Goal: Information Seeking & Learning: Find specific fact

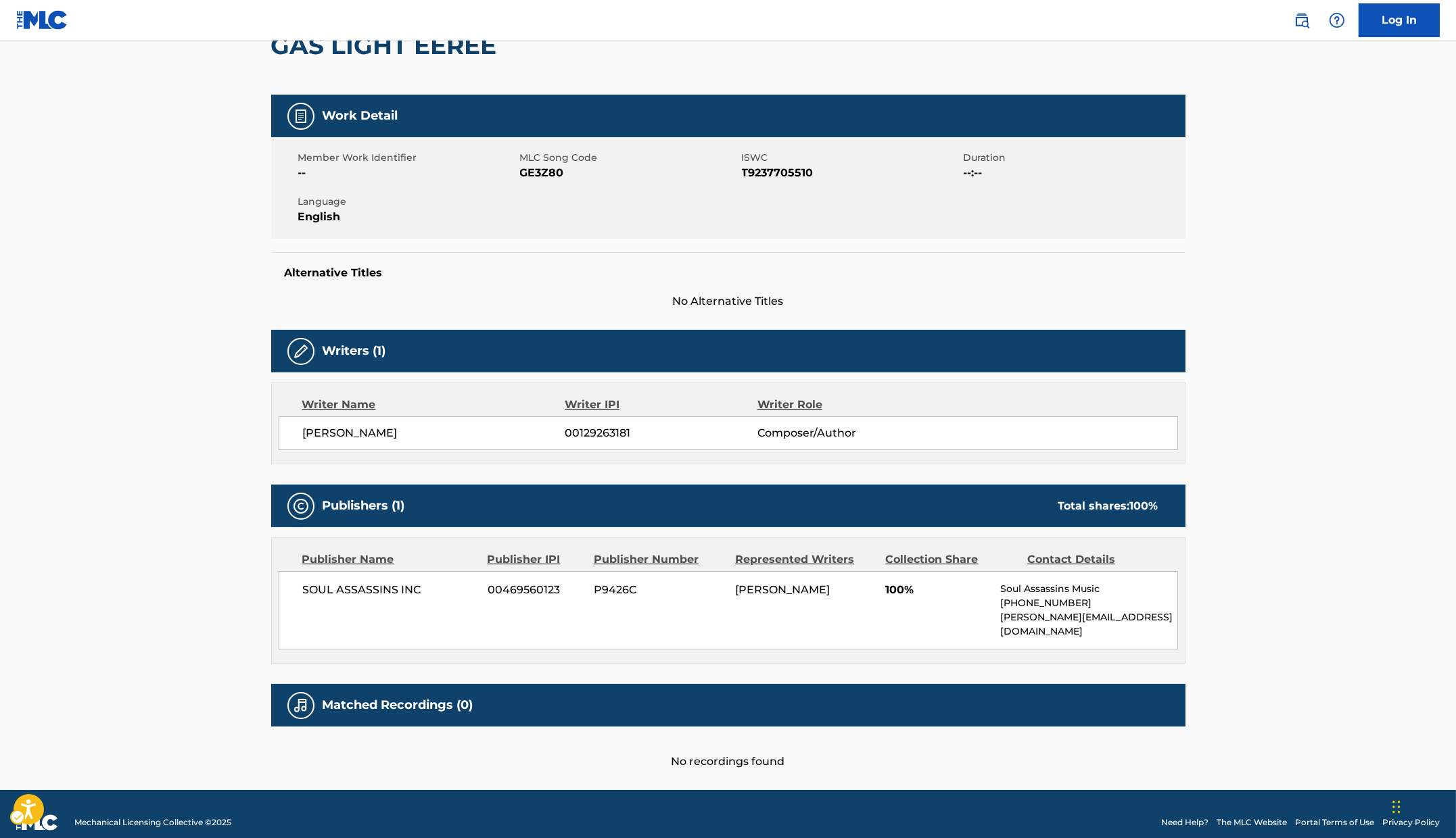
click at [763, 139] on div "Member Work Identifier -- MLC Song Code MLC Song Code - GE3Z80 ISWC ISWC - T923…" at bounding box center [728, 188] width 914 height 102
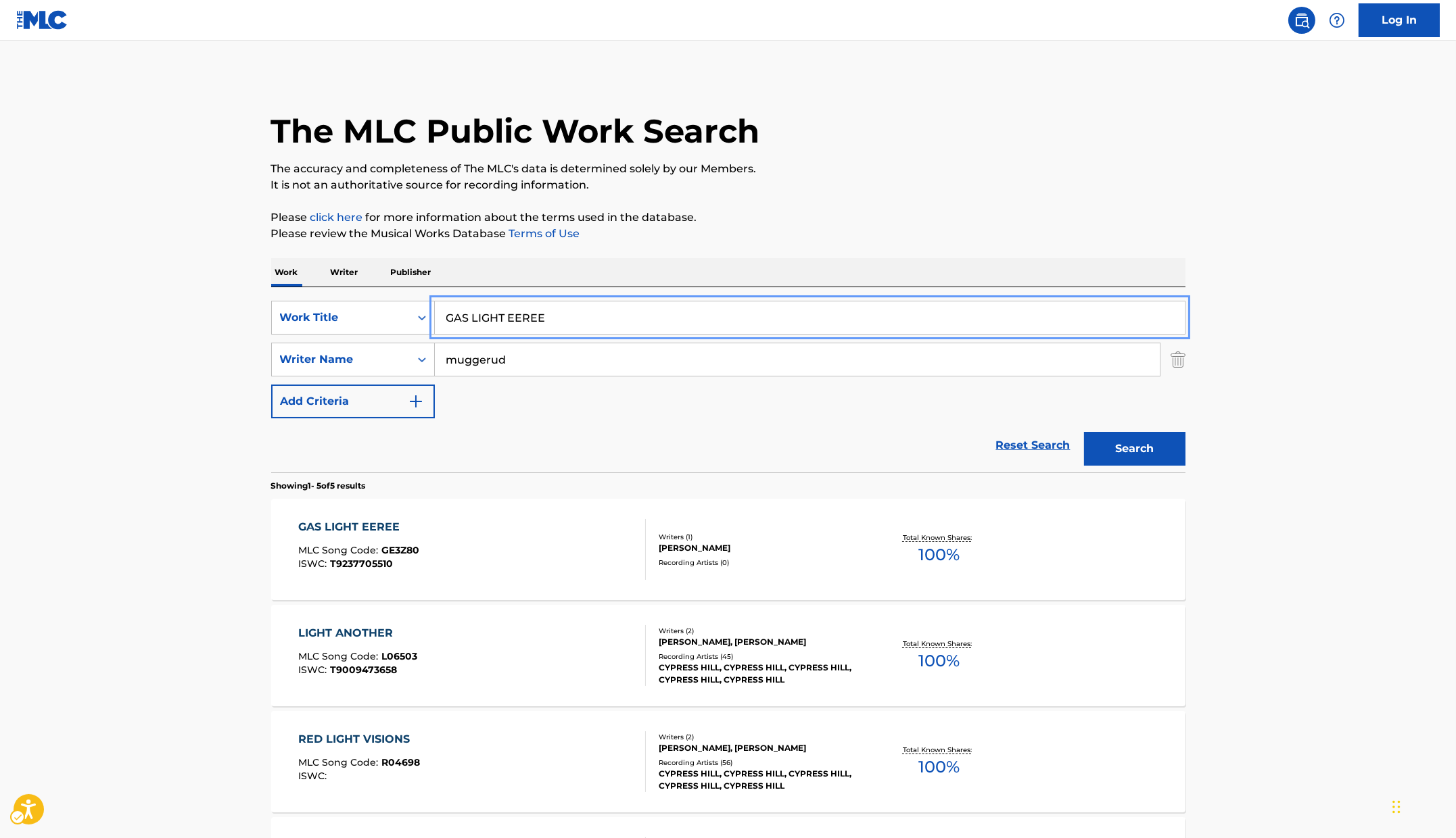
click at [632, 325] on input "GAS LIGHT EEREE" at bounding box center [809, 318] width 750 height 33
paste input "UNTLET"
type input "GAUNTLET"
click at [985, 203] on div "The MLC Public Work Search The accuracy and completeness of The MLC's data is d…" at bounding box center [728, 581] width 947 height 1014
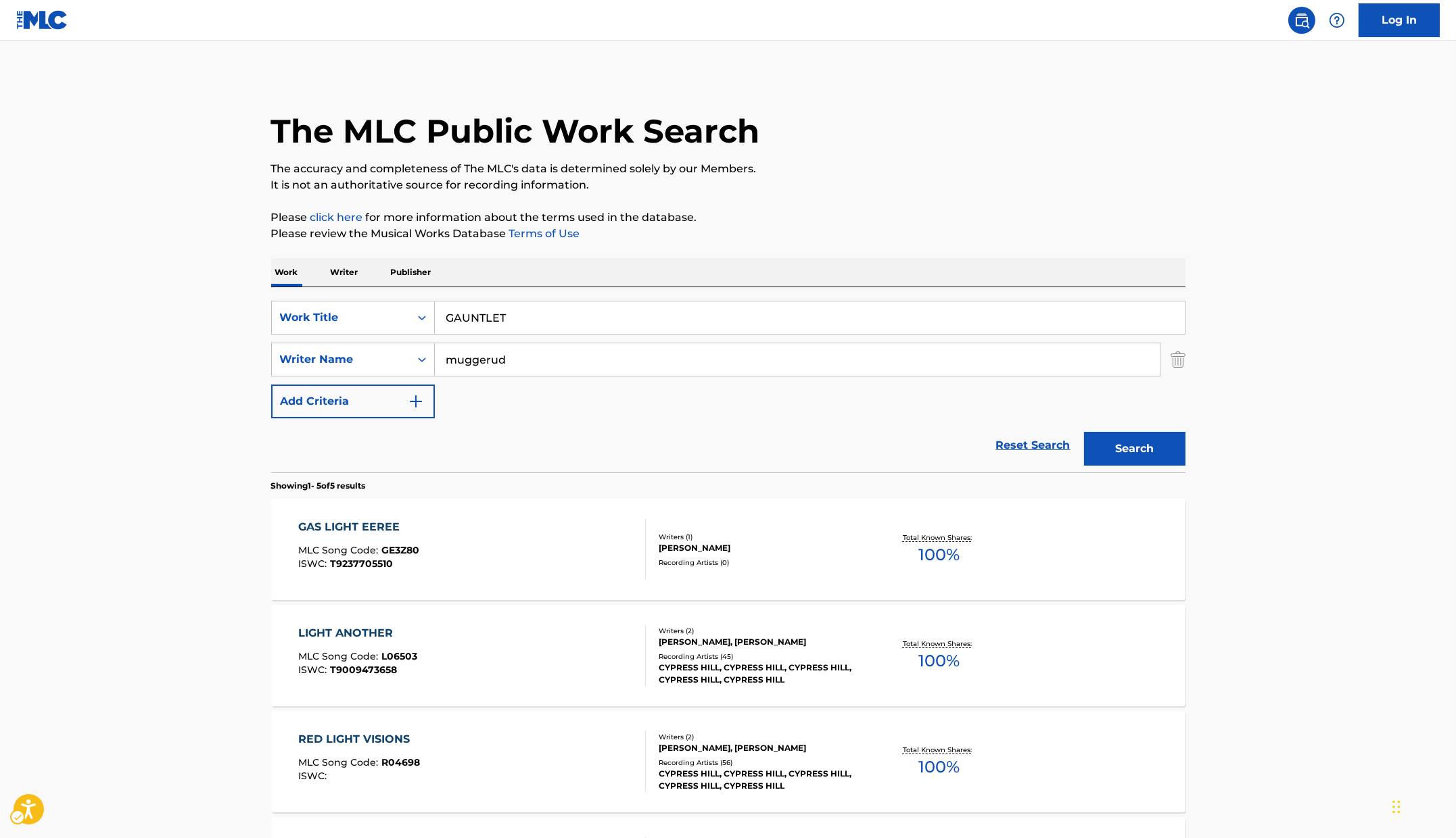
click at [1185, 463] on div "The MLC Public Work Search The accuracy and completeness of The MLC's data is d…" at bounding box center [728, 581] width 947 height 1014
click at [1159, 460] on button "Search" at bounding box center [1135, 449] width 102 height 34
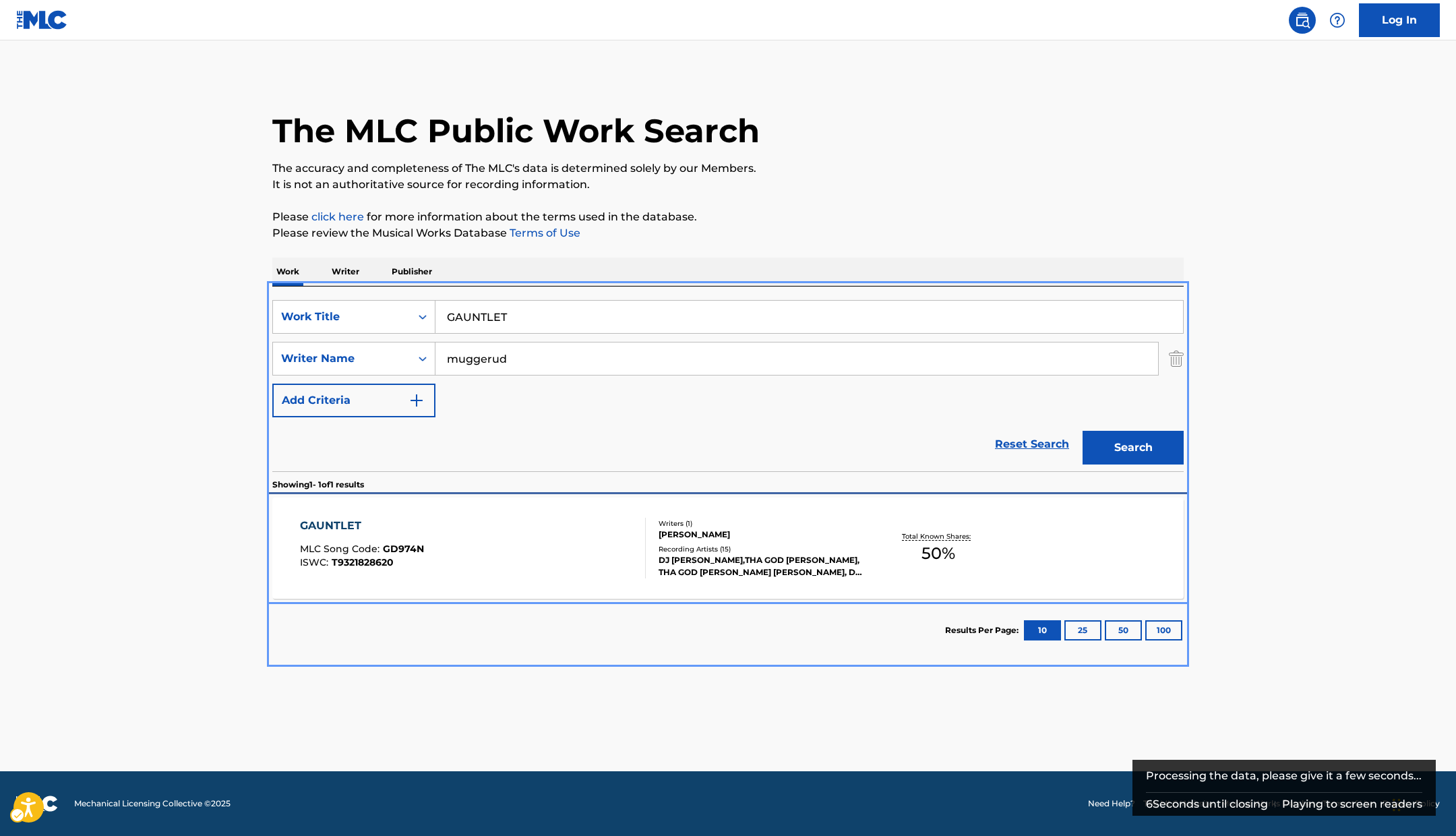
click at [456, 547] on div "GAUNTLET MLC Song Code : GD974N ISWC : T9321828620" at bounding box center [473, 548] width 347 height 61
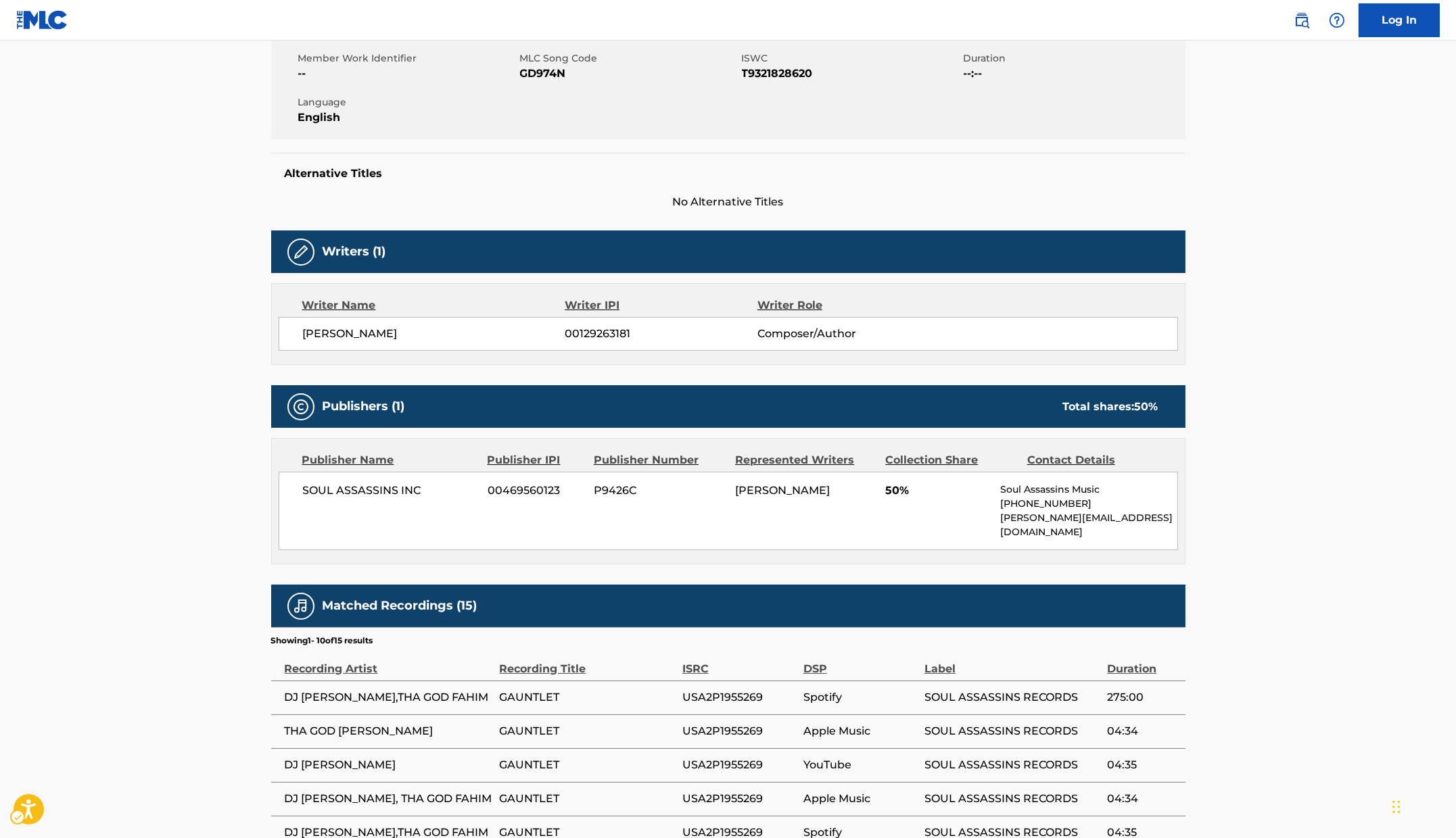
scroll to position [50, 0]
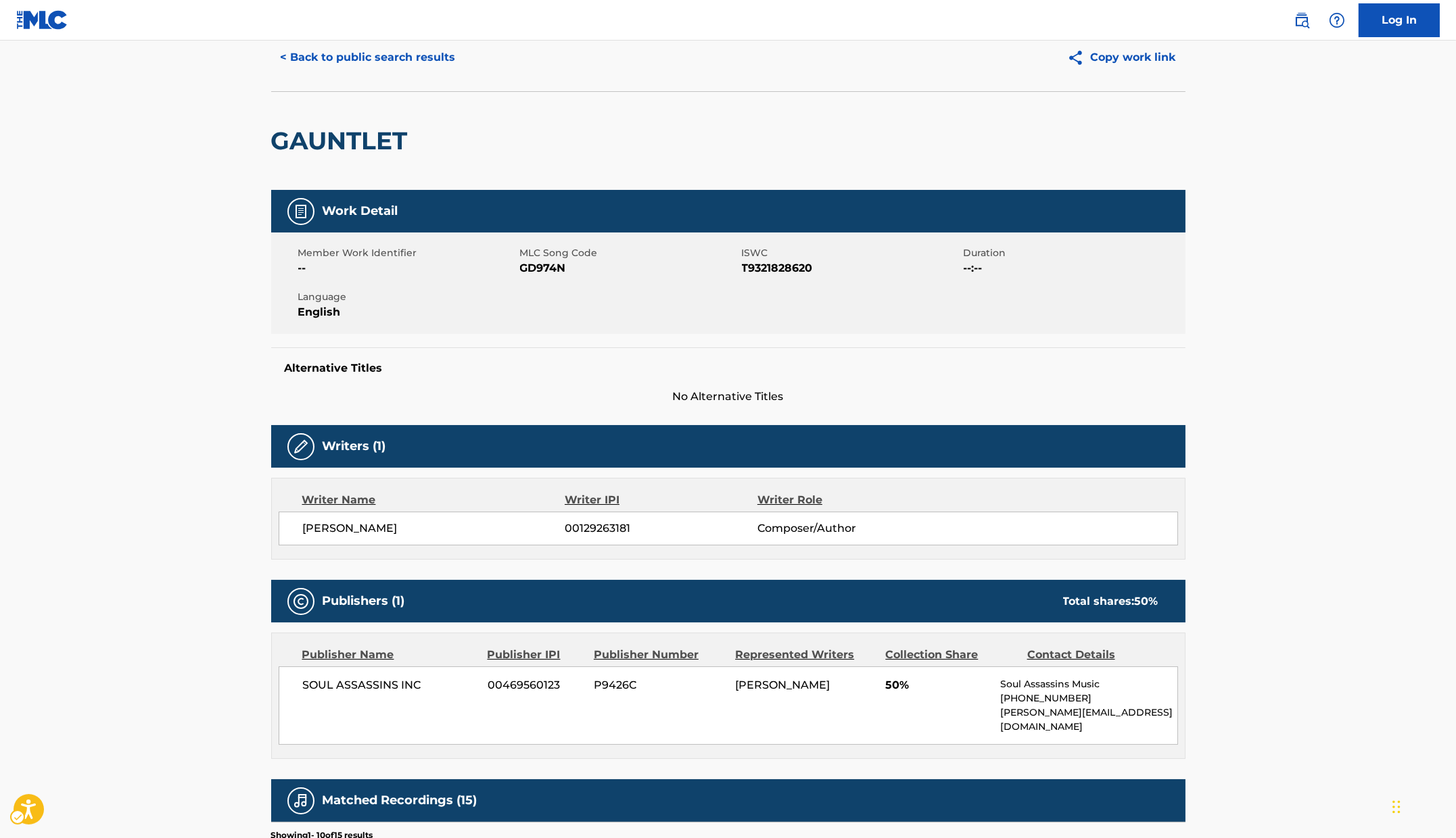
click at [548, 265] on span "MLC Song Code - GD974N" at bounding box center [629, 268] width 219 height 16
copy span "GD974N"
click at [742, 276] on span "ISWC - T9321828620" at bounding box center [851, 268] width 219 height 16
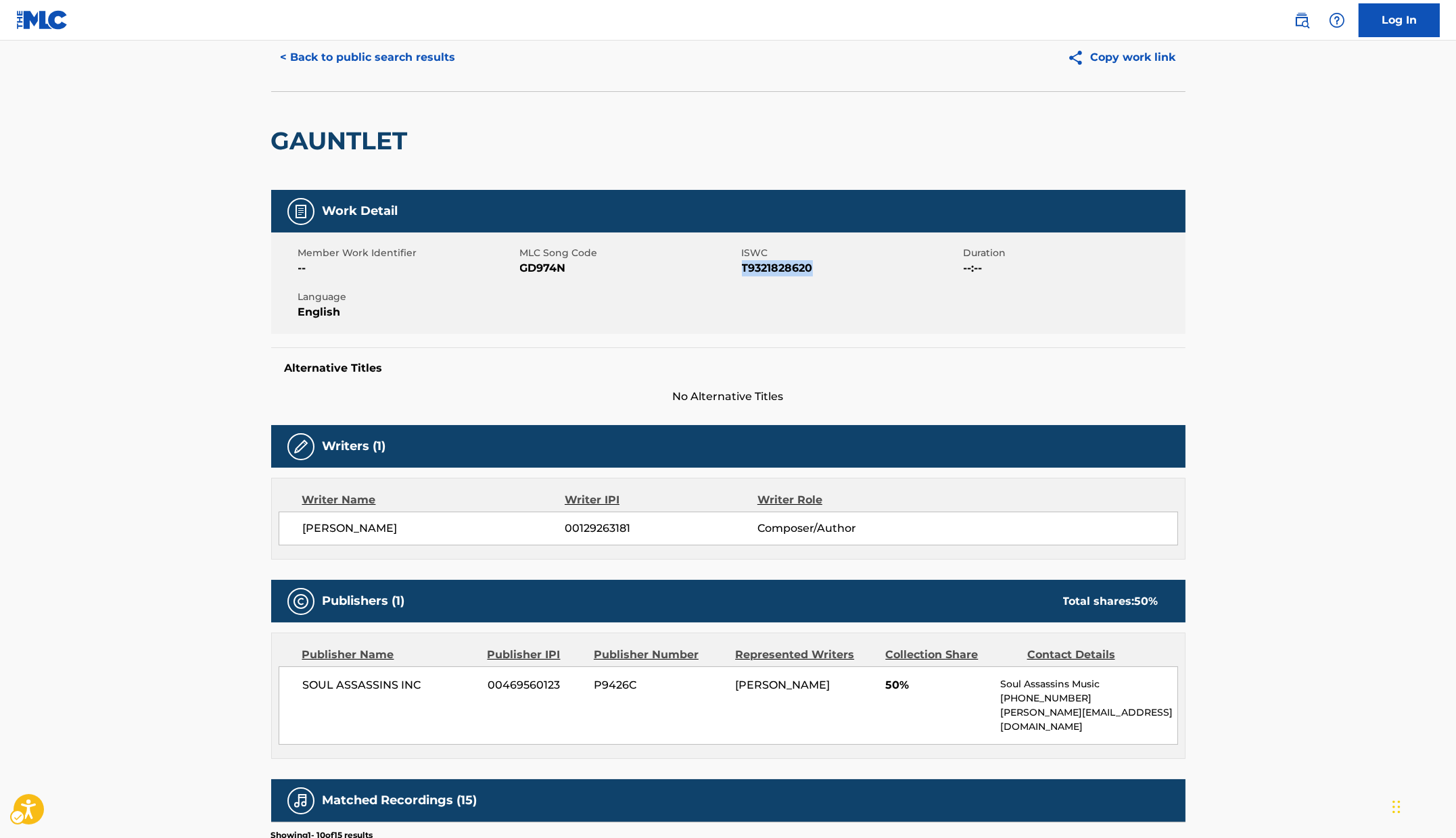
copy span "T9321828620"
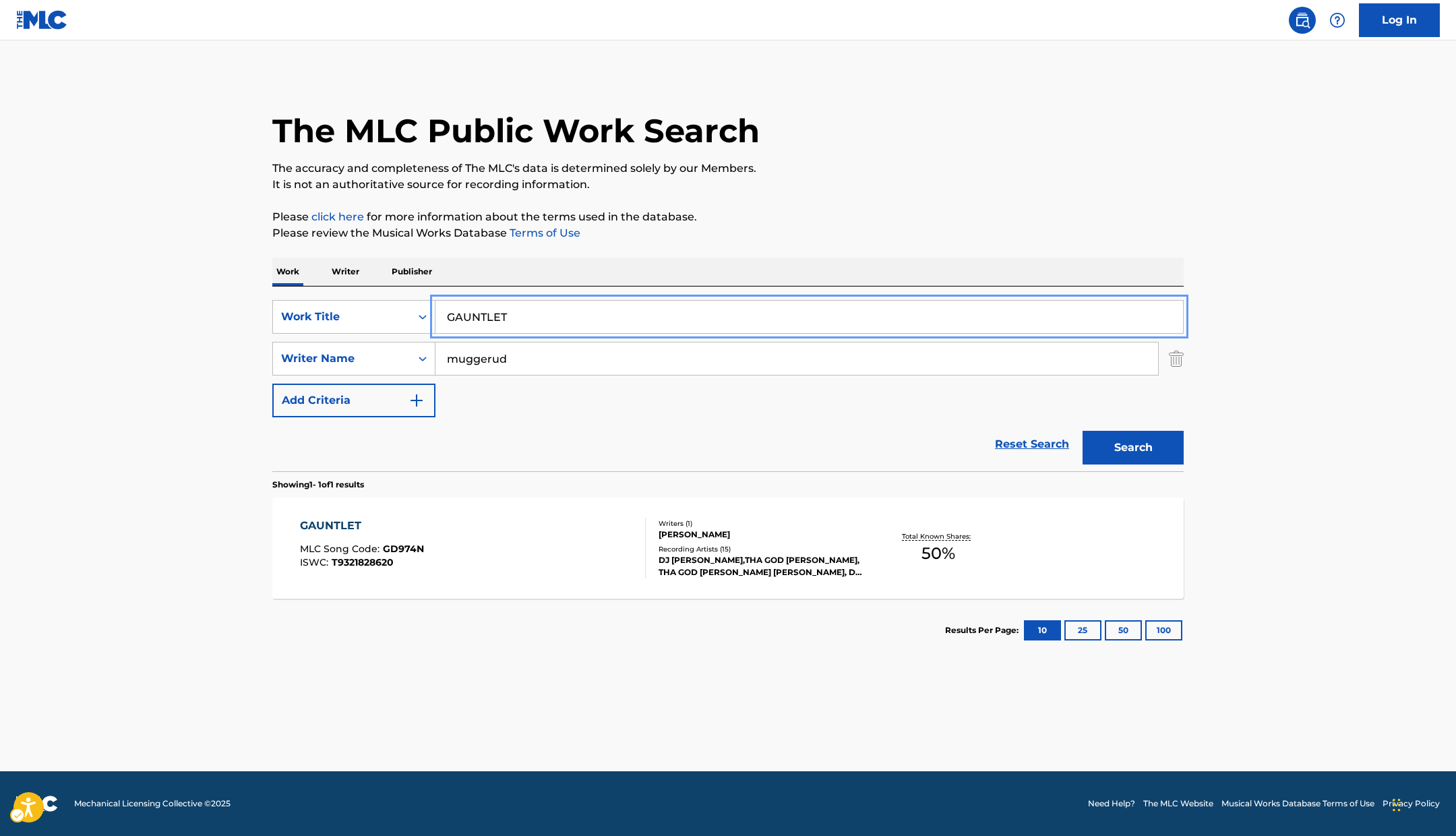
click at [459, 315] on input "GAUNTLET" at bounding box center [809, 317] width 747 height 33
paste input "EEYAT DAMNI"
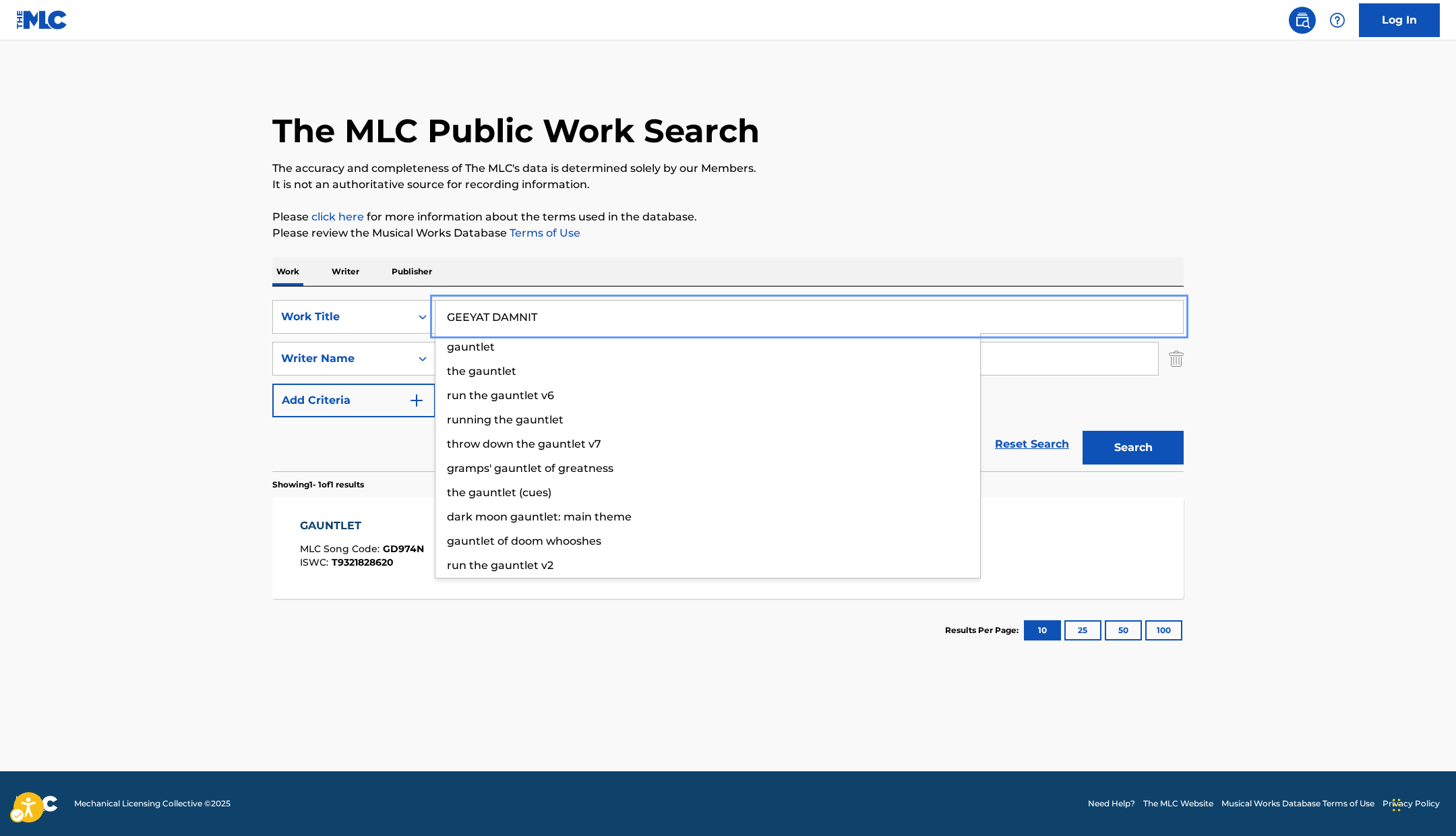
type input "GEEYAT DAMNIT"
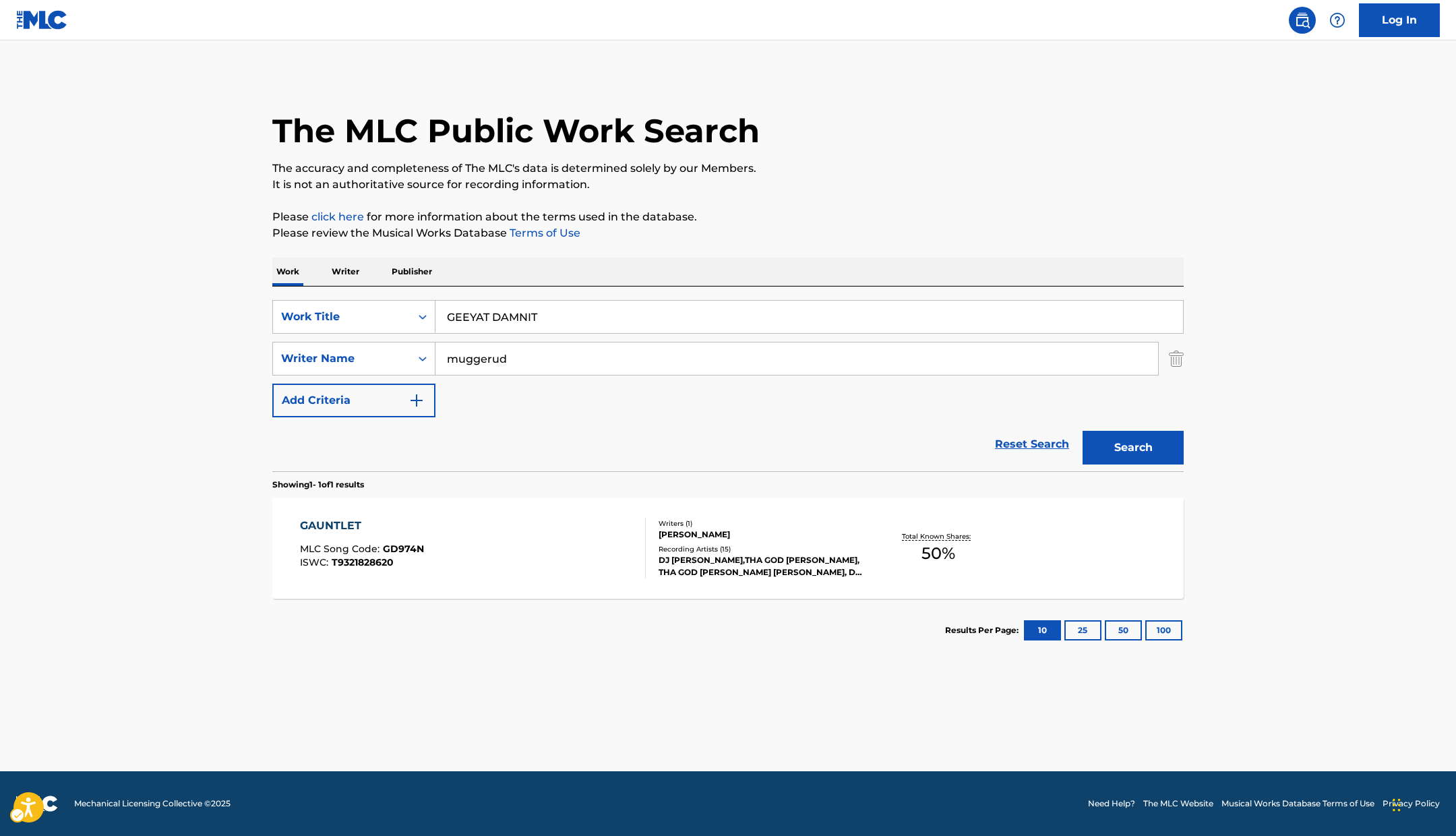
click at [904, 238] on p "Please review the Musical Works Database Terms of Use | New Window" at bounding box center [728, 233] width 912 height 16
click at [1143, 433] on button "Search" at bounding box center [1133, 448] width 101 height 34
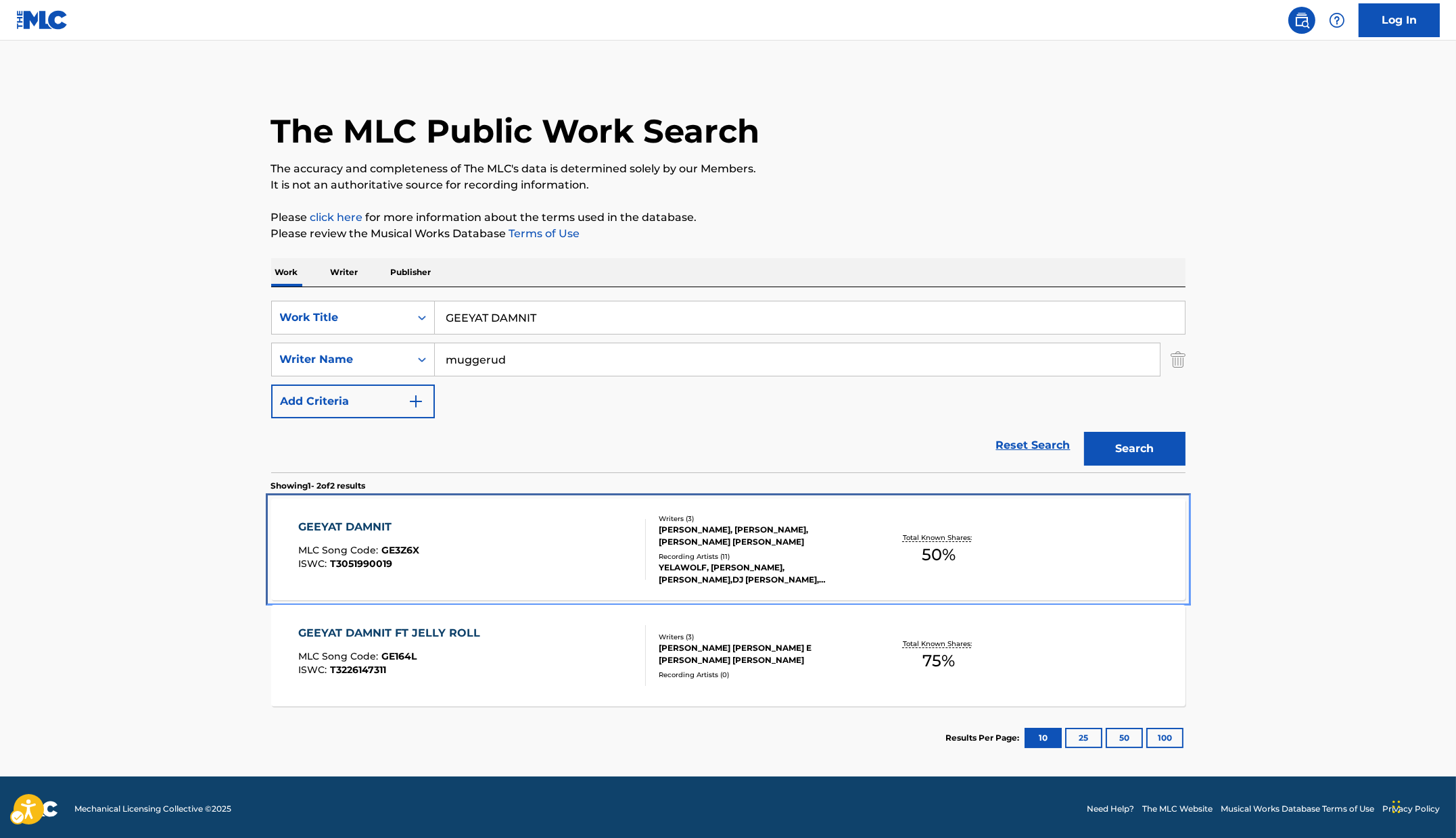
click at [449, 538] on div "GEEYAT DAMNIT MLC Song Code : GE3Z6X ISWC : T3051990019" at bounding box center [472, 550] width 348 height 61
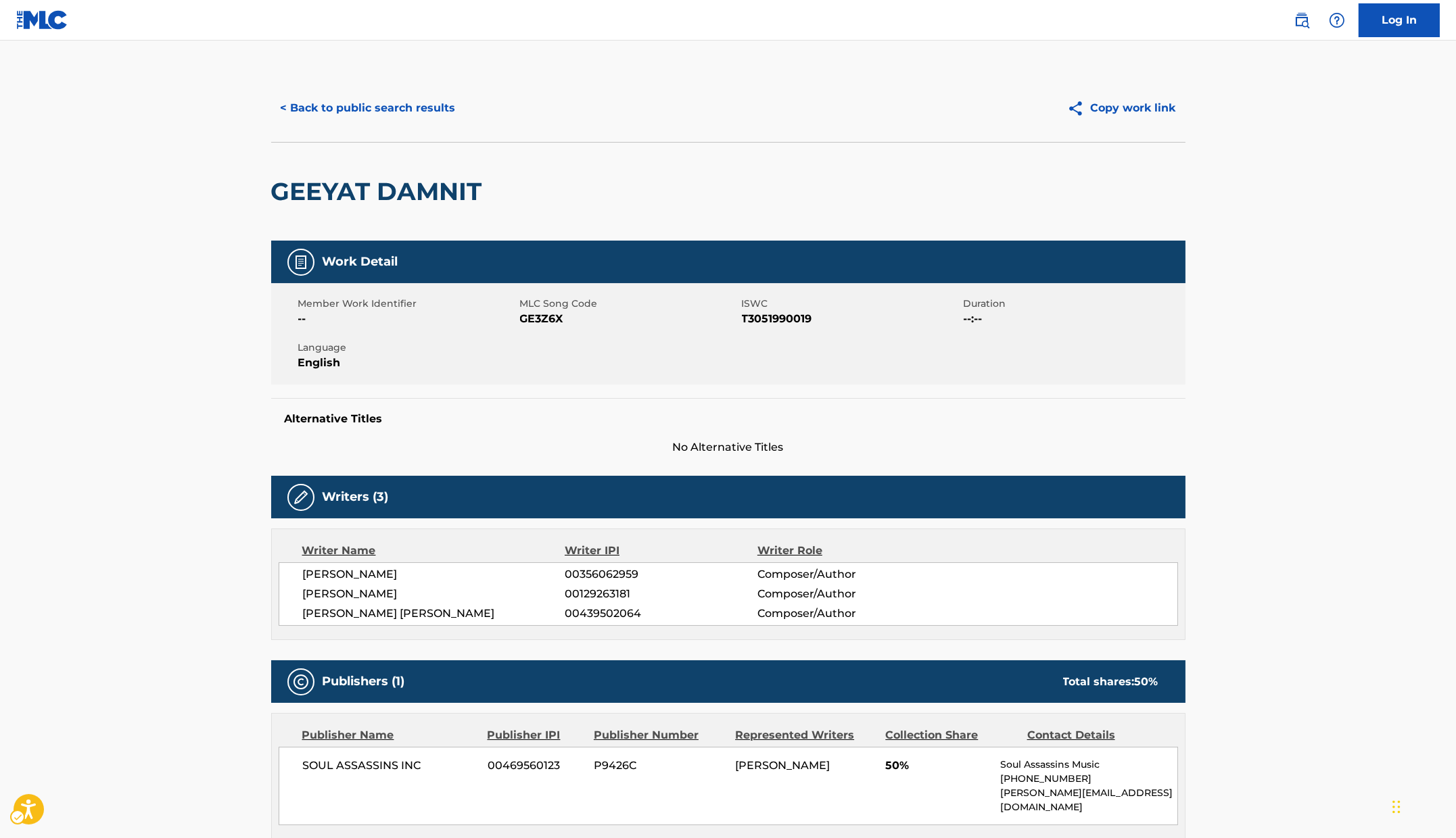
click at [801, 313] on span "ISWC - T3051990019" at bounding box center [851, 319] width 219 height 16
copy span "T3051990019"
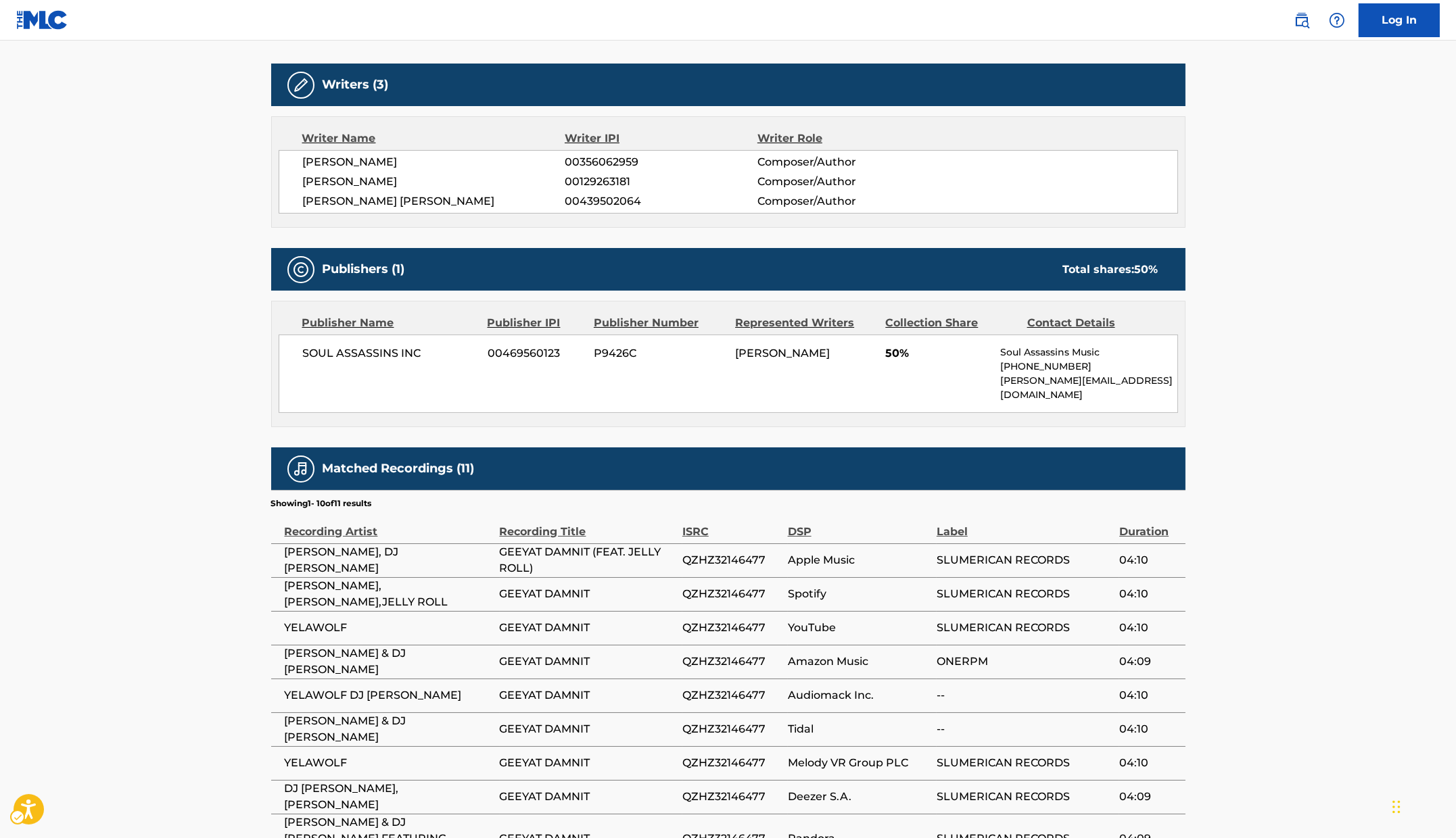
scroll to position [573, 0]
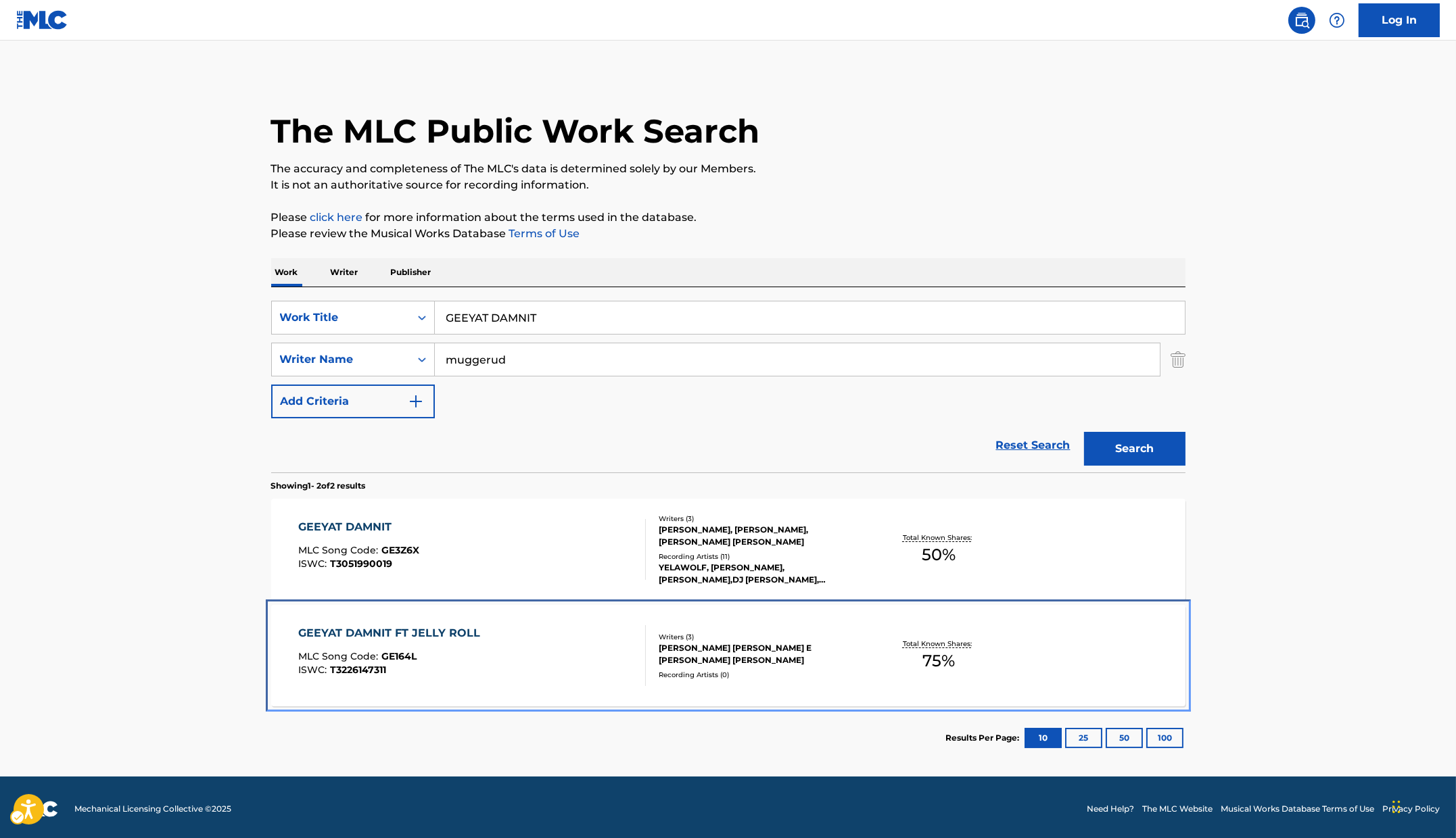
click at [430, 634] on div "GEEYAT DAMNIT FT JELLY ROLL" at bounding box center [392, 634] width 189 height 16
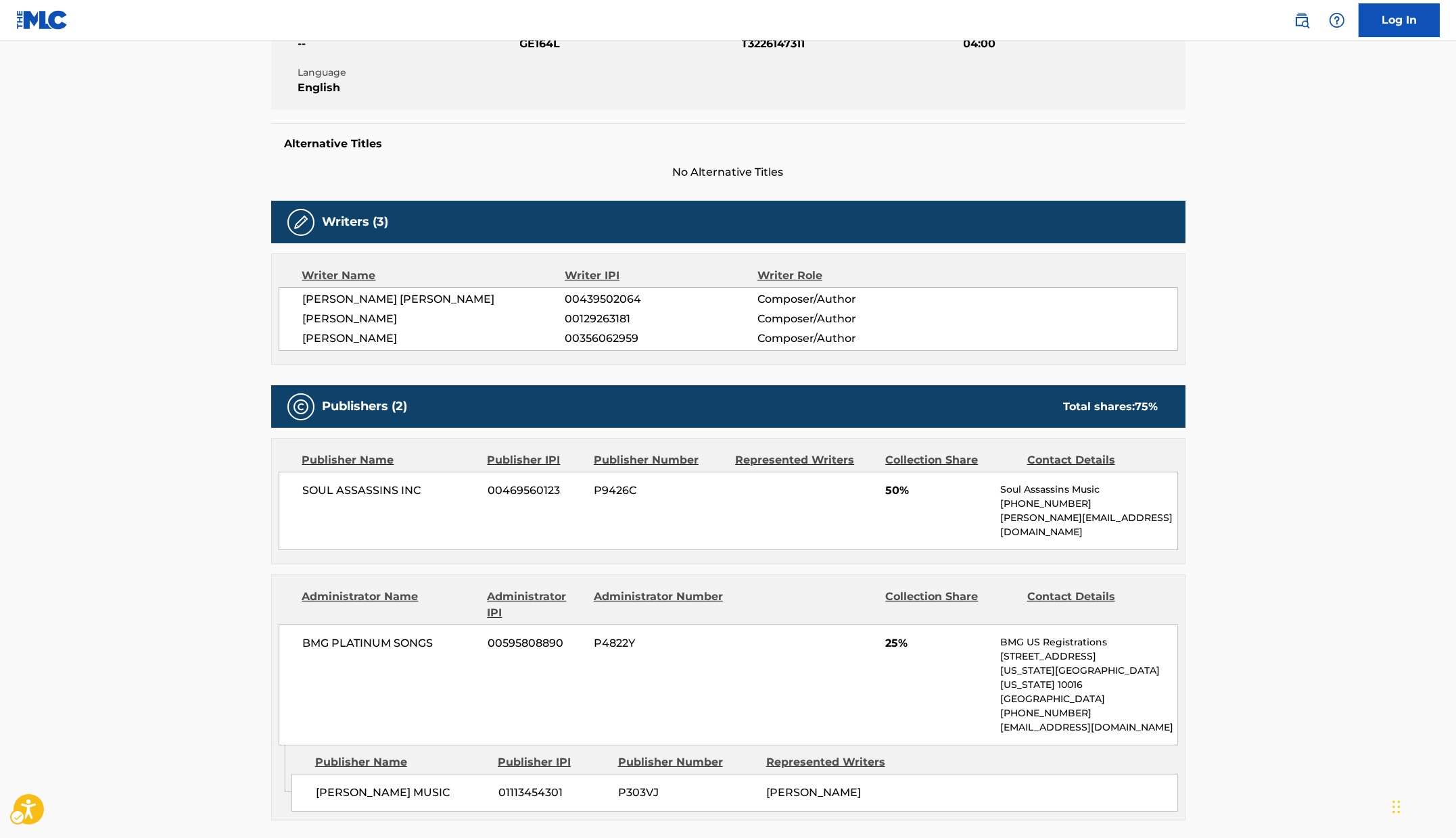
scroll to position [244, 0]
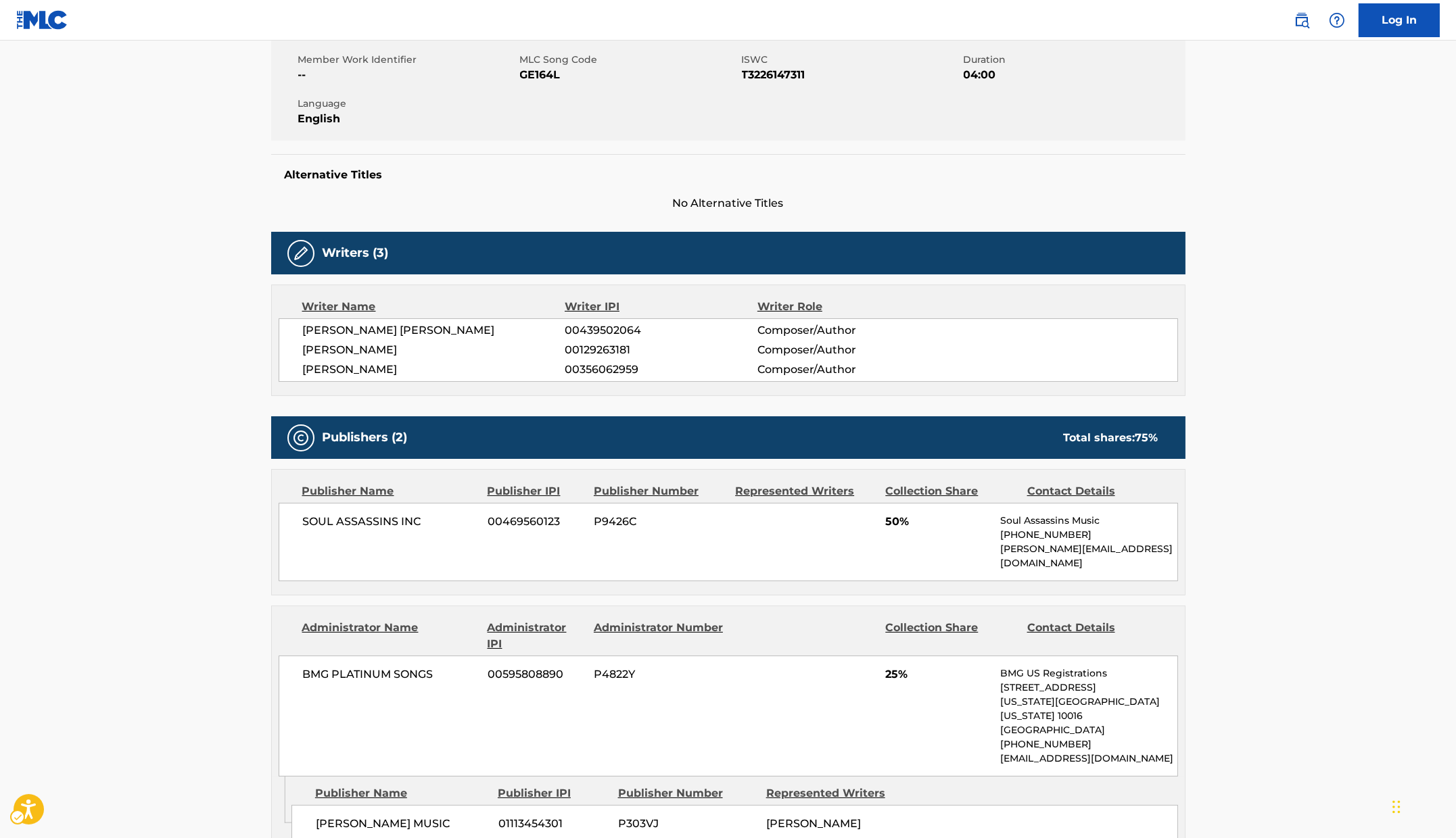
click at [795, 73] on span "ISWC - T3226147311" at bounding box center [851, 75] width 219 height 16
copy span "T3226147311"
click at [483, 100] on span "Language" at bounding box center [407, 104] width 219 height 14
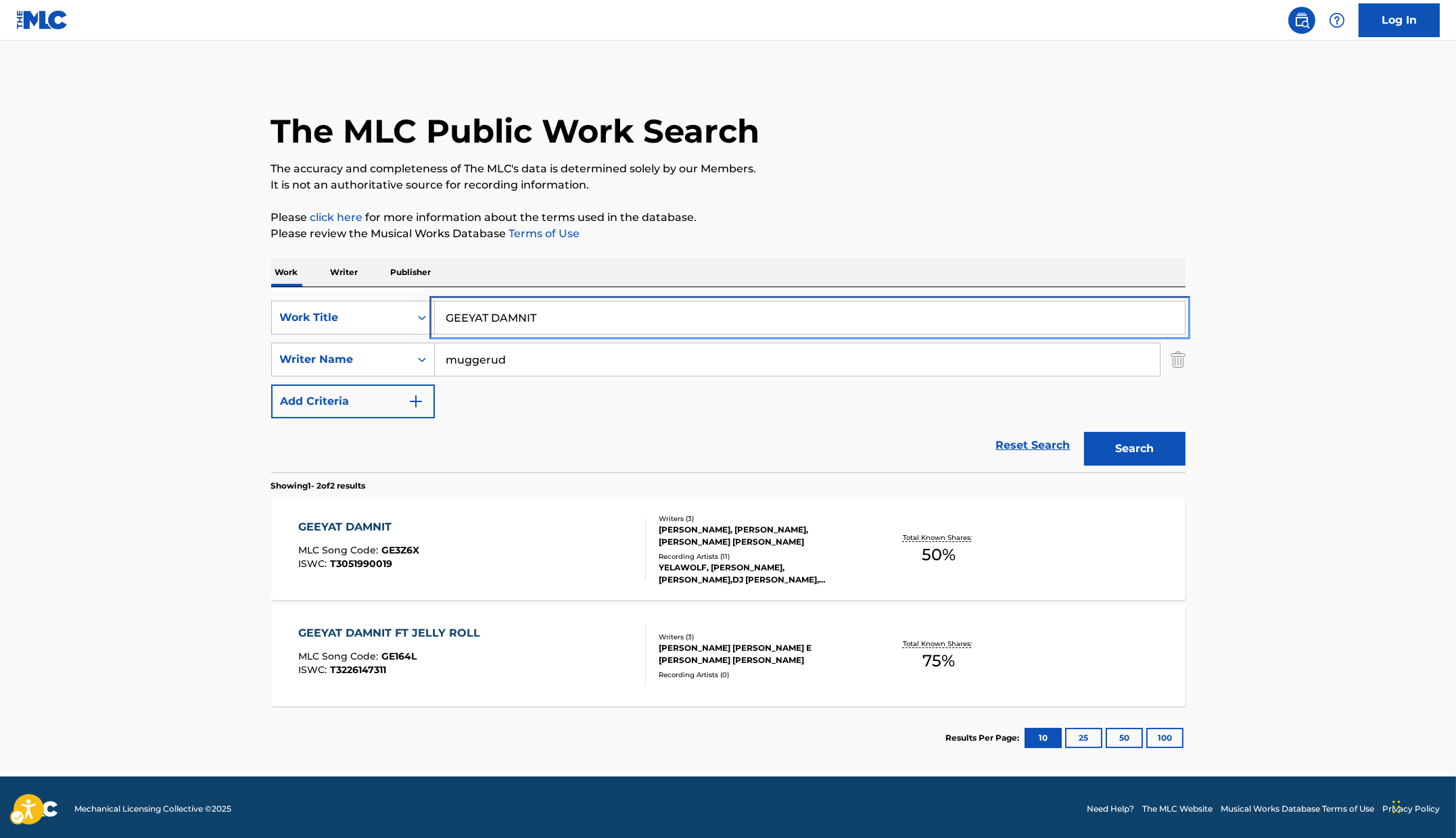
click at [592, 304] on input "GEEYAT DAMNIT" at bounding box center [809, 318] width 750 height 33
paste input "NERAL PRINCIPLES"
type input "GENERAL PRINCIPLES"
click at [849, 224] on div "The MLC Public Work Search The accuracy and completeness of The MLC's data is d…" at bounding box center [728, 422] width 947 height 696
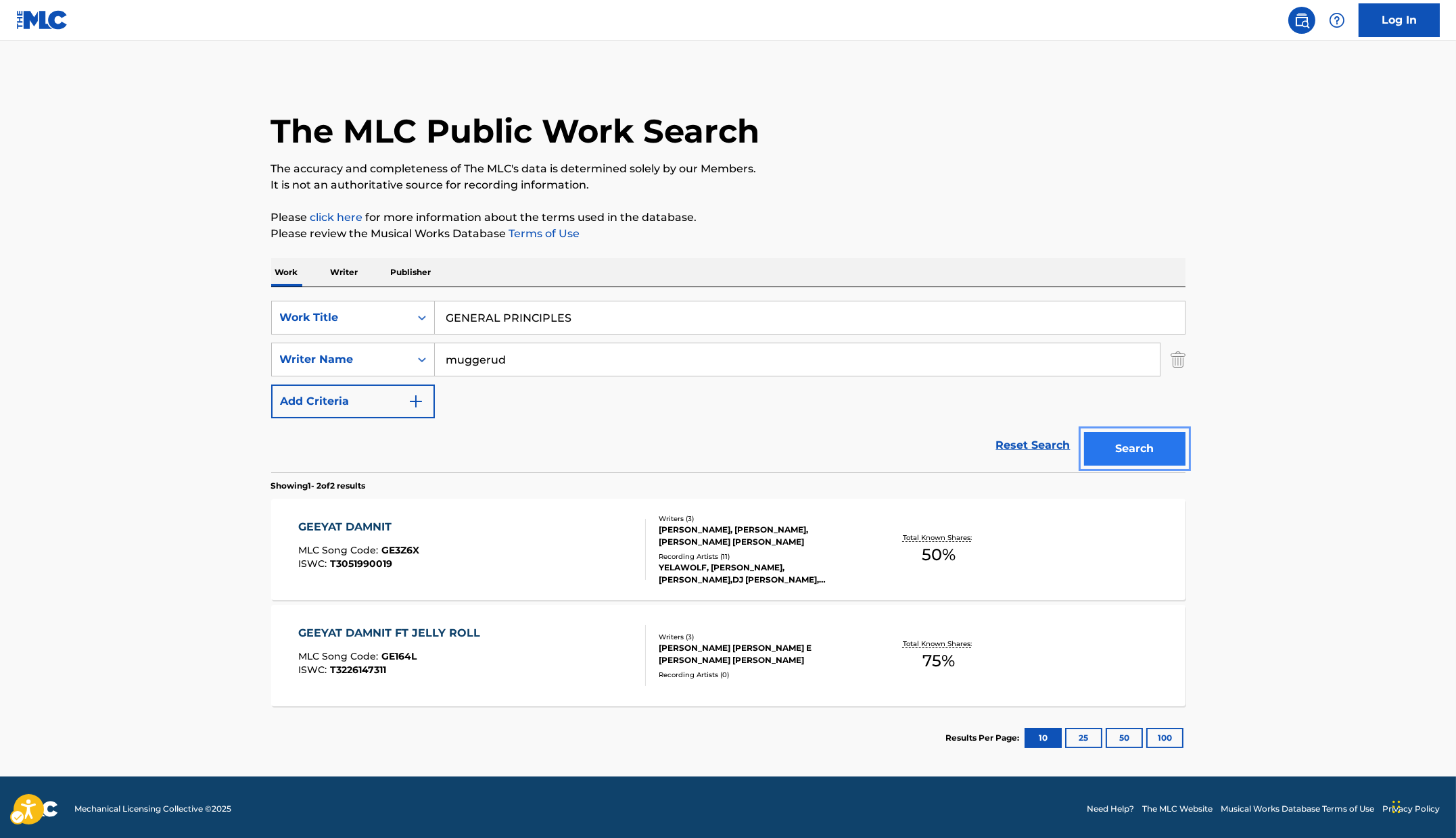
click at [1156, 445] on button "Search" at bounding box center [1135, 449] width 102 height 34
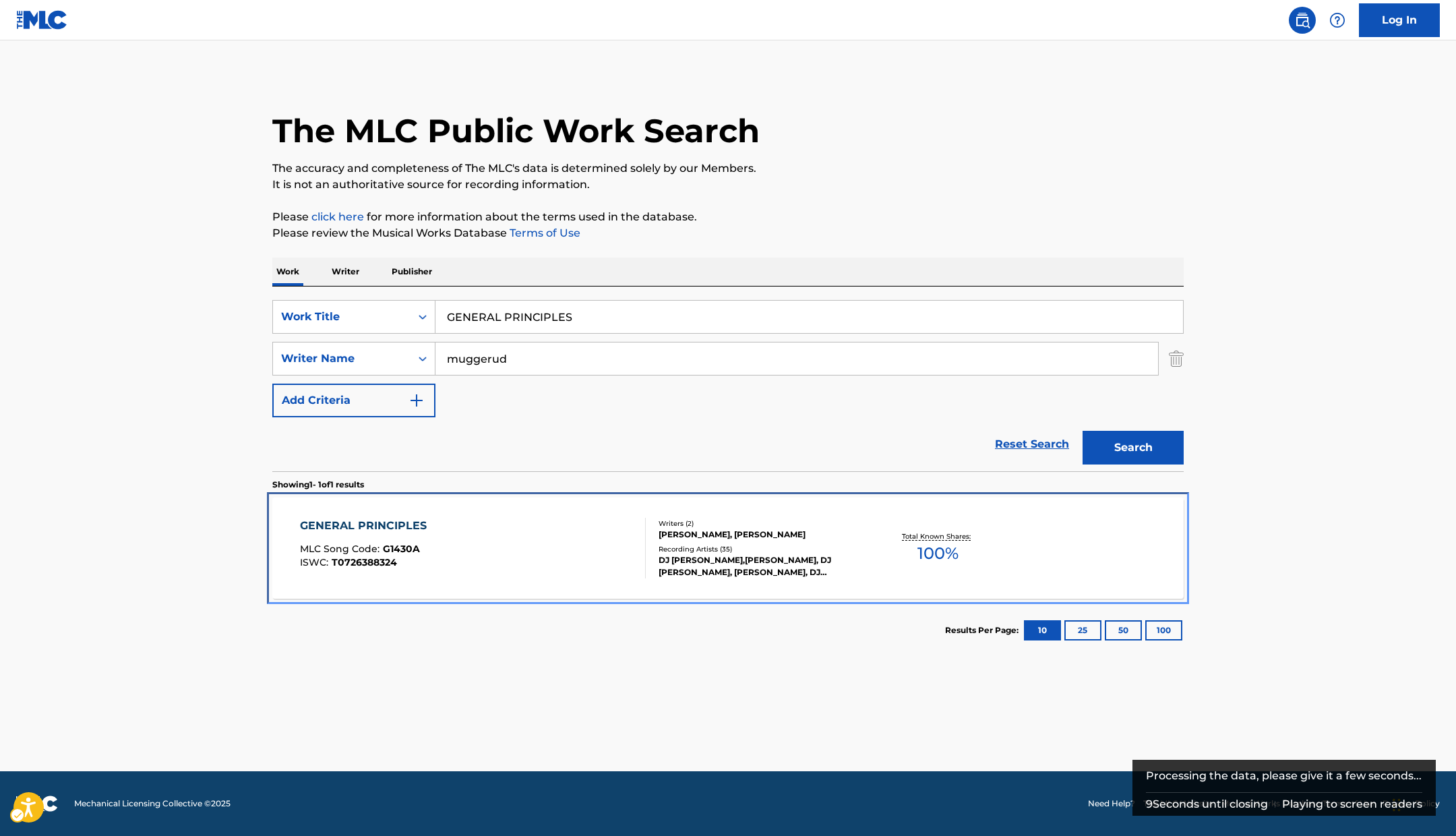
click at [439, 536] on div "GENERAL PRINCIPLES MLC Song Code : G1430A ISWC : T0726388324" at bounding box center [473, 548] width 347 height 61
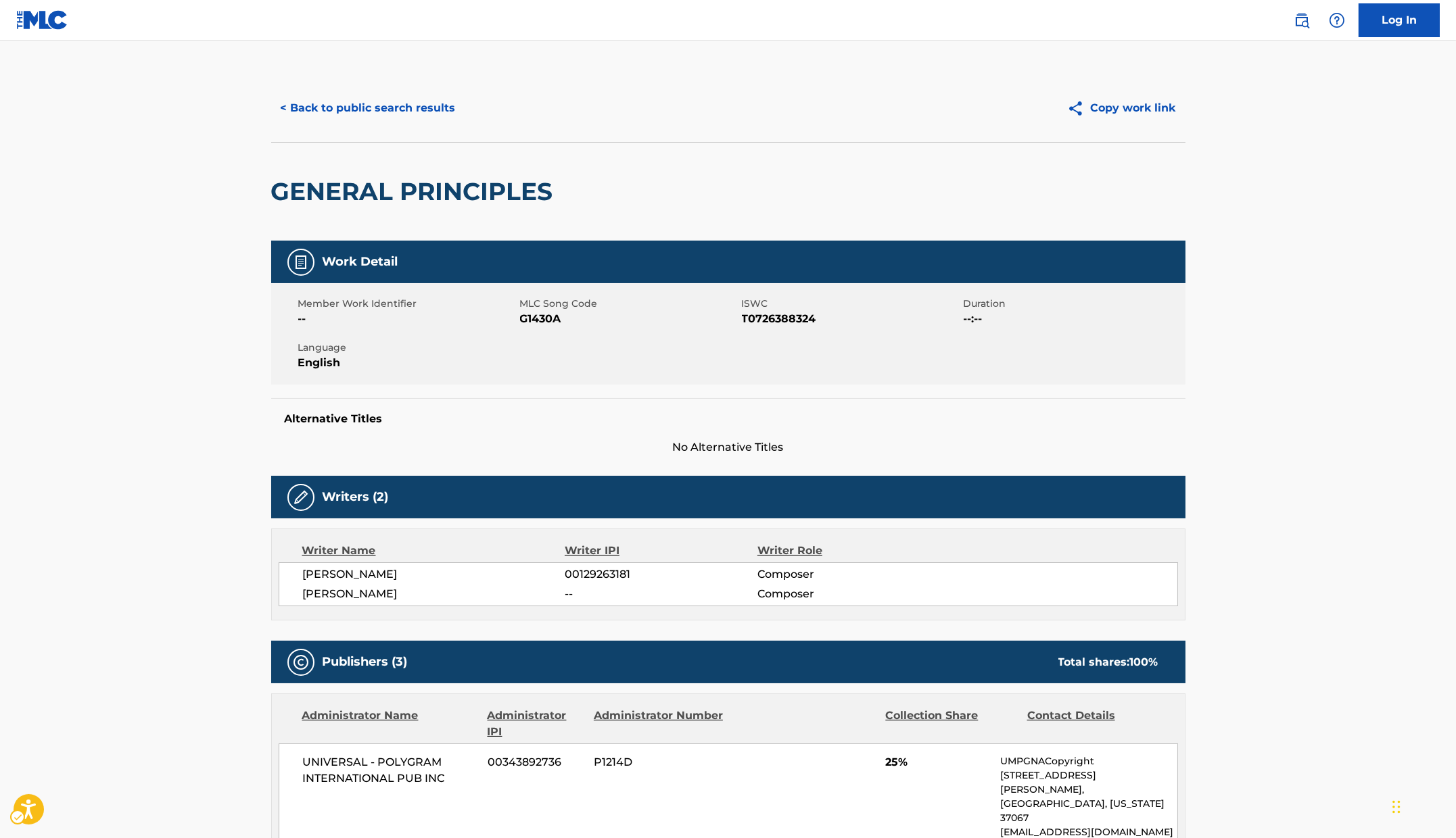
click at [780, 317] on span "ISWC - T0726388324" at bounding box center [851, 319] width 219 height 16
copy span "T0726388324"
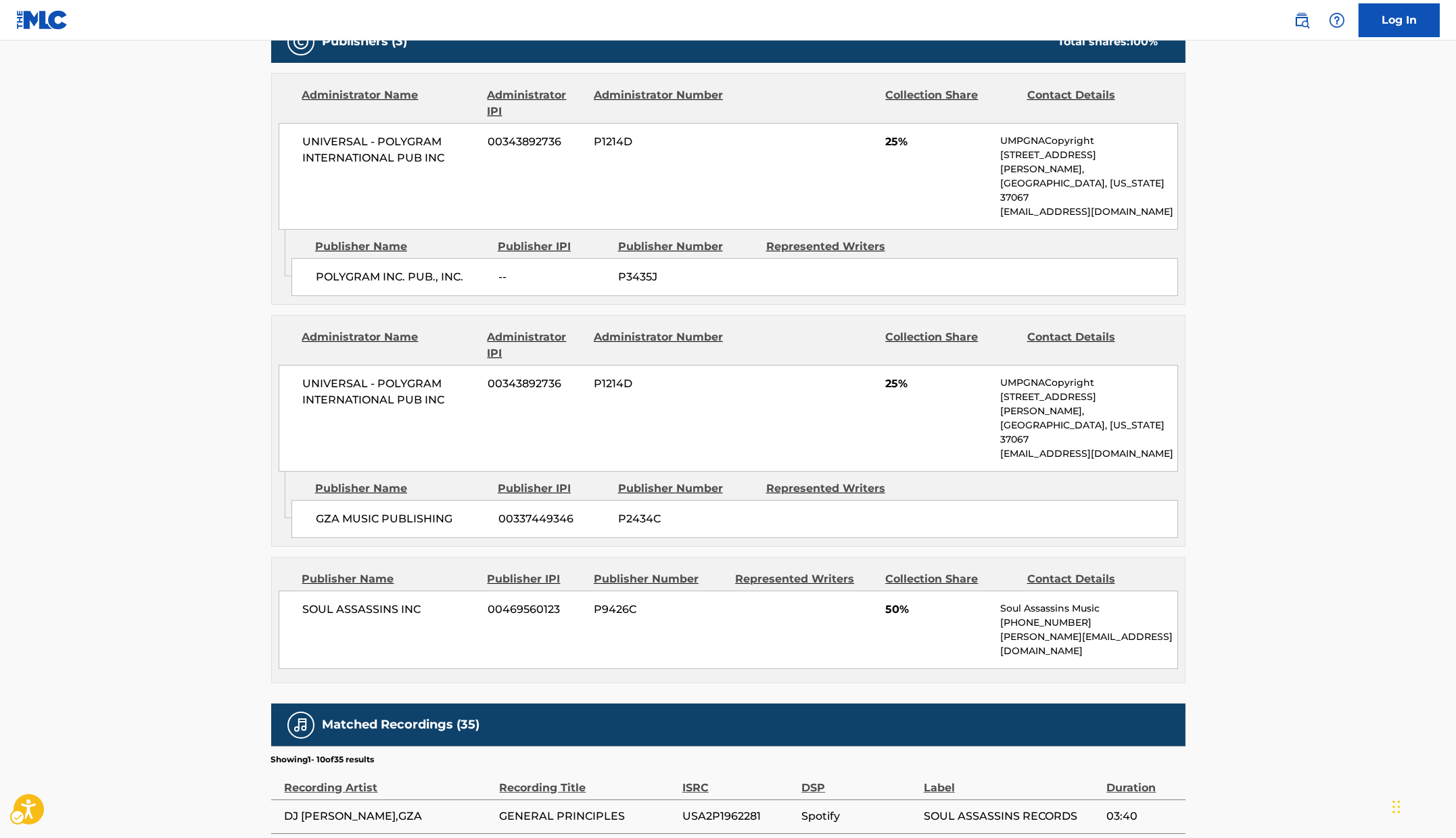
scroll to position [88, 0]
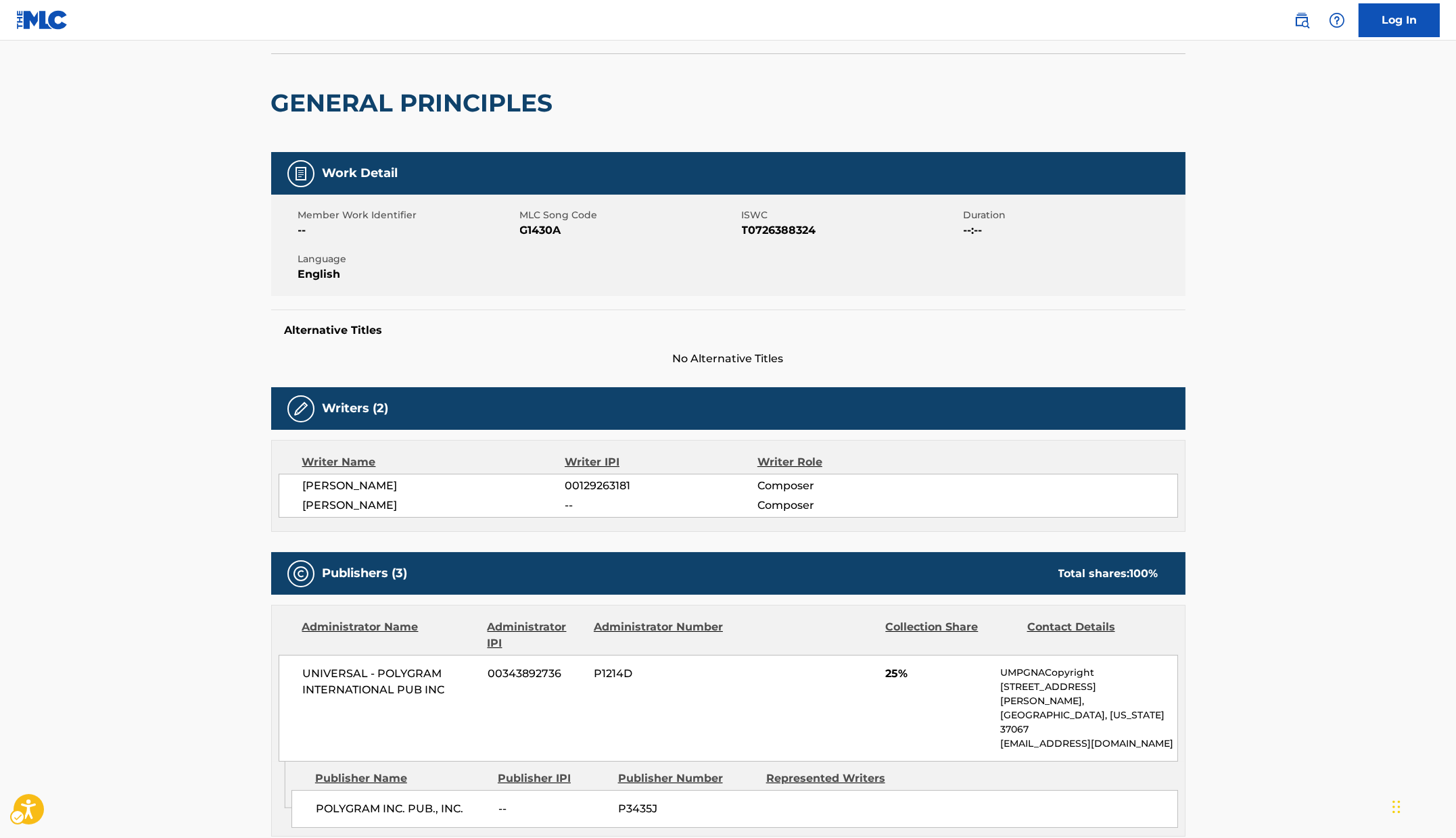
drag, startPoint x: 637, startPoint y: 160, endPoint x: 606, endPoint y: 162, distance: 31.1
click at [606, 162] on div "Work Detail" at bounding box center [728, 173] width 914 height 42
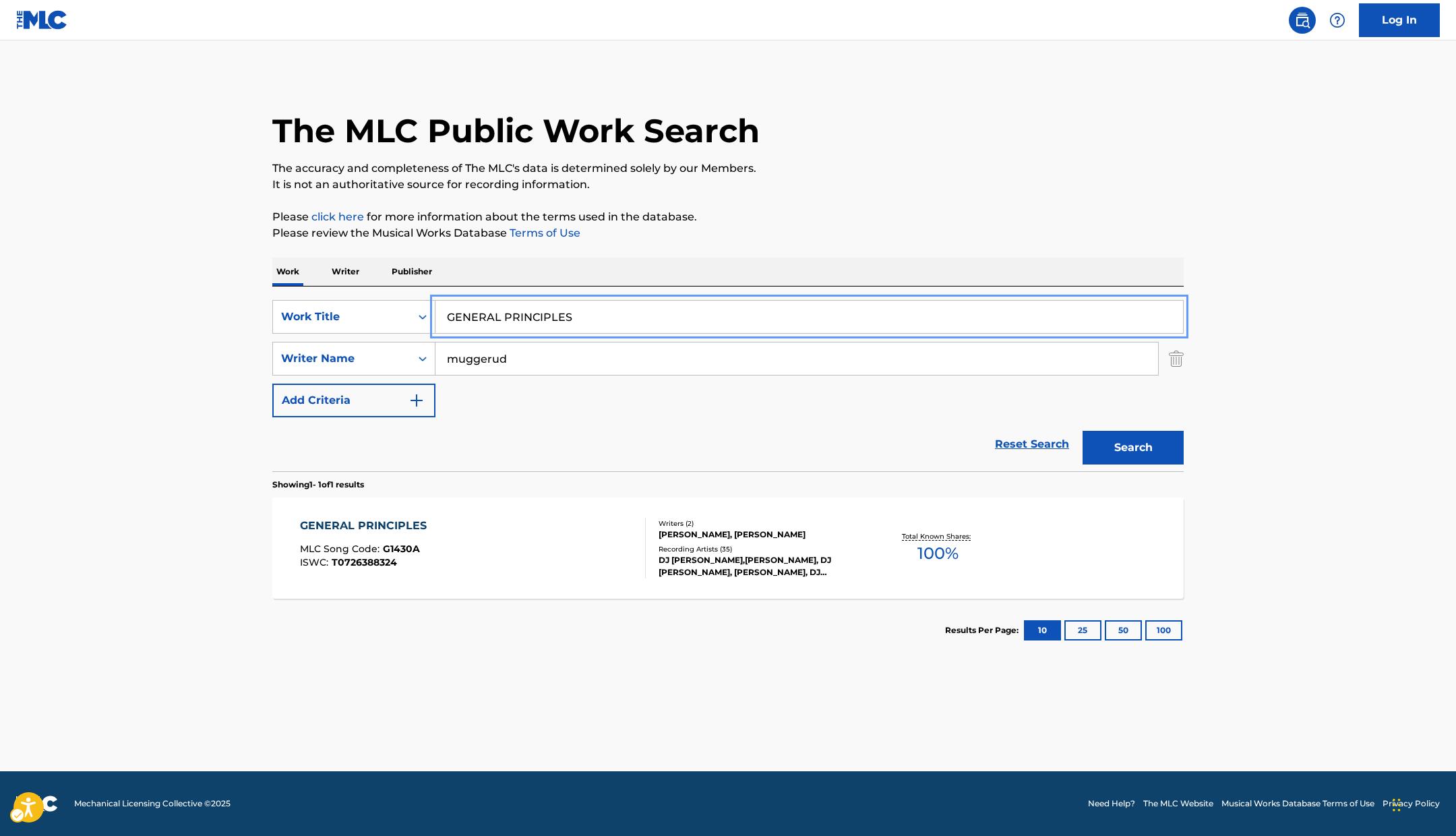
click at [601, 301] on input "GENERAL PRINCIPLES" at bounding box center [809, 317] width 747 height 33
paste input "TLEMAN"
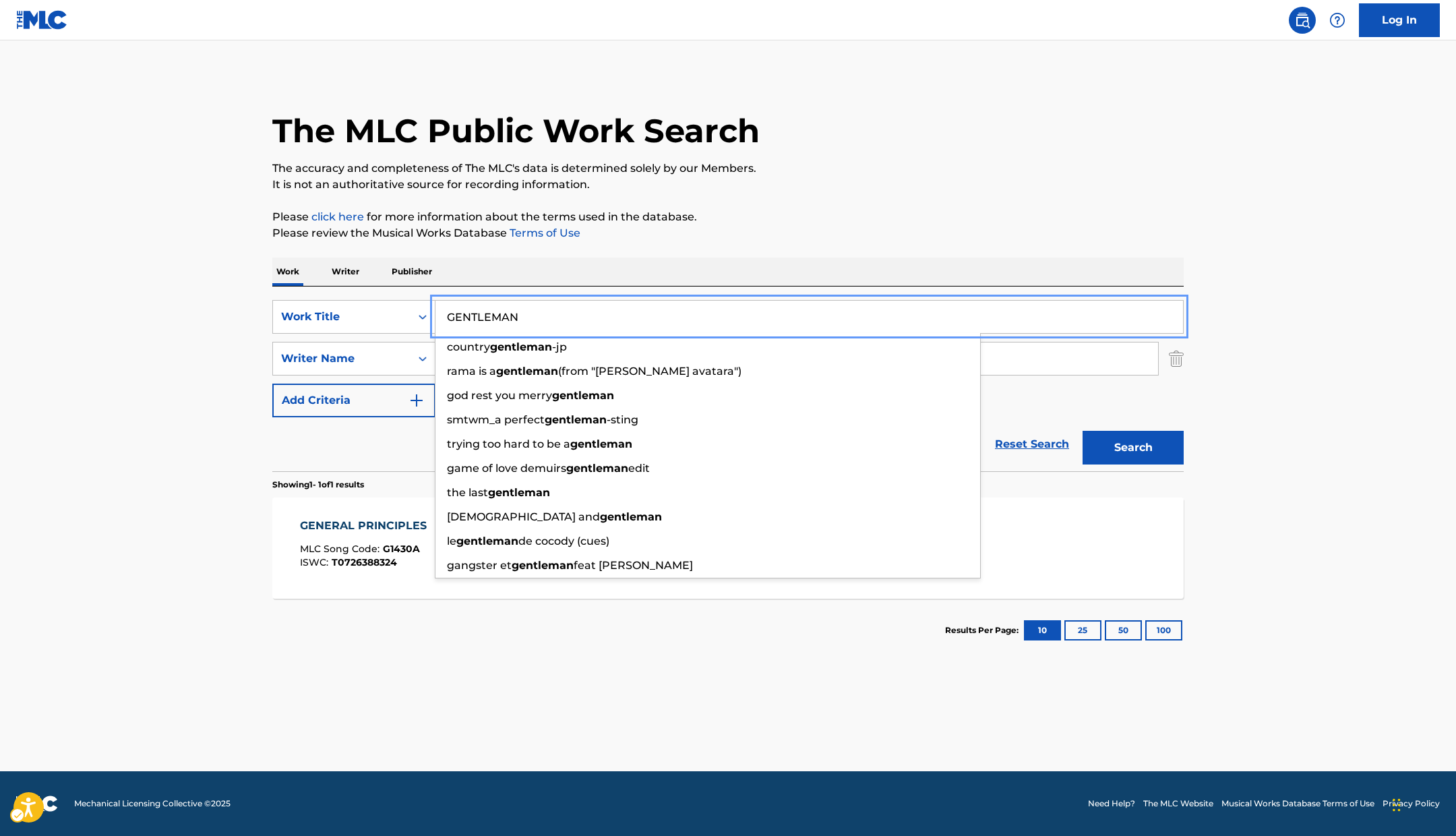
type input "GENTLEMAN"
click at [1150, 441] on button "Search" at bounding box center [1133, 448] width 101 height 34
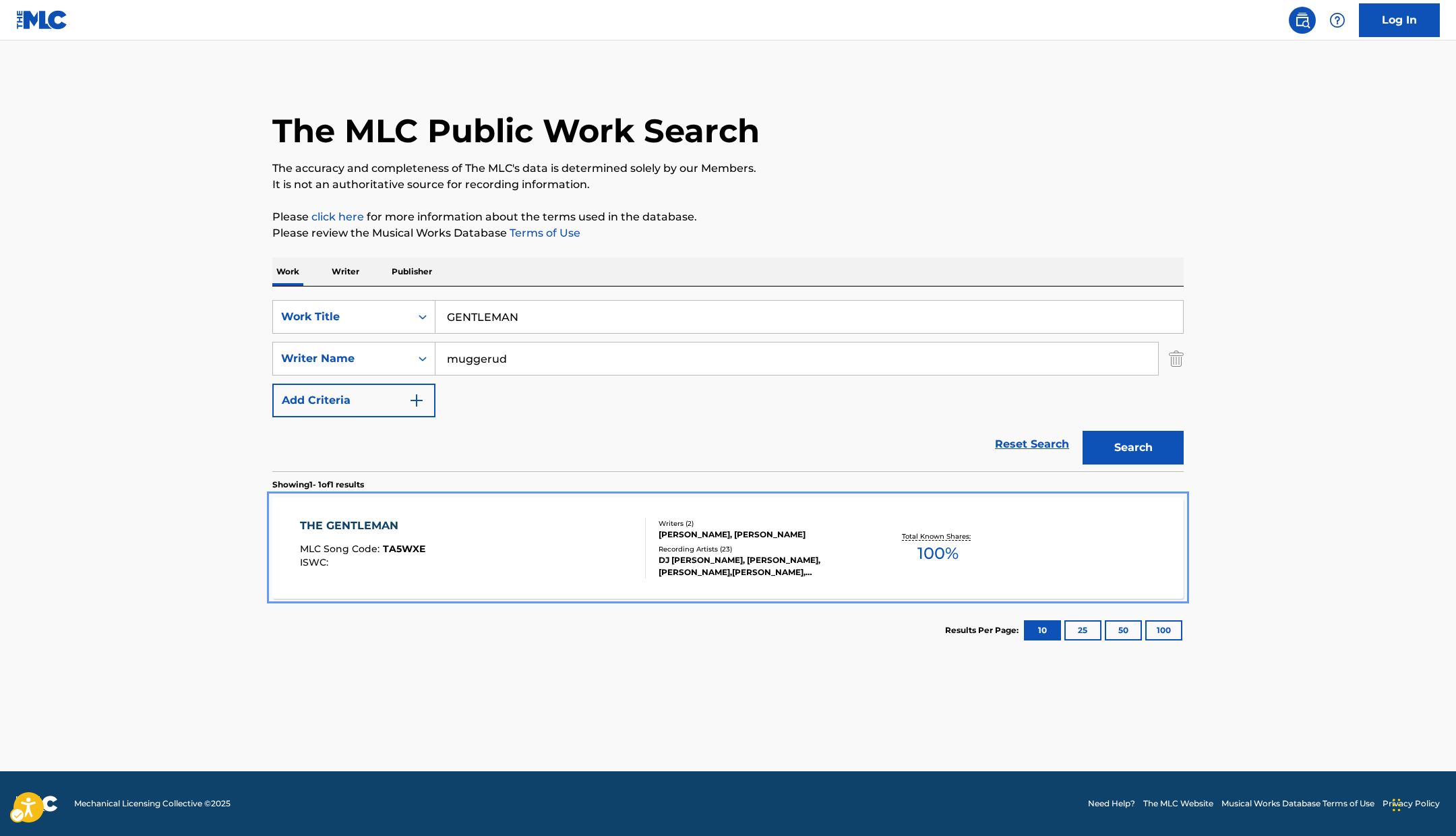
click at [493, 532] on div "THE GENTLEMAN MLC Song Code : TA5WXE ISWC :" at bounding box center [473, 548] width 347 height 61
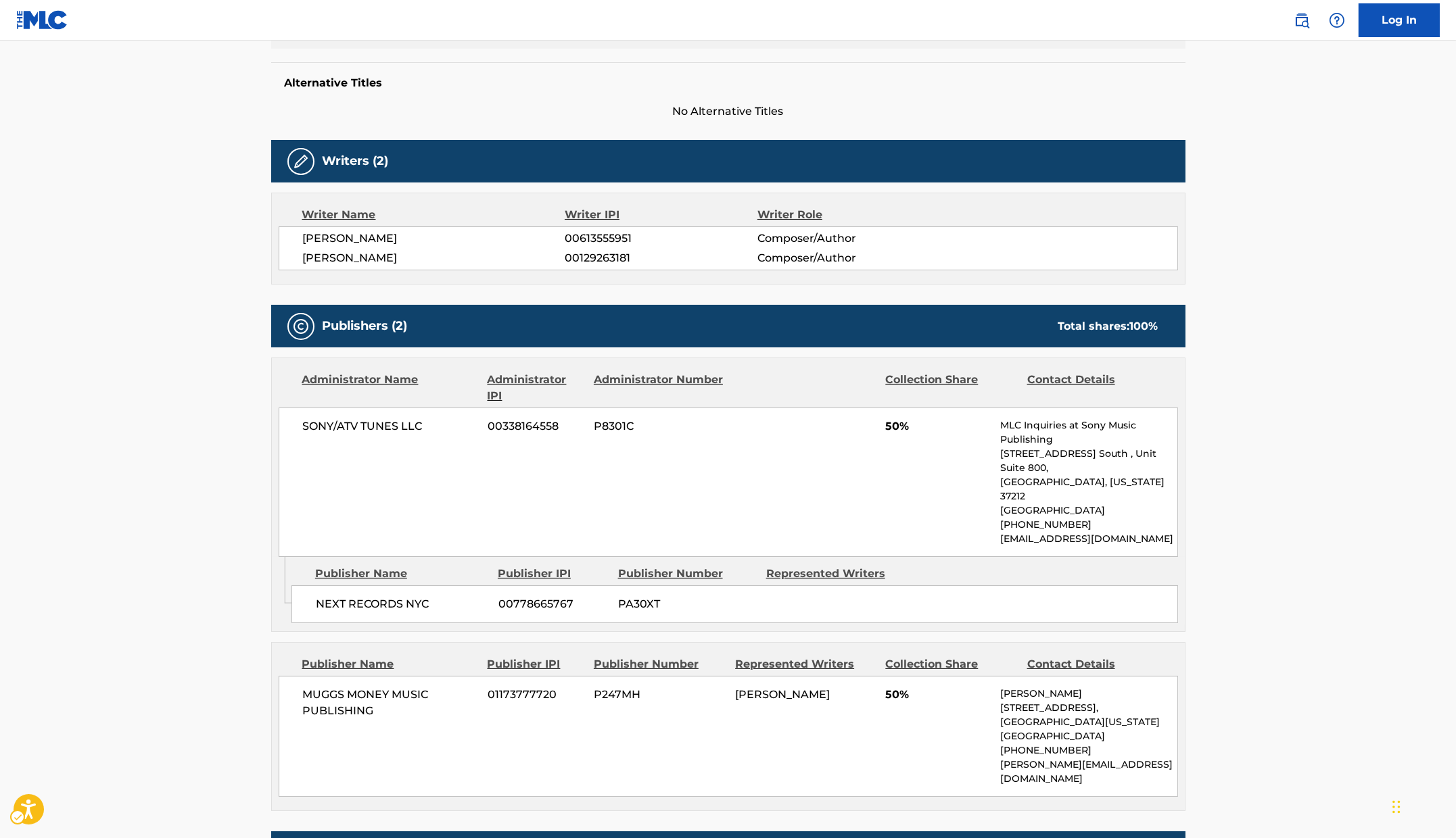
scroll to position [419, 0]
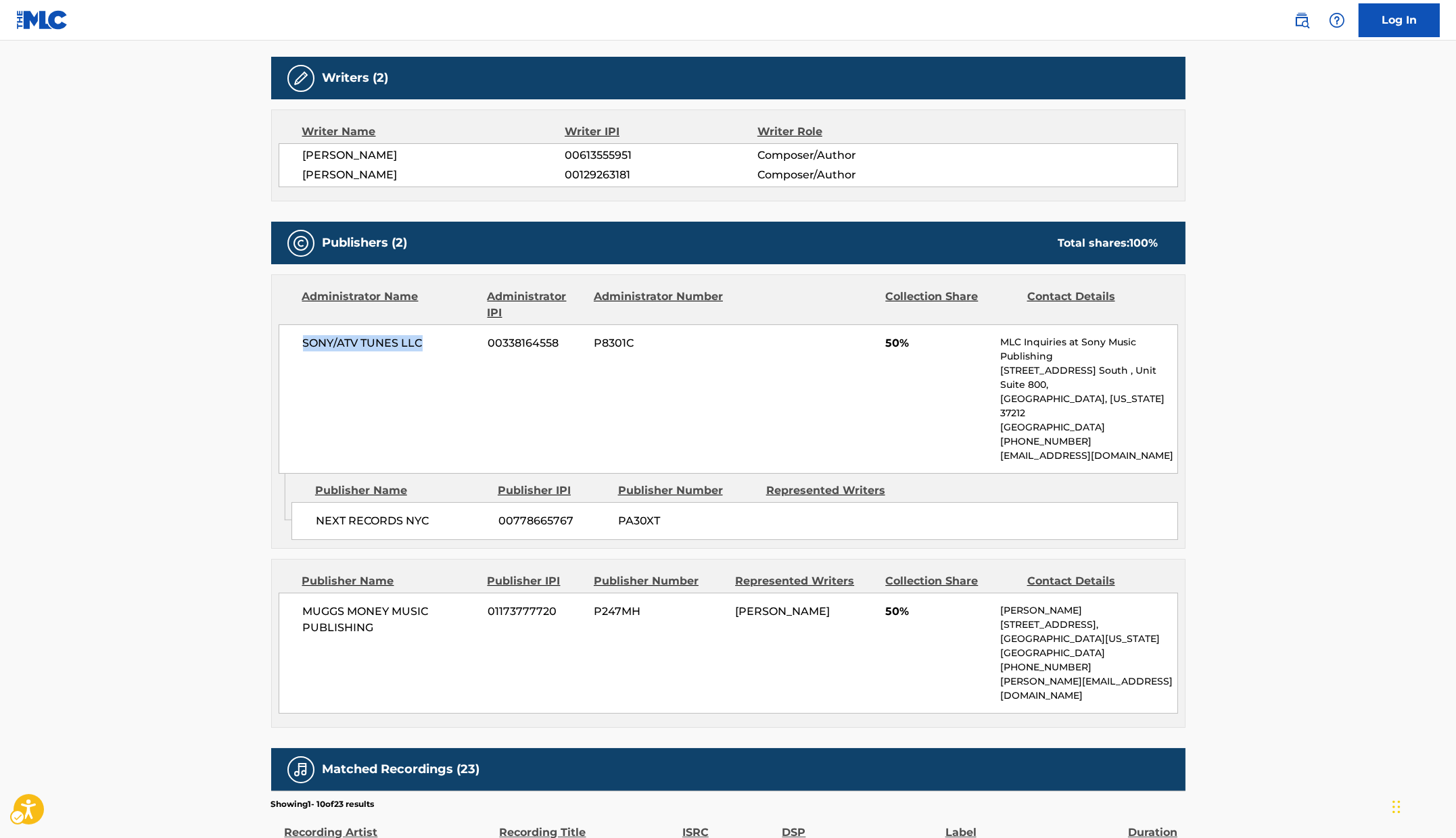
drag, startPoint x: 434, startPoint y: 340, endPoint x: 291, endPoint y: 339, distance: 143.0
click at [291, 339] on div "SONY/ATV TUNES LLC 00338164558 P8301C 50% MLC Inquiries at Sony Music Publishin…" at bounding box center [728, 399] width 899 height 150
copy span "SONY/ATV TUNES LLC"
drag, startPoint x: 429, startPoint y: 492, endPoint x: 297, endPoint y: 478, distance: 132.7
click at [297, 503] on div "NEXT RECORDS NYC 00778665767 PA30XT" at bounding box center [735, 521] width 887 height 38
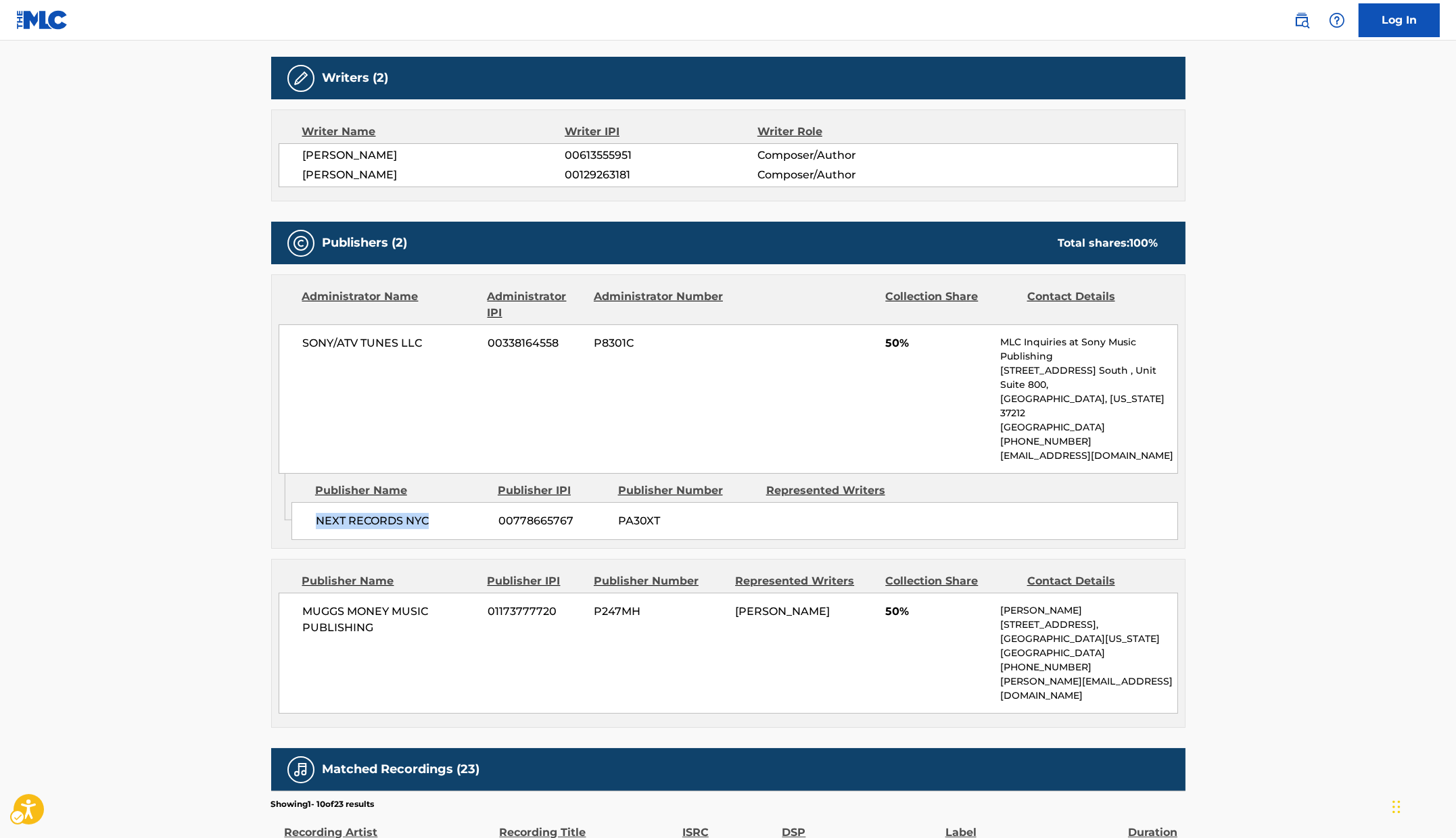
copy span "NEXT RECORDS NYC"
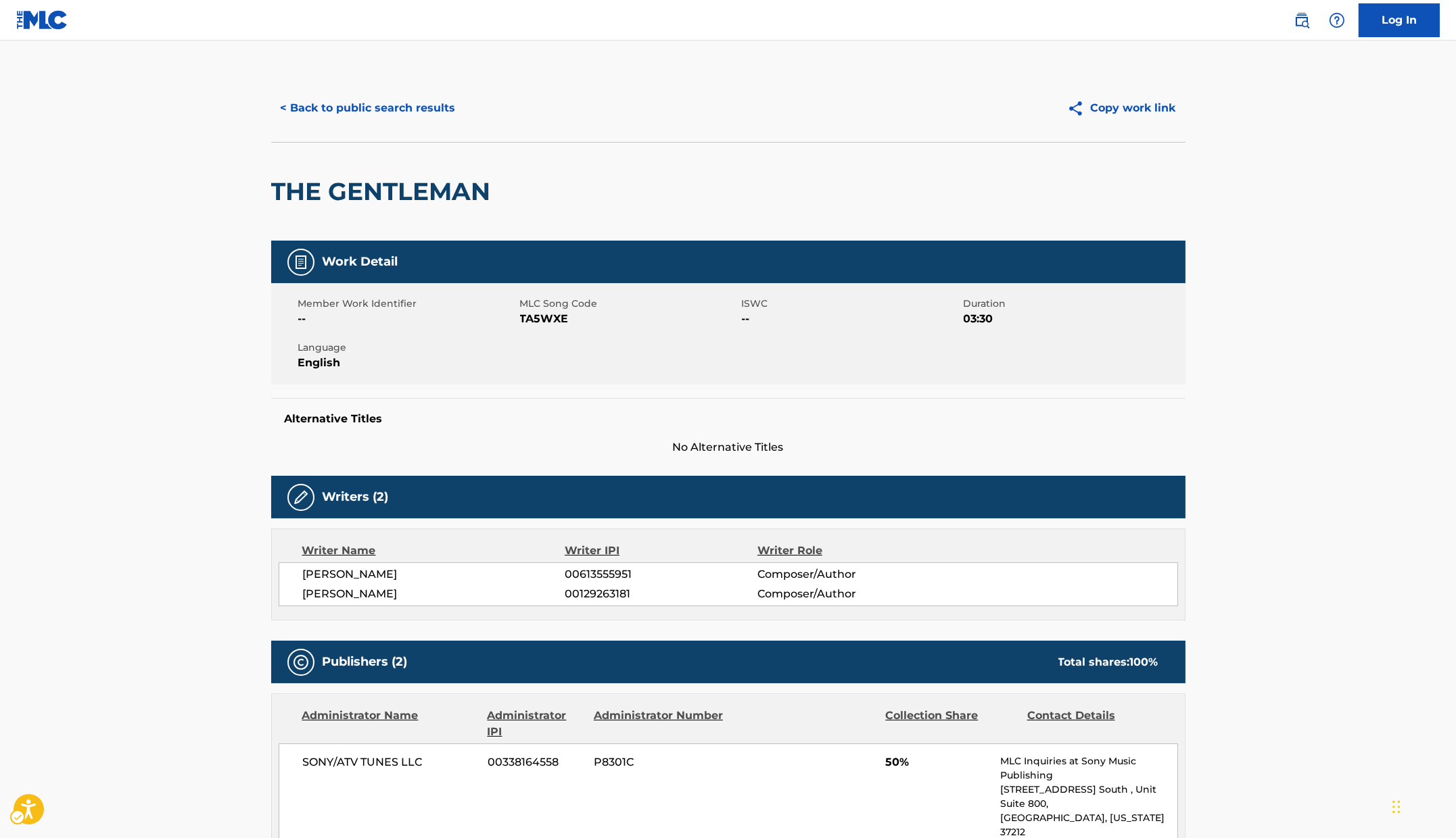
click at [549, 319] on span "MLC Song Code - TA5WXE" at bounding box center [629, 319] width 219 height 16
click at [560, 362] on div "Member Work Identifier -- MLC Song Code MLC Song Code - TA5WXE ISWC -- Duration…" at bounding box center [728, 334] width 914 height 102
click at [634, 165] on div "THE GENTLEMAN" at bounding box center [728, 191] width 914 height 99
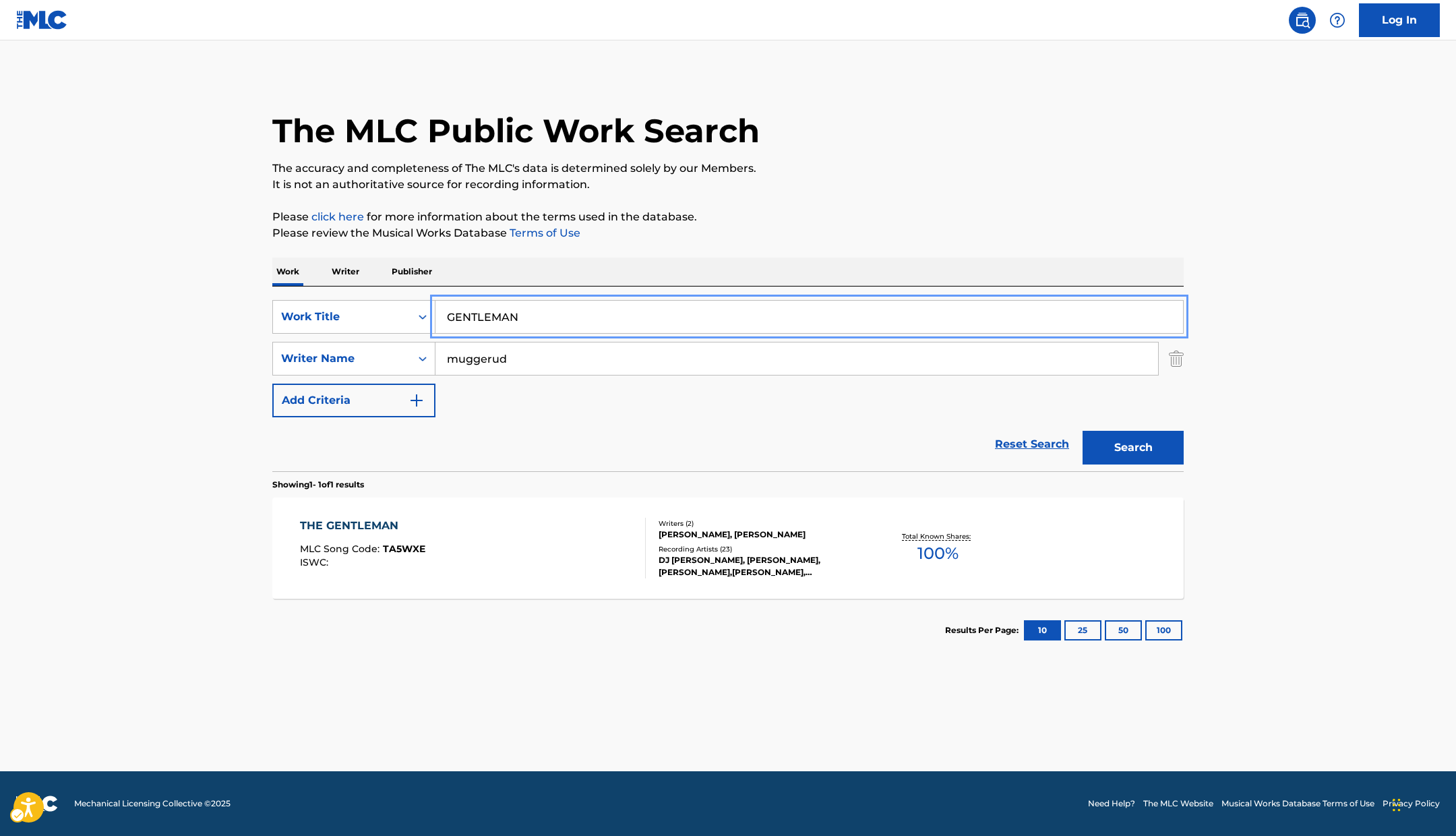
click at [552, 319] on input "GENTLEMAN" at bounding box center [809, 317] width 747 height 33
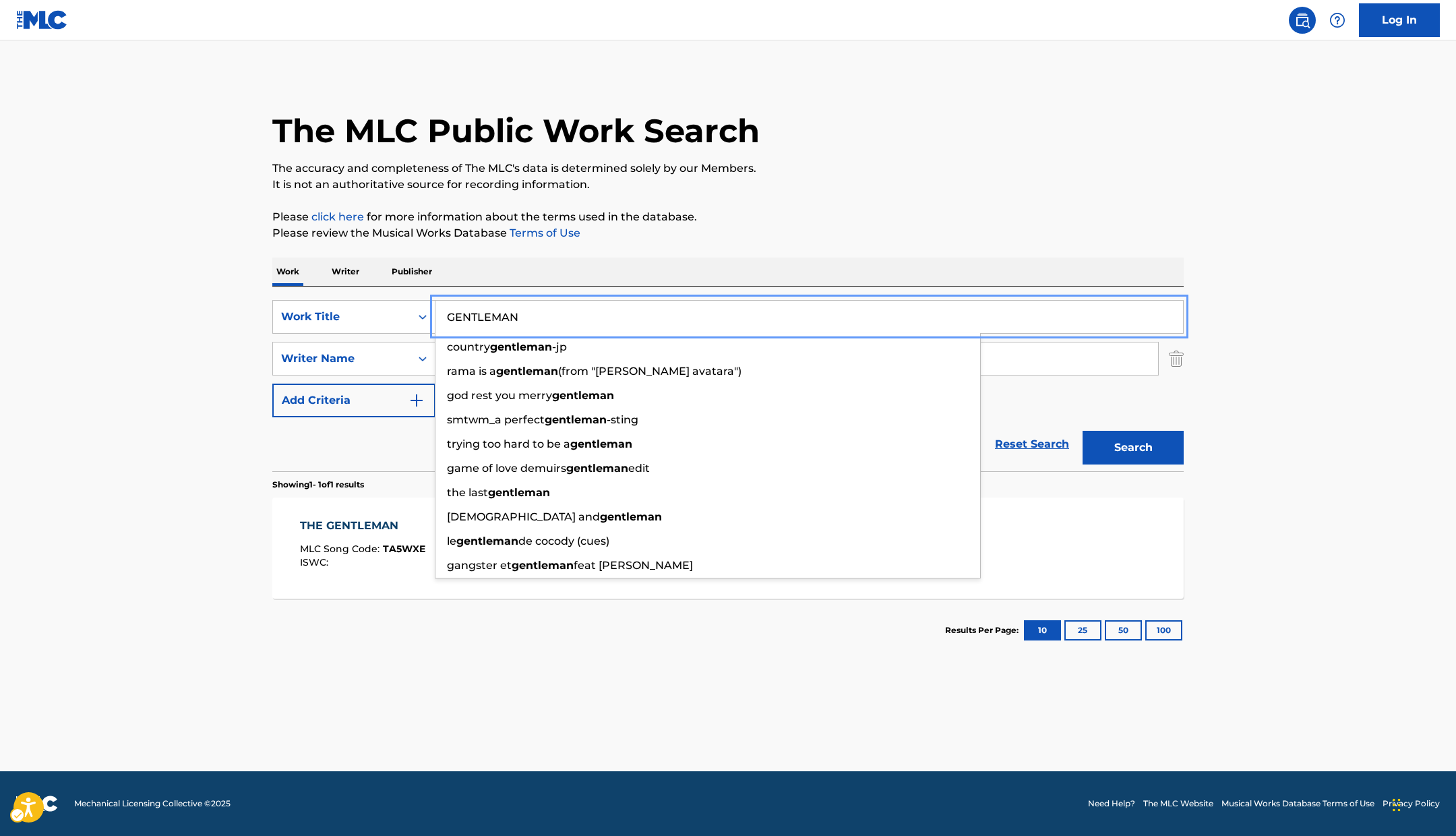
click at [552, 319] on input "GENTLEMAN" at bounding box center [809, 317] width 747 height 33
paste input "T OUT OF MY HEAD"
type input "GET OUT OF MY HEAD"
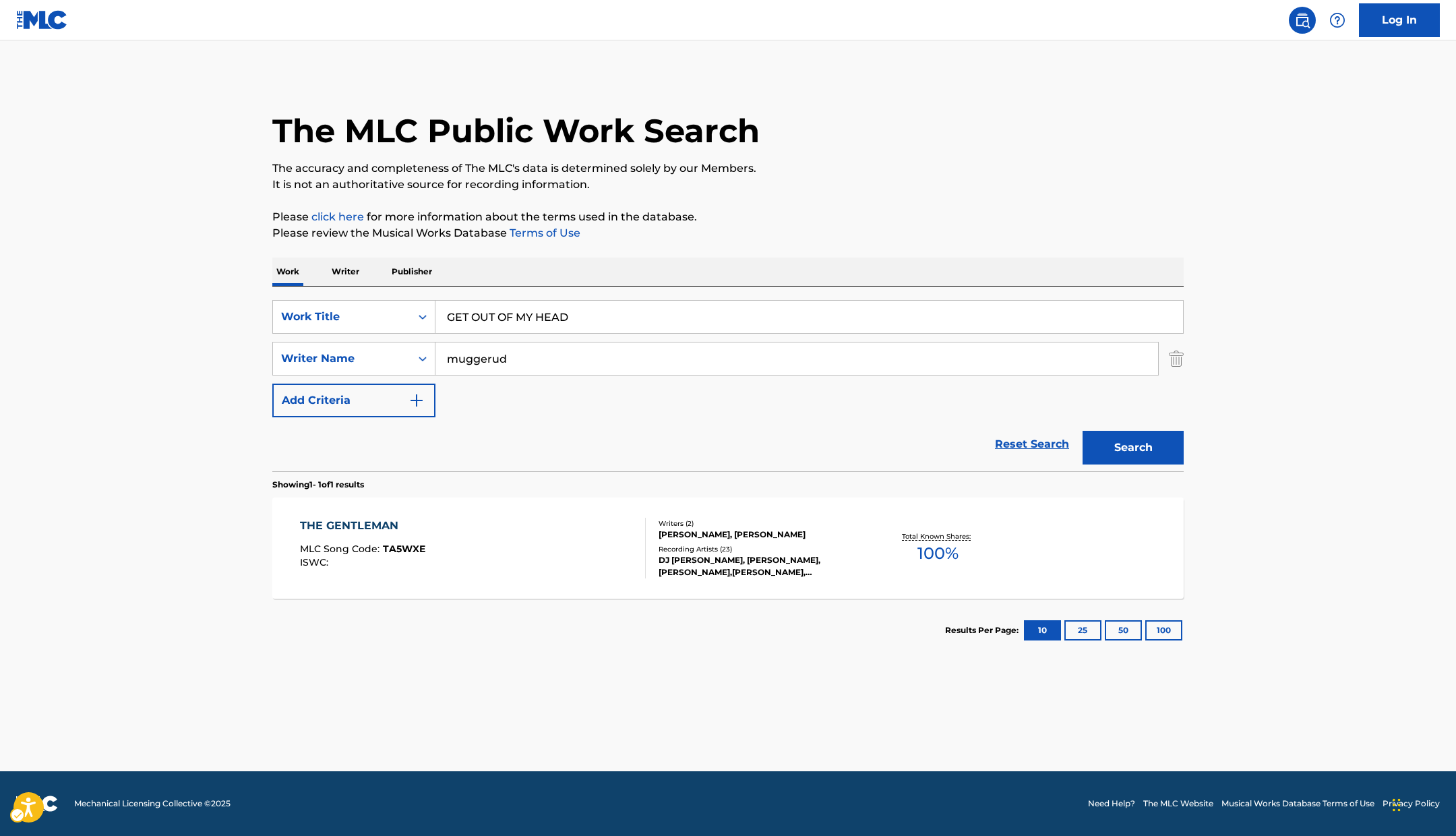
click at [887, 245] on div "The MLC Public Work Search The accuracy and completeness of The MLC's data is d…" at bounding box center [728, 368] width 944 height 588
click at [1156, 454] on button "Search" at bounding box center [1133, 448] width 101 height 34
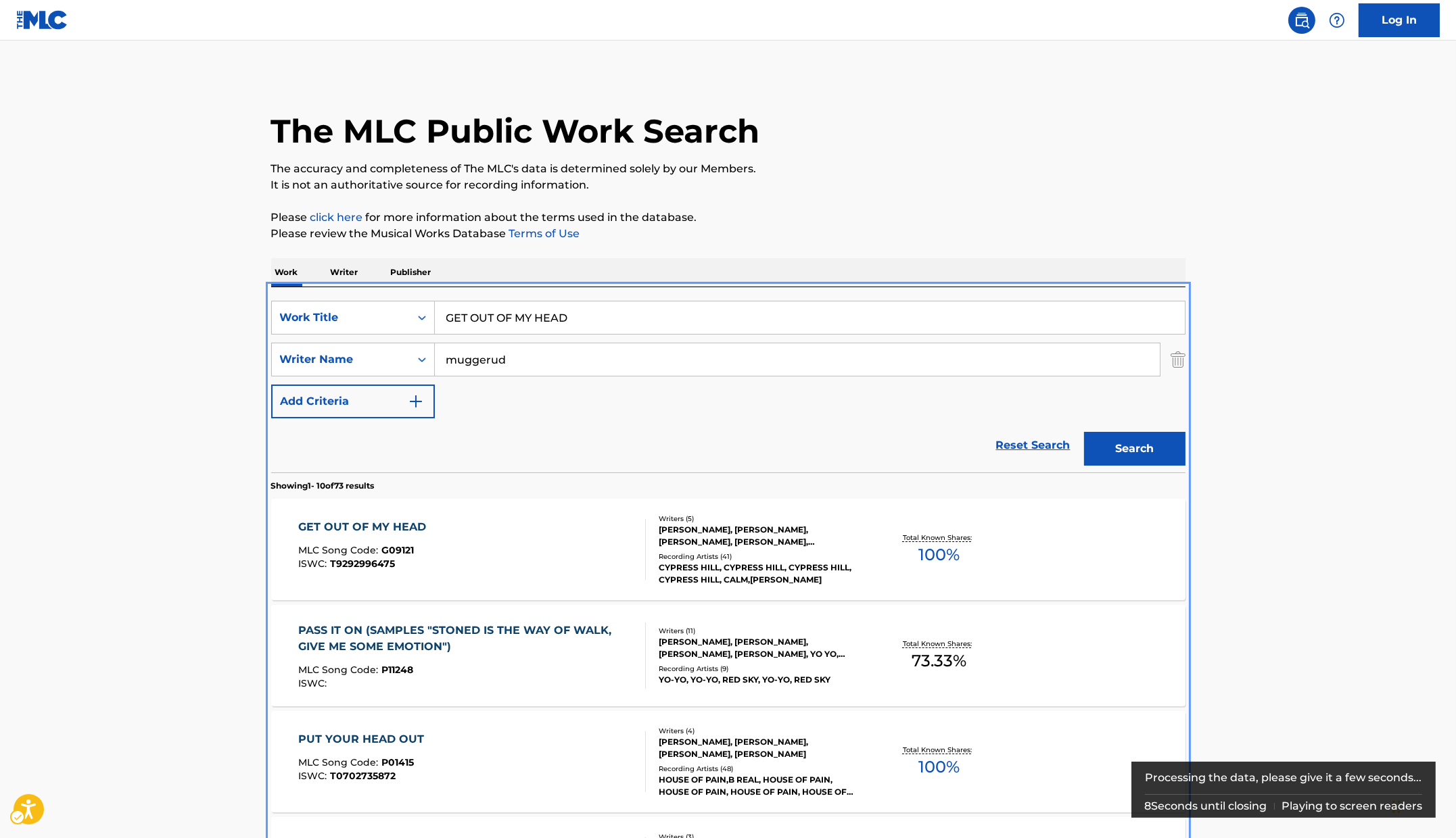
scroll to position [287, 0]
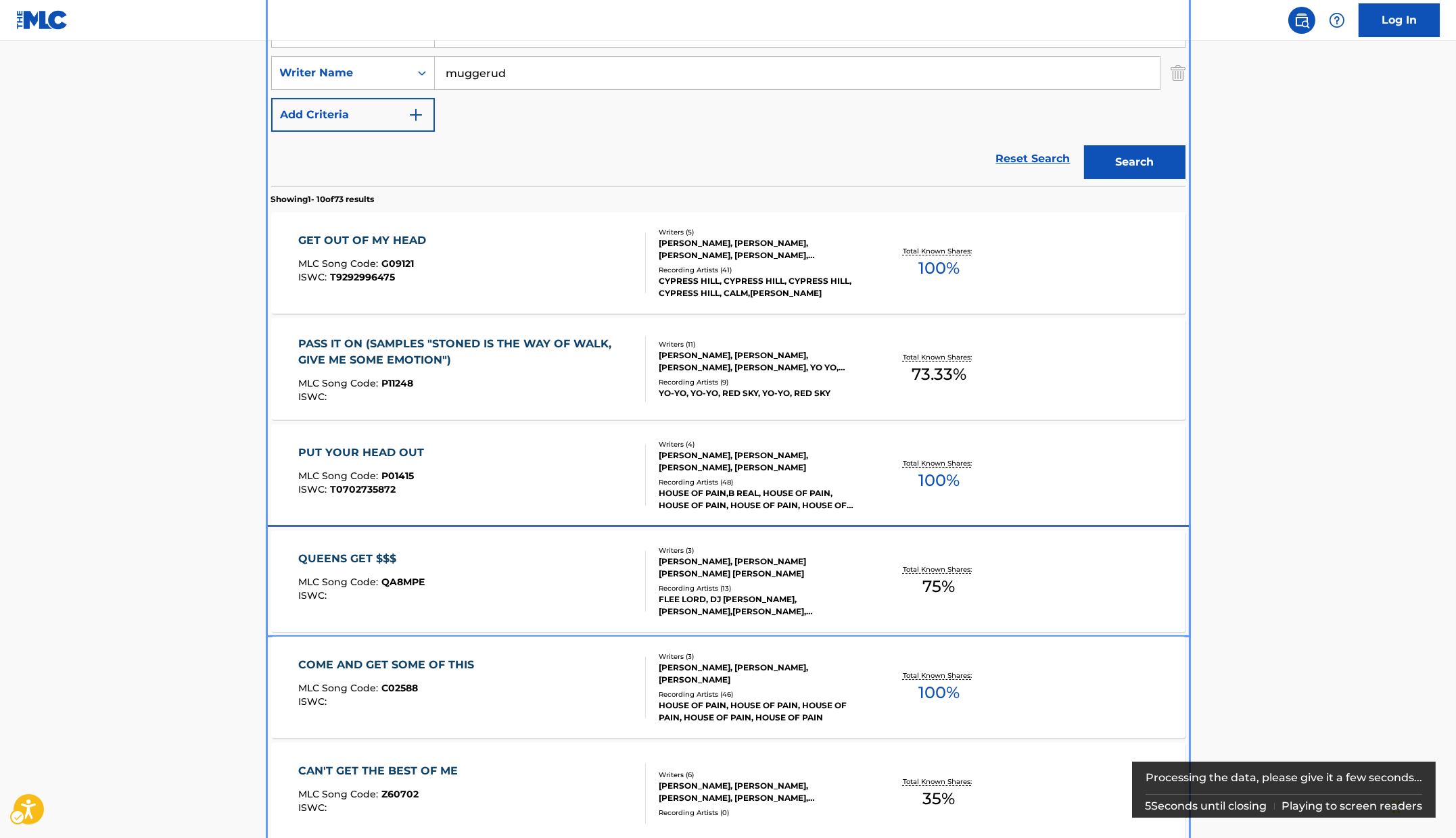
click at [411, 531] on div "QUEENS GET $$$ MLC Song Code : QA8MPE ISWC : Writers ( 3 ) [PERSON_NAME], [PERS…" at bounding box center [728, 581] width 914 height 102
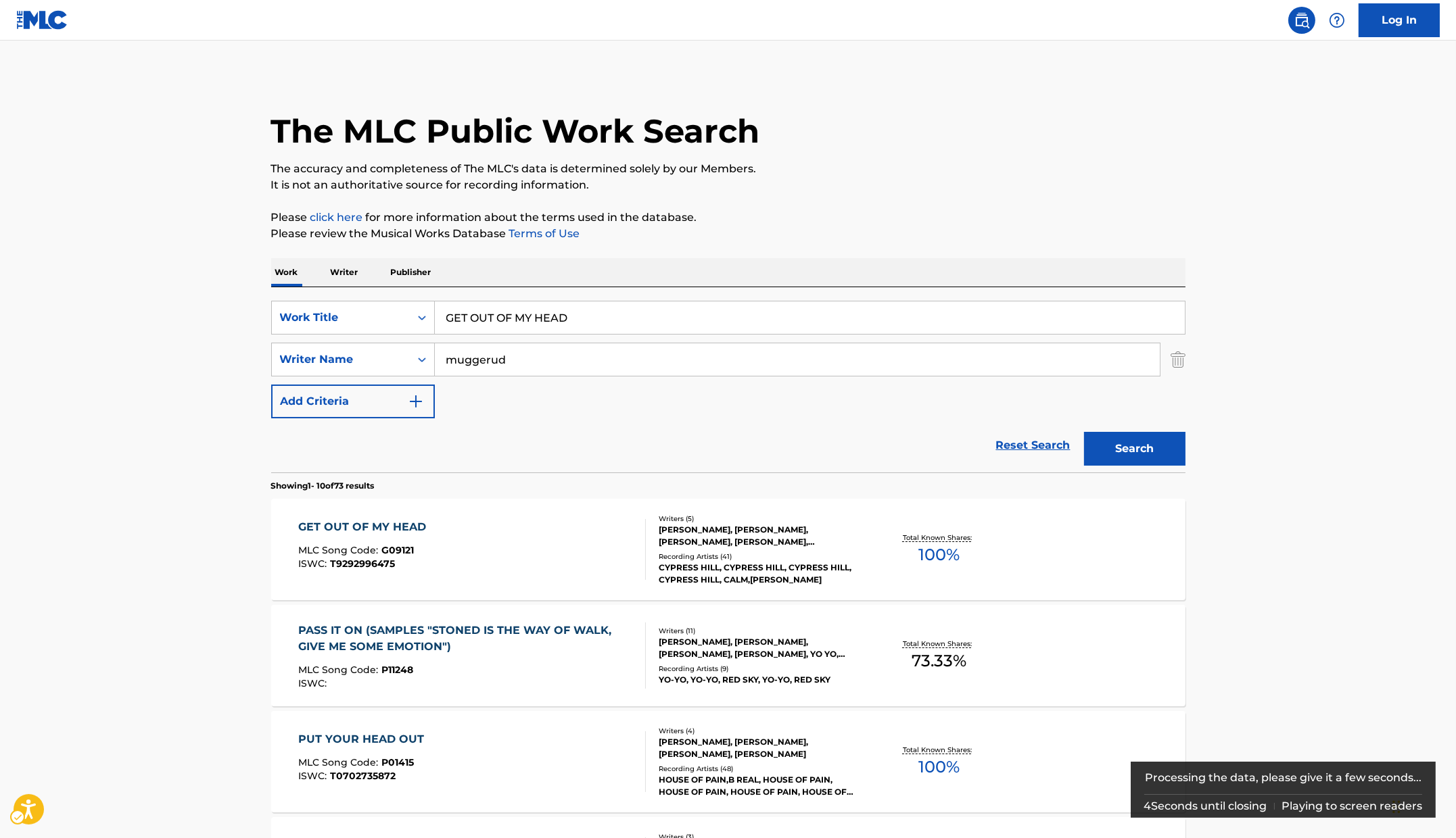
scroll to position [287, 0]
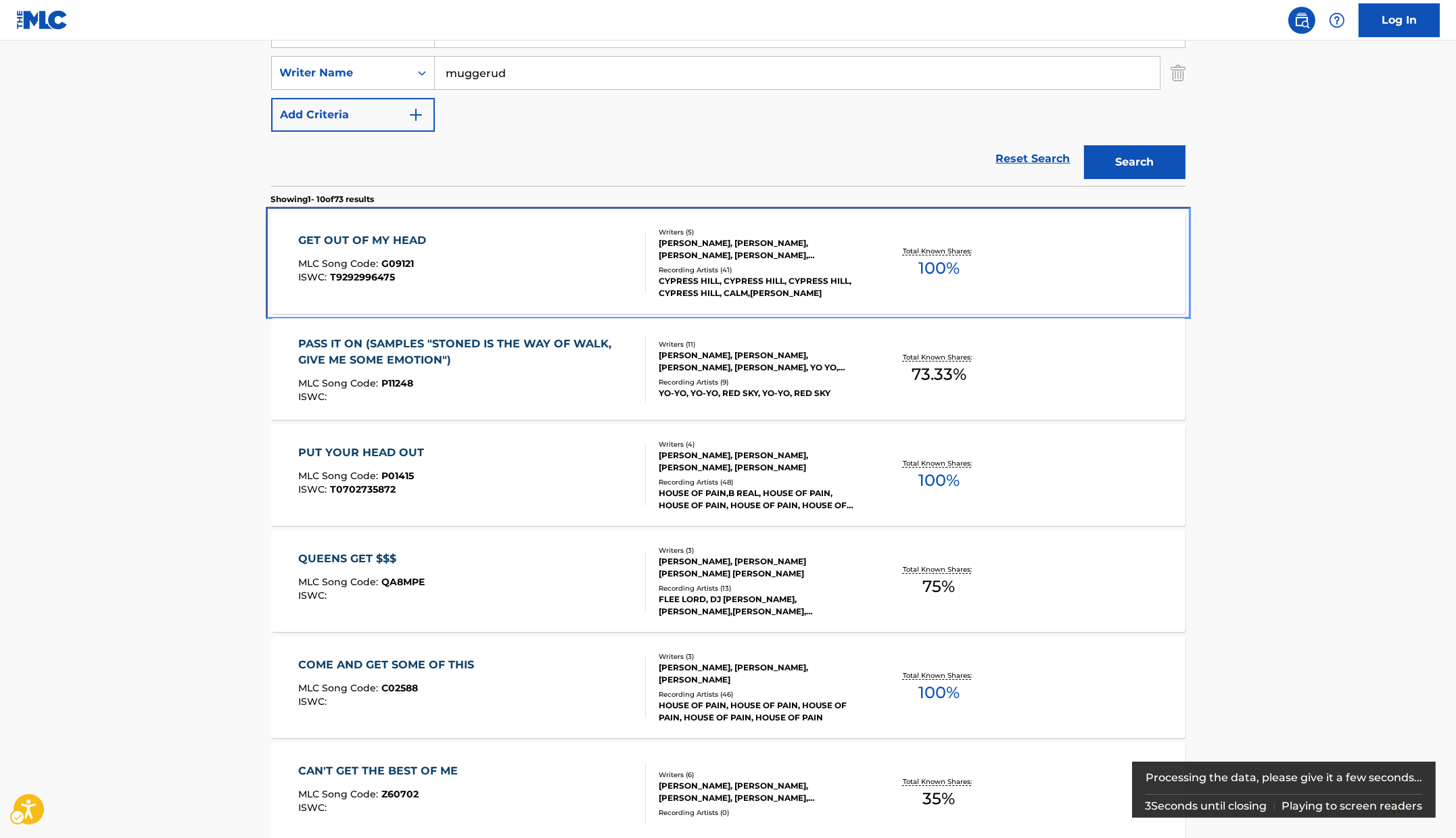
click at [405, 249] on div "GET OUT OF MY HEAD MLC Song Code : G09121 ISWC : T9292996475" at bounding box center [366, 263] width 135 height 61
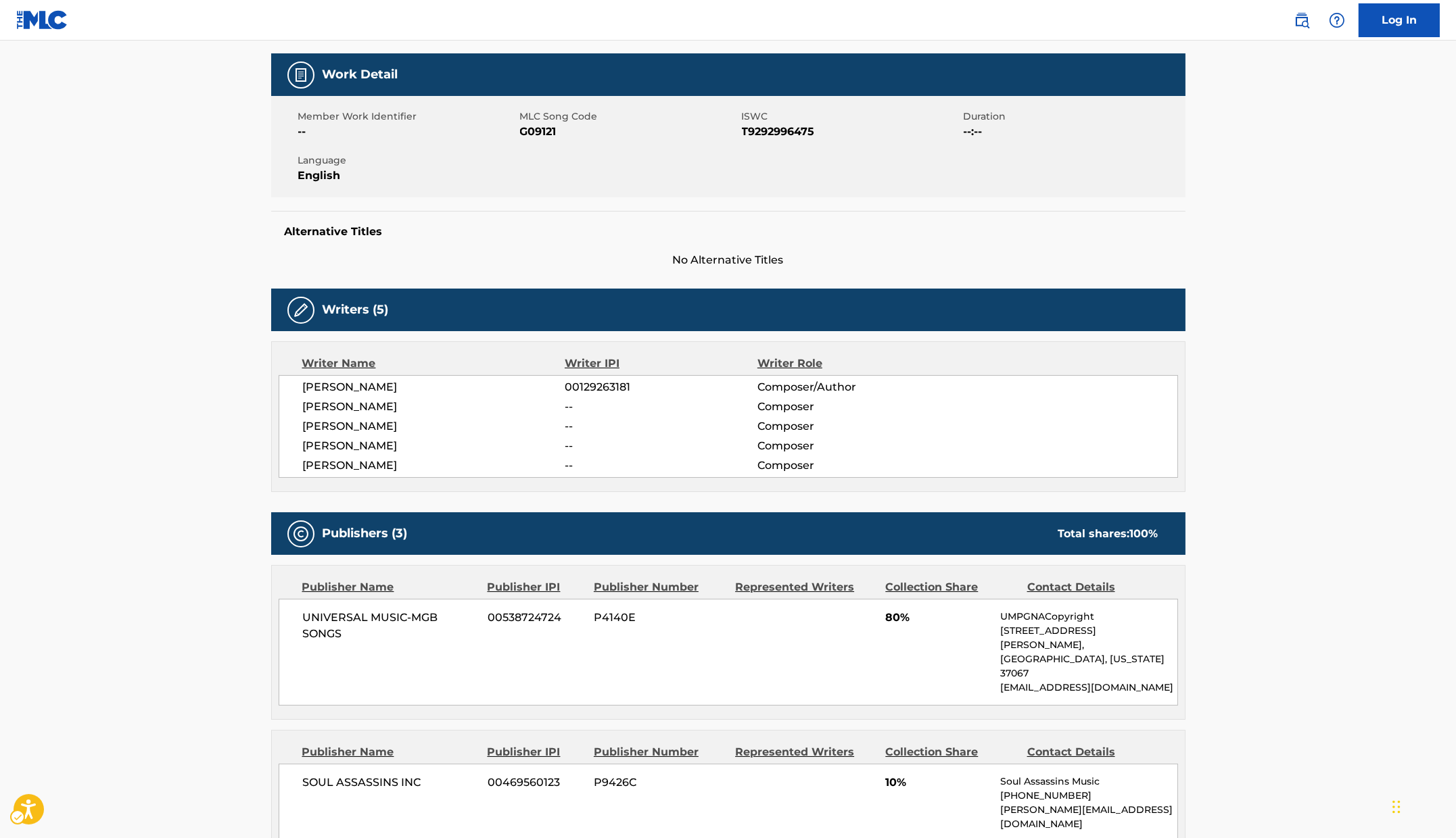
scroll to position [100, 0]
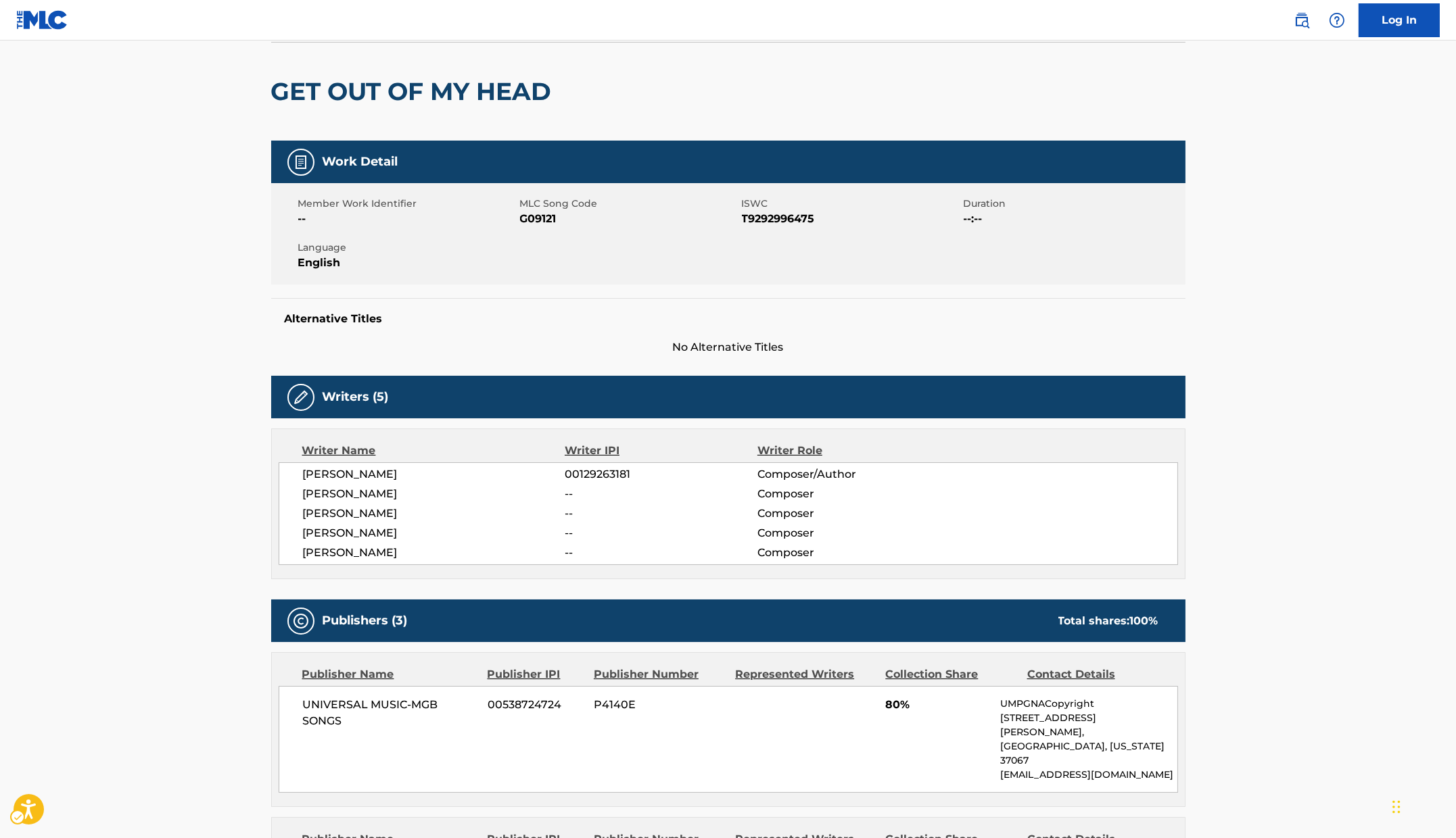
click at [497, 352] on span "No Alternative Titles" at bounding box center [728, 348] width 914 height 16
click at [270, 169] on div "< Back to public search results Copy work link GET OUT OF MY HEAD Work Detail M…" at bounding box center [728, 800] width 947 height 1651
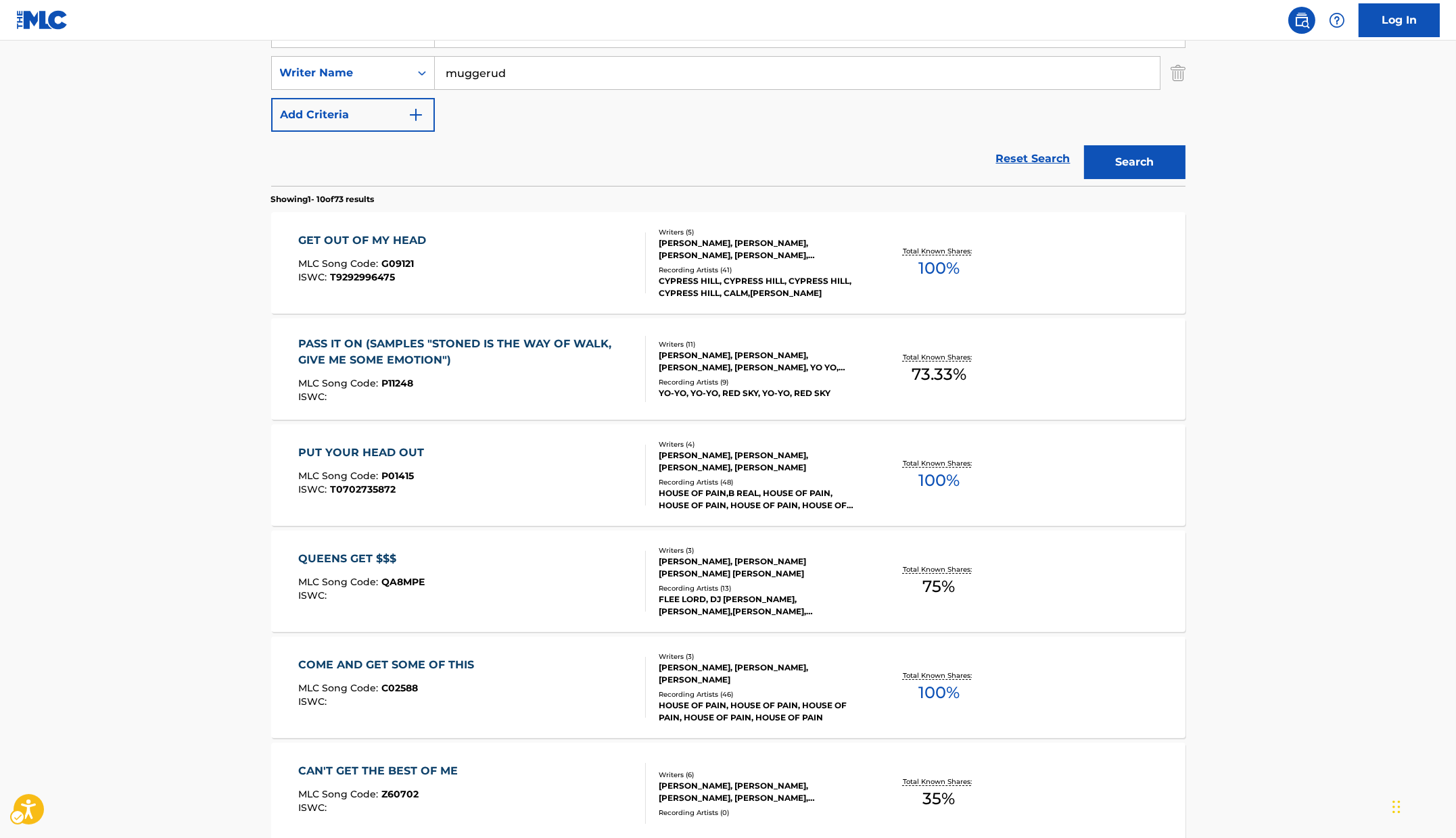
scroll to position [141, 0]
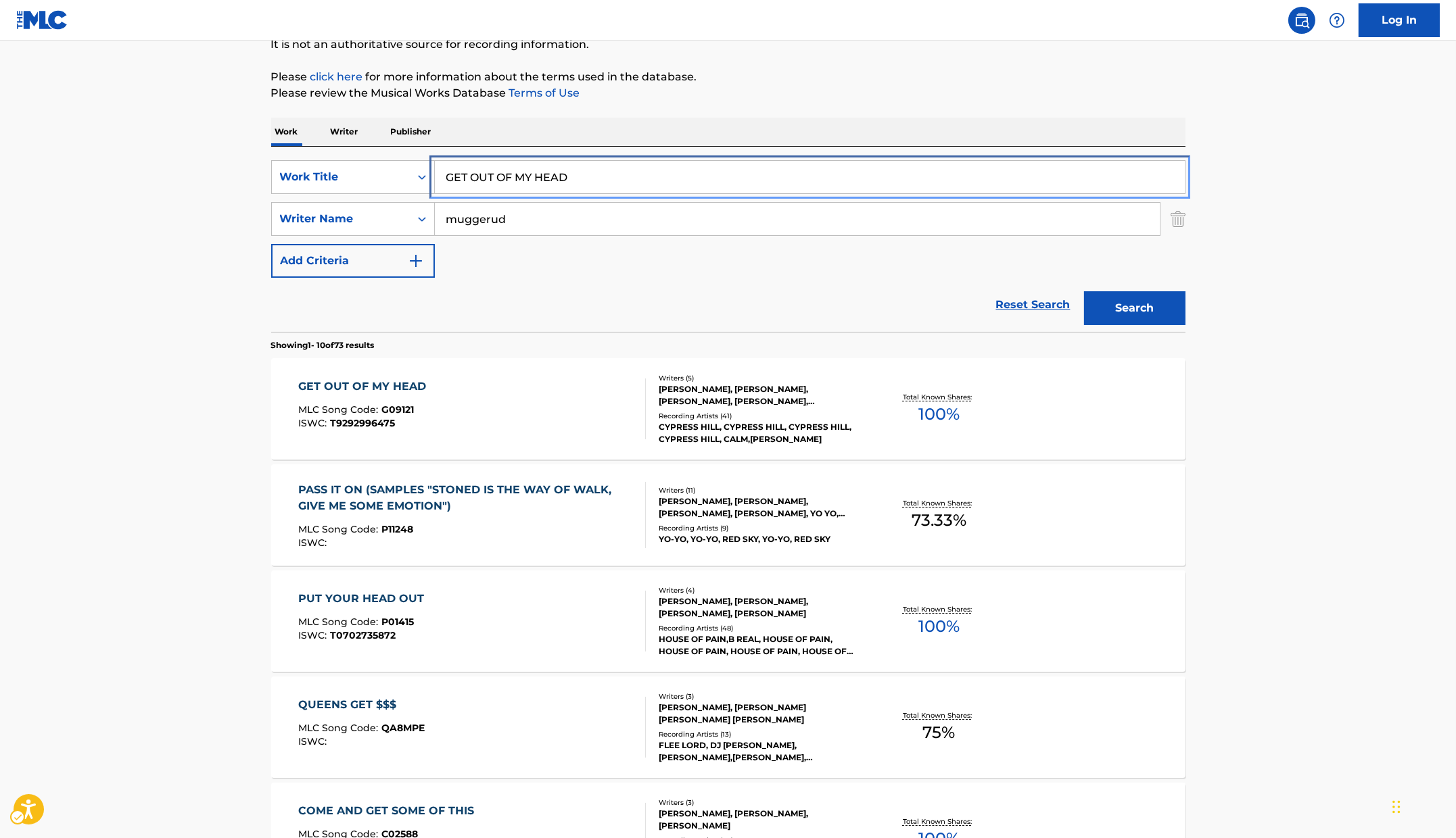
click at [663, 183] on input "GET OUT OF MY HEAD" at bounding box center [809, 177] width 750 height 33
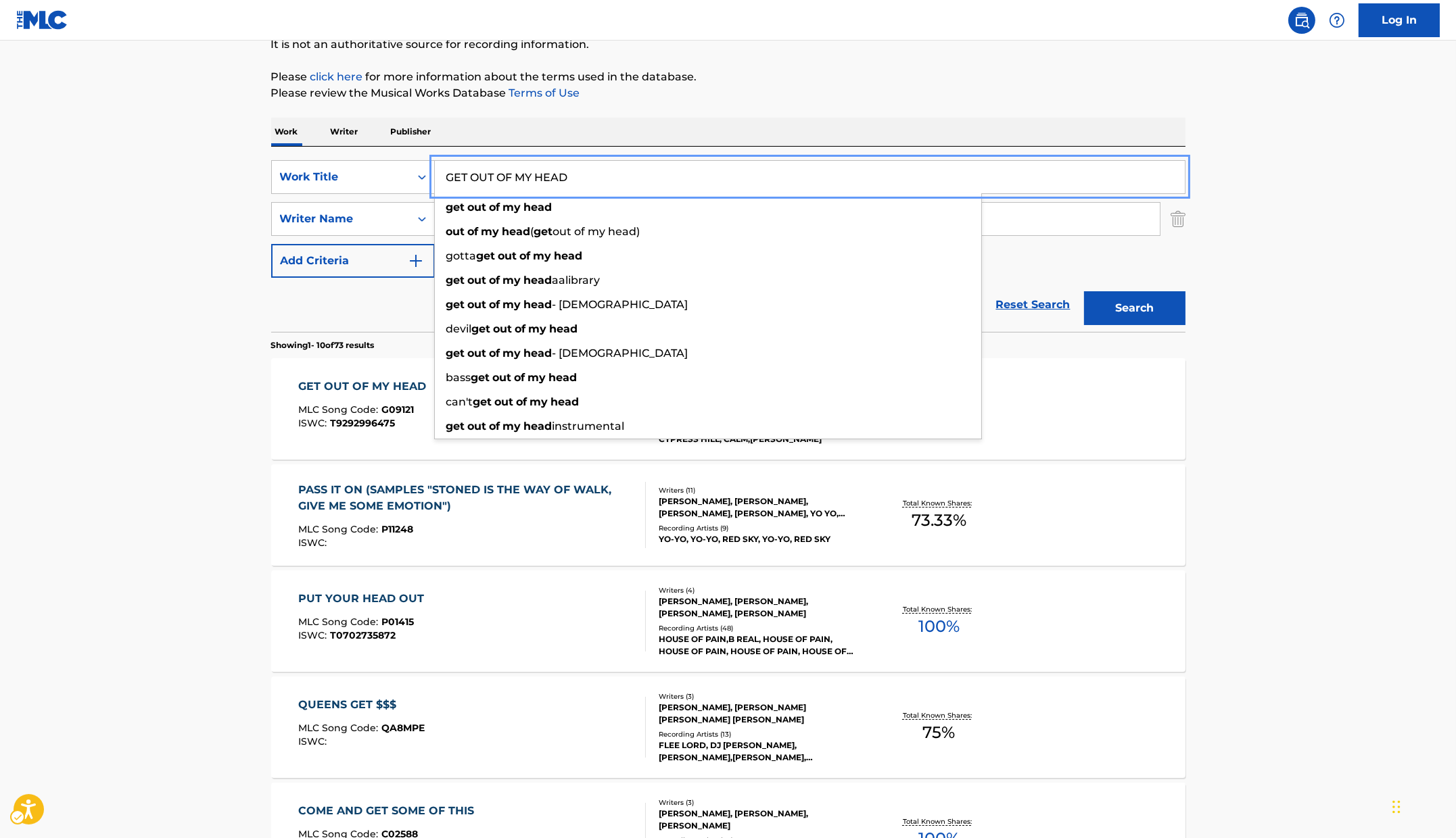
paste input "UP GO INSANE"
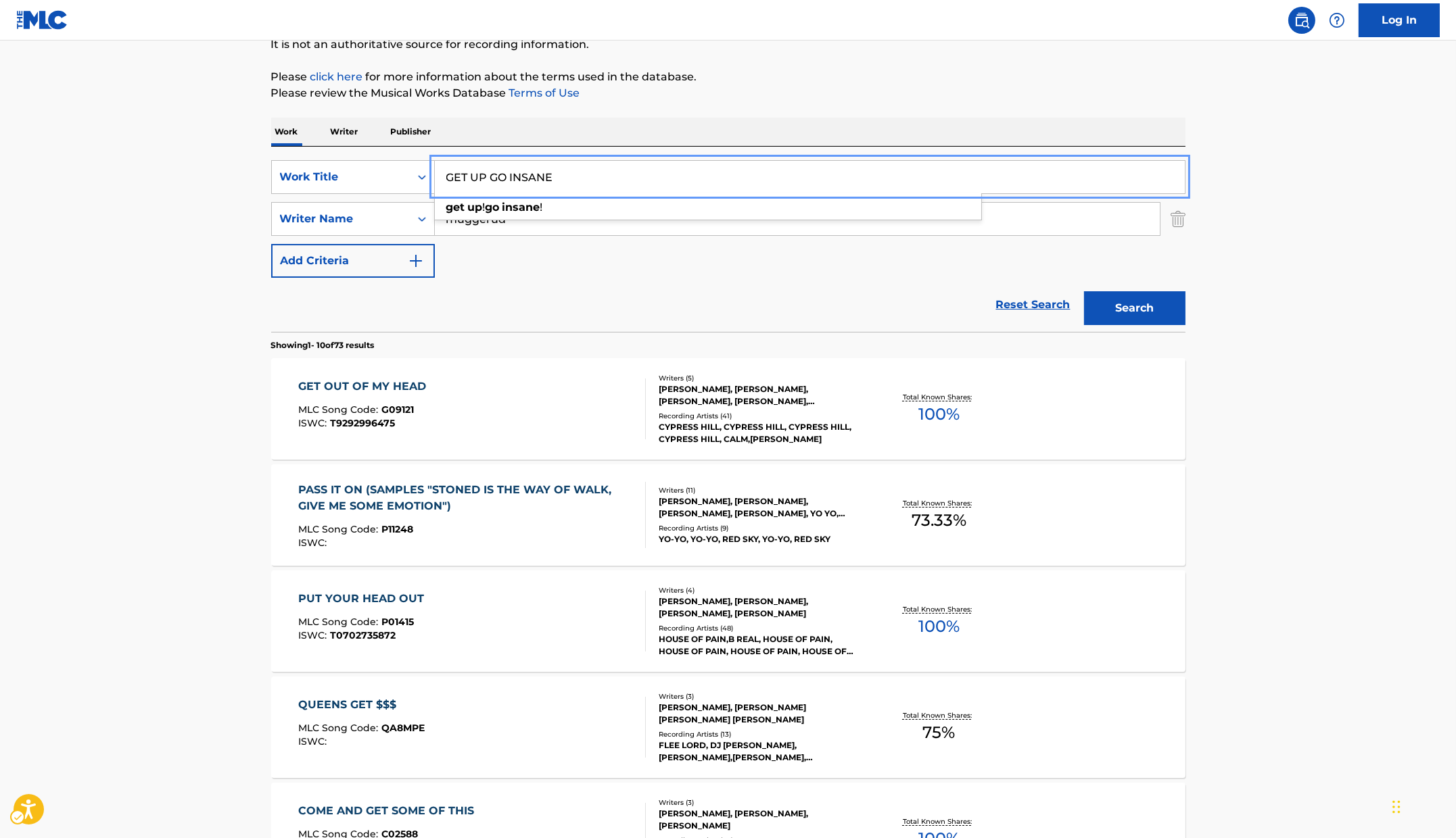
type input "GET UP GO INSANE"
click at [864, 96] on p "Please review the Musical Works Database Terms of Use | New Window" at bounding box center [728, 93] width 914 height 16
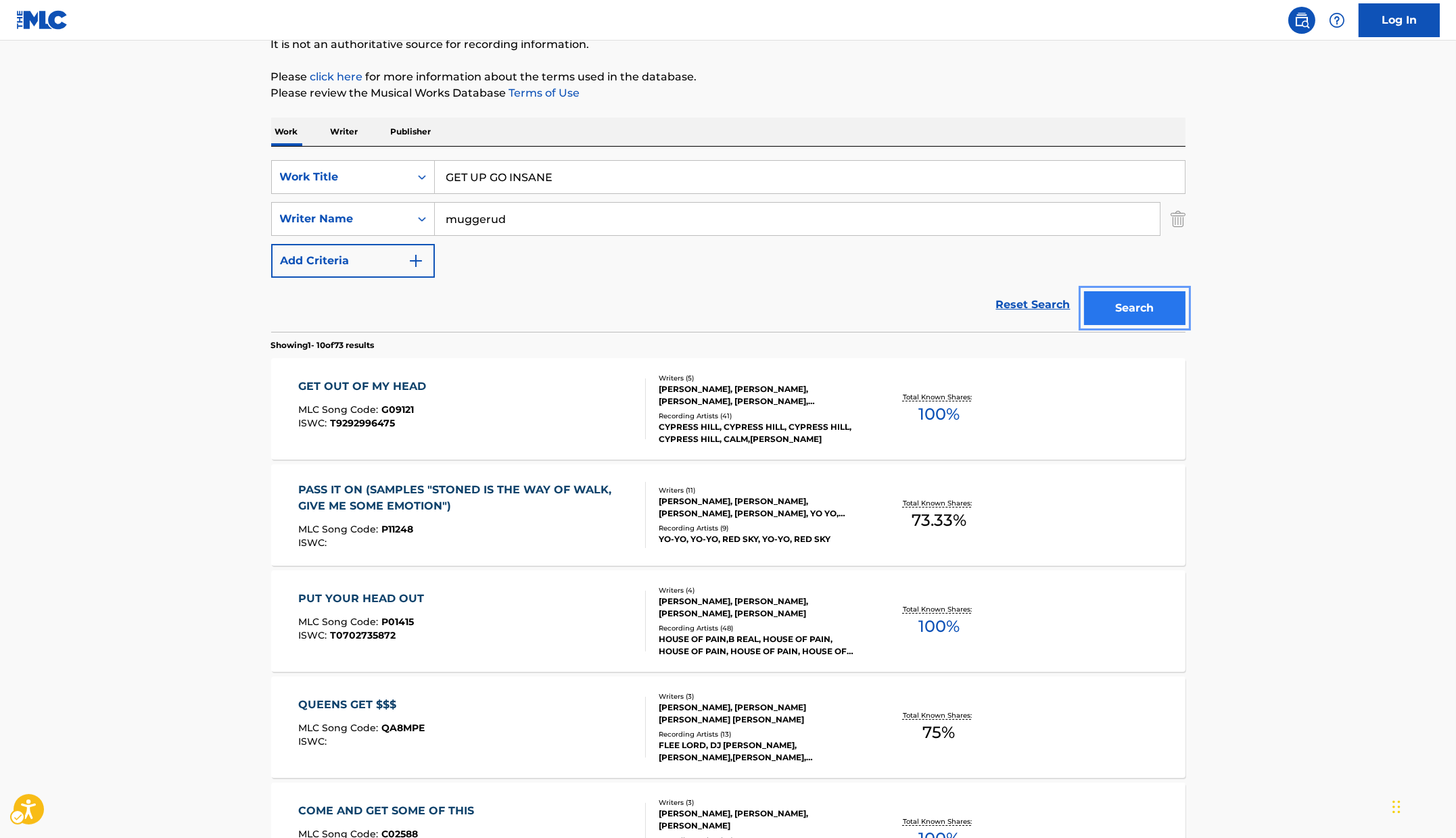
click at [1123, 308] on button "Search" at bounding box center [1135, 308] width 102 height 34
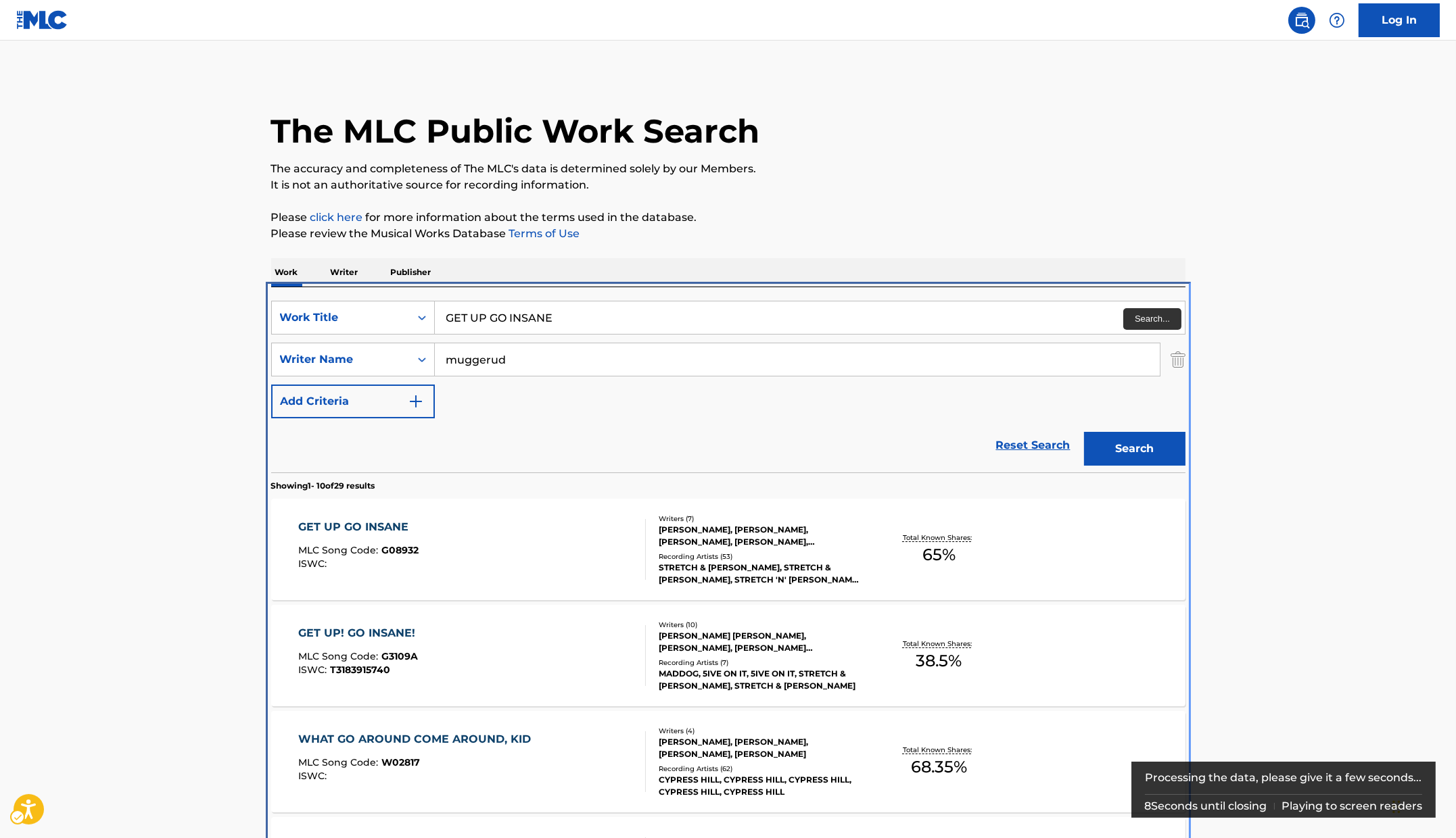
scroll to position [287, 0]
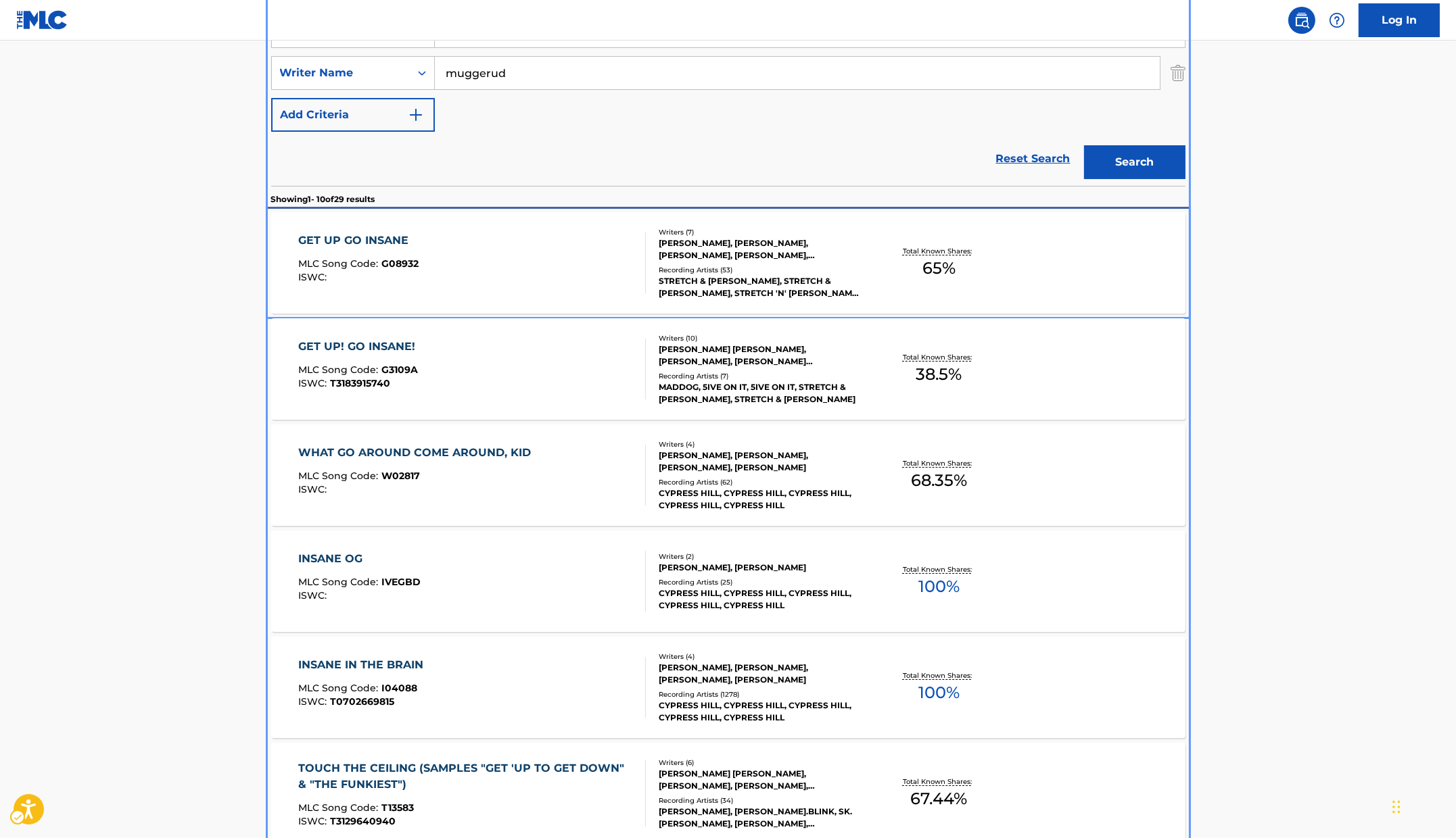
click at [470, 242] on div "GET UP GO INSANE MLC Song Code : G08932 ISWC :" at bounding box center [472, 263] width 348 height 61
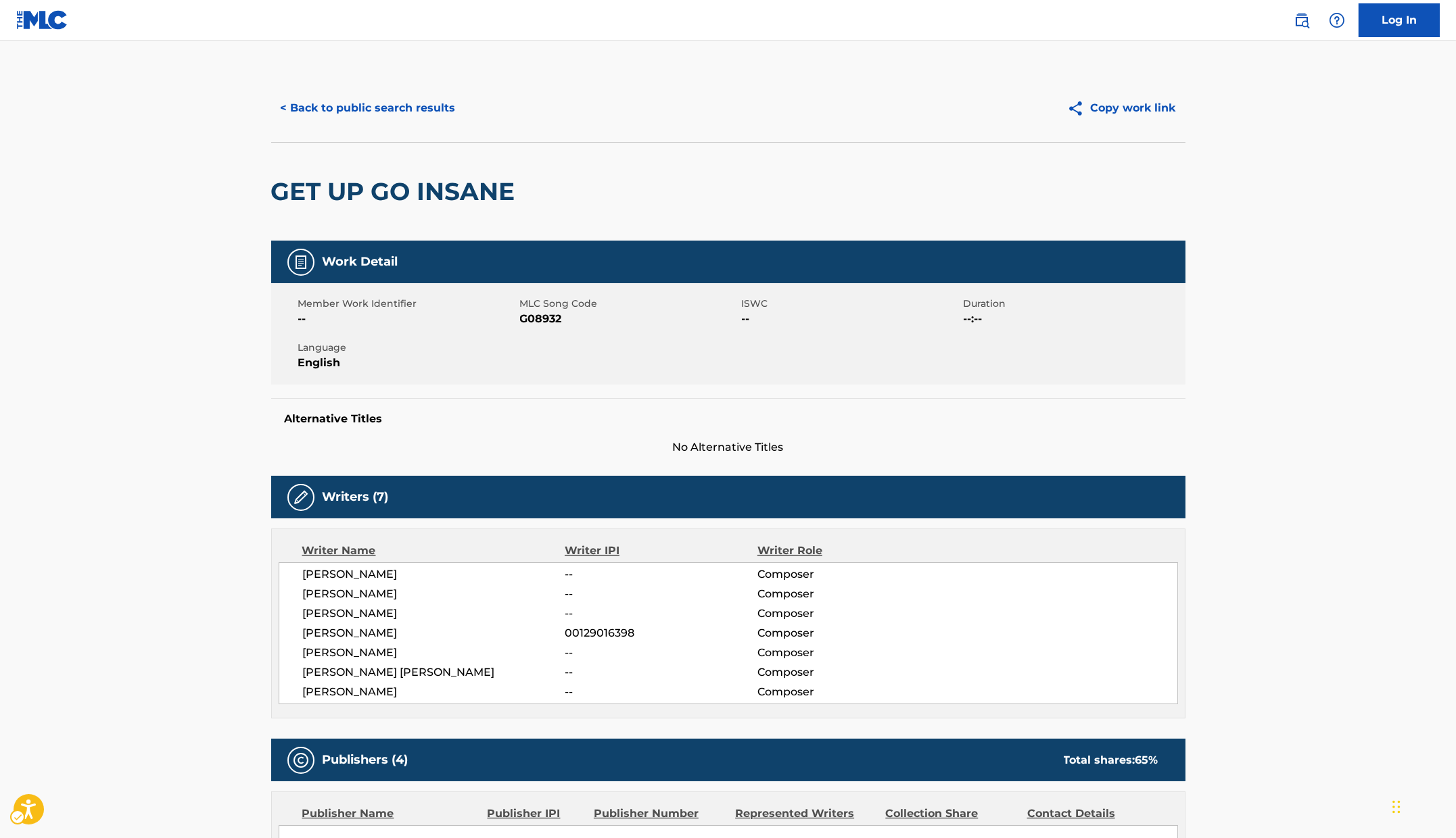
click at [533, 317] on span "MLC Song Code - G08932" at bounding box center [629, 319] width 219 height 16
copy span "G08932"
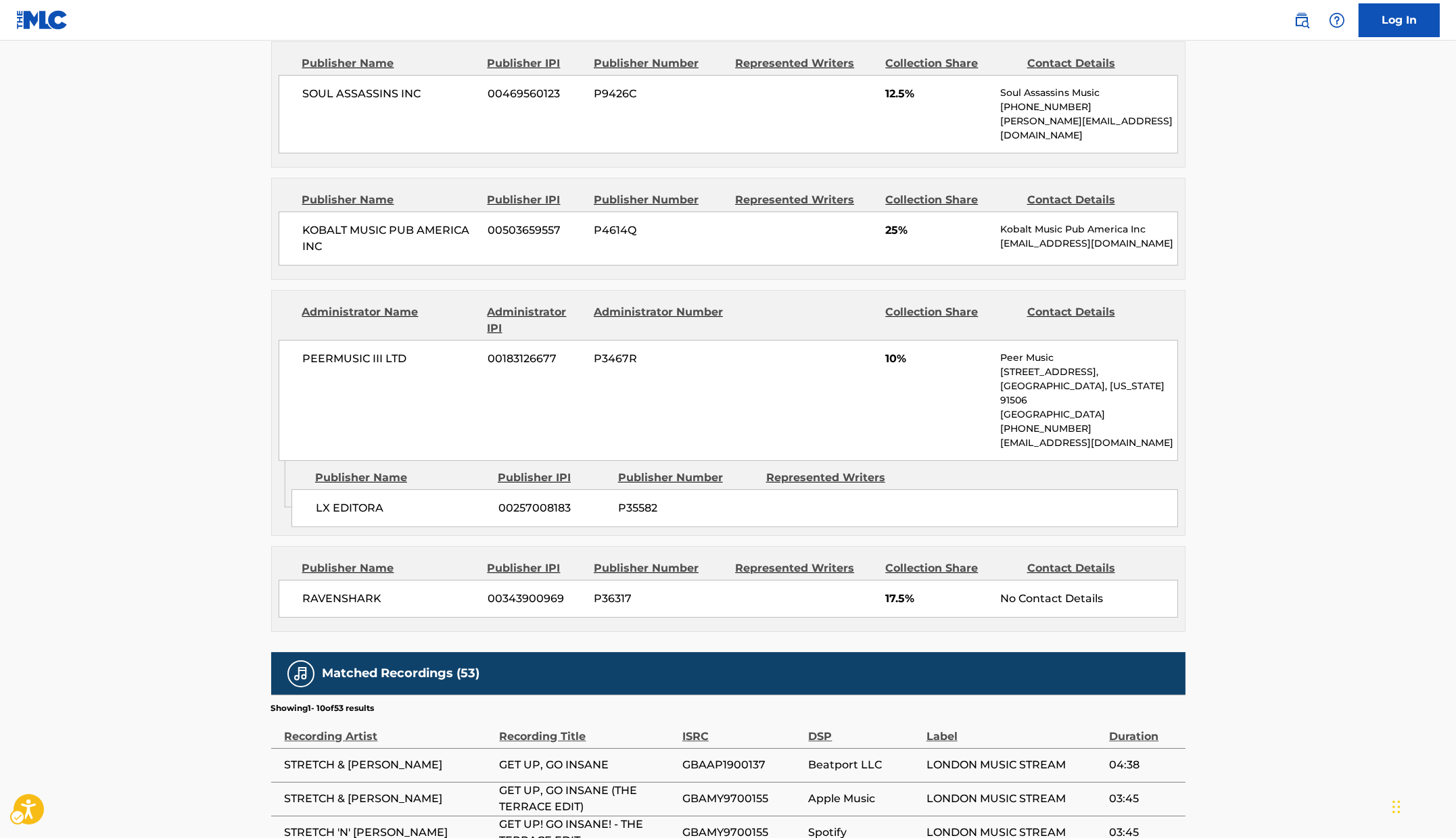
scroll to position [904, 0]
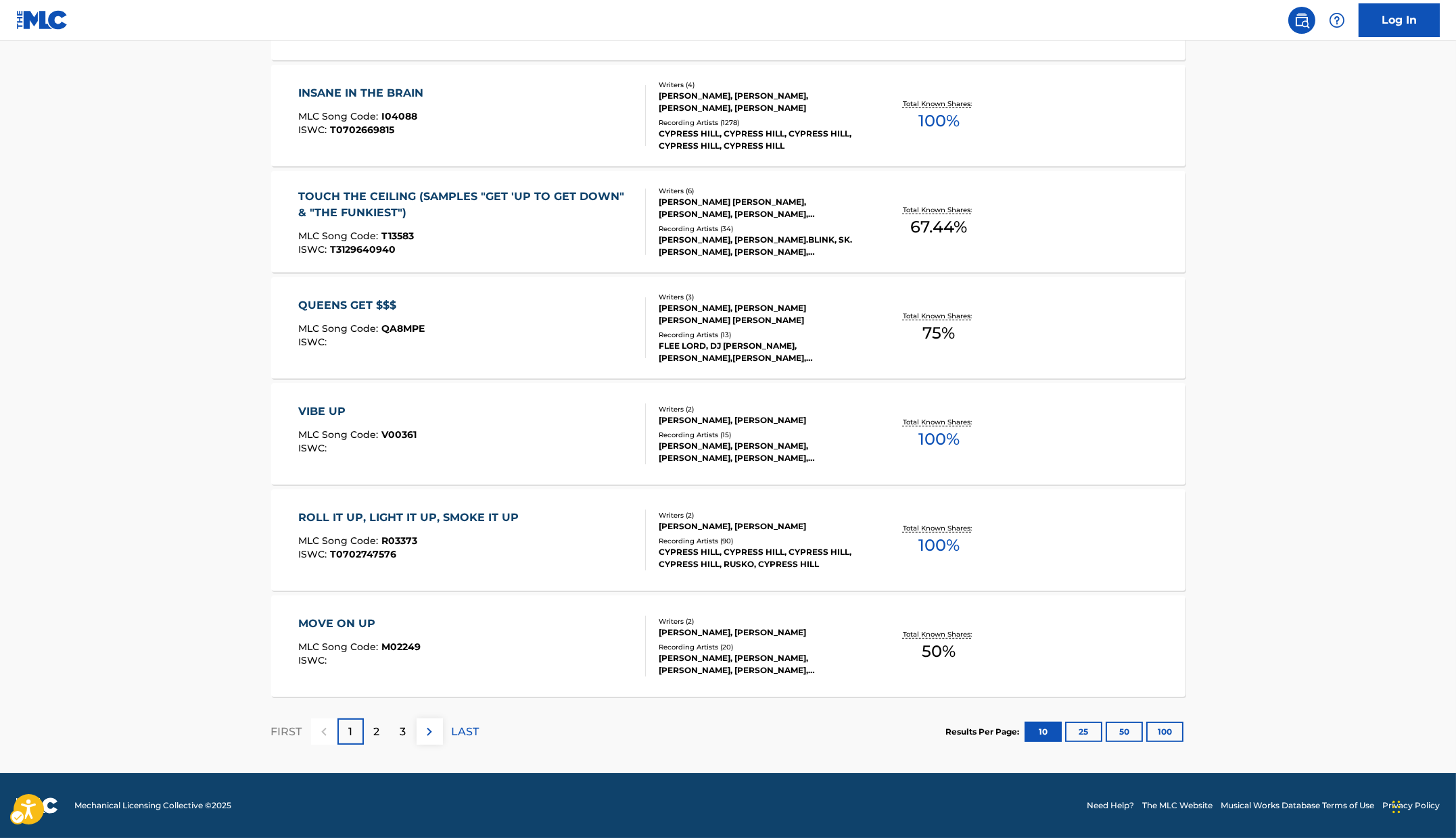
scroll to position [287, 0]
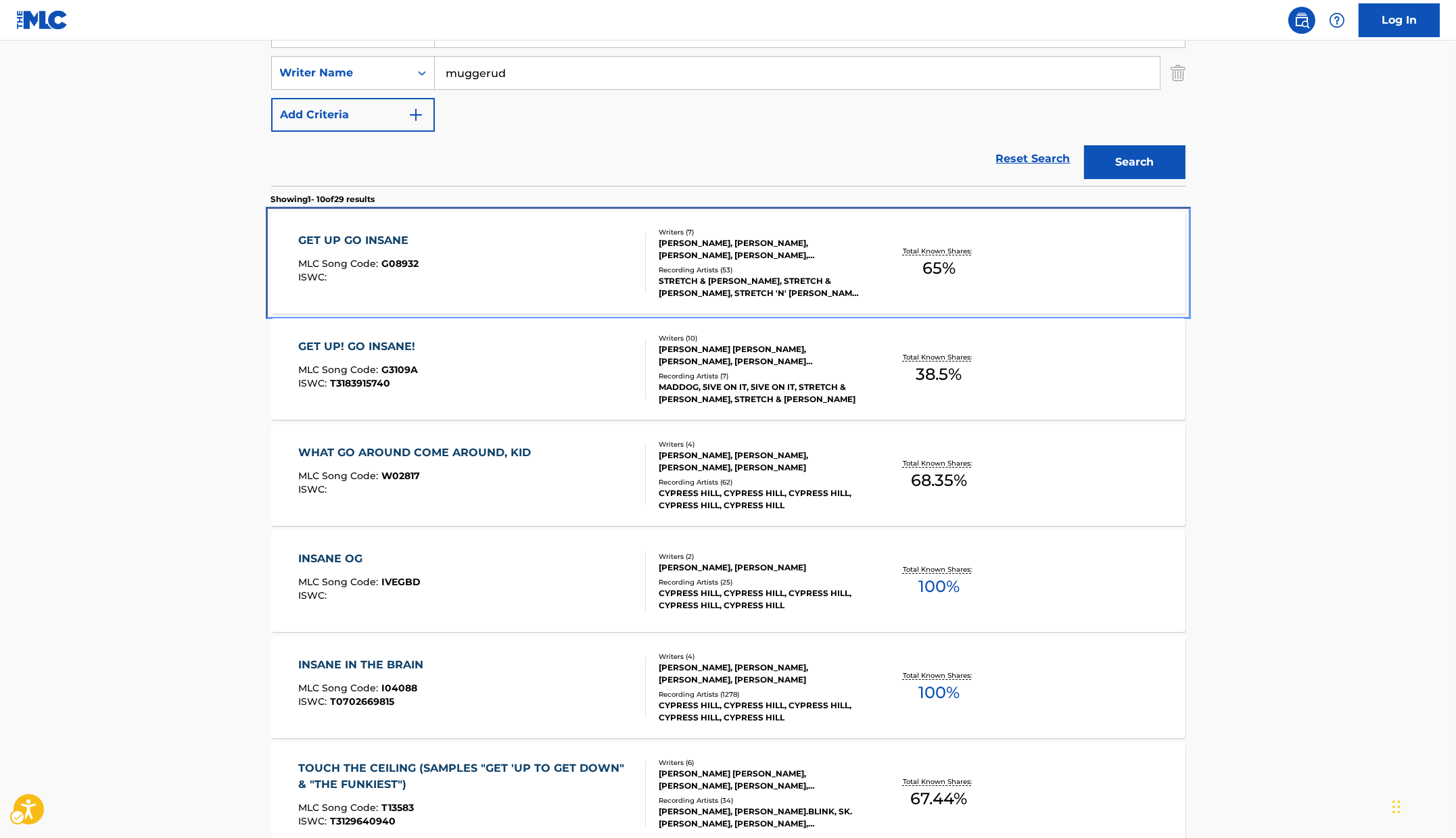
click at [502, 249] on div "GET UP GO INSANE MLC Song Code : G08932 ISWC :" at bounding box center [472, 263] width 348 height 61
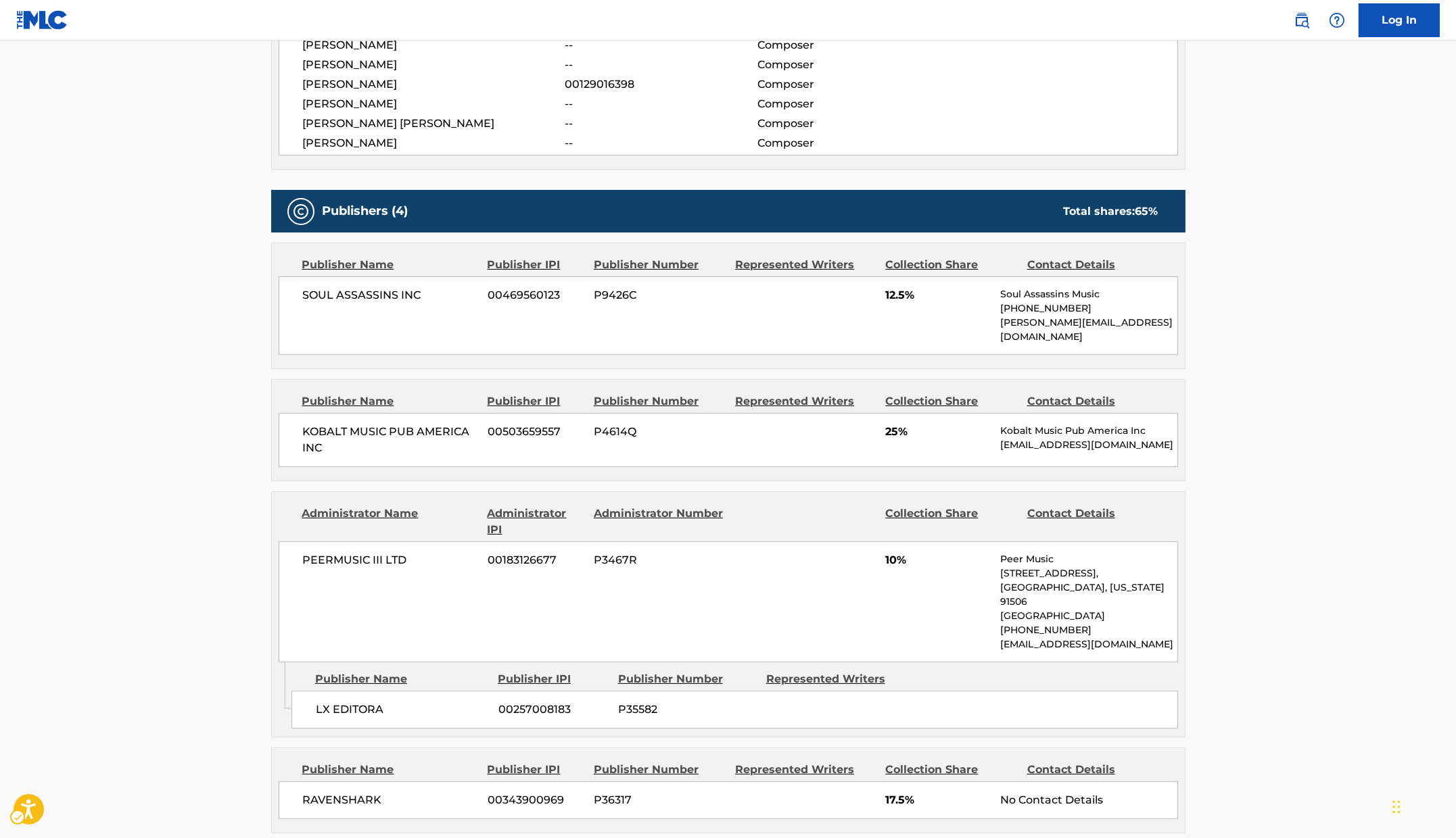
scroll to position [617, 0]
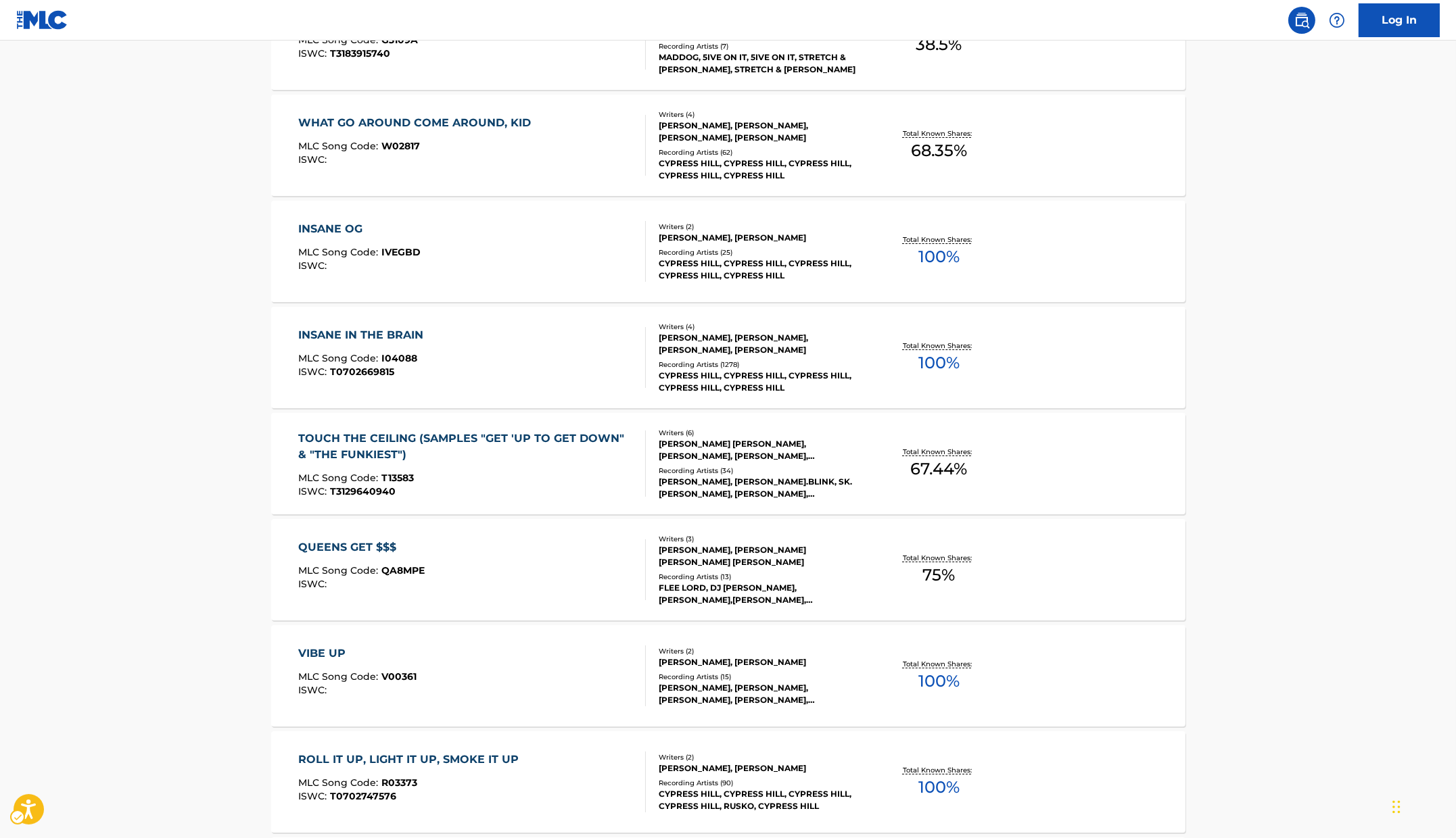
scroll to position [287, 0]
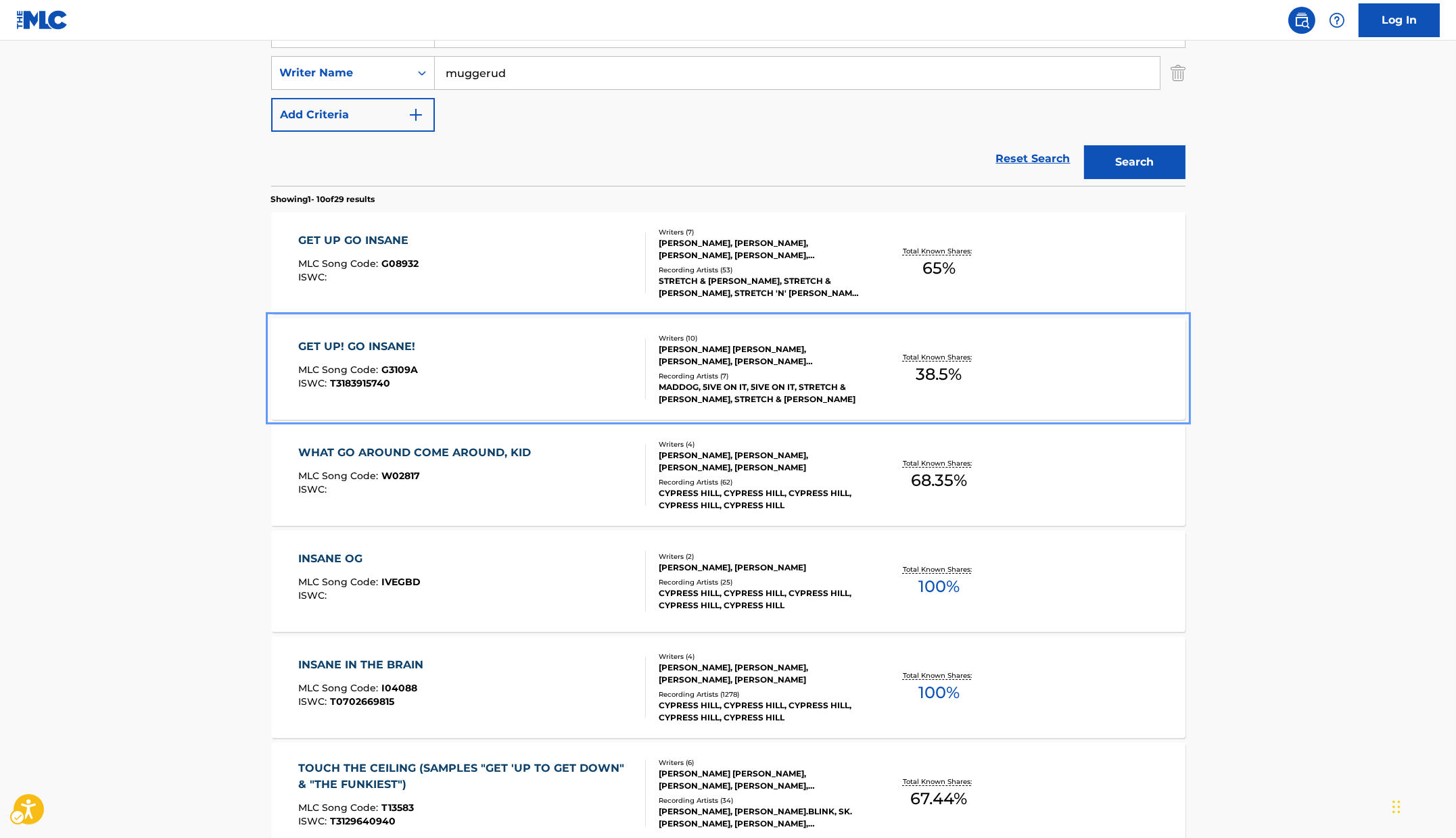
click at [480, 358] on div "GET UP! GO INSANE! MLC Song Code : G3109A ISWC : T3183915740" at bounding box center [472, 369] width 348 height 61
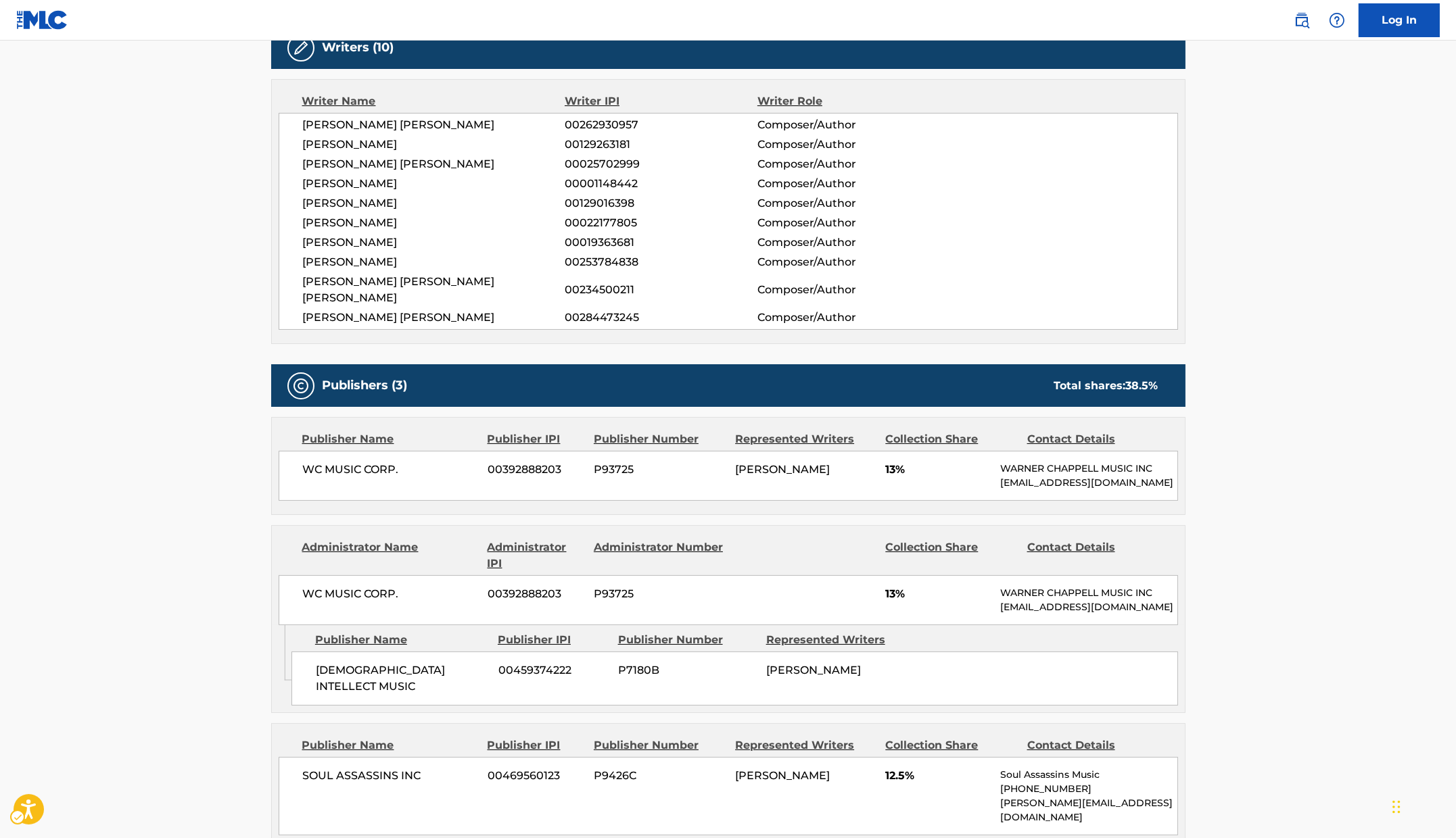
scroll to position [156, 0]
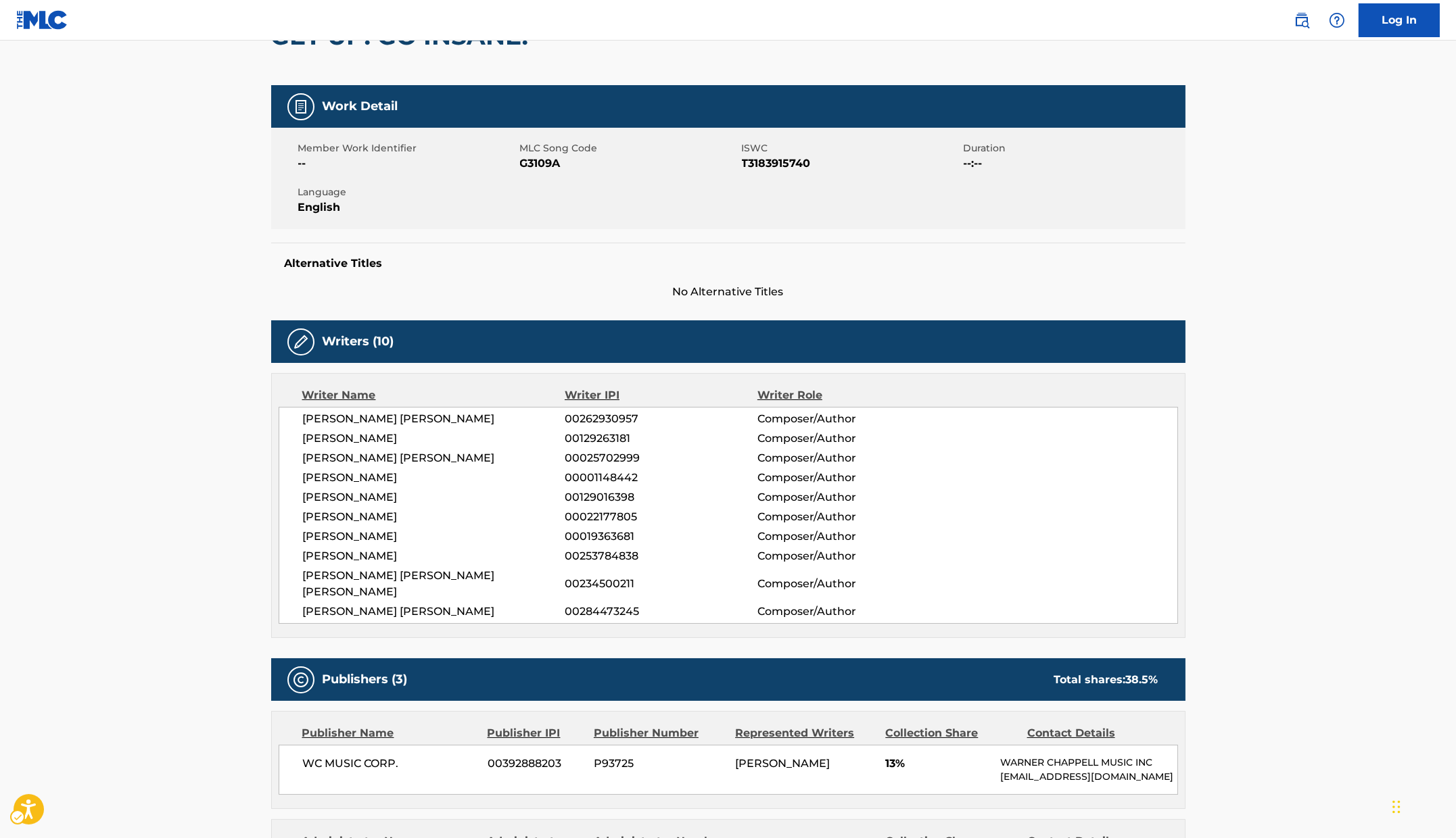
click at [551, 165] on span "MLC Song Code - G3109A" at bounding box center [629, 164] width 219 height 16
copy span "G3109A"
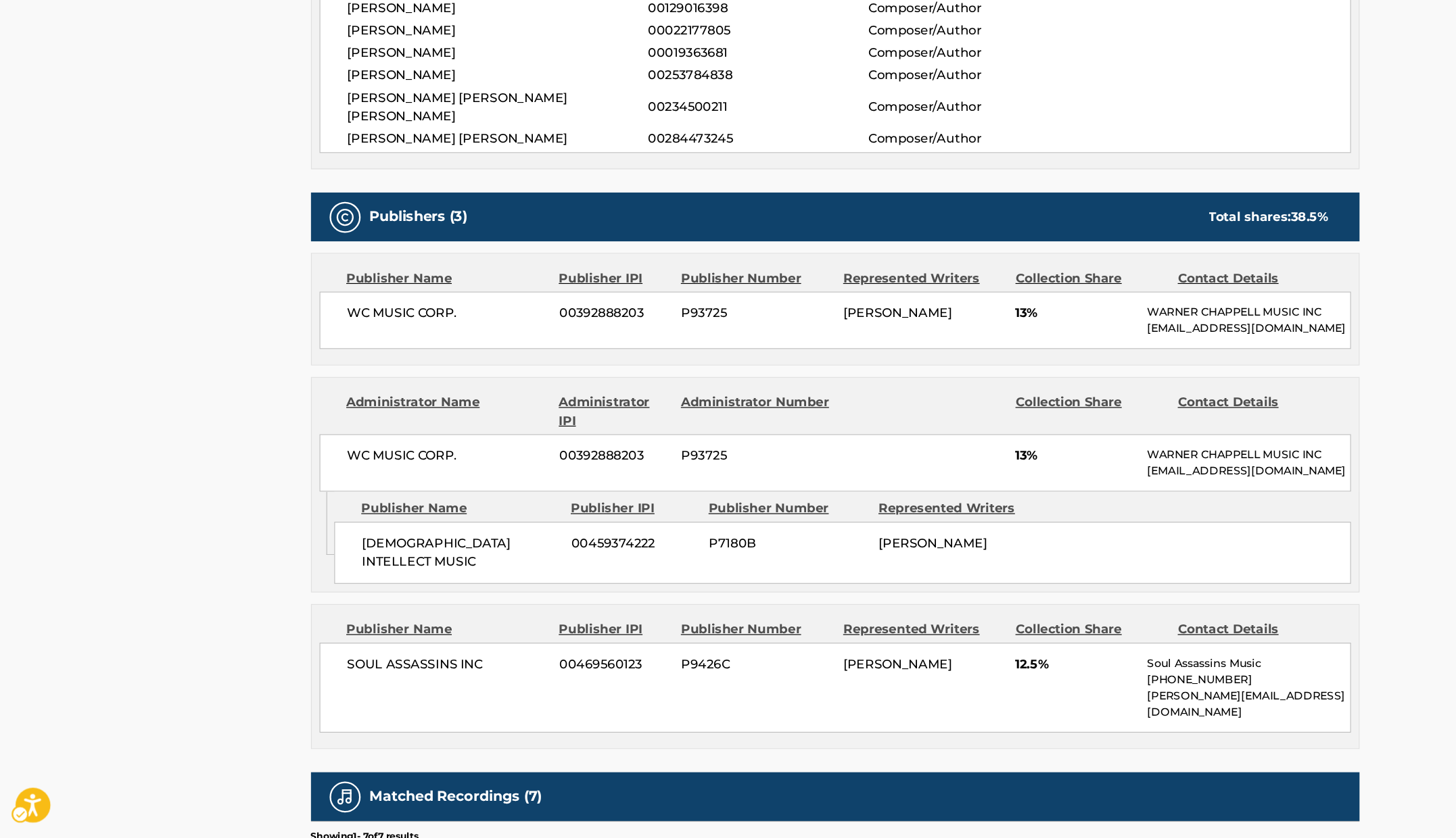
scroll to position [391, 0]
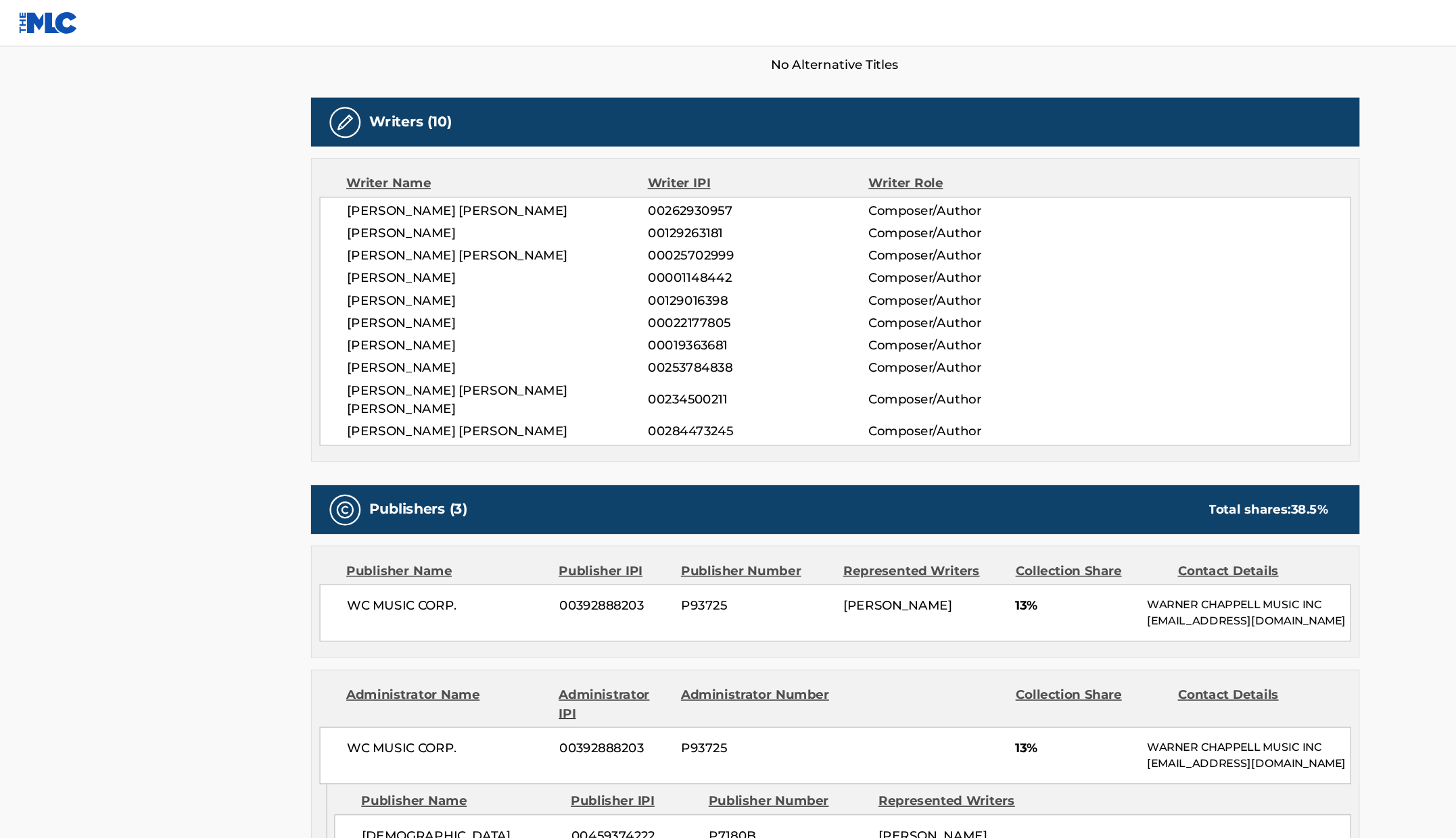
click at [586, 316] on span "00253784838" at bounding box center [660, 321] width 192 height 16
copy span "00253784838"
click at [620, 368] on span "00284473245" at bounding box center [660, 376] width 192 height 16
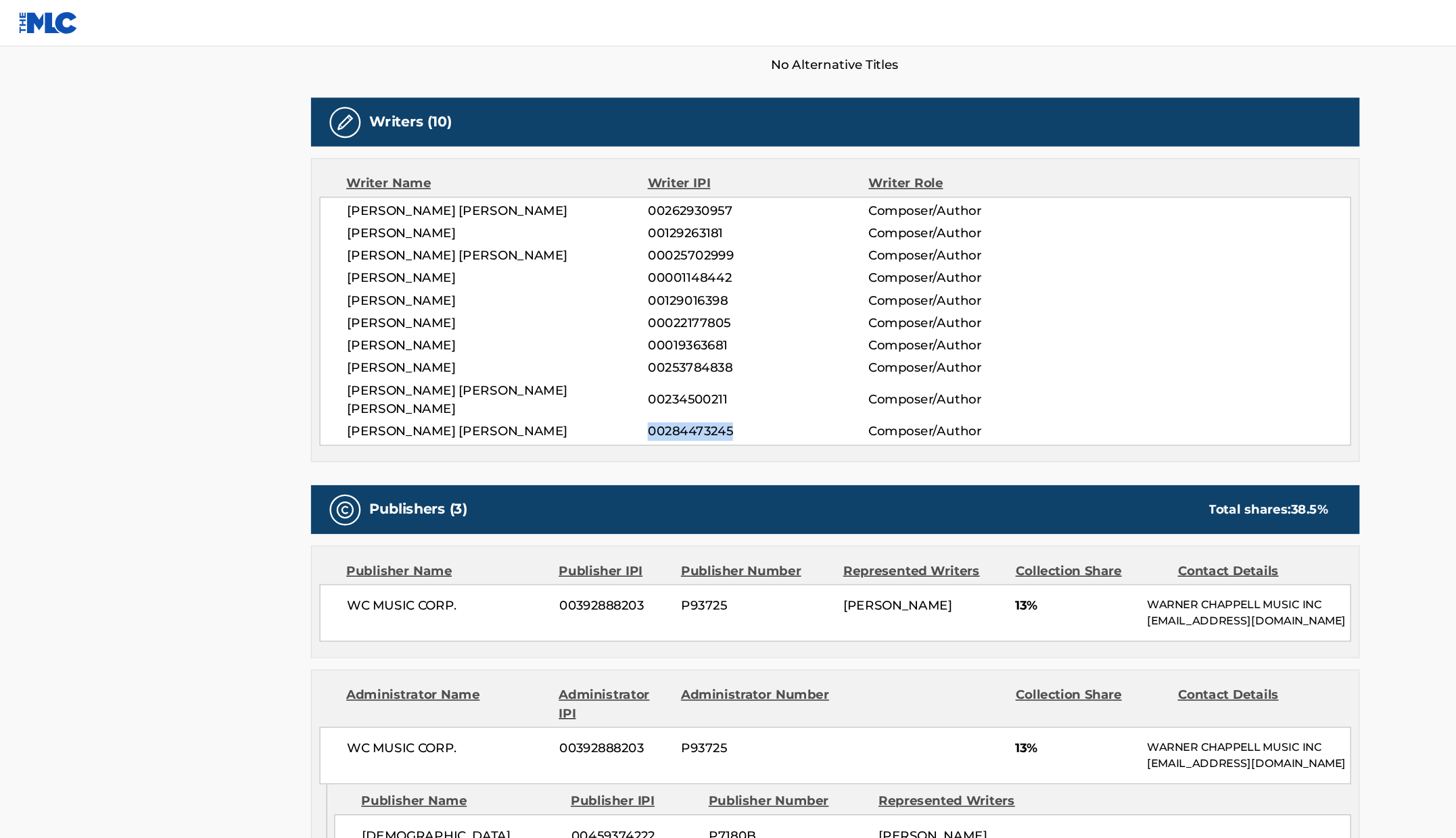
click at [618, 341] on span "00234500211" at bounding box center [660, 349] width 192 height 16
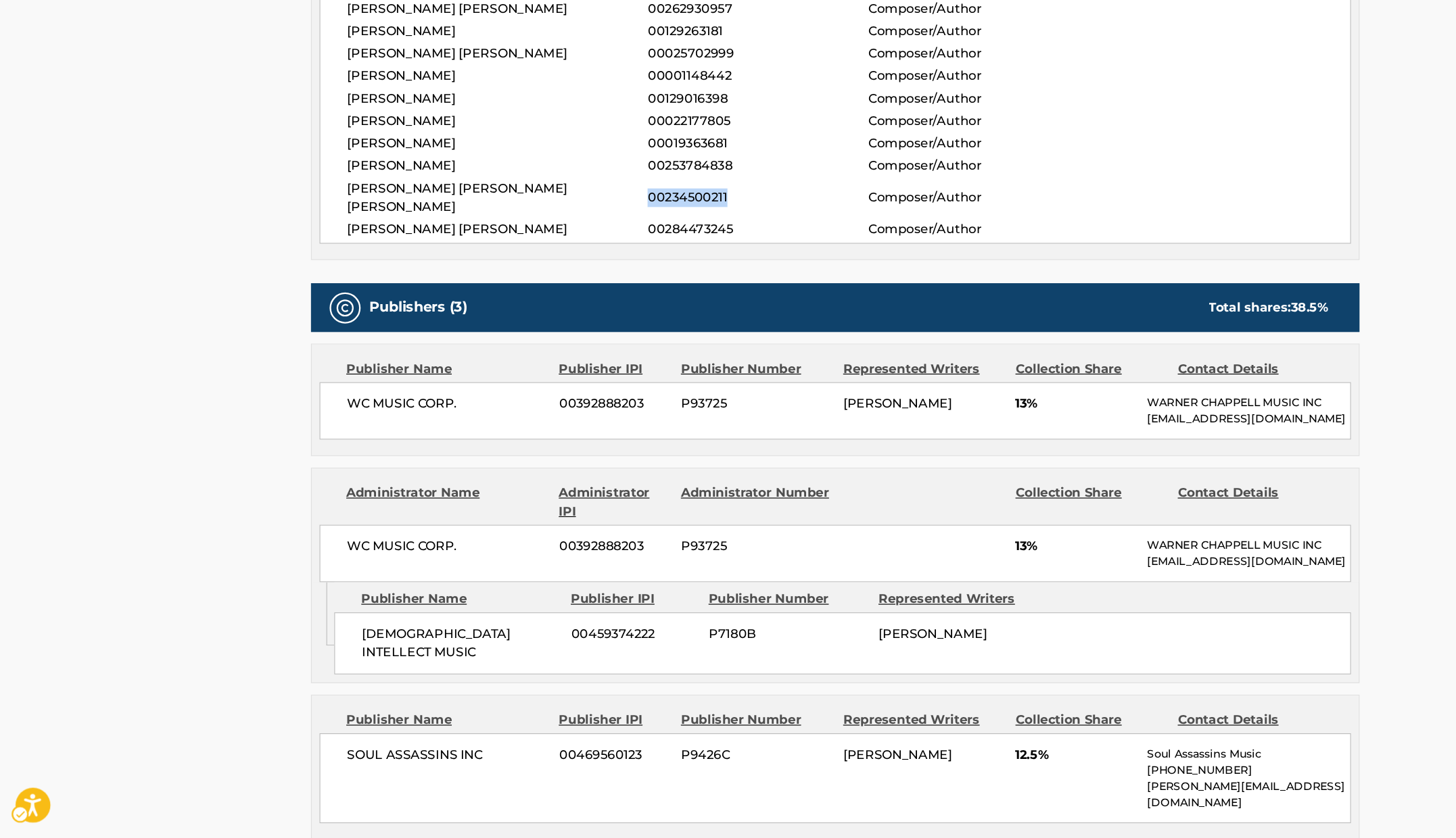
scroll to position [519, 0]
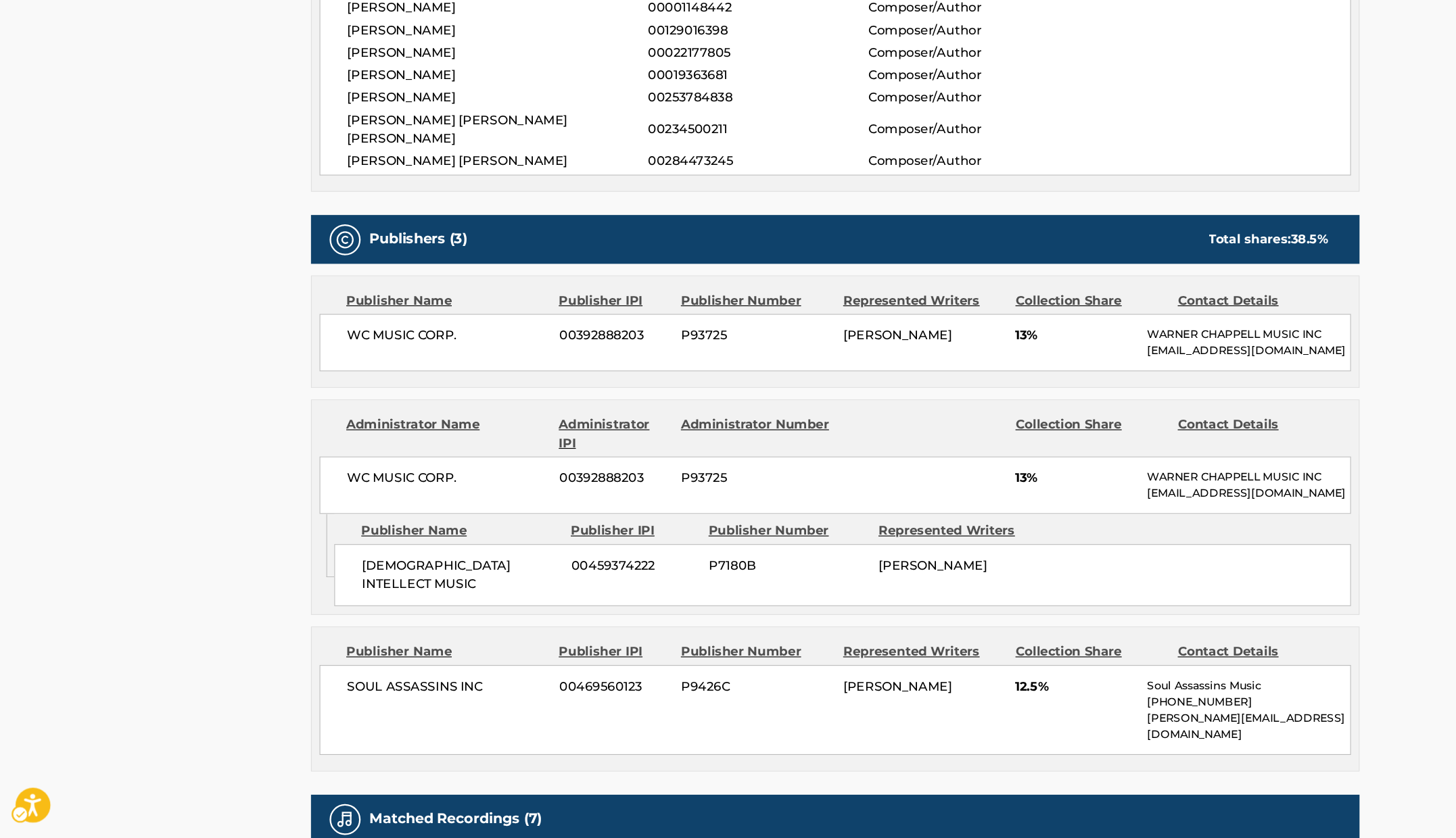
click at [684, 304] on div "Publishers (3) Total shares: 38.5 %" at bounding box center [728, 316] width 914 height 42
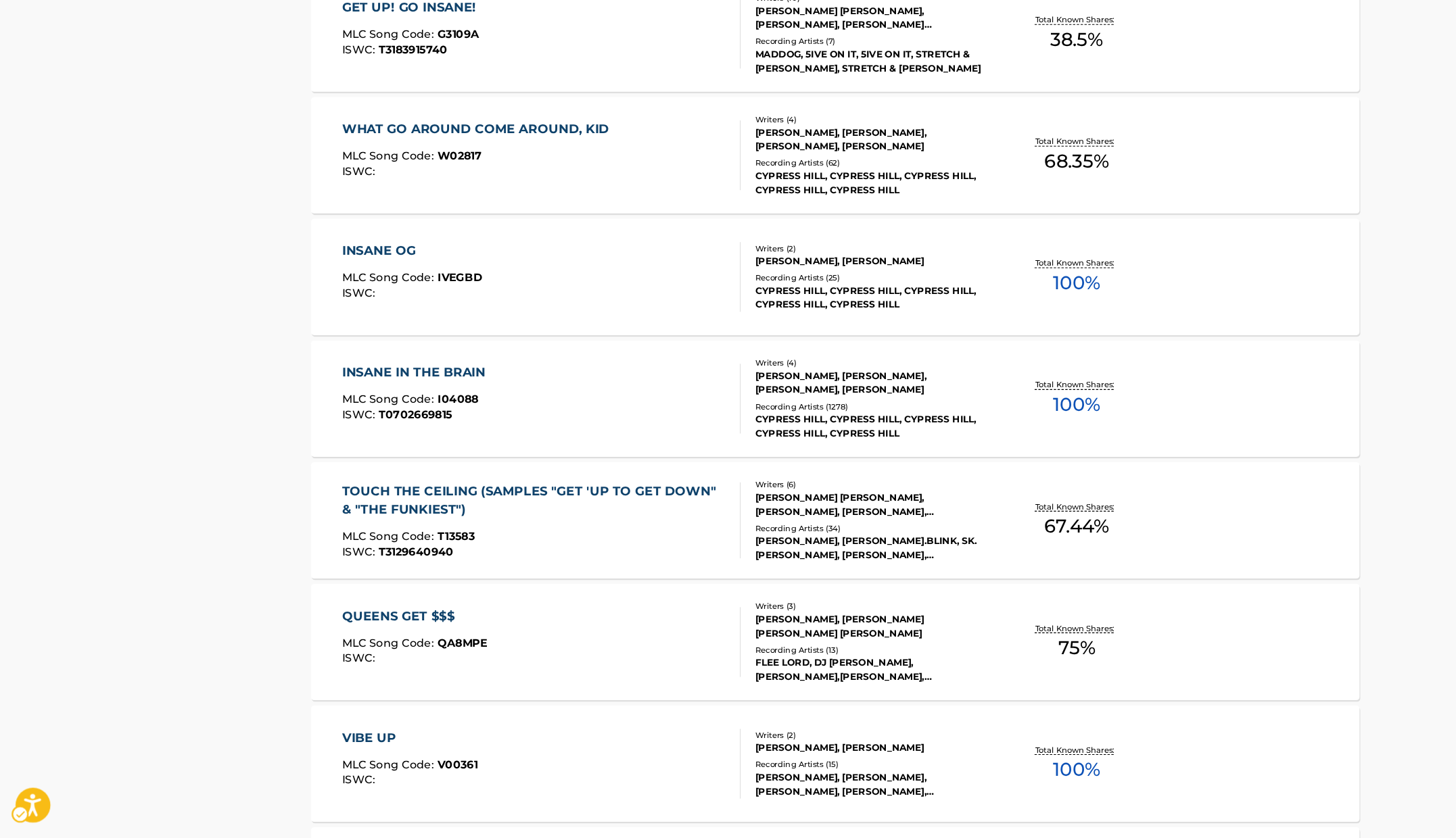
scroll to position [287, 0]
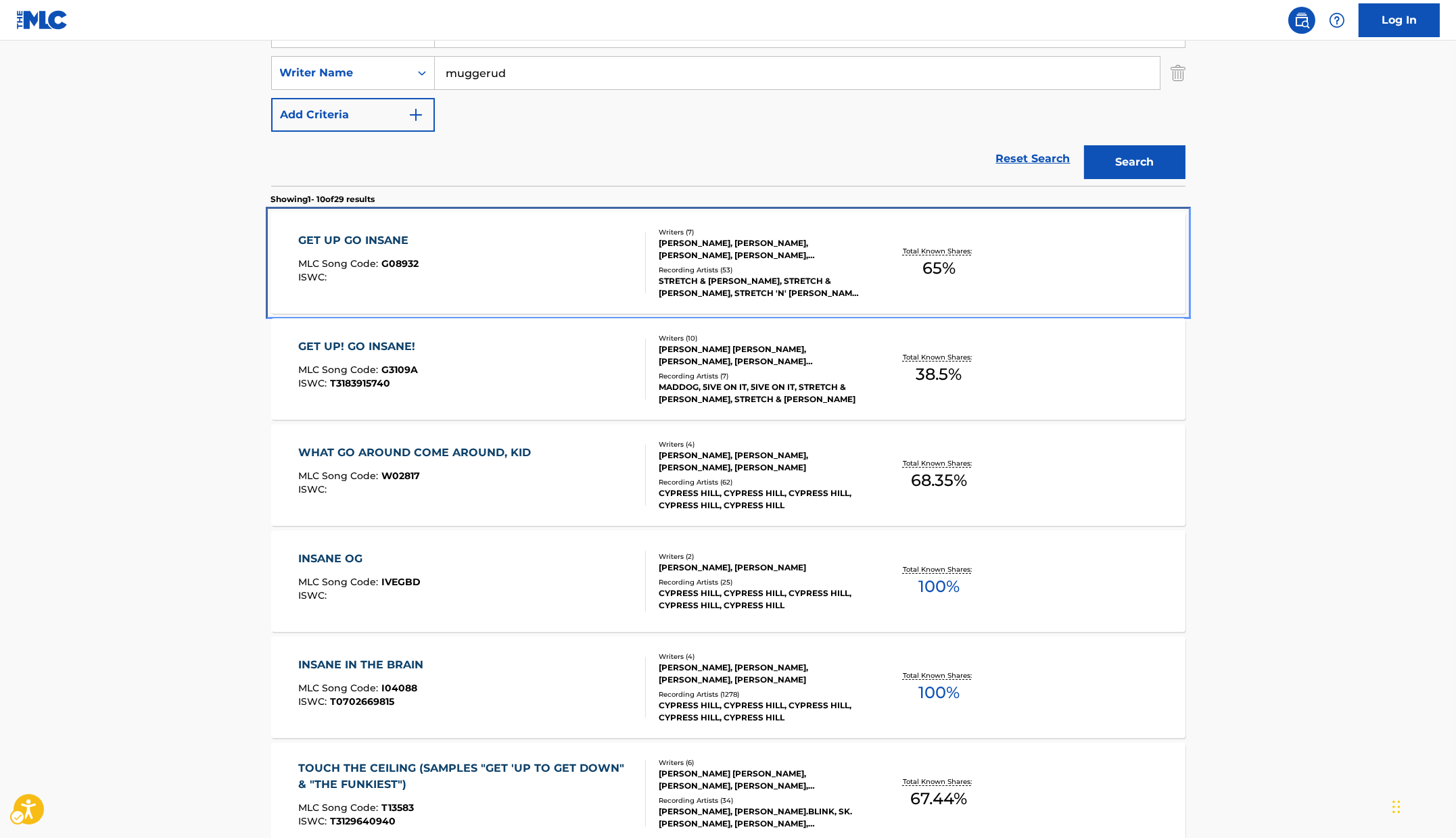
click at [435, 242] on div "GET UP GO INSANE MLC Song Code : G08932 ISWC :" at bounding box center [472, 263] width 348 height 61
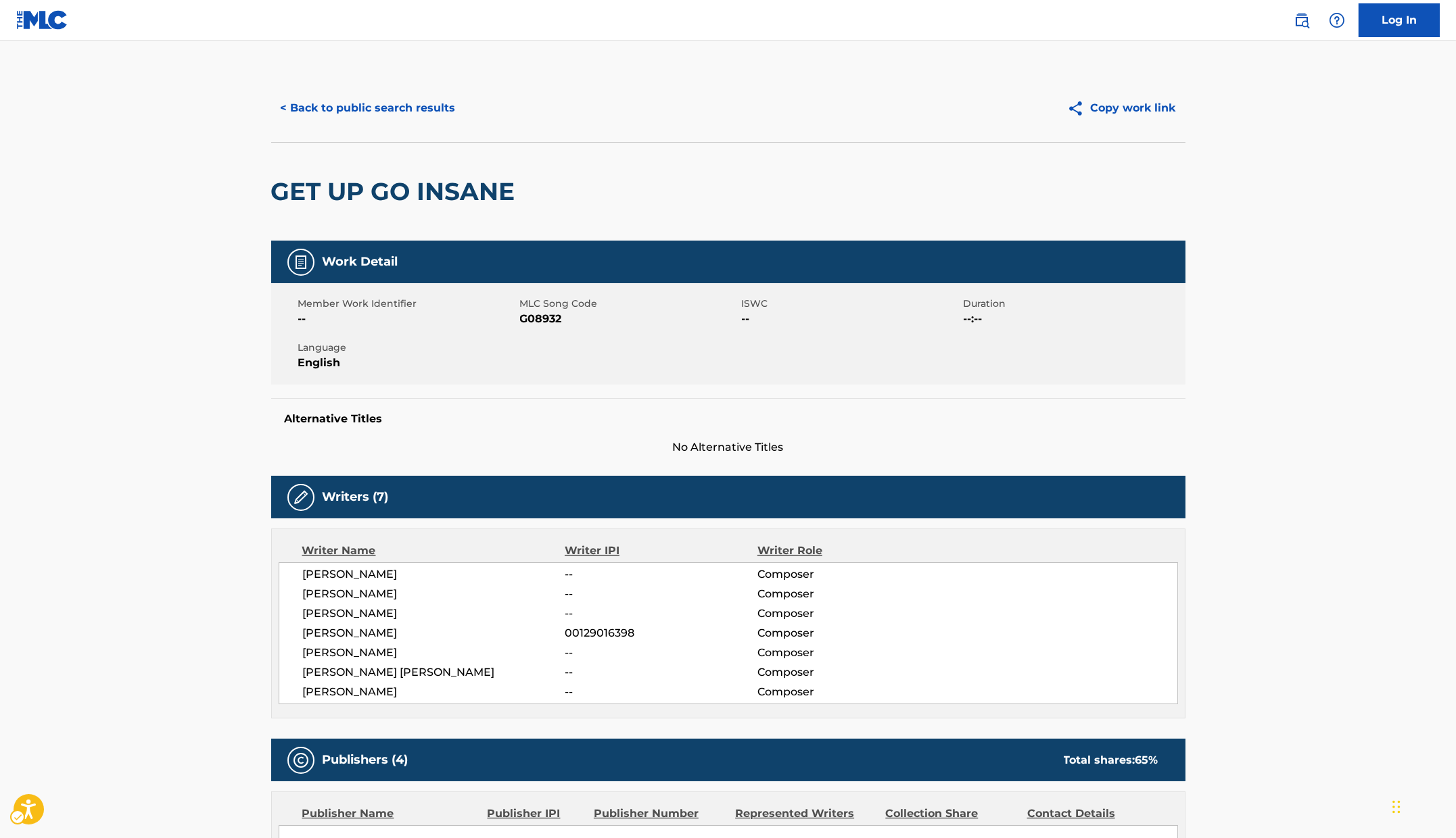
click at [674, 186] on div "GET UP GO INSANE" at bounding box center [728, 191] width 914 height 99
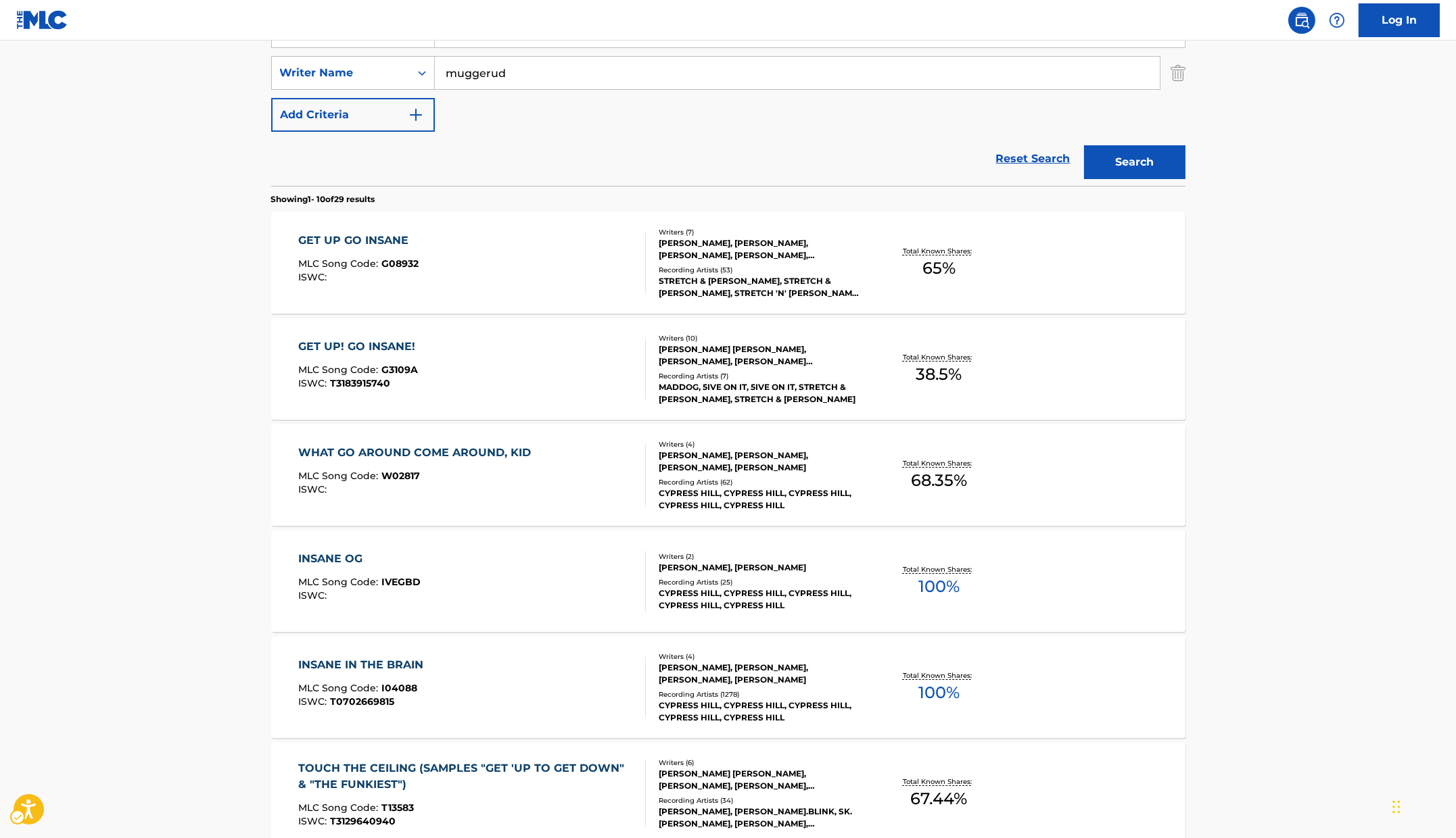
scroll to position [81, 0]
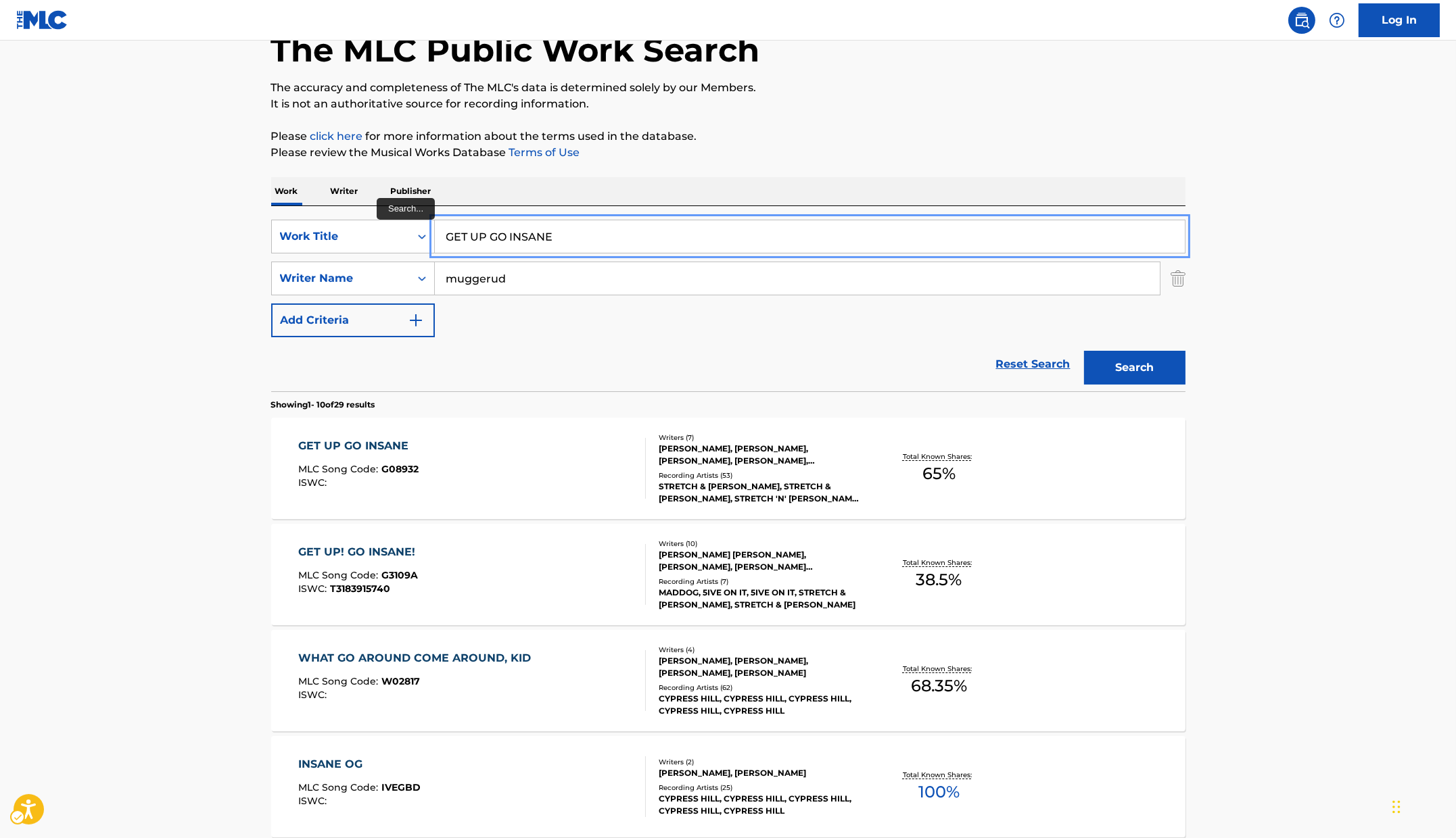
click at [568, 231] on input "GET UP GO INSANE" at bounding box center [809, 236] width 750 height 33
paste input "[PERSON_NAME]' PAID FOR MY VOCALS"
type input "GETTIN' PAID FOR MY VOCALS"
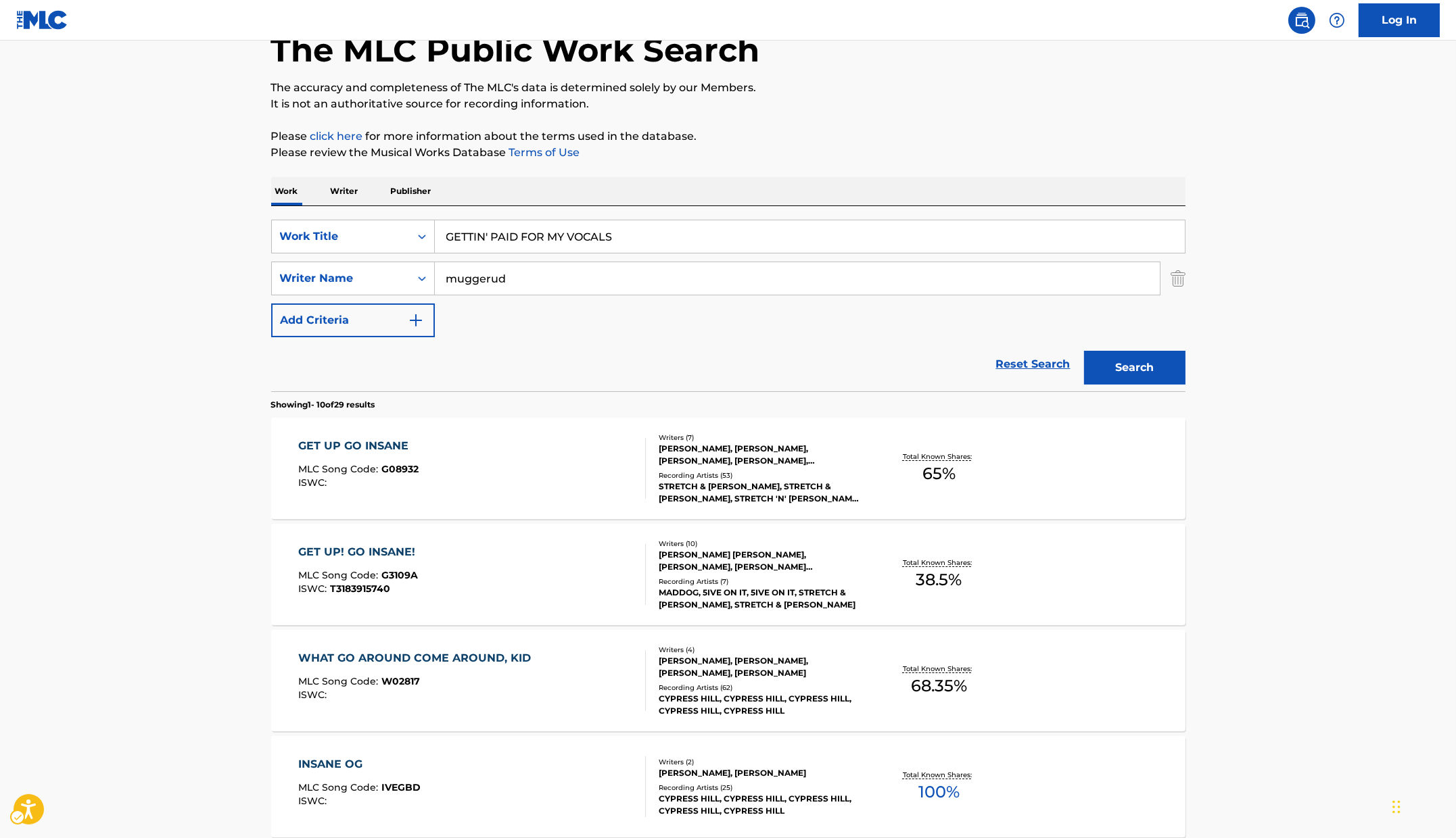
click at [954, 189] on div "Work Writer Publisher" at bounding box center [728, 191] width 914 height 28
click at [1144, 356] on button "Search" at bounding box center [1135, 368] width 102 height 34
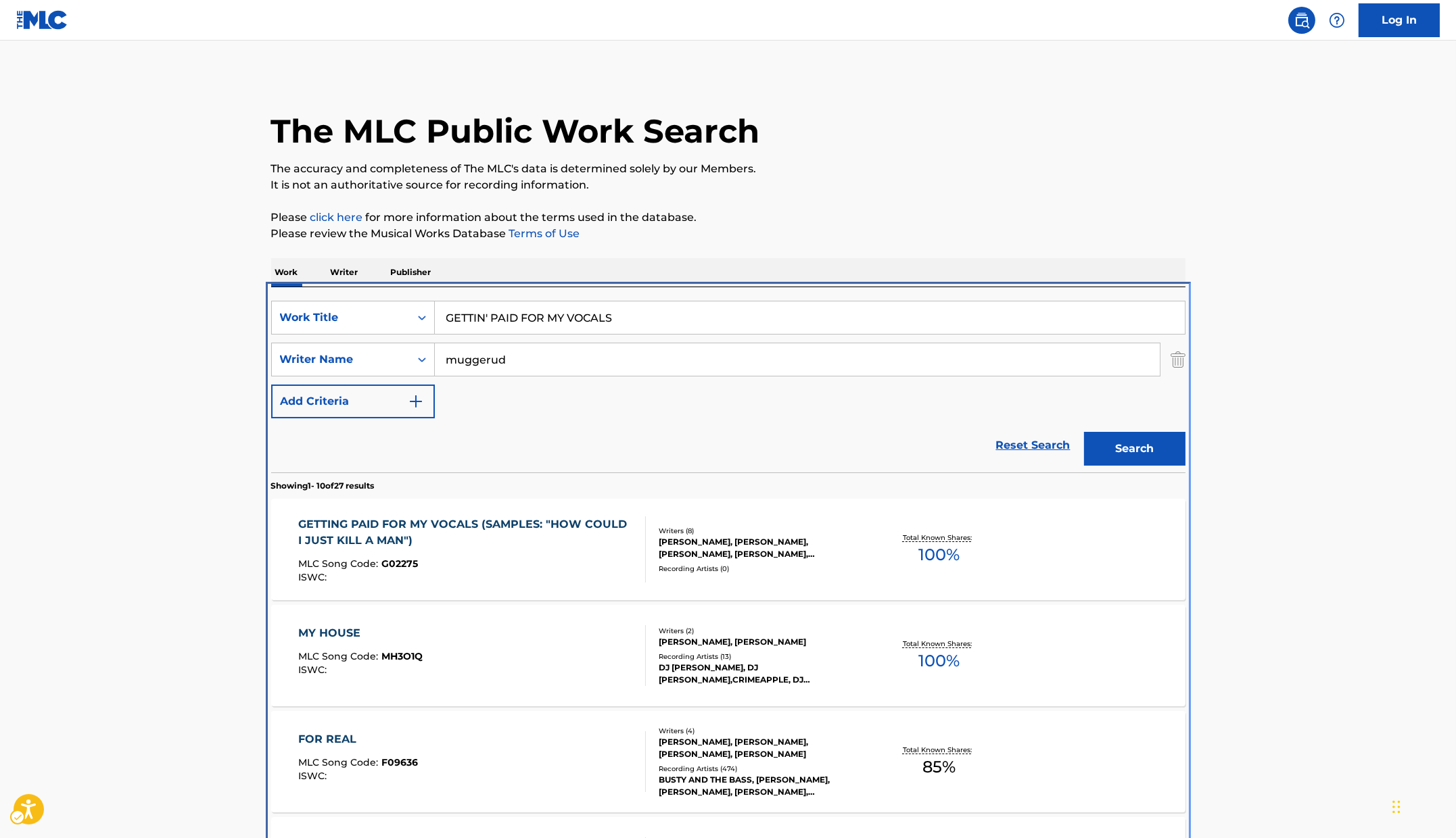
scroll to position [287, 0]
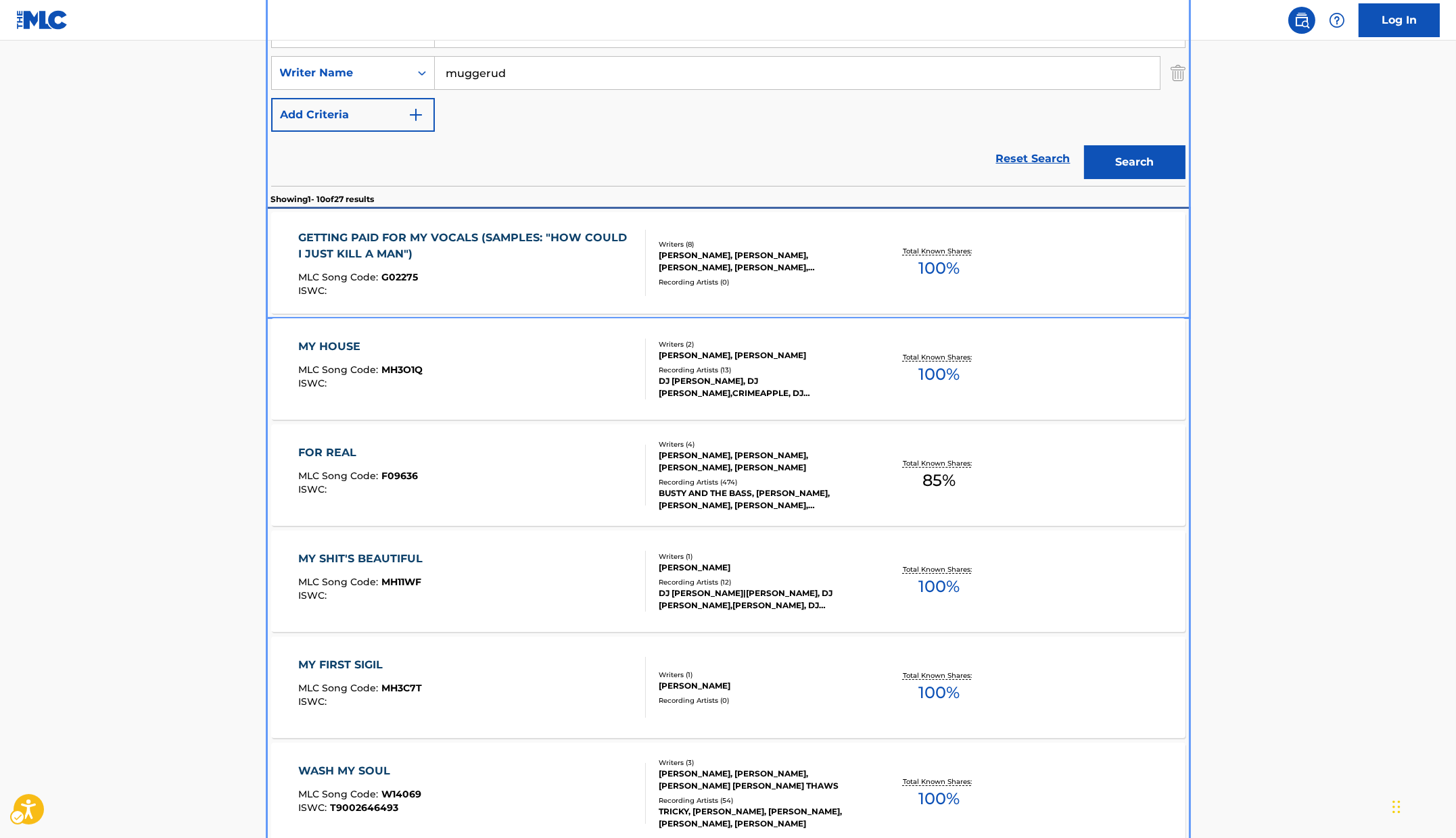
click at [482, 241] on div "GETTING PAID FOR MY VOCALS (SAMPLES: "HOW COULD I JUST KILL A MAN")" at bounding box center [466, 246] width 336 height 33
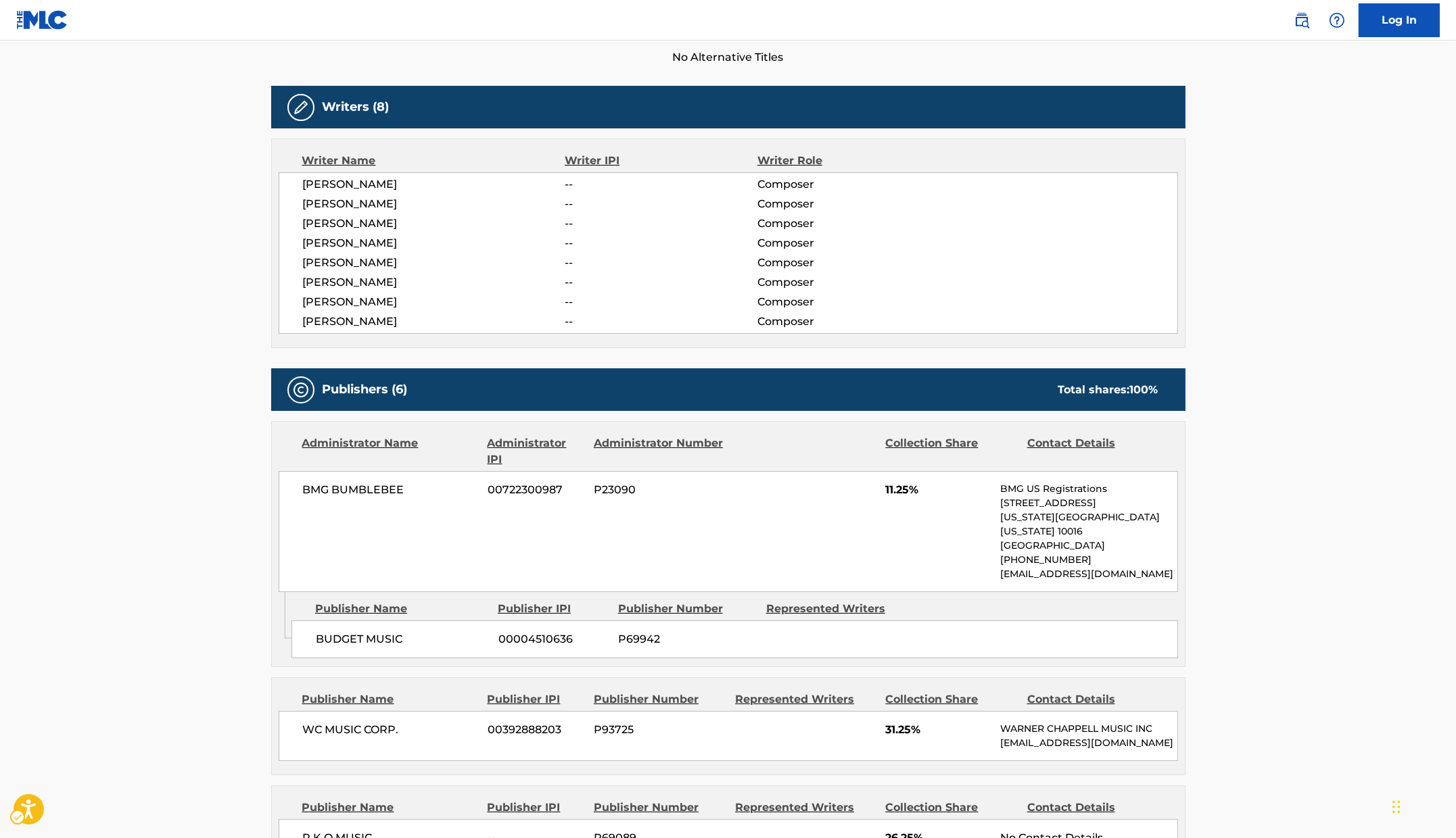
scroll to position [70, 0]
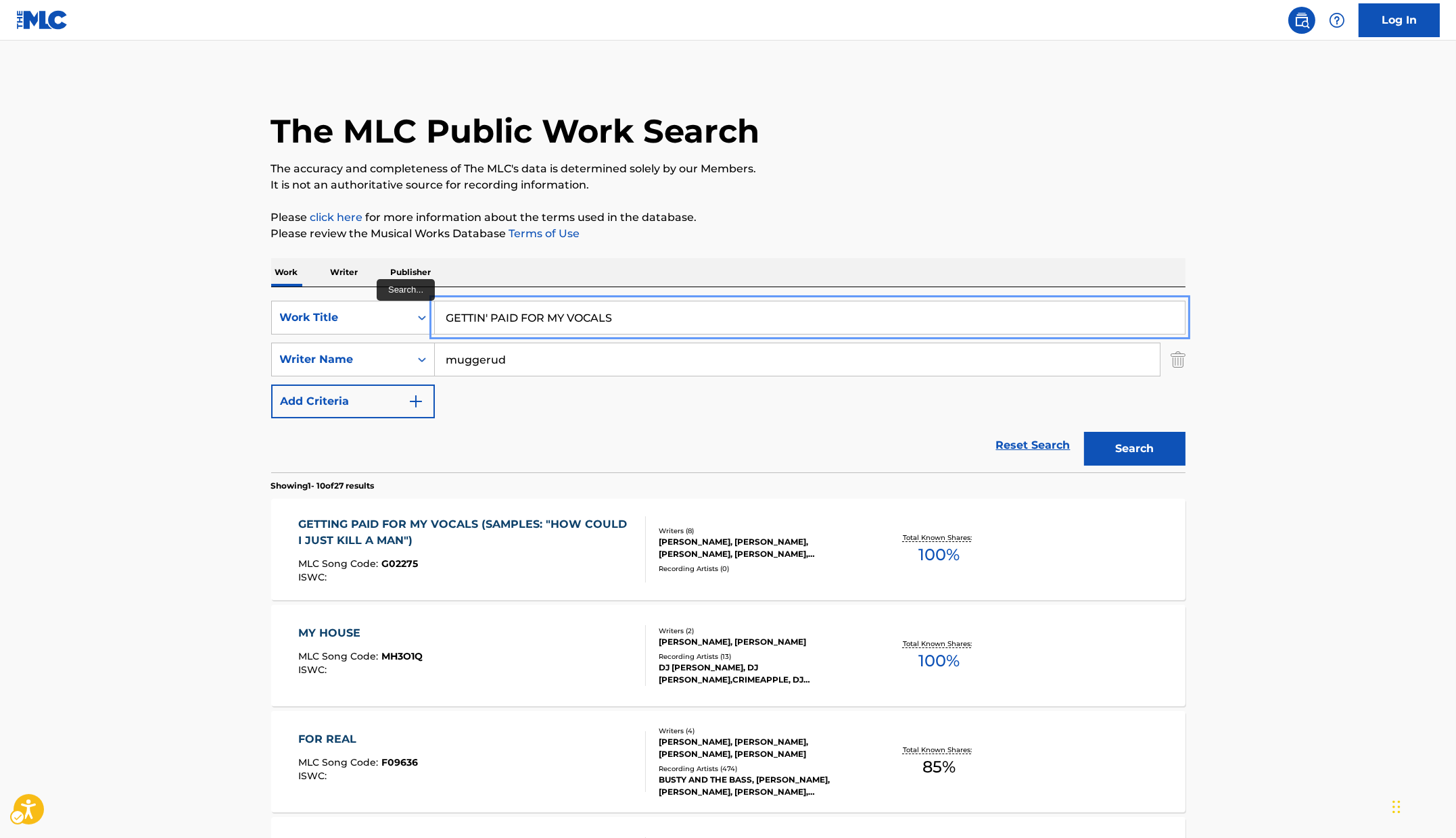
click at [667, 317] on input "GETTIN' PAID FOR MY VOCALS" at bounding box center [809, 318] width 750 height 33
paste input "[PERSON_NAME]"
type input "GHETTO STOCKBROKER"
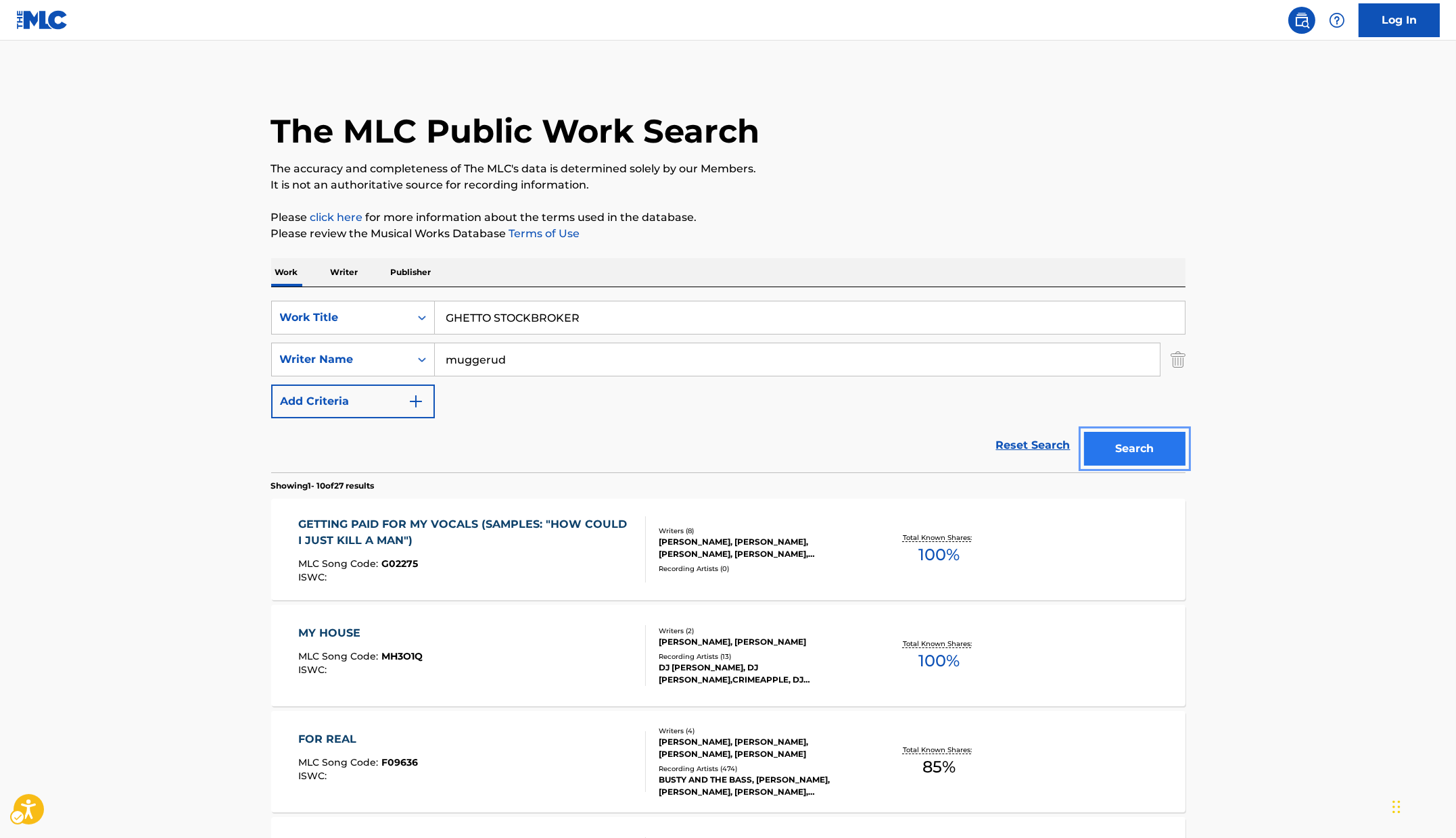
click at [1165, 450] on button "Search" at bounding box center [1135, 449] width 102 height 34
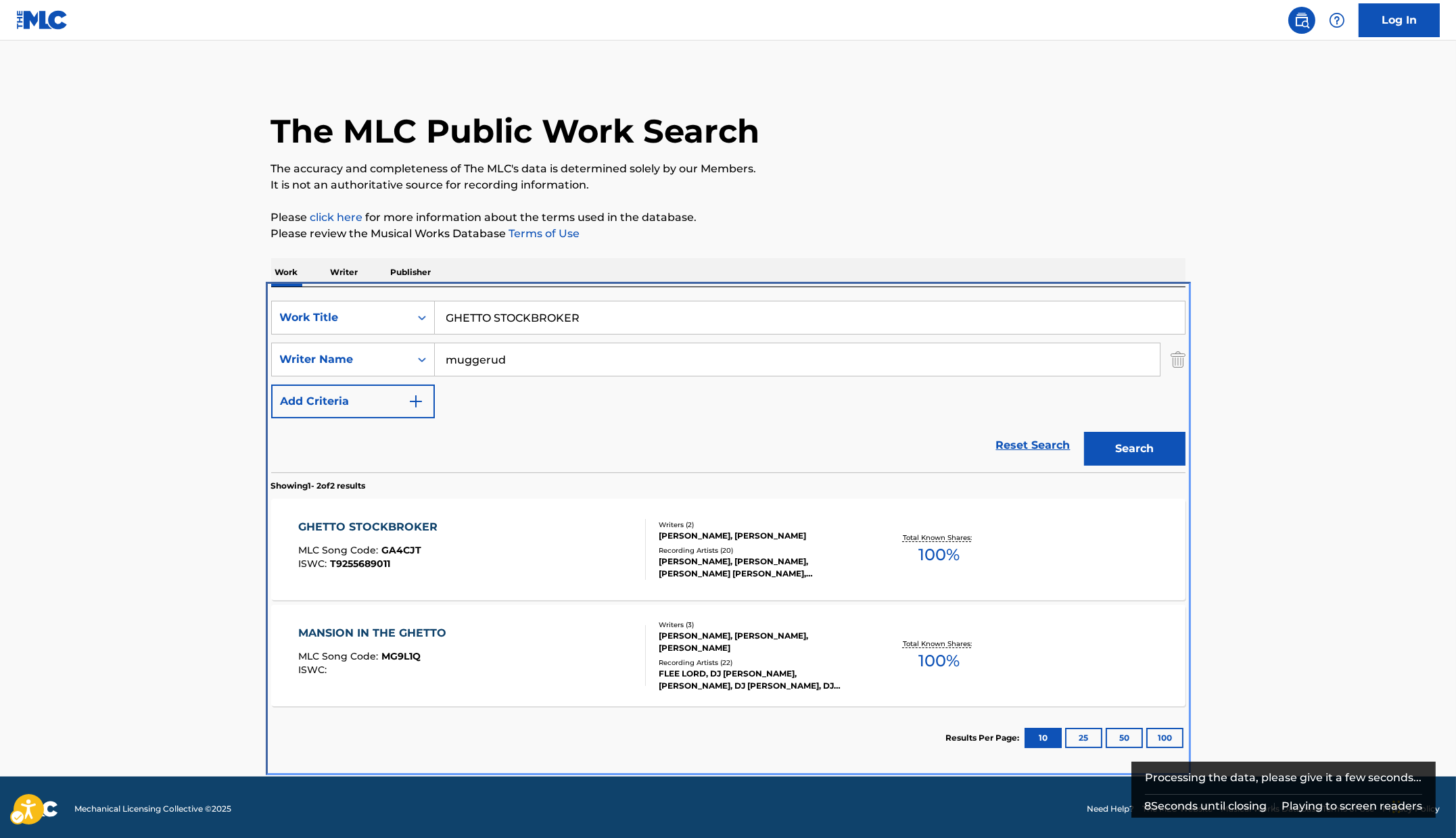
click at [445, 559] on div "GHETTO STOCKBROKER MLC Song Code : GA4CJT ISWC : T9255689011" at bounding box center [472, 550] width 348 height 61
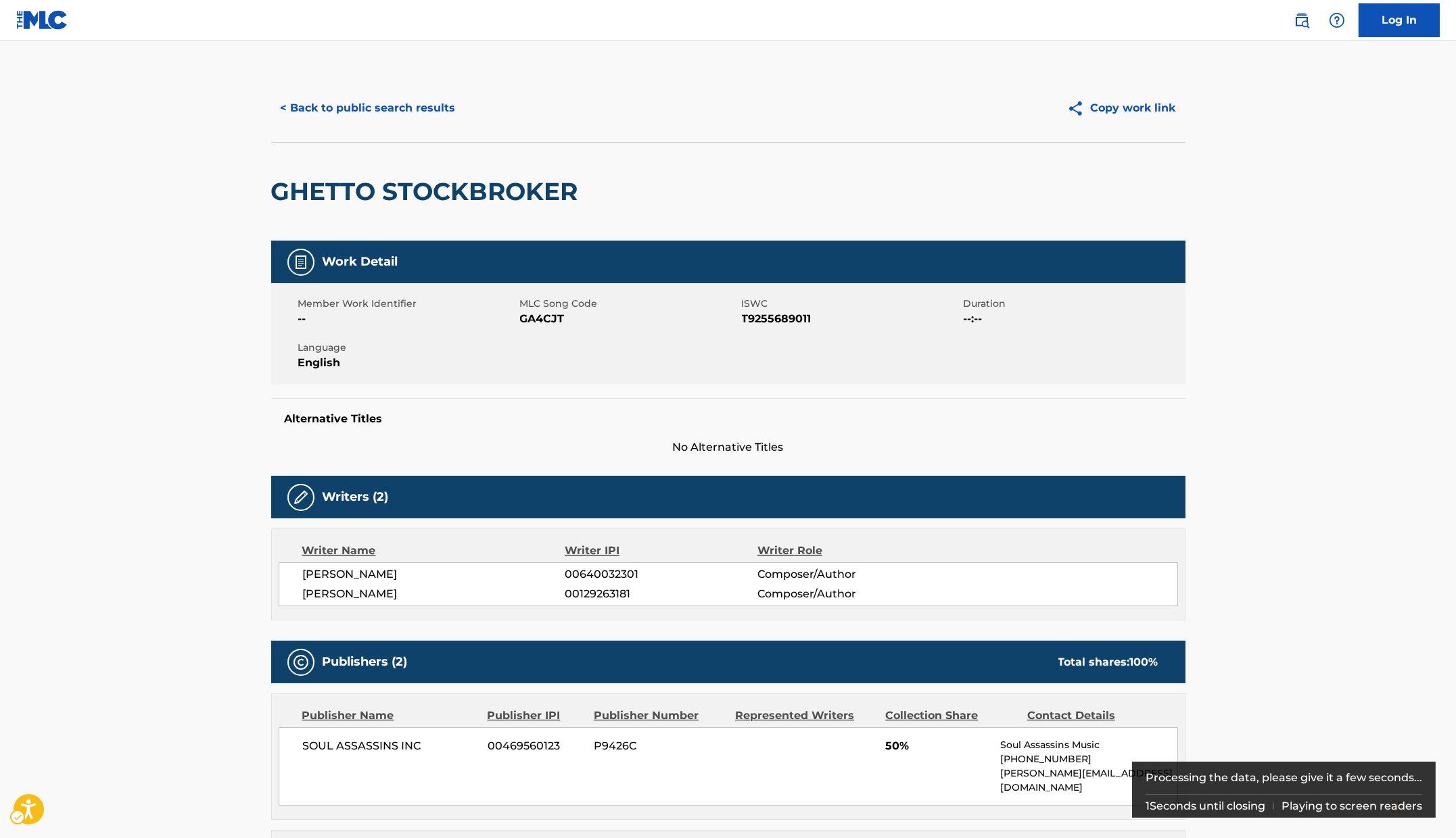
click at [799, 318] on span "ISWC - T9255689011" at bounding box center [851, 319] width 219 height 16
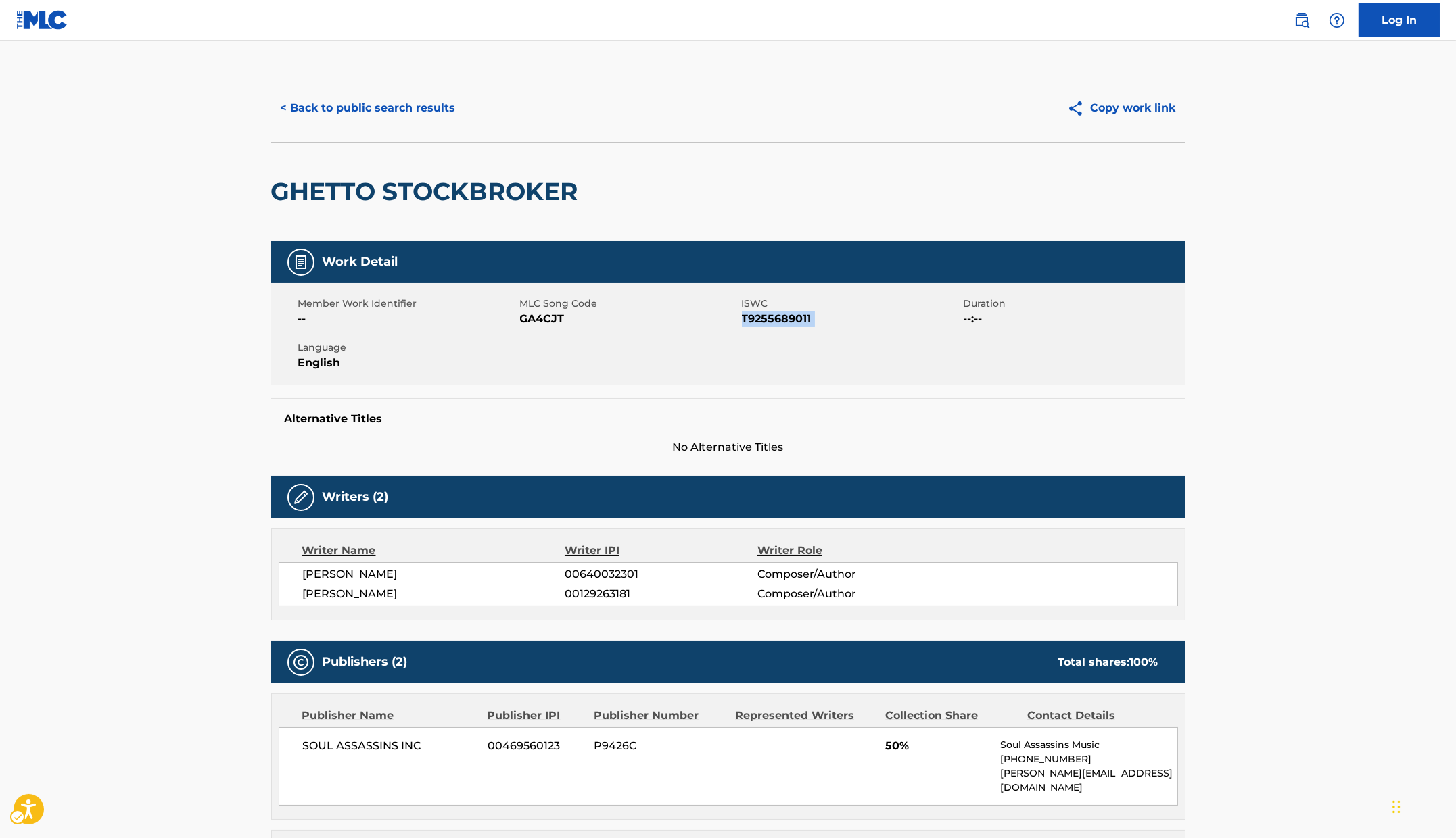
click at [543, 319] on span "MLC Song Code - GA4CJT" at bounding box center [629, 319] width 219 height 16
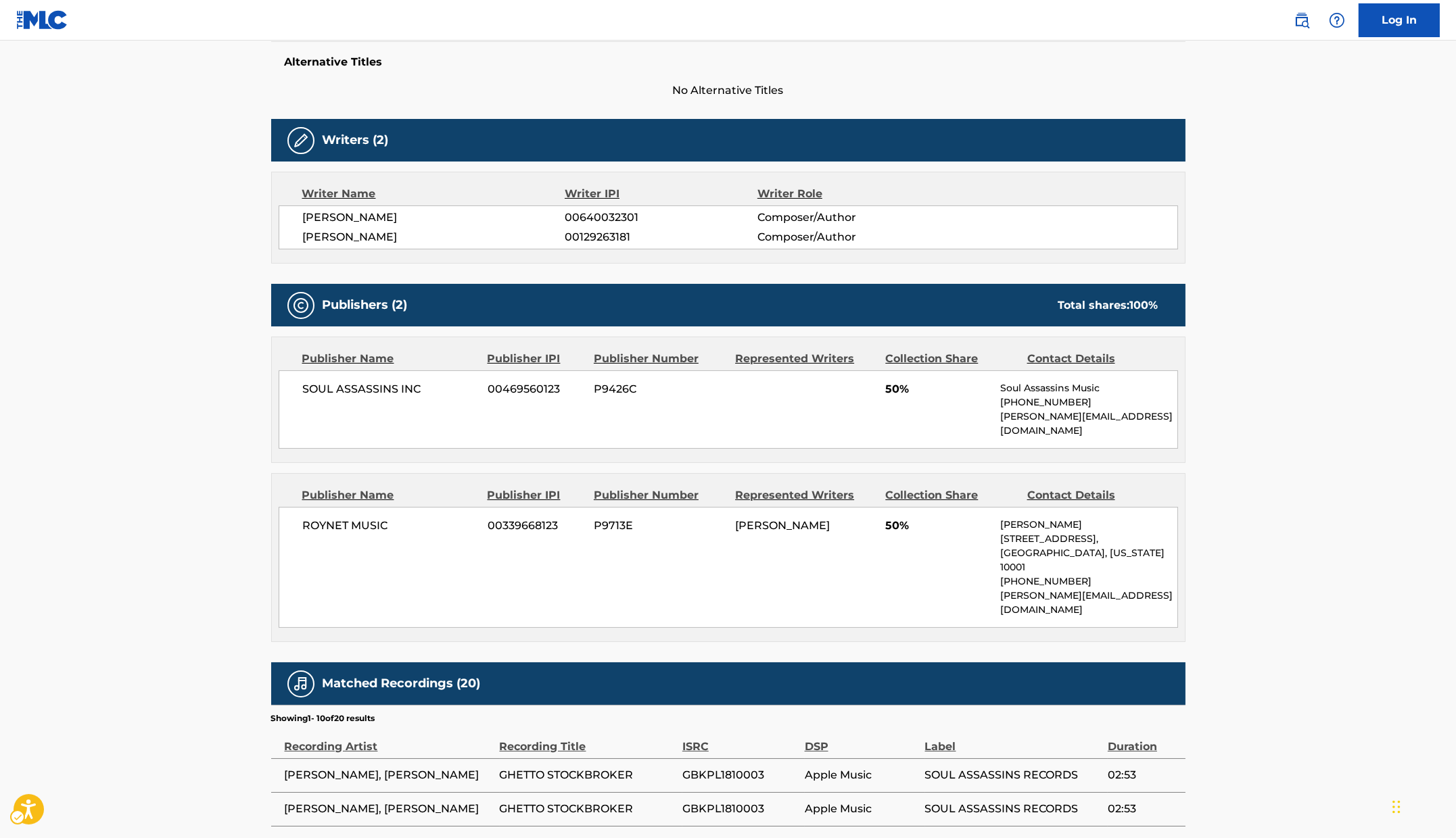
scroll to position [148, 0]
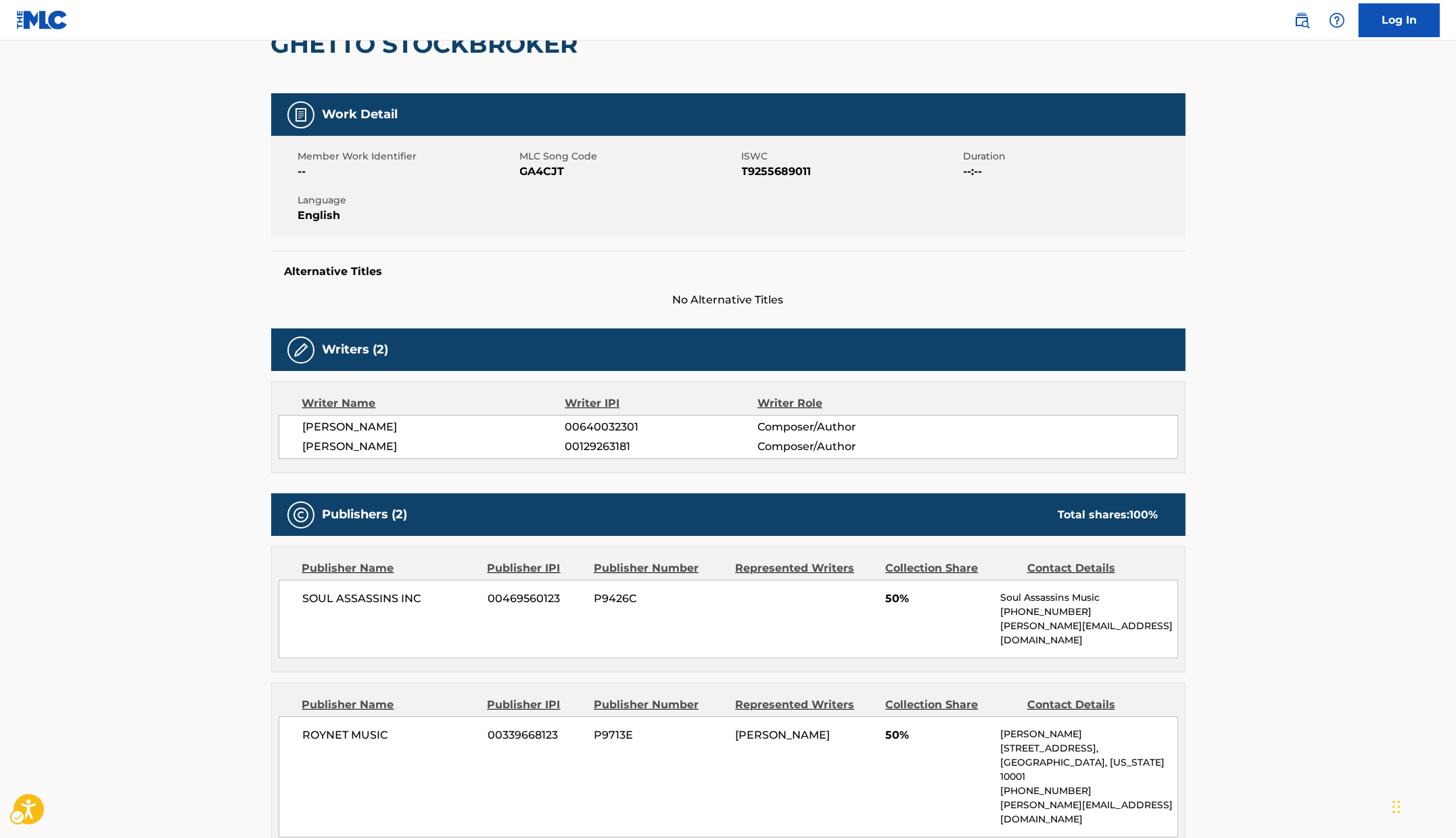
click at [705, 277] on div "Alternative Titles No Alternative Titles" at bounding box center [728, 279] width 914 height 58
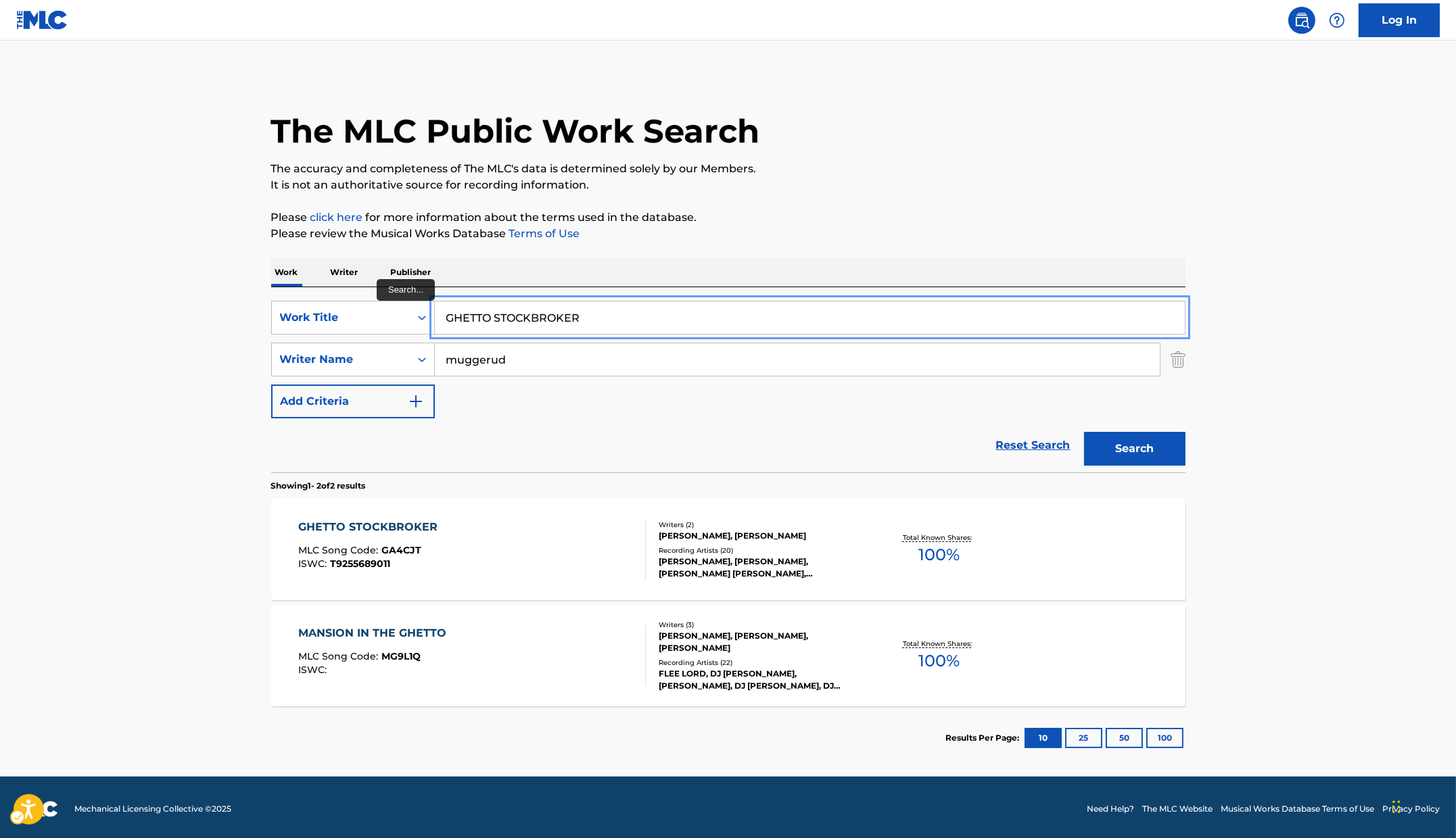
click at [628, 322] on input "GHETTO STOCKBROKER" at bounding box center [809, 318] width 750 height 33
paste input "OST (INSTRUMENTAL)"
type input "GHOST (INSTRUMENTAL)"
click at [882, 242] on div "The MLC Public Work Search The accuracy and completeness of The MLC's data is d…" at bounding box center [728, 422] width 947 height 696
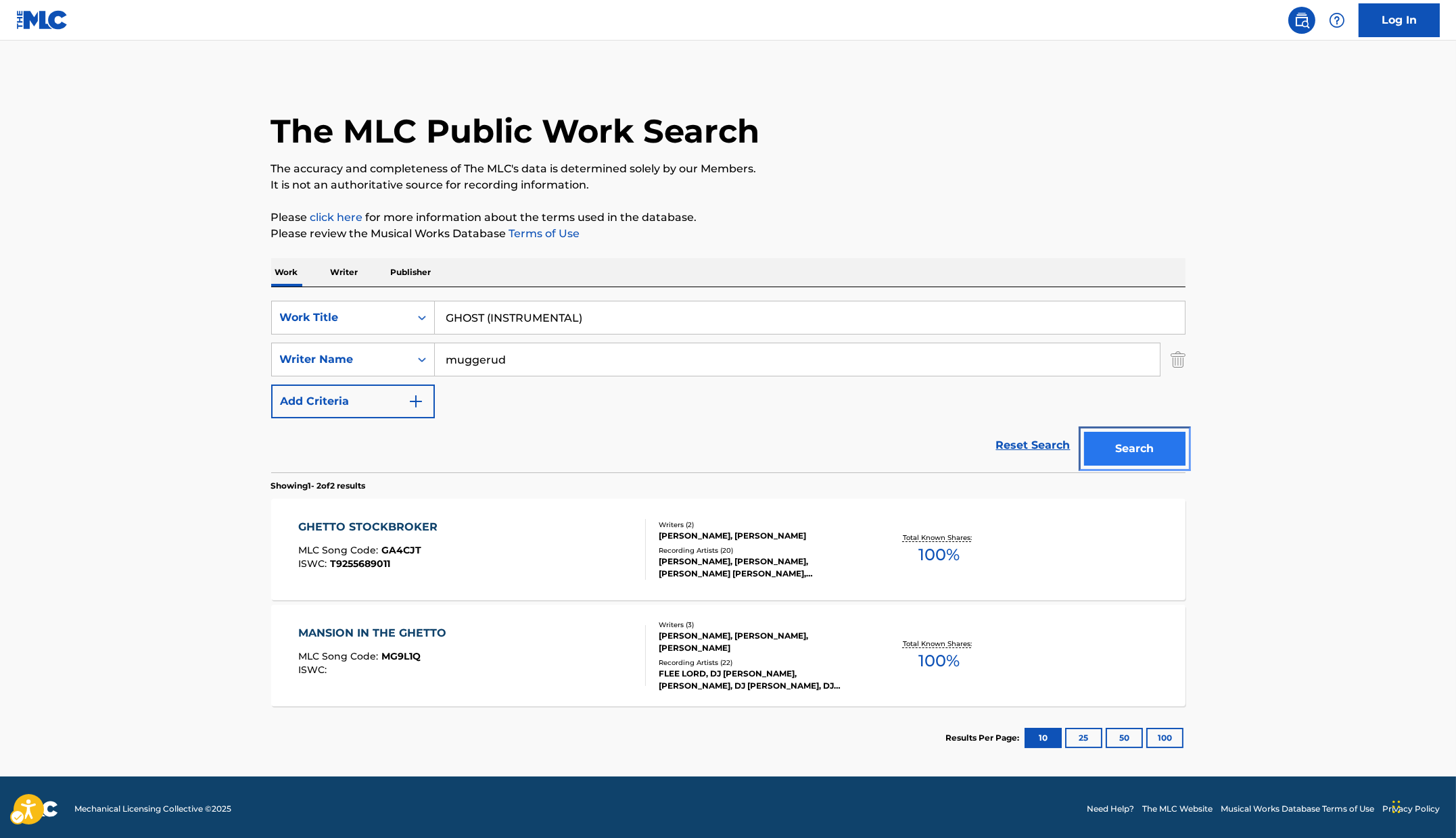
click at [1136, 443] on button "Search" at bounding box center [1135, 449] width 102 height 34
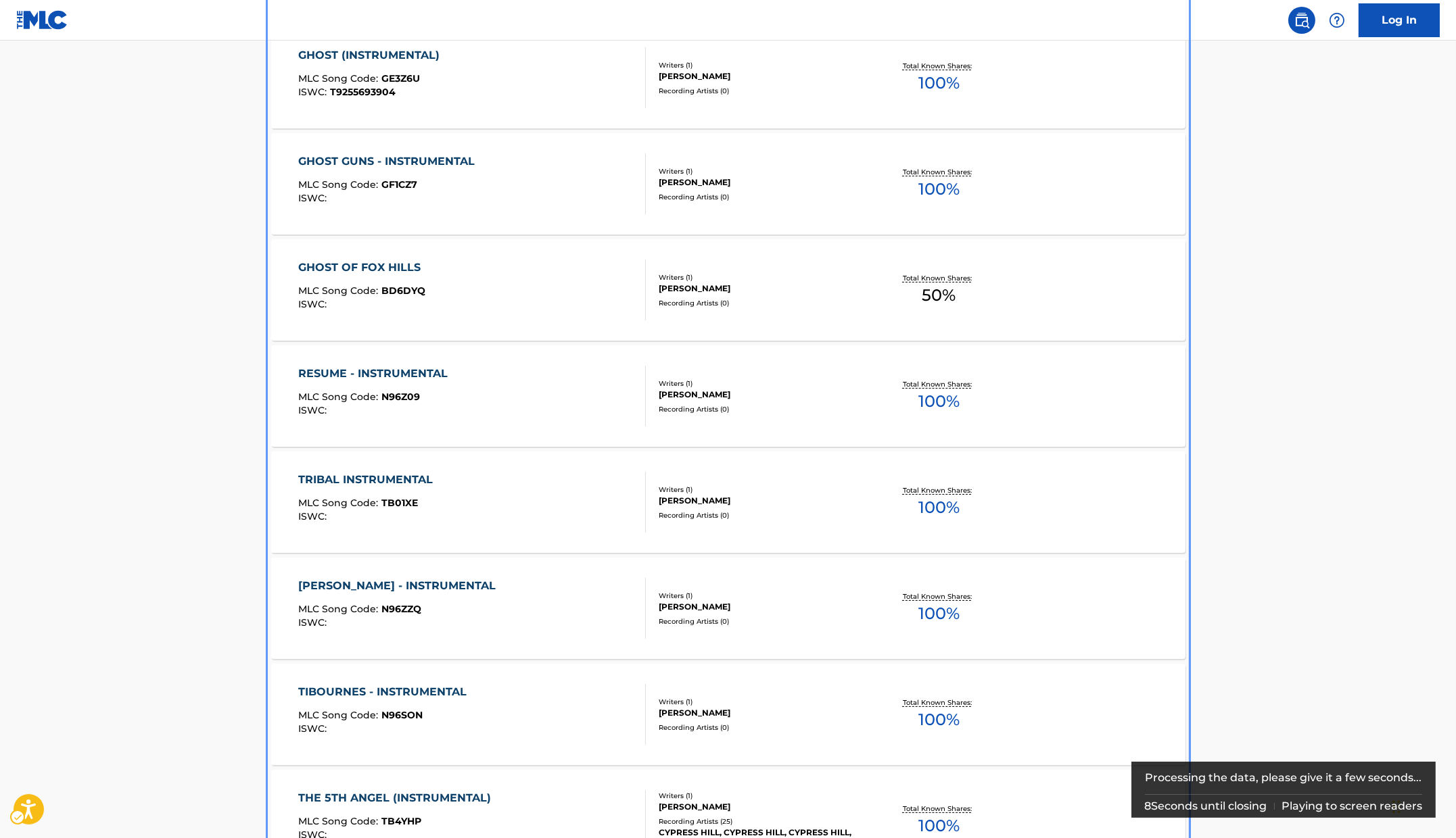
scroll to position [461, 0]
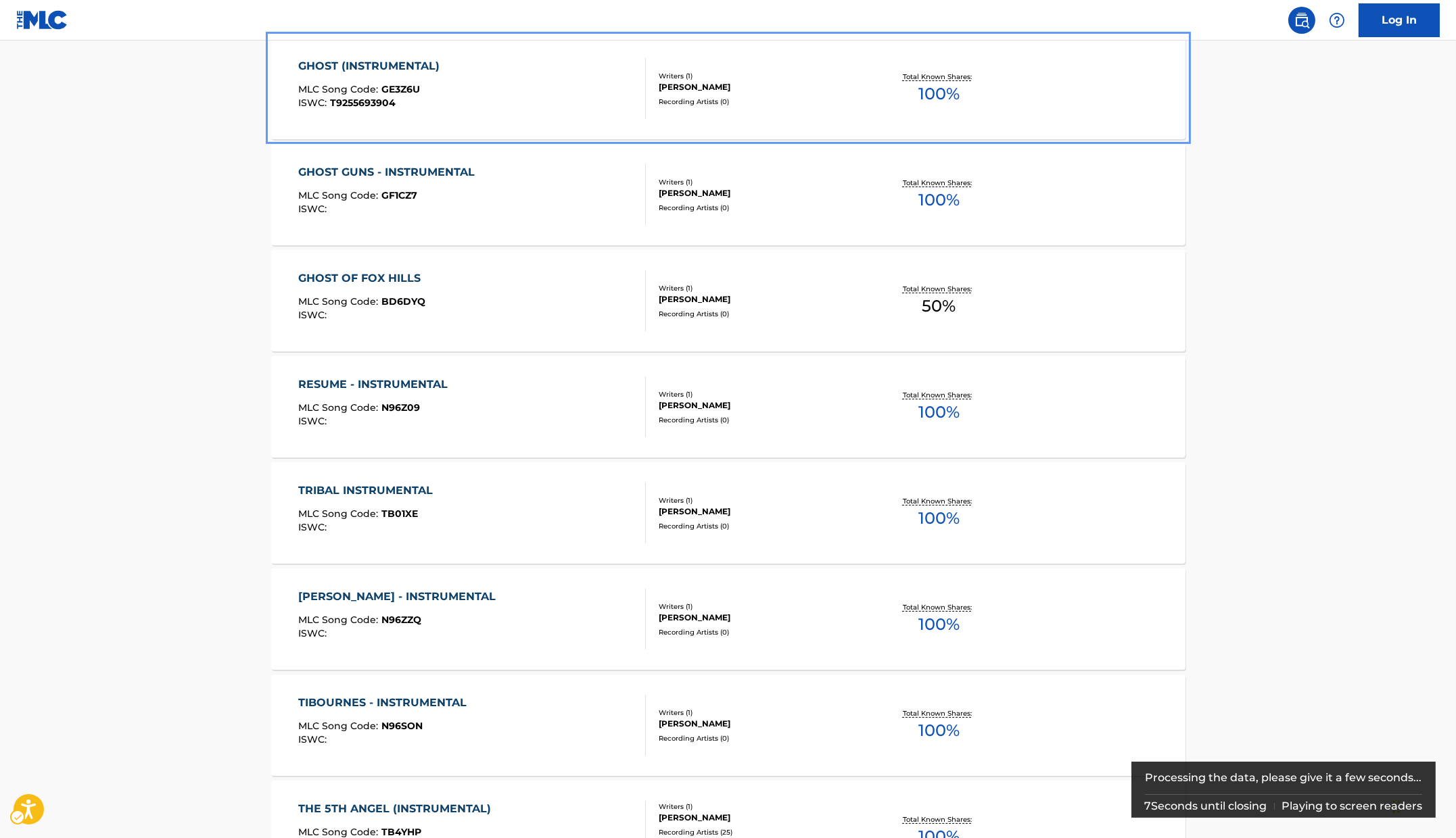
click at [466, 90] on div "GHOST (INSTRUMENTAL) MLC Song Code : GE3Z6U ISWC : T9255693904" at bounding box center [472, 88] width 348 height 61
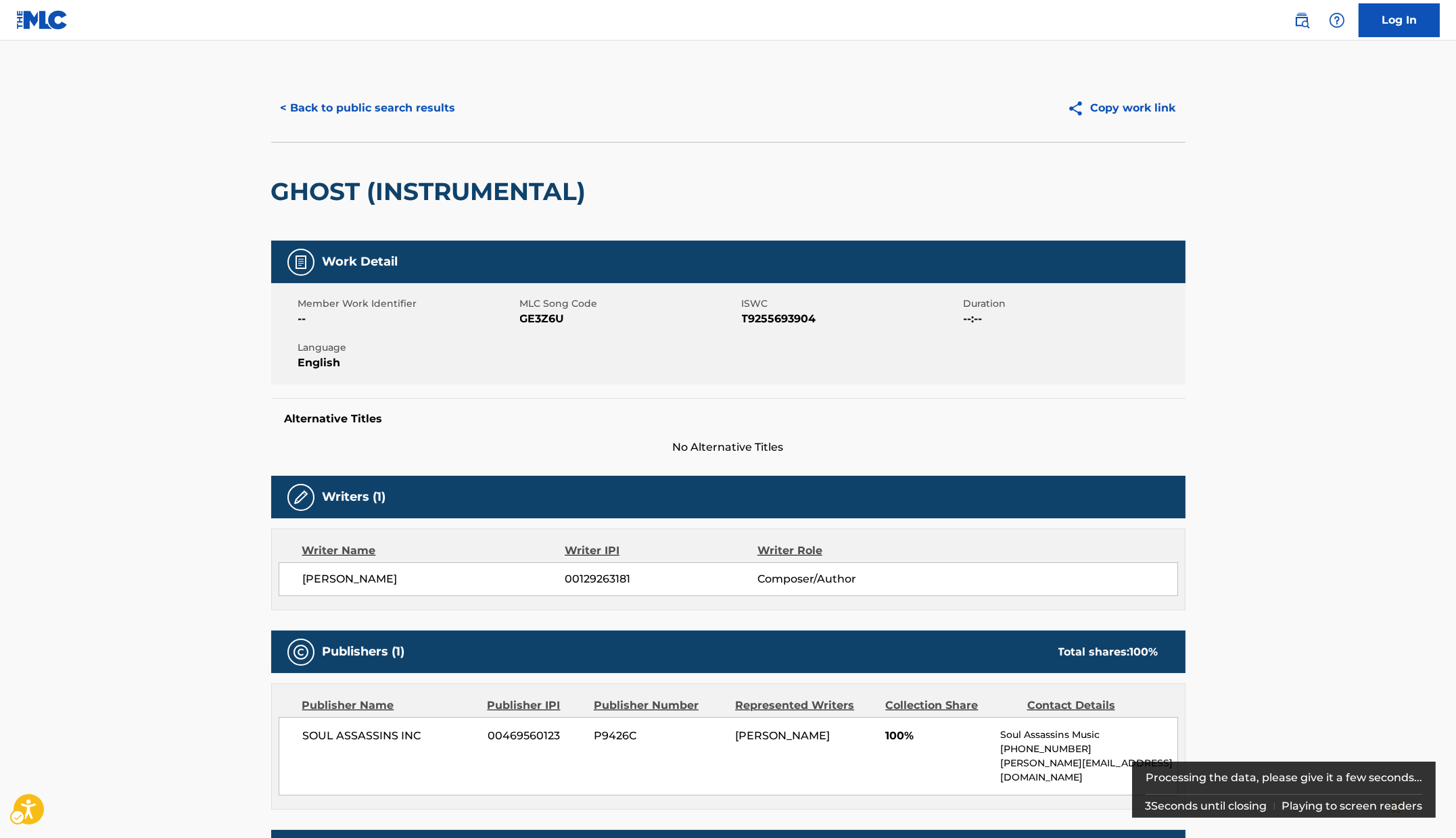
click at [771, 321] on span "ISWC - T9255693904" at bounding box center [851, 319] width 219 height 16
click at [774, 319] on span "ISWC - T9255693904" at bounding box center [851, 319] width 219 height 16
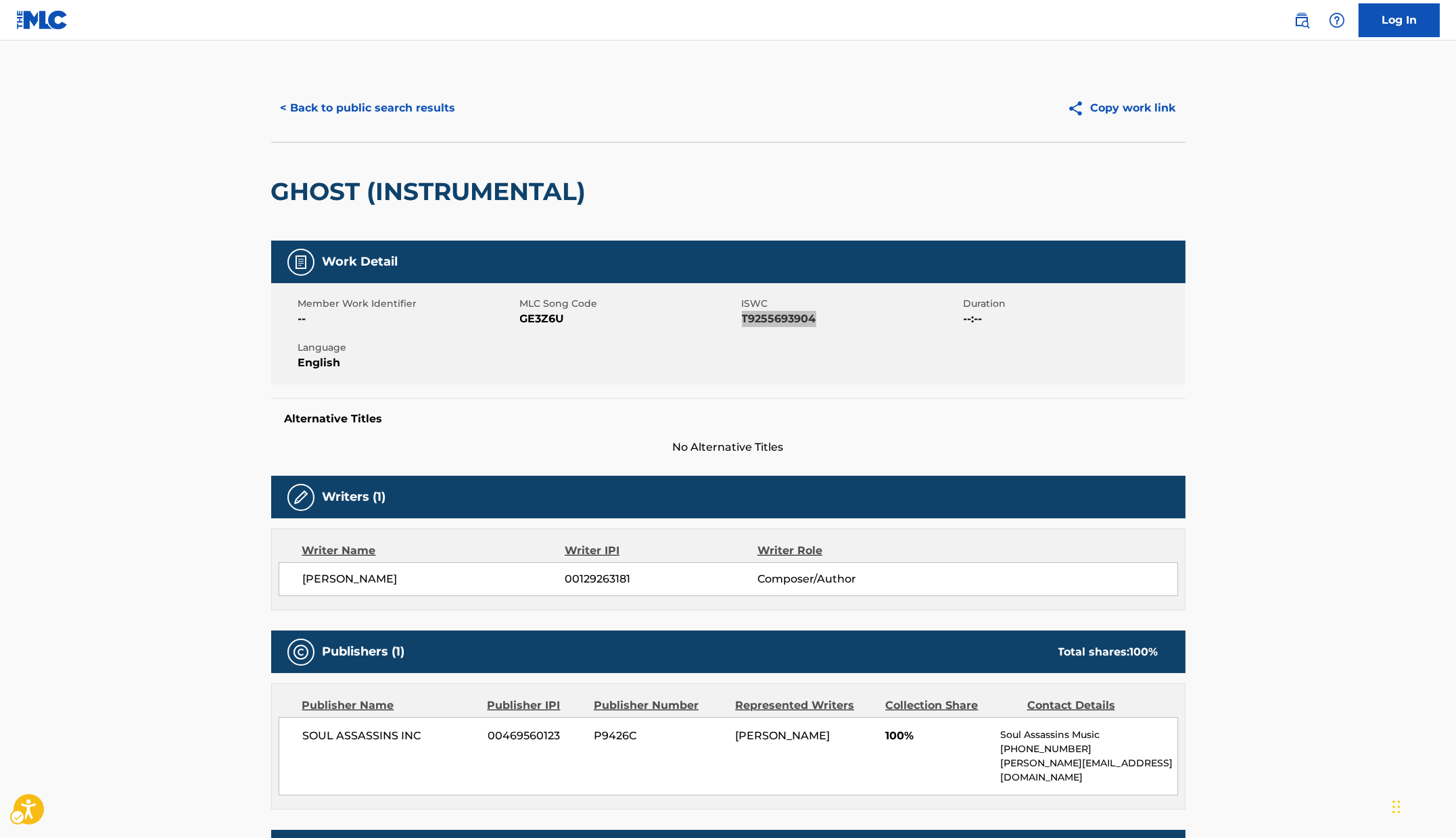
scroll to position [146, 0]
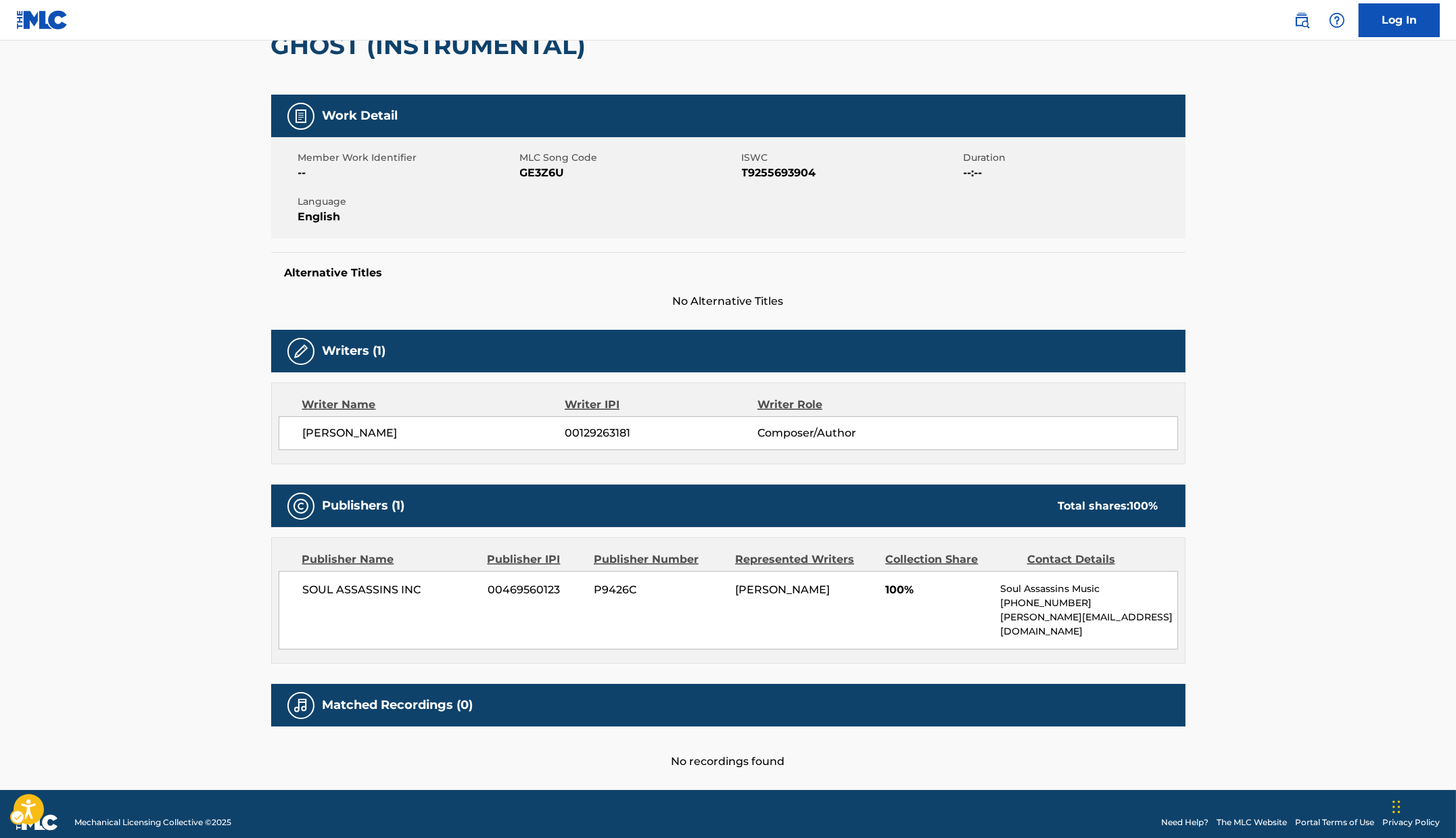
click at [238, 67] on main "< Back to public search results Copy work link GHOST (INSTRUMENTAL) Work Detail…" at bounding box center [728, 342] width 1456 height 896
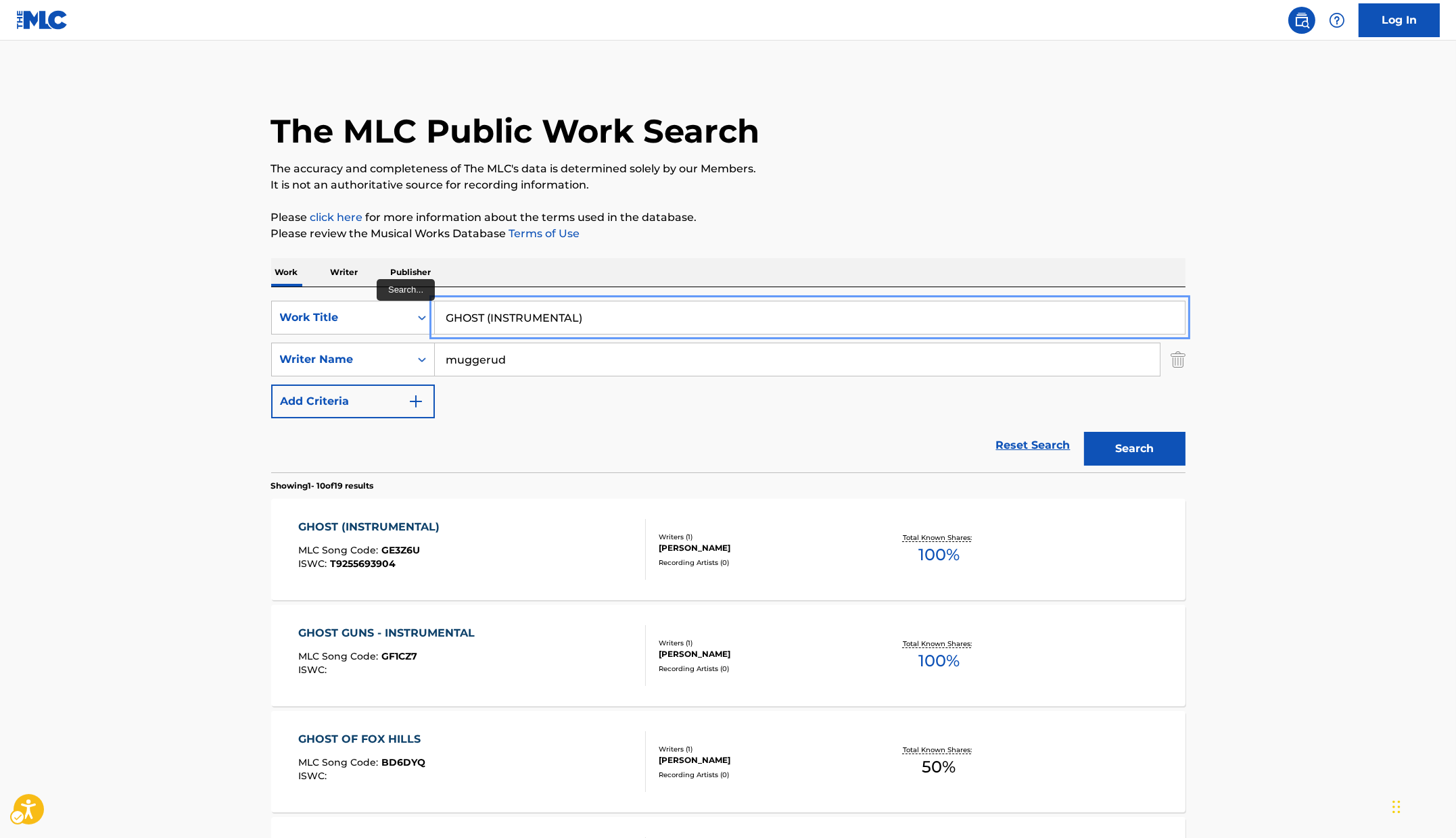
click at [628, 308] on input "GHOST (INSTRUMENTAL)" at bounding box center [809, 318] width 750 height 33
paste input "host Guns"
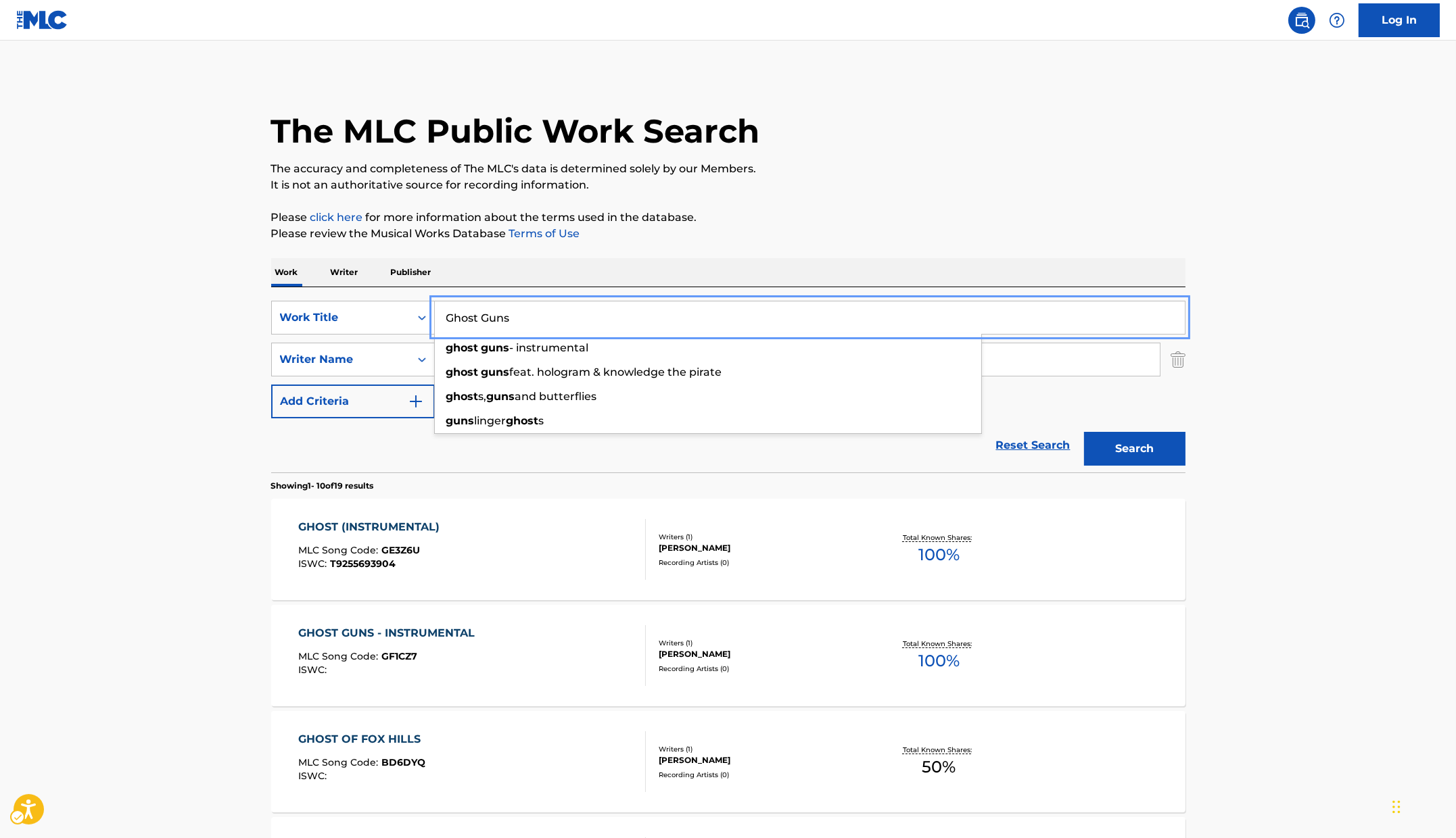
type input "Ghost Guns"
click at [936, 248] on div "The MLC Public Work Search The accuracy and completeness of The MLC's data is d…" at bounding box center [728, 850] width 947 height 1551
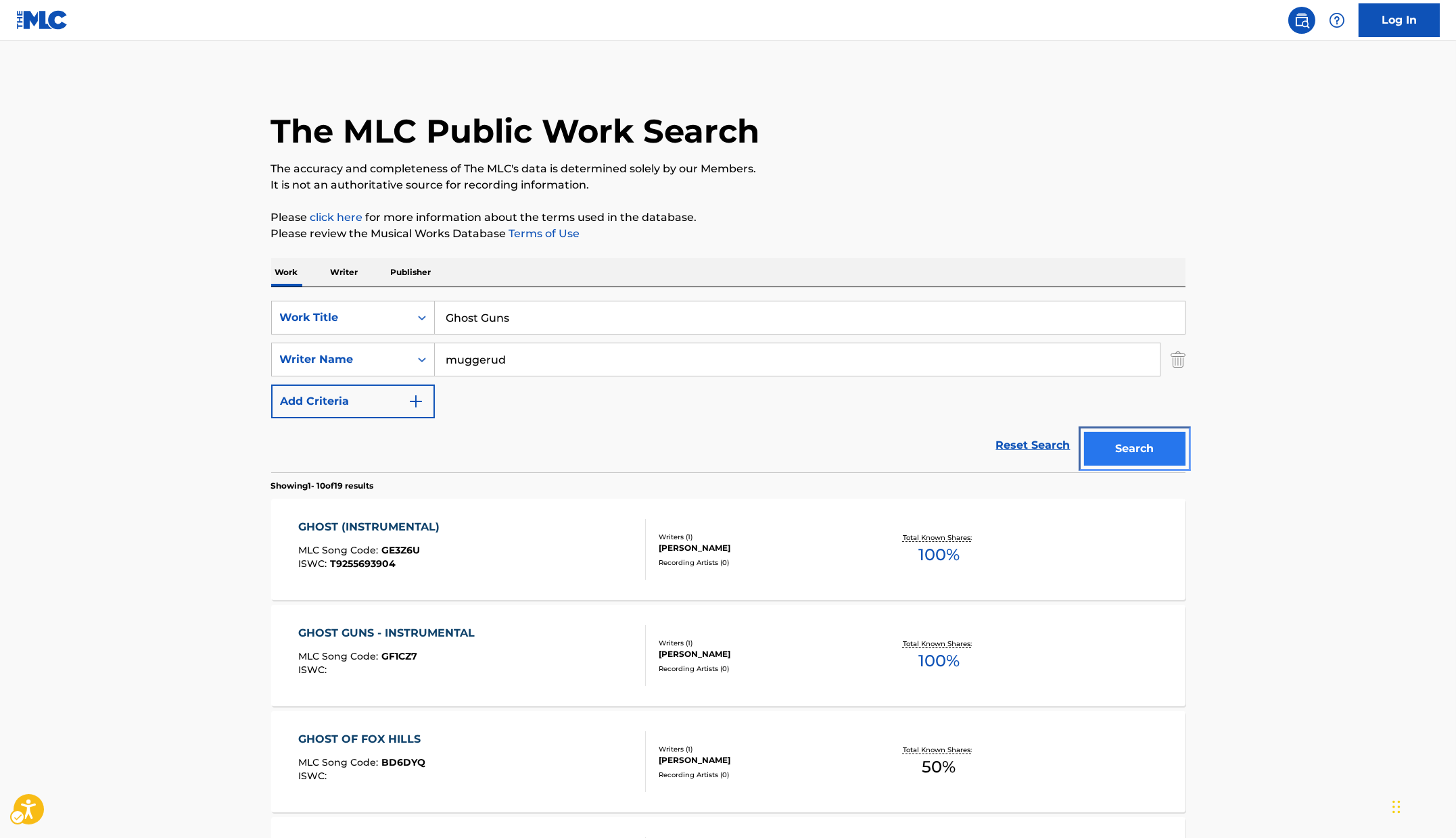
click at [1120, 434] on button "Search" at bounding box center [1135, 449] width 102 height 34
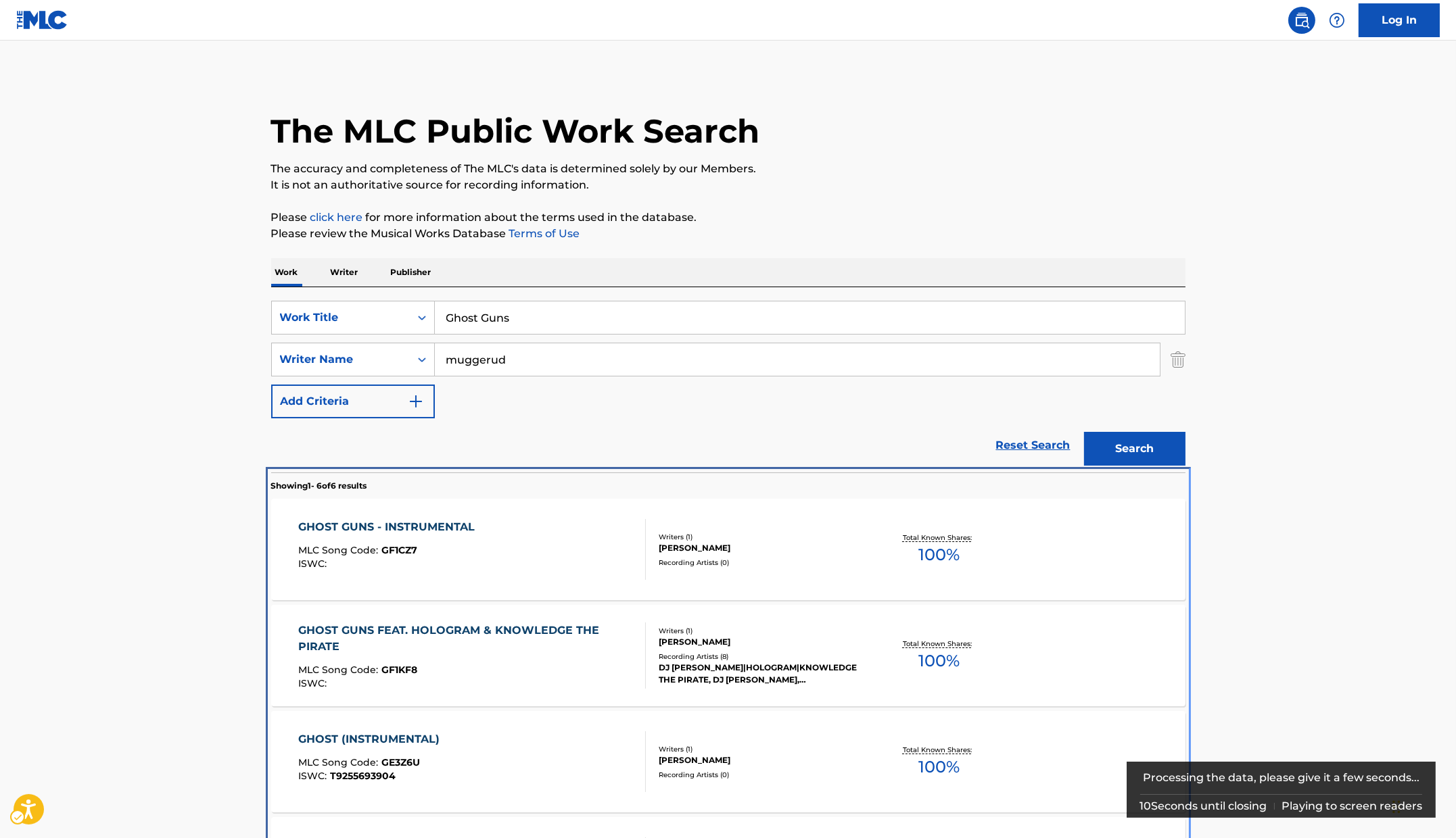
scroll to position [356, 0]
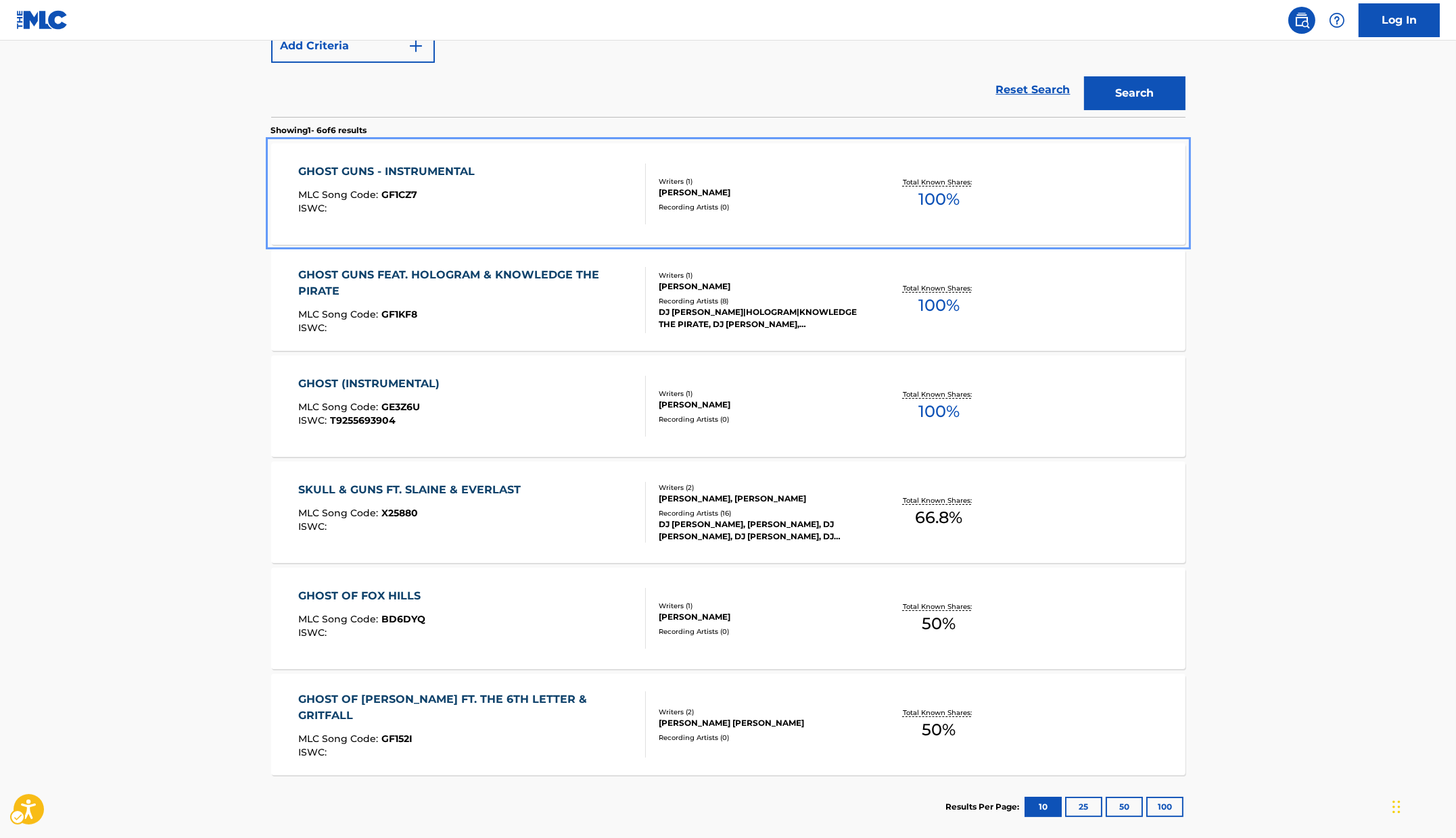
click at [468, 179] on div "GHOST GUNS - INSTRUMENTAL MLC Song Code : GF1CZ7 ISWC :" at bounding box center [389, 194] width 183 height 61
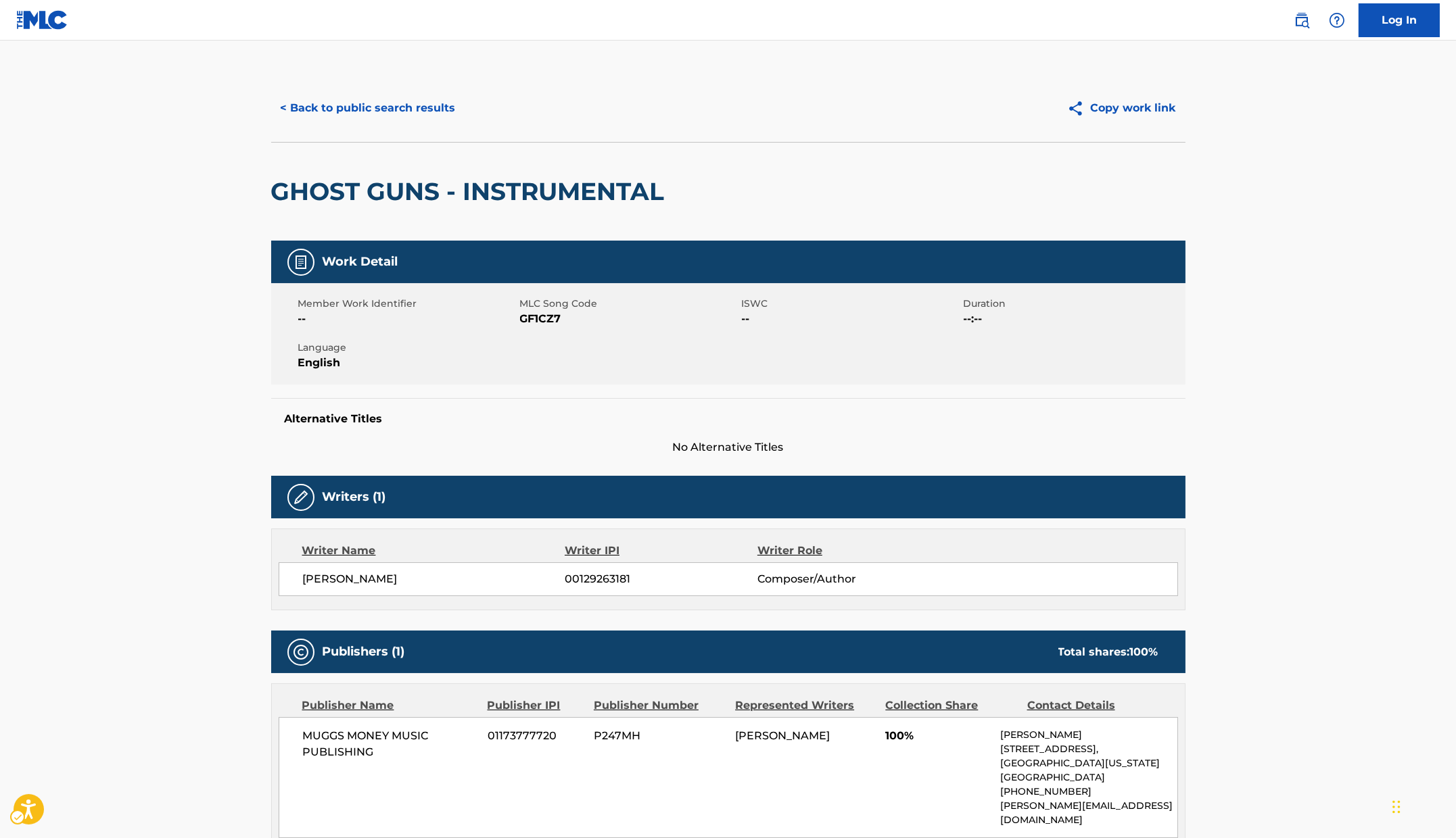
click at [549, 320] on span "MLC Song Code - GF1CZ7" at bounding box center [629, 319] width 219 height 16
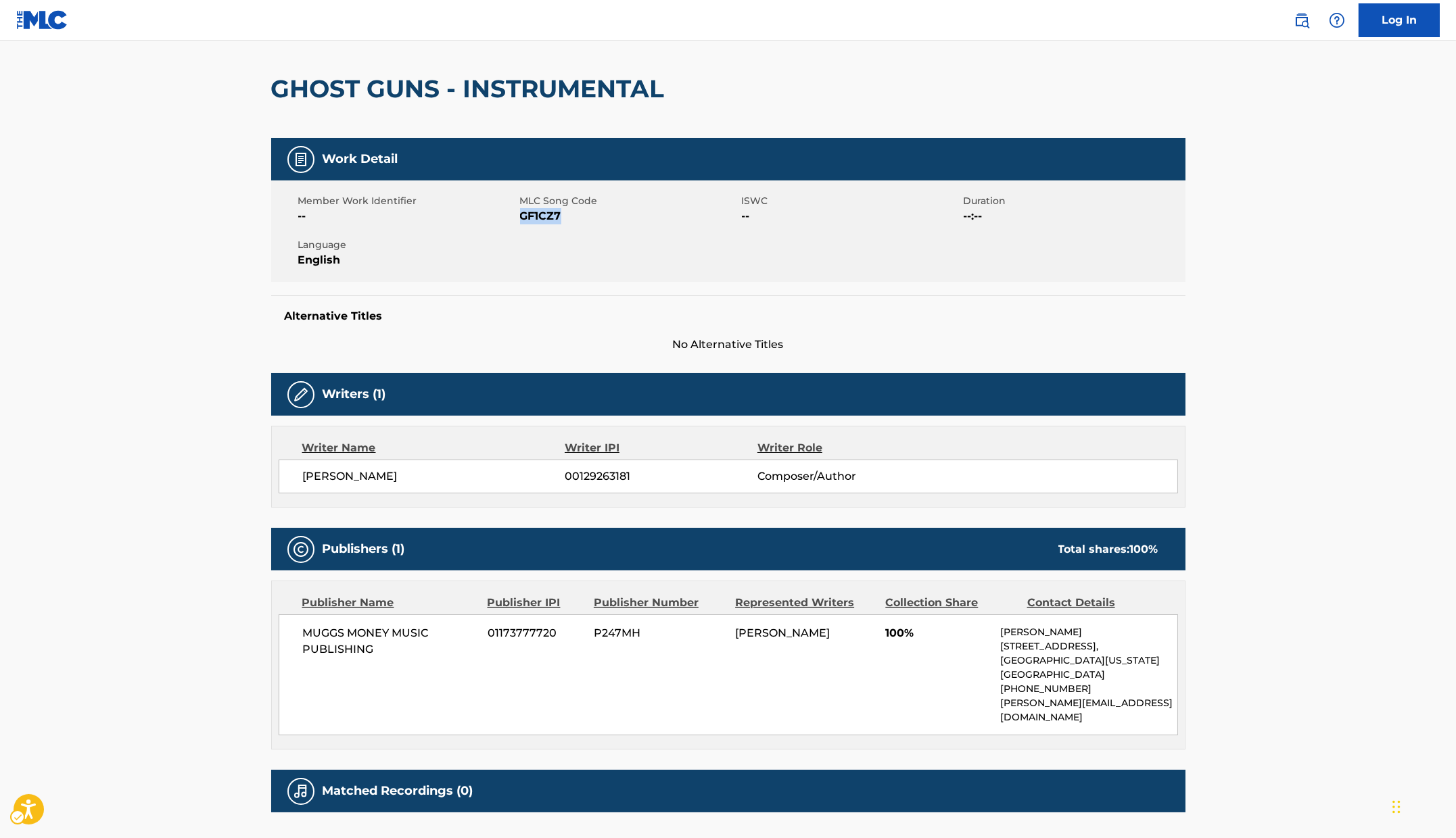
scroll to position [189, 0]
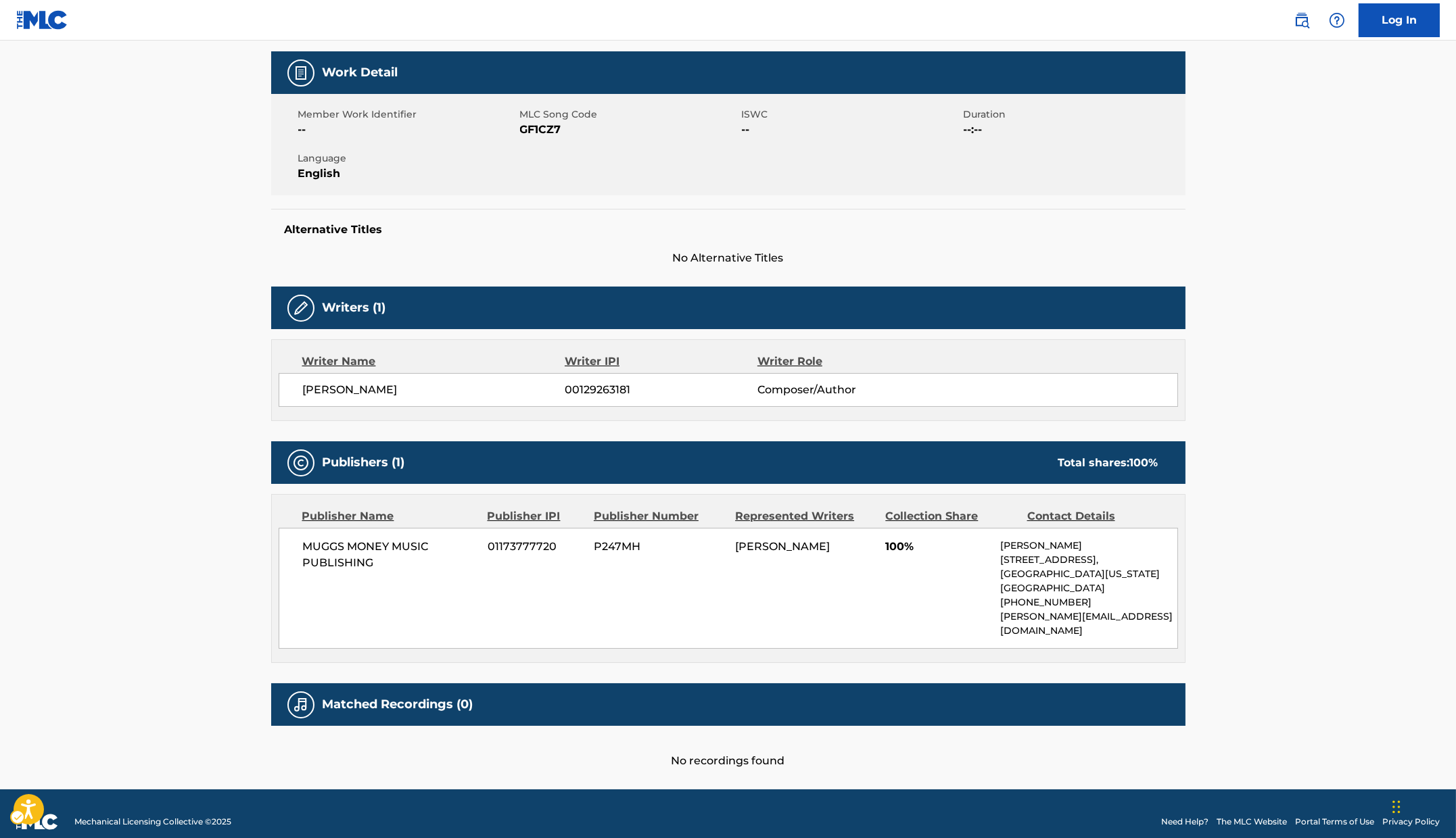
scroll to position [427, 0]
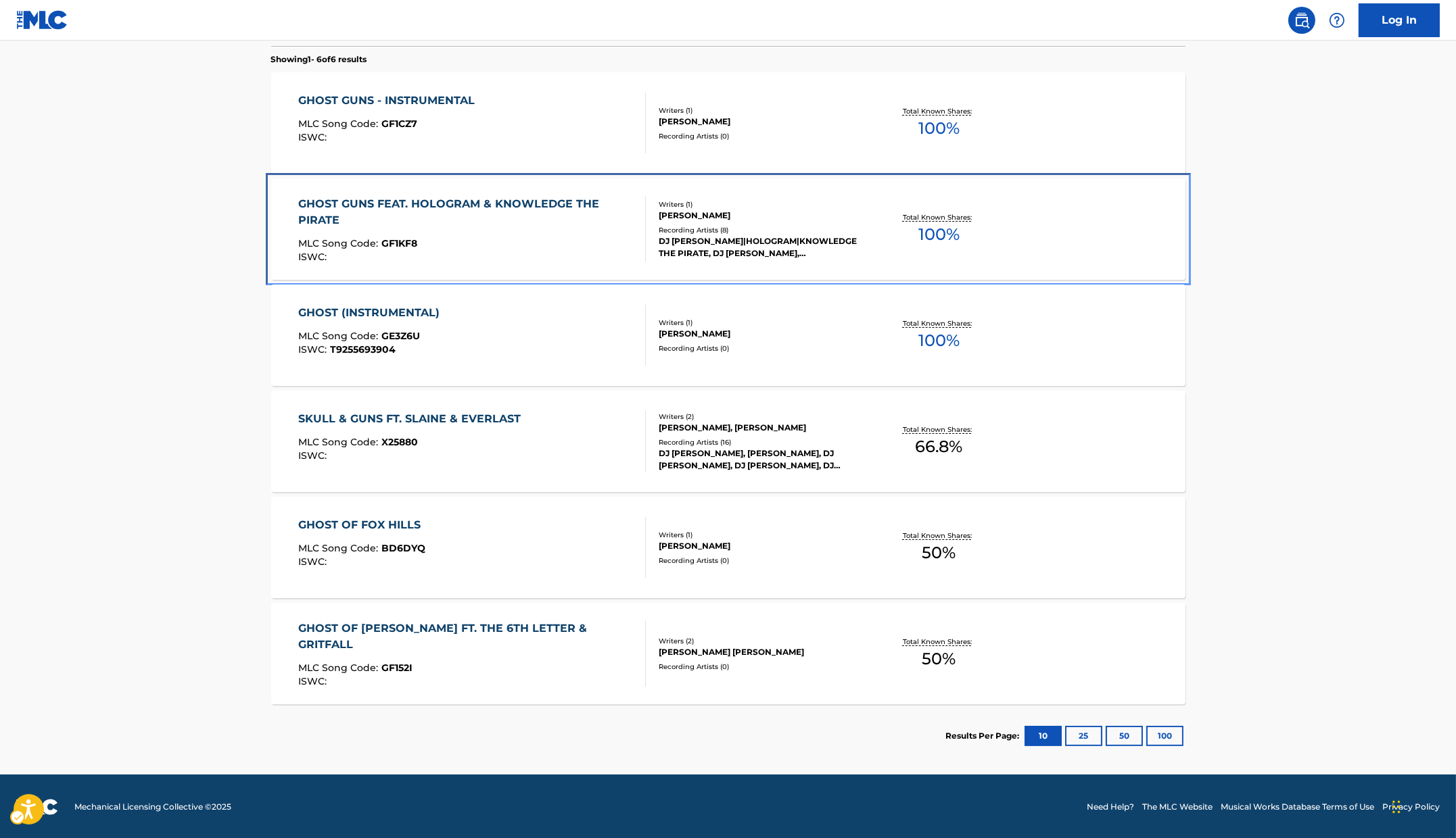
click at [441, 207] on div "GHOST GUNS FEAT. HOLOGRAM & KNOWLEDGE THE PIRATE" at bounding box center [466, 212] width 336 height 33
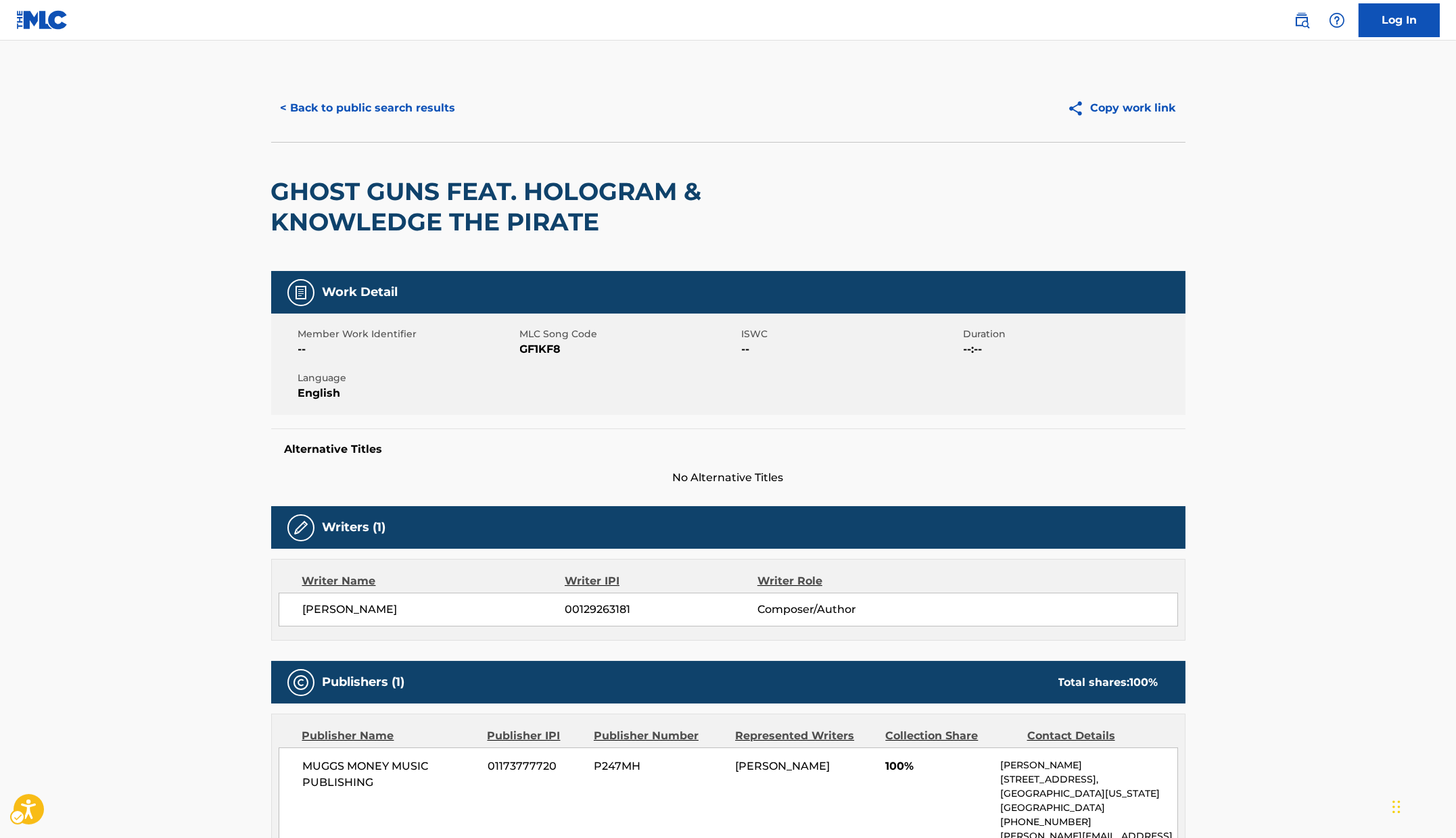
click at [554, 345] on span "MLC Song Code - GF1KF8" at bounding box center [629, 350] width 219 height 16
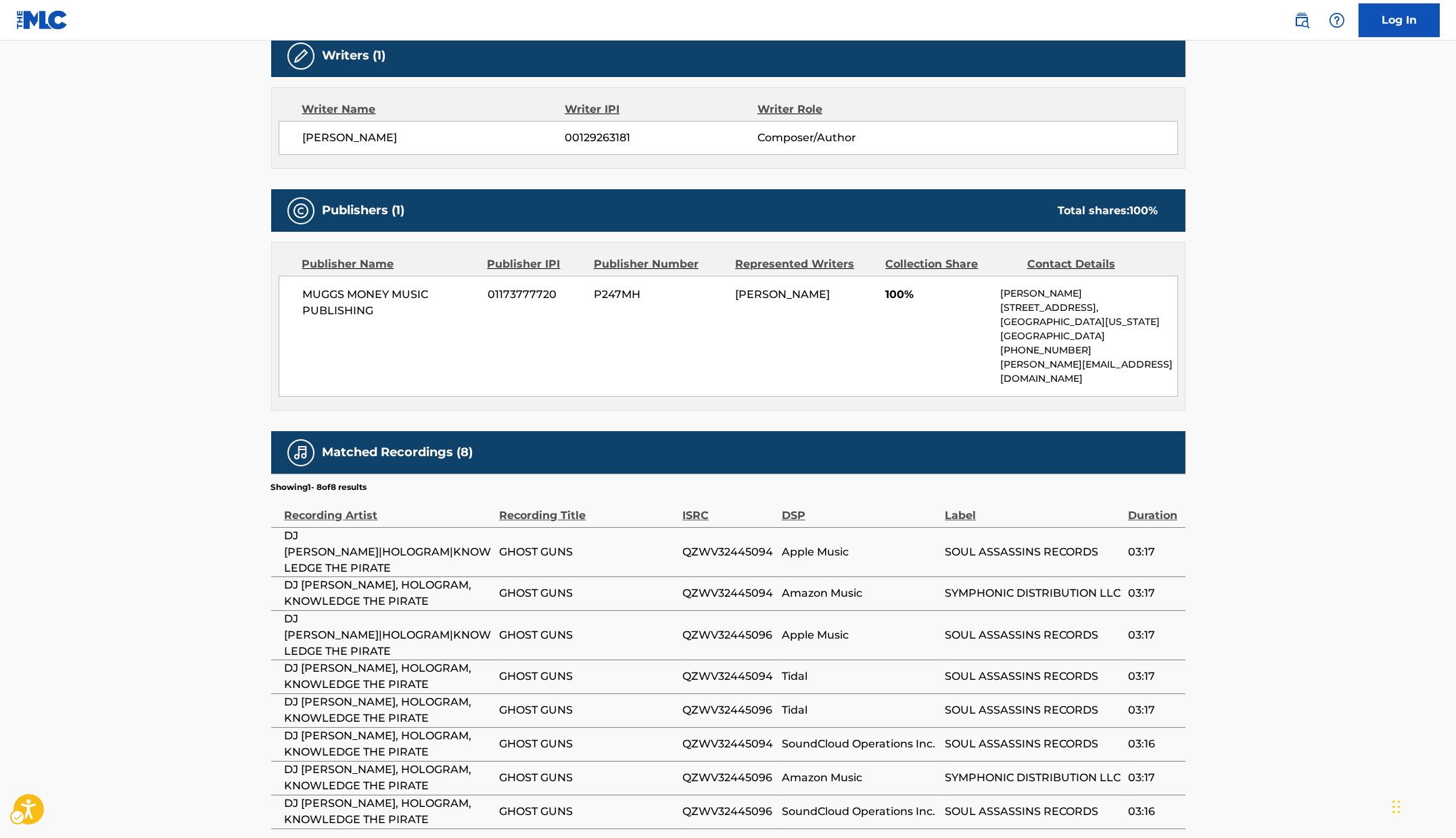
scroll to position [524, 0]
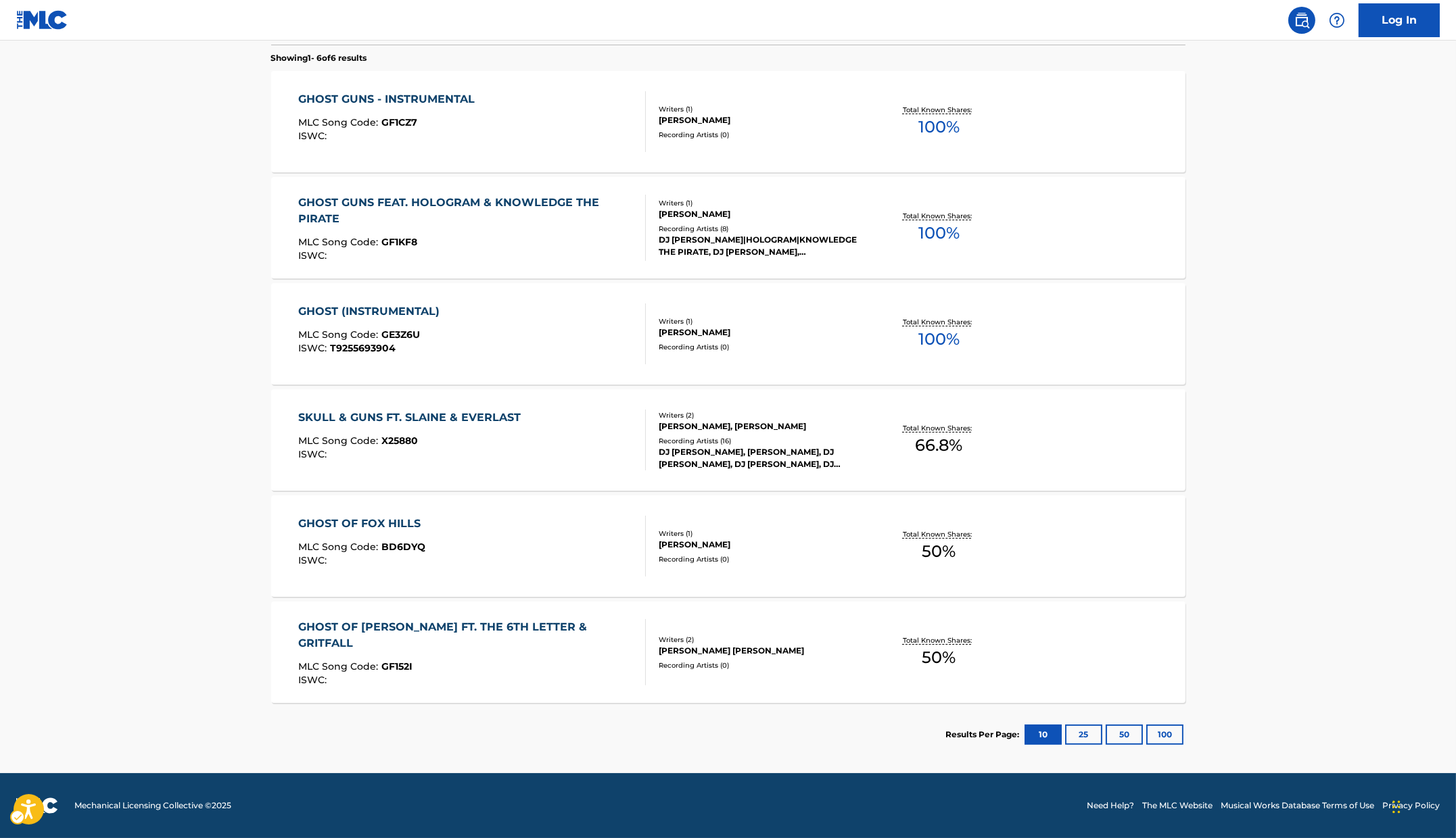
scroll to position [427, 0]
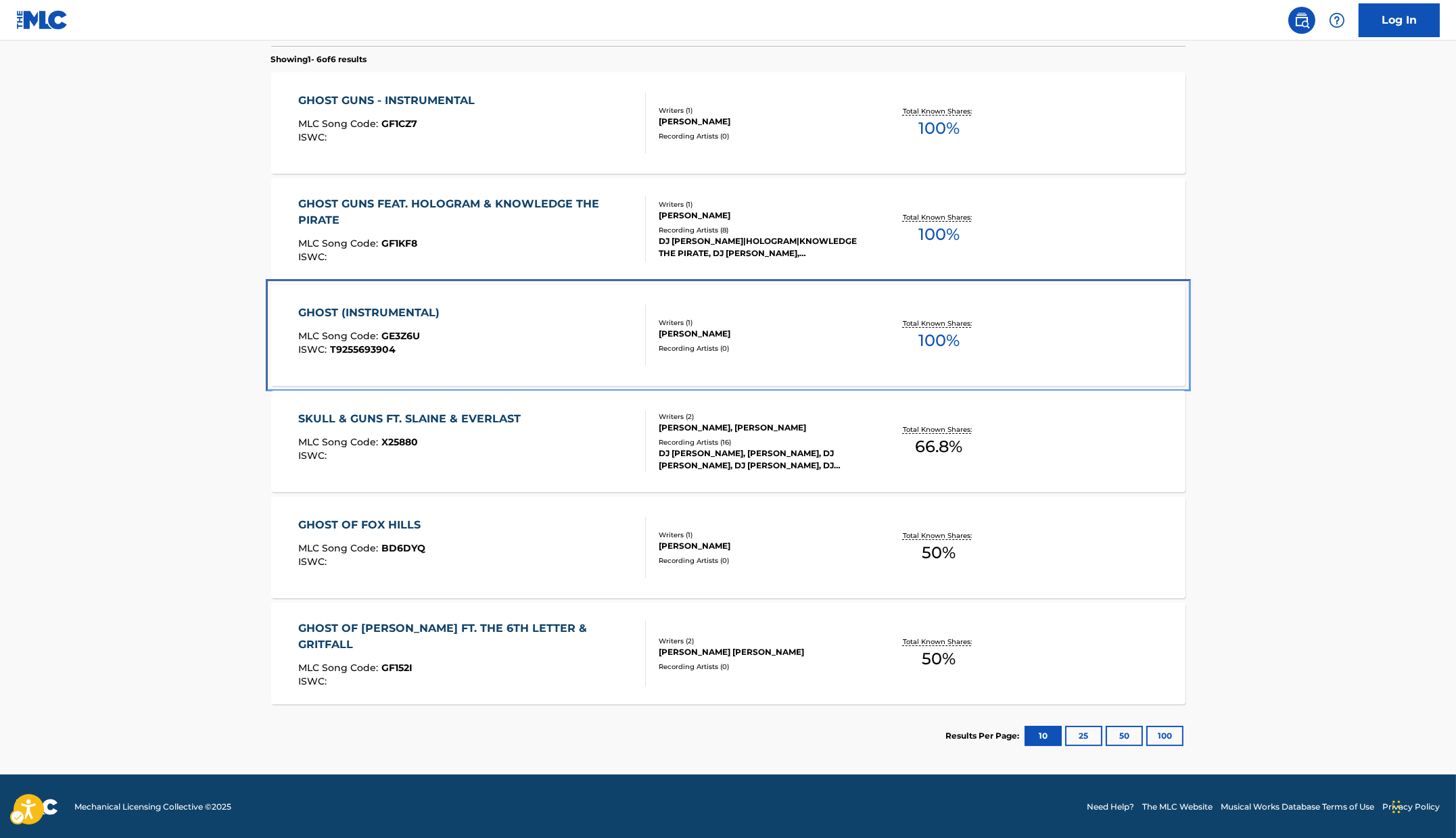
click at [410, 311] on div "GHOST (INSTRUMENTAL)" at bounding box center [372, 313] width 148 height 16
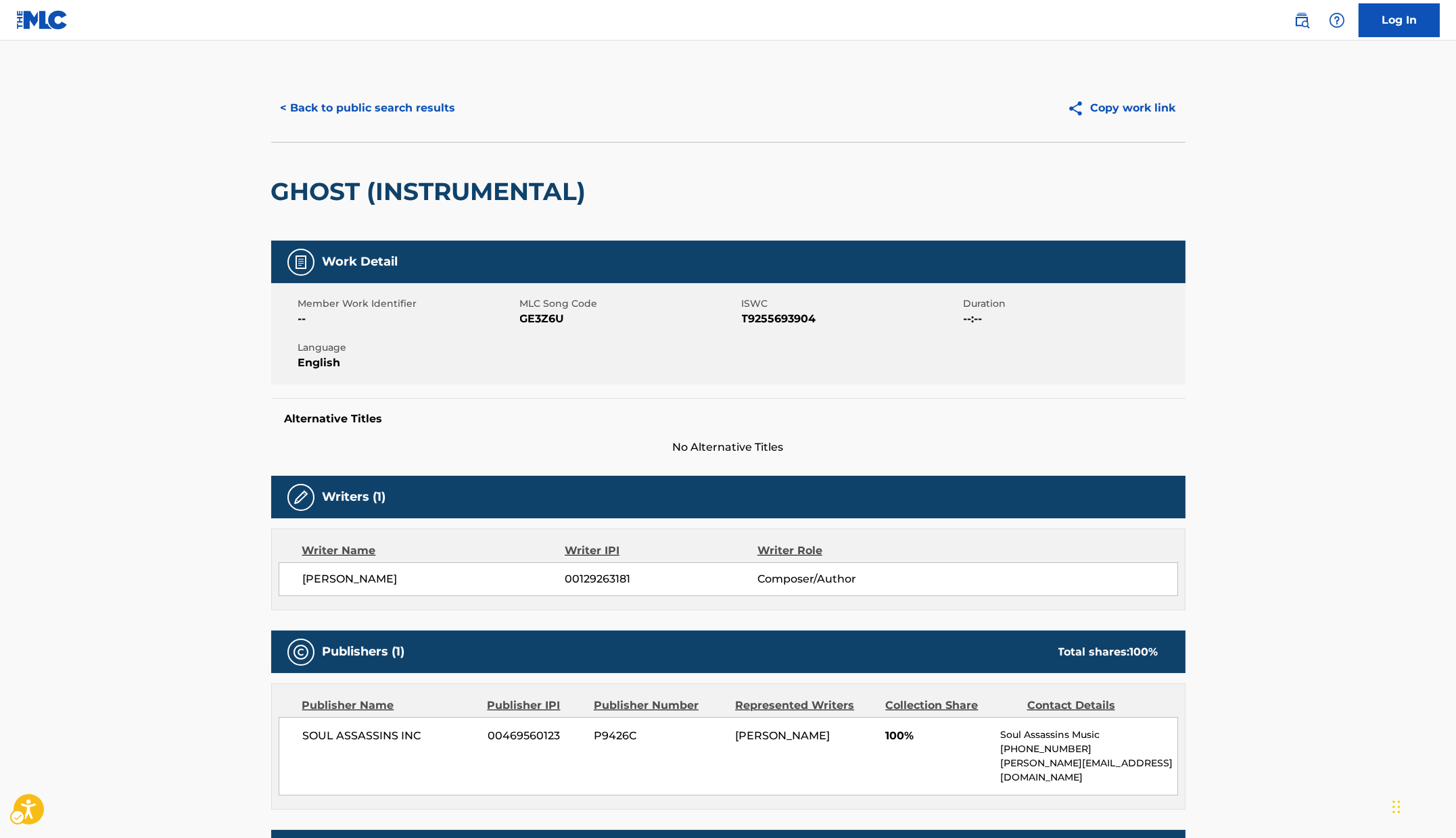
click at [542, 322] on span "MLC Song Code - GE3Z6U" at bounding box center [629, 319] width 219 height 16
click at [796, 319] on span "ISWC - T9255693904" at bounding box center [851, 319] width 219 height 16
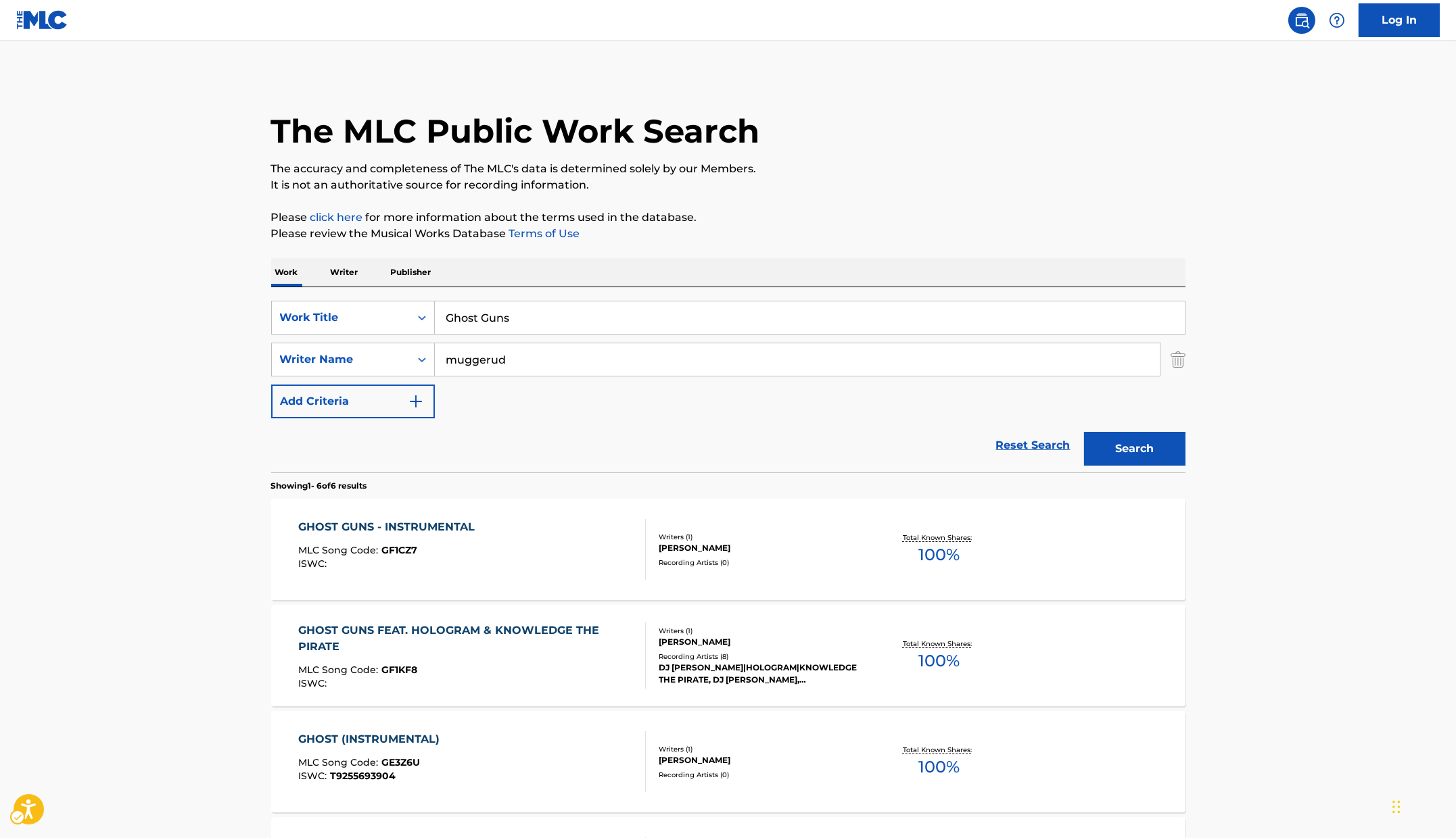
scroll to position [427, 0]
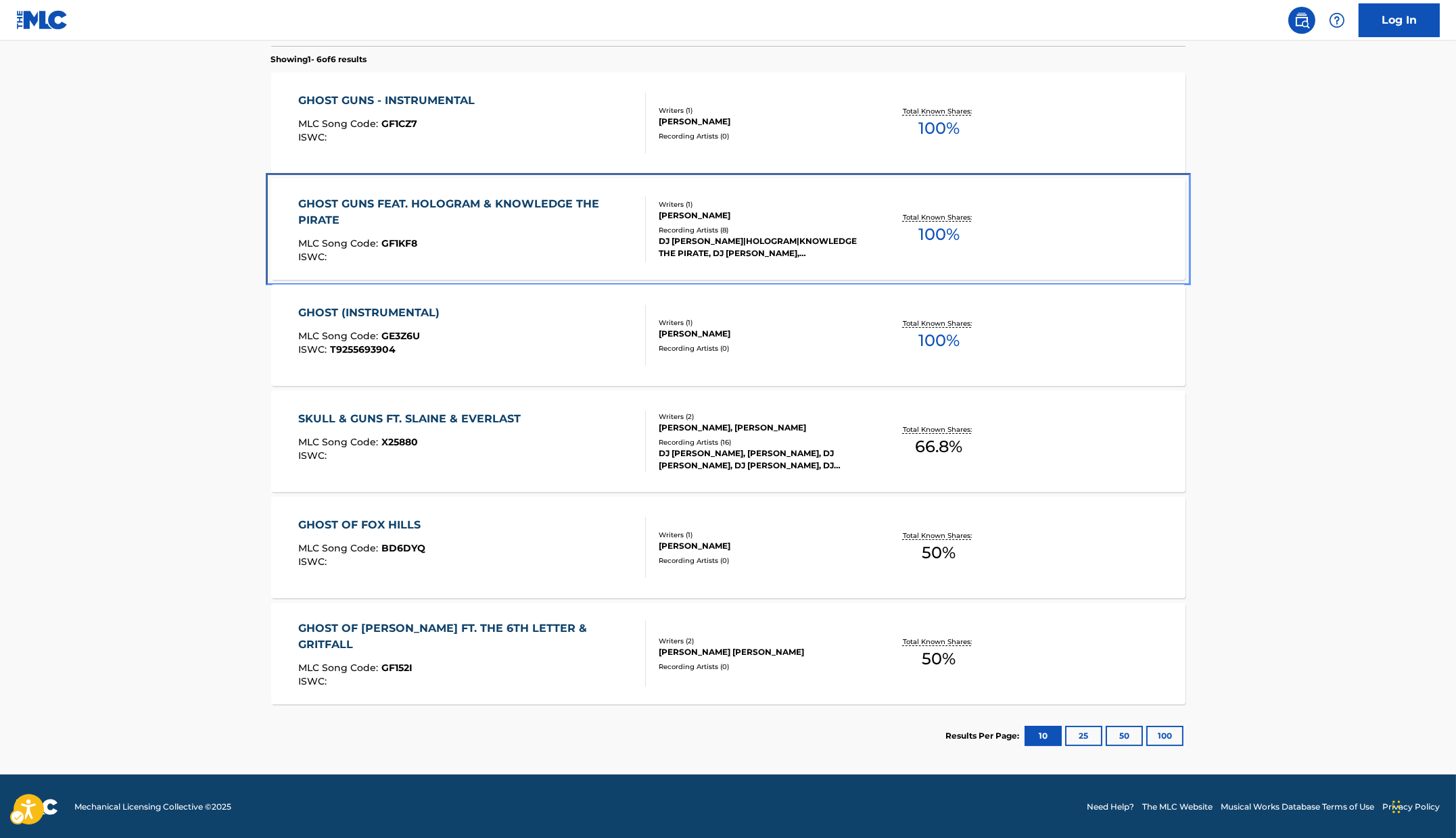
click at [477, 222] on div "GHOST GUNS FEAT. HOLOGRAM & KNOWLEDGE THE PIRATE" at bounding box center [466, 212] width 336 height 33
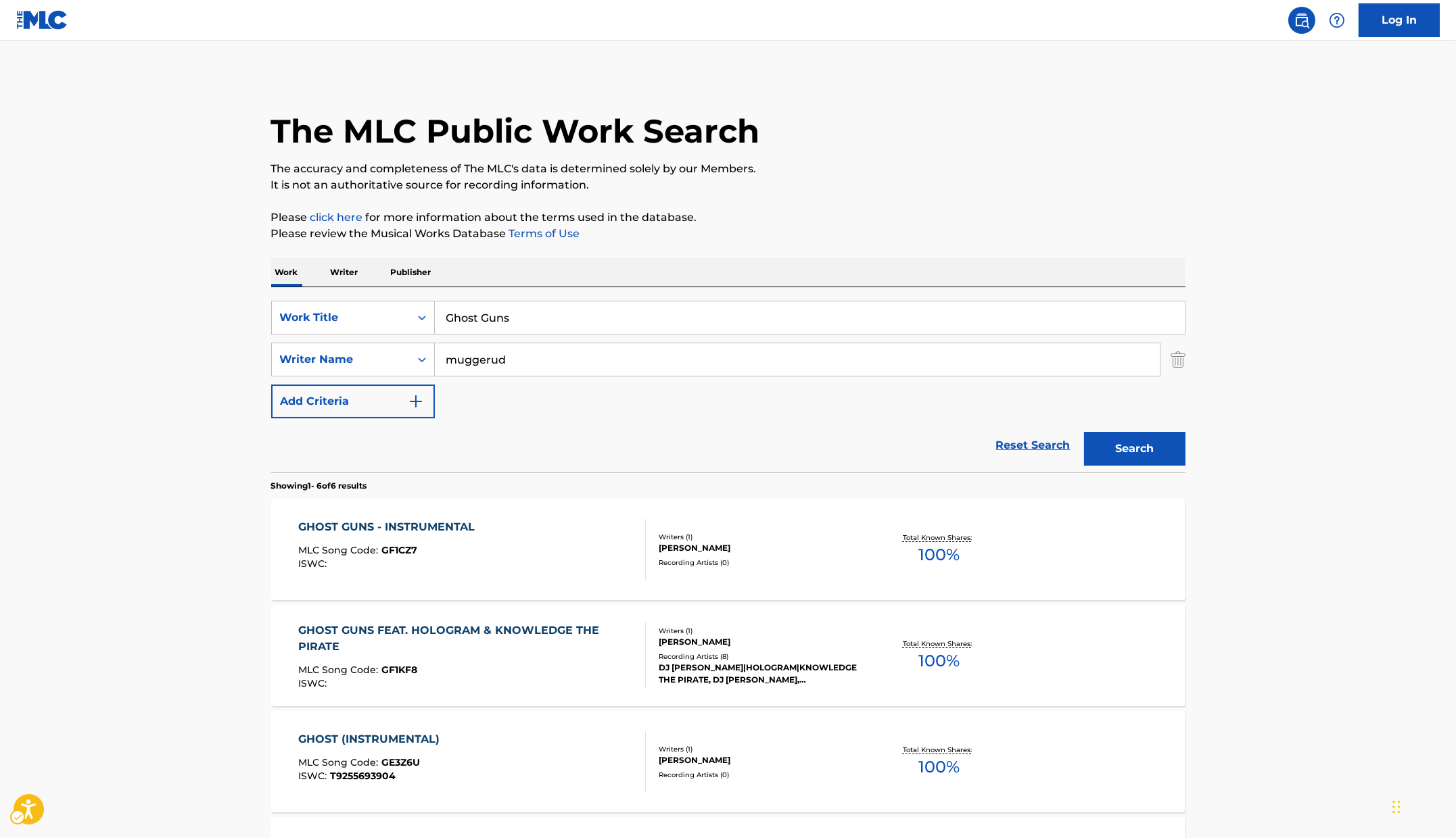
scroll to position [427, 0]
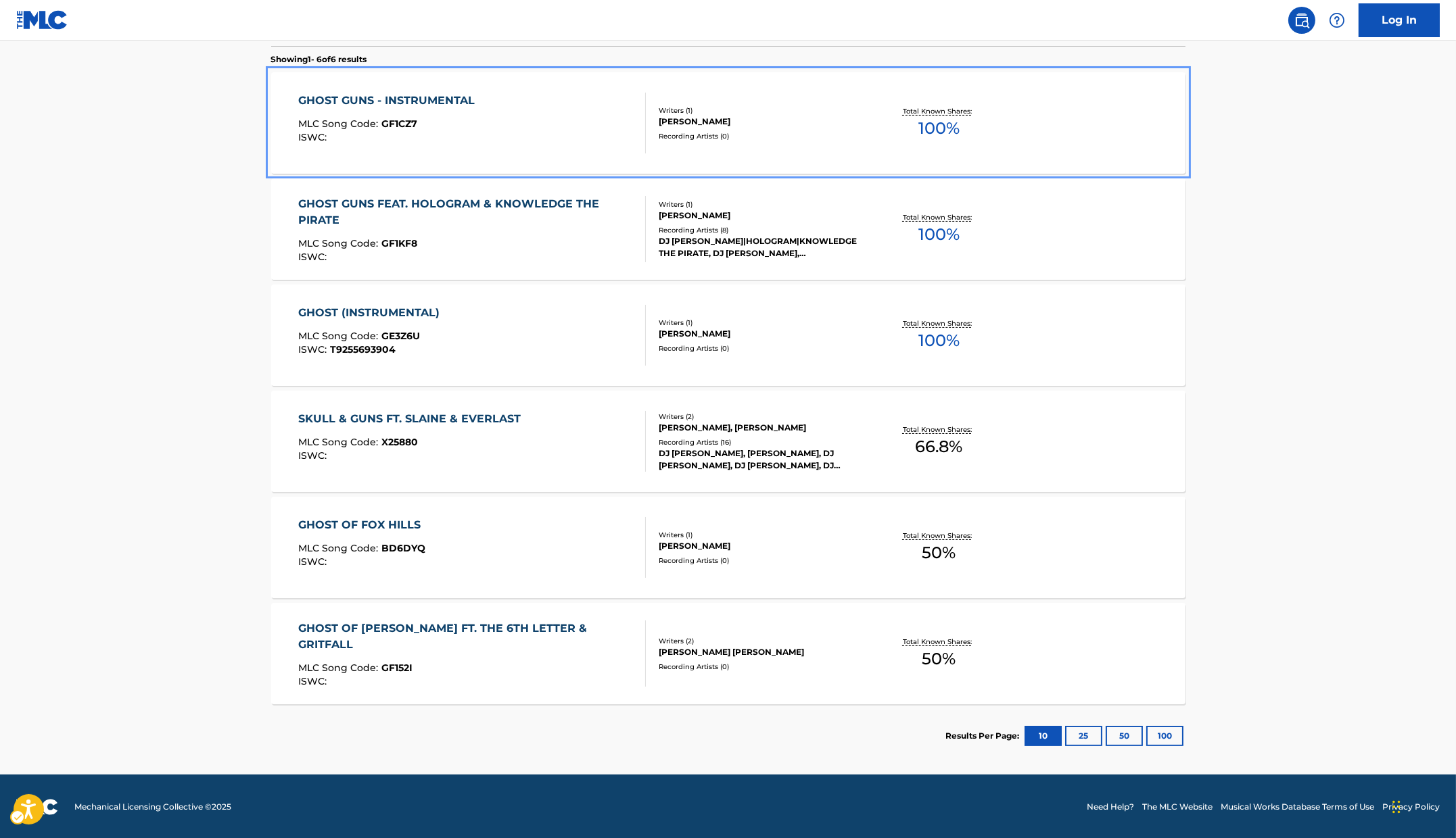
click at [515, 123] on div "GHOST GUNS - INSTRUMENTAL MLC Song Code : GF1CZ7 ISWC :" at bounding box center [472, 123] width 348 height 61
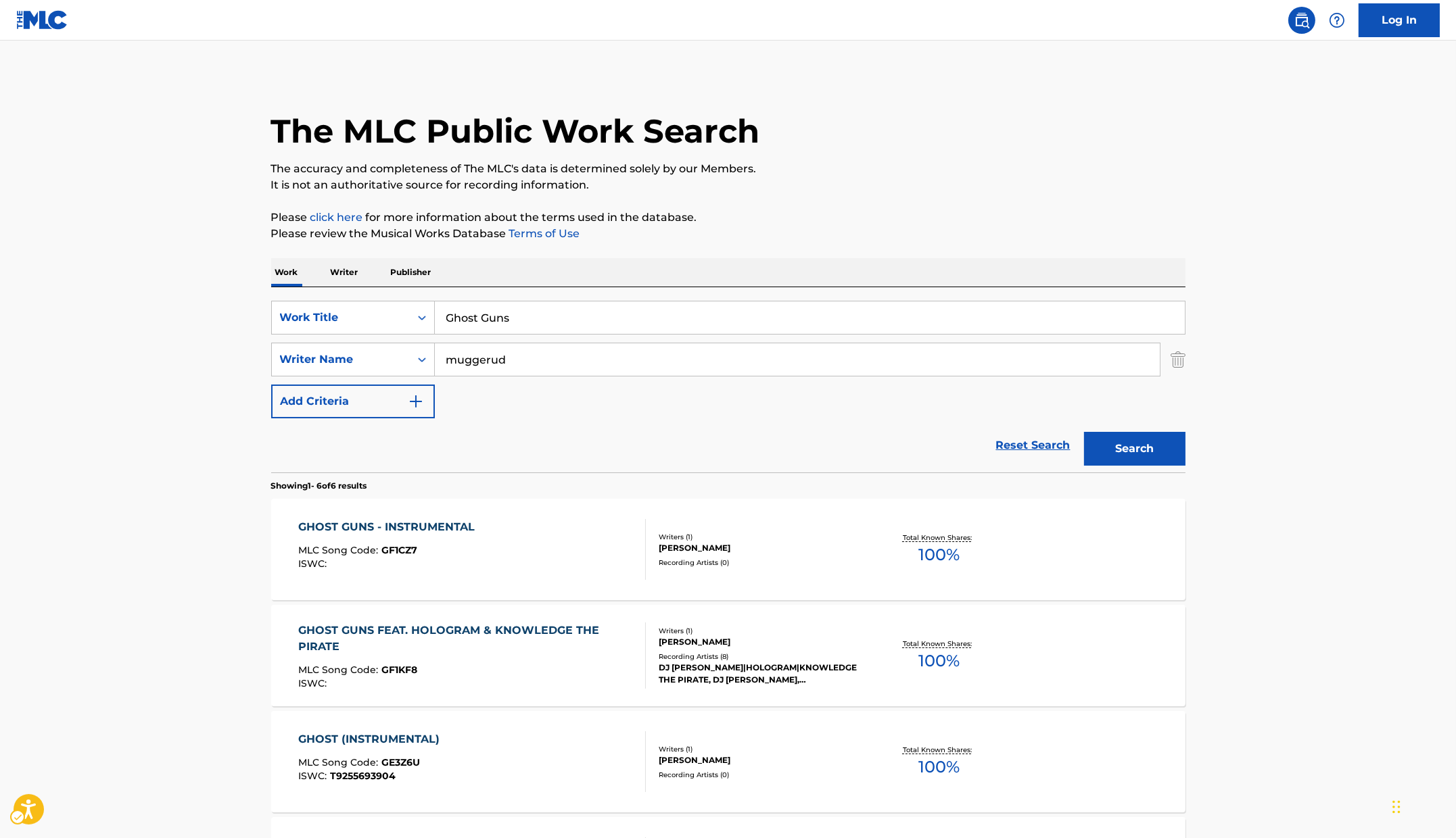
scroll to position [427, 0]
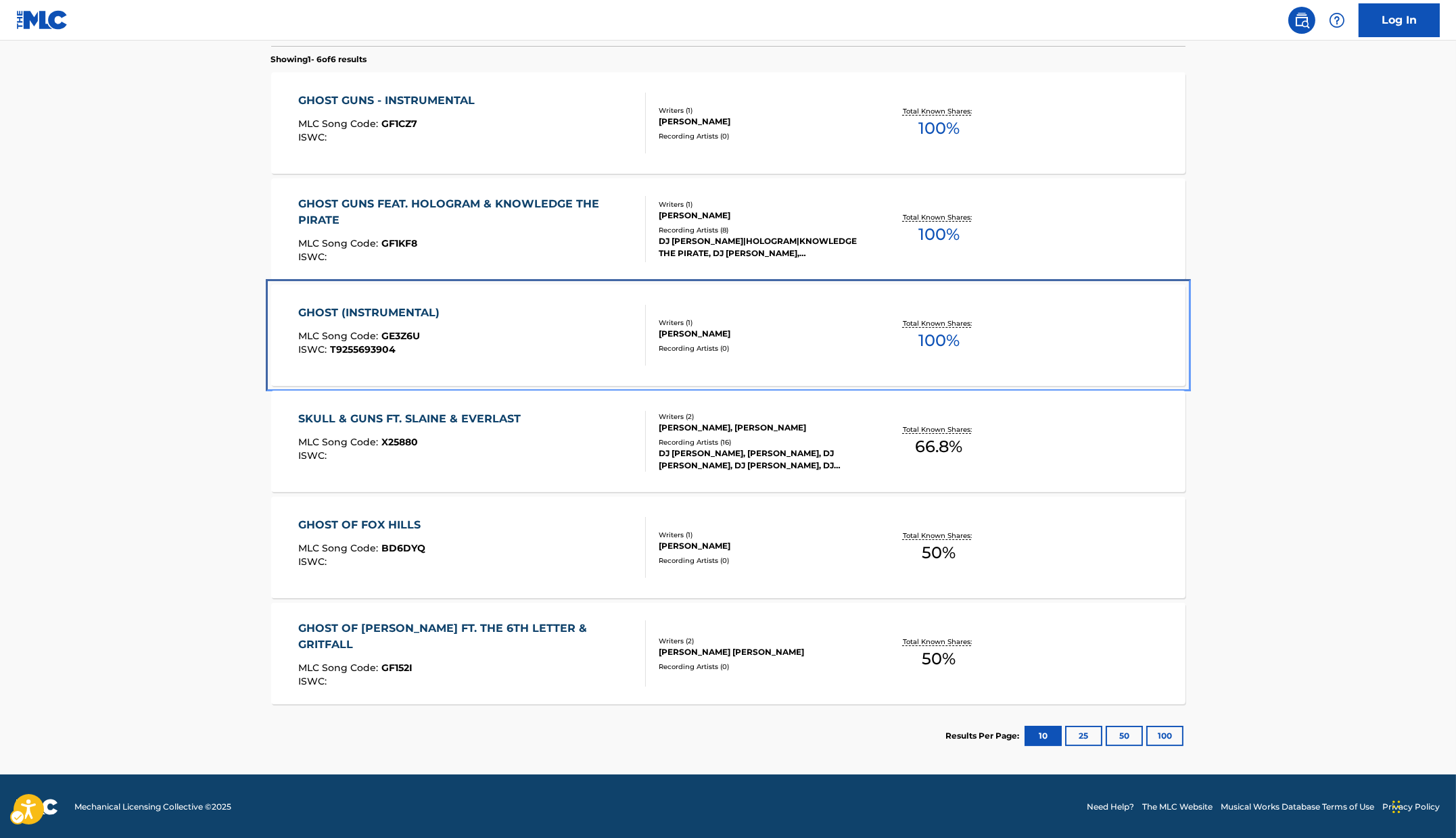
click at [452, 325] on div "GHOST (INSTRUMENTAL) MLC Song Code : GE3Z6U ISWC : T9255693904" at bounding box center [472, 335] width 348 height 61
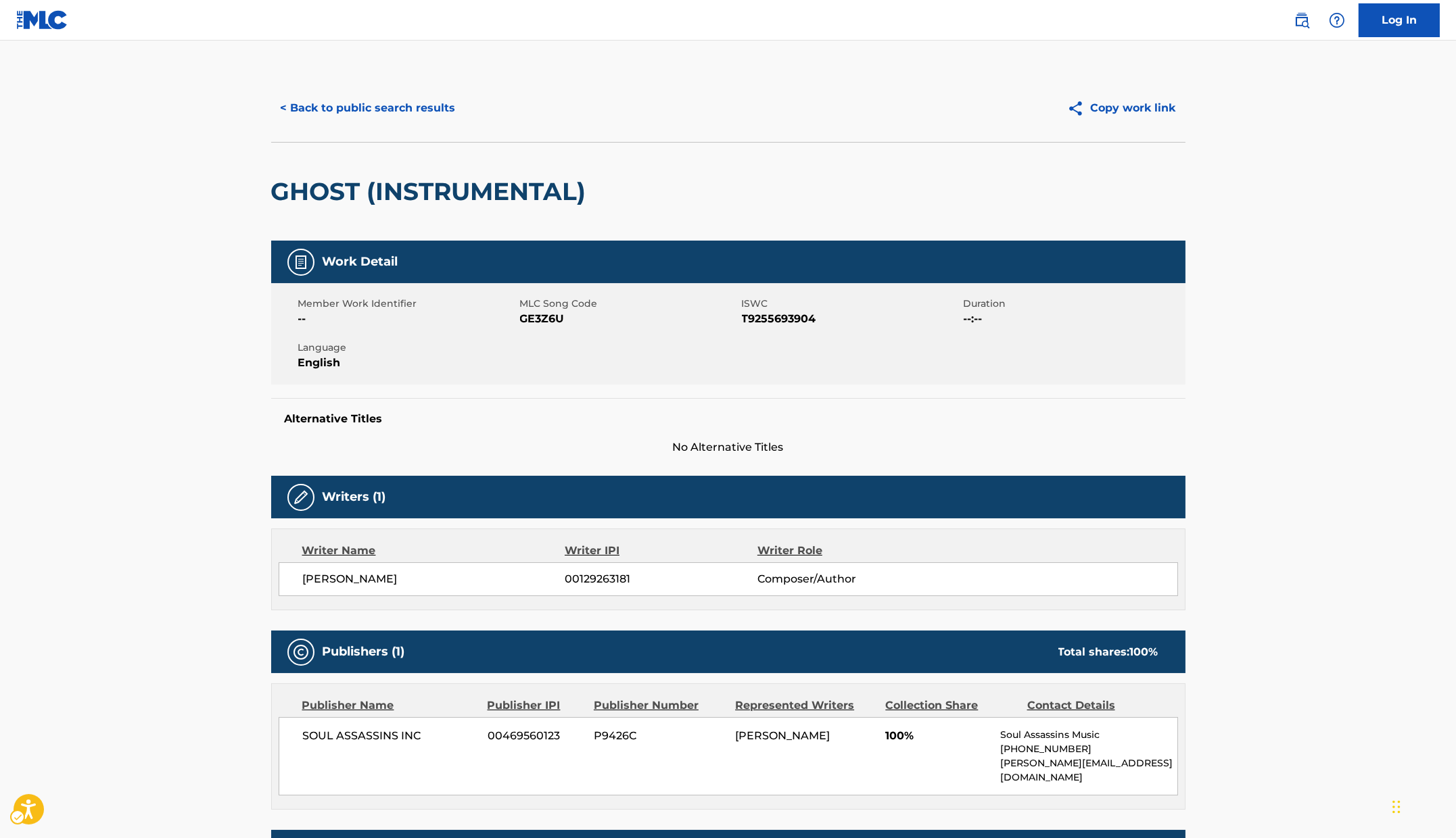
scroll to position [146, 0]
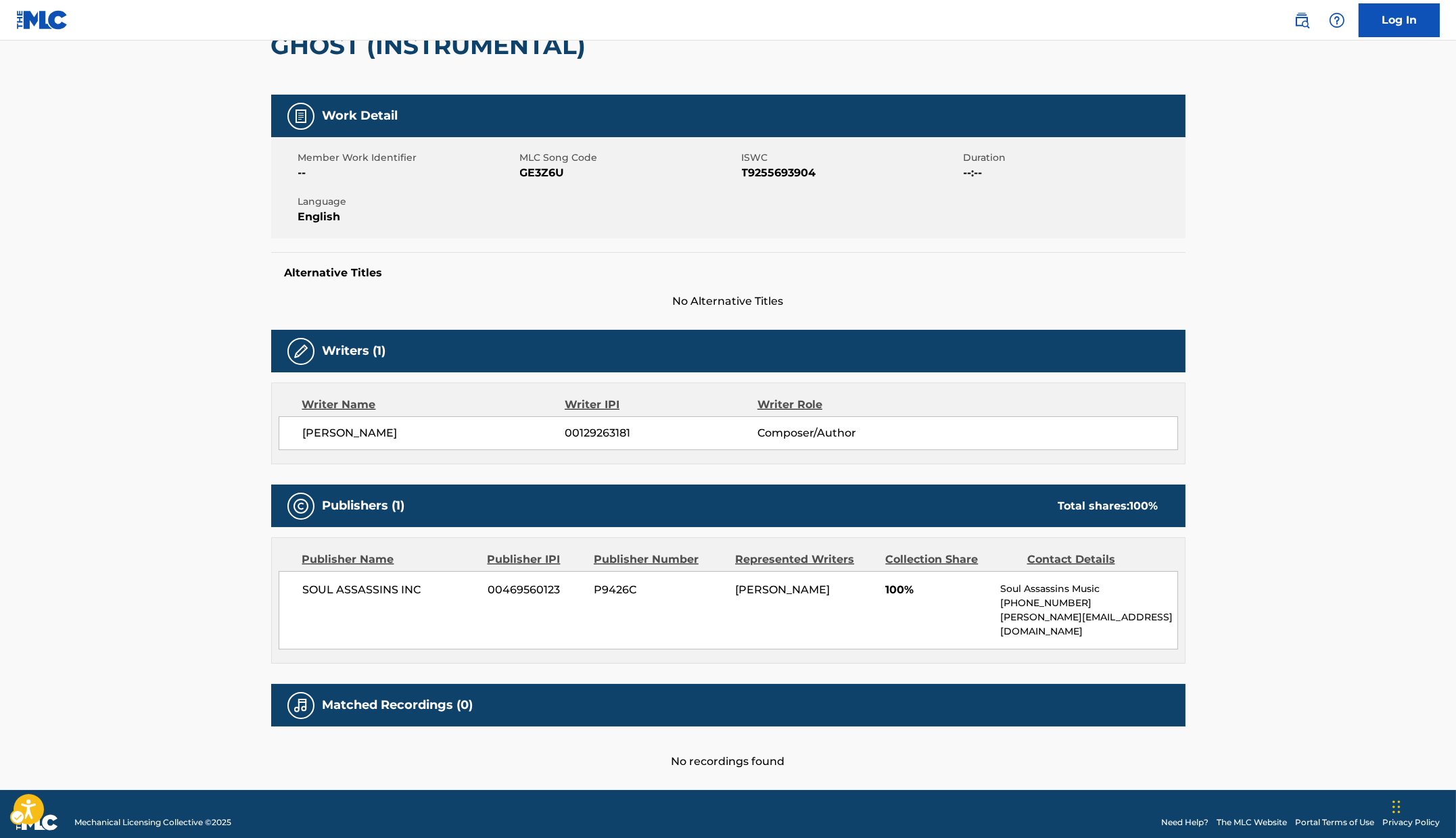
click at [280, 258] on div "Alternative Titles No Alternative Titles" at bounding box center [728, 281] width 914 height 58
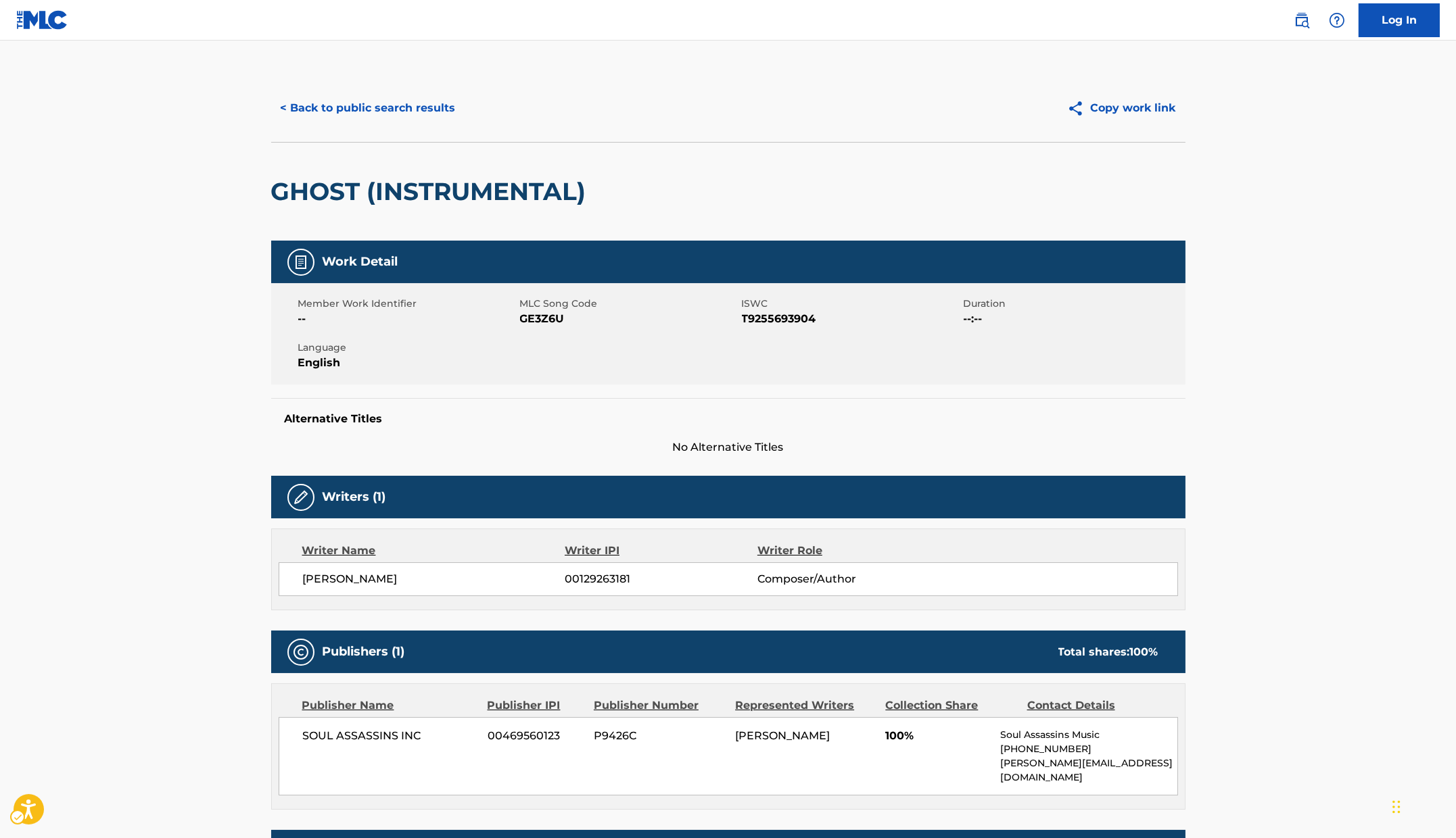
click at [563, 90] on div "< Back to public search results Copy work link" at bounding box center [728, 108] width 914 height 67
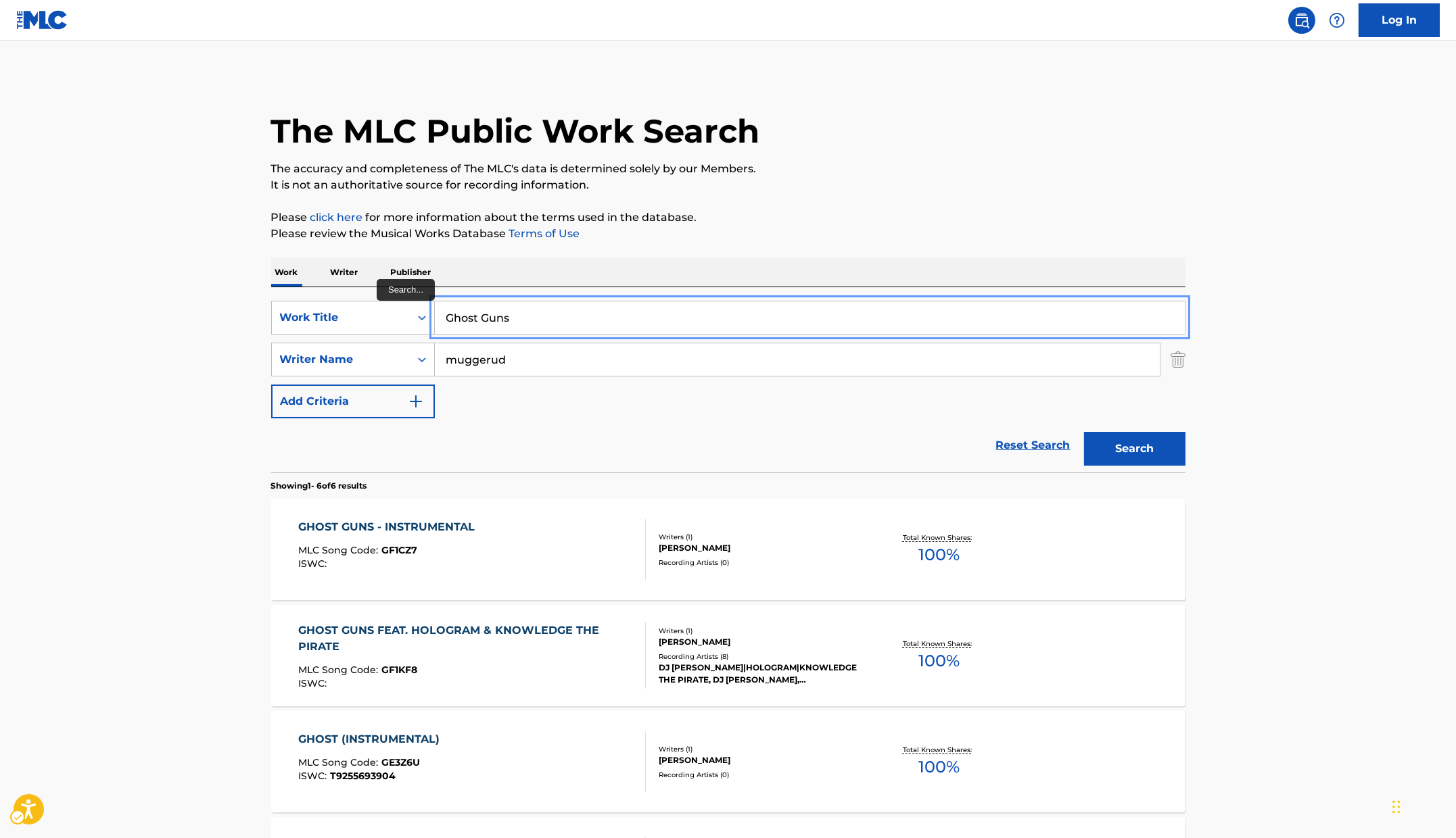
click at [574, 319] on input "Ghost Guns" at bounding box center [809, 318] width 750 height 33
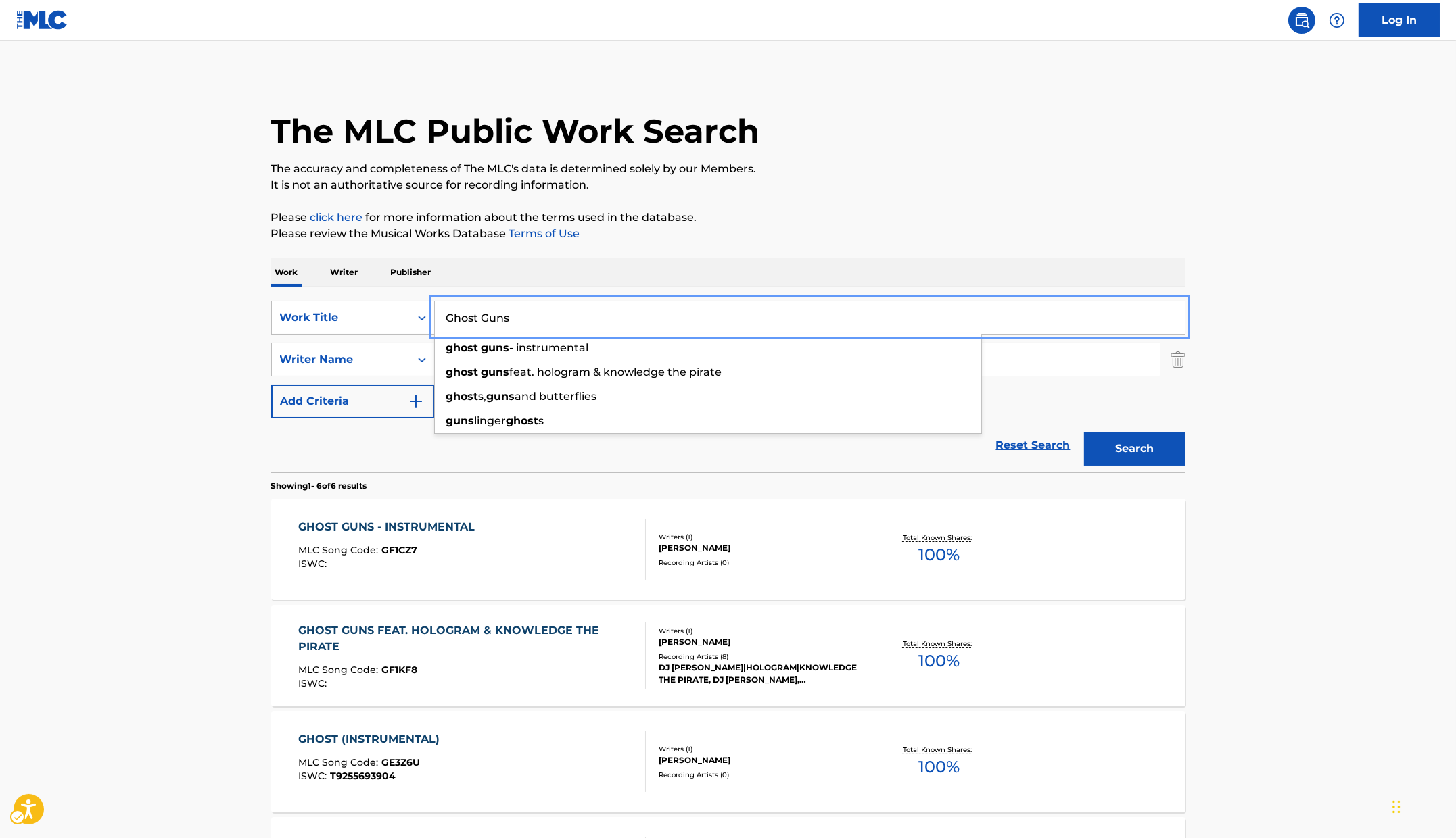
paste input "of [GEOGRAPHIC_DATA]"
type input "Ghost of [GEOGRAPHIC_DATA]"
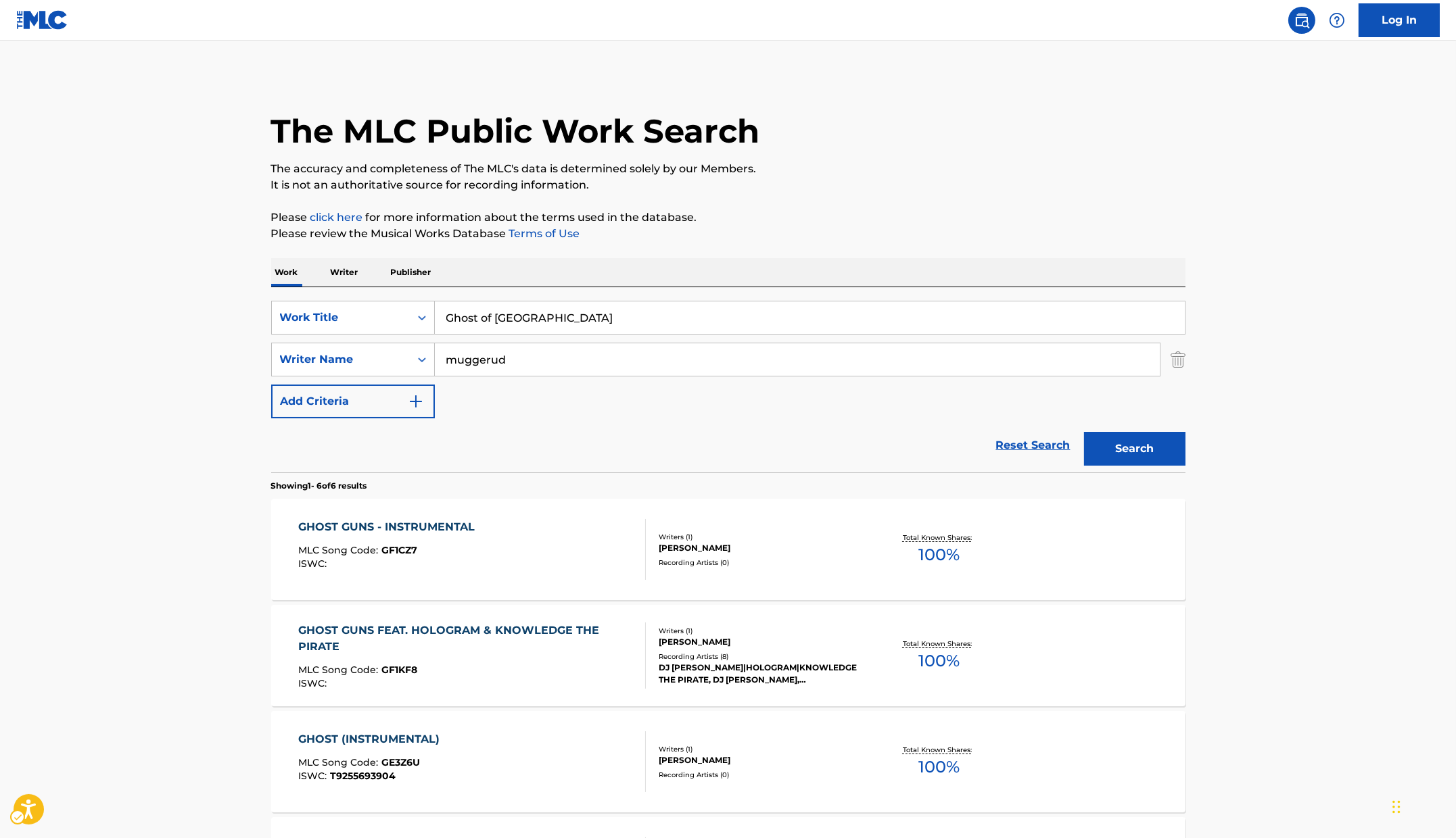
click at [999, 231] on p "Please review the Musical Works Database Terms of Use | New Window" at bounding box center [728, 234] width 914 height 16
click at [1142, 443] on button "Search" at bounding box center [1135, 449] width 102 height 34
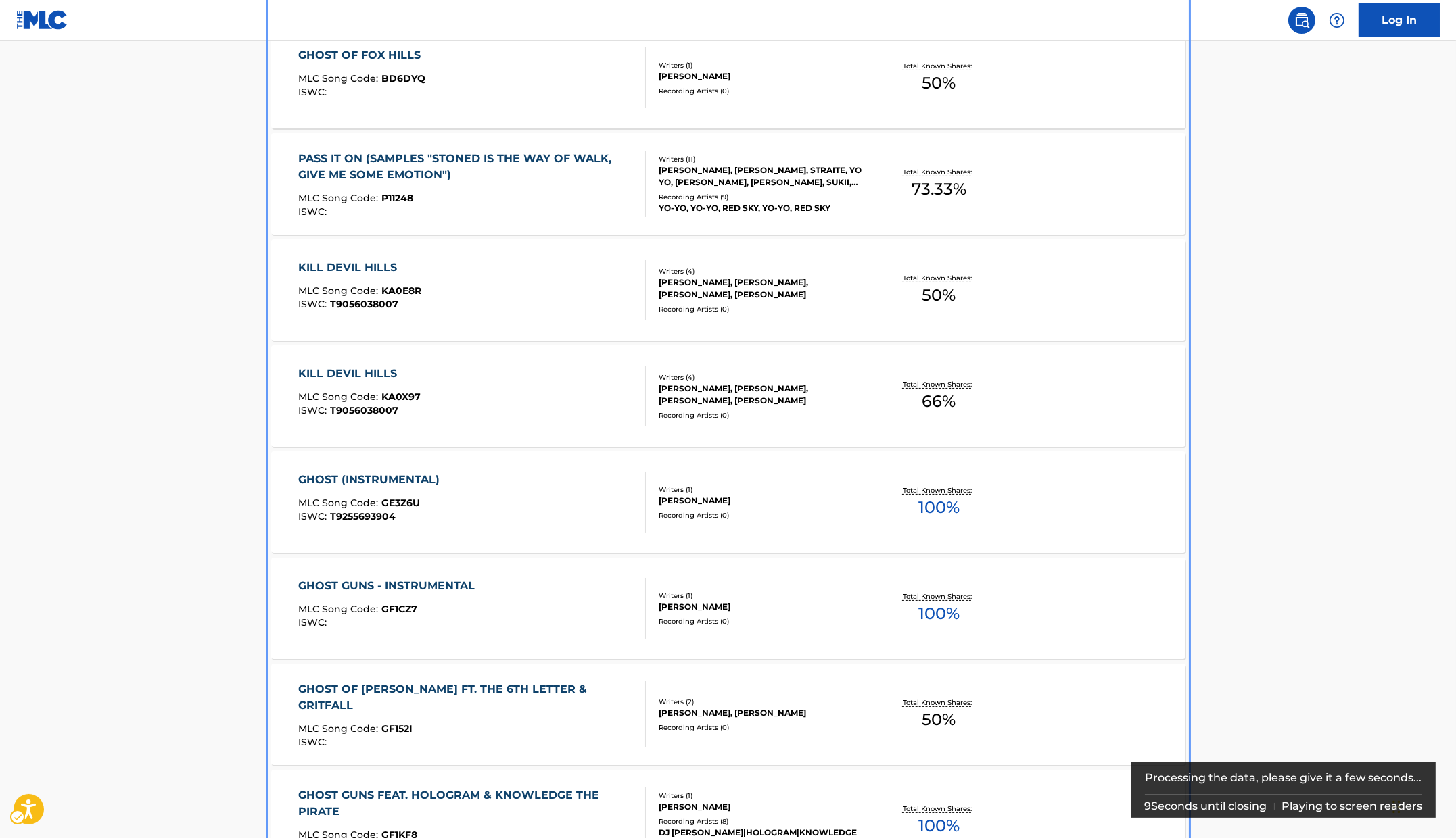
scroll to position [450, 0]
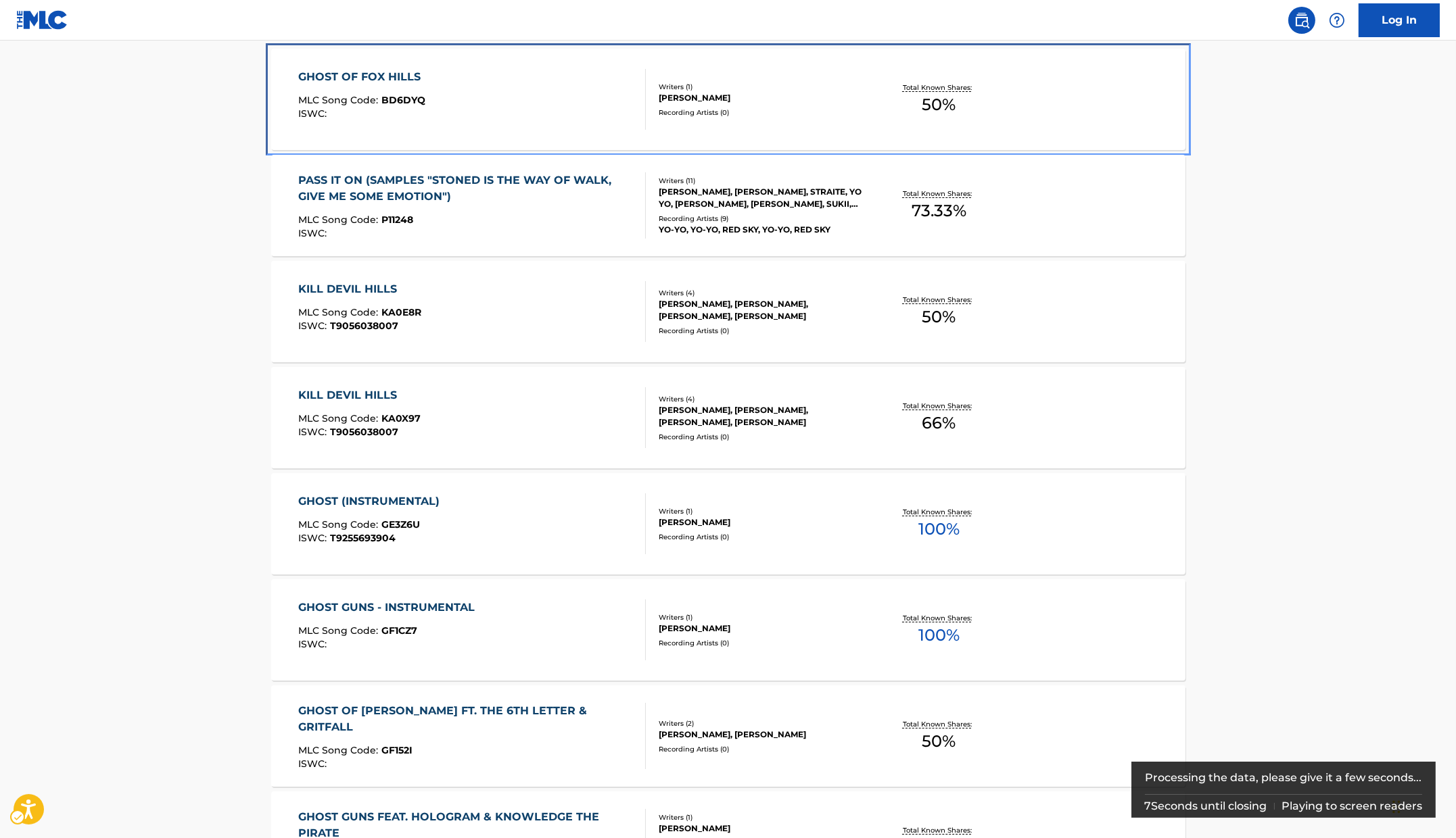
click at [445, 86] on div "GHOST OF FOX HILLS MLC Song Code : BD6DYQ ISWC :" at bounding box center [472, 99] width 348 height 61
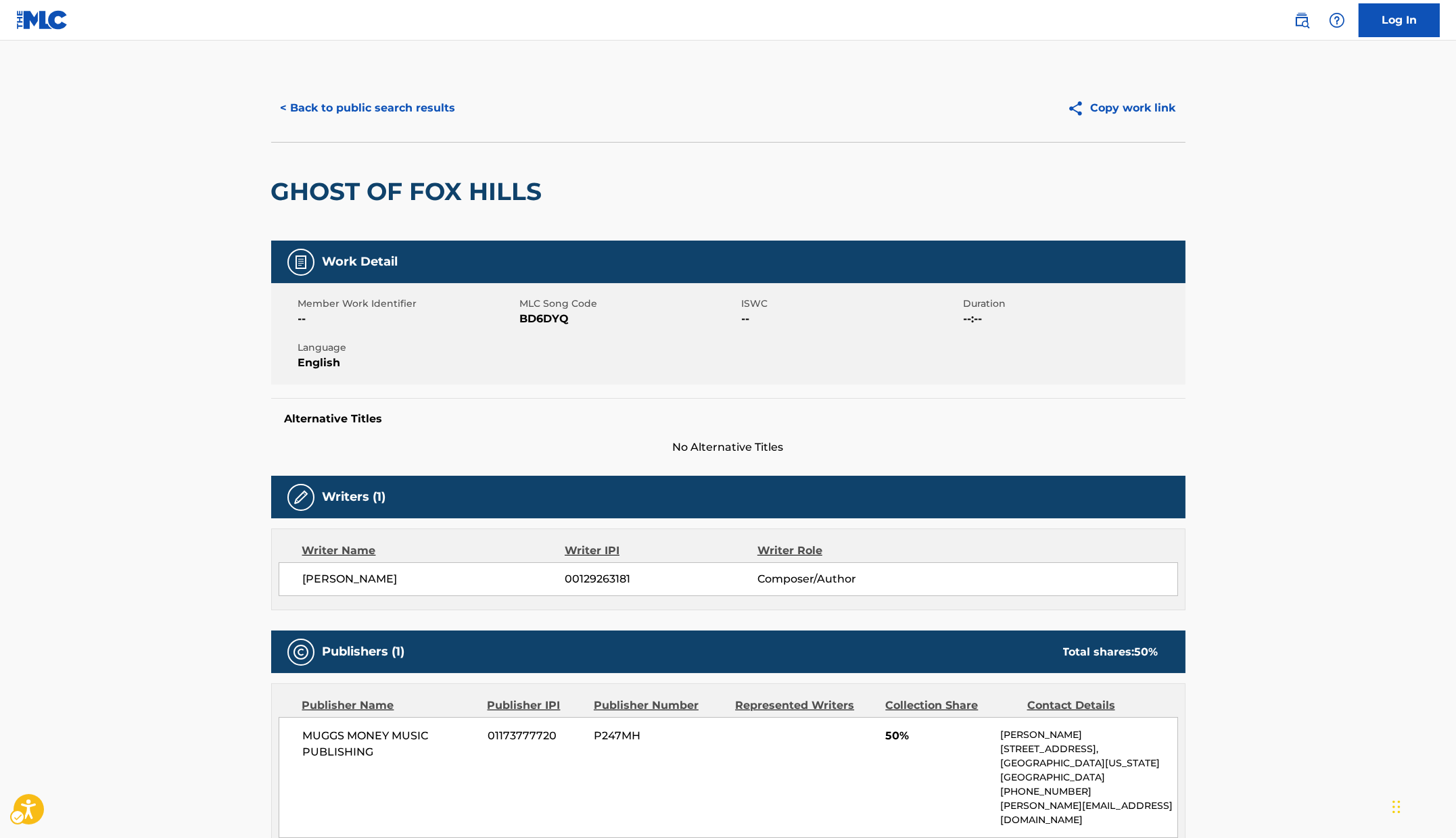
scroll to position [189, 0]
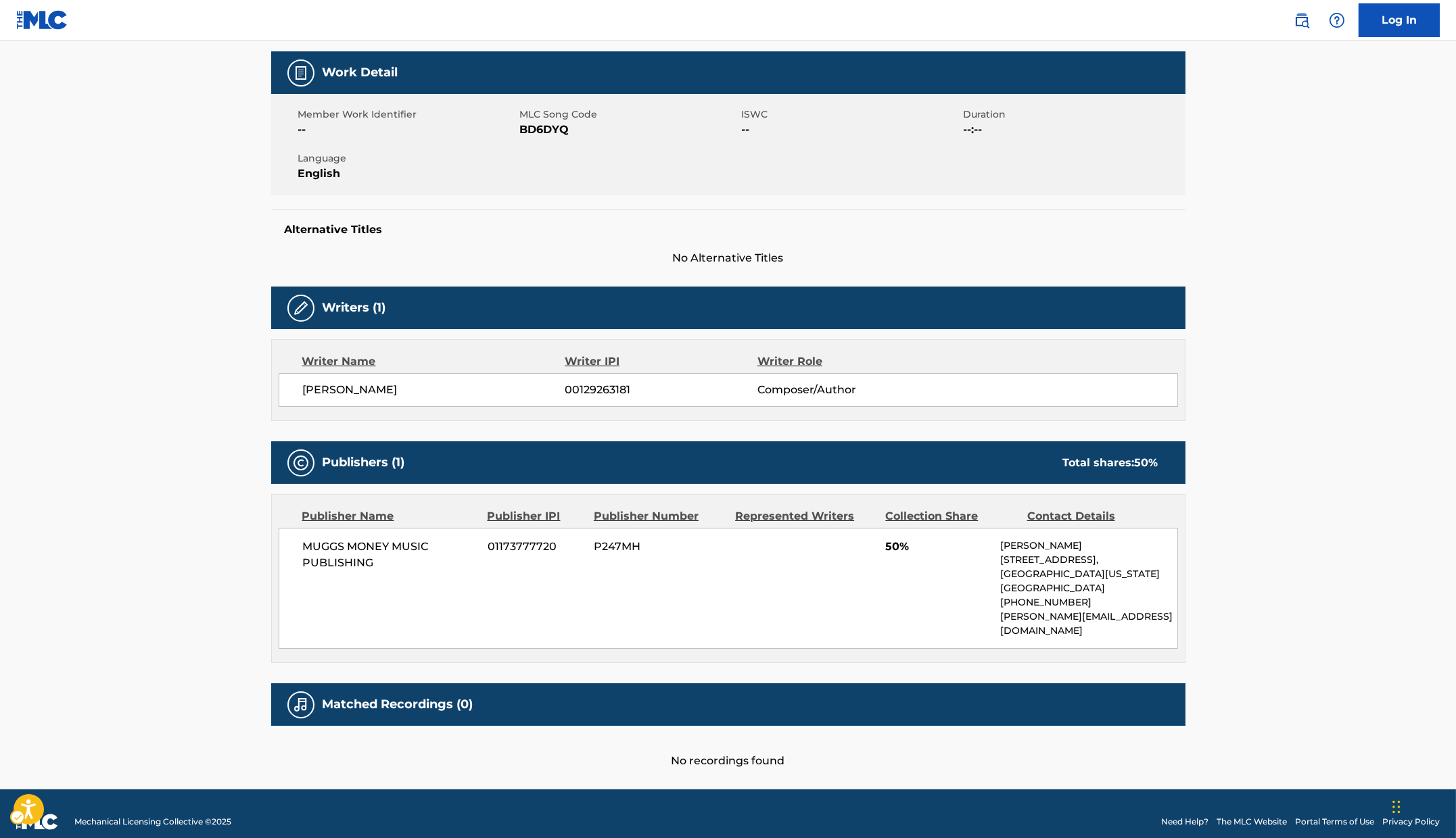
click at [545, 298] on div "Writers (1)" at bounding box center [728, 308] width 914 height 42
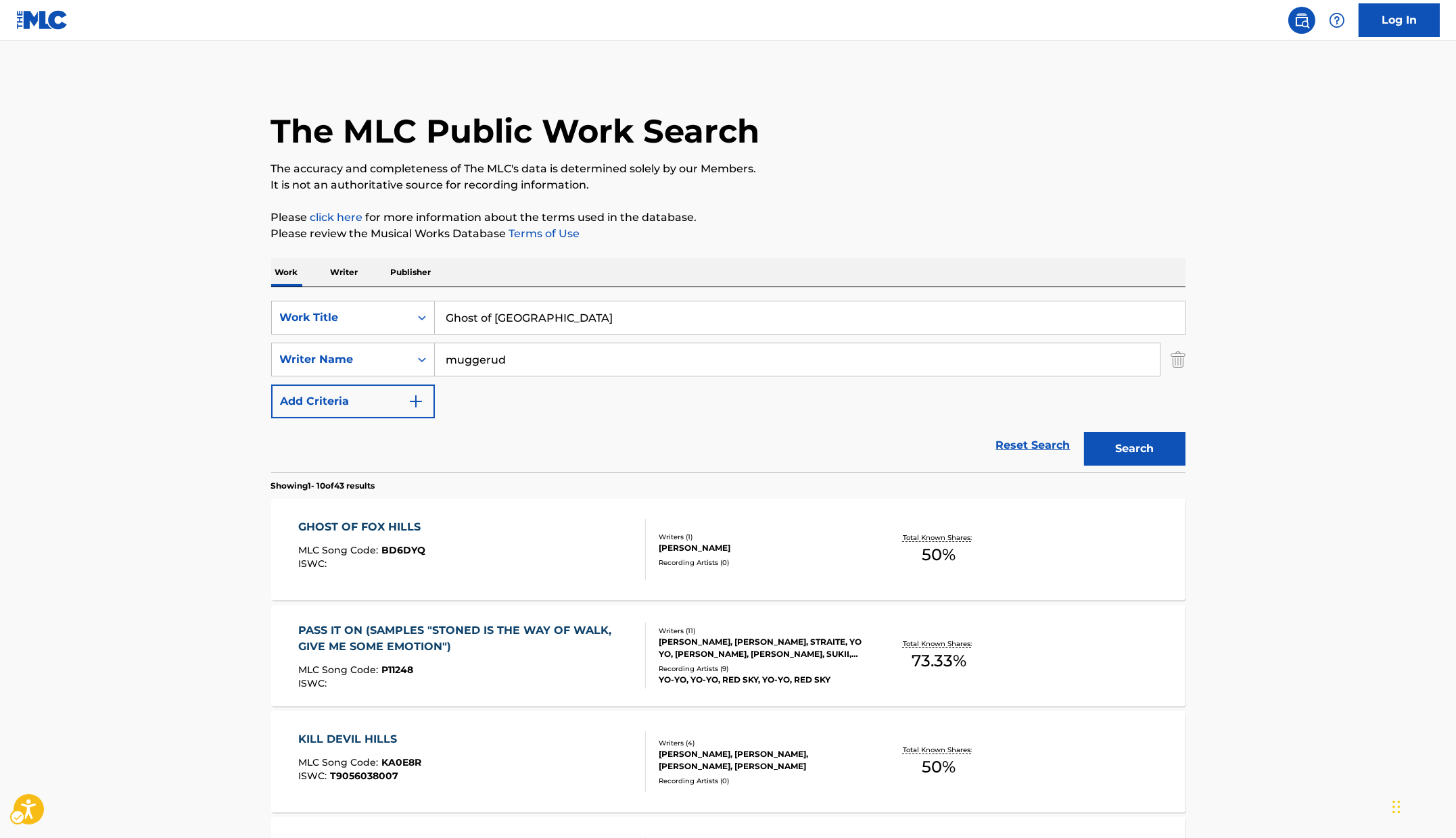
scroll to position [527, 0]
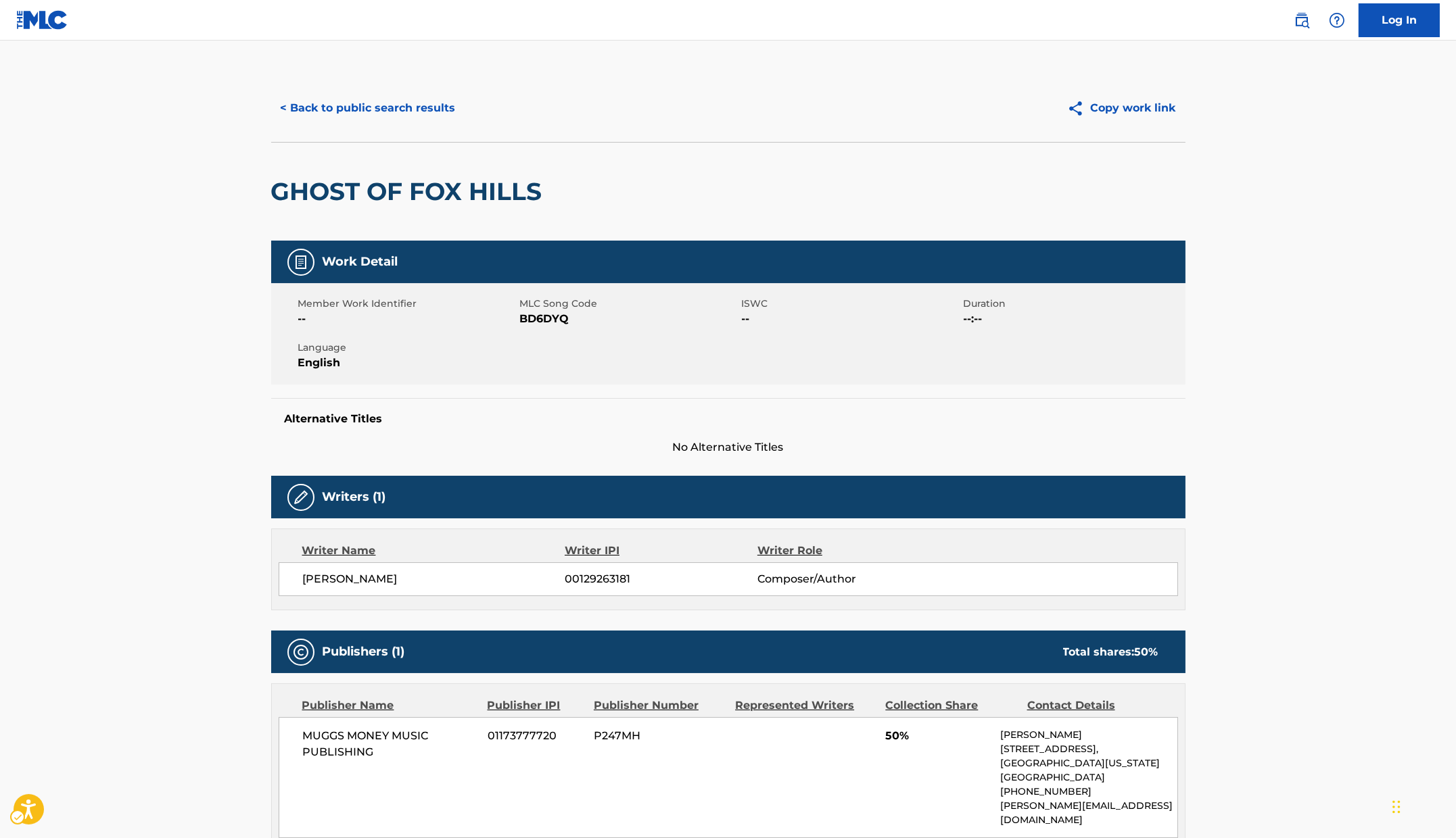
click at [501, 188] on h2 "GHOST OF FOX HILLS" at bounding box center [410, 191] width 278 height 30
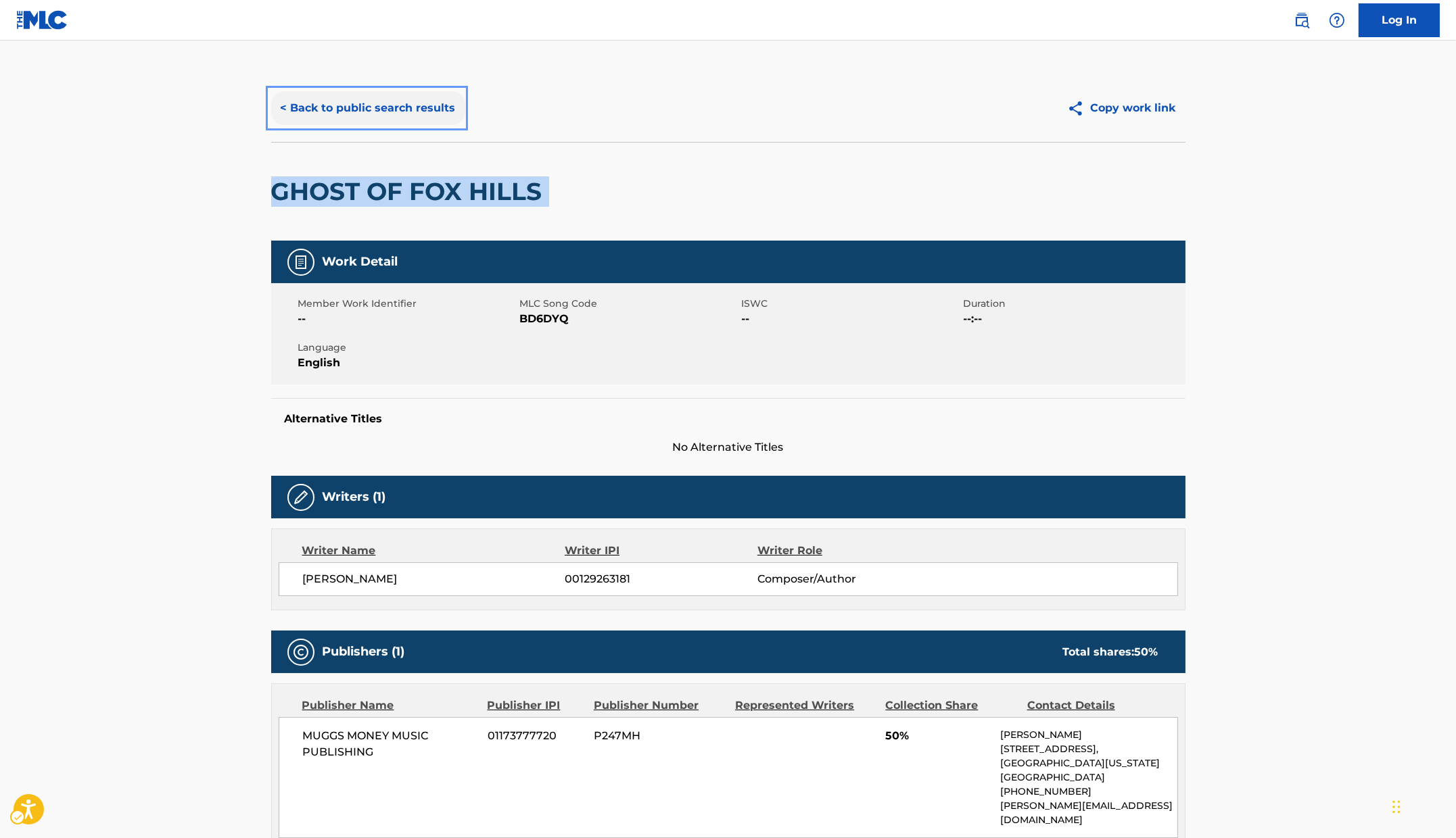
click at [422, 107] on button "< Back to public search results" at bounding box center [367, 108] width 194 height 34
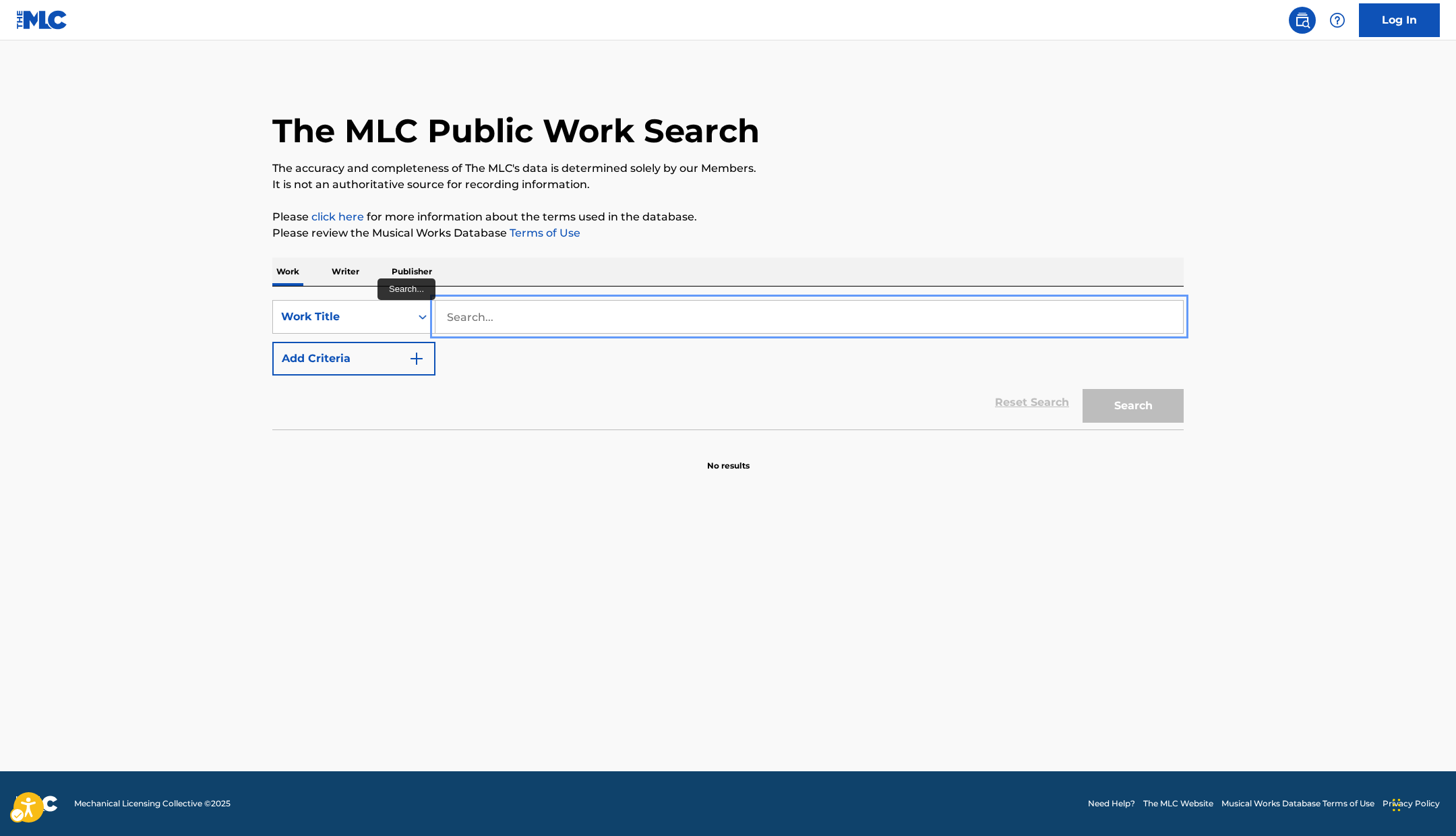
paste input "USA2P2504681"
type input "USA2P2504681"
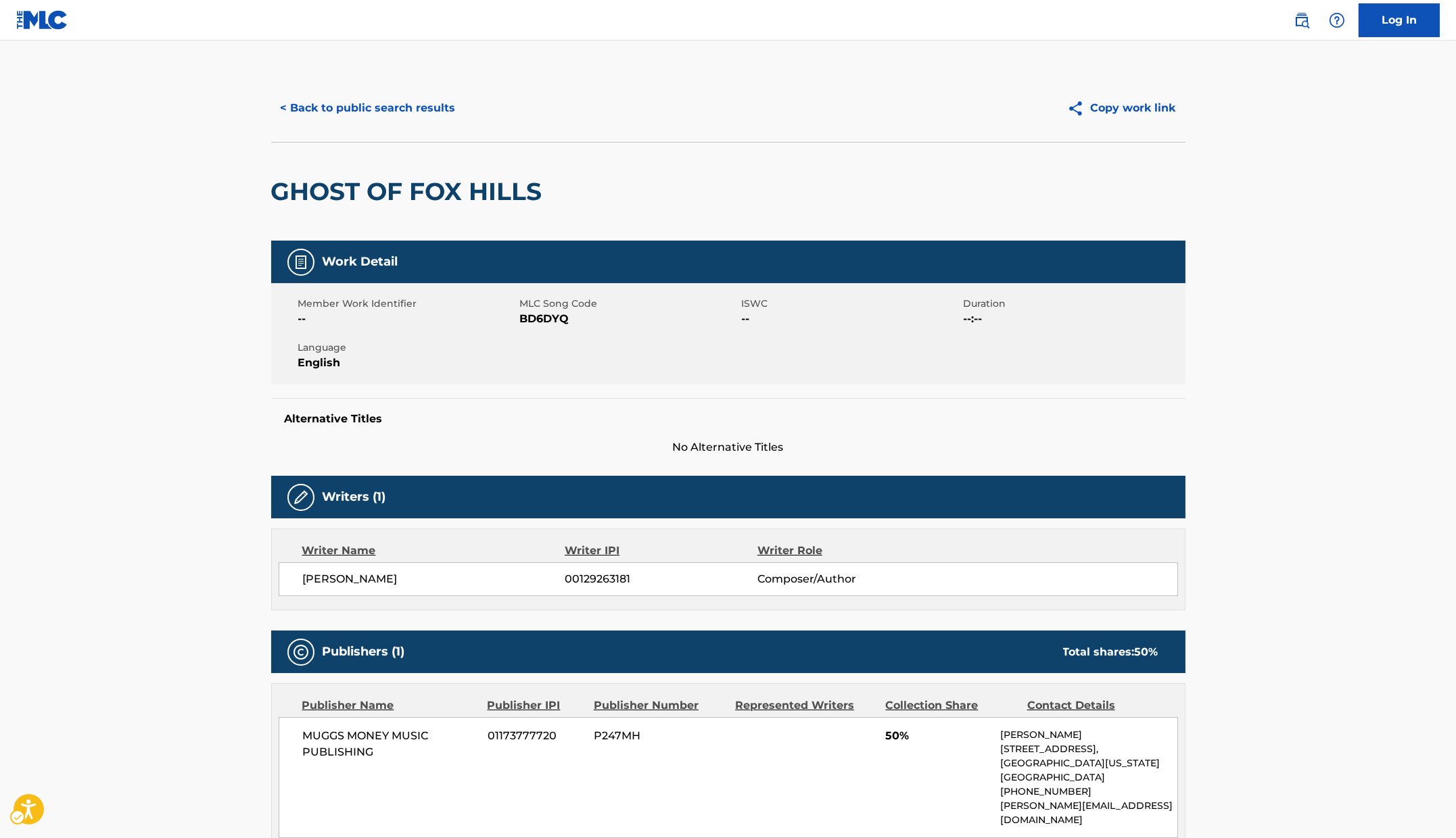
click at [390, 182] on body "Accessibility Screen-Reader Guide, Feedback, and Issue Reporting | New window L…" at bounding box center [728, 419] width 1456 height 838
click at [390, 182] on h2 "GHOST OF FOX HILLS" at bounding box center [410, 191] width 278 height 30
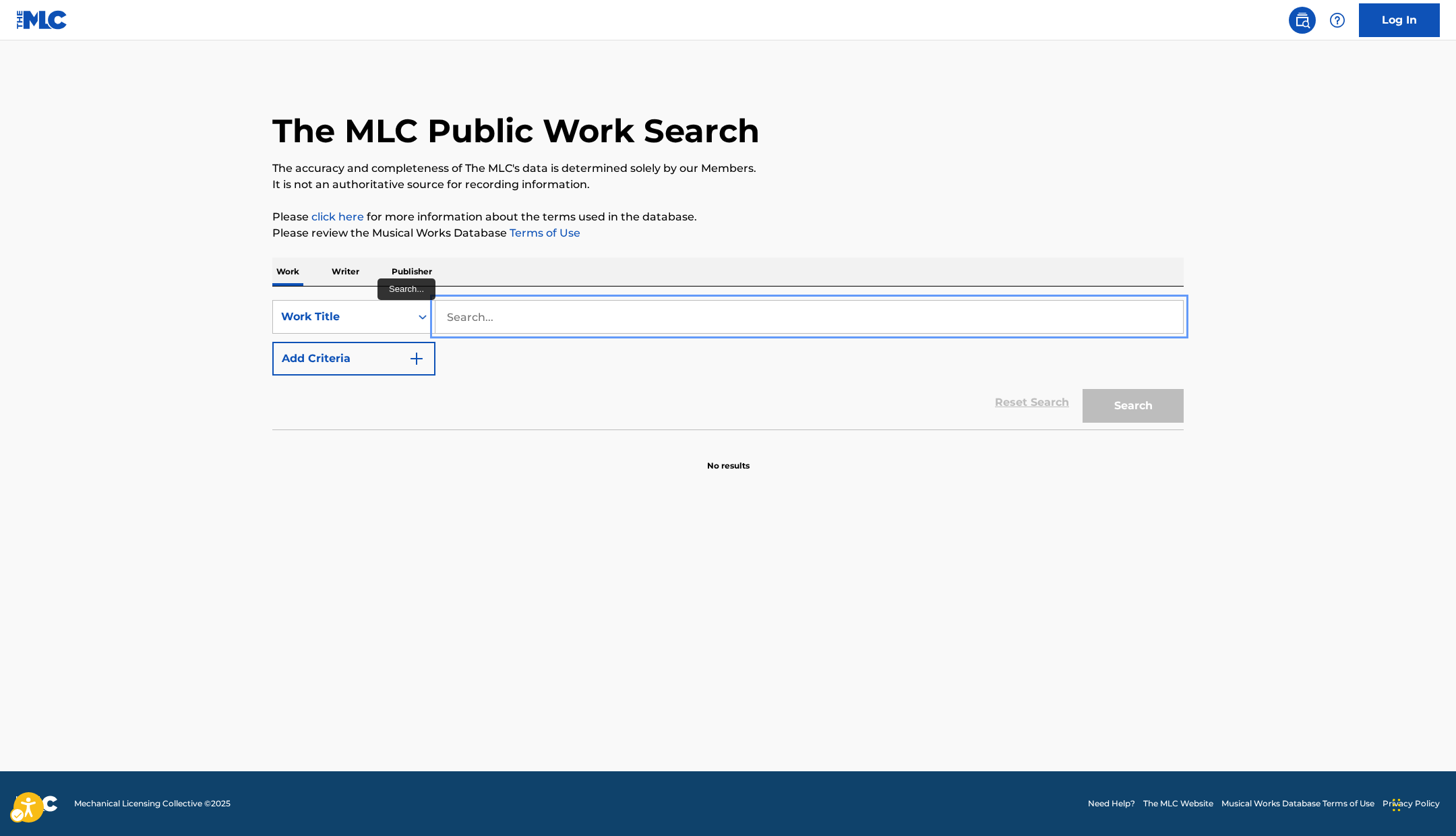
paste input "GHOST OF FOX HILLS"
type input "GHOST OF FOX HILLS"
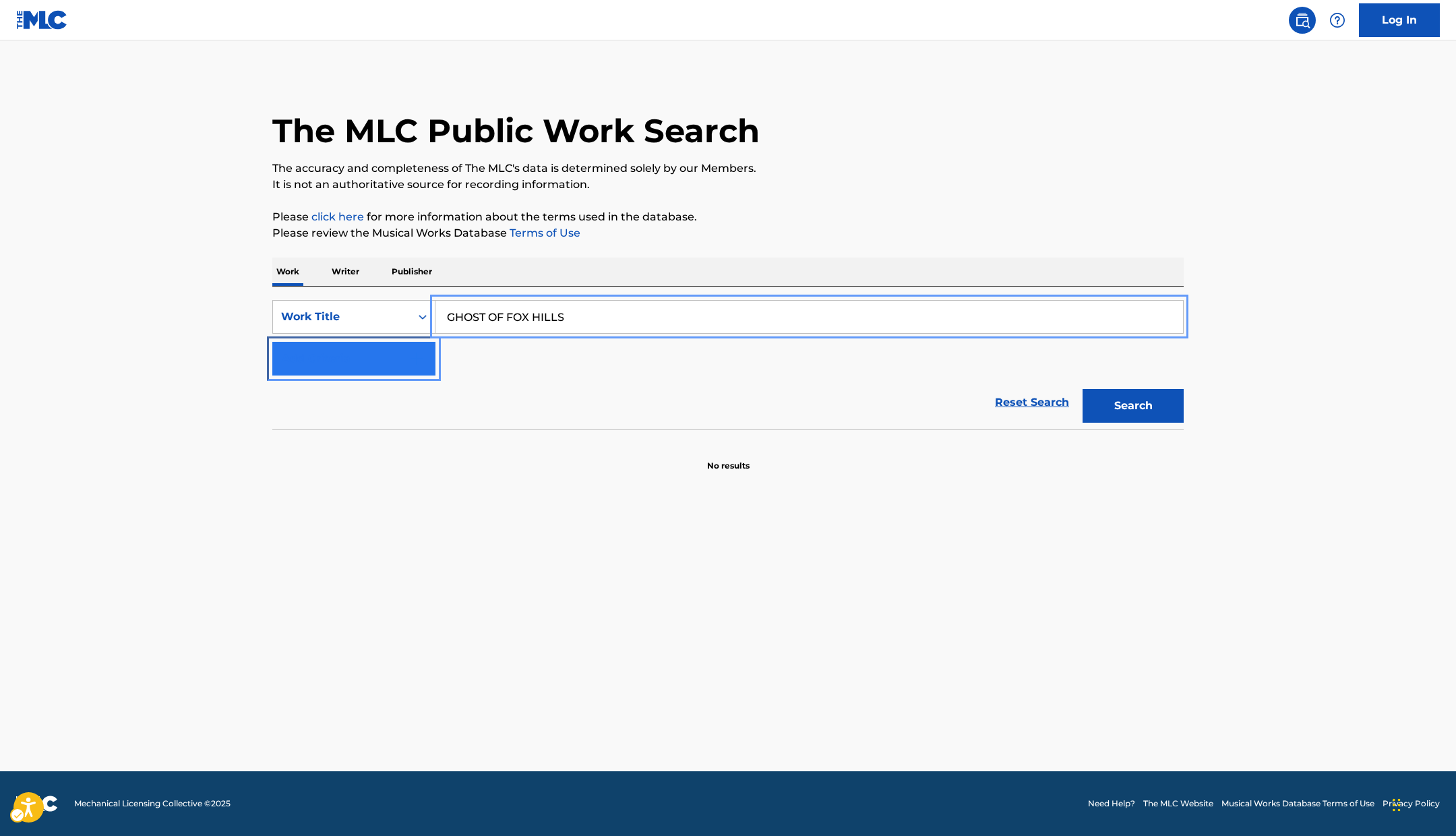
click at [404, 356] on button "Add Criteria" at bounding box center [354, 358] width 163 height 34
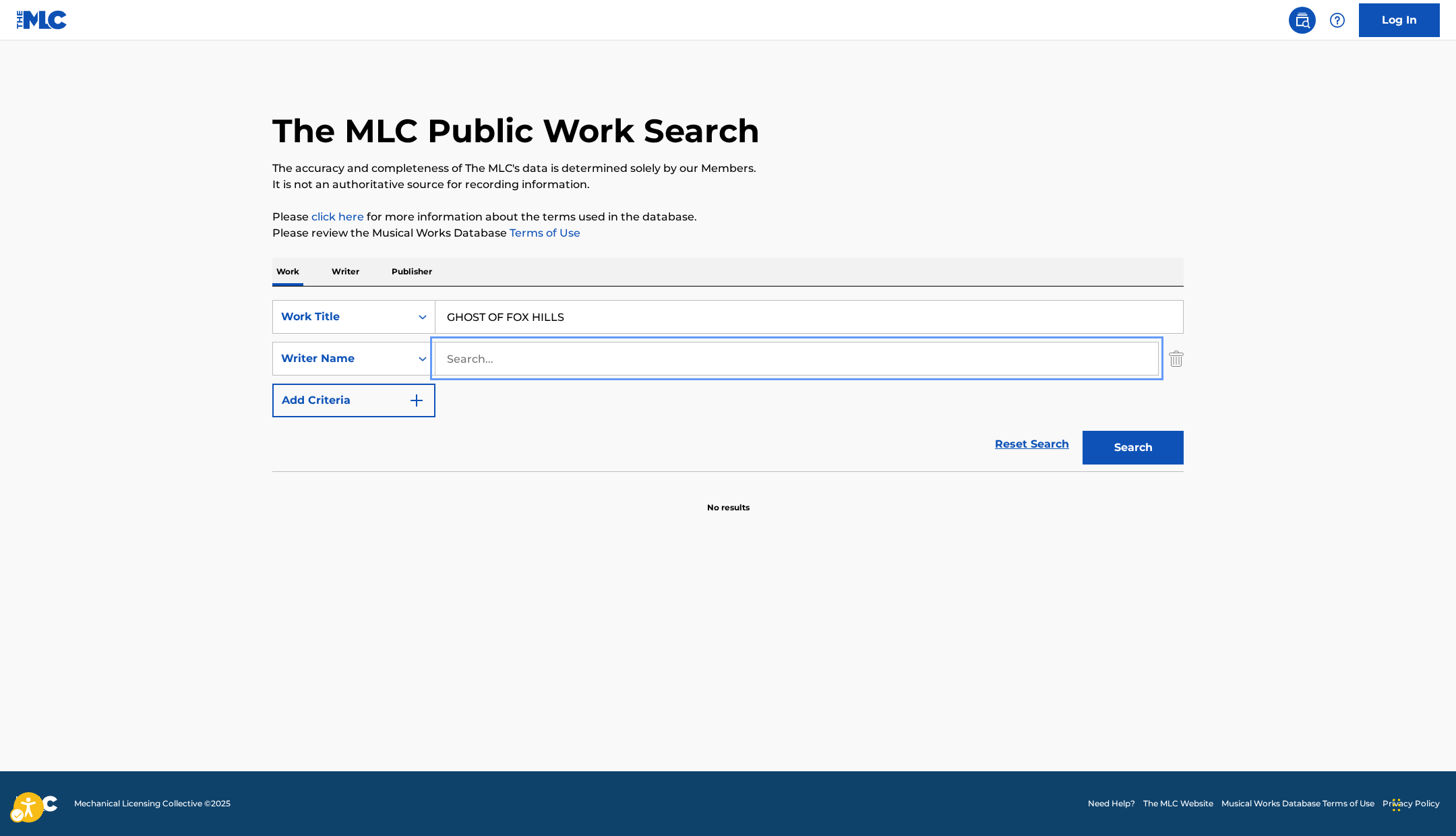
type input "muggerud"
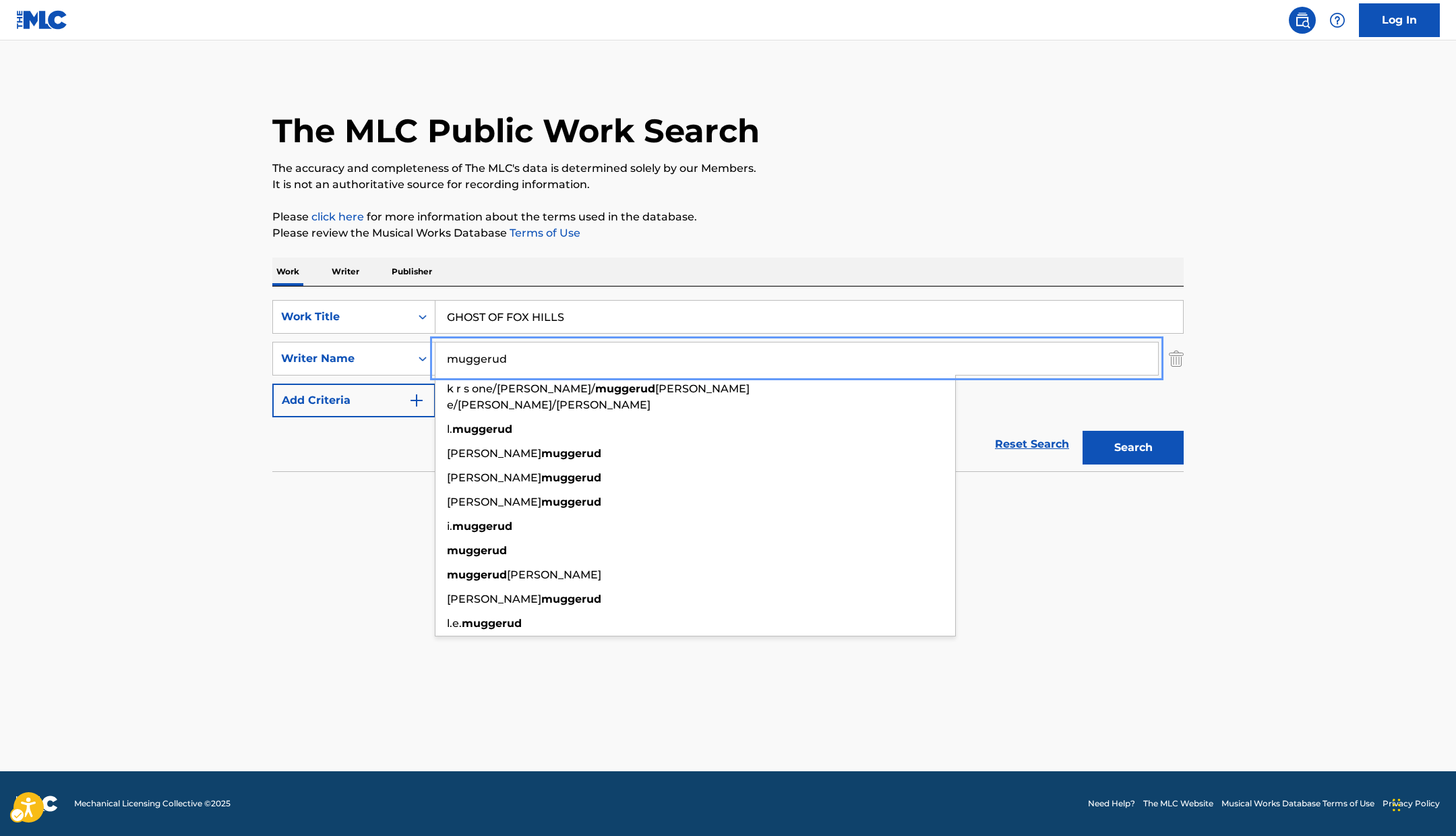
click at [1170, 524] on main "The MLC Public Work Search The accuracy and completeness of The MLC's data is d…" at bounding box center [728, 406] width 1456 height 731
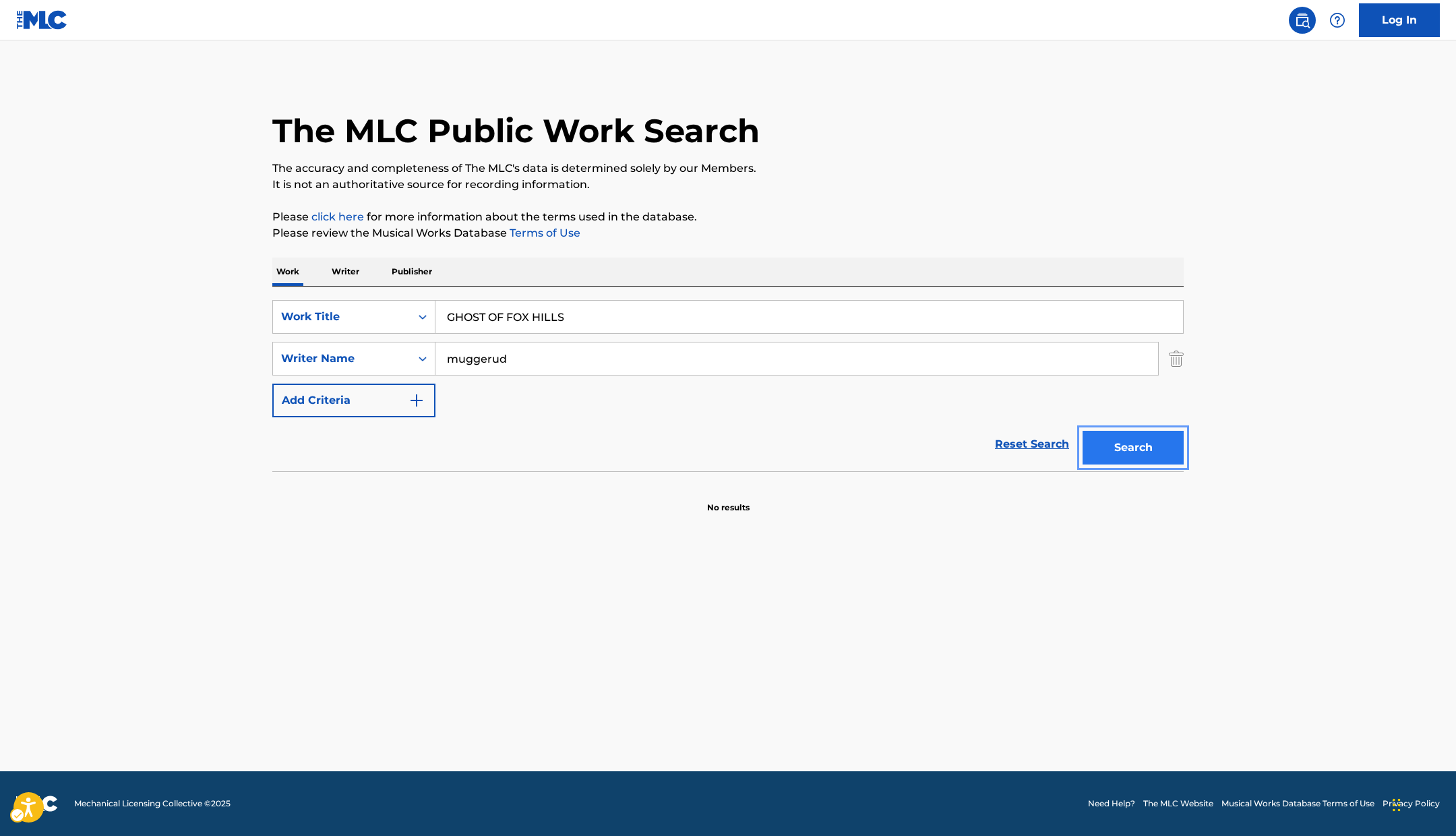
click at [1128, 456] on button "Search" at bounding box center [1133, 448] width 101 height 34
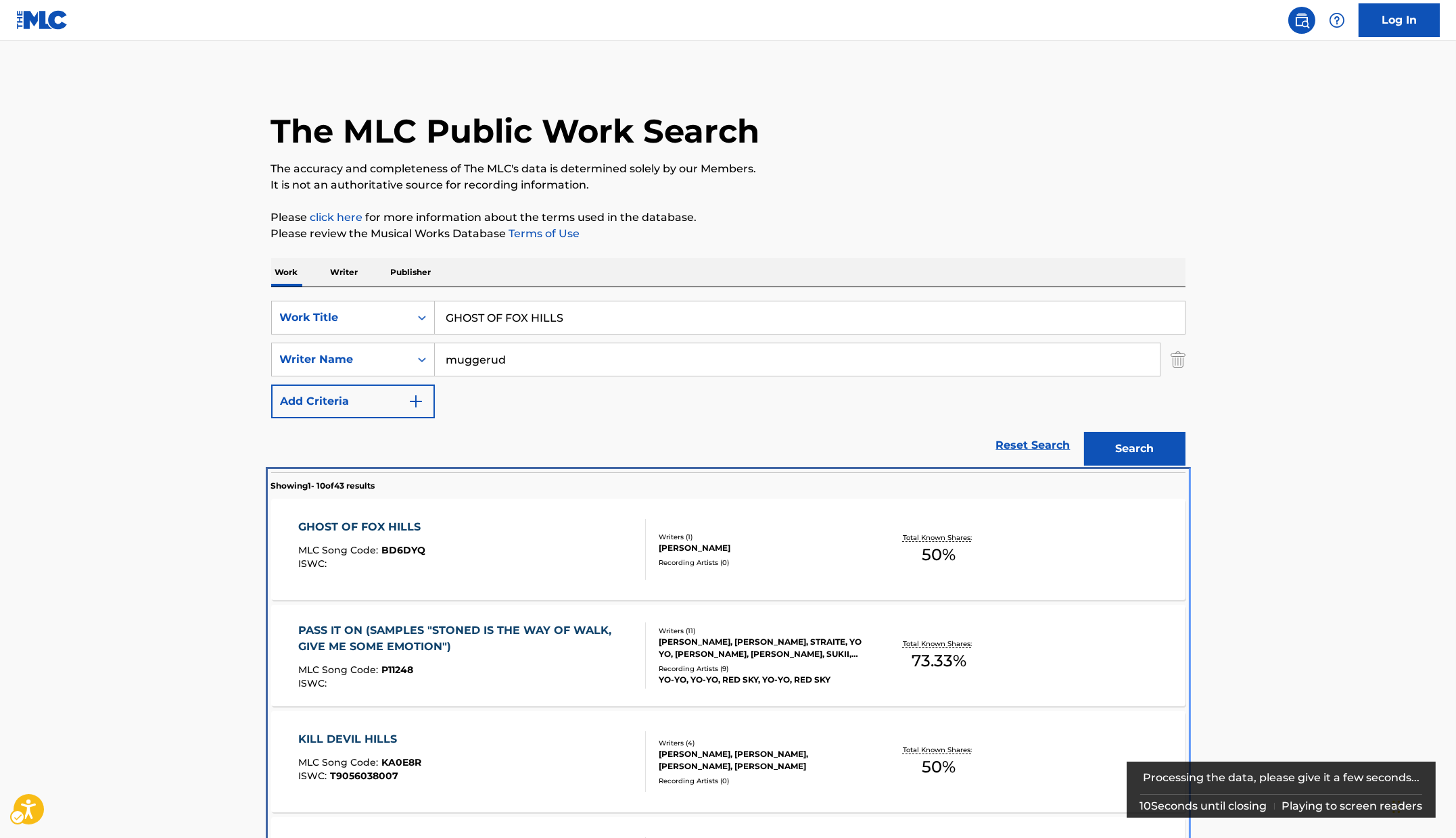
scroll to position [472, 0]
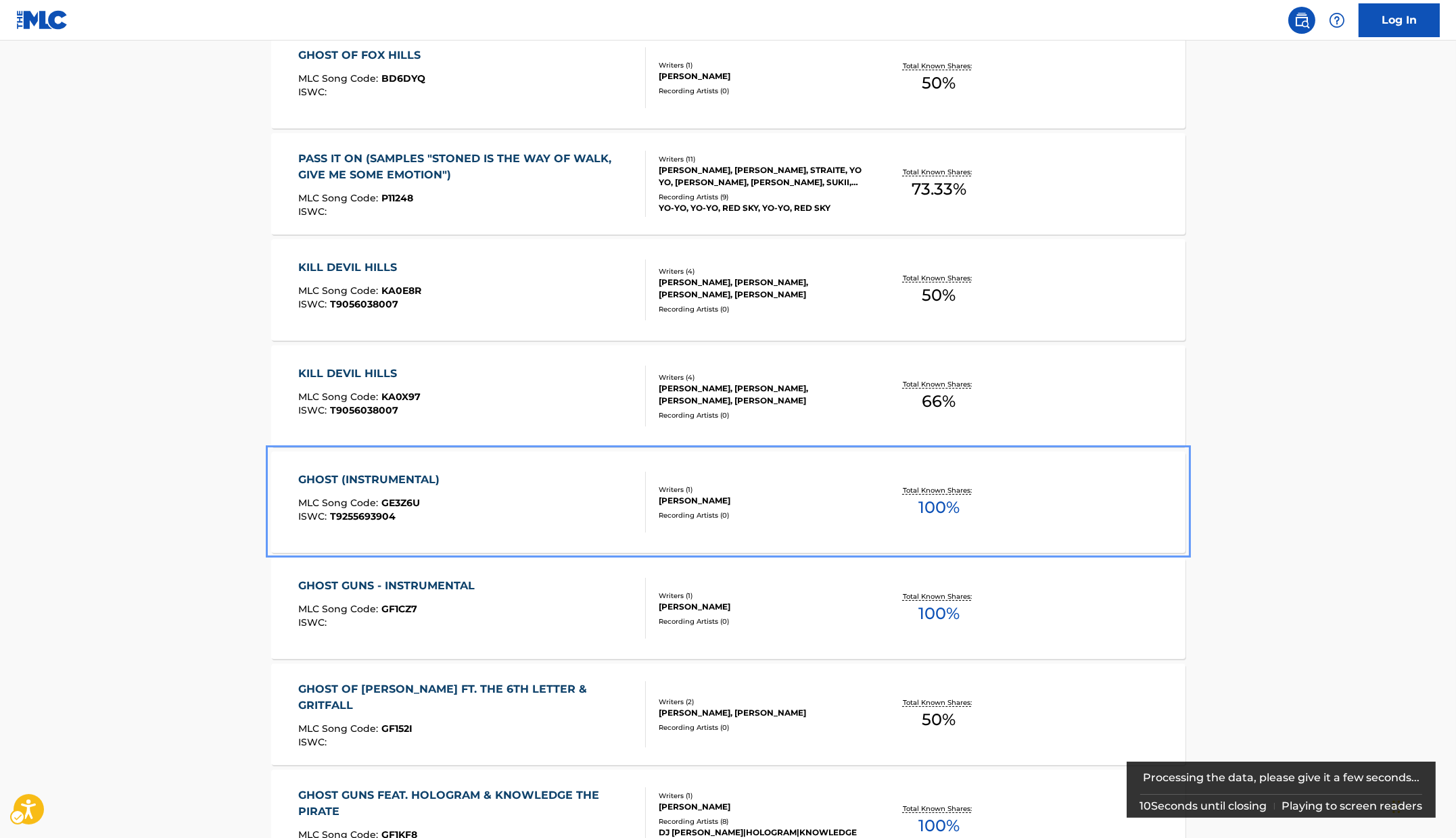
click at [426, 519] on div "ISWC : T9255693904" at bounding box center [372, 516] width 148 height 10
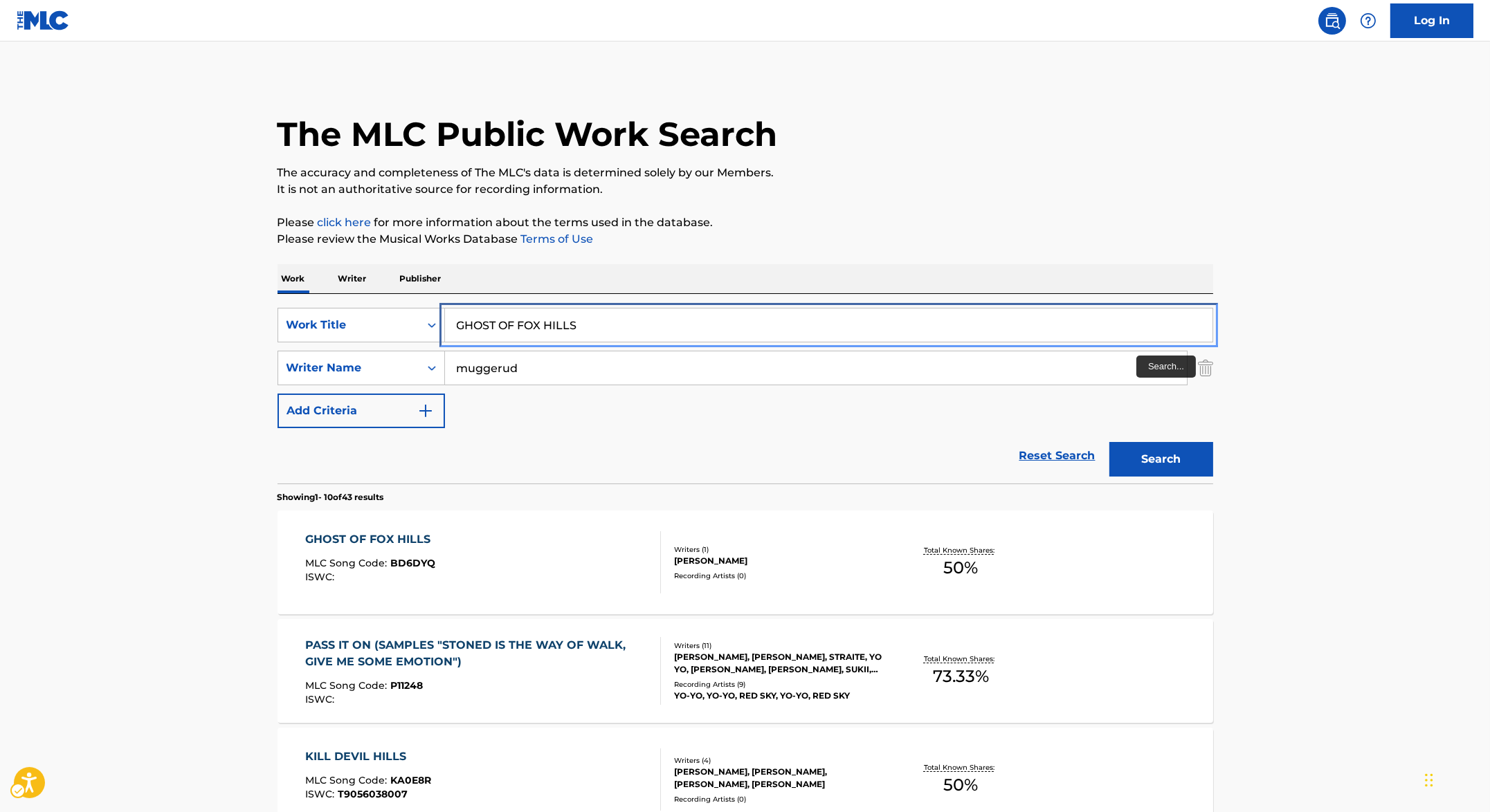
click at [525, 323] on input "GHOST OF FOX HILLS" at bounding box center [828, 325] width 767 height 33
paste input "GARVEY"
type input "GHOST OF GARVEY"
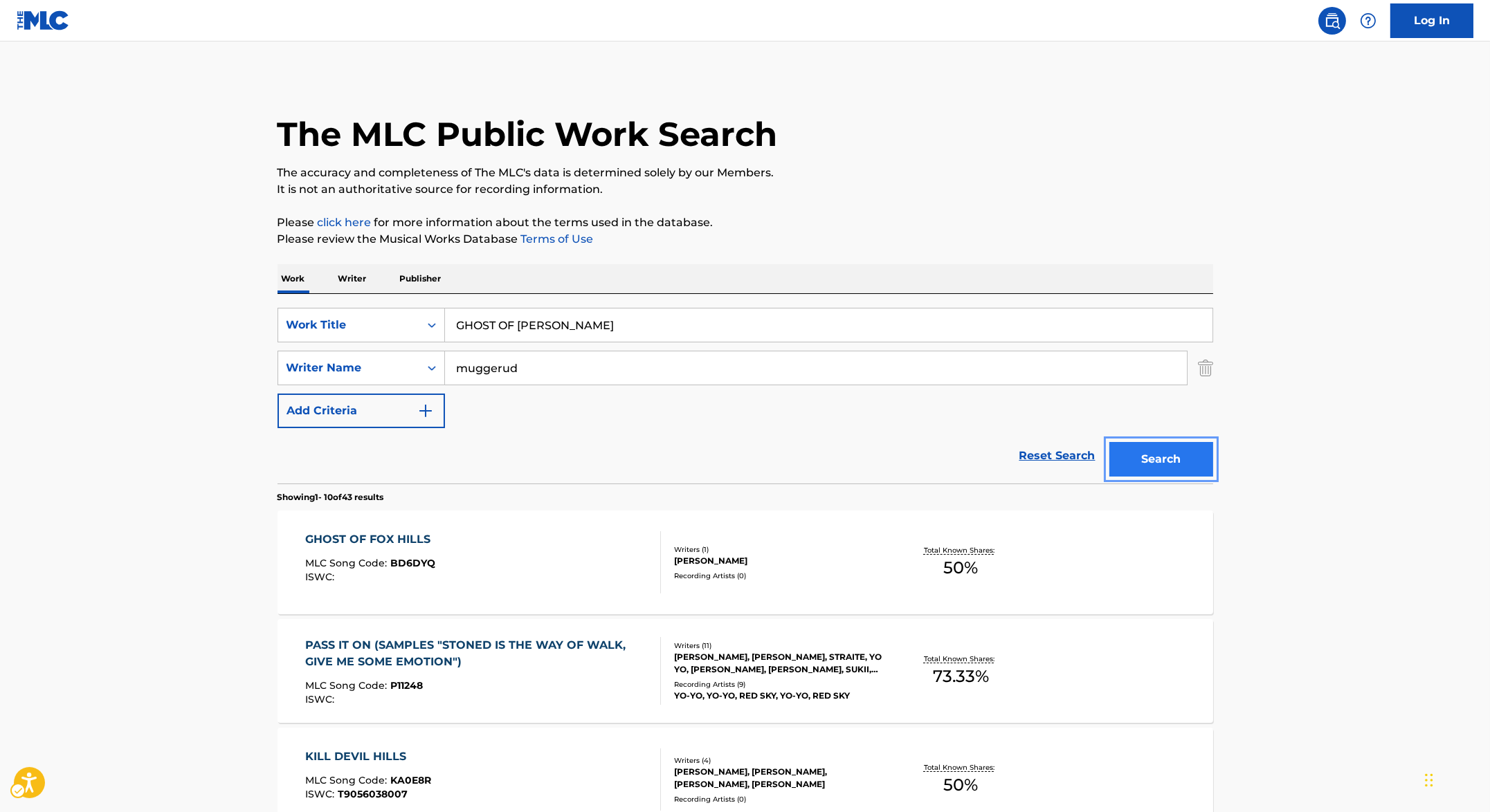
click at [1139, 459] on button "Search" at bounding box center [1161, 459] width 104 height 34
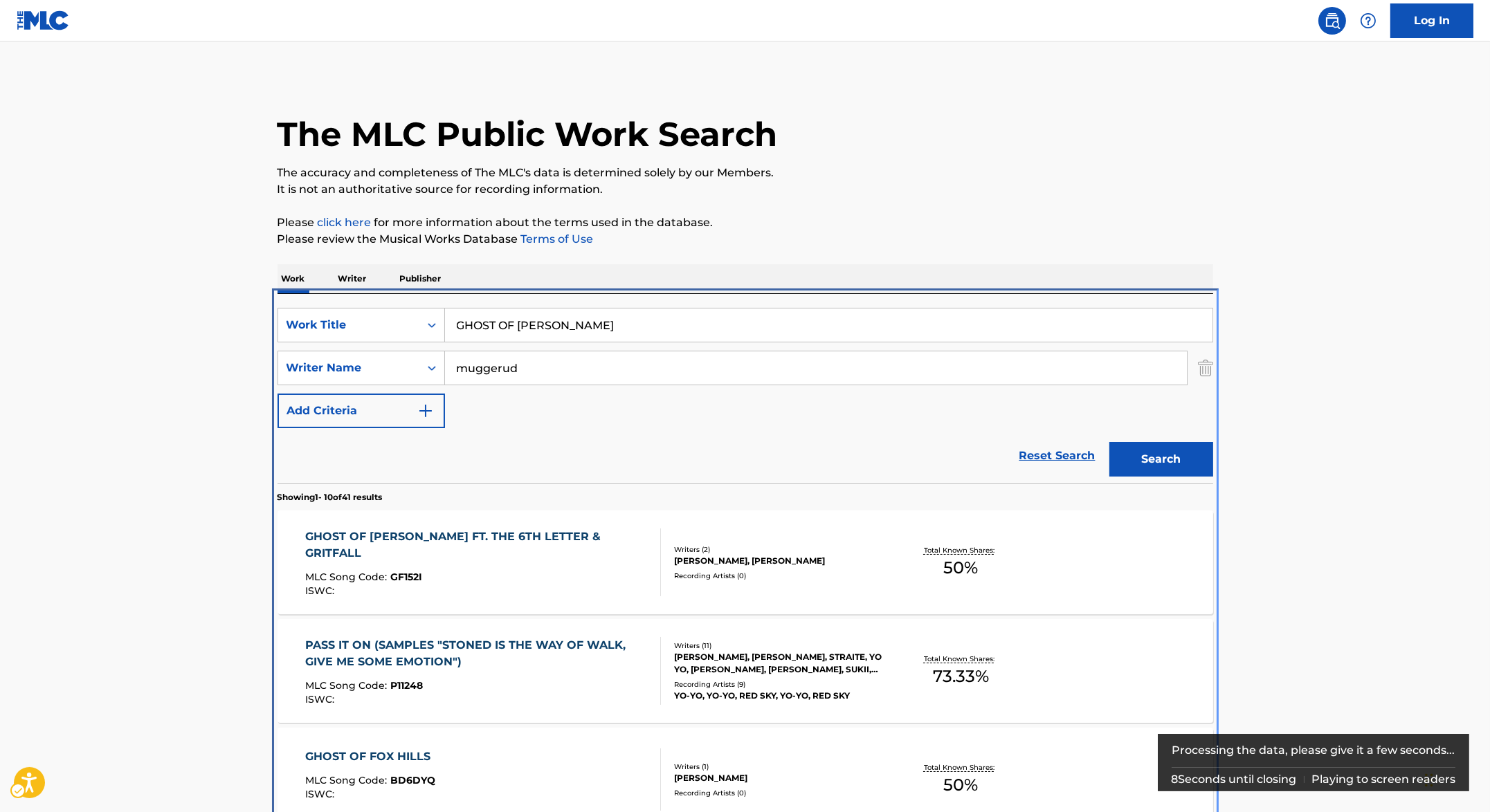
scroll to position [293, 0]
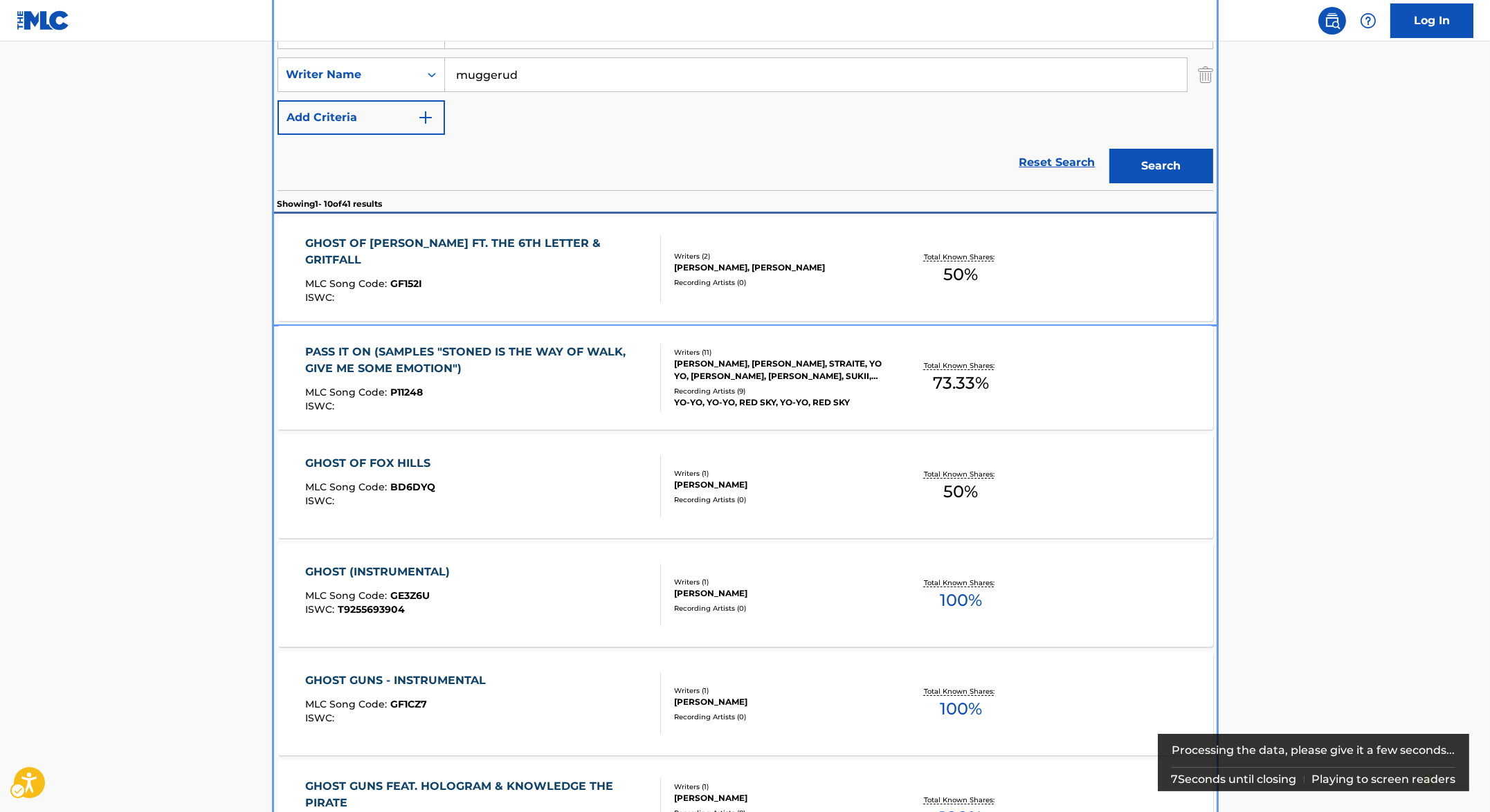
click at [476, 242] on div "GHOST OF [PERSON_NAME] FT. THE 6TH LETTER & GRITFALL" at bounding box center [477, 252] width 344 height 33
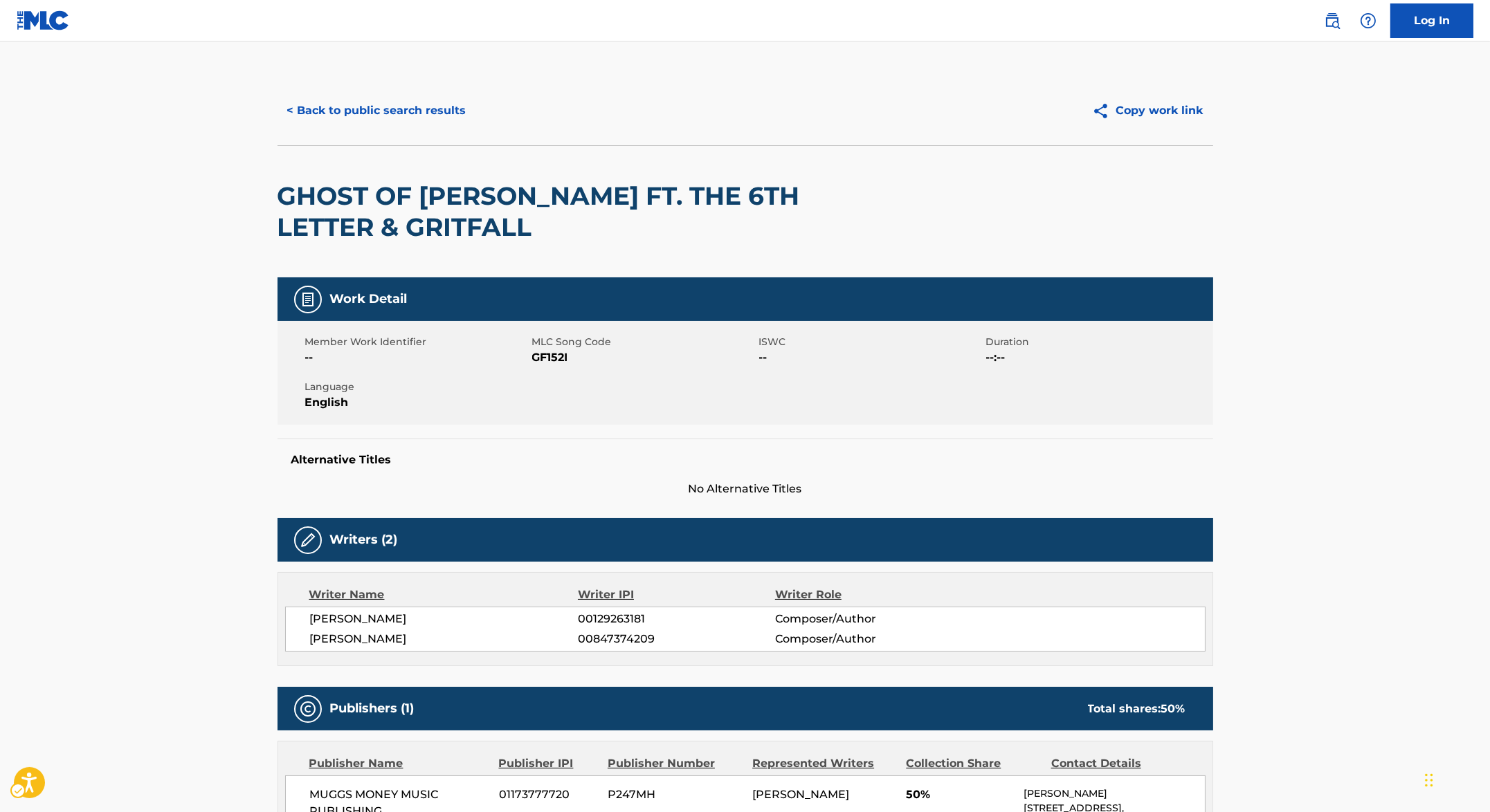
click at [859, 105] on div "Copy work link" at bounding box center [979, 110] width 467 height 34
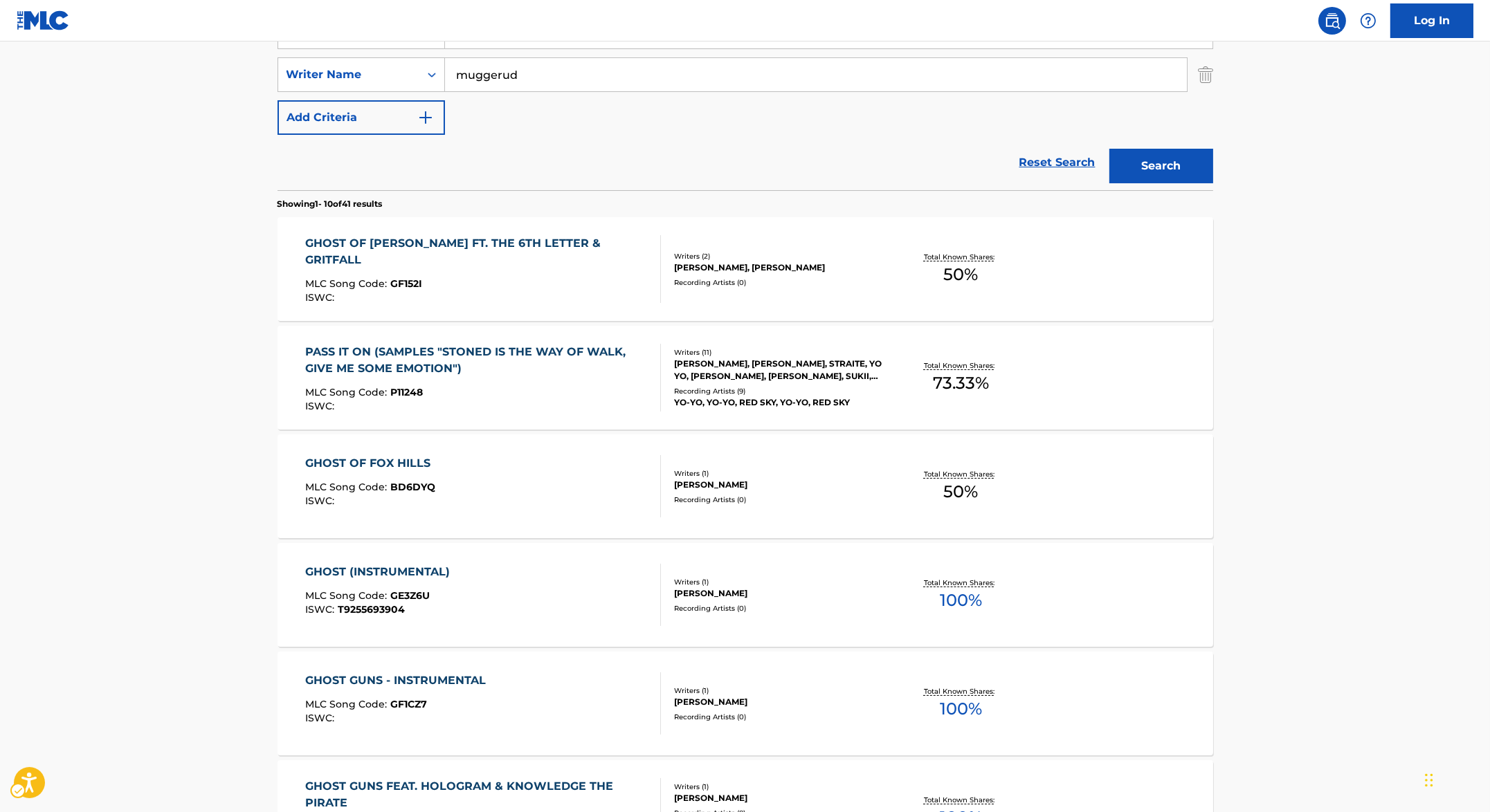
scroll to position [161, 0]
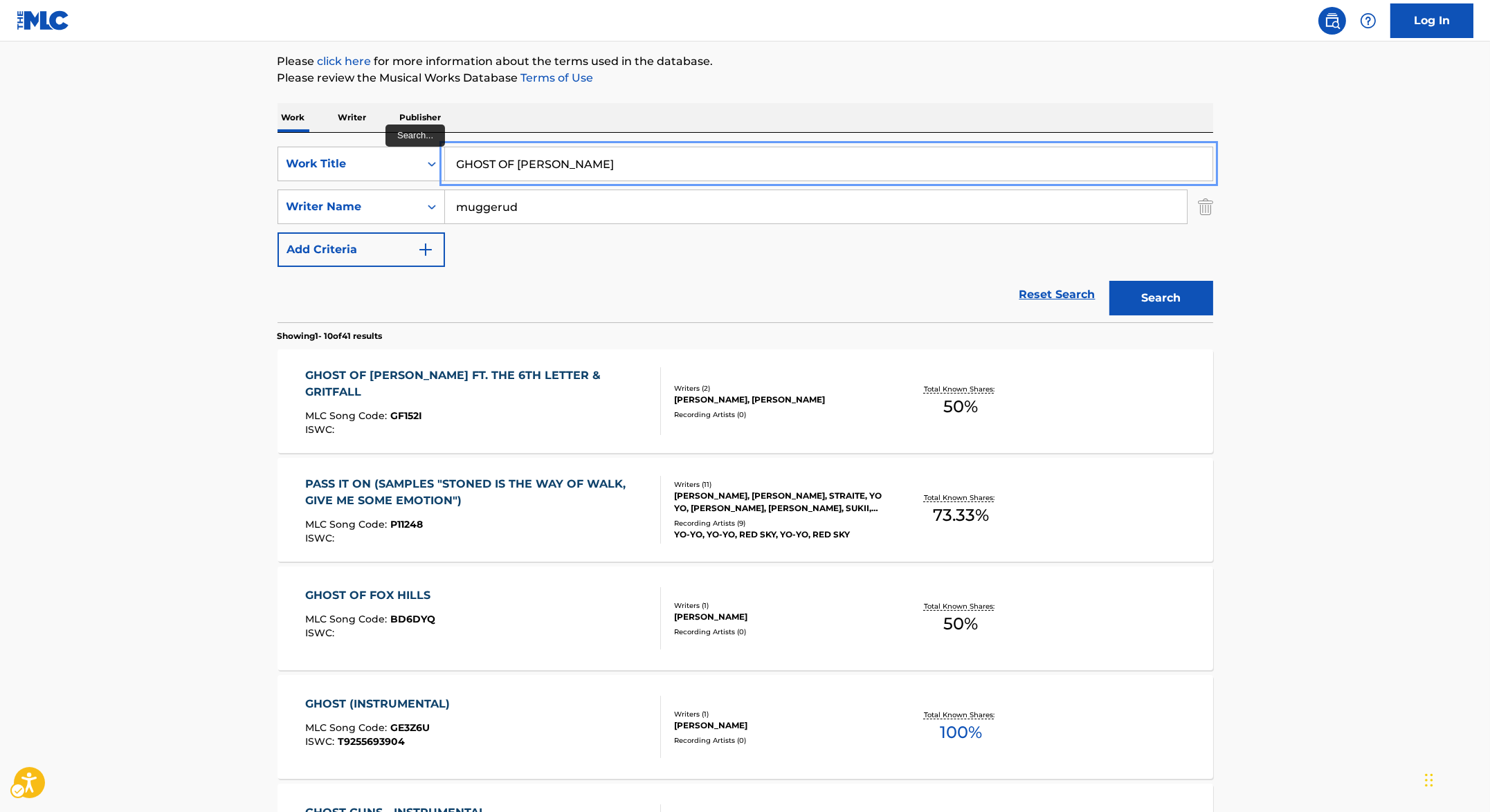
click at [601, 152] on input "GHOST OF GARVEY" at bounding box center [828, 164] width 767 height 33
paste input "LY CRIMES"
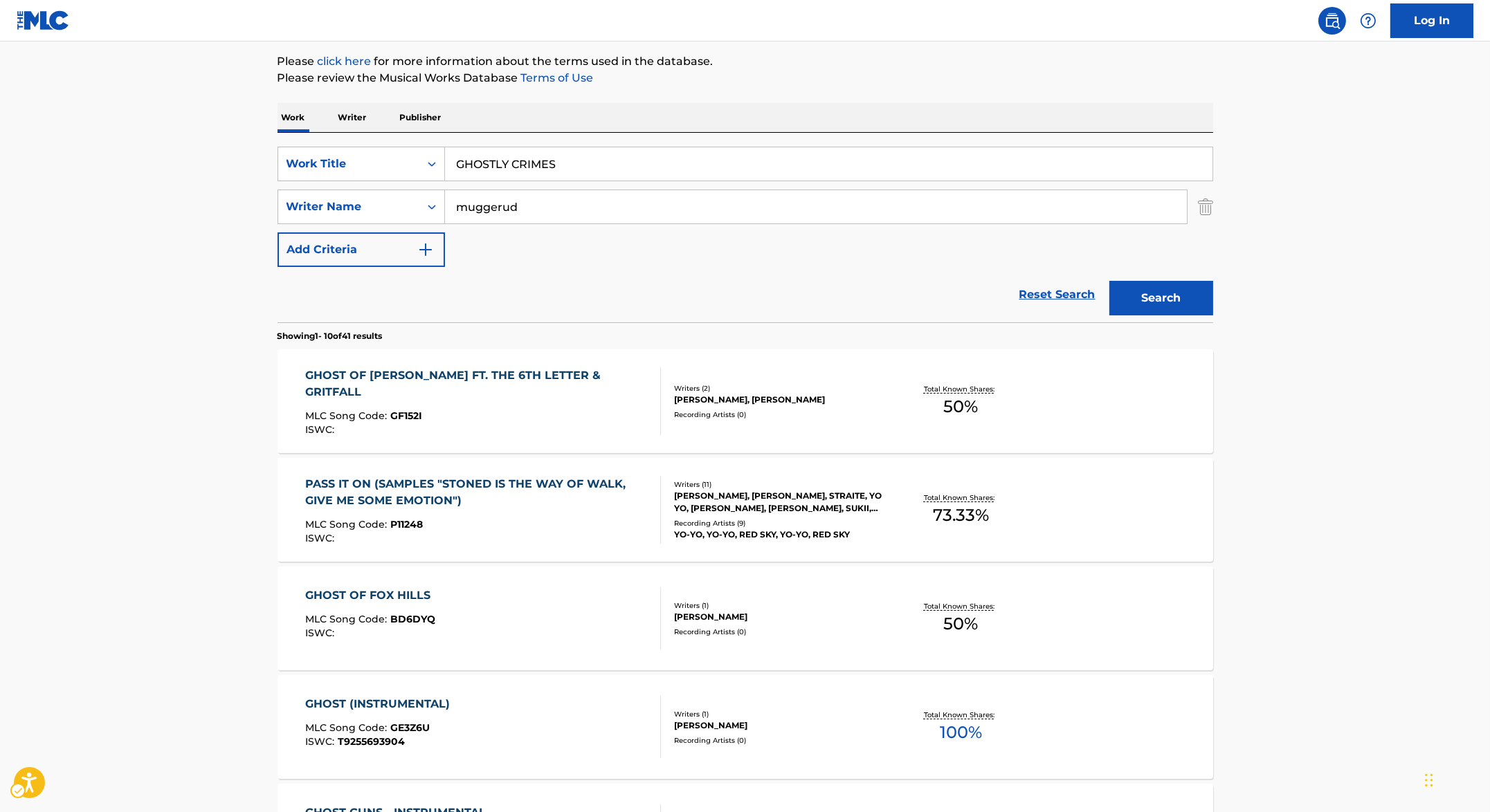
click at [940, 84] on p "Please review the Musical Works Database Terms of Use | New Window" at bounding box center [745, 78] width 936 height 16
click at [1168, 303] on button "Search" at bounding box center [1161, 298] width 104 height 34
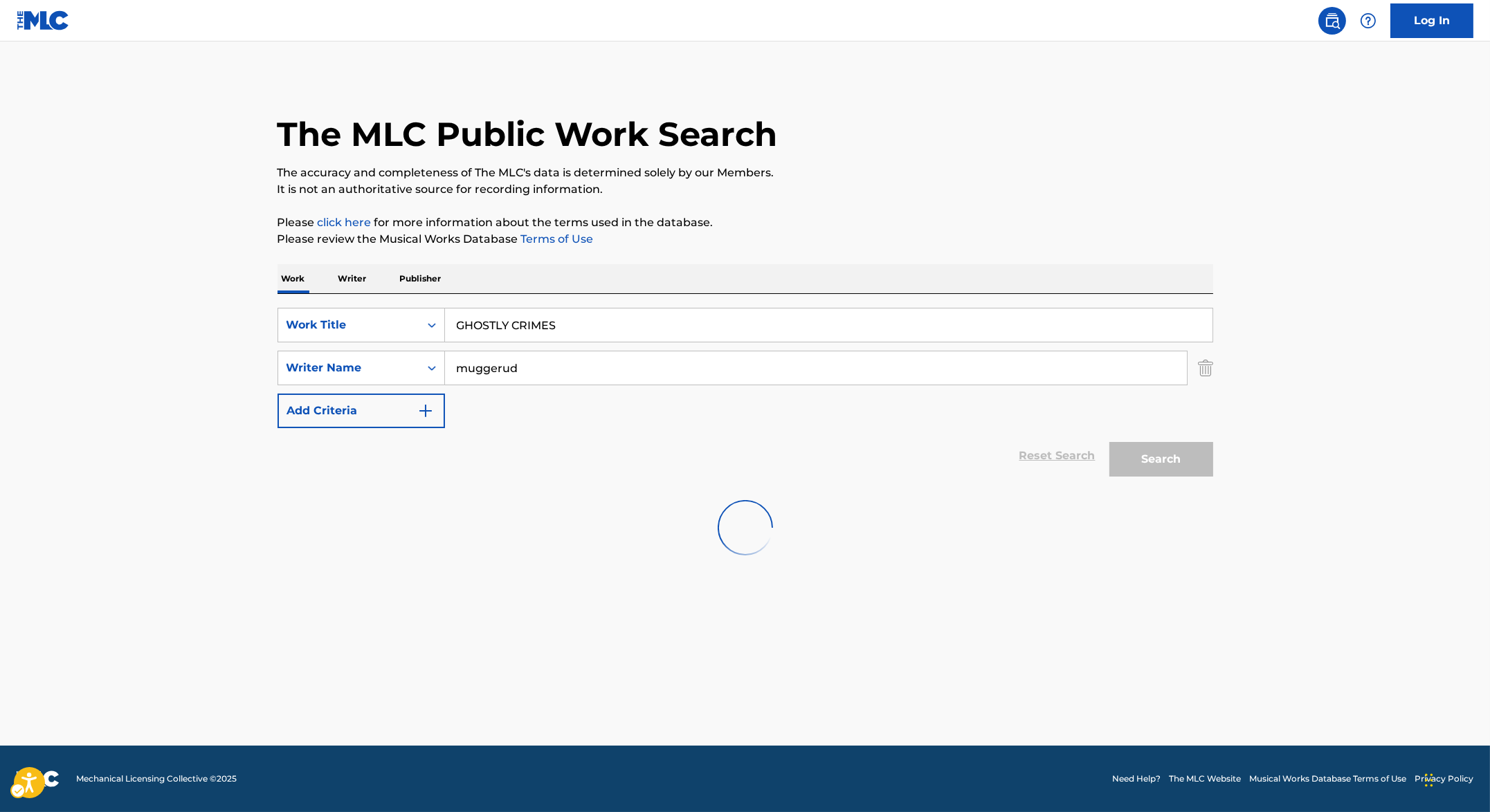
scroll to position [0, 0]
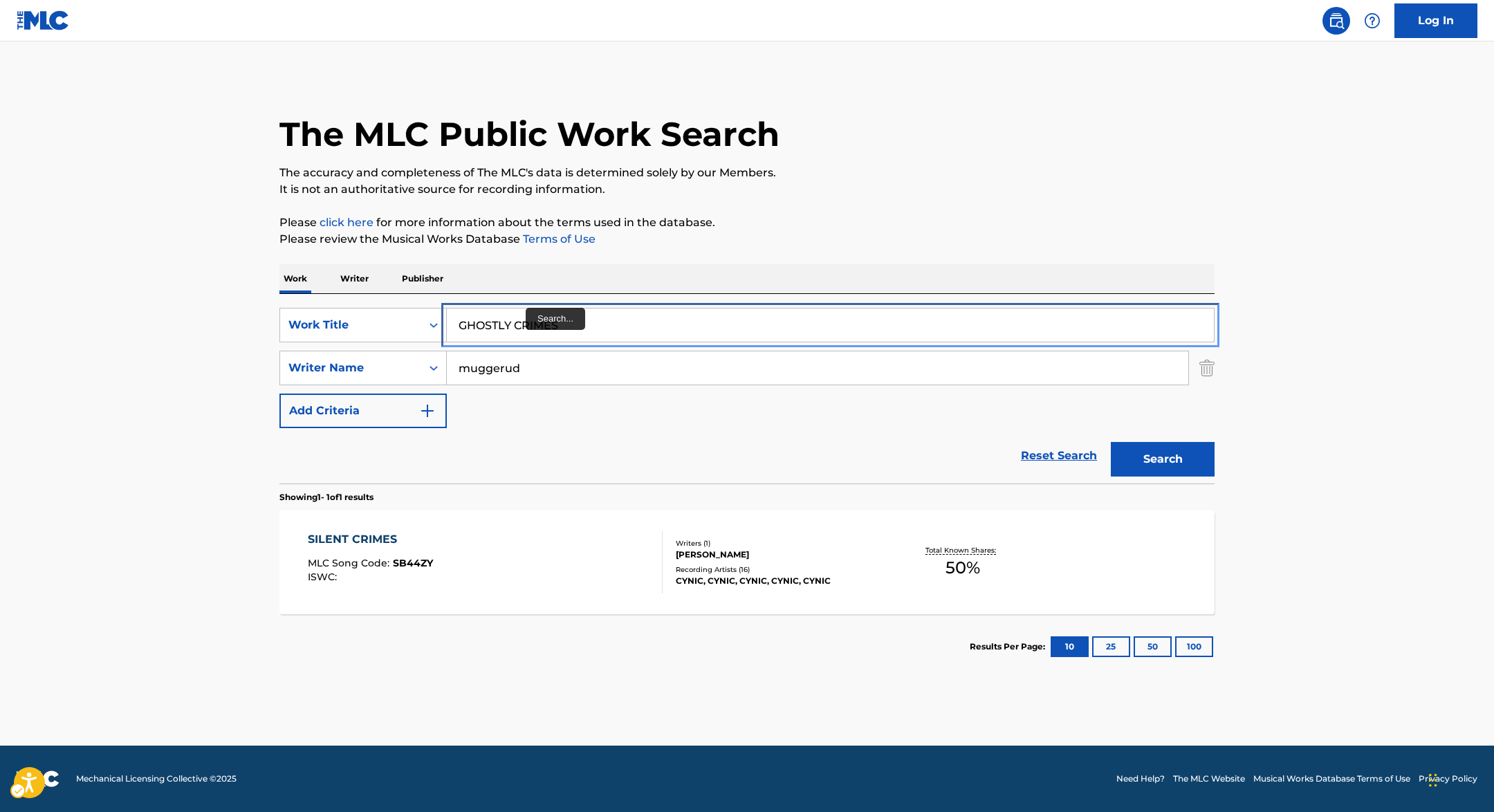
click at [522, 310] on input "GHOSTLY CRIMES" at bounding box center [830, 325] width 767 height 33
paste input "IANT'S STADIUM"
click at [886, 339] on input "GIANT'S STADIUM CRIMES" at bounding box center [830, 325] width 767 height 33
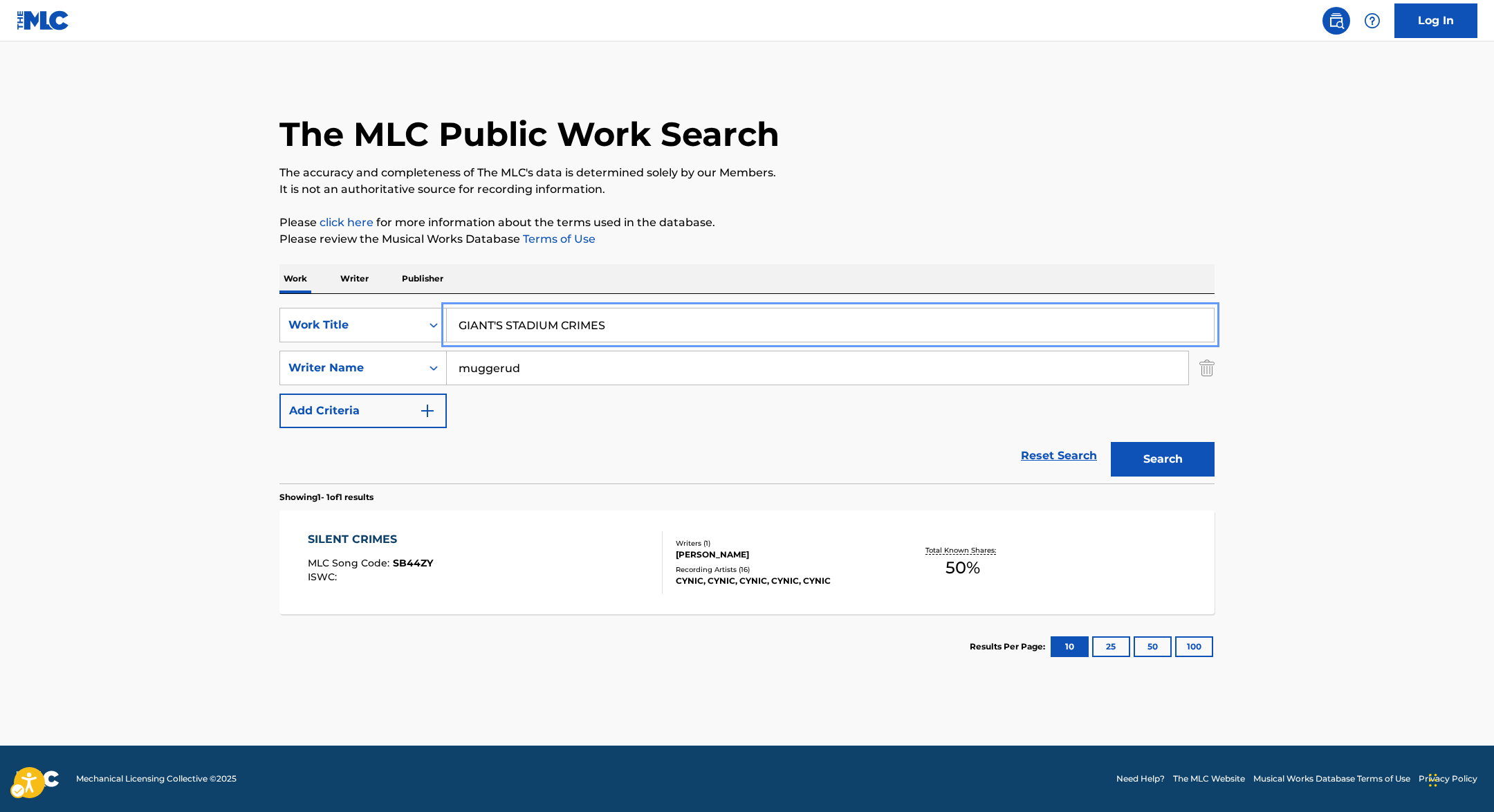
click at [886, 339] on input "GIANT'S STADIUM CRIMES" at bounding box center [830, 325] width 767 height 33
paste input "Search..."
type input "GIANT'S STADIUM"
click at [1165, 474] on button "Search" at bounding box center [1163, 459] width 104 height 34
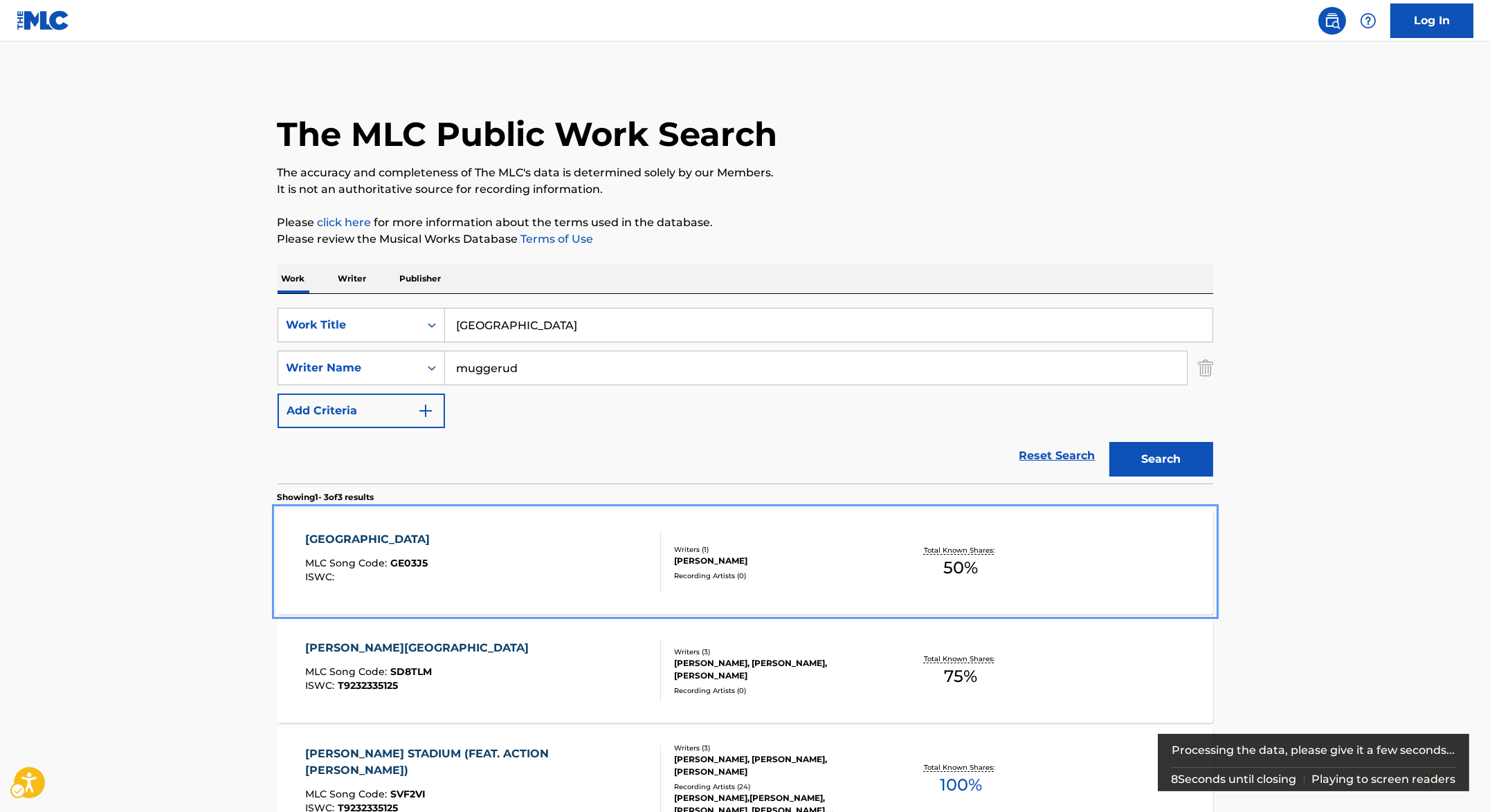
click at [427, 548] on div "GIANT'S STADIUM MLC Song Code : GE03J5 ISWC :" at bounding box center [483, 562] width 356 height 62
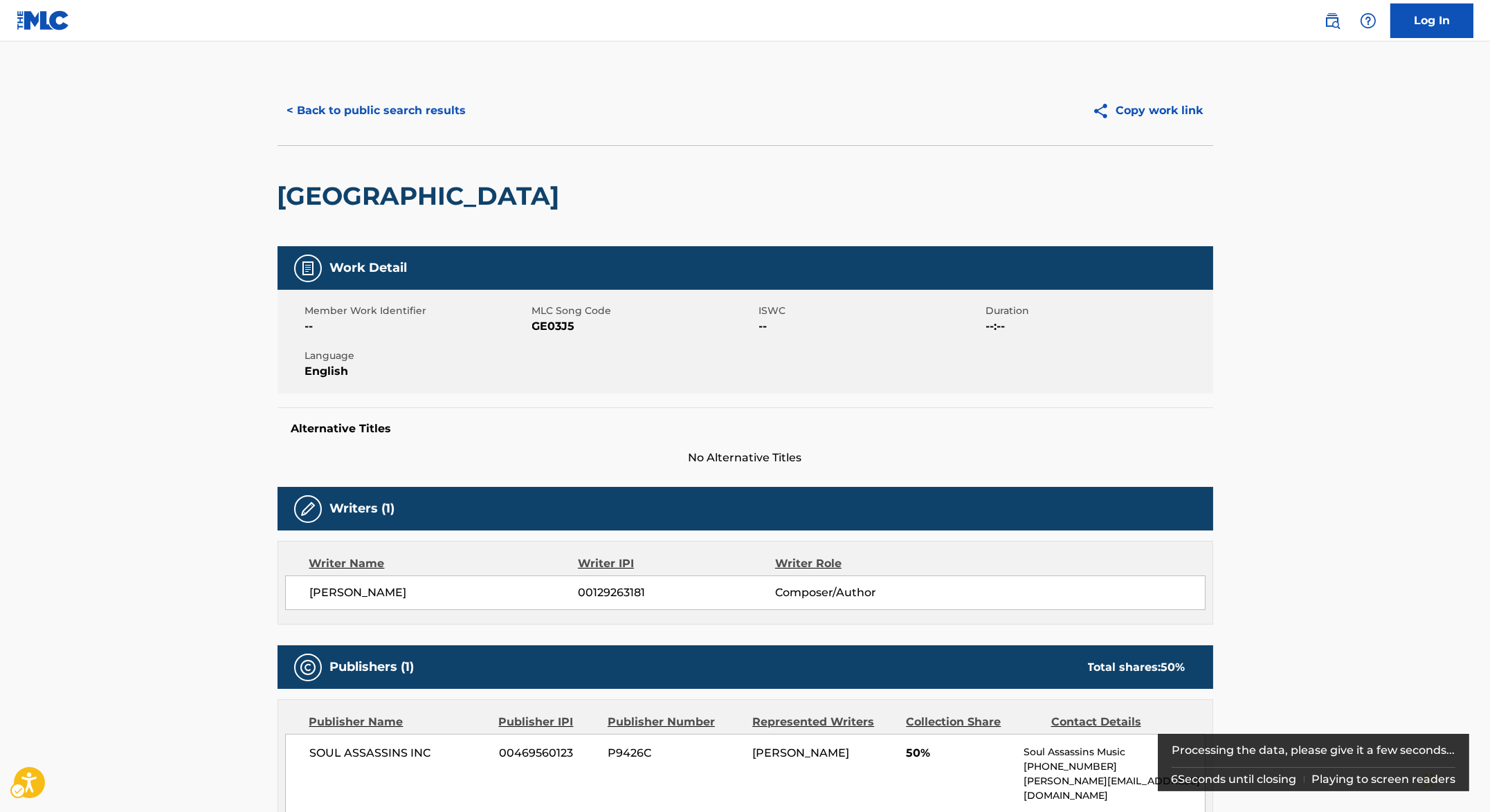
scroll to position [196, 0]
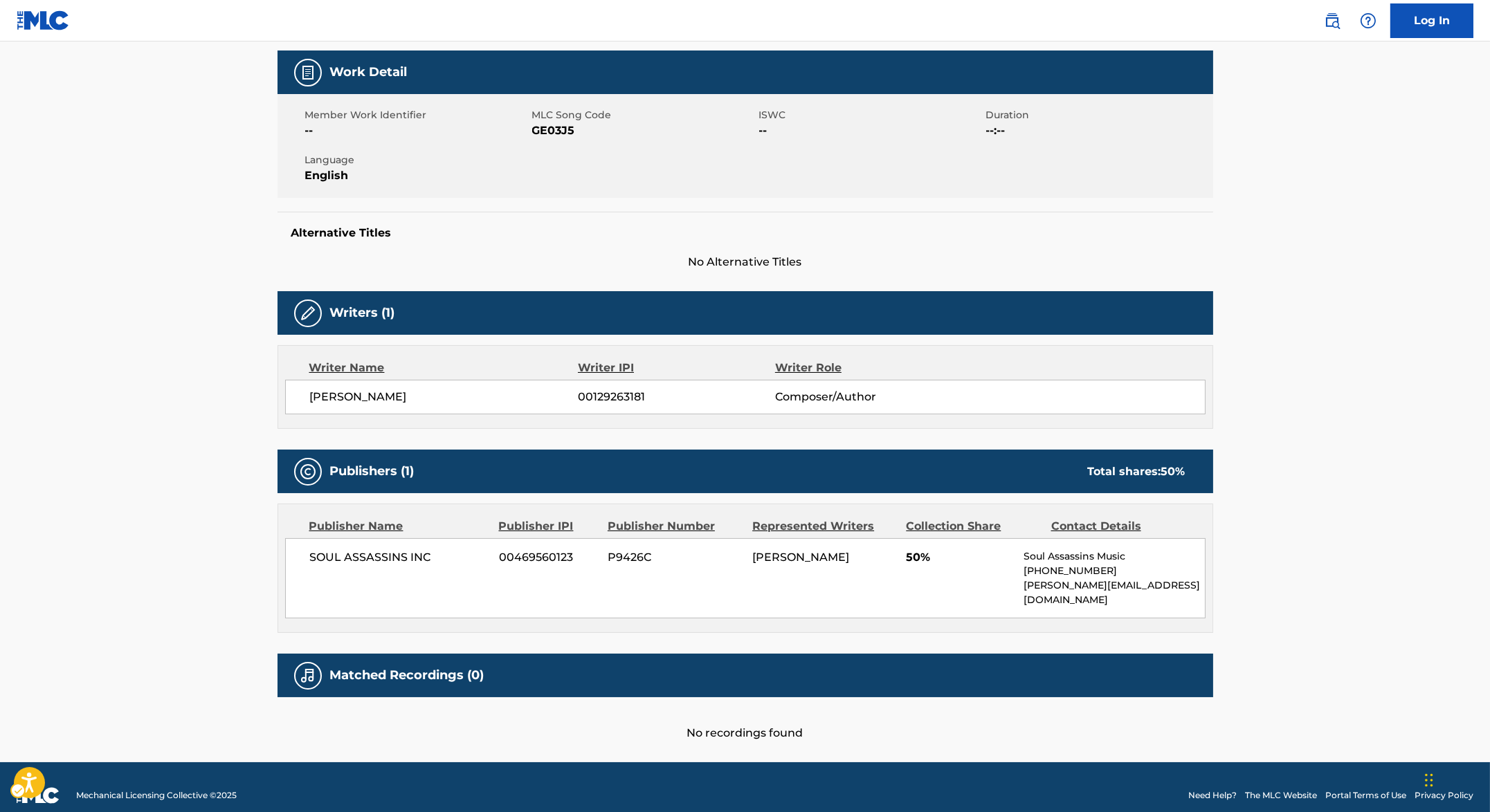
click at [595, 180] on div "Member Work Identifier -- MLC Song Code MLC Song Code - GE03J5 ISWC -- Duration…" at bounding box center [745, 146] width 936 height 104
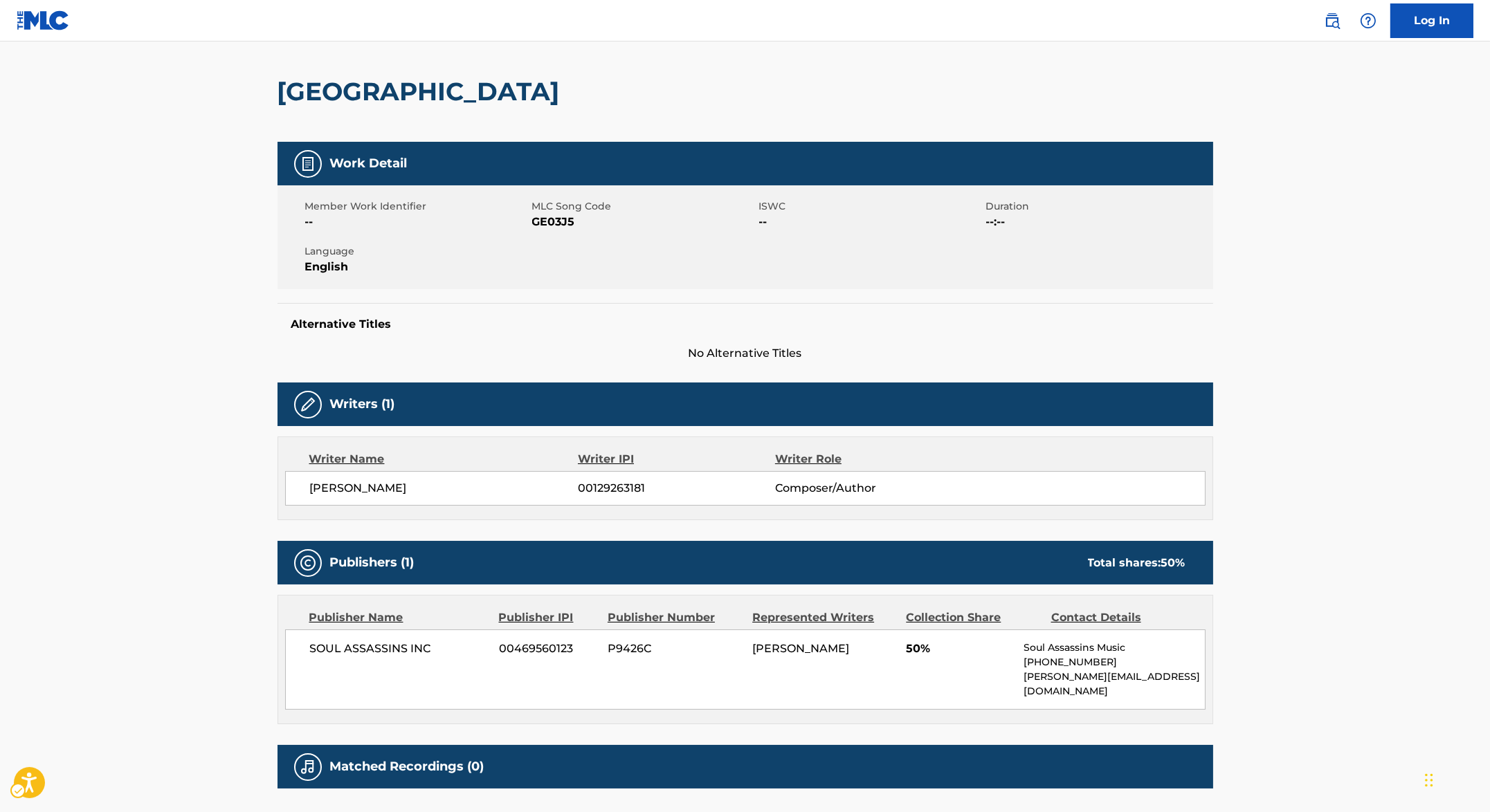
scroll to position [82, 0]
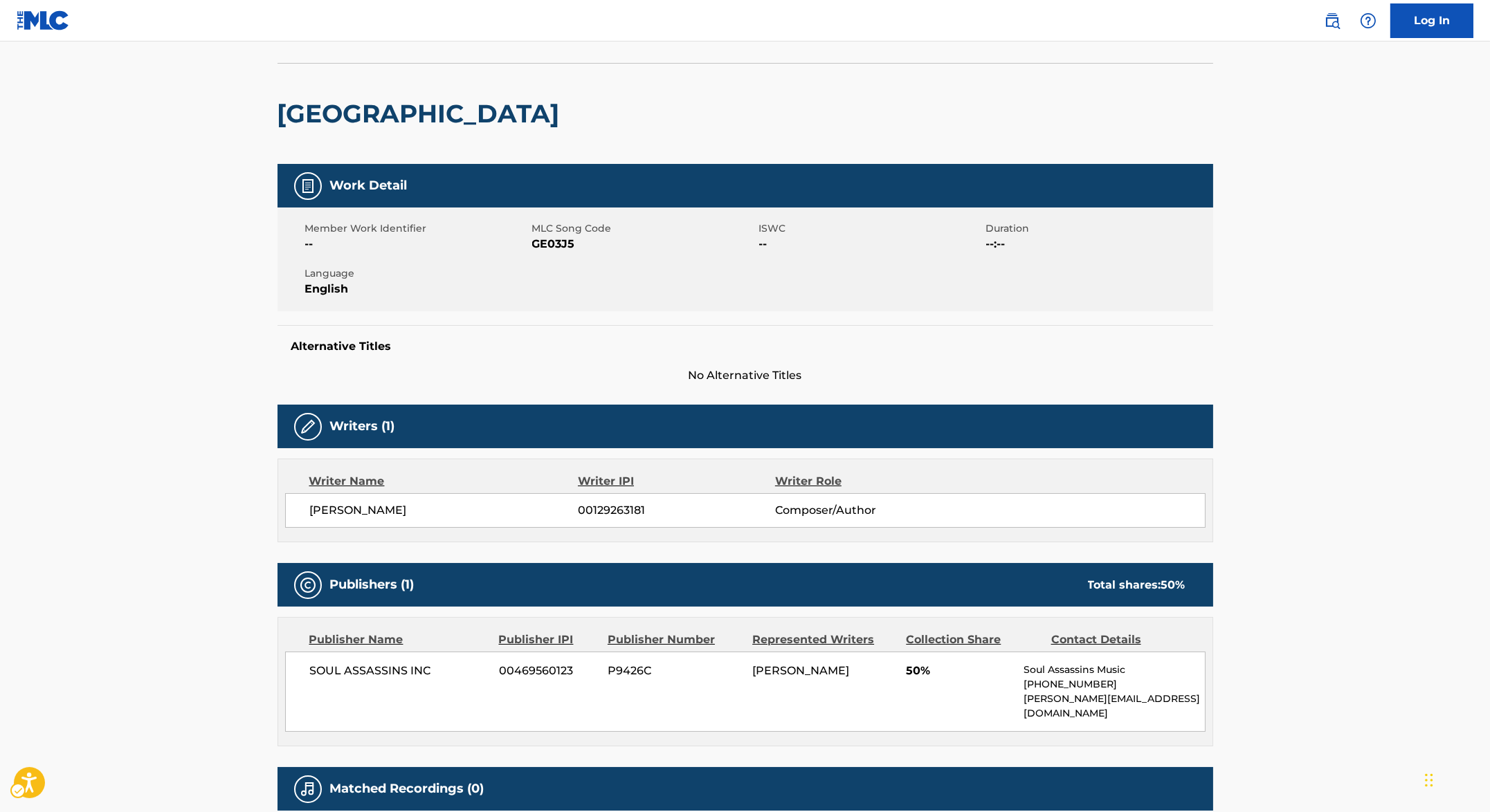
click at [653, 176] on div "Work Detail" at bounding box center [745, 186] width 936 height 43
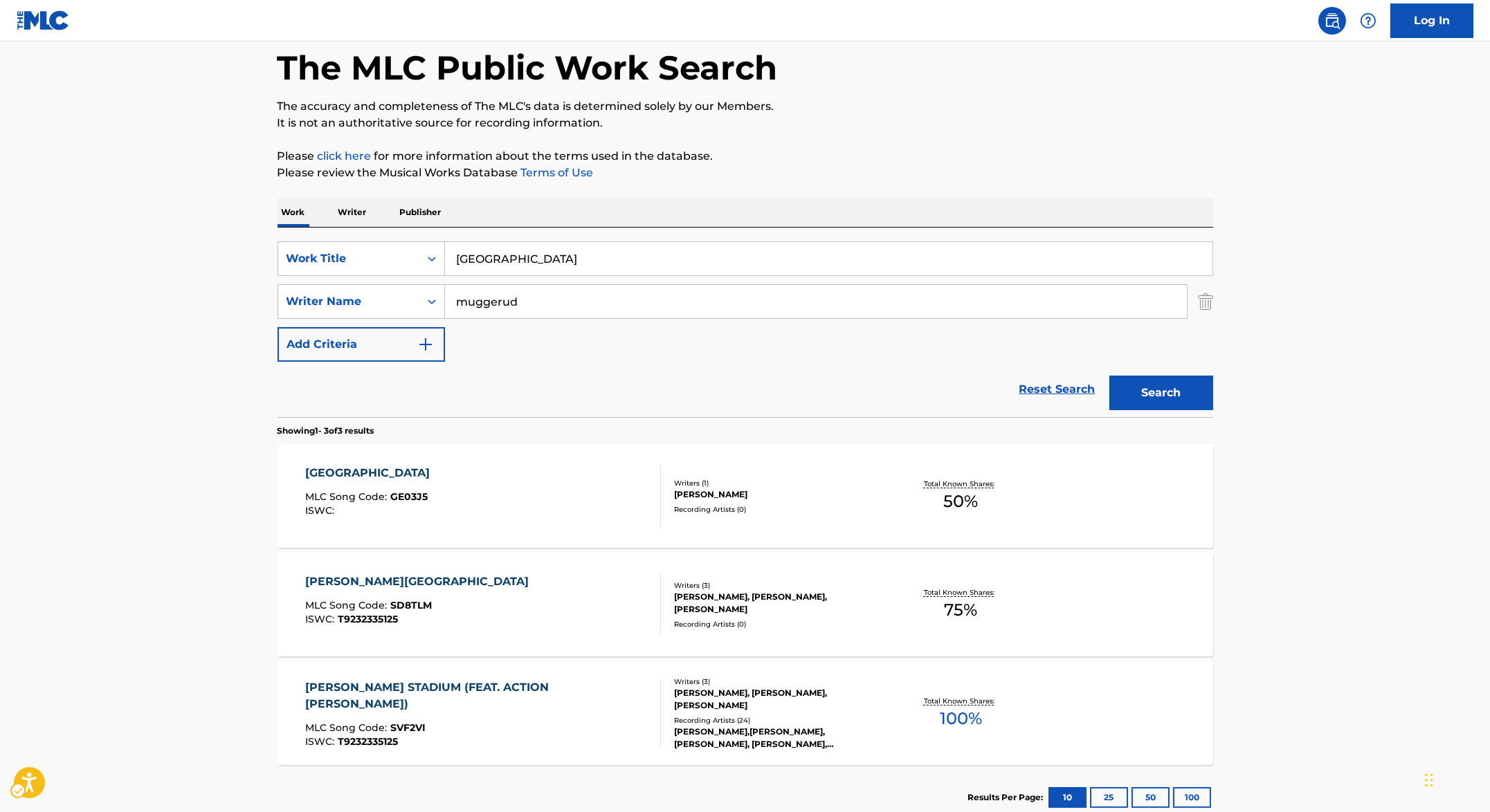
scroll to position [77, 0]
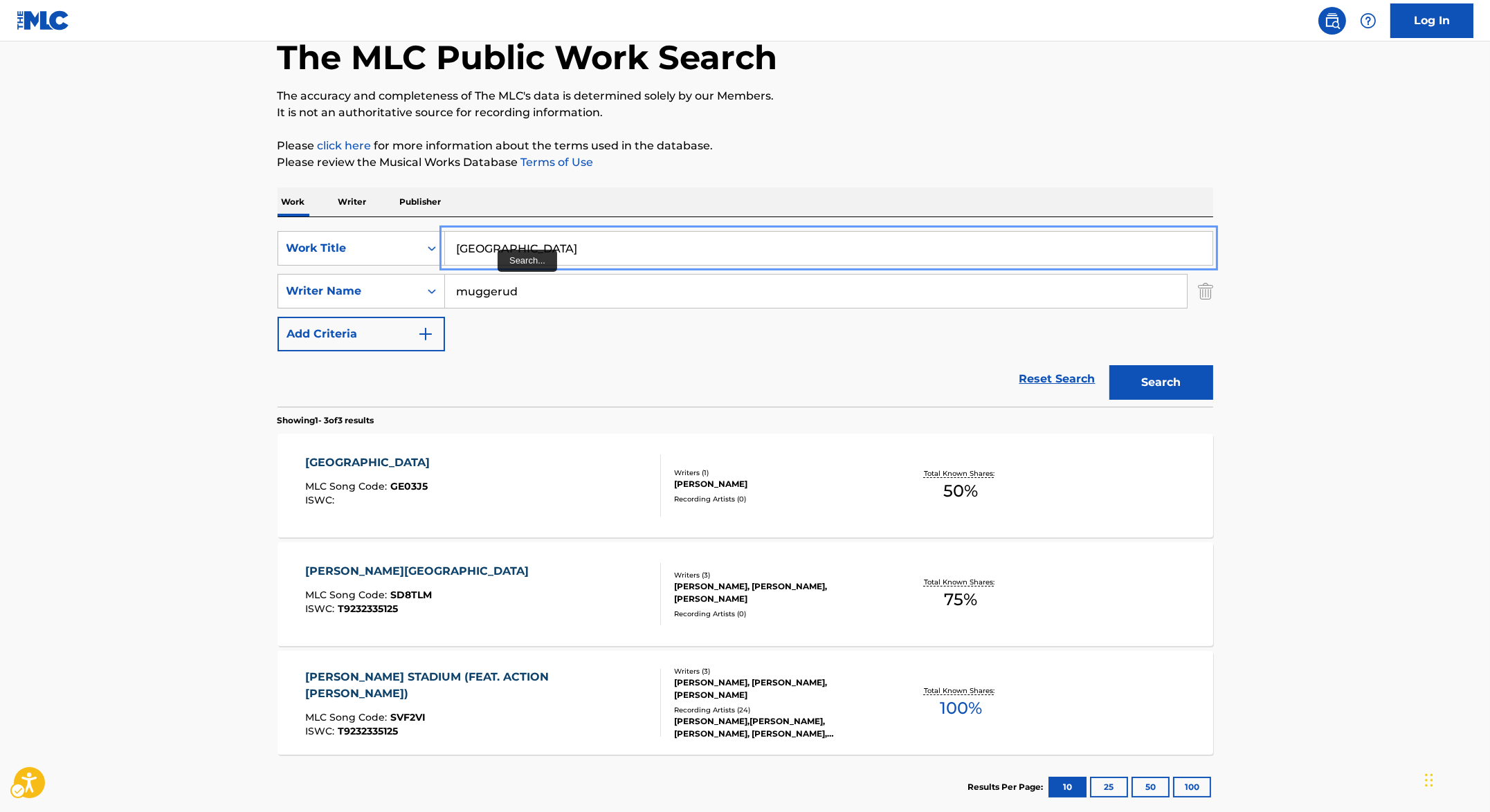
click at [497, 250] on input "GIANT'S STADIUM" at bounding box center [828, 248] width 767 height 33
paste input "N AND DRUGS"
type input "GIN AND DRUGS"
click at [1252, 324] on main "The MLC Public Work Search The accuracy and completeness of The MLC's data is d…" at bounding box center [745, 396] width 1490 height 862
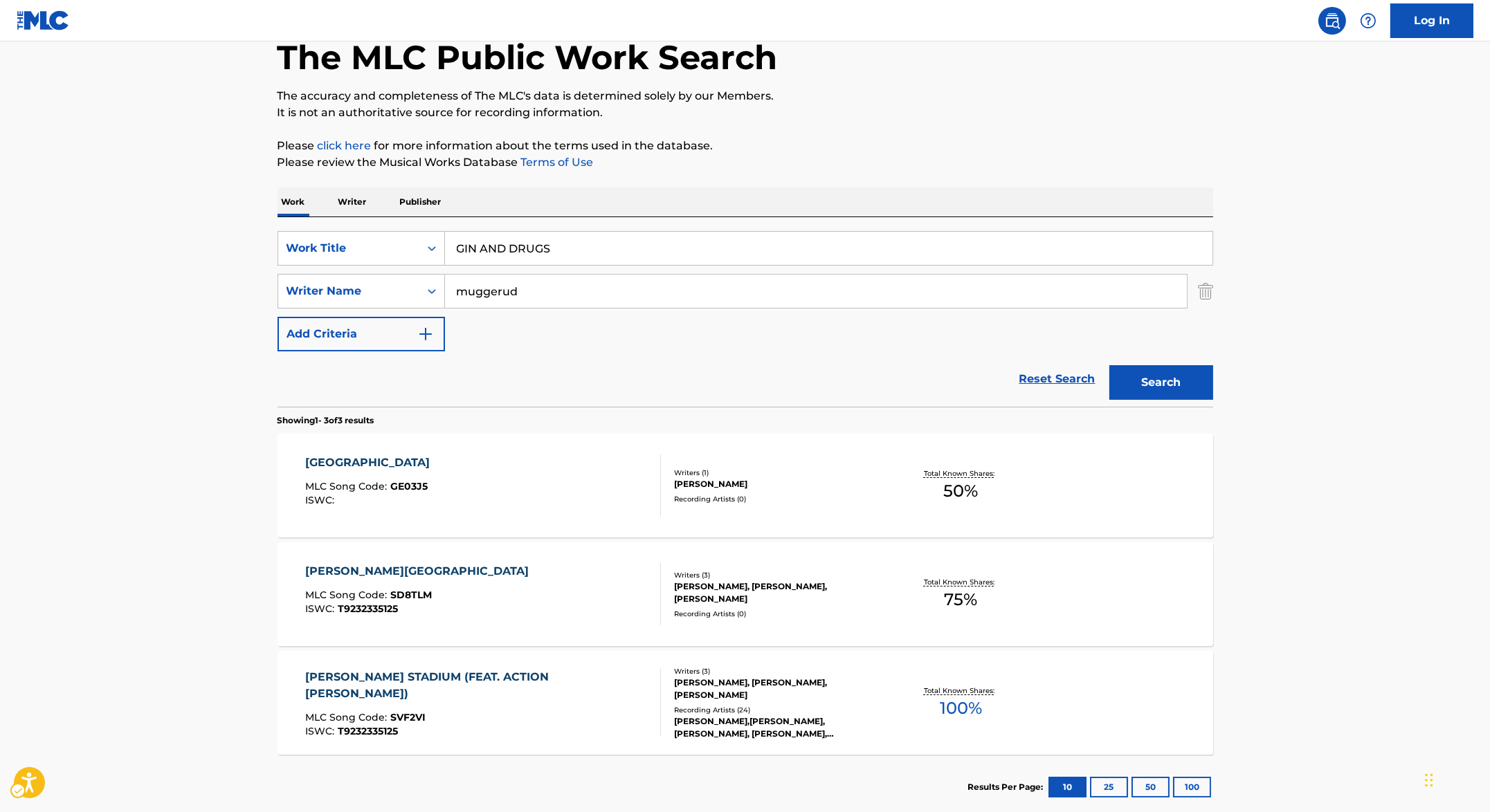
click at [1164, 356] on div "Search" at bounding box center [1158, 378] width 111 height 55
click at [1168, 386] on button "Search" at bounding box center [1161, 382] width 104 height 34
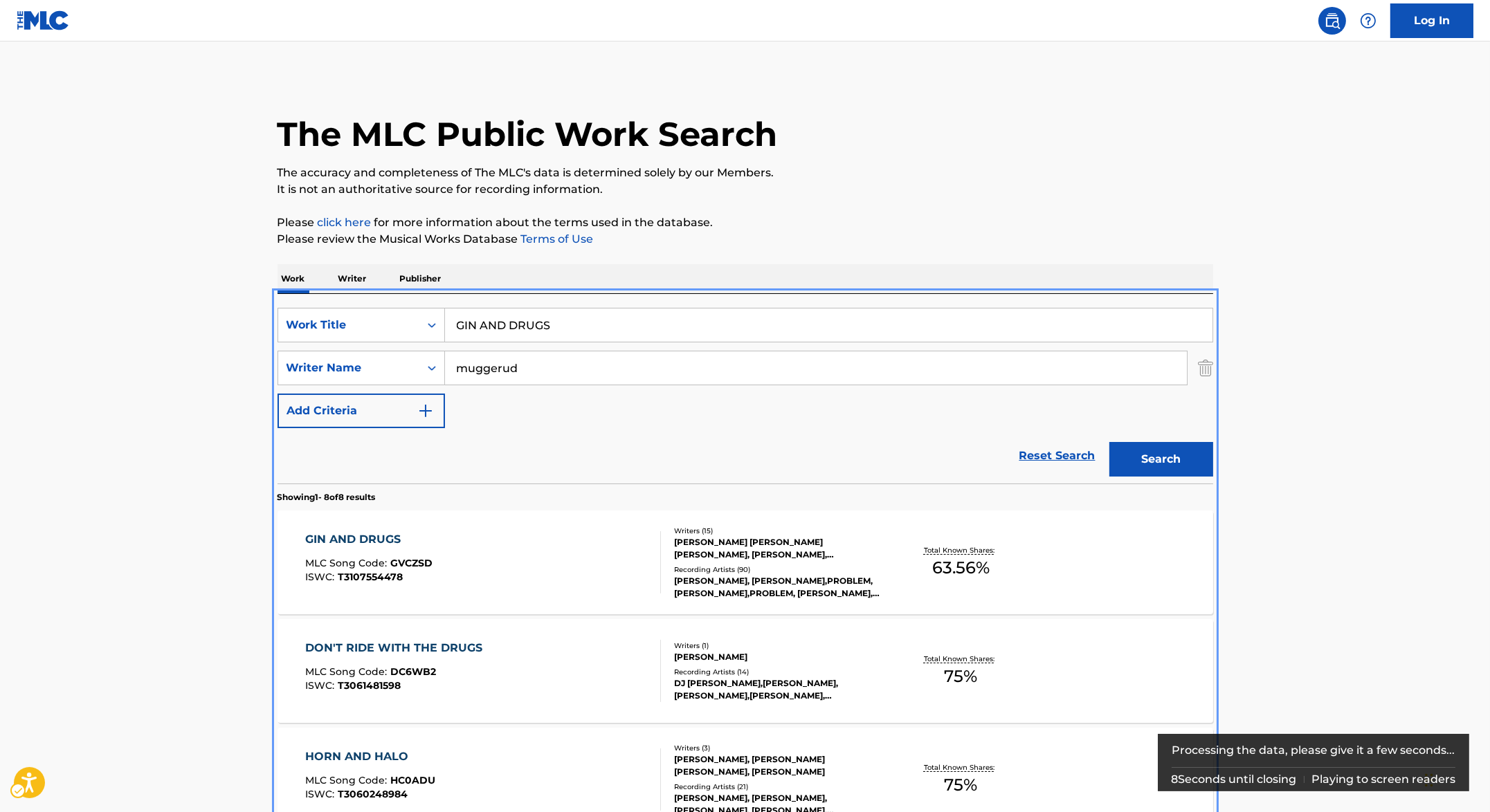
scroll to position [293, 0]
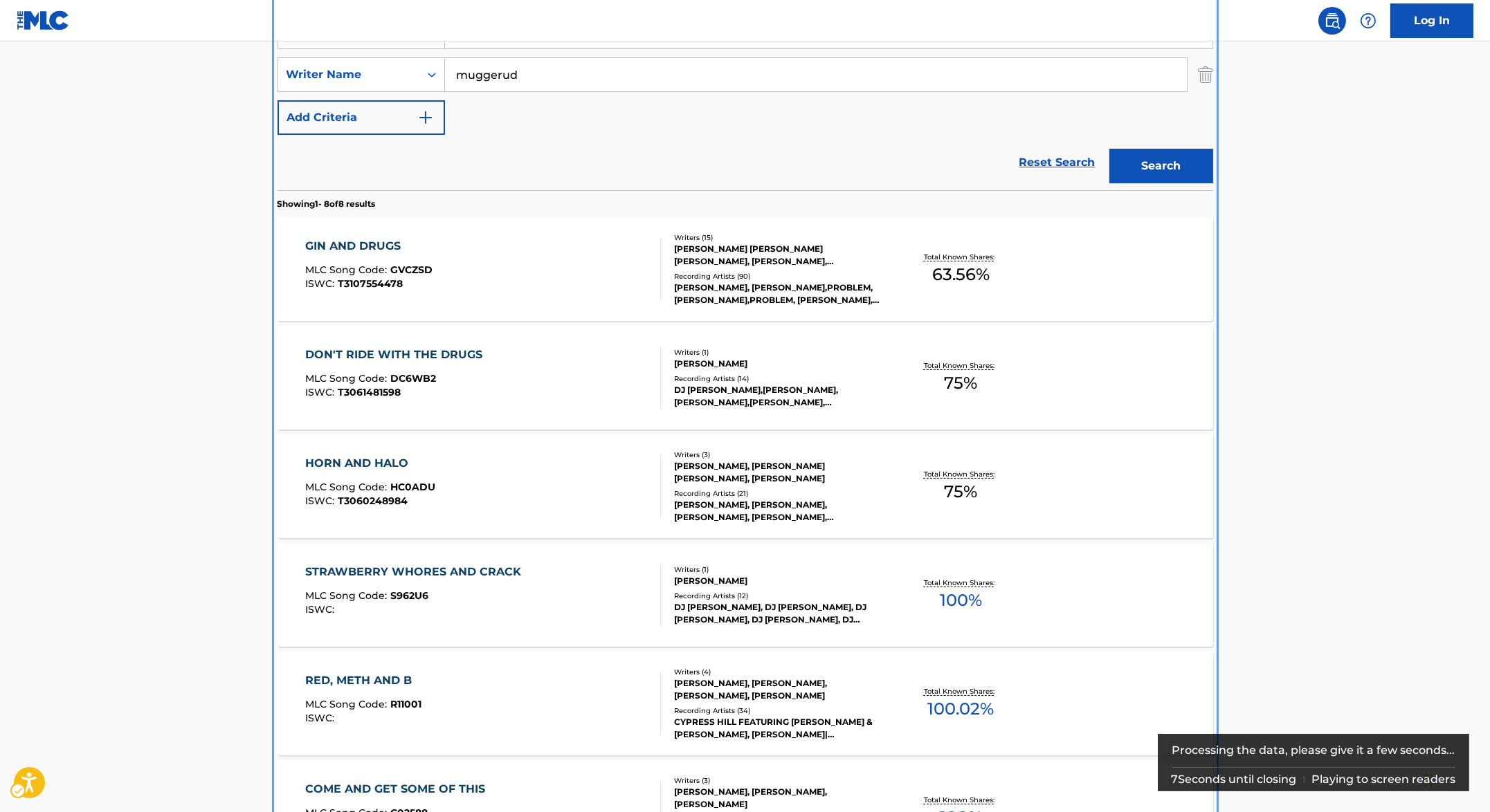
click at [400, 540] on section "GIN AND DRUGS MLC Song Code : GVCZSD ISWC : T3107554478 Writers ( 15 ) WILLIAM …" at bounding box center [745, 645] width 936 height 871
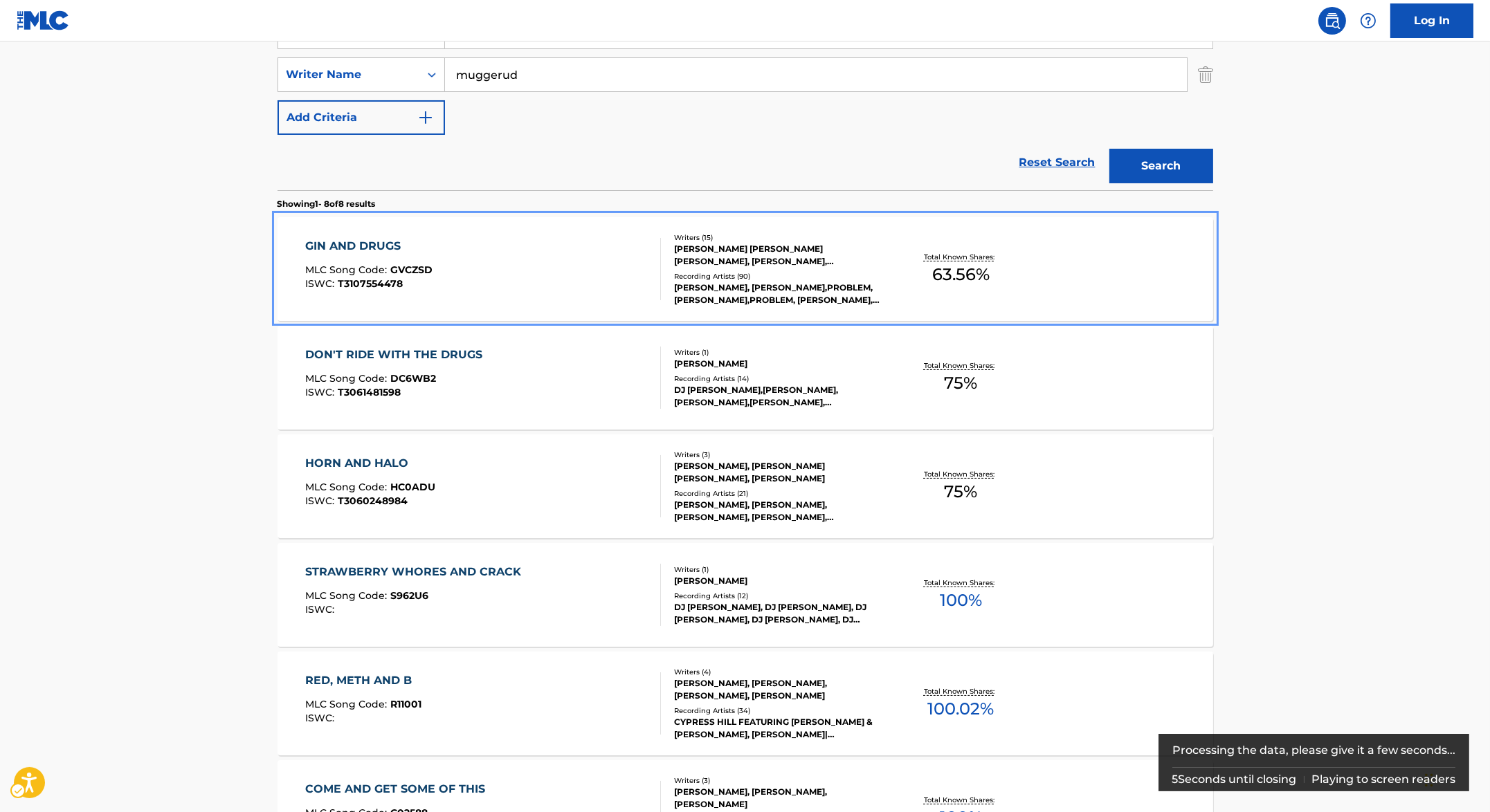
click at [377, 253] on div "GIN AND DRUGS" at bounding box center [369, 246] width 128 height 16
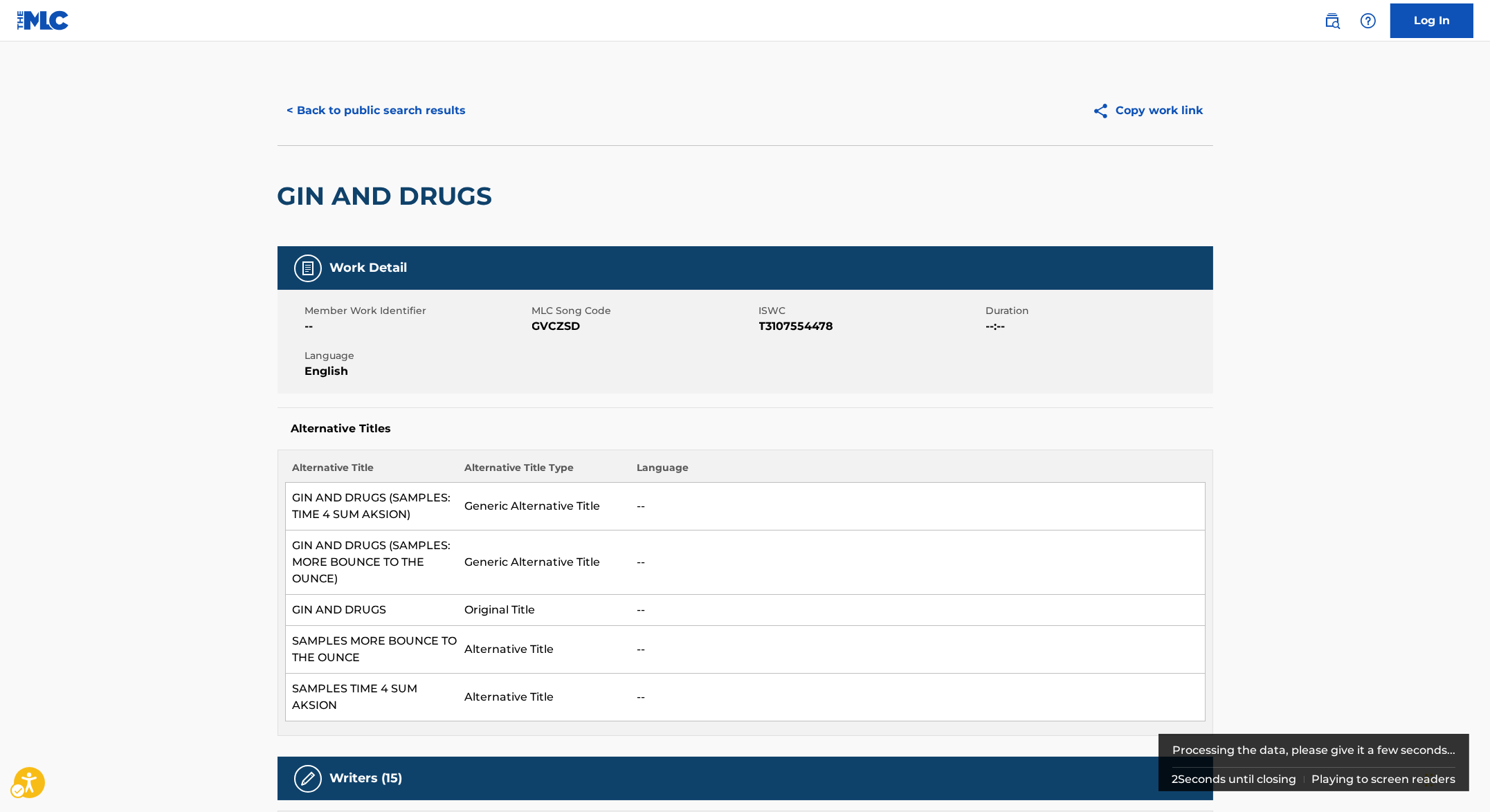
click at [773, 325] on span "ISWC - T3107554478" at bounding box center [870, 326] width 224 height 16
copy span "T3107554478"
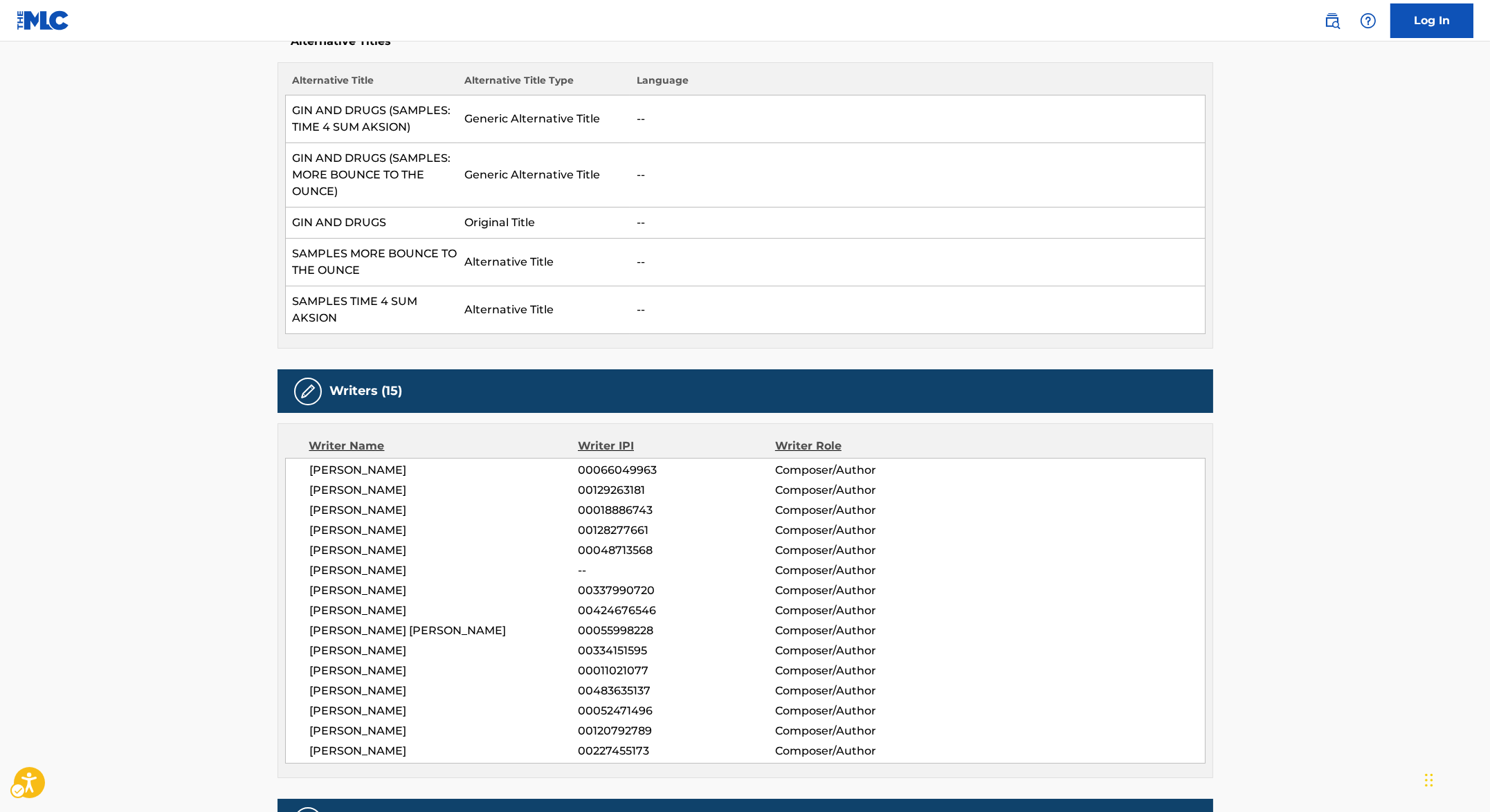
scroll to position [475, 0]
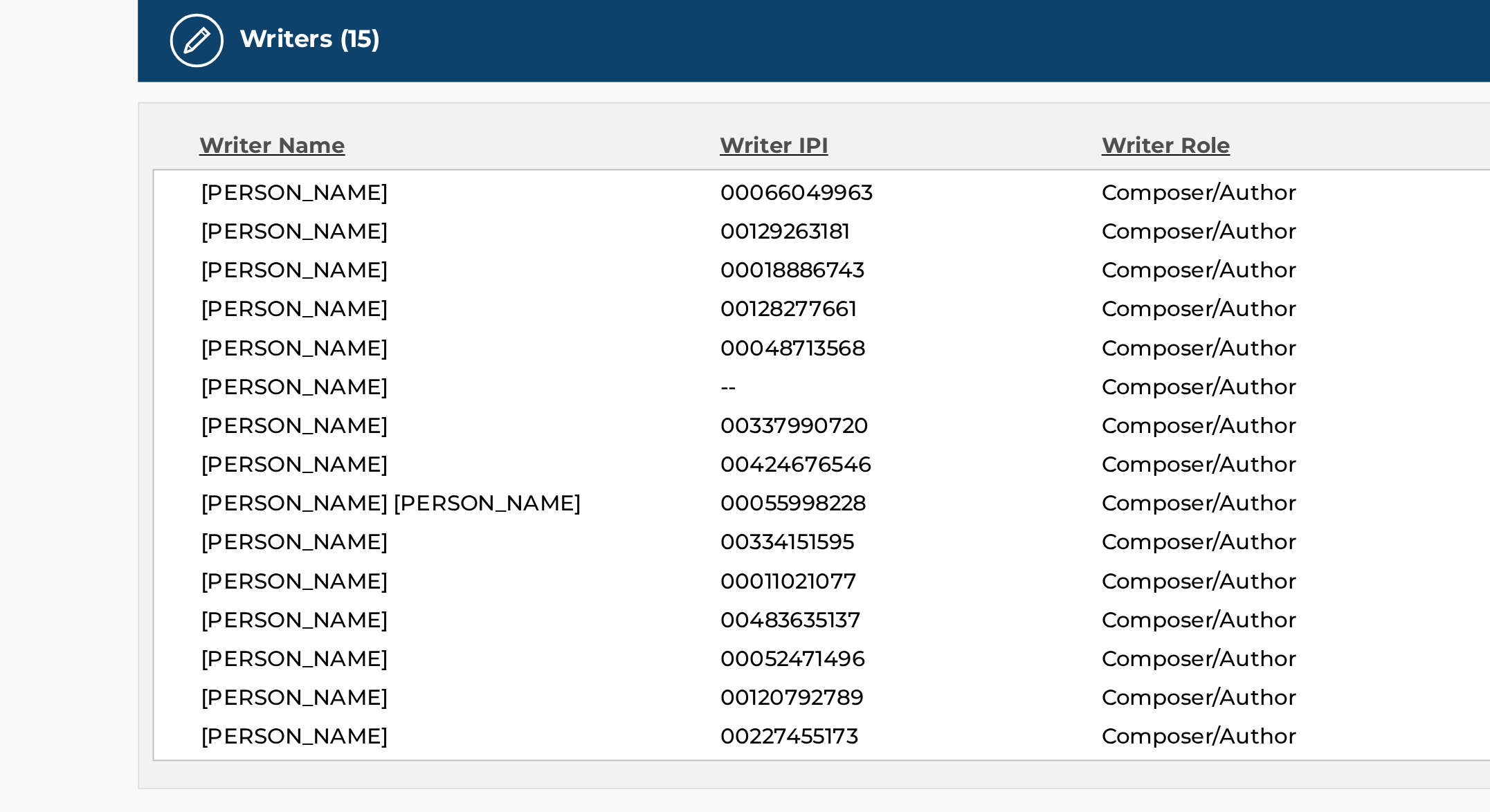
click at [606, 655] on span "00227455173" at bounding box center [676, 664] width 197 height 16
click at [610, 656] on span "00227455173" at bounding box center [676, 664] width 197 height 16
copy span "00227455173"
click at [639, 619] on span "00052471496" at bounding box center [676, 623] width 197 height 16
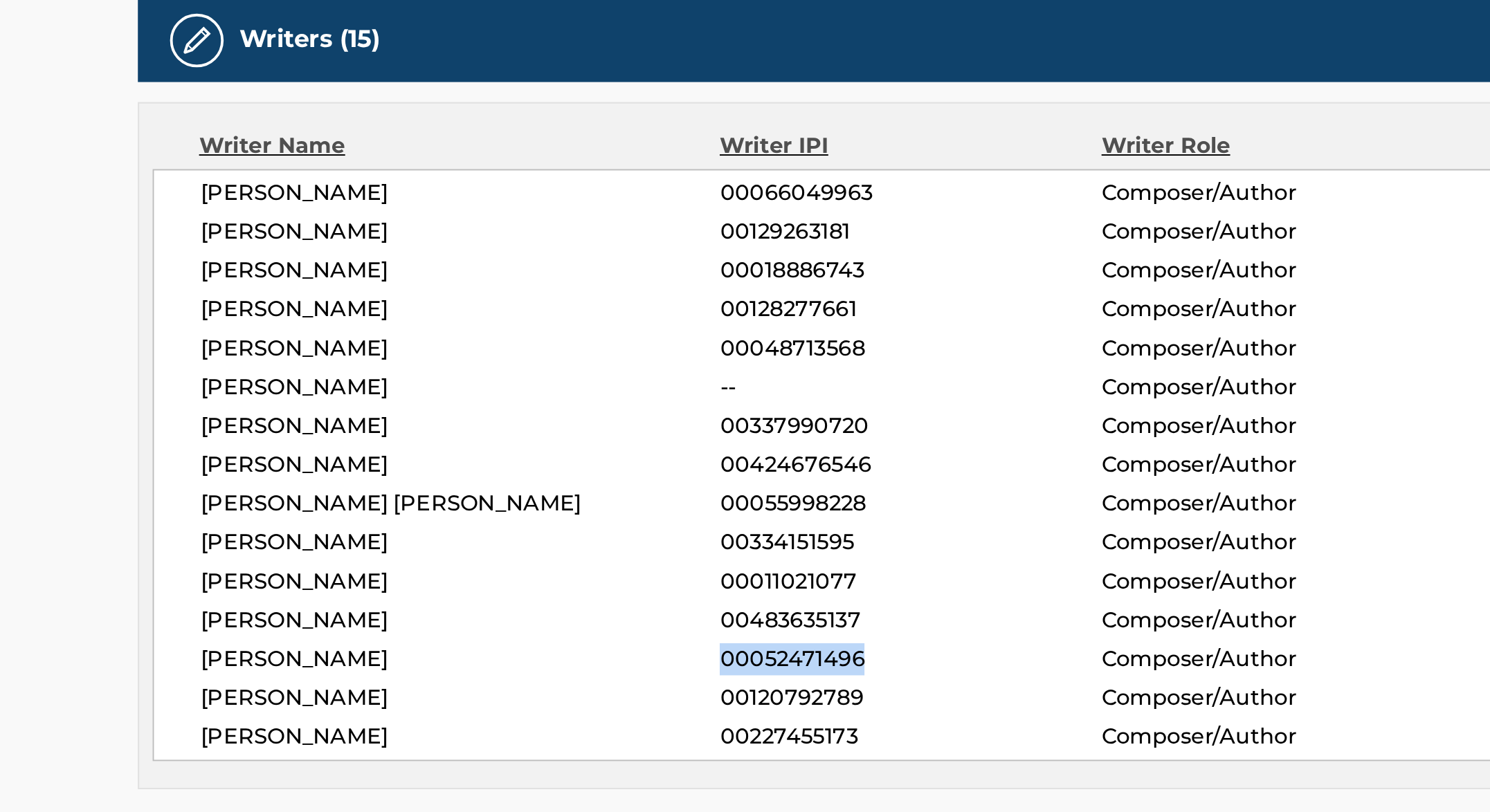
click at [639, 619] on span "00052471496" at bounding box center [676, 623] width 197 height 16
copy span "00052471496"
click at [591, 519] on span "00424676546" at bounding box center [676, 522] width 197 height 16
copy span "00424676546"
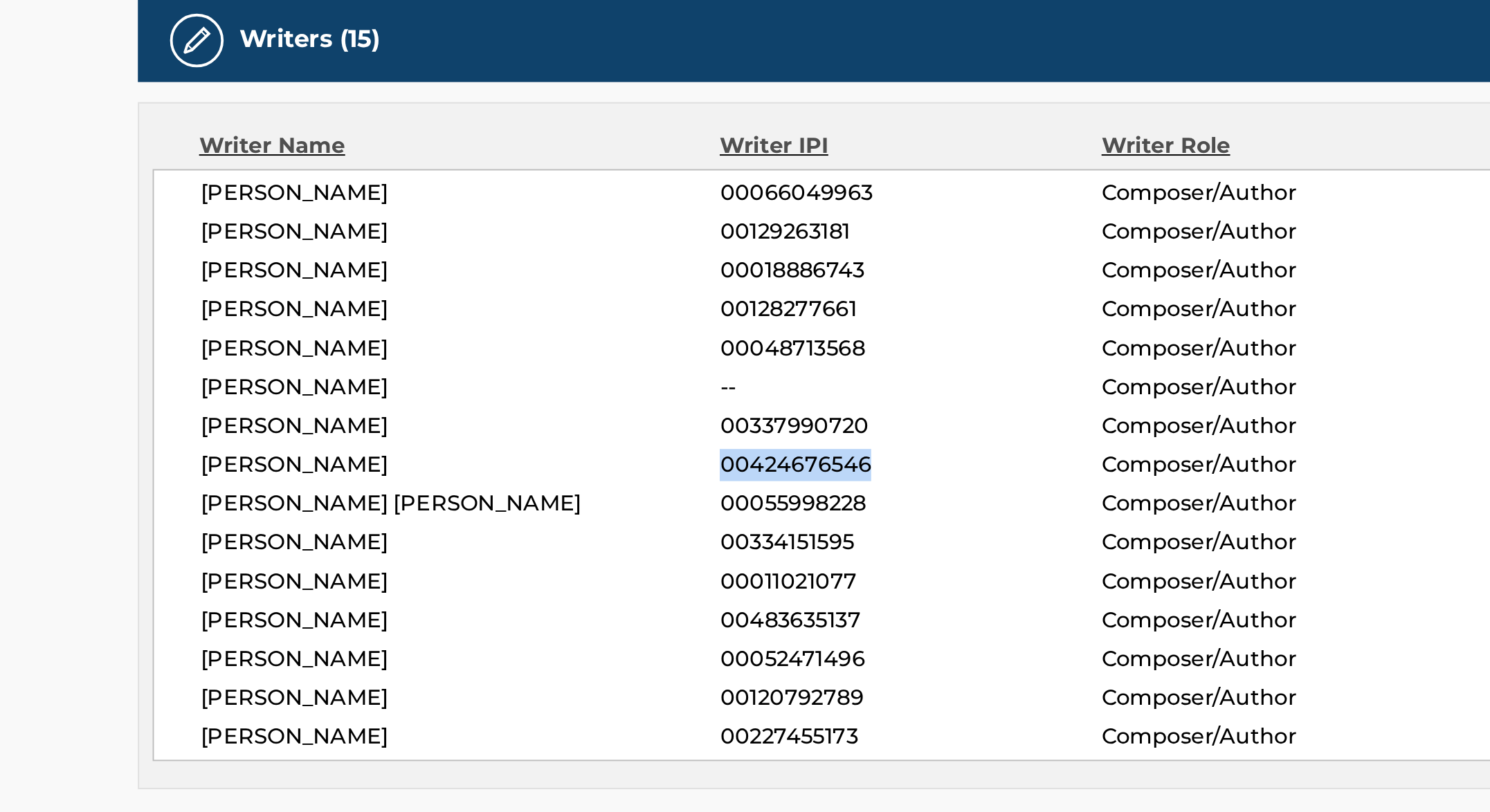
click at [609, 602] on span "00483635137" at bounding box center [676, 603] width 197 height 16
copy span "00483635137"
click at [620, 500] on span "00337990720" at bounding box center [676, 502] width 197 height 16
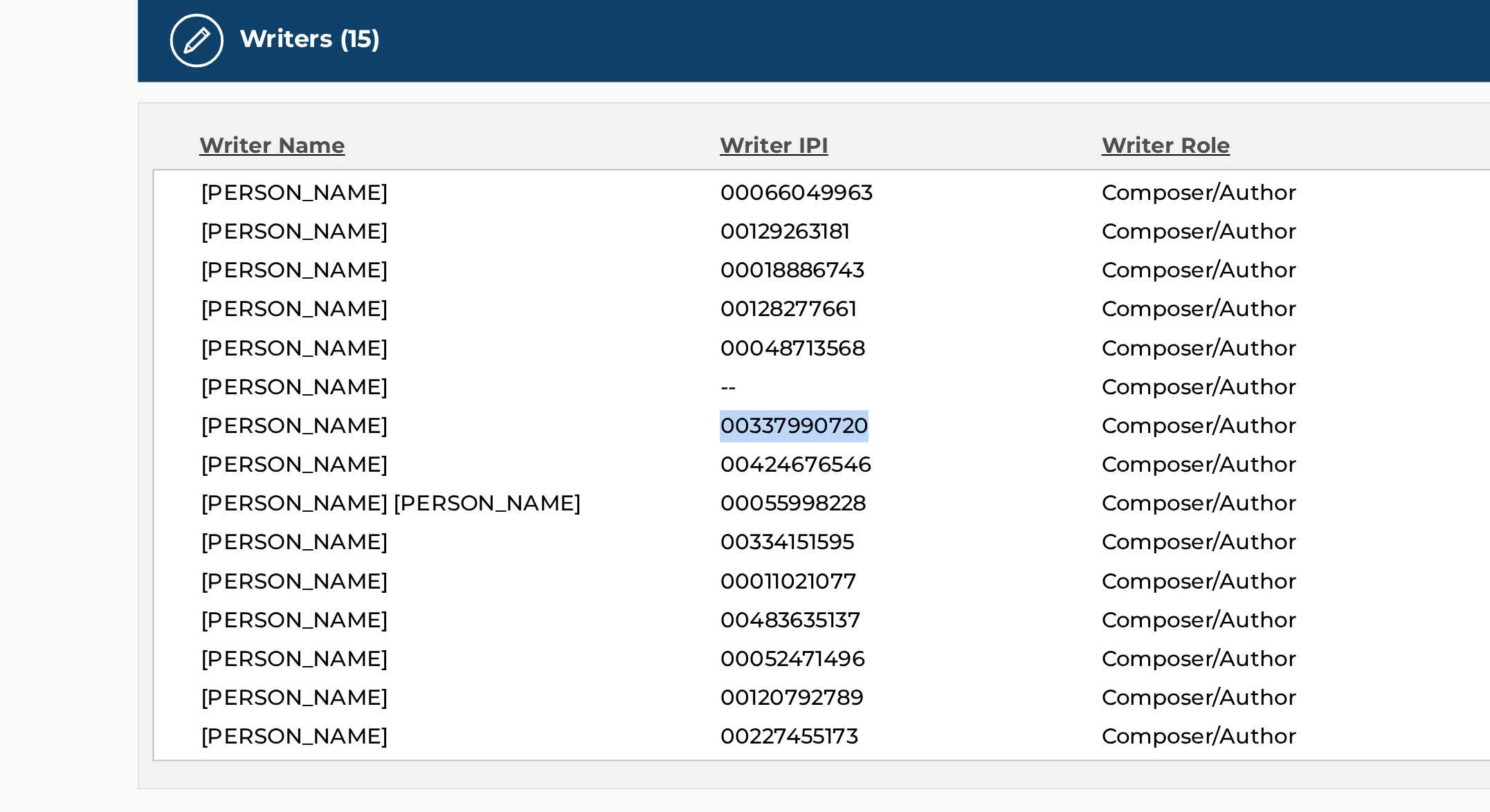
click at [630, 416] on span "00018886743" at bounding box center [676, 423] width 197 height 16
click at [630, 397] on span "00129263181" at bounding box center [676, 402] width 197 height 16
click at [614, 637] on span "00120792789" at bounding box center [676, 643] width 197 height 16
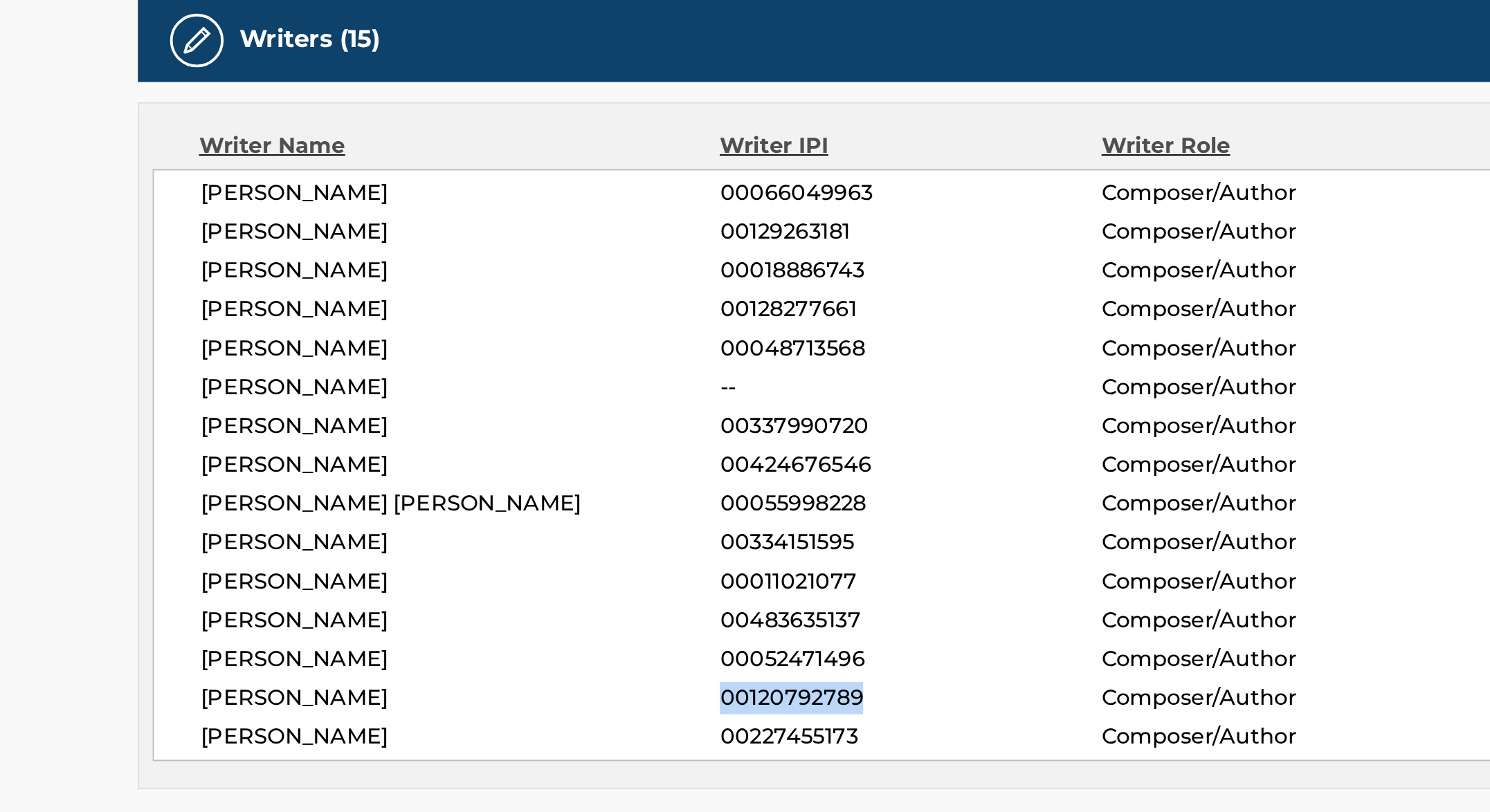
click at [614, 637] on span "00120792789" at bounding box center [676, 643] width 197 height 16
copy span "00120792789"
click at [626, 578] on span "00011021077" at bounding box center [676, 583] width 197 height 16
copy span "00011021077"
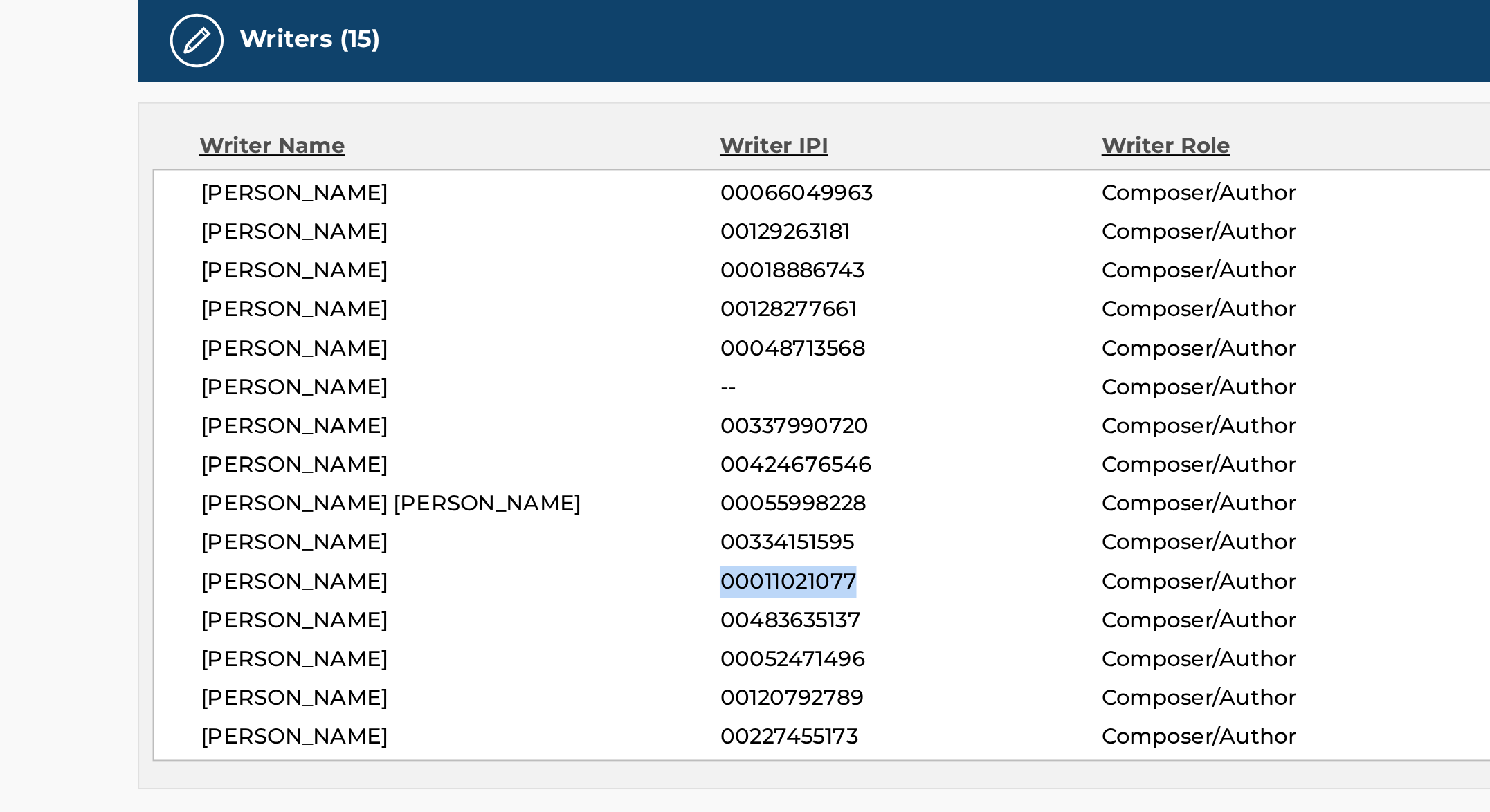
click at [609, 377] on span "00066049963" at bounding box center [676, 382] width 197 height 16
copy span "00066049963"
click at [636, 656] on span "00227455173" at bounding box center [676, 664] width 197 height 16
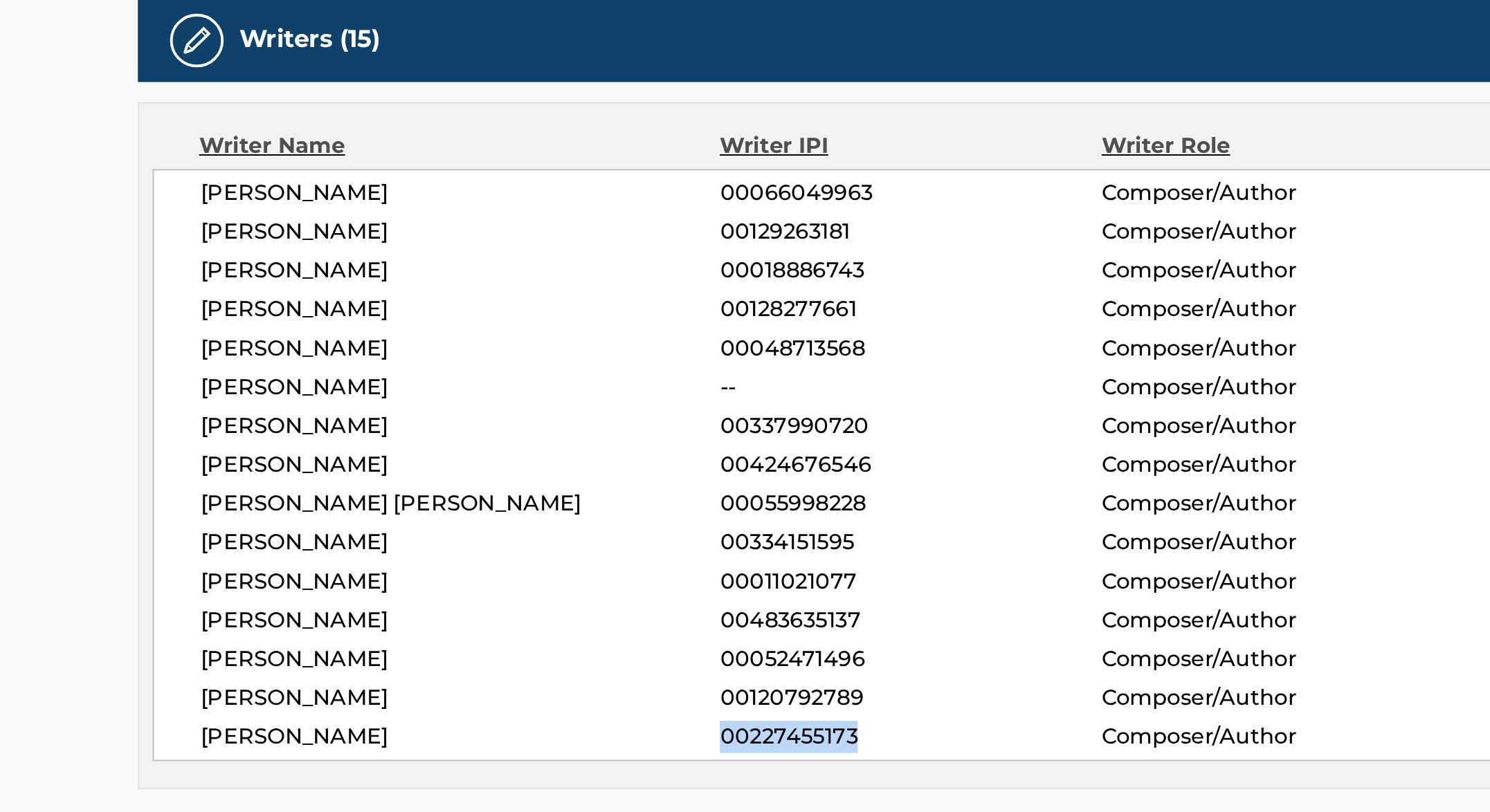
copy span "00227455173"
click at [614, 539] on span "00055998228" at bounding box center [676, 543] width 197 height 16
copy span "00055998228"
click at [617, 462] on span "00048713568" at bounding box center [676, 463] width 197 height 16
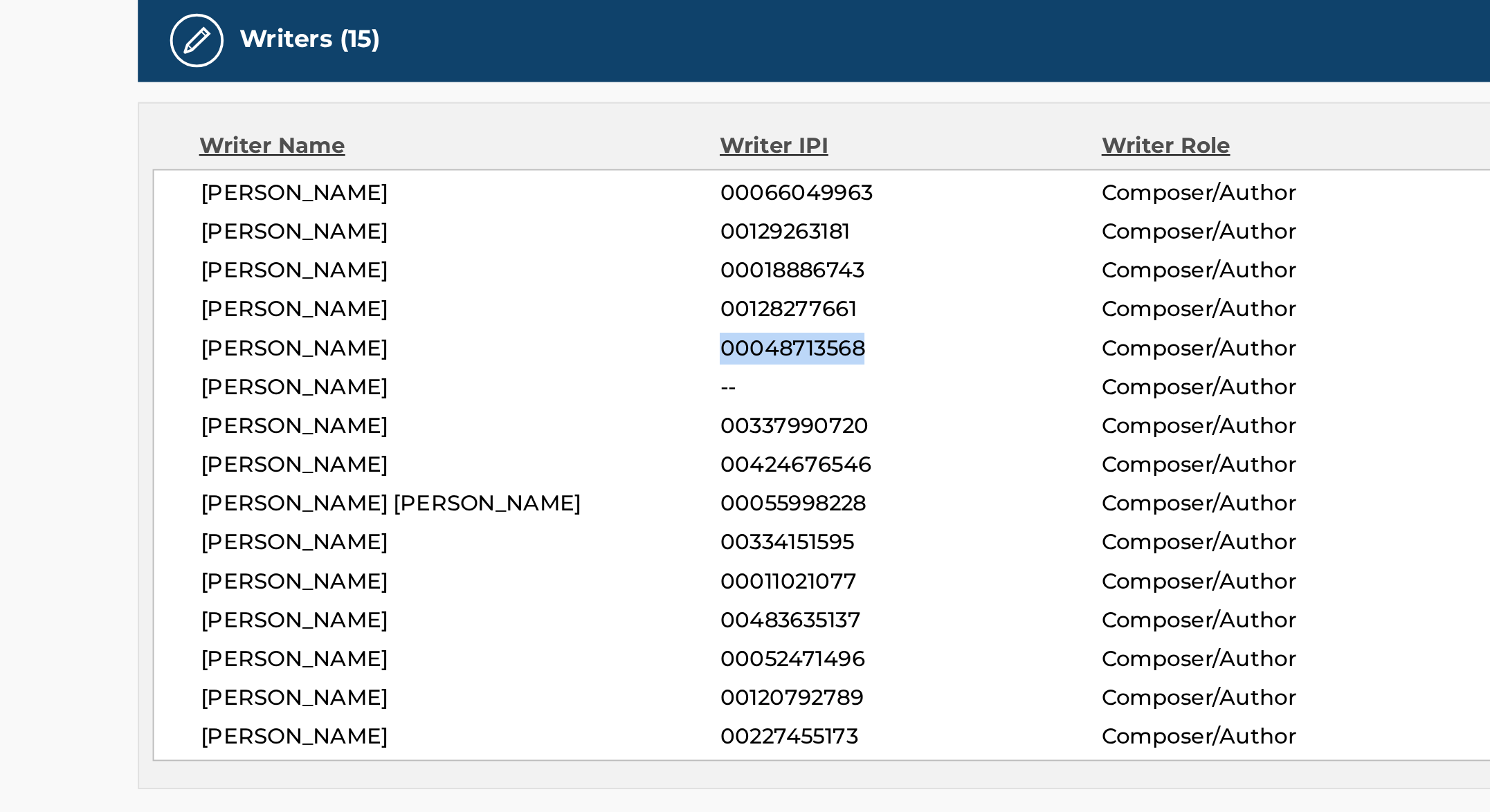
click at [617, 462] on span "00048713568" at bounding box center [676, 463] width 197 height 16
click at [378, 535] on span "GEORGE JR CLINTON" at bounding box center [444, 543] width 268 height 16
click at [336, 659] on span "GREGORY E JACOBS" at bounding box center [444, 664] width 268 height 16
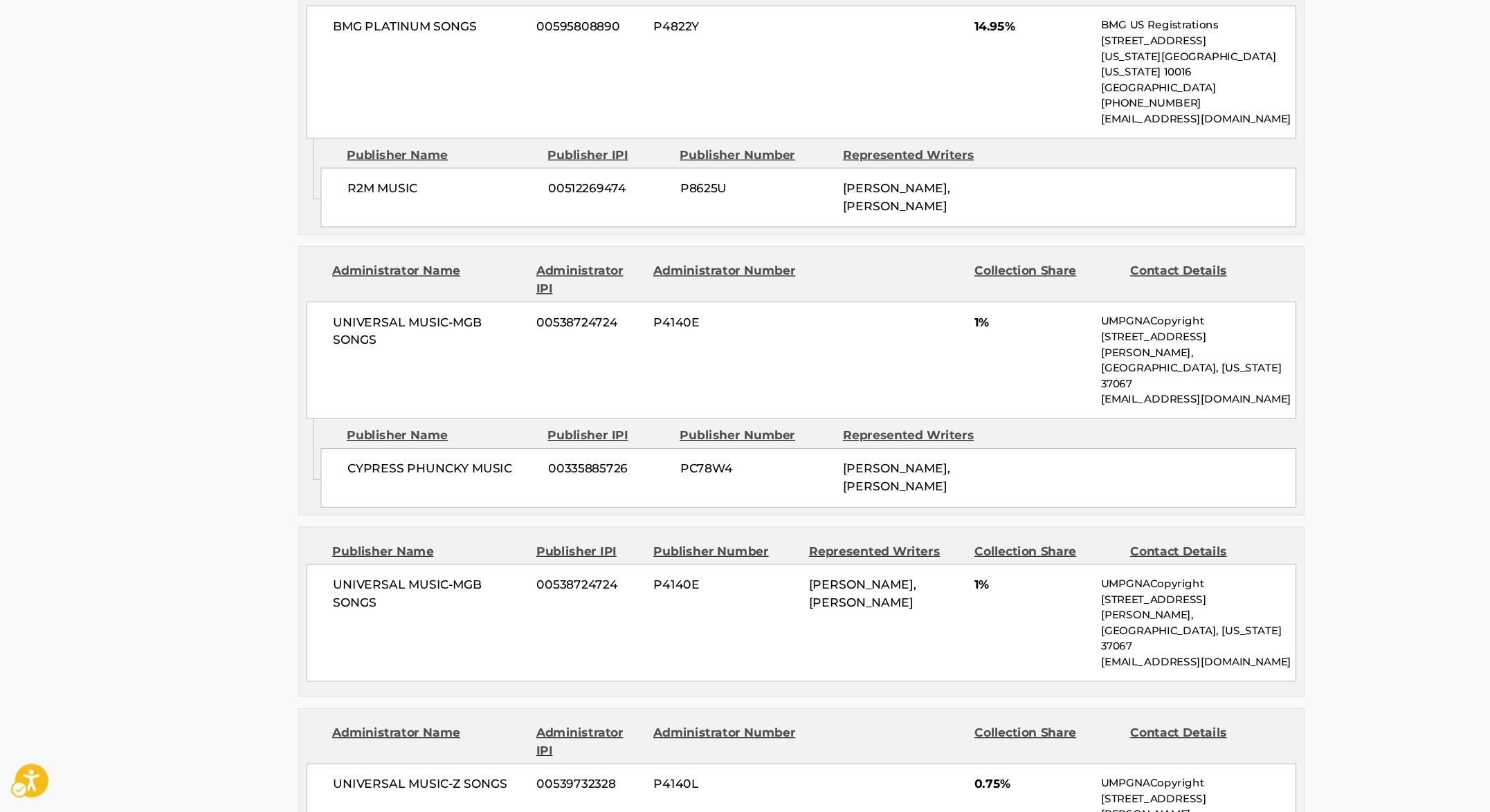
scroll to position [2785, 0]
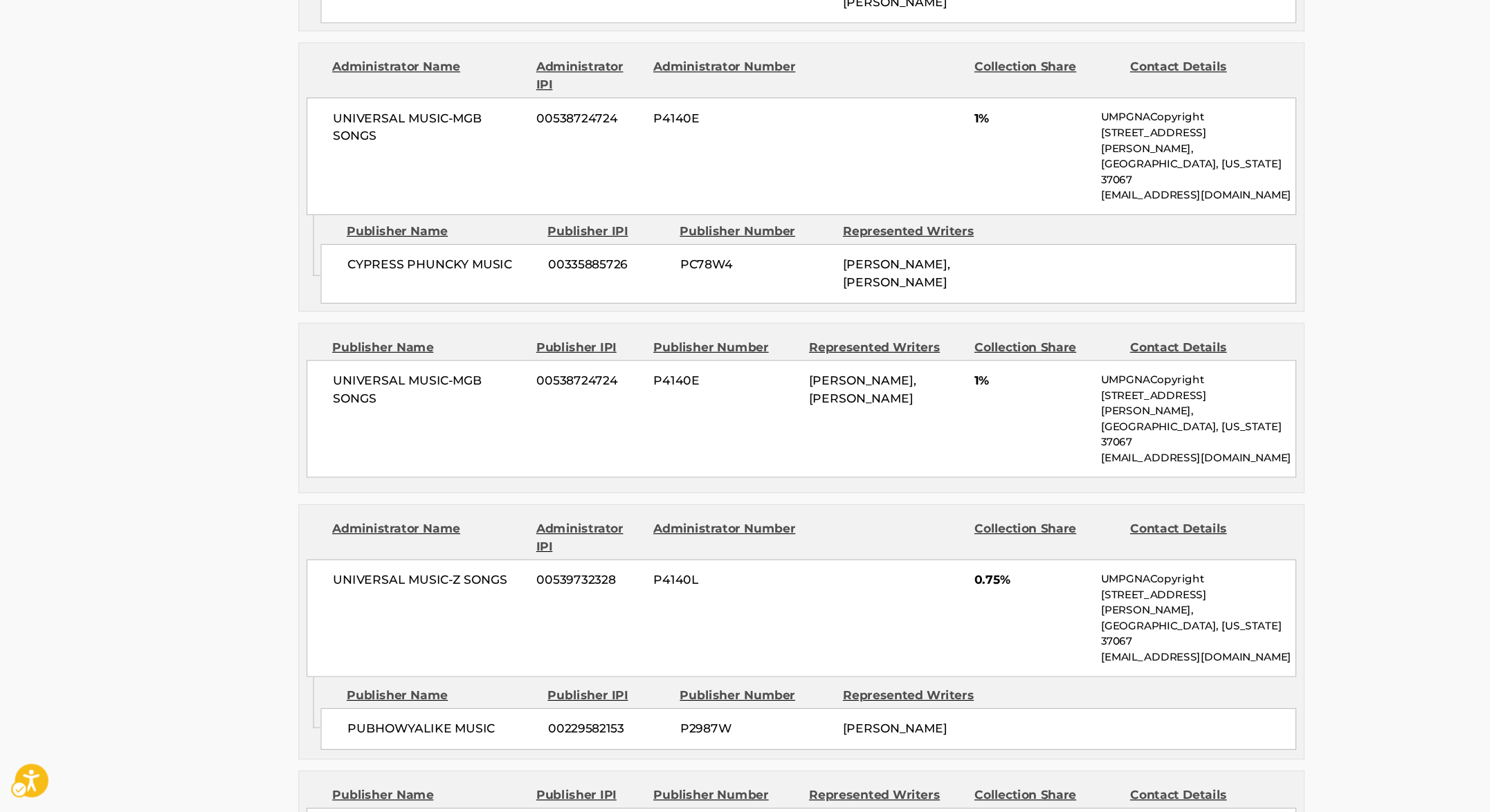
click at [524, 588] on span "00539732328" at bounding box center [548, 596] width 98 height 16
click at [668, 726] on span "P2987W" at bounding box center [703, 734] width 141 height 16
click at [576, 715] on div "PUBHOWYALIKE MUSIC 00229582153 P2987W GREGORY E JACOBS" at bounding box center [752, 734] width 908 height 39
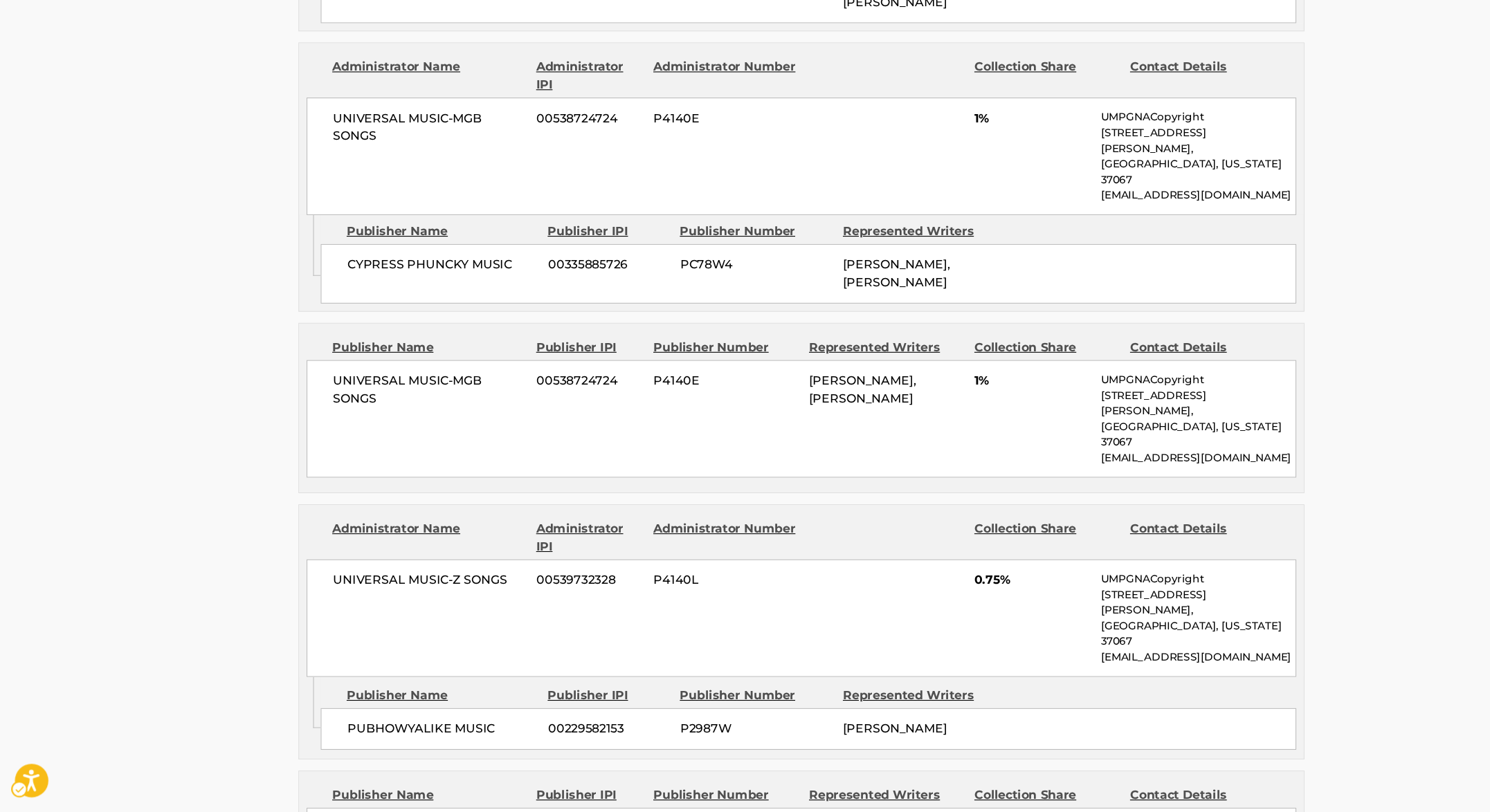
click at [566, 726] on span "00229582153" at bounding box center [566, 734] width 112 height 16
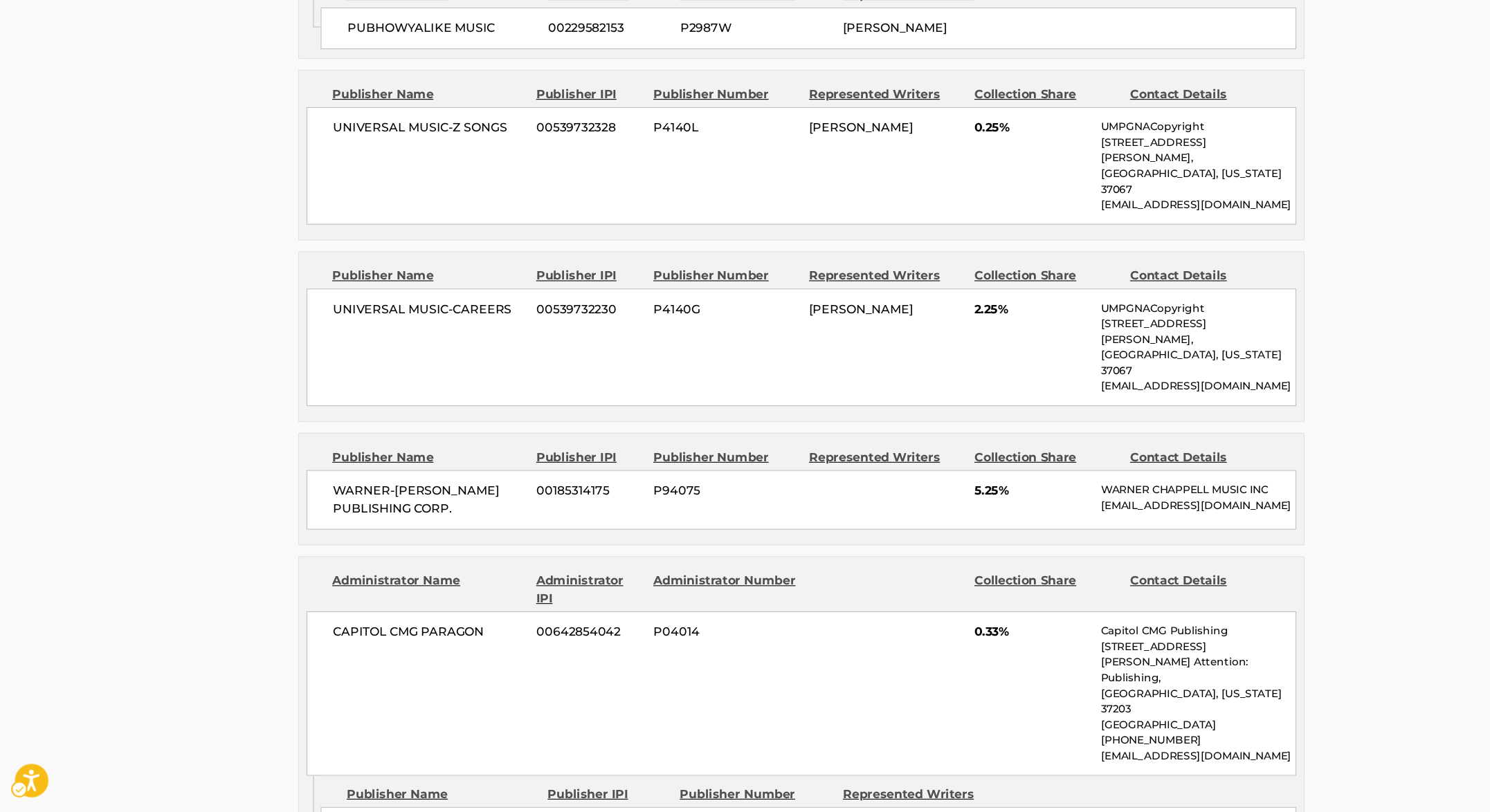
scroll to position [2584, 0]
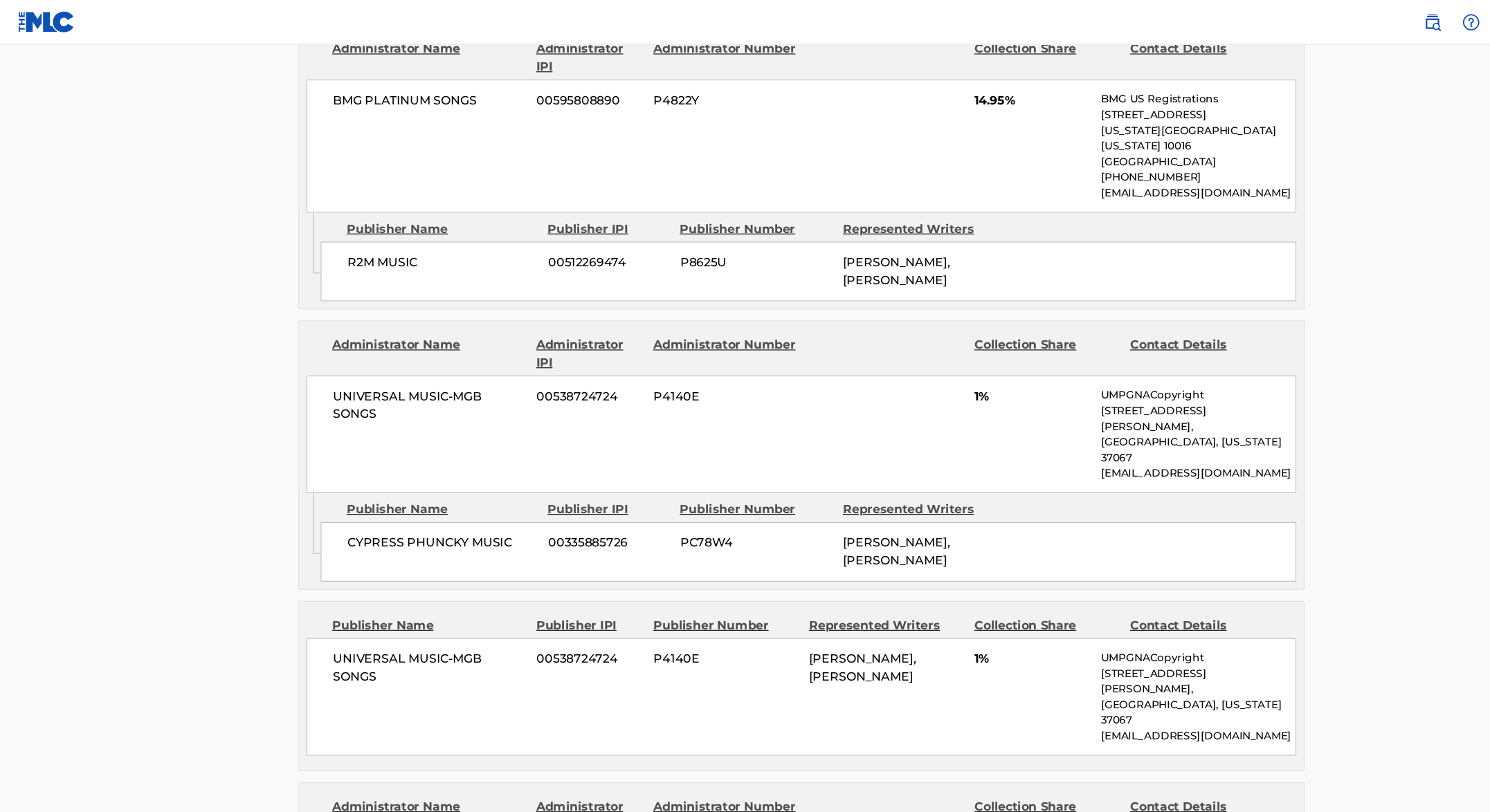
click at [555, 497] on span "00335885726" at bounding box center [566, 505] width 112 height 16
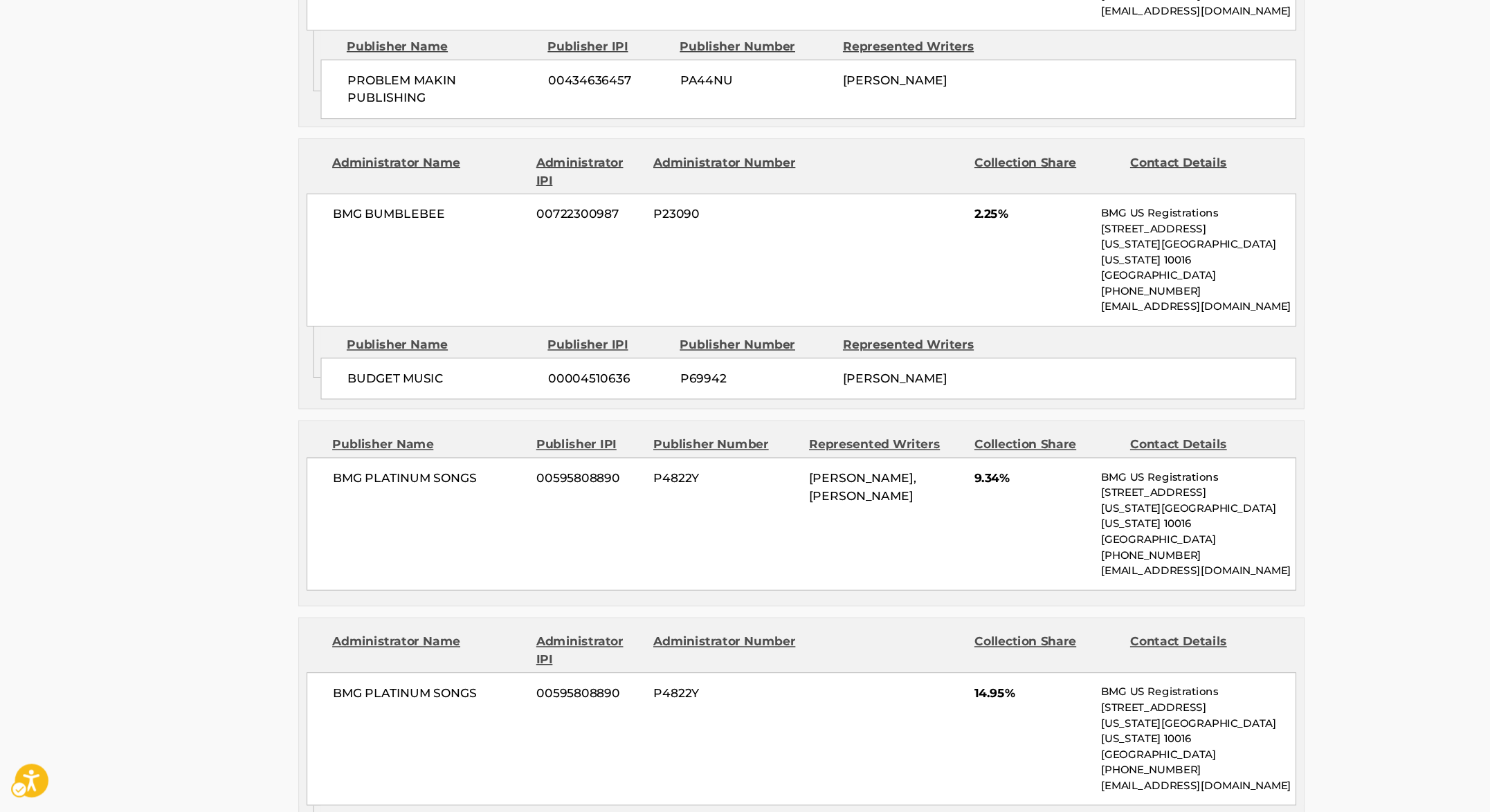
scroll to position [1432, 0]
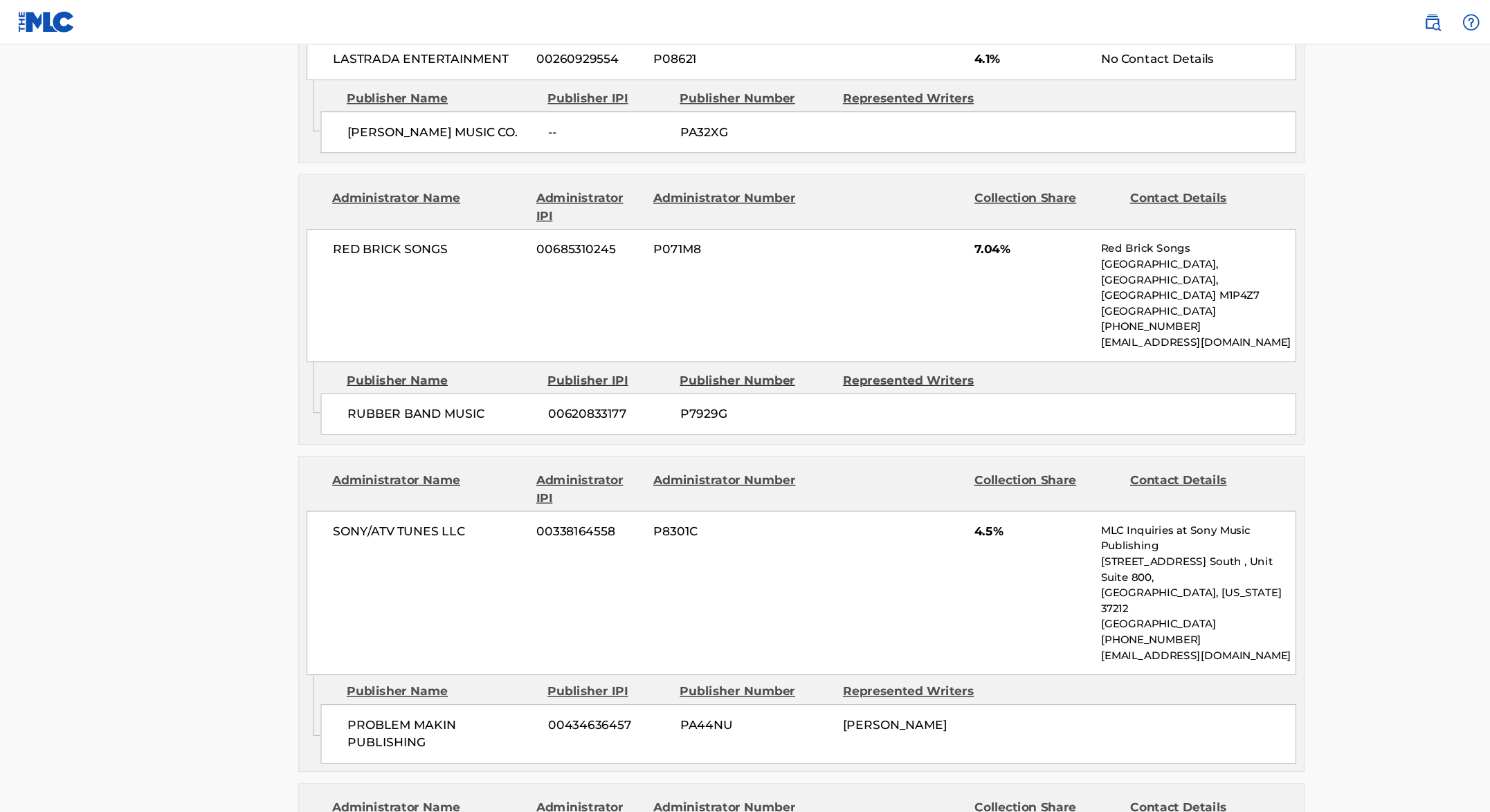
click at [535, 377] on span "00620833177" at bounding box center [566, 385] width 112 height 16
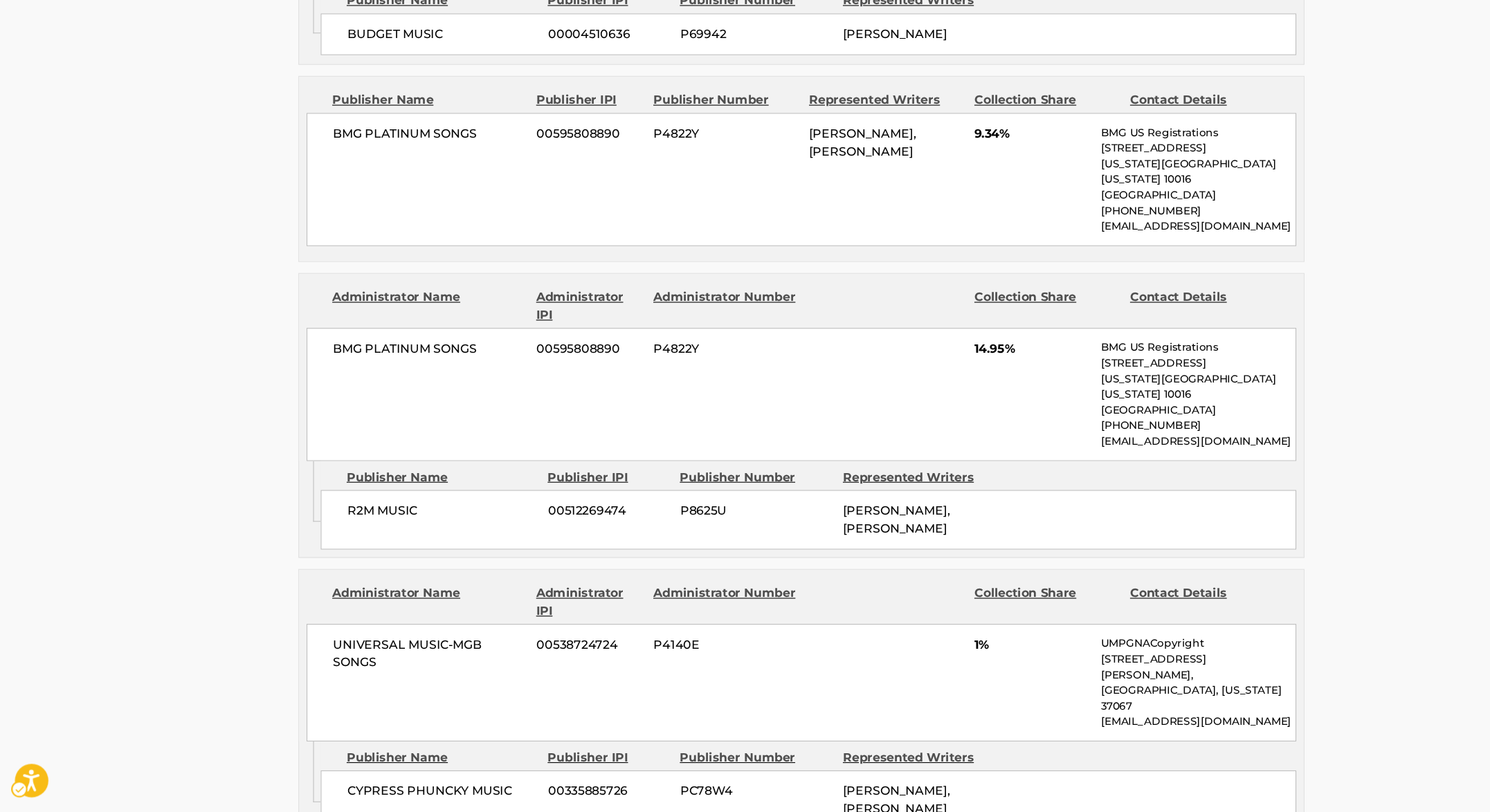
click at [555, 523] on span "00512269474" at bounding box center [566, 531] width 112 height 16
click at [528, 373] on span "00595808890" at bounding box center [548, 381] width 98 height 16
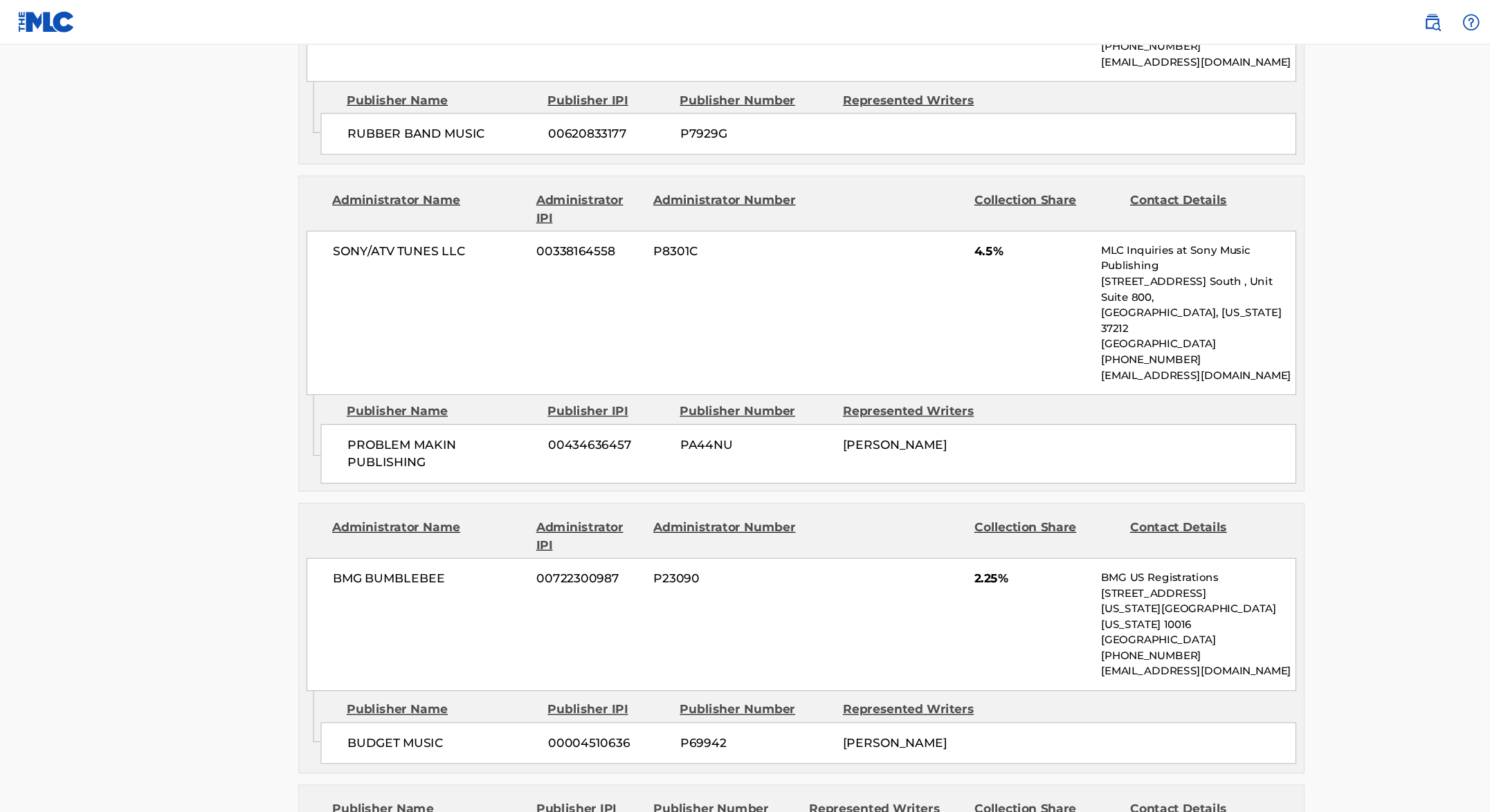
click at [530, 406] on span "00434636457" at bounding box center [566, 414] width 112 height 16
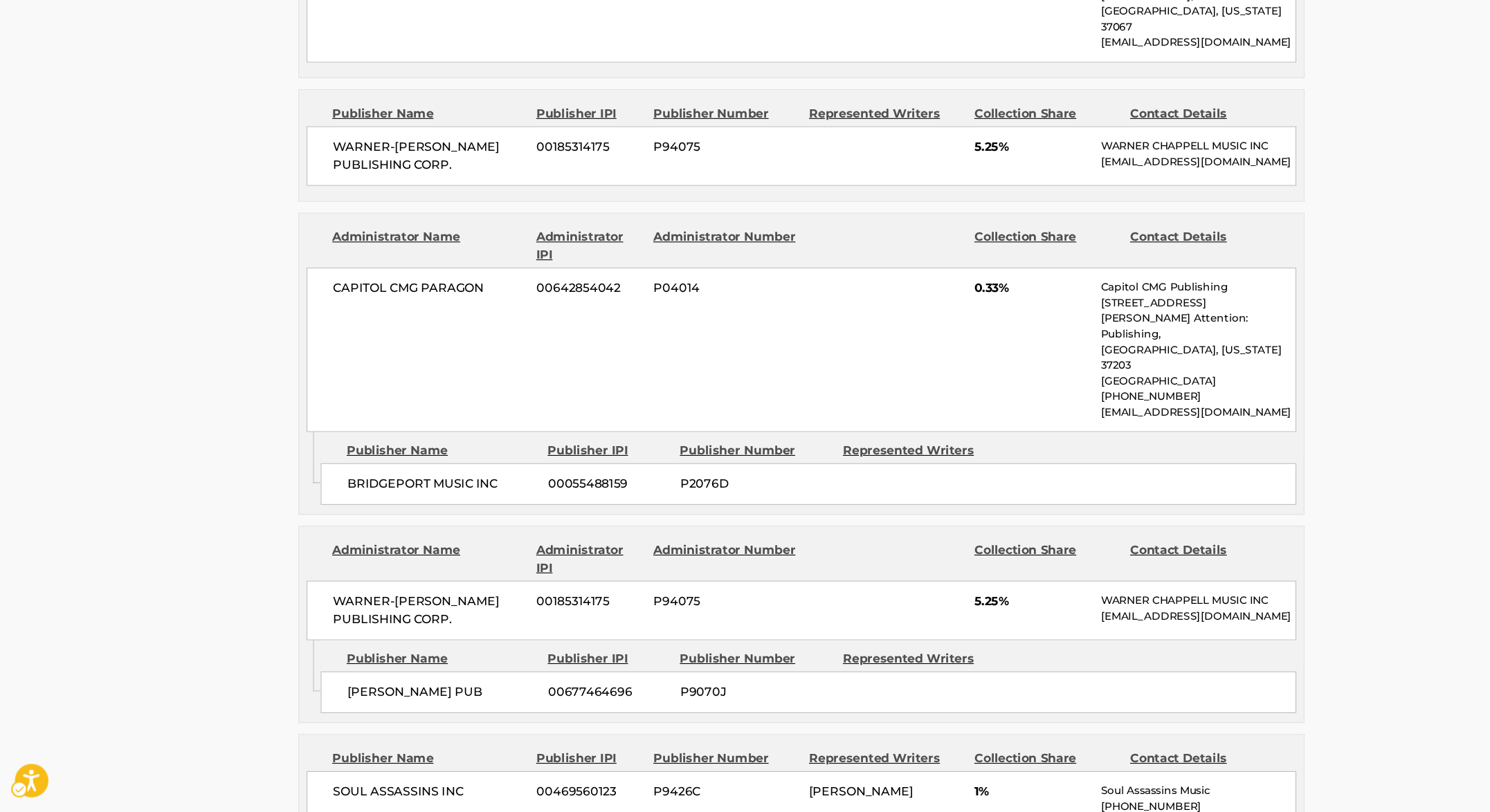
click at [579, 693] on span "00677464696" at bounding box center [566, 701] width 112 height 16
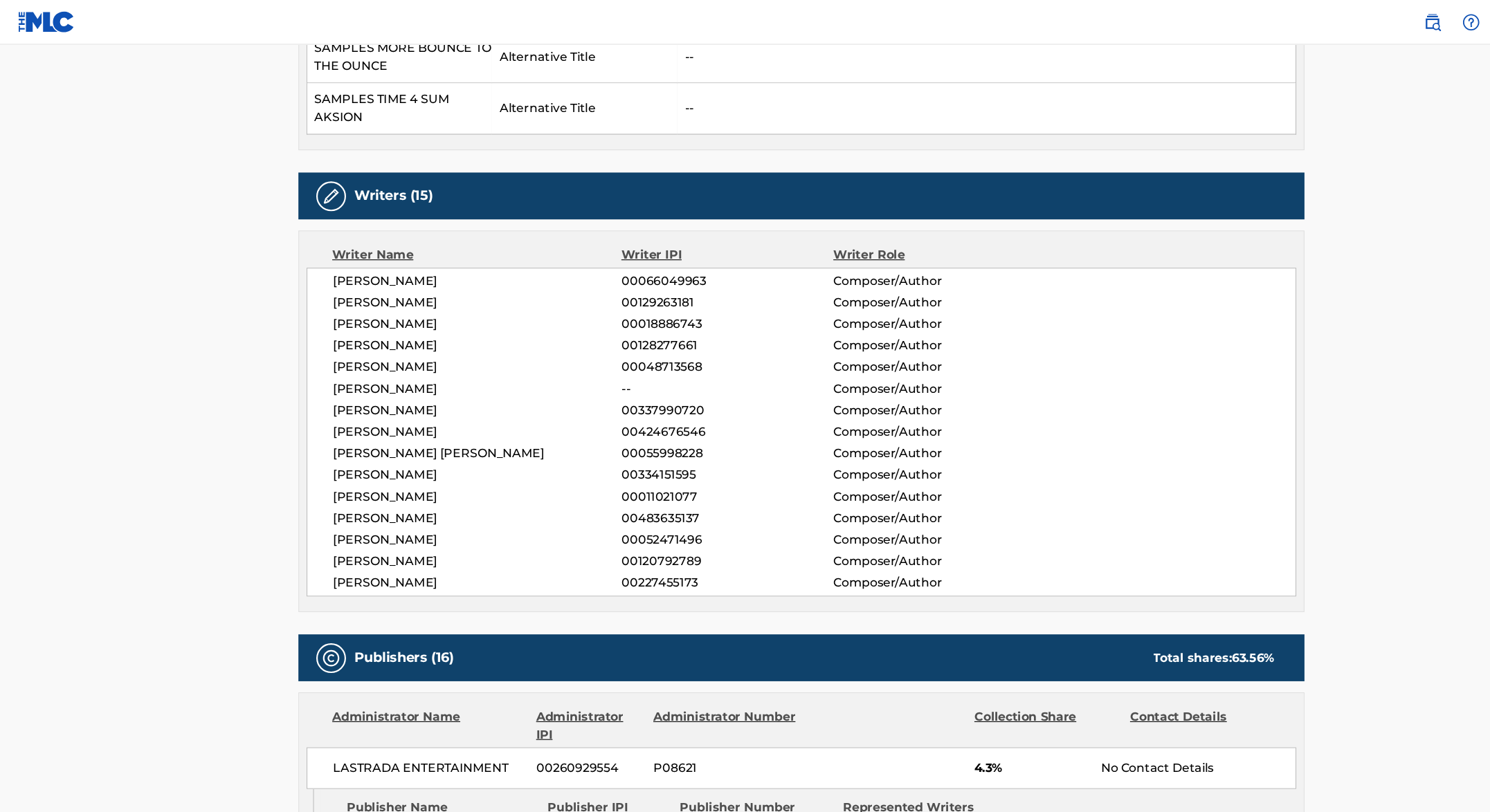
scroll to position [1883, 0]
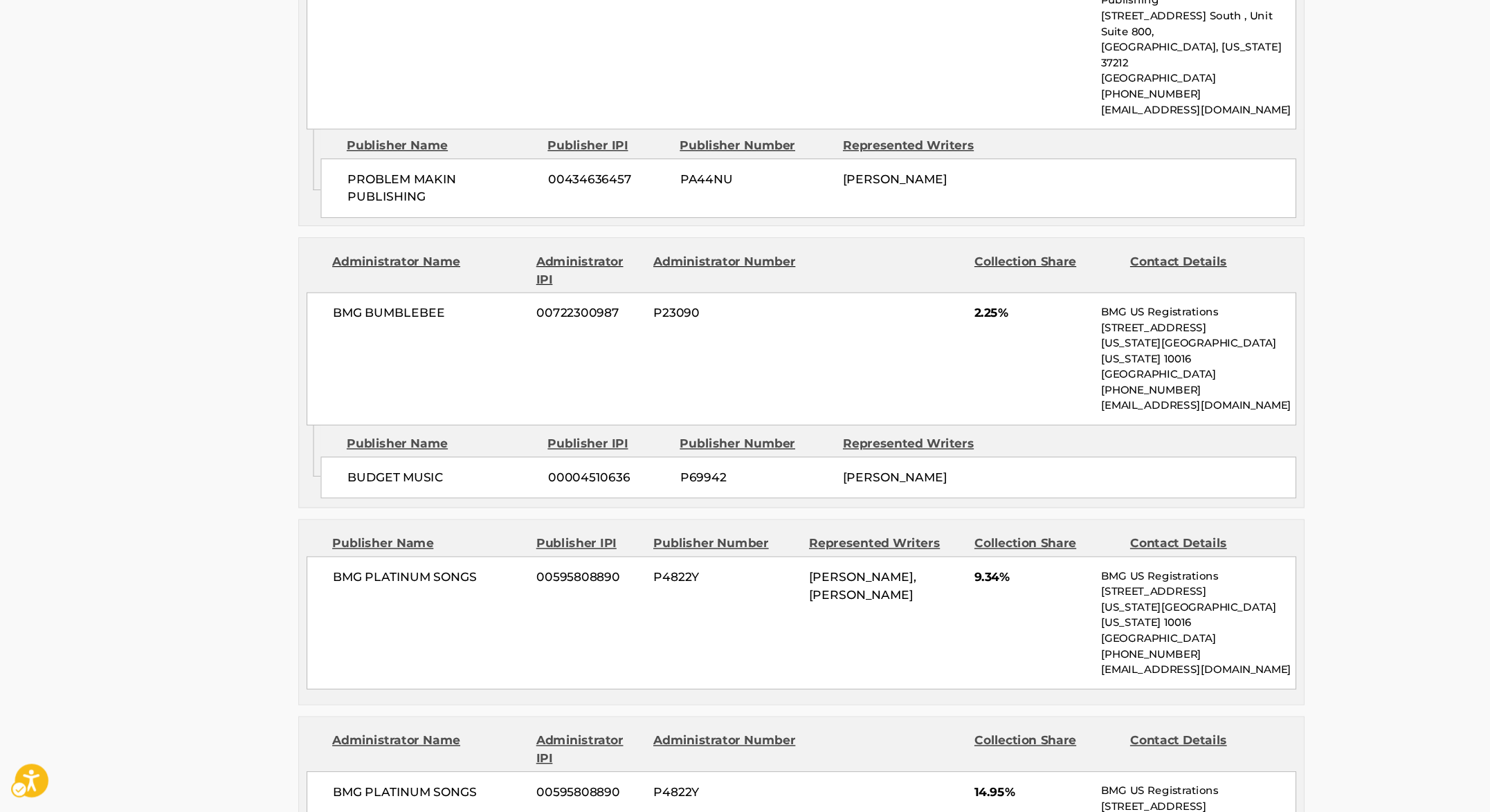
click at [568, 492] on span "00004510636" at bounding box center [566, 501] width 112 height 16
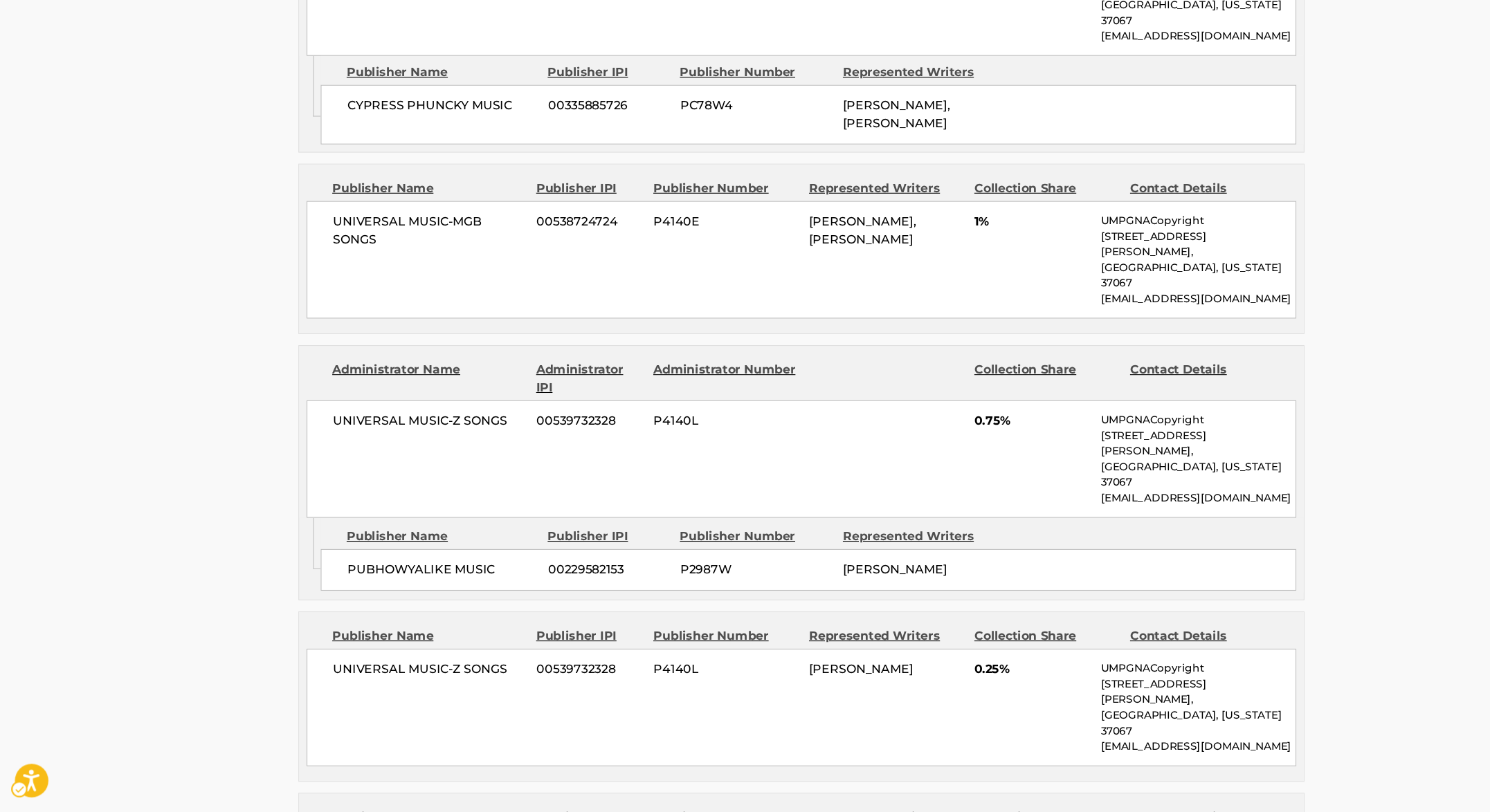
scroll to position [3015, 0]
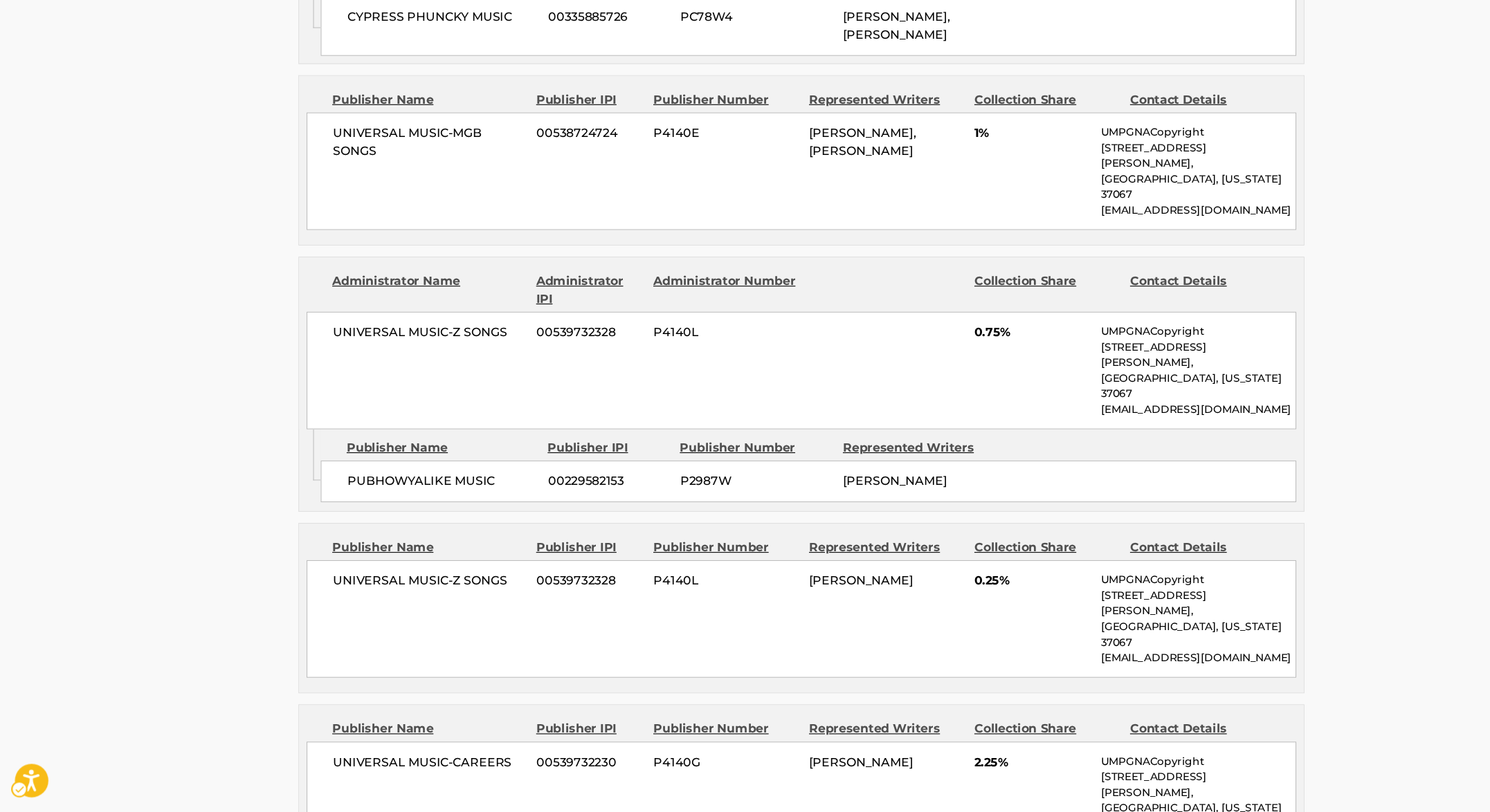
click at [556, 746] on div "UNIVERSAL MUSIC-CAREERS 00539732230 P4140G LOWELL FULSON 2.25% UMPGNACopyright …" at bounding box center [745, 800] width 920 height 110
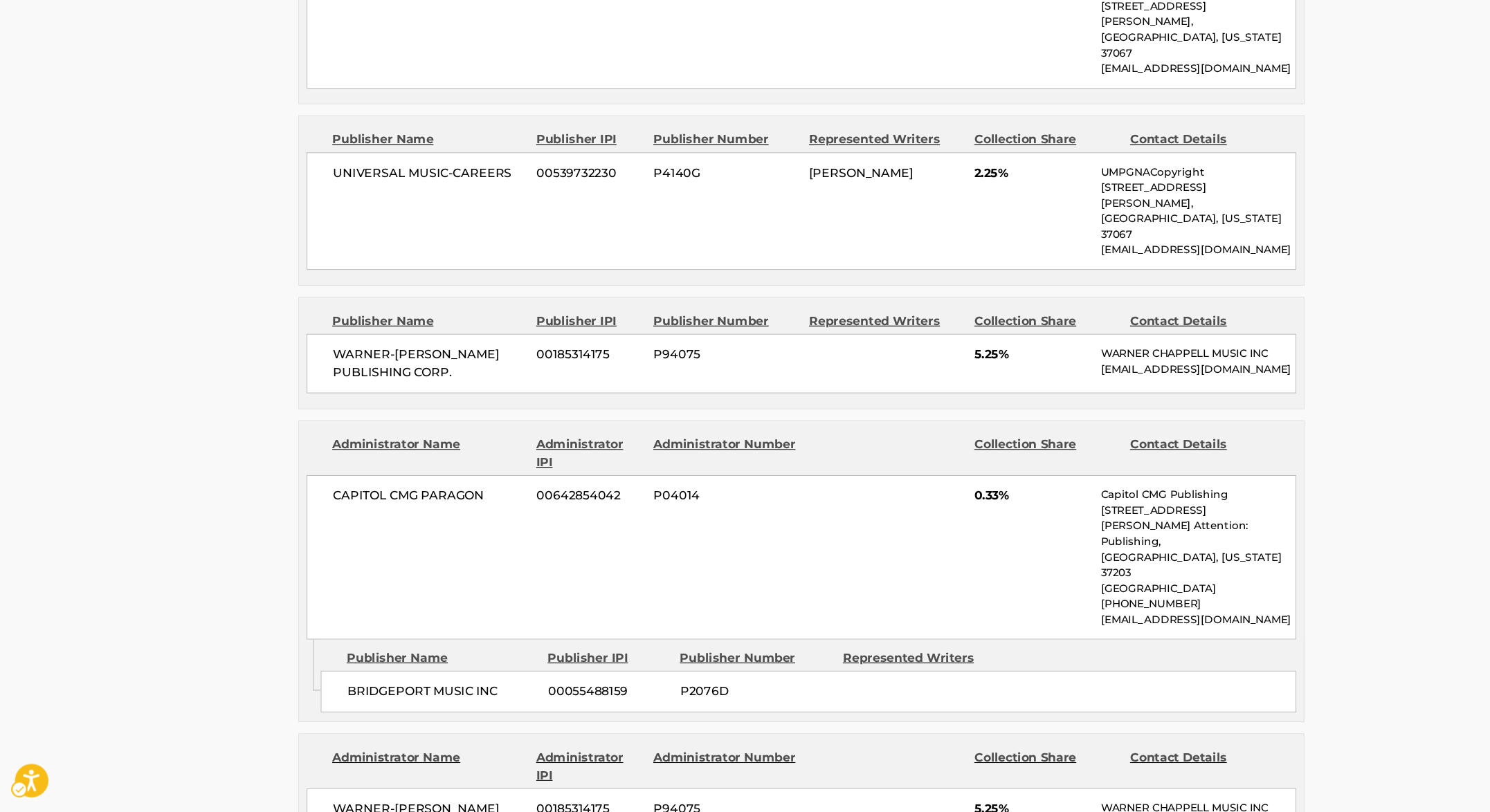
click at [600, 692] on span "00055488159" at bounding box center [566, 700] width 112 height 16
click at [575, 692] on span "00055488159" at bounding box center [566, 700] width 112 height 16
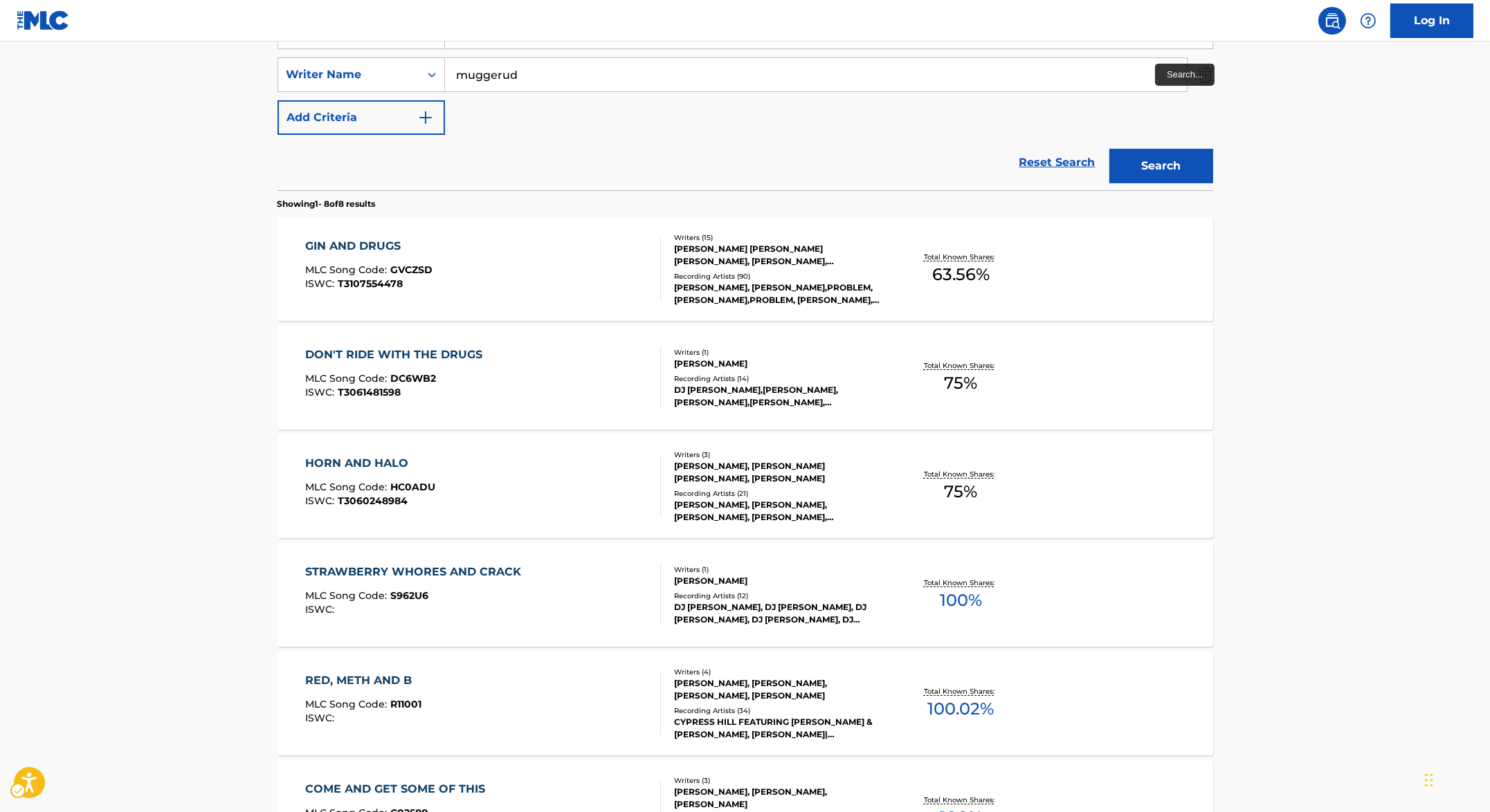
scroll to position [45, 0]
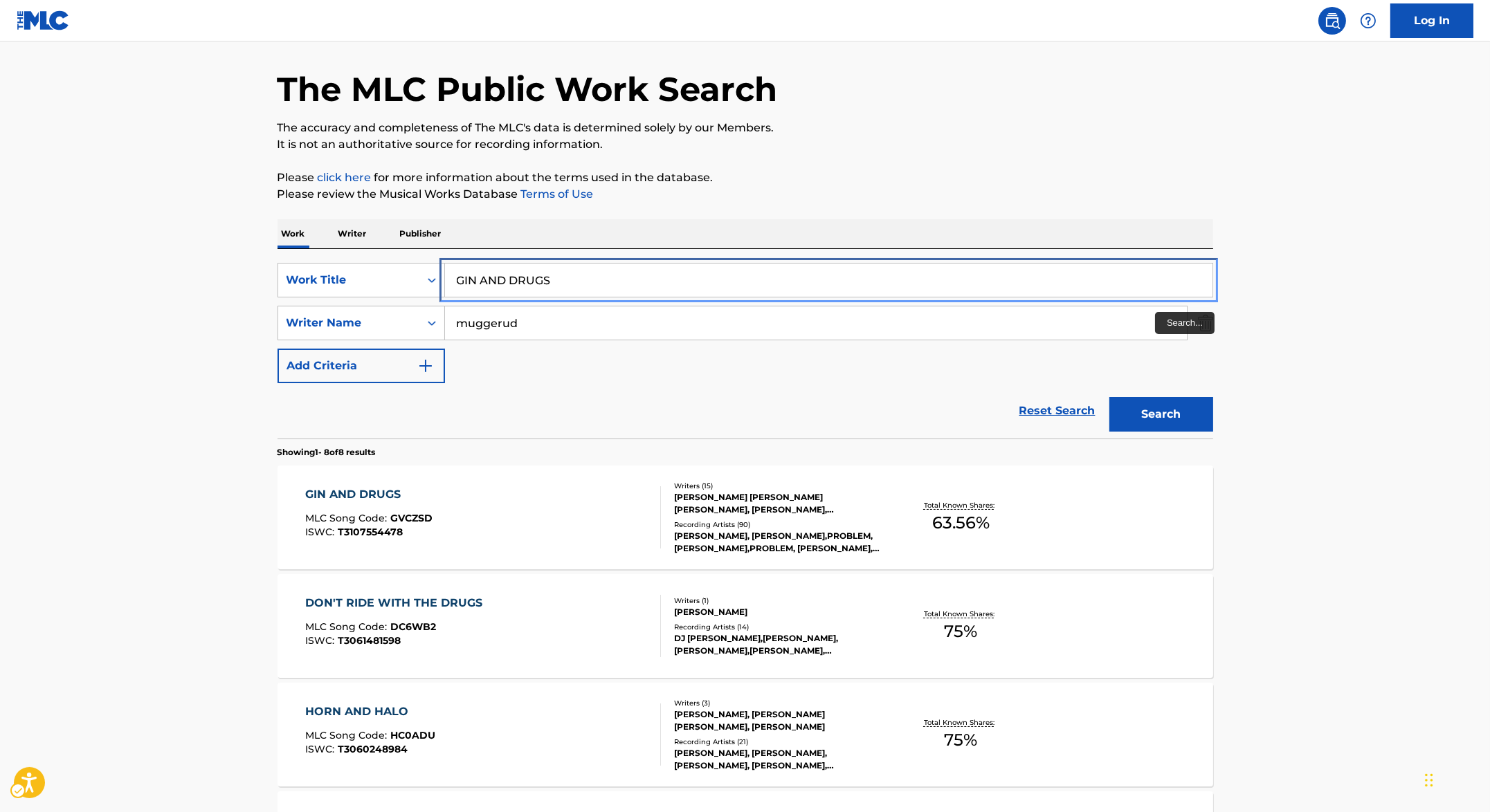
click at [579, 278] on input "GIN AND DRUGS" at bounding box center [828, 280] width 767 height 33
paste input "RL FOR ALL SEASON"
click at [1219, 132] on div "The MLC Public Work Search The accuracy and completeness of The MLC's data is d…" at bounding box center [745, 712] width 969 height 1363
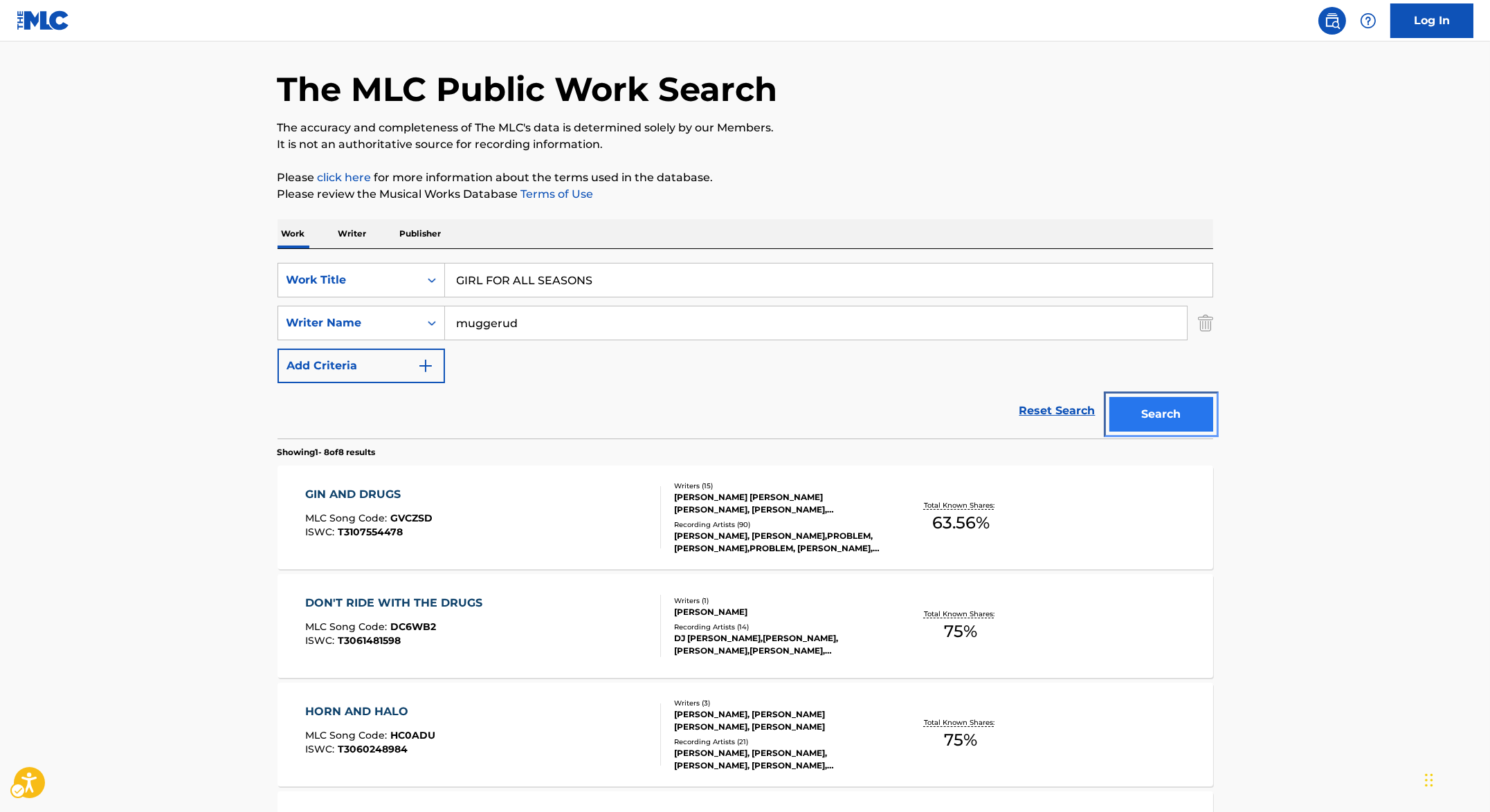
click at [1178, 414] on button "Search" at bounding box center [1161, 415] width 104 height 34
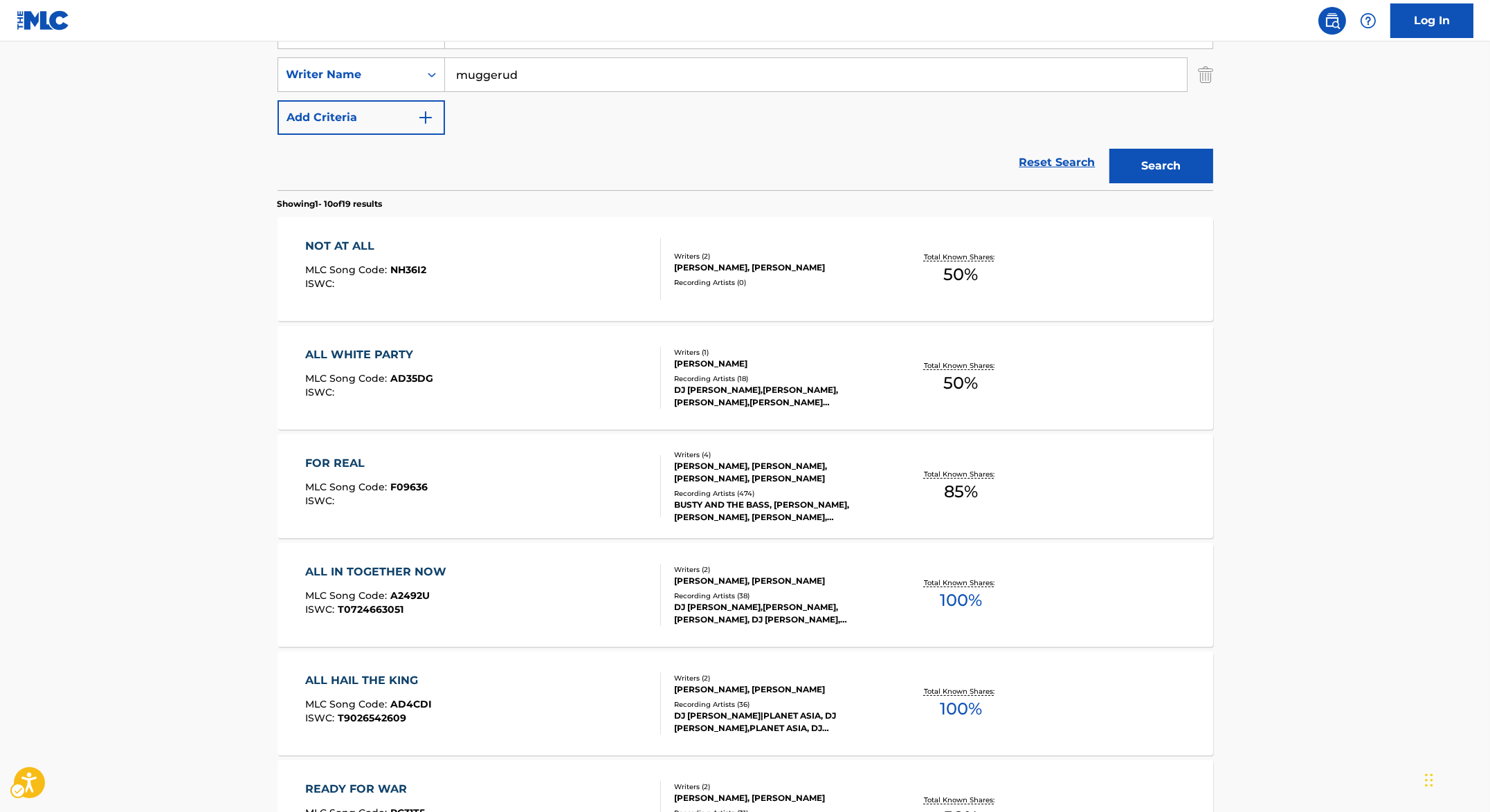
scroll to position [132, 0]
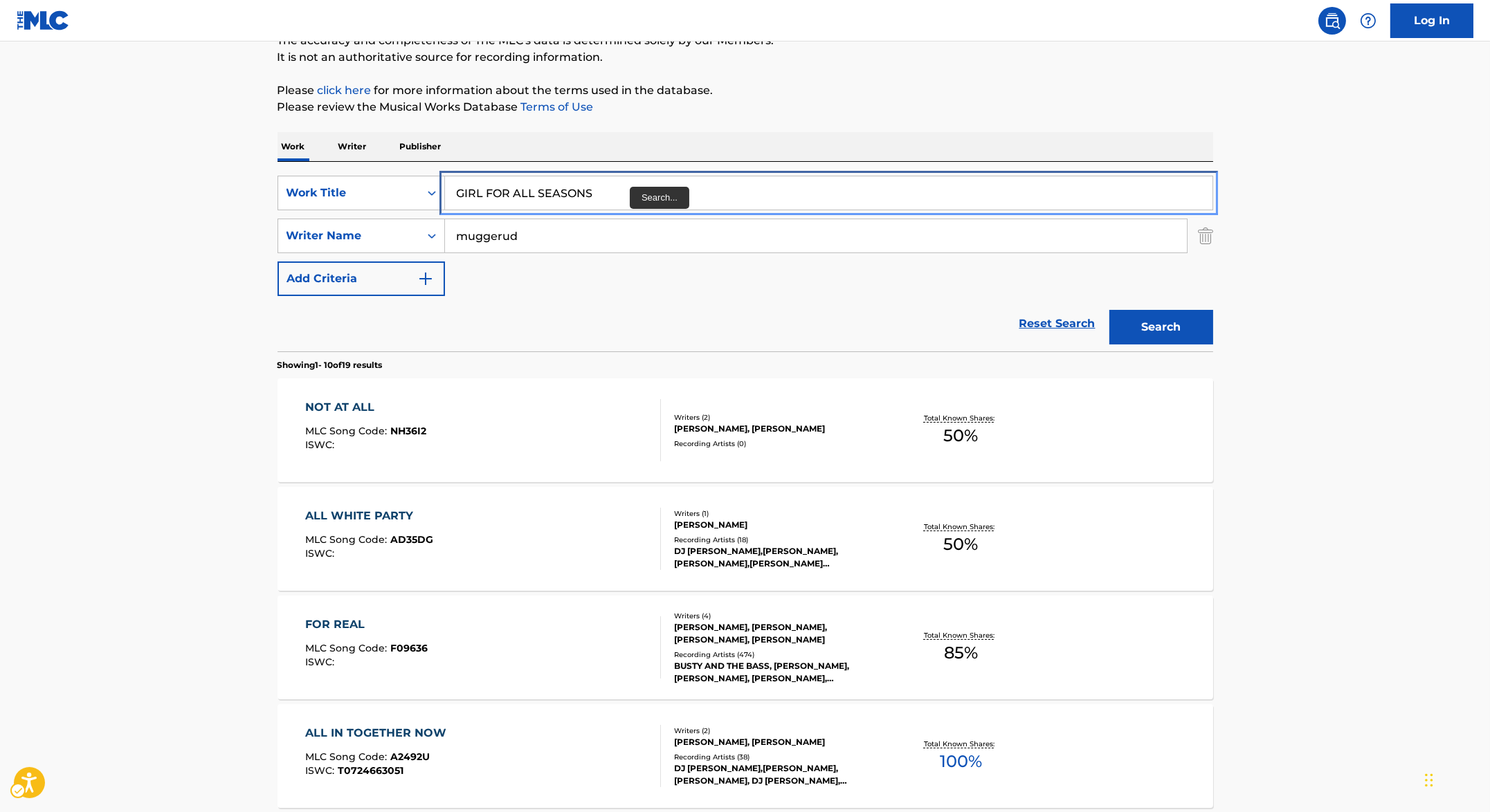
click at [644, 188] on input "GIRL FOR ALL SEASONS" at bounding box center [828, 193] width 767 height 33
drag, startPoint x: 644, startPoint y: 188, endPoint x: 634, endPoint y: 192, distance: 10.8
click at [634, 192] on input "GIRL FOR ALL SEASONS" at bounding box center [828, 193] width 767 height 33
paste input "LACIER"
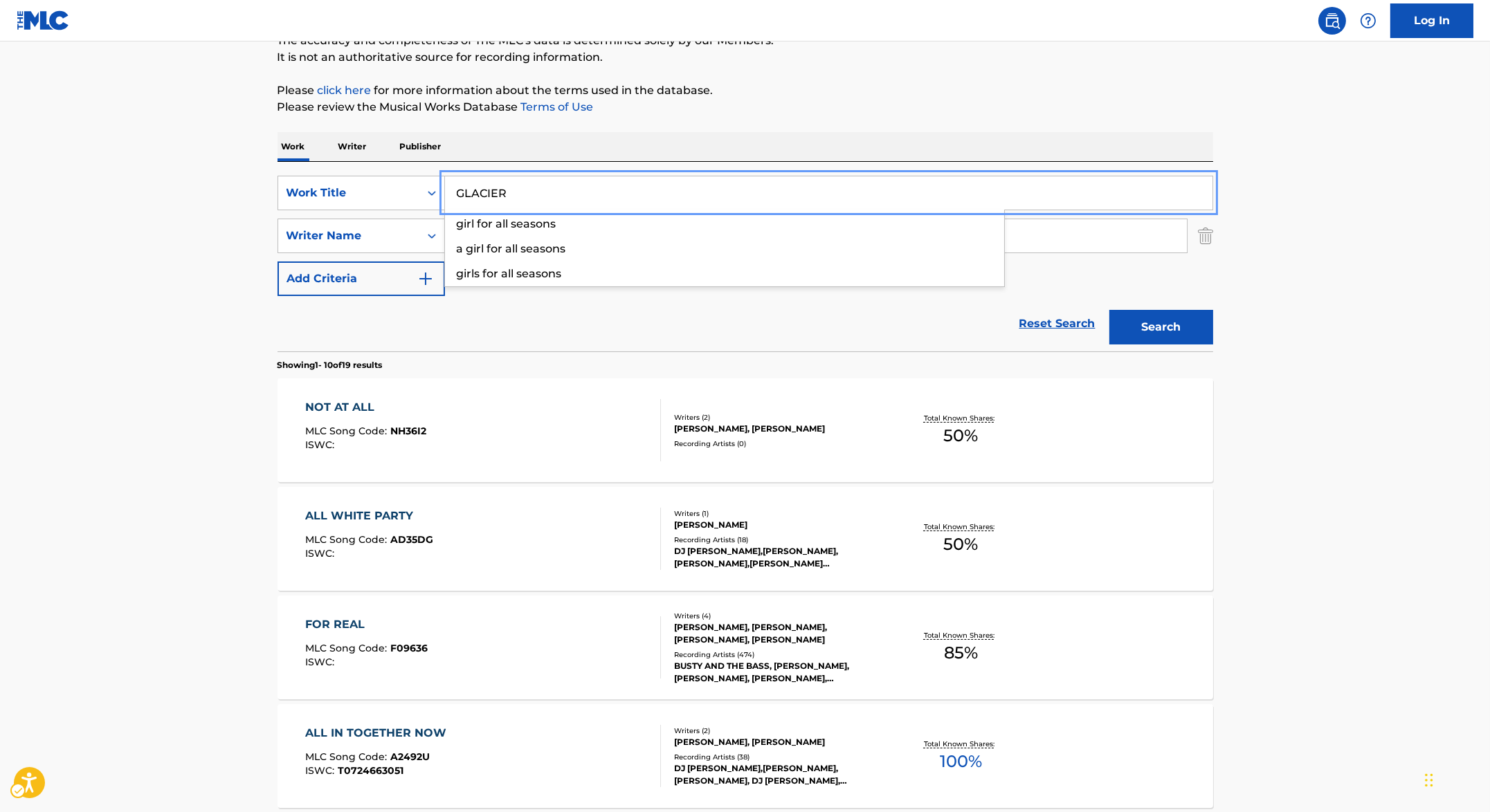
click at [869, 157] on div "Work Writer Publisher" at bounding box center [745, 147] width 936 height 29
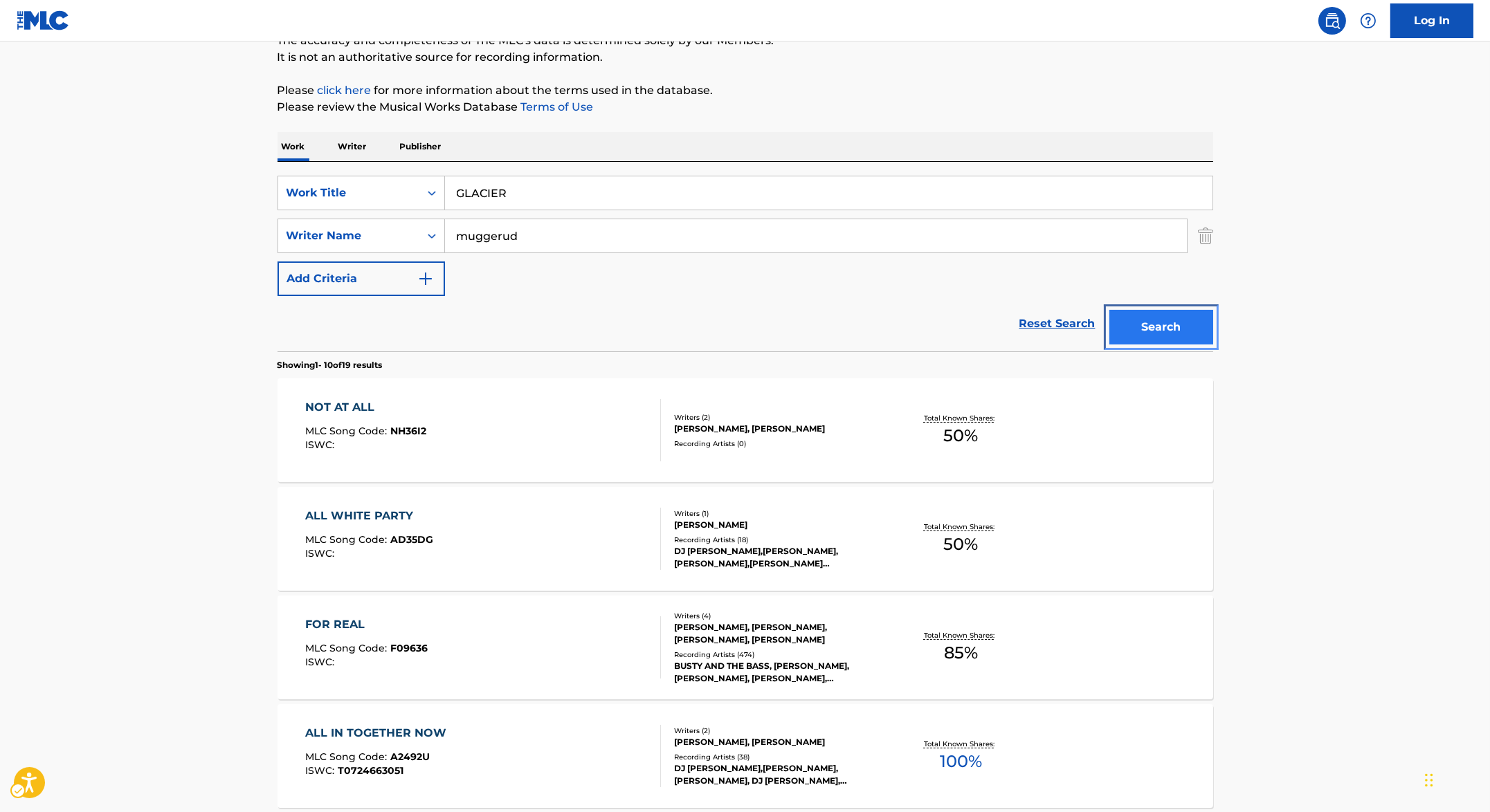
click at [1178, 320] on button "Search" at bounding box center [1161, 327] width 104 height 34
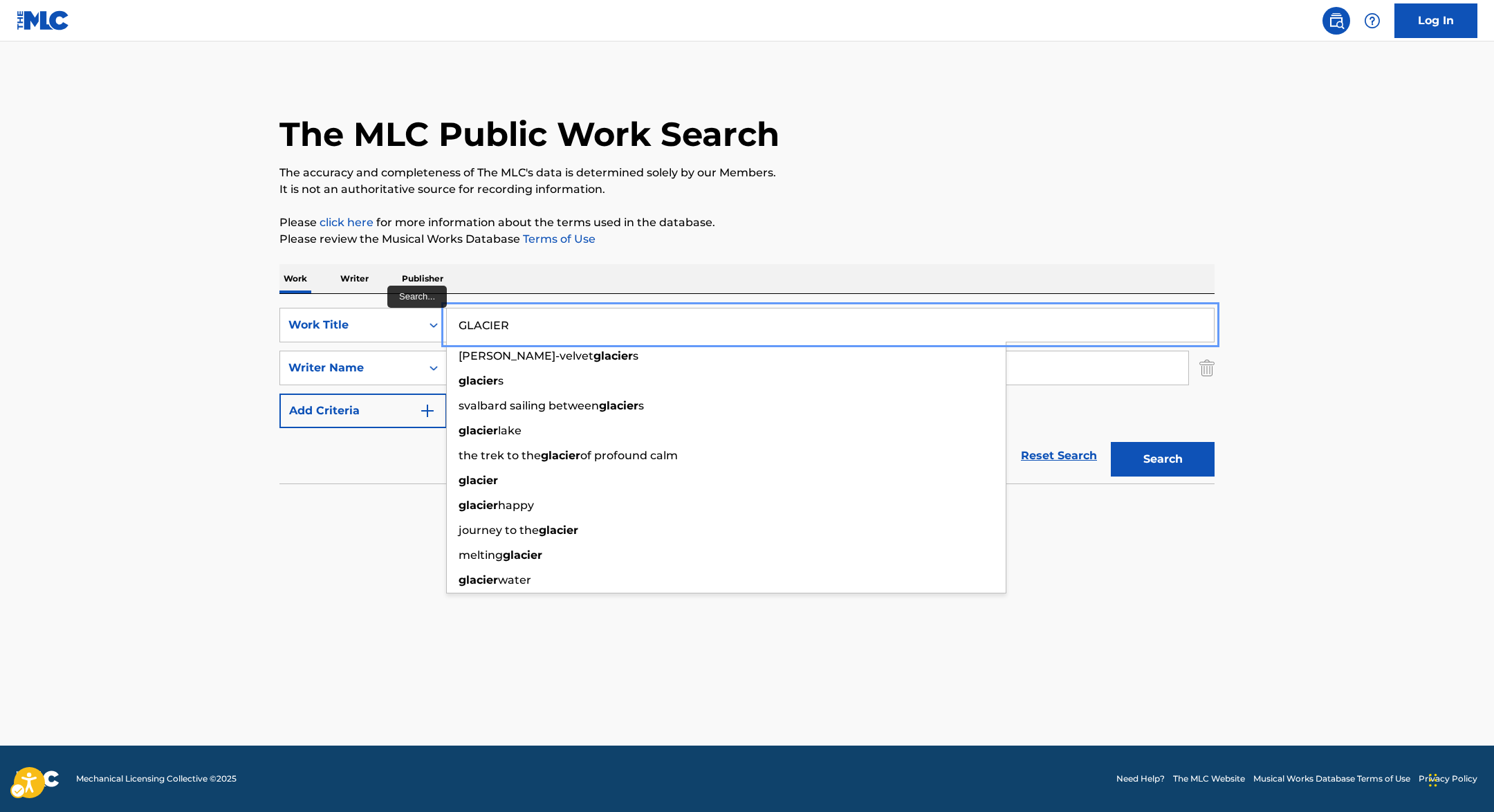
click at [599, 334] on input "GLACIER" at bounding box center [830, 325] width 767 height 33
click at [599, 335] on input "GLACIER" at bounding box center [830, 325] width 767 height 33
paste input "OD KILLA"
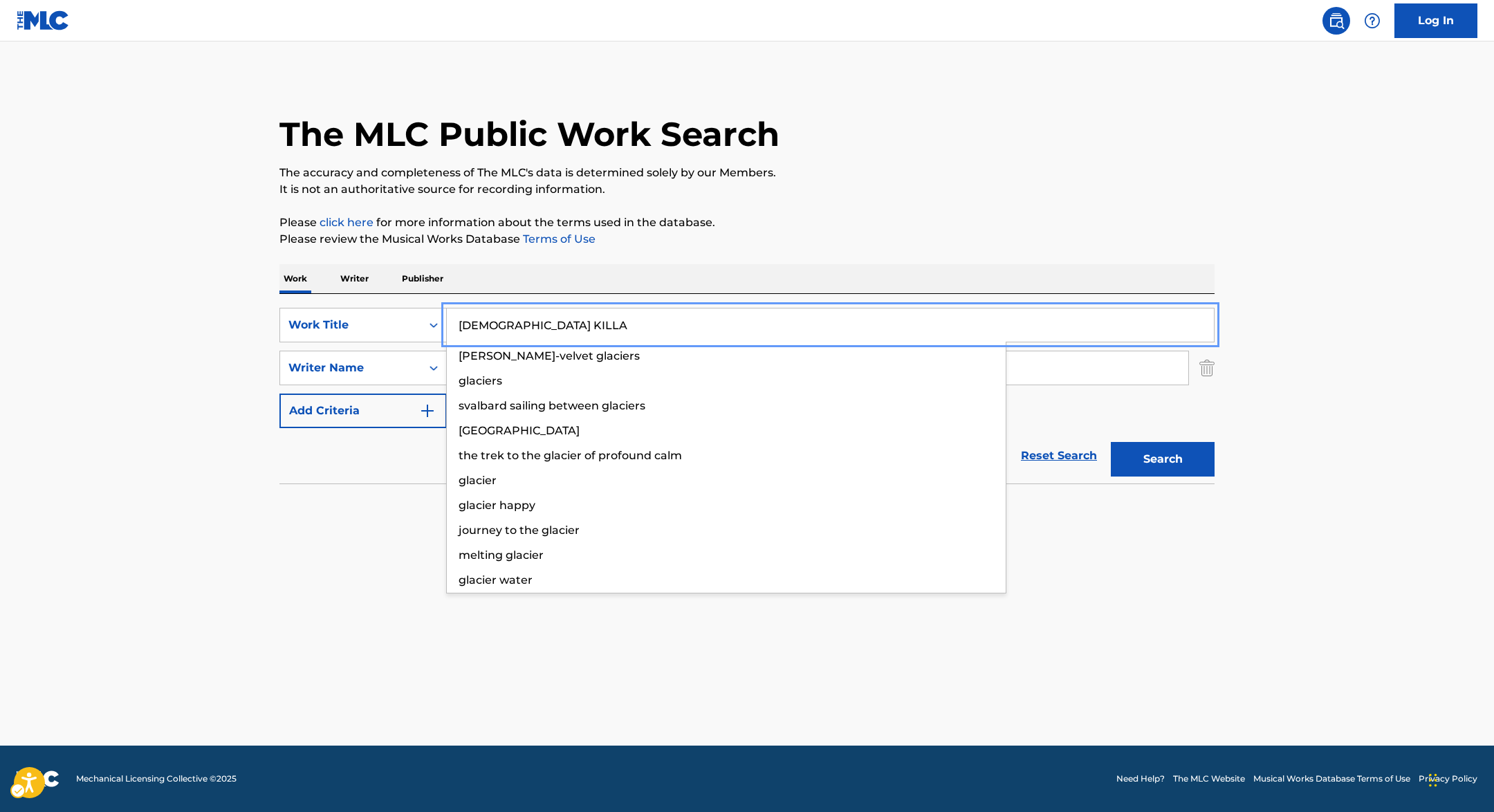
type input "GOD KILLA"
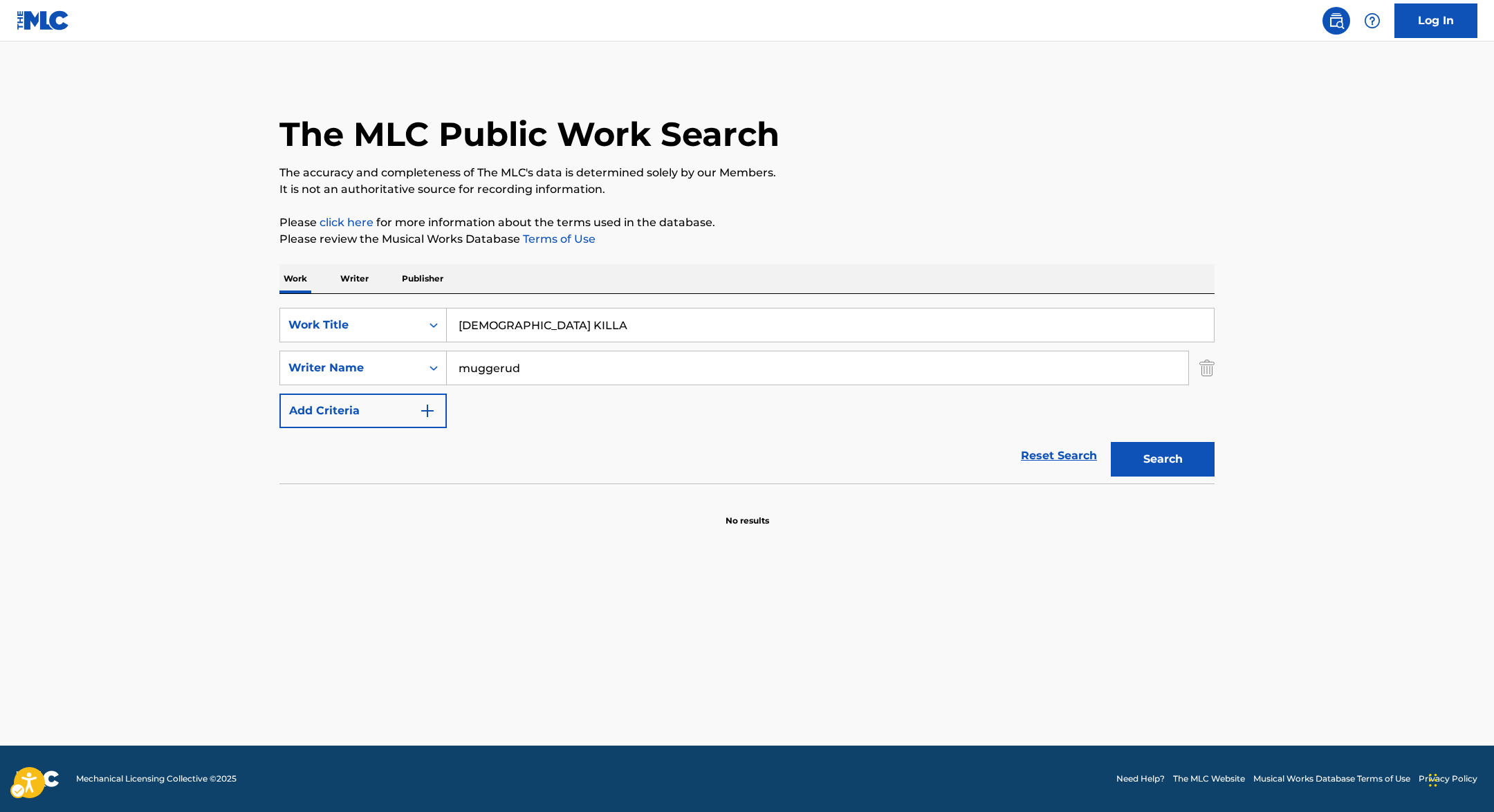
click at [942, 234] on p "Please review the Musical Works Database Terms of Use | New Window" at bounding box center [747, 239] width 935 height 16
click at [1204, 455] on button "Search" at bounding box center [1163, 459] width 104 height 34
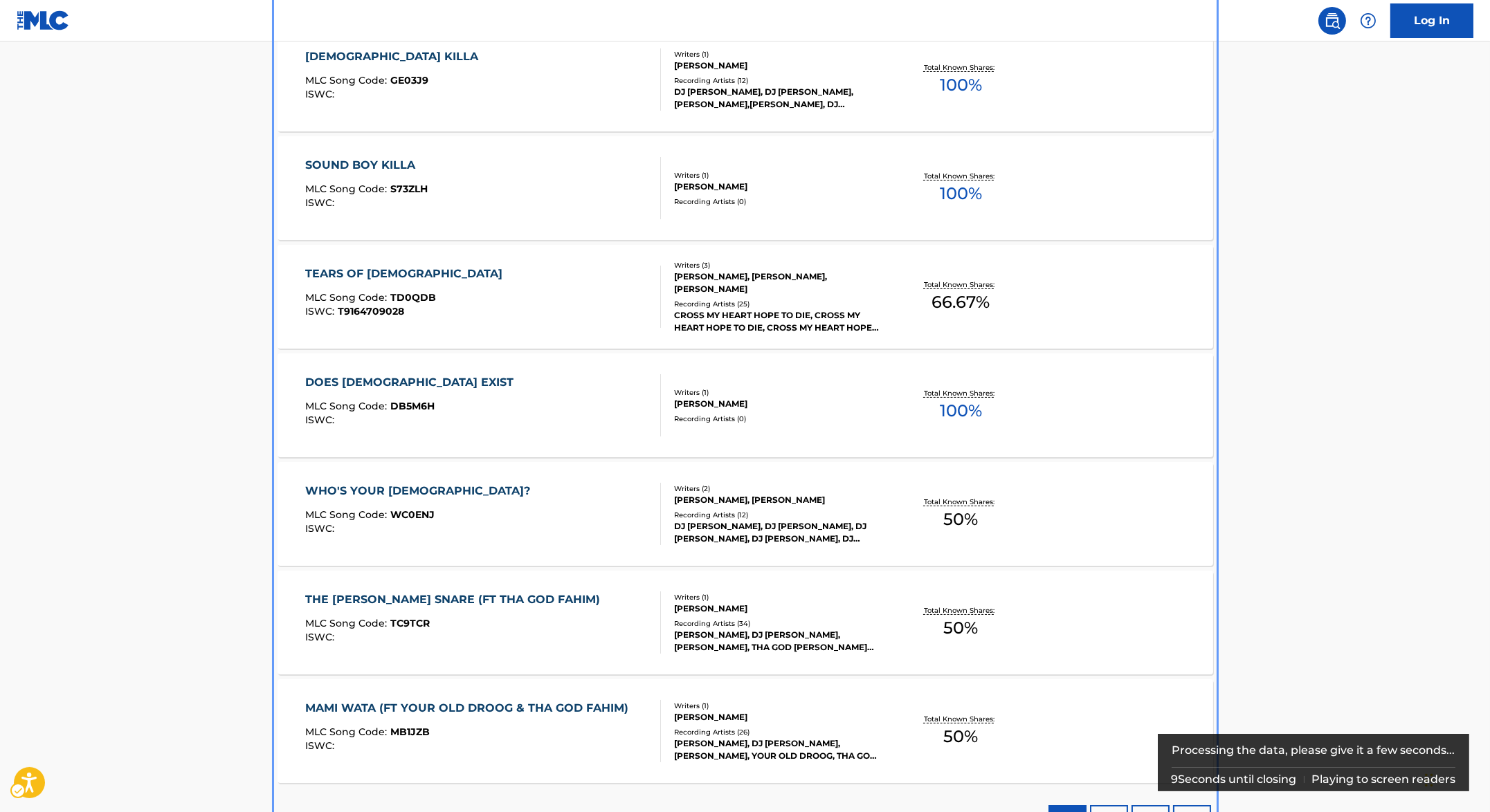
scroll to position [473, 0]
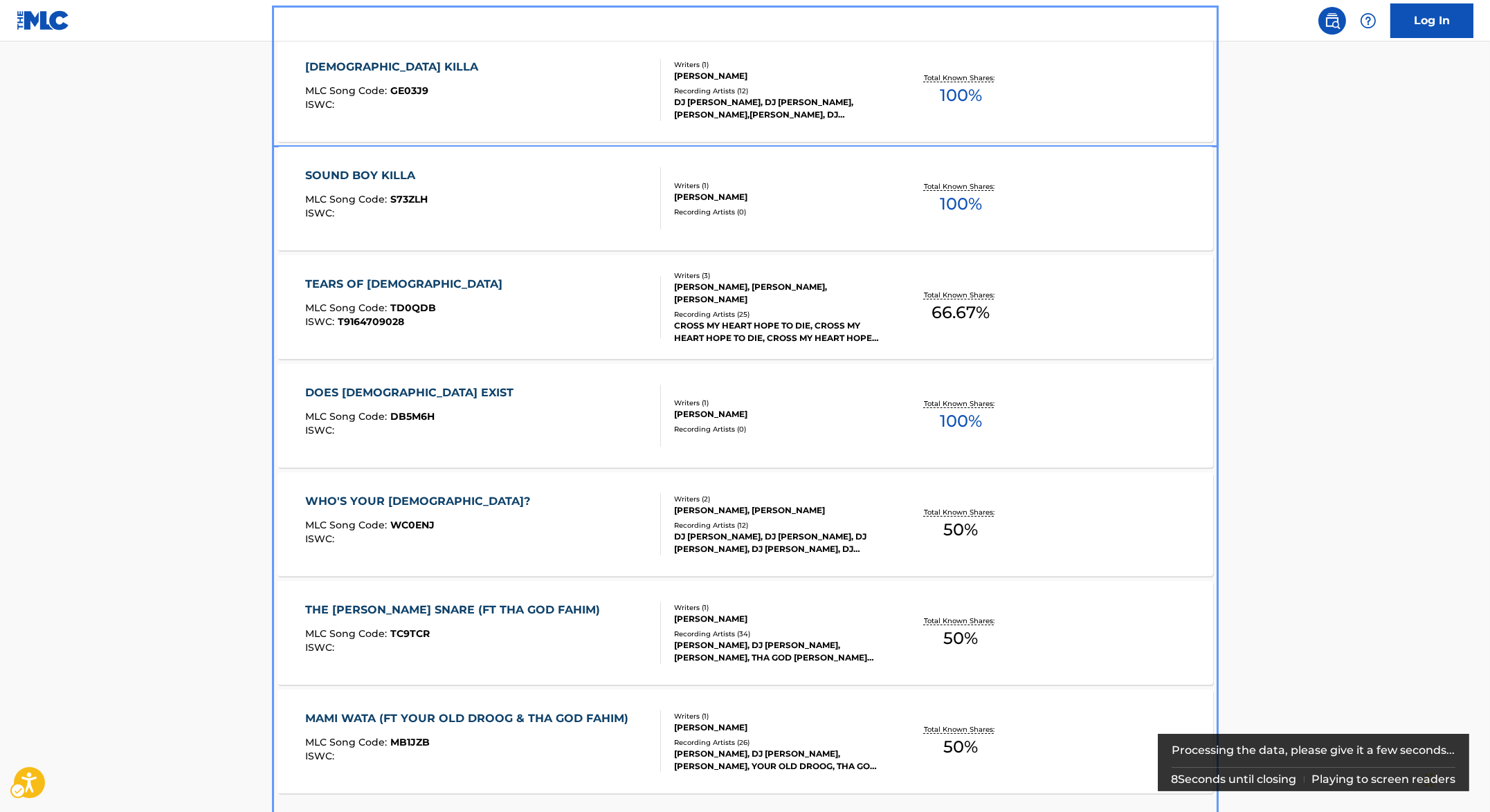
click at [451, 59] on div "GOD KILLA MLC Song Code : GE03J9 ISWC :" at bounding box center [483, 90] width 356 height 62
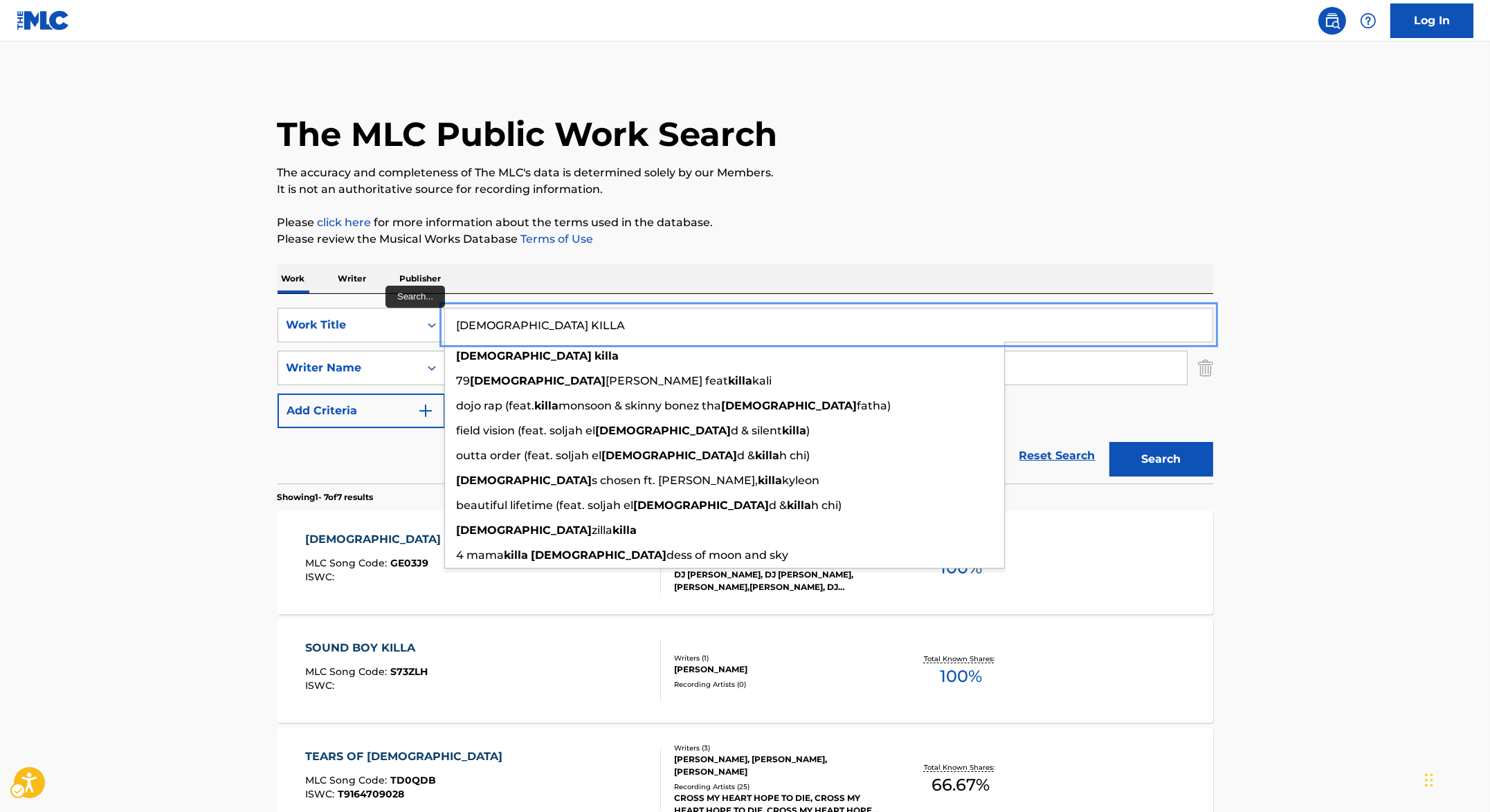
click at [635, 324] on input "GOD KILLA" at bounding box center [828, 325] width 767 height 33
paste input "'S BANKER"
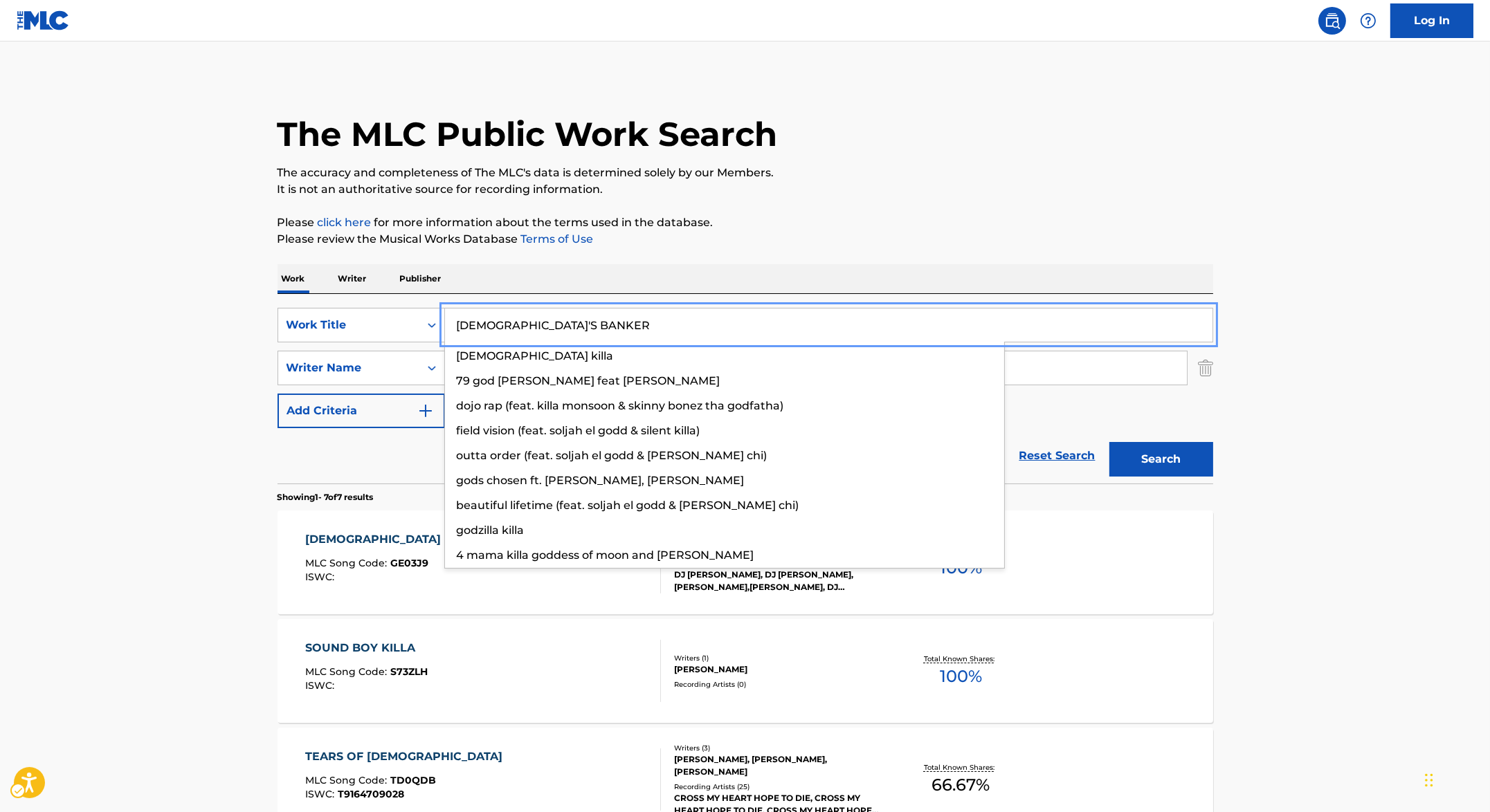
type input "GOD'S BANKER"
click at [940, 251] on div "The MLC Public Work Search The accuracy and completeness of The MLC's data is d…" at bounding box center [745, 703] width 969 height 1255
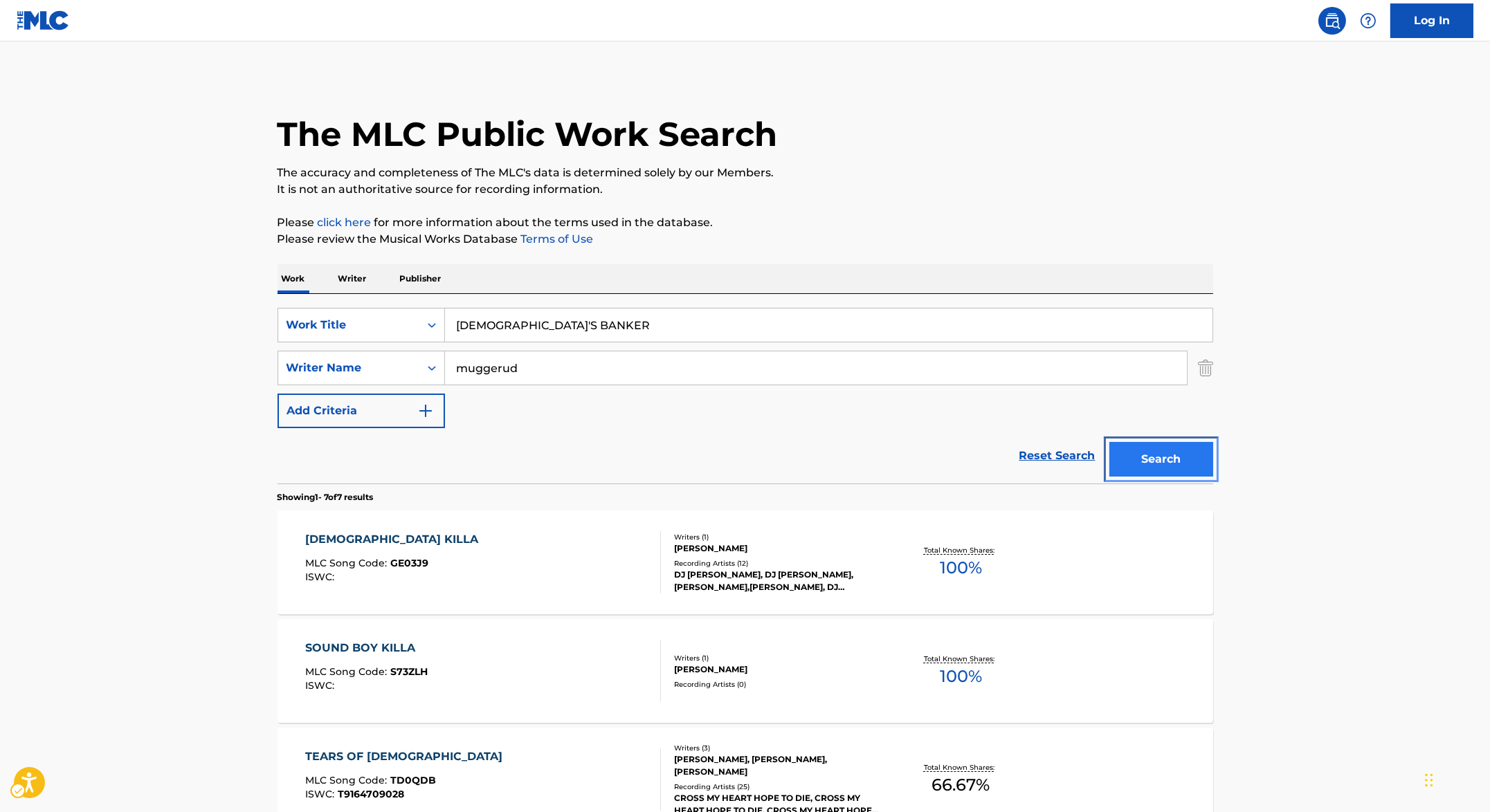
click at [1150, 446] on button "Search" at bounding box center [1161, 459] width 104 height 34
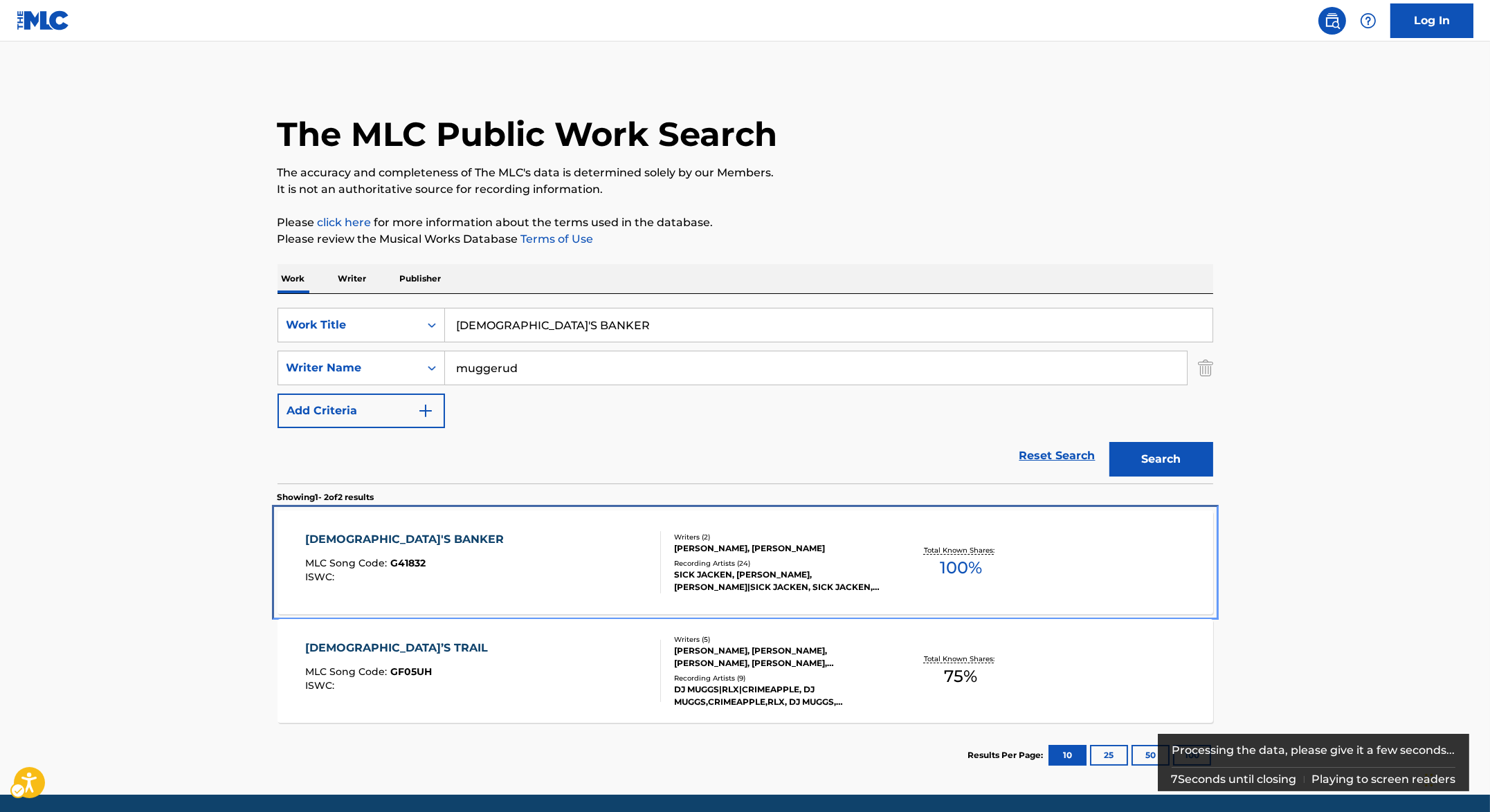
click at [544, 548] on div "GOD'S BANKER MLC Song Code : G41832 ISWC :" at bounding box center [483, 562] width 356 height 62
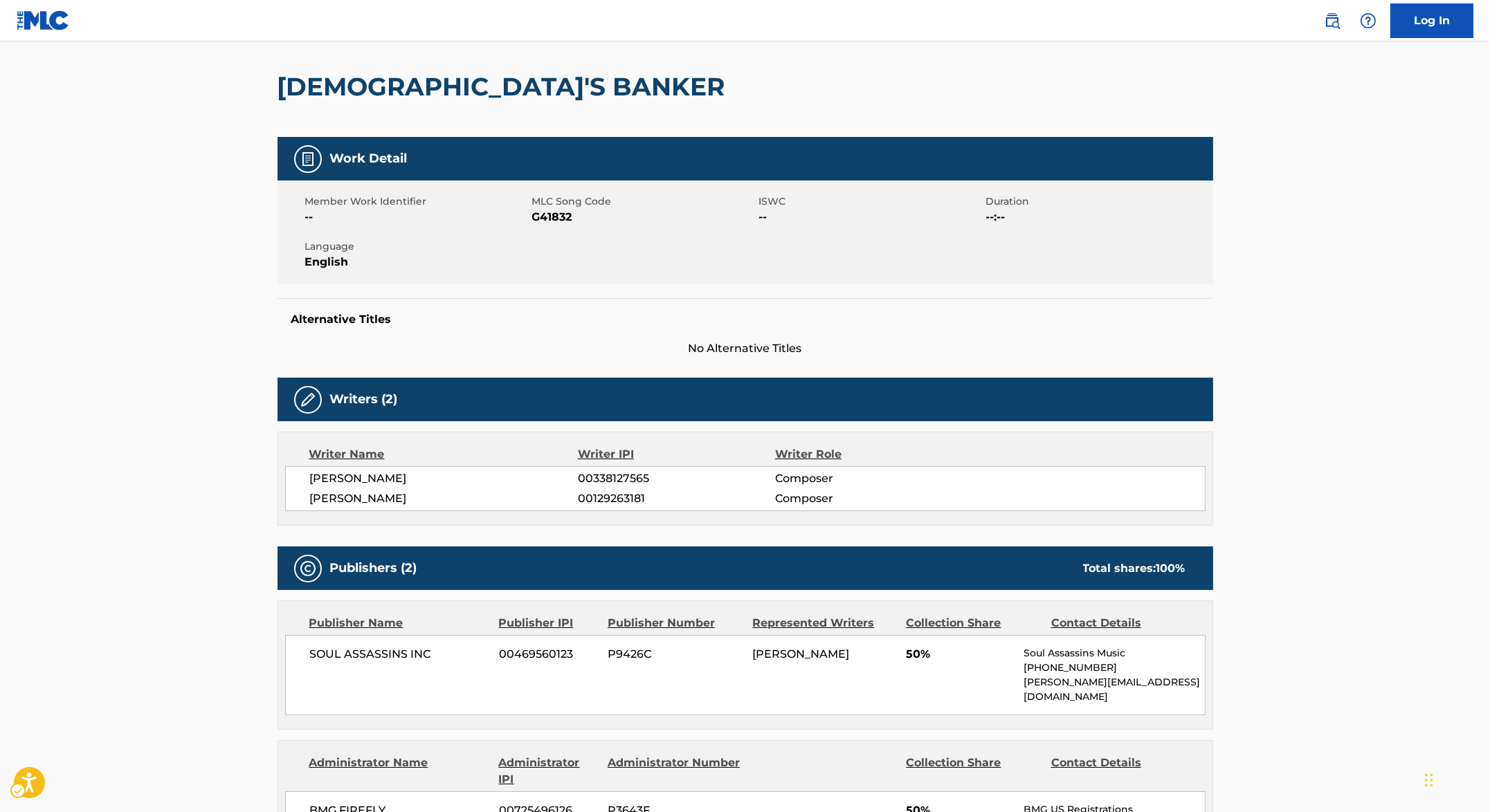
scroll to position [21, 0]
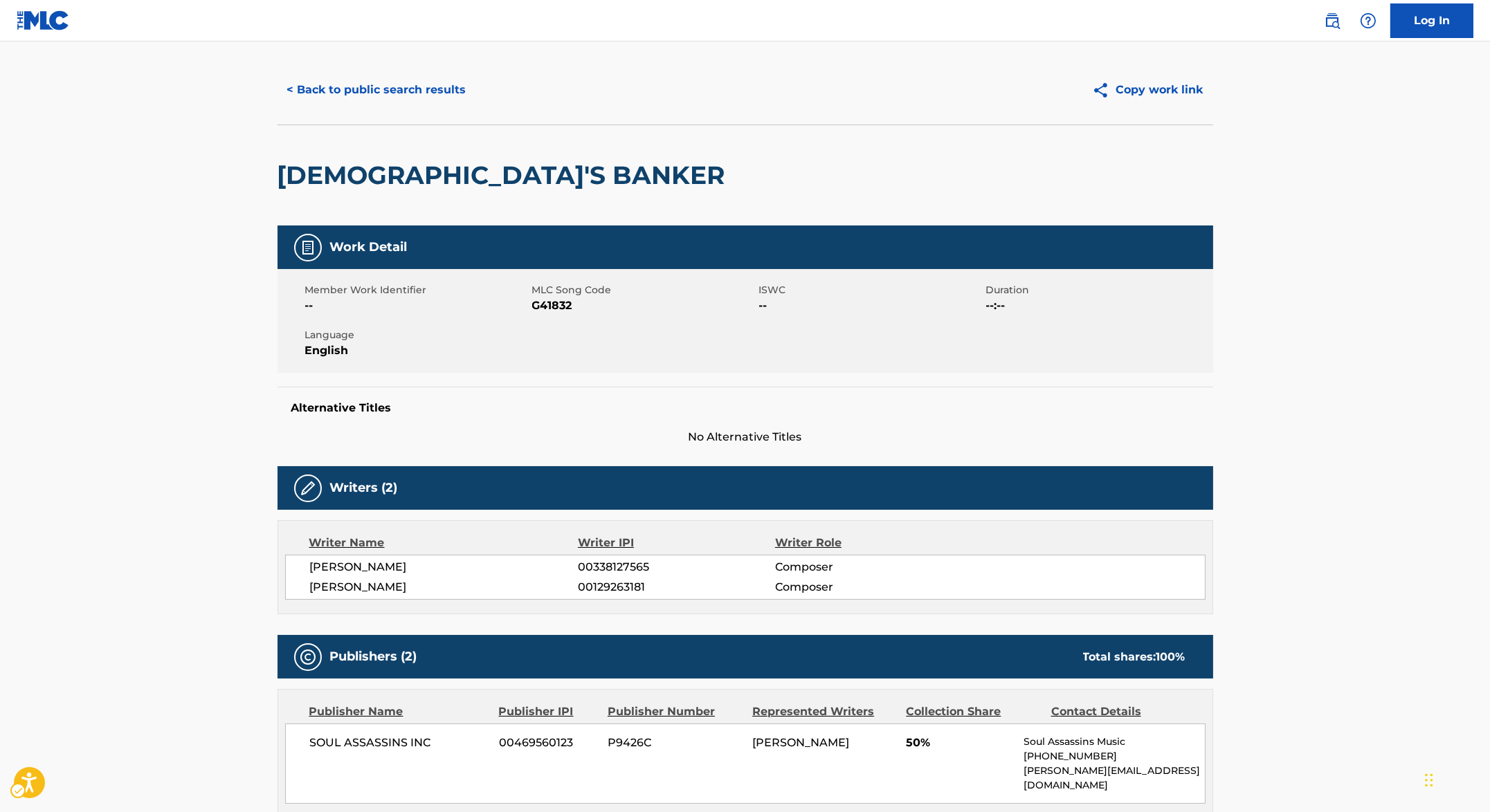
click at [553, 306] on span "MLC Song Code - G41832" at bounding box center [644, 306] width 224 height 16
click at [358, 171] on h2 "GOD'S BANKER" at bounding box center [505, 175] width 455 height 31
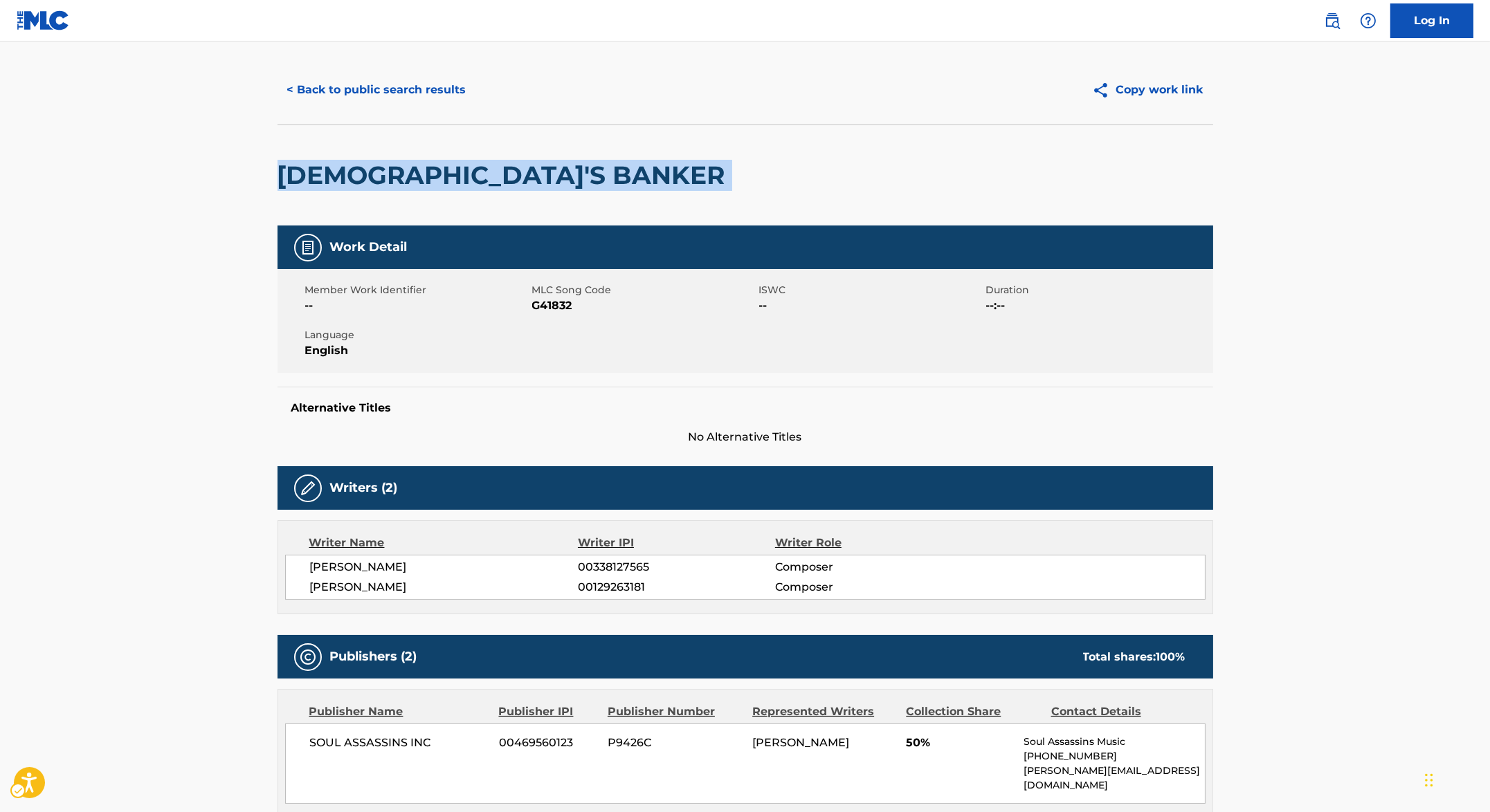
click at [358, 171] on h2 "GOD'S BANKER" at bounding box center [505, 175] width 455 height 31
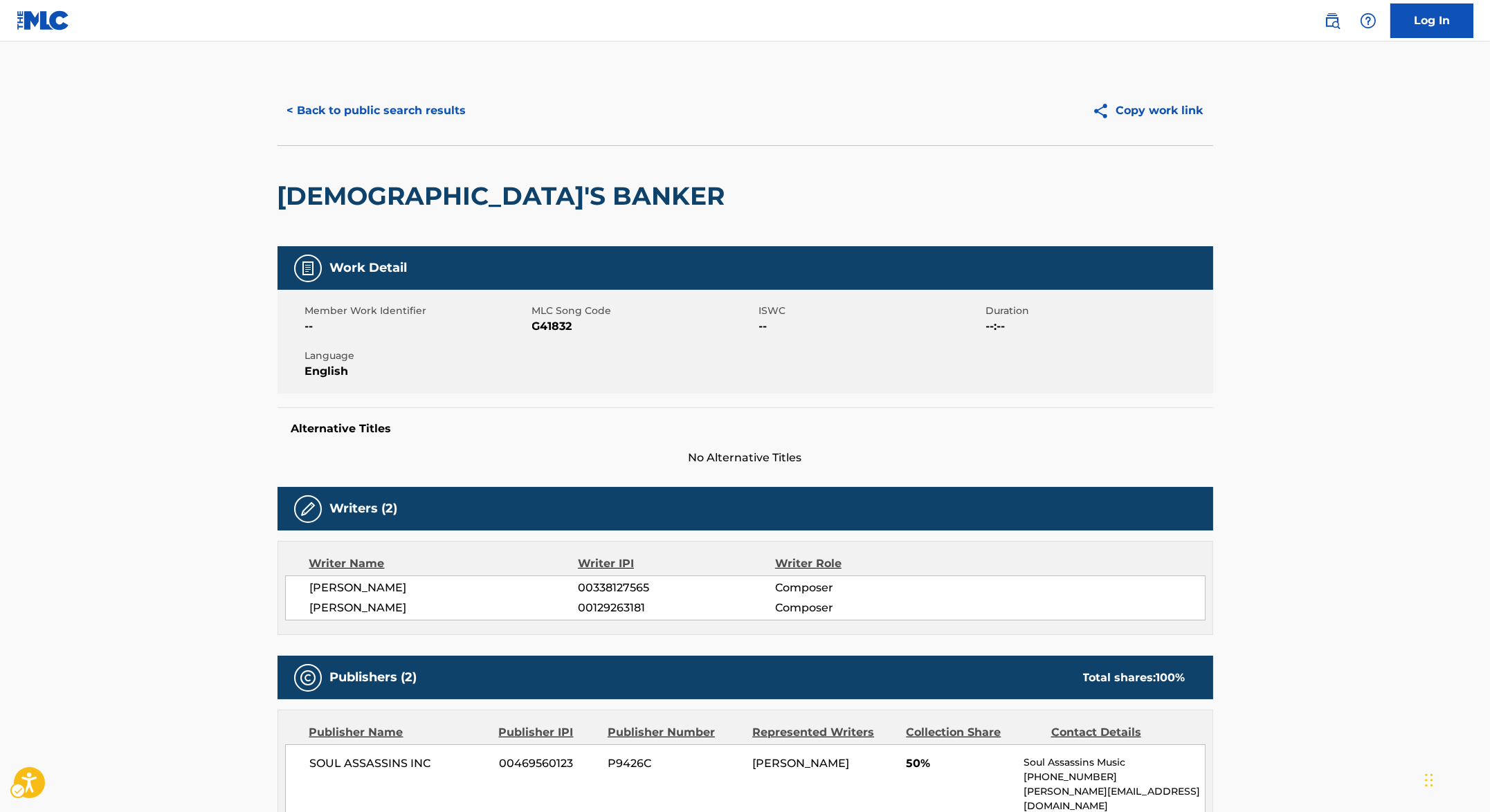
click at [654, 107] on div "< Back to public search results" at bounding box center [511, 110] width 467 height 34
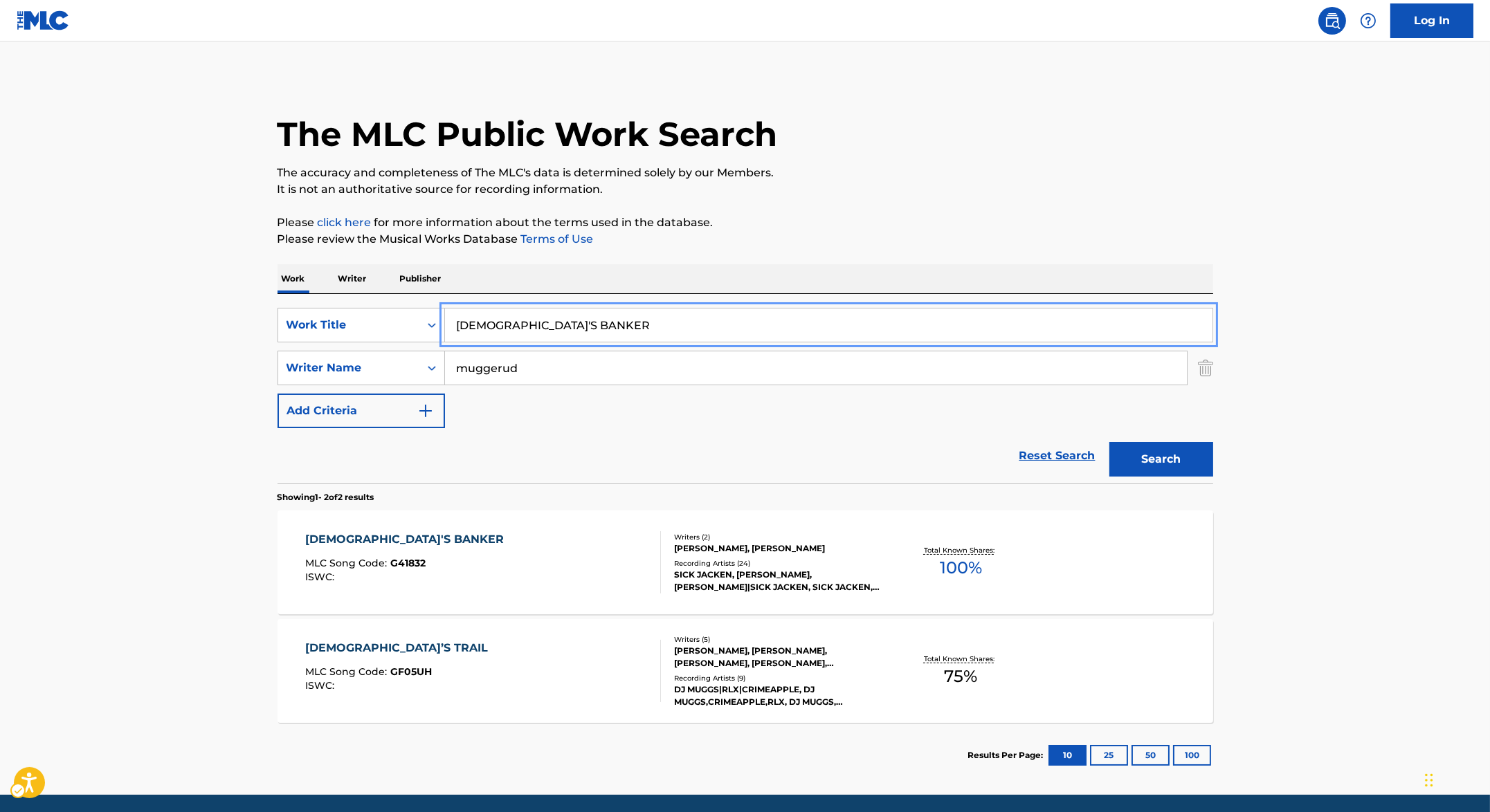
click at [536, 324] on input "GOD'S BANKER" at bounding box center [828, 325] width 767 height 33
paste input "TRAIL"
type input "GOD'S TRAIL"
click at [846, 265] on div "Work Writer Publisher" at bounding box center [745, 279] width 936 height 29
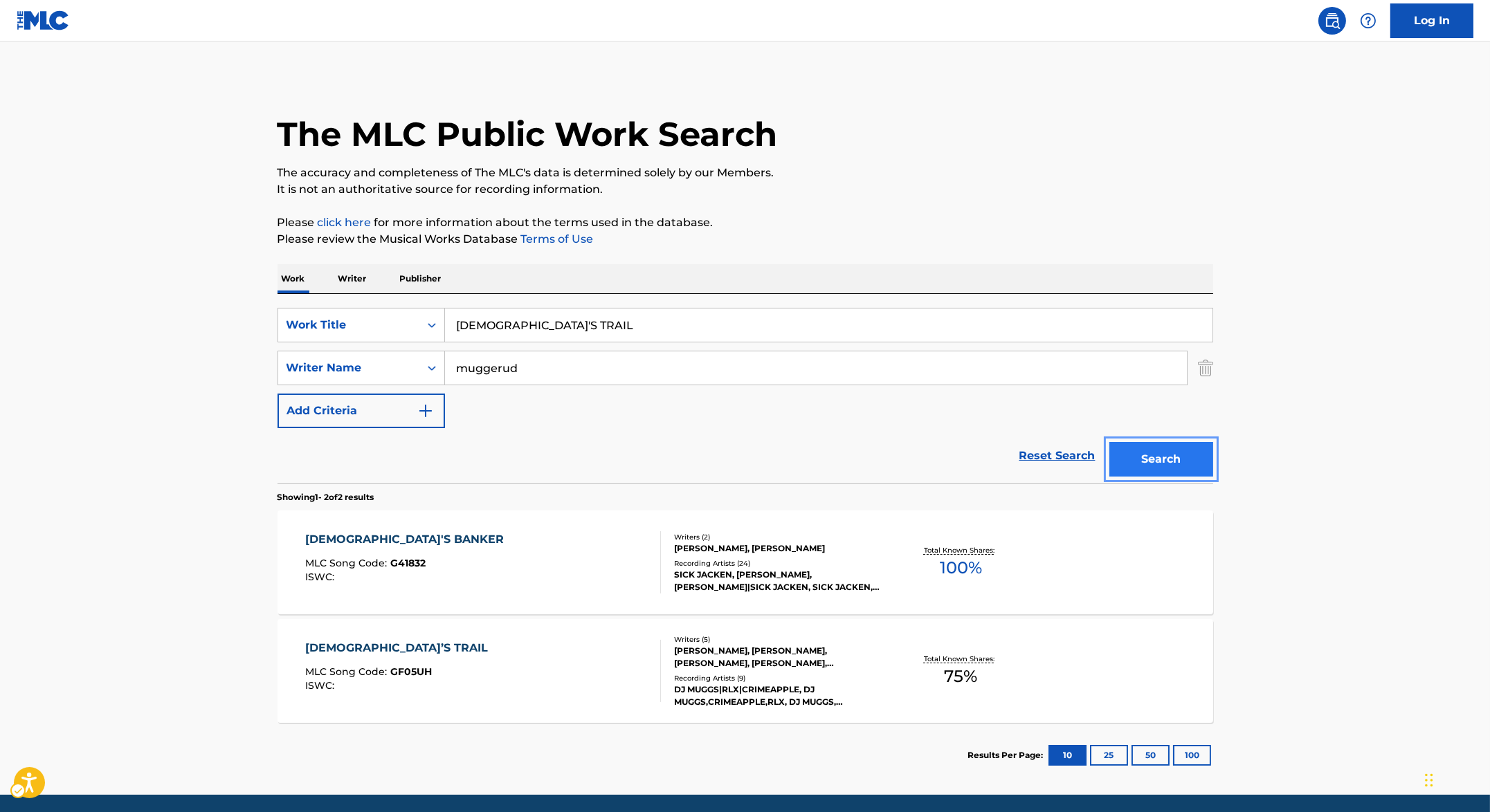
click at [1177, 452] on button "Search" at bounding box center [1161, 459] width 104 height 34
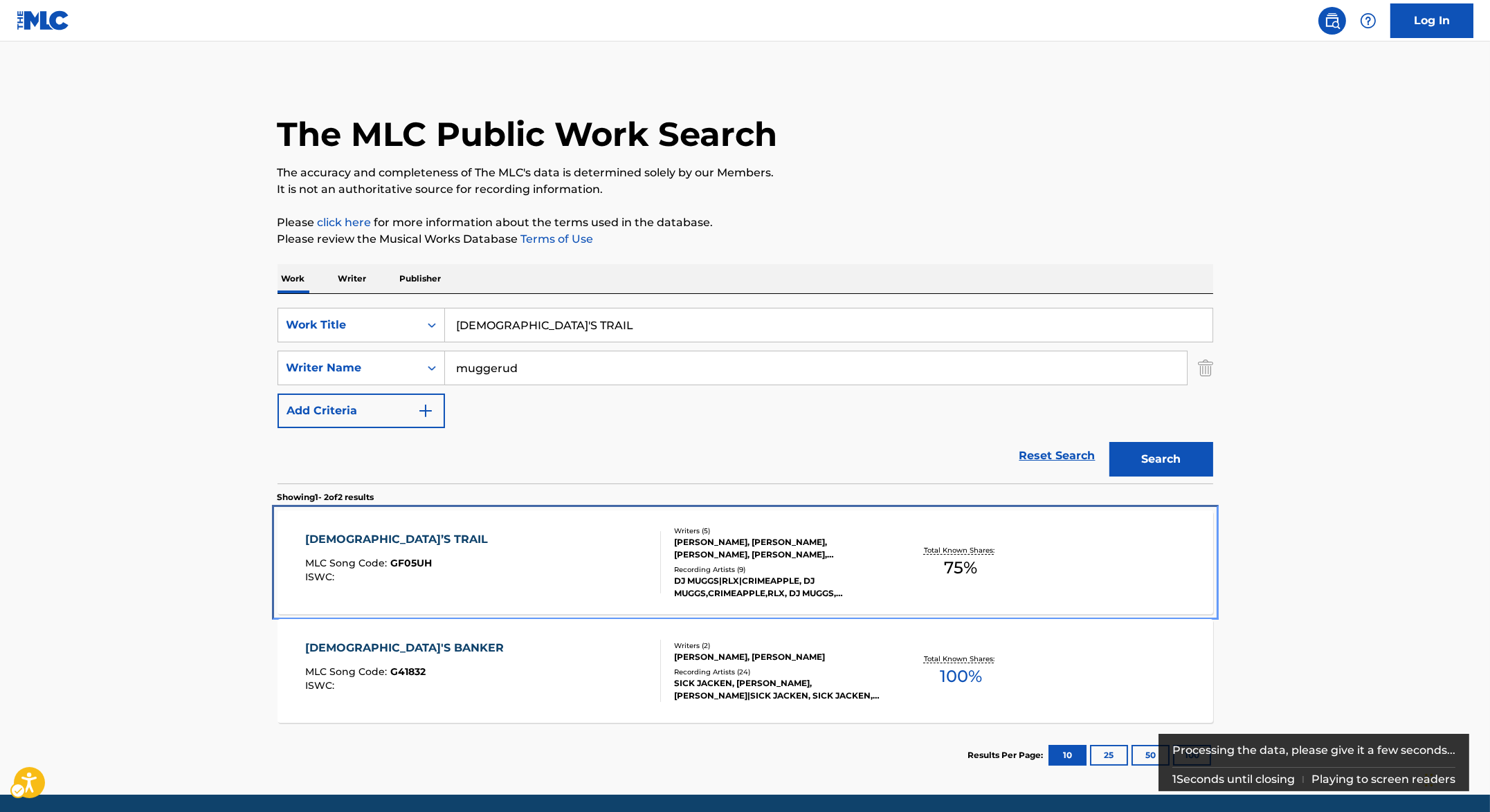
click at [471, 549] on div "GOD’S TRAIL MLC Song Code : GF05UH ISWC :" at bounding box center [483, 562] width 356 height 62
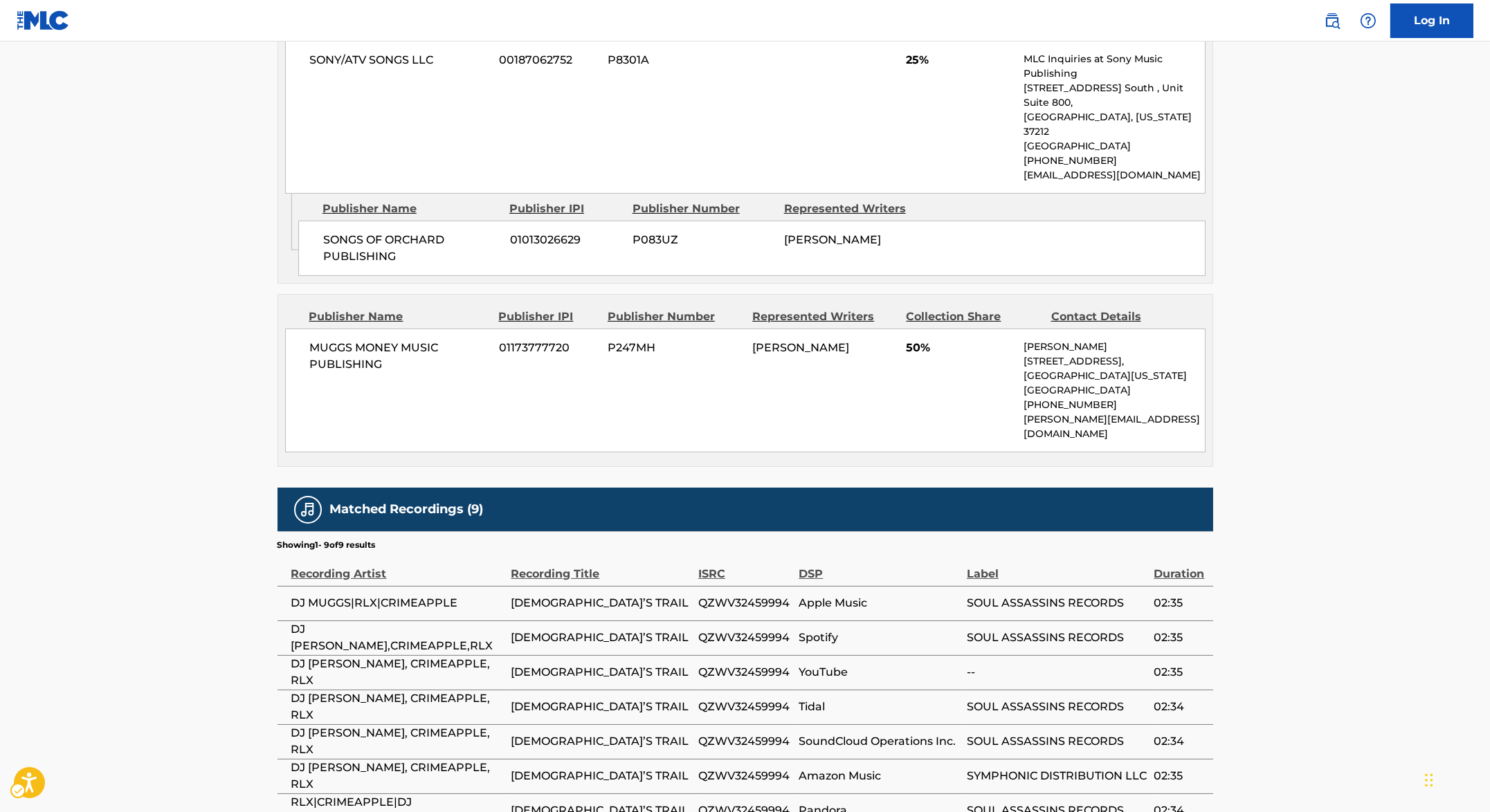
scroll to position [838, 0]
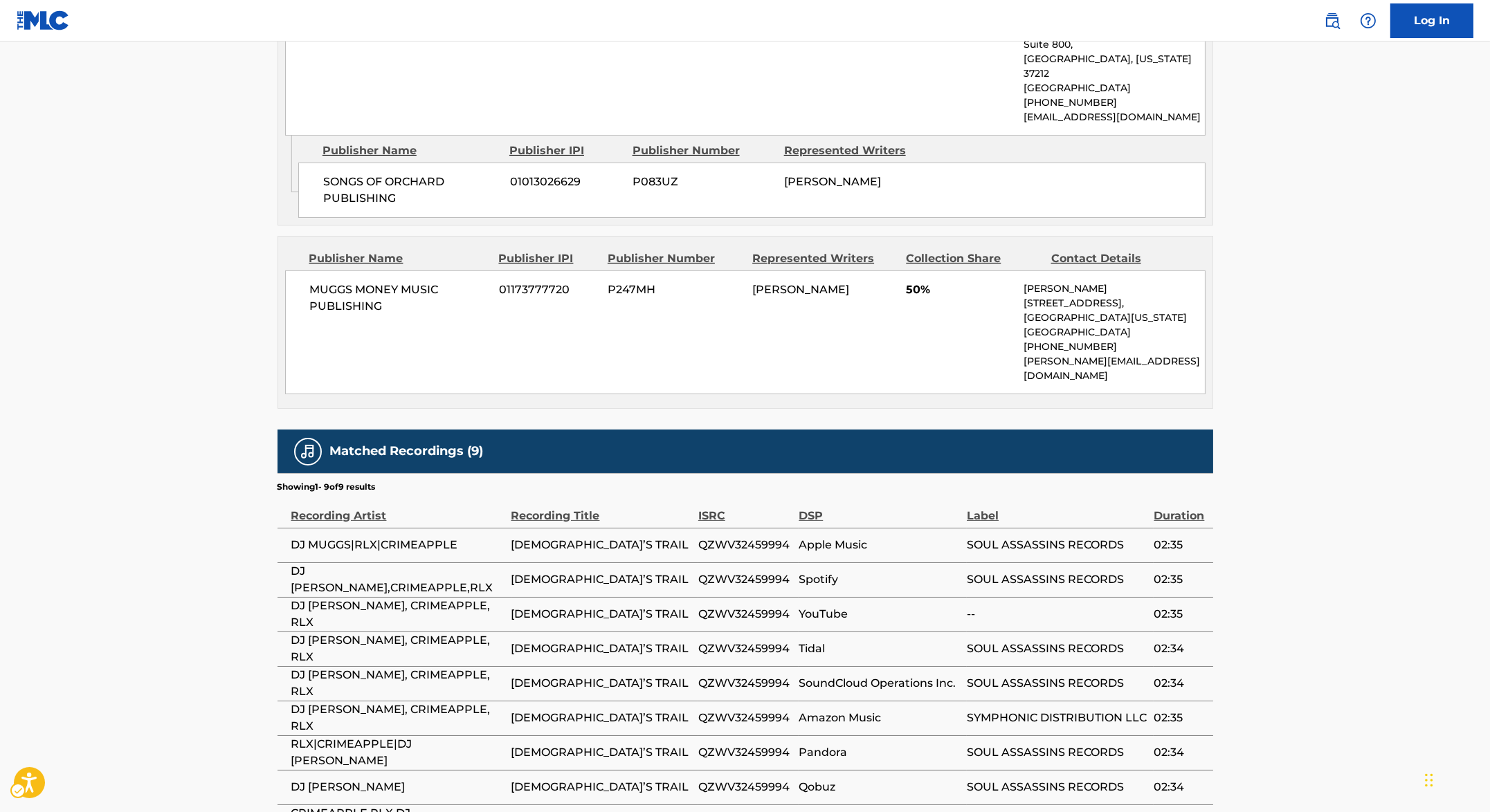
click at [526, 93] on div "SONY/ATV SONGS LLC 00187062752 P8301A 25% MLC Inquiries at Sony Music Publishin…" at bounding box center [745, 59] width 920 height 153
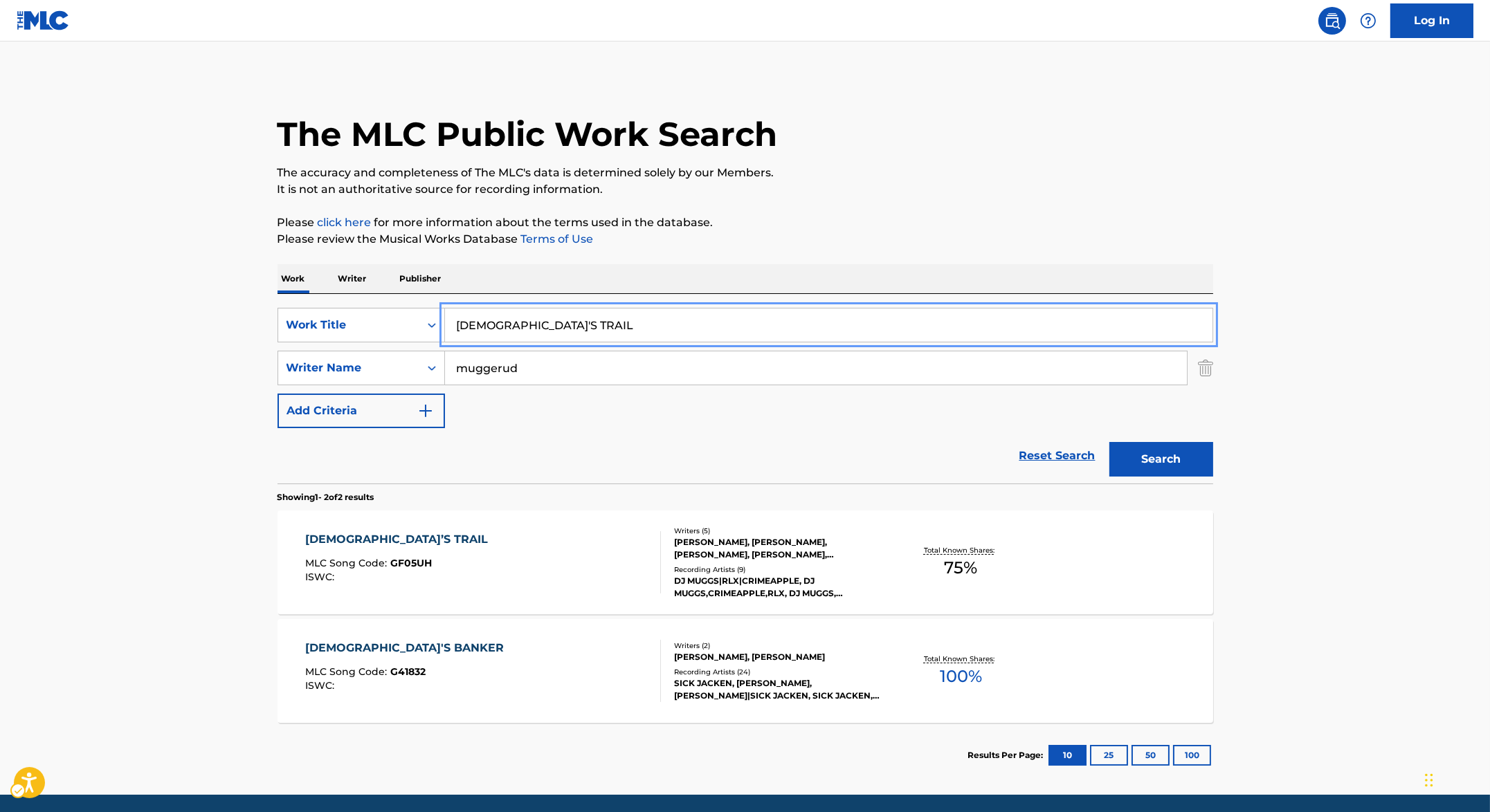
click at [597, 315] on input "GOD'S TRAIL" at bounding box center [828, 325] width 767 height 33
paste input "ZILLA"
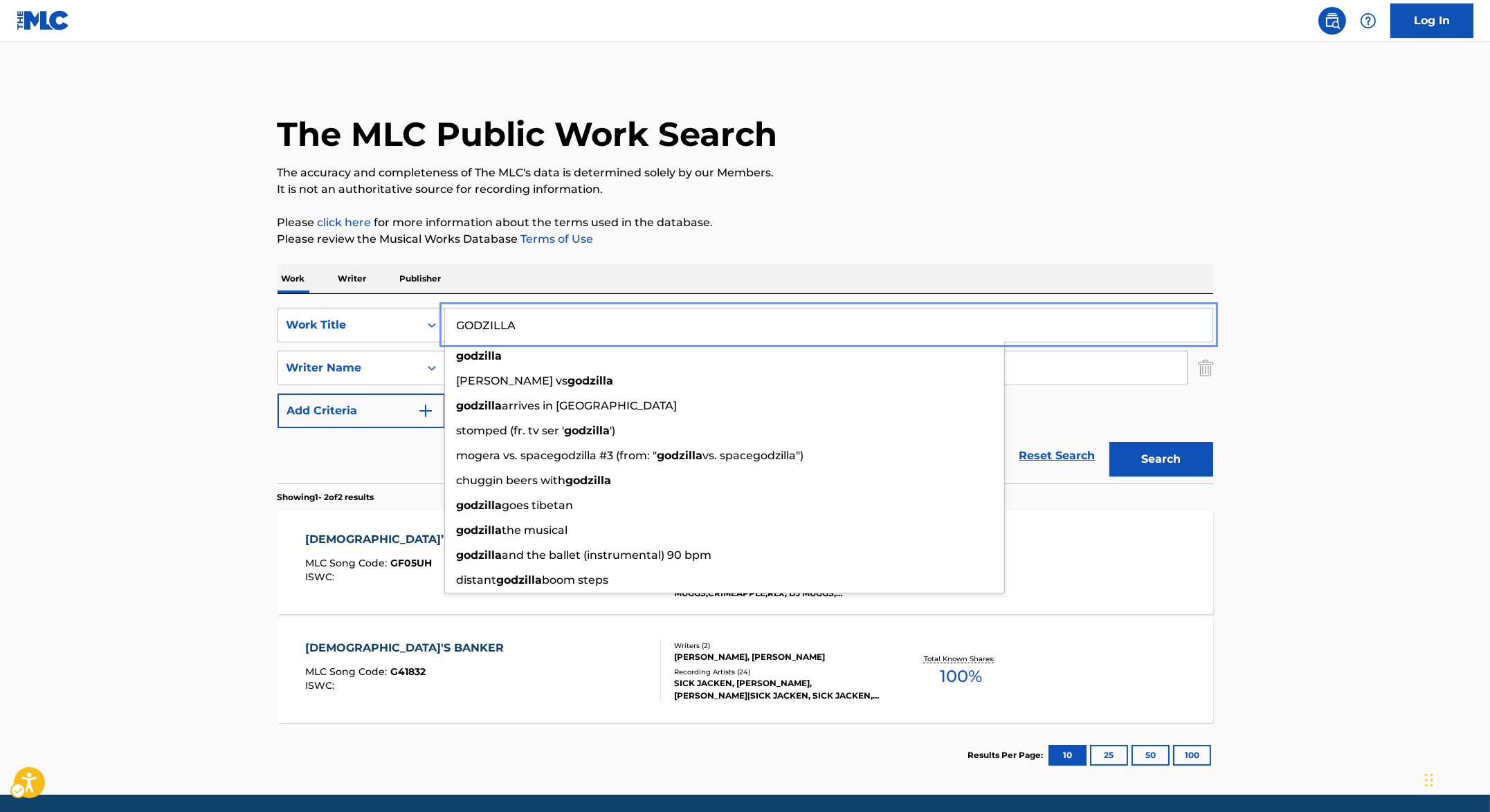
type input "GODZILLA"
click at [909, 239] on p "Please review the Musical Works Database Terms of Use | New Window" at bounding box center [745, 239] width 936 height 16
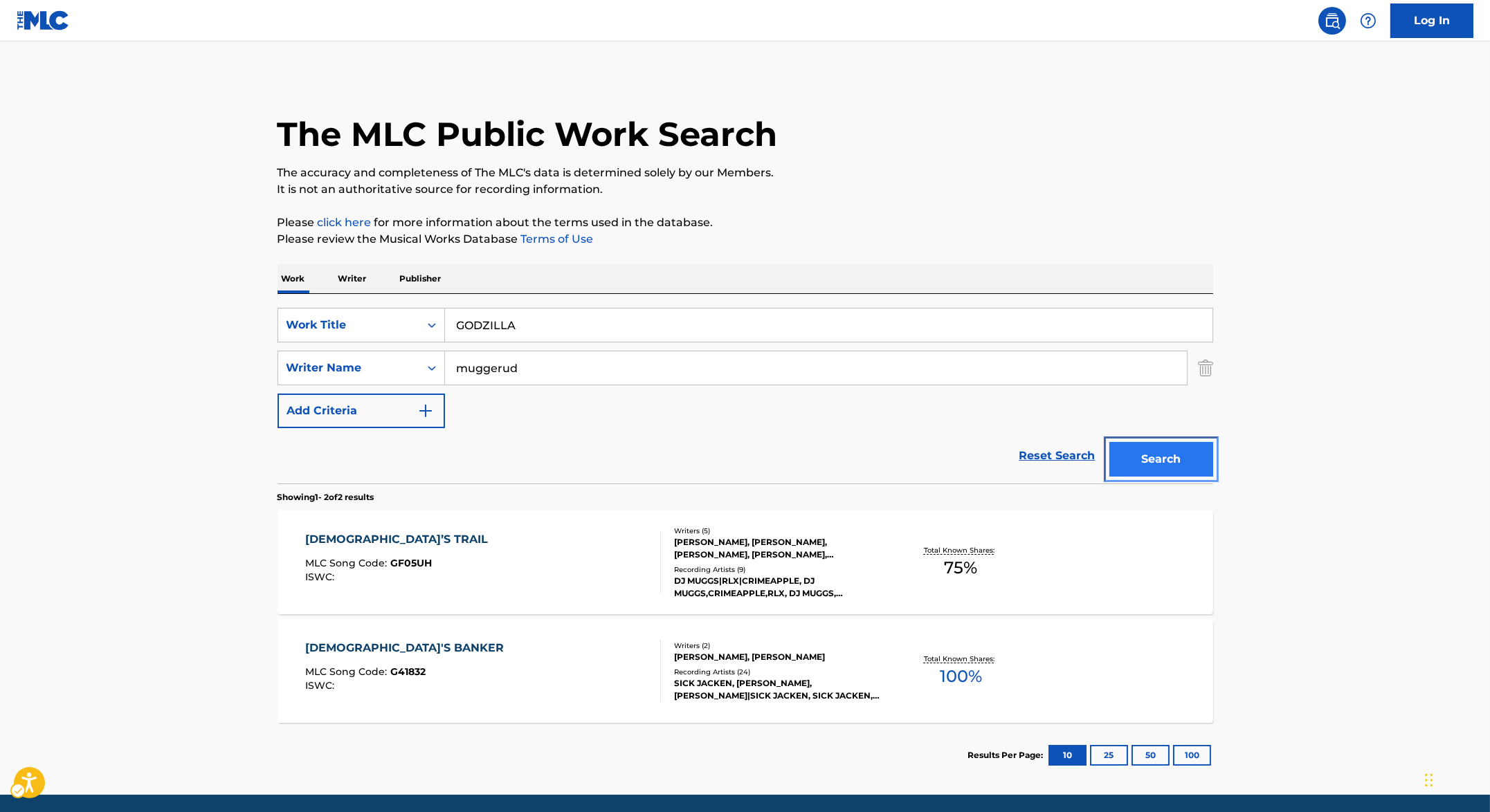
click at [1150, 454] on button "Search" at bounding box center [1161, 459] width 104 height 34
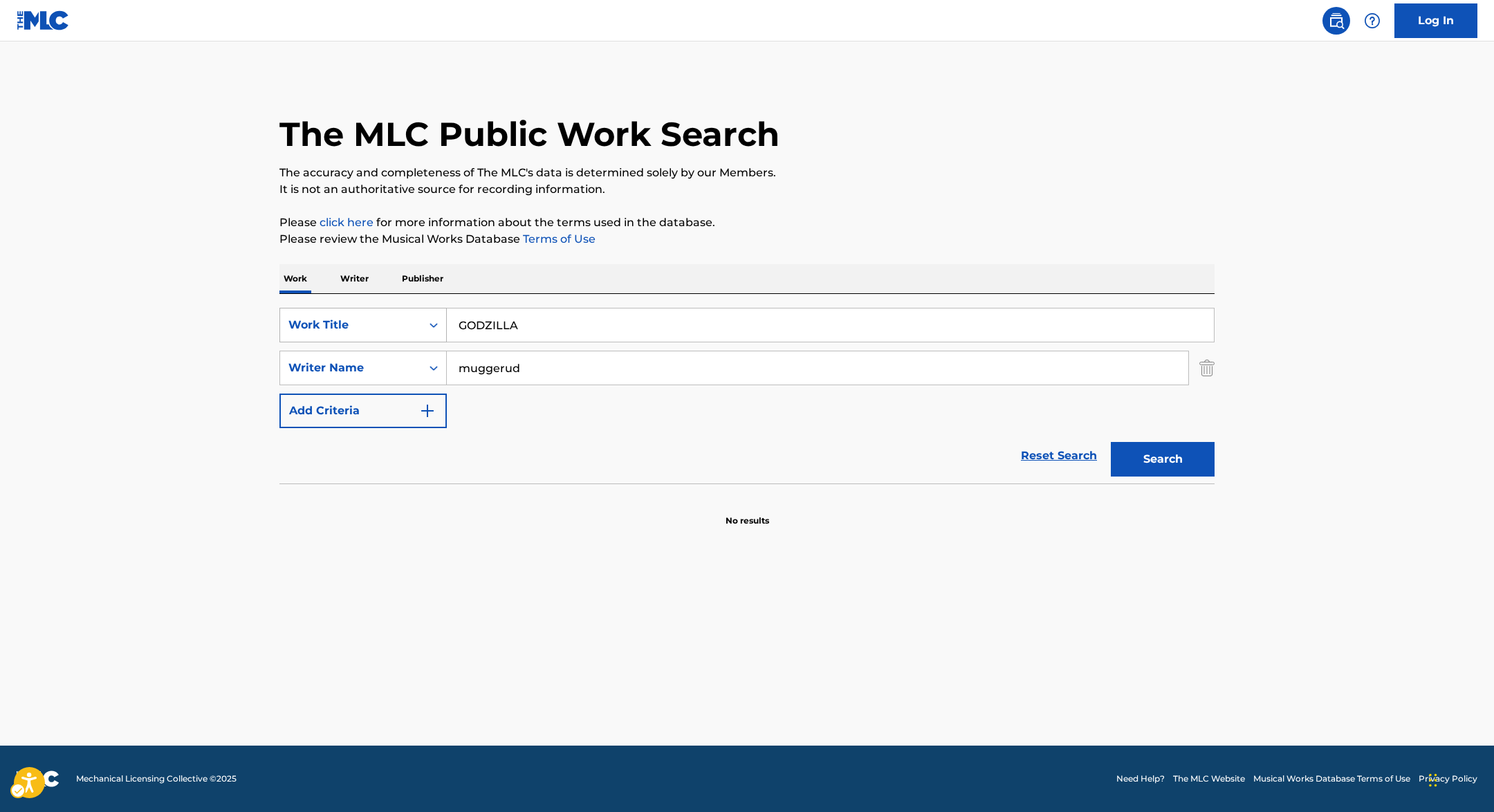
click at [391, 322] on div "Work Title" at bounding box center [351, 325] width 125 height 16
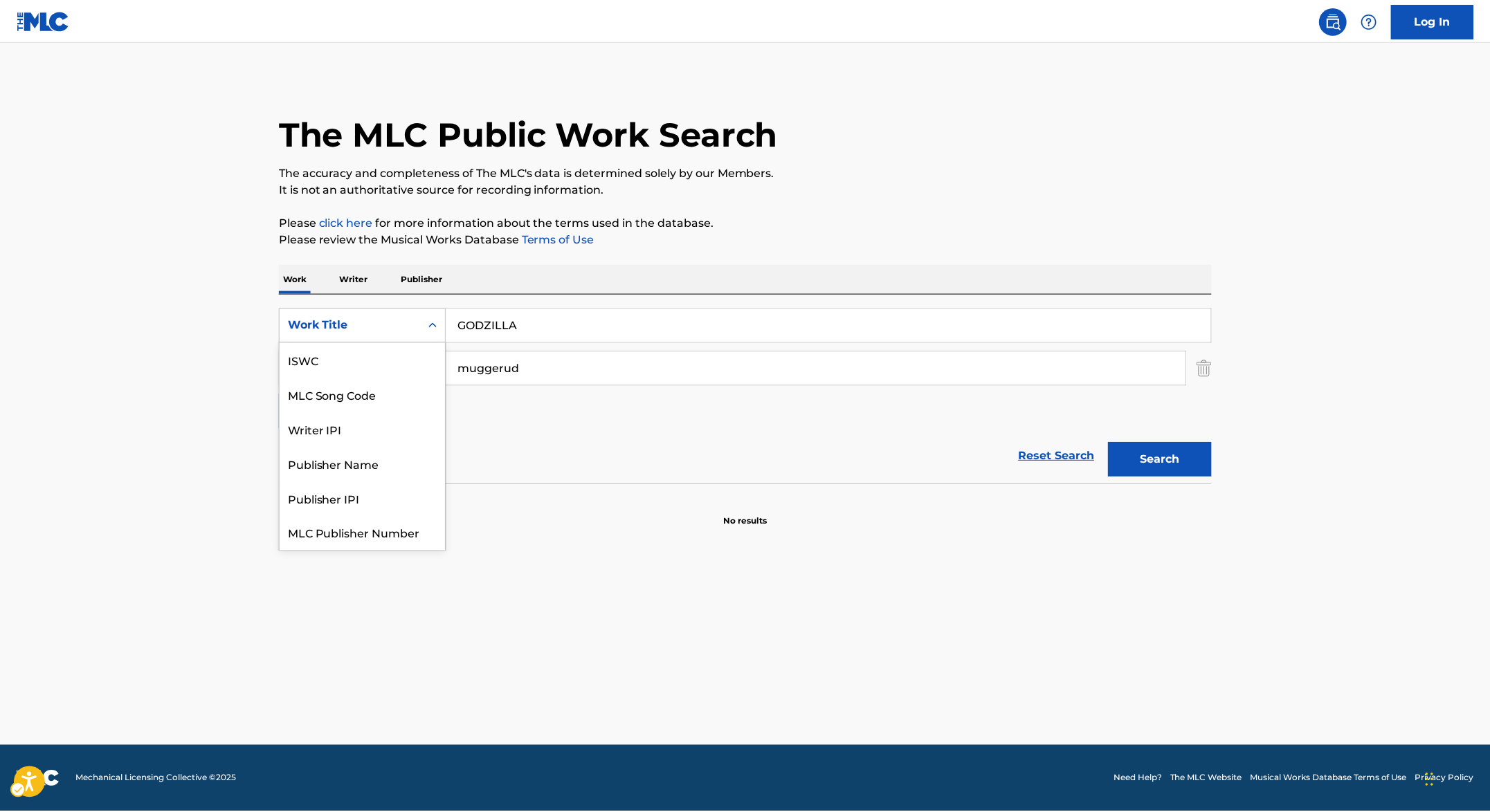
scroll to position [34, 0]
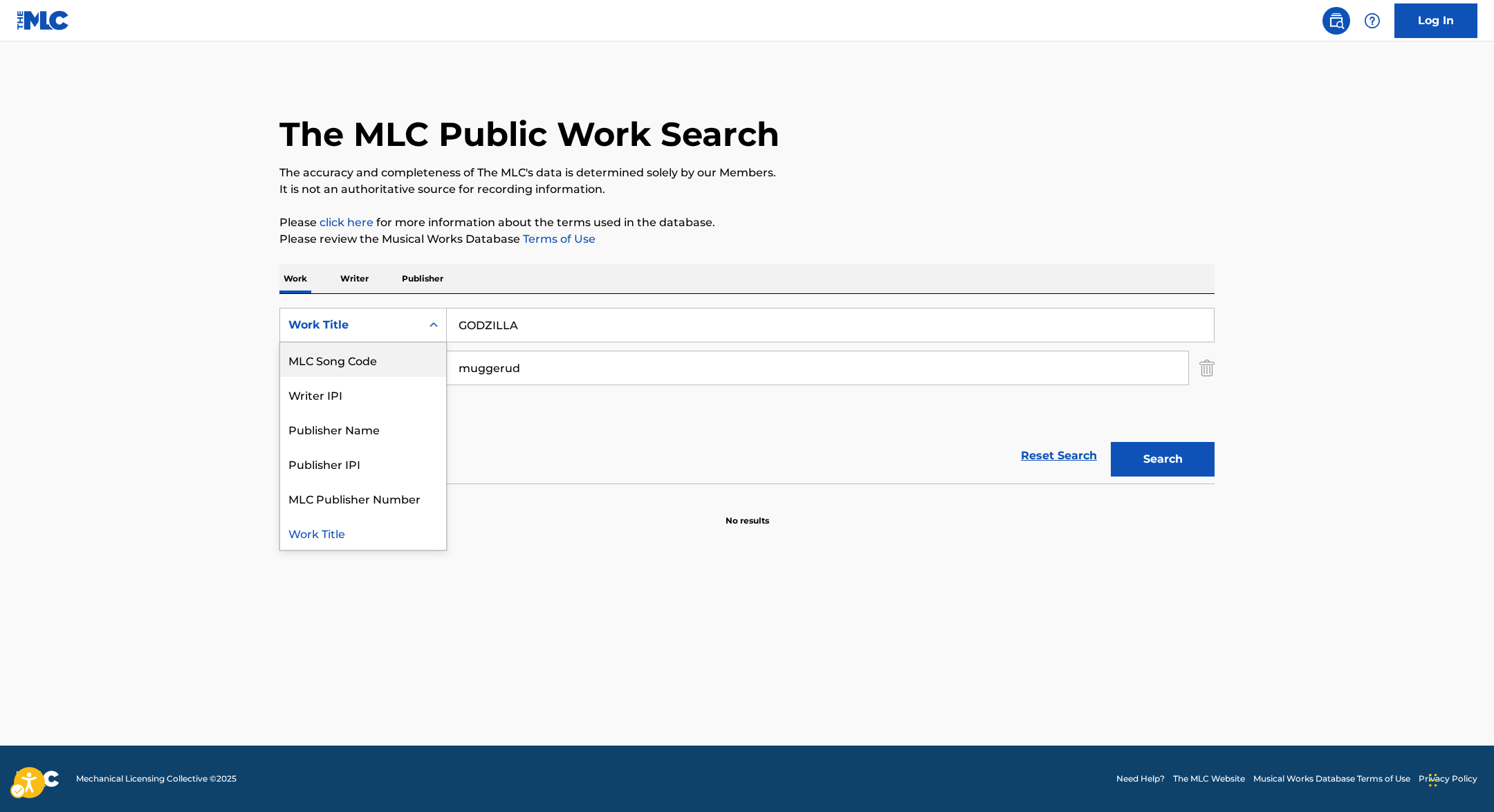
click at [395, 362] on div "MLC Song Code" at bounding box center [362, 359] width 166 height 34
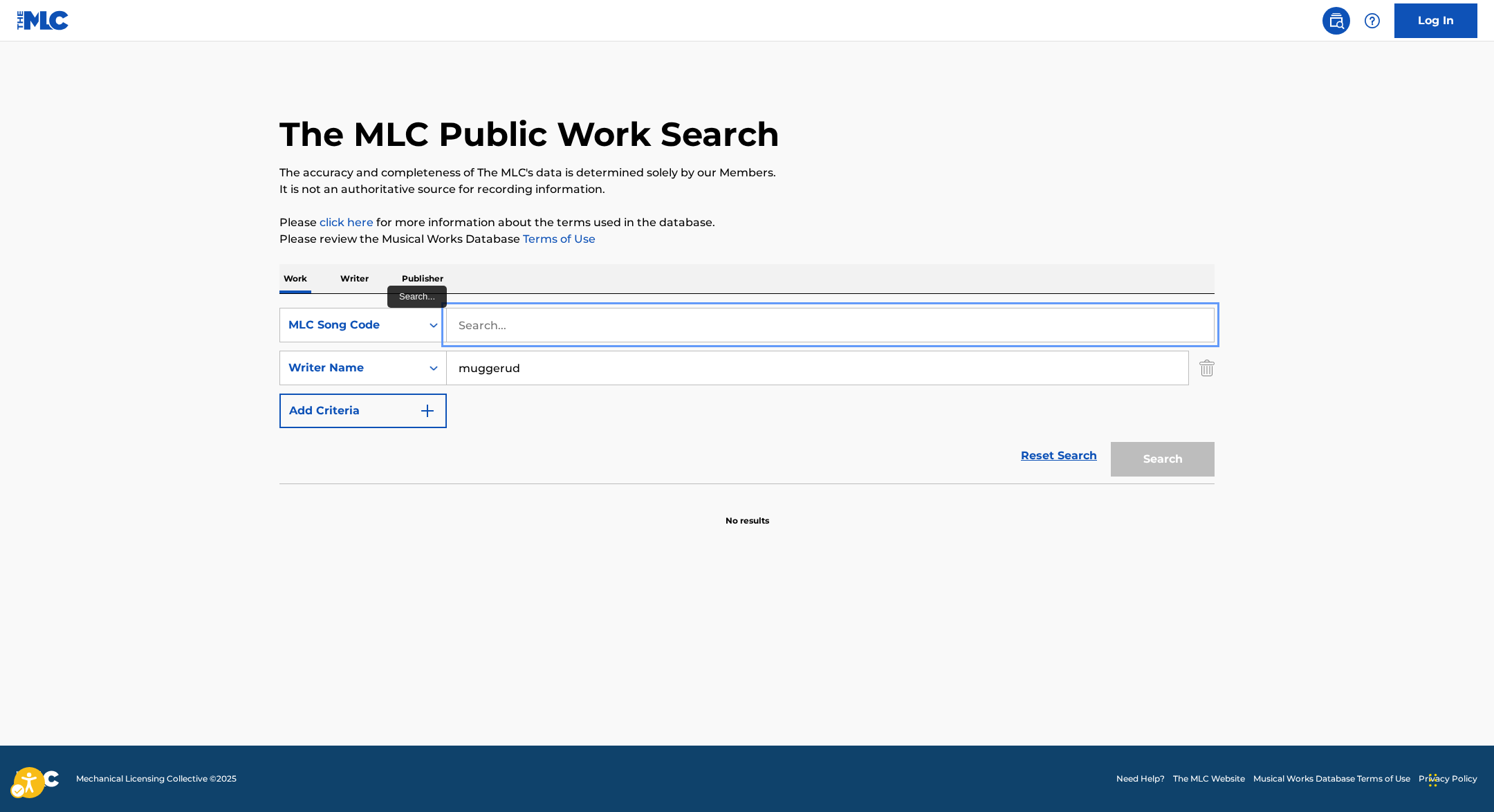
paste input "GE03J9"
type input "GE03J9"
click at [838, 483] on section at bounding box center [747, 487] width 935 height 7
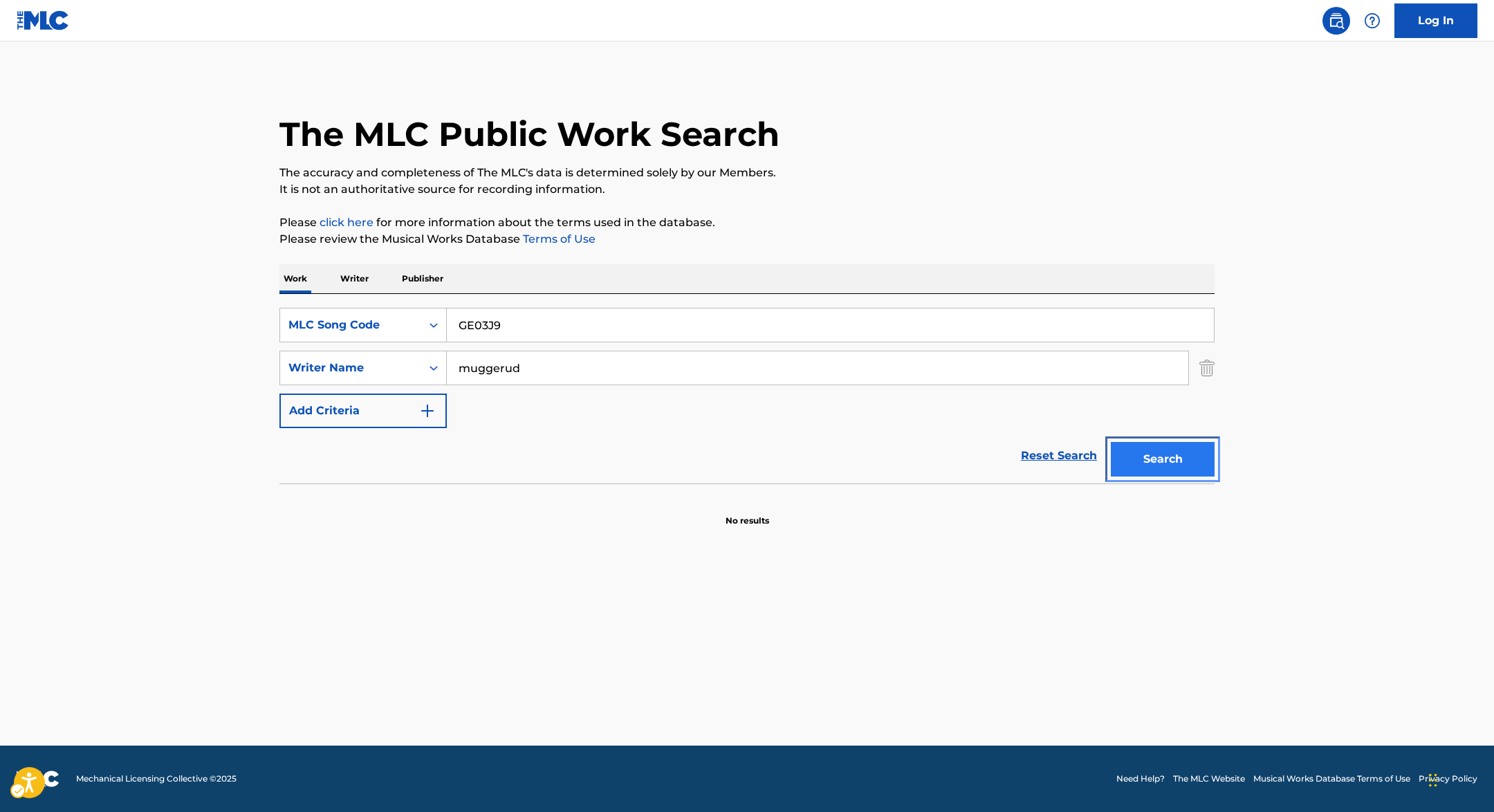
click at [1173, 466] on button "Search" at bounding box center [1163, 459] width 104 height 34
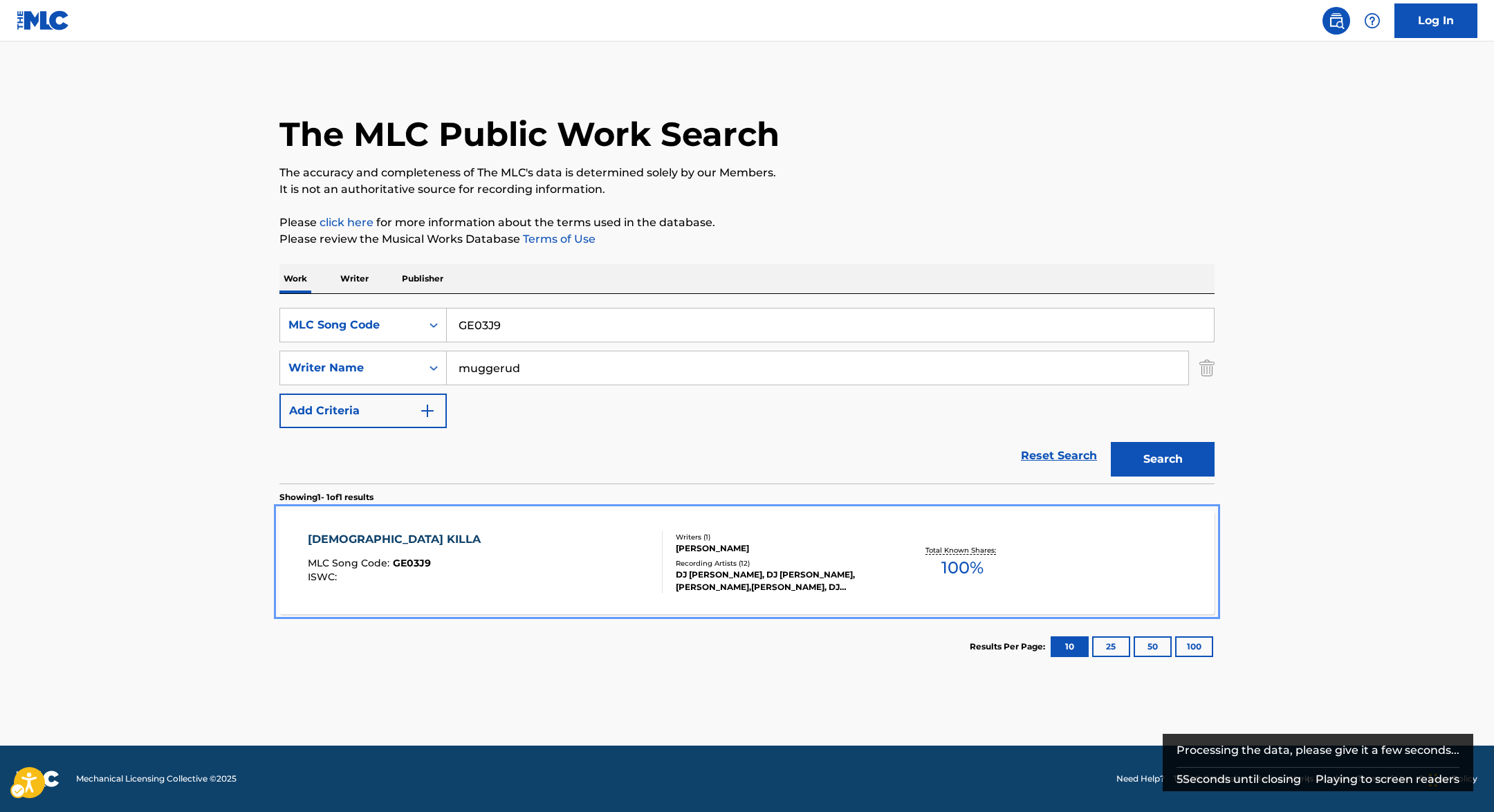
click at [365, 544] on div "GOD KILLA" at bounding box center [397, 540] width 180 height 16
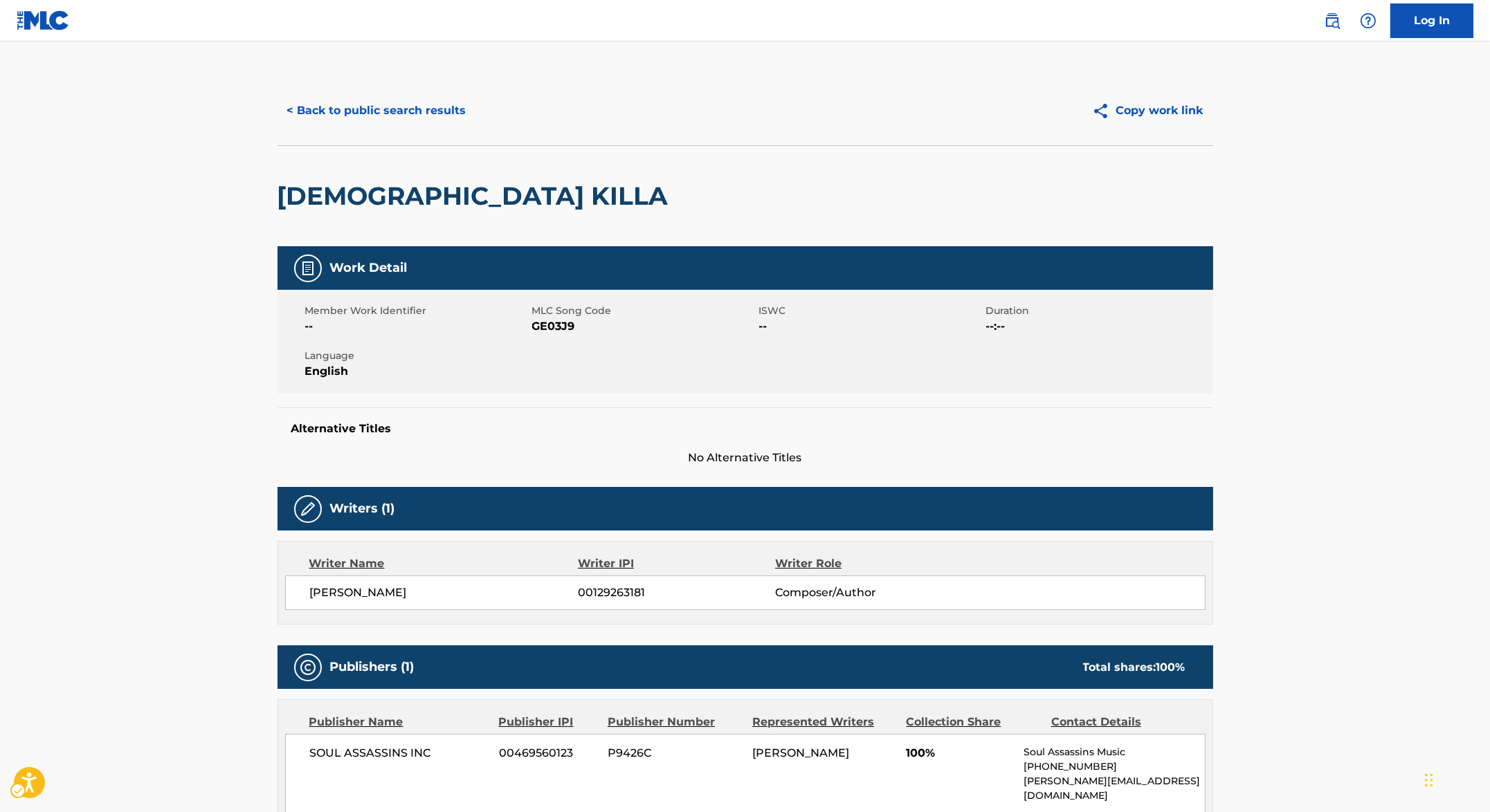
click at [544, 183] on div "GOD KILLA" at bounding box center [745, 196] width 936 height 101
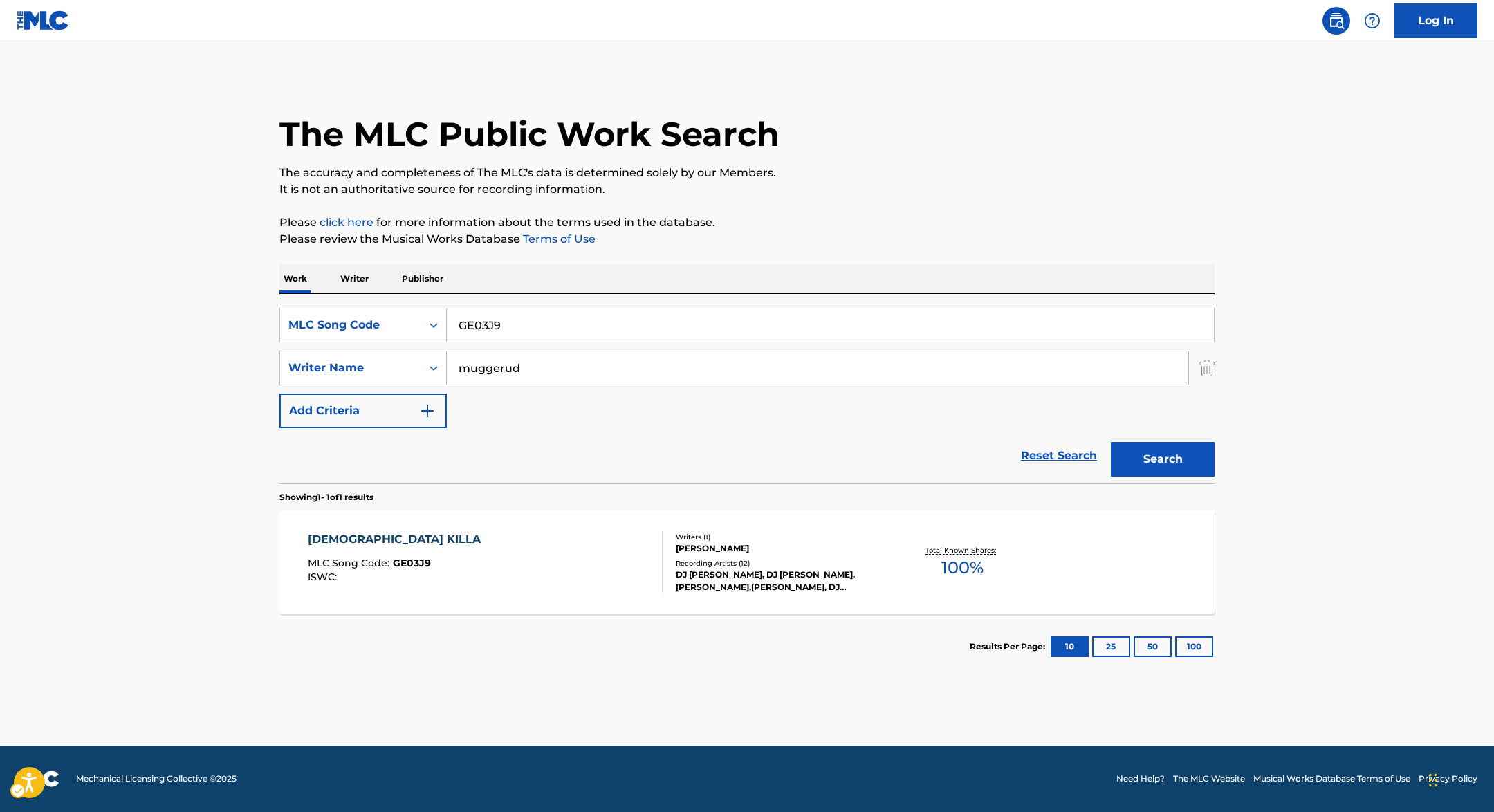
click at [546, 305] on div "SearchWithCriteriad4f8916d-8d2a-4a12-85c6-6a8c6b8cbcf5 MLC Song Code GE03J9 Sea…" at bounding box center [747, 388] width 935 height 189
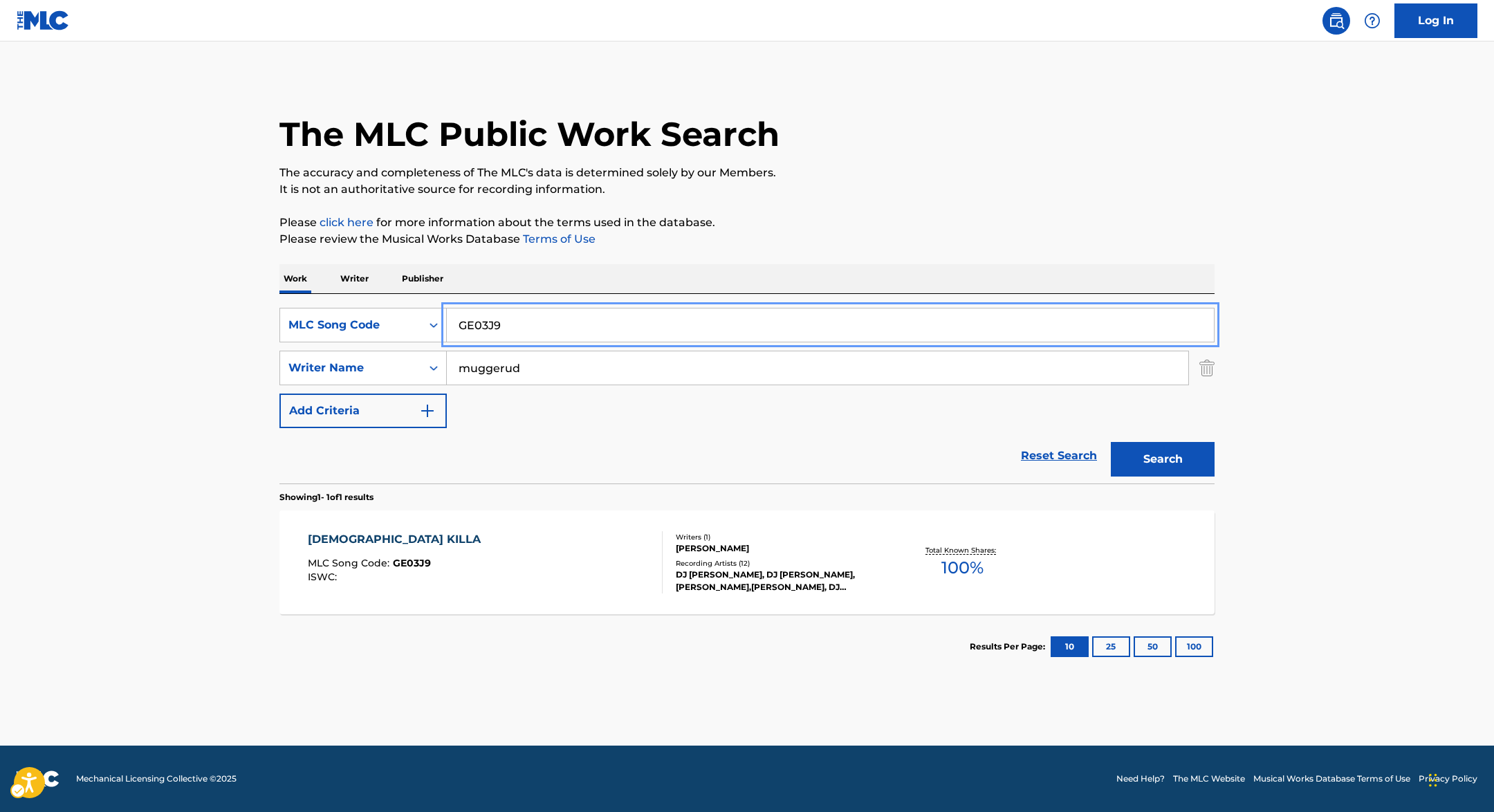
click at [547, 320] on input "GE03J9" at bounding box center [830, 325] width 767 height 33
paste input "(GOIN' ALL OUT) NOTHIN' TO LOSE"
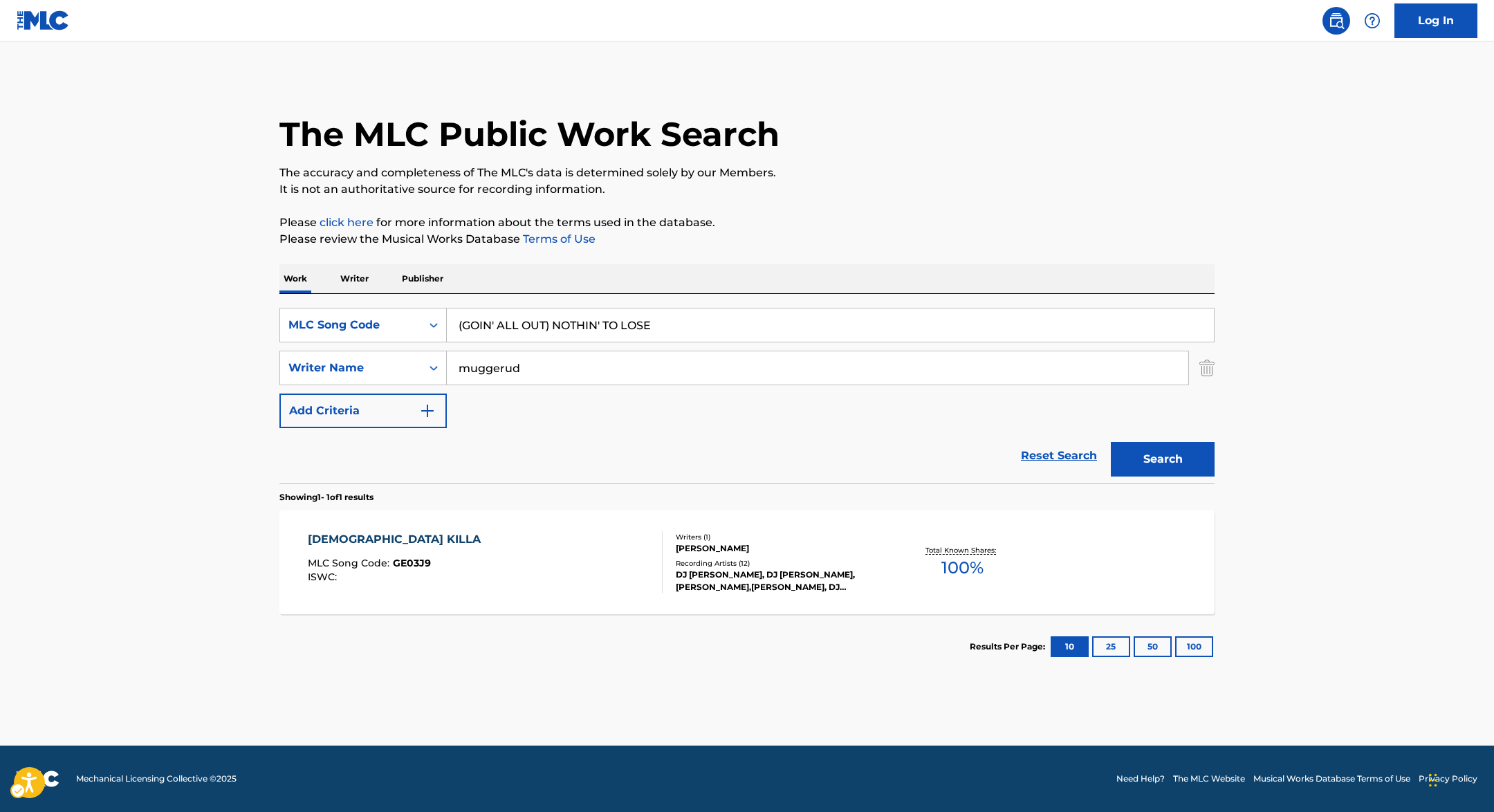
click at [986, 224] on p "Please click here | New Window for more information about the terms used in the…" at bounding box center [747, 223] width 935 height 16
click at [1142, 470] on button "Search" at bounding box center [1163, 459] width 104 height 34
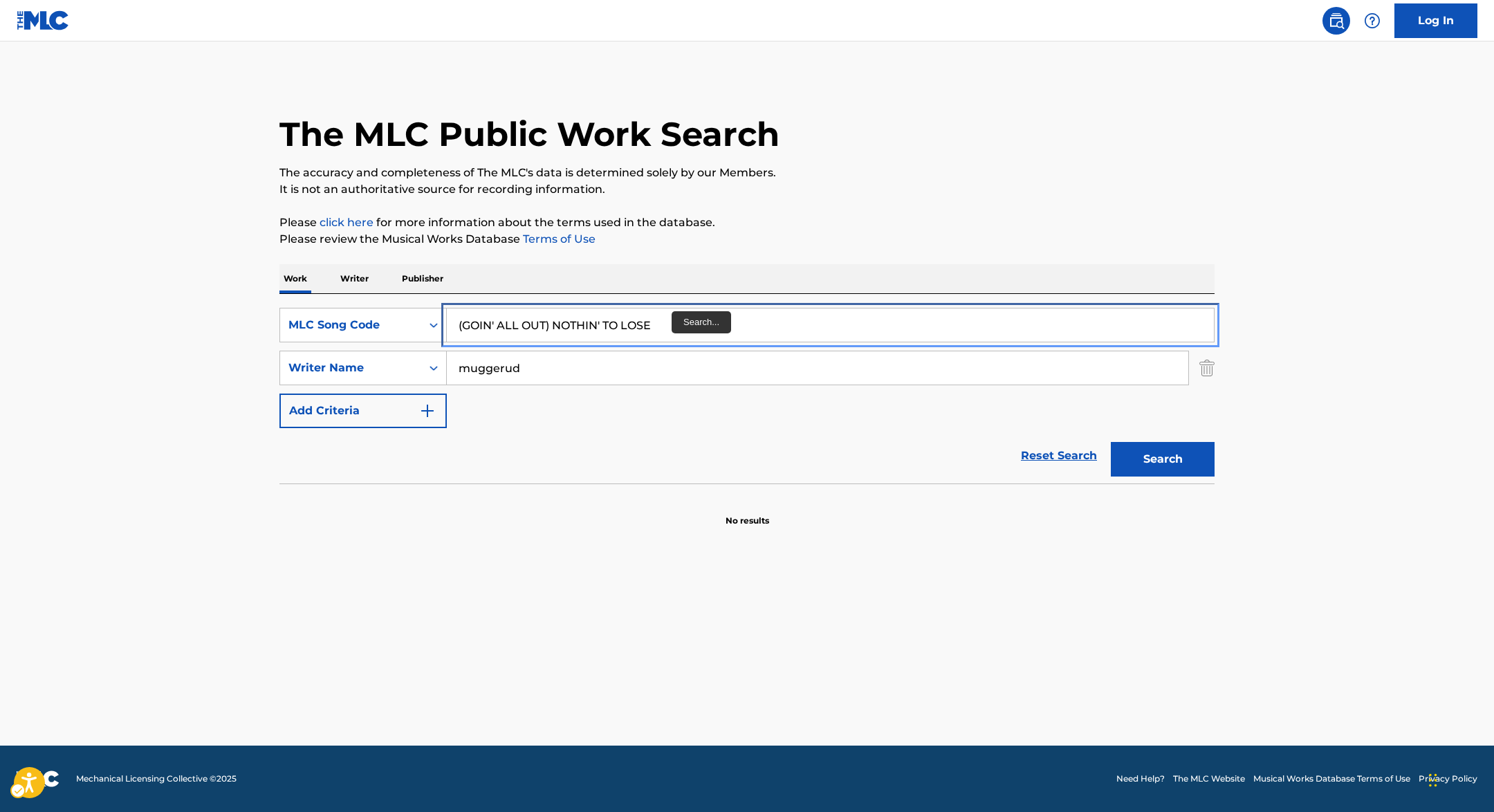
click at [677, 332] on input "(GOIN' ALL OUT) NOTHIN' TO LOSE" at bounding box center [830, 325] width 767 height 33
paste input "GOIN ALL OUT NOTHING"
click at [981, 215] on p "Please click here | New Window for more information about the terms used in the…" at bounding box center [747, 223] width 935 height 16
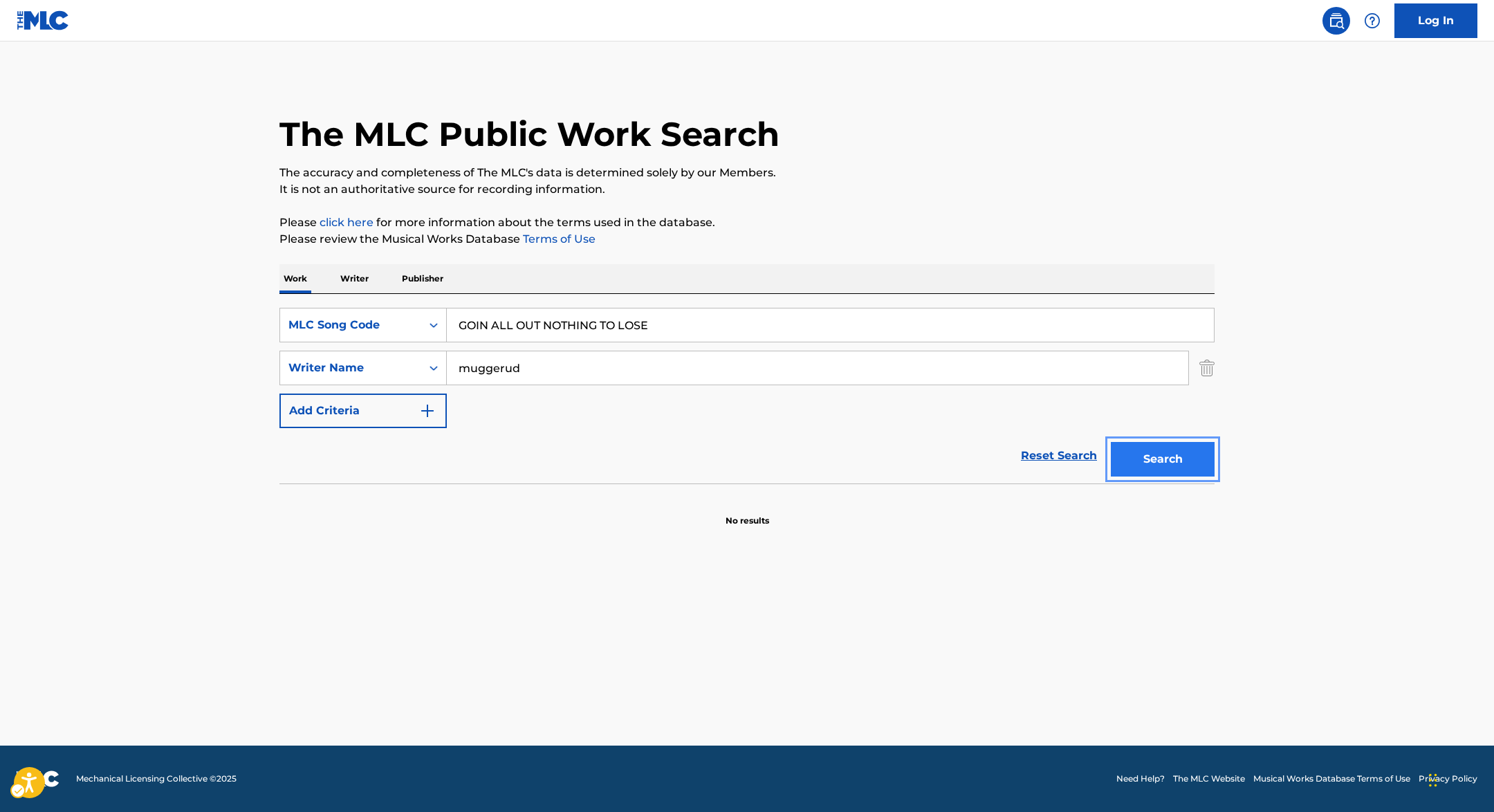
click at [1158, 464] on button "Search" at bounding box center [1163, 459] width 104 height 34
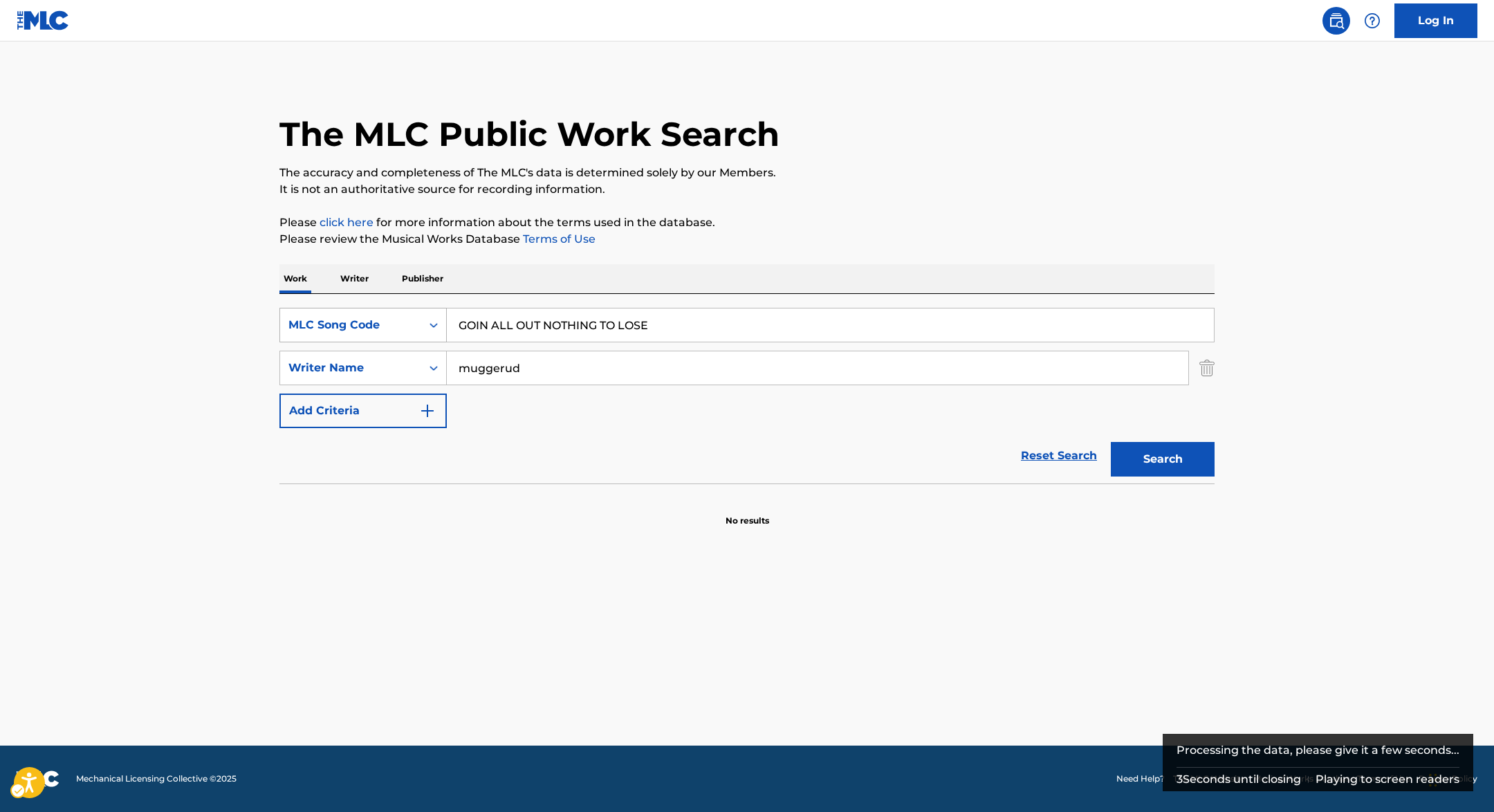
click at [388, 317] on div "MLC Song Code" at bounding box center [351, 325] width 125 height 16
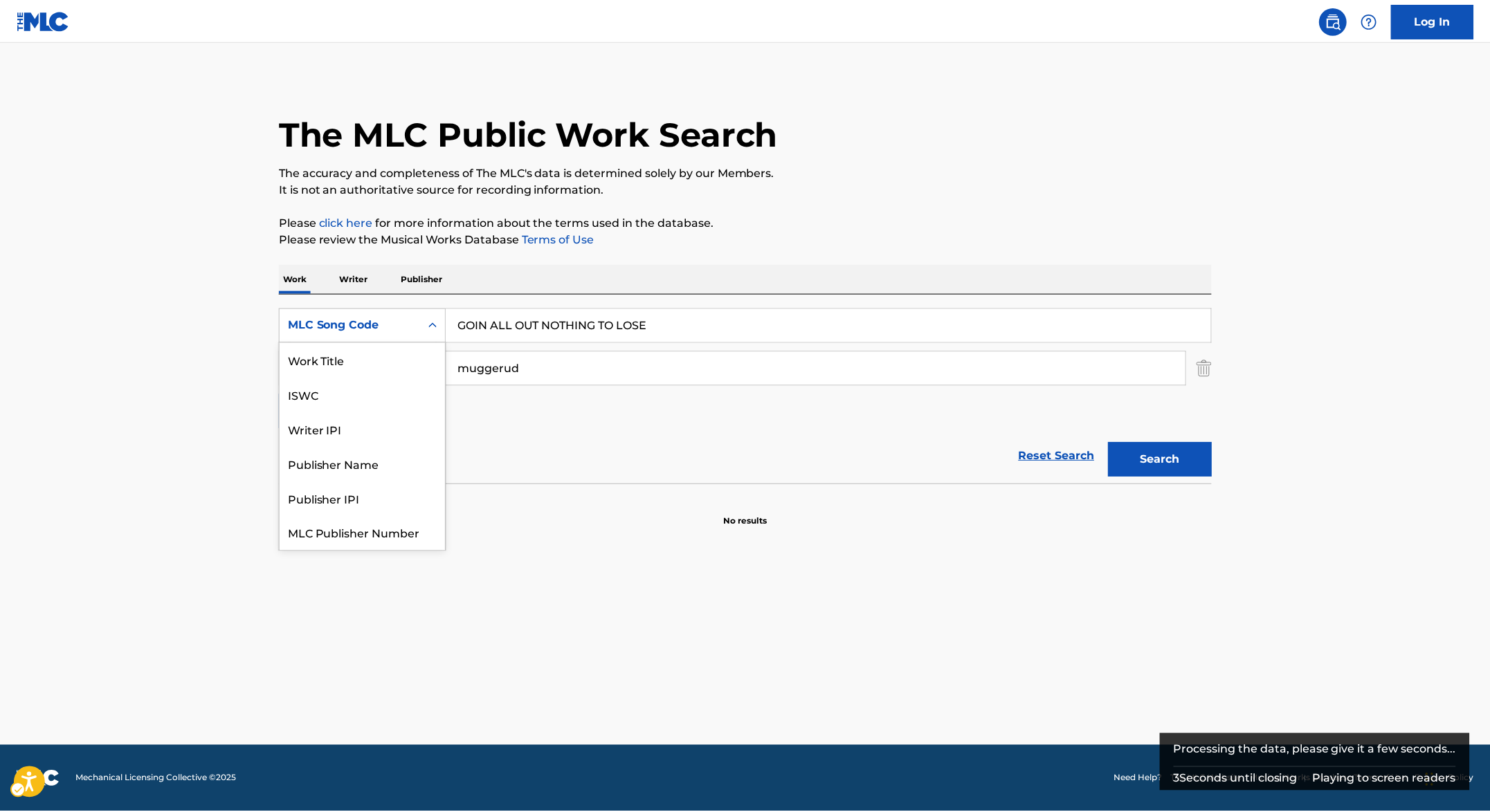
scroll to position [34, 0]
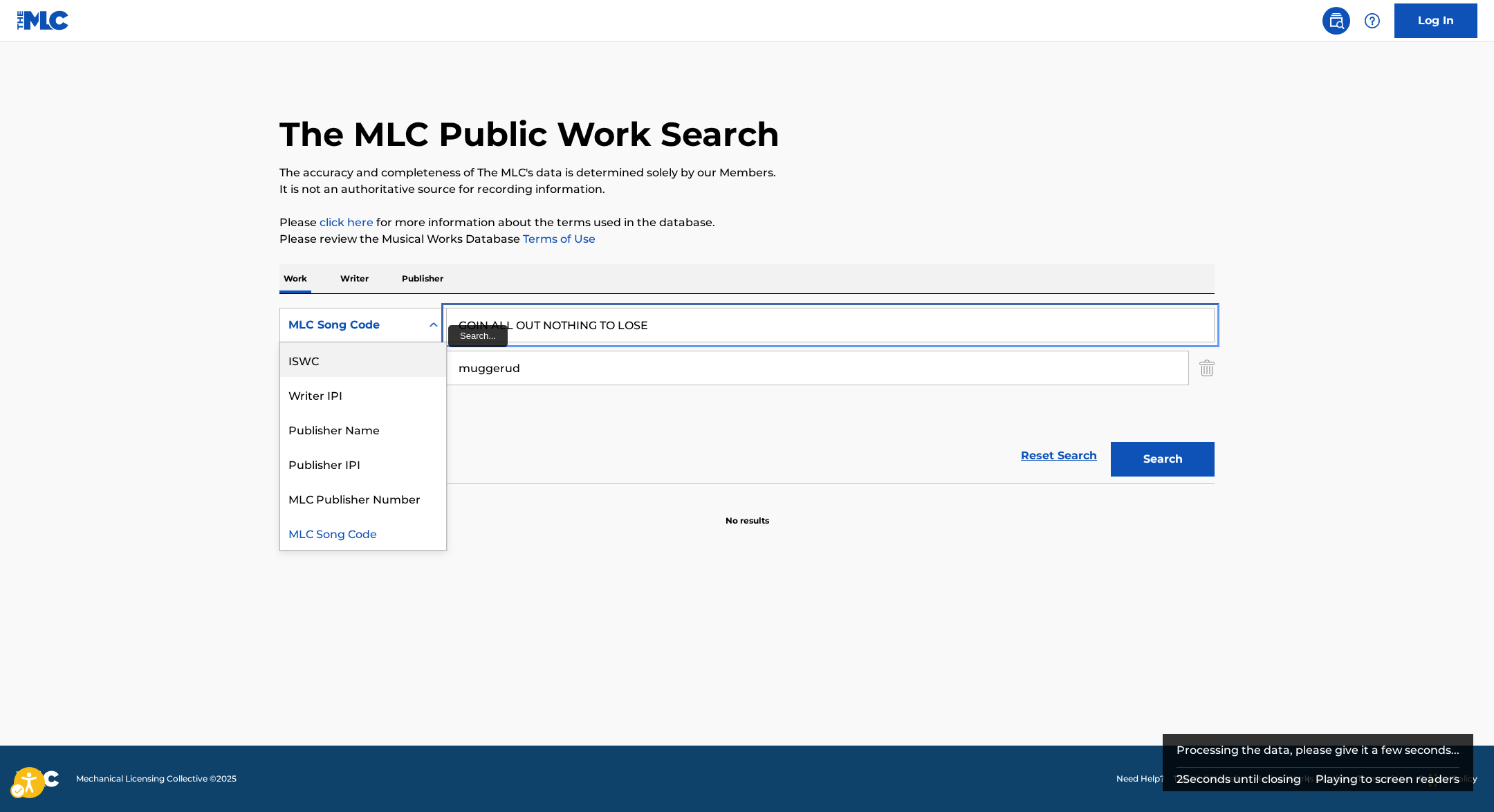
click at [534, 323] on input "GOIN ALL OUT NOTHING TO LOSE" at bounding box center [830, 325] width 767 height 33
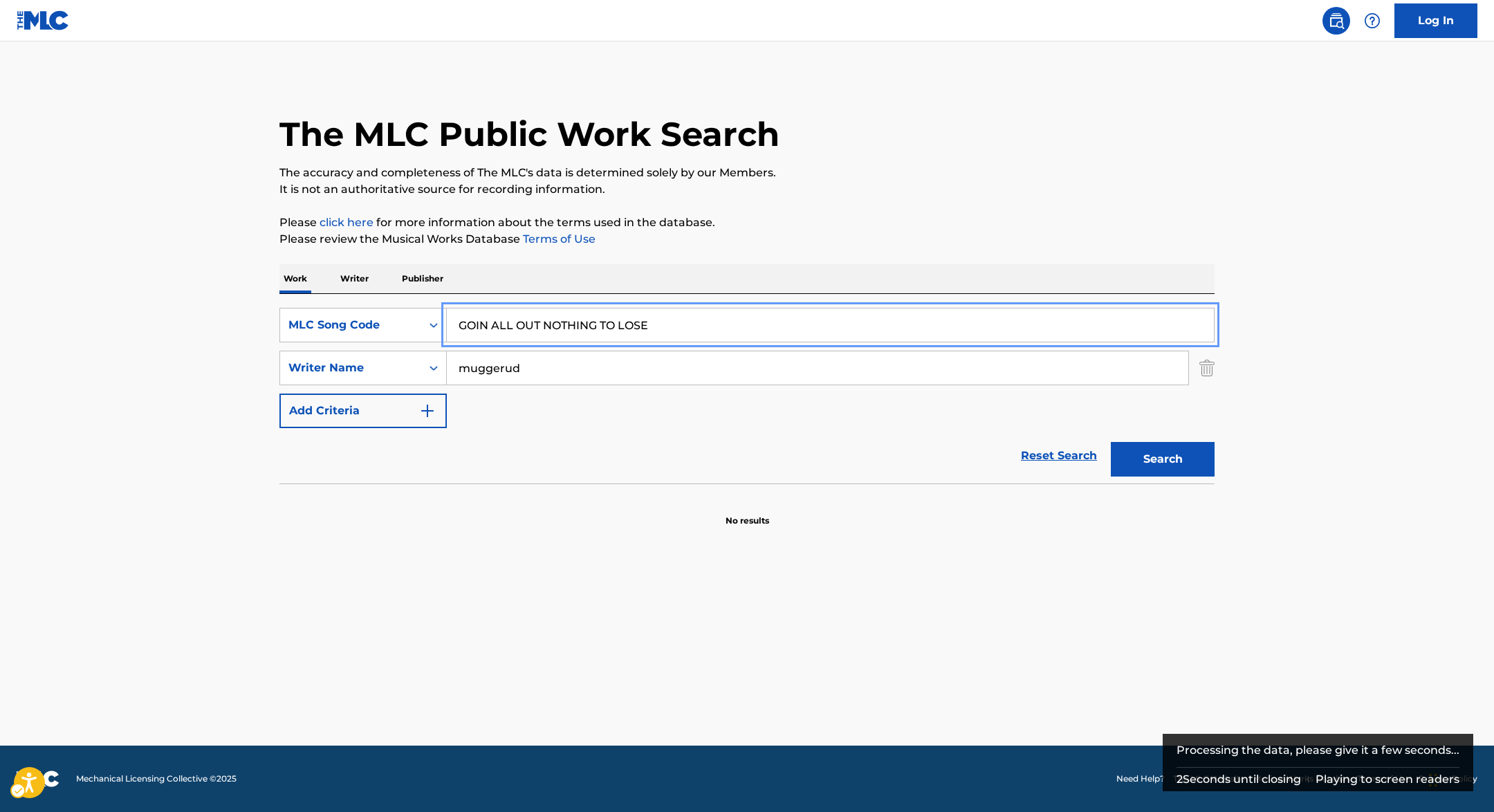
click at [534, 323] on input "GOIN ALL OUT NOTHING TO LOSE" at bounding box center [830, 325] width 767 height 33
paste input "07515"
type input "G07515"
click at [953, 283] on div "Work Writer Publisher" at bounding box center [747, 279] width 935 height 29
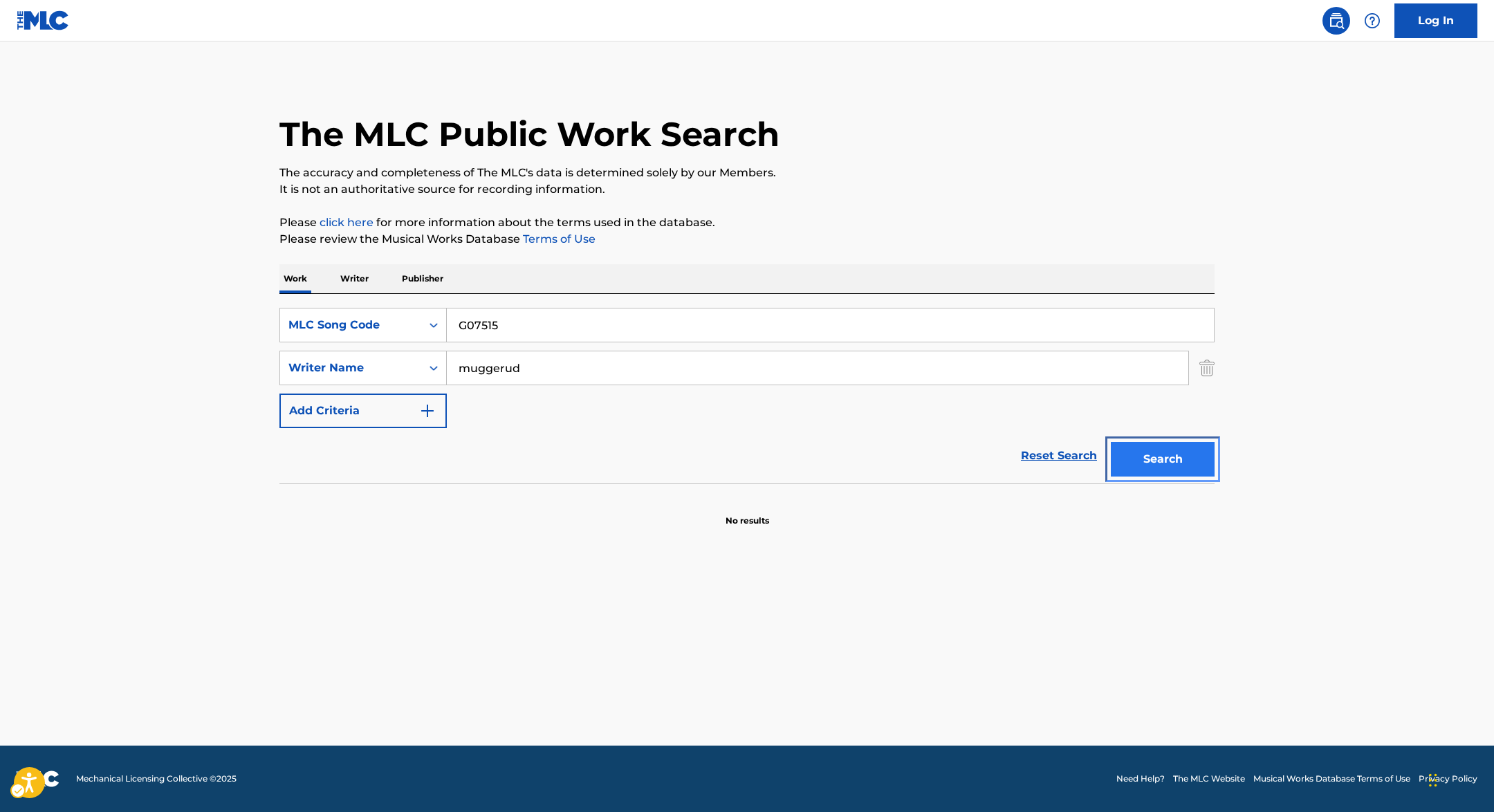
click at [1183, 464] on button "Search" at bounding box center [1163, 459] width 104 height 34
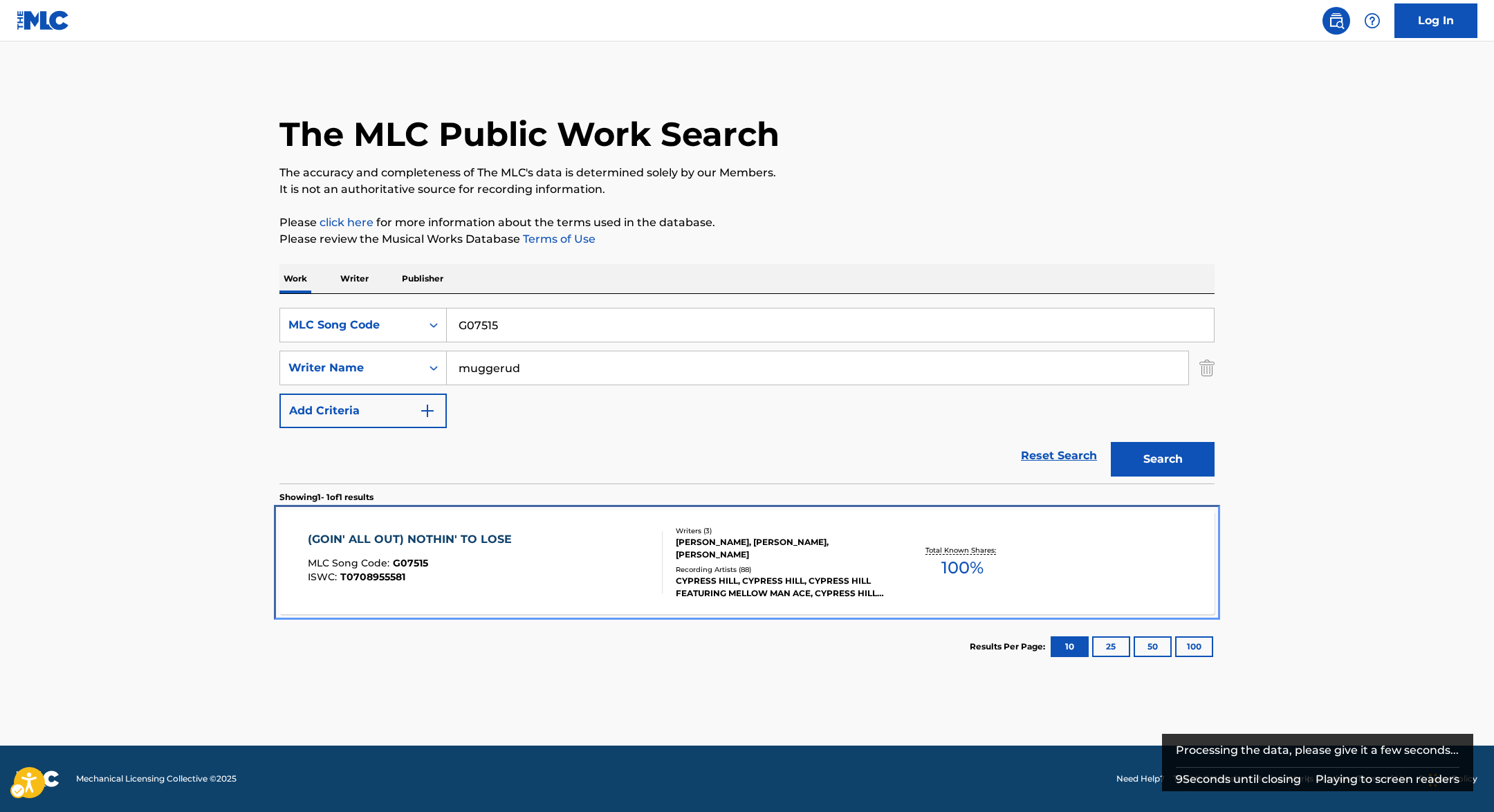
click at [419, 535] on div "(GOIN' ALL OUT) NOTHIN' TO LOSE" at bounding box center [413, 540] width 211 height 16
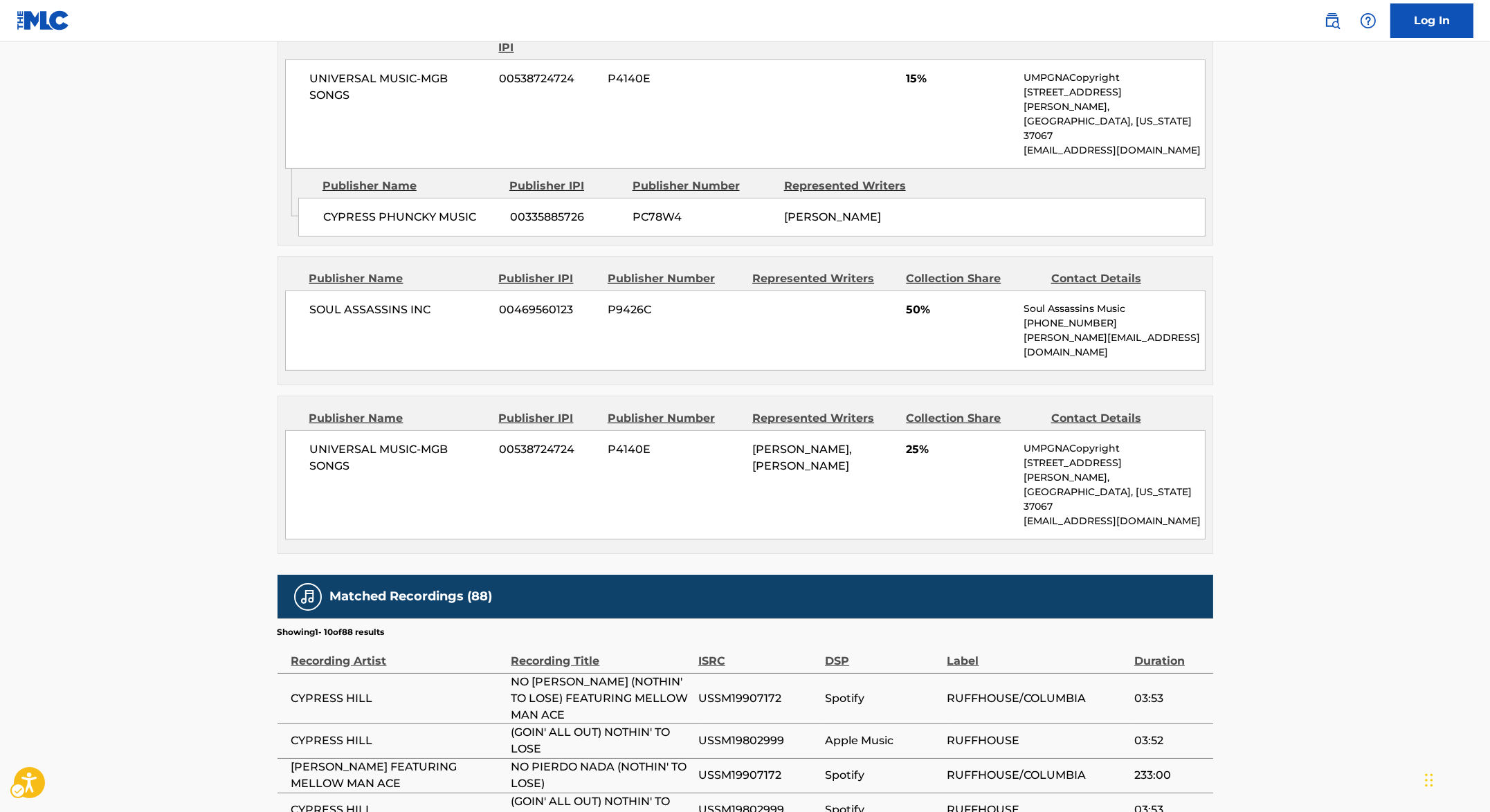
scroll to position [1375, 0]
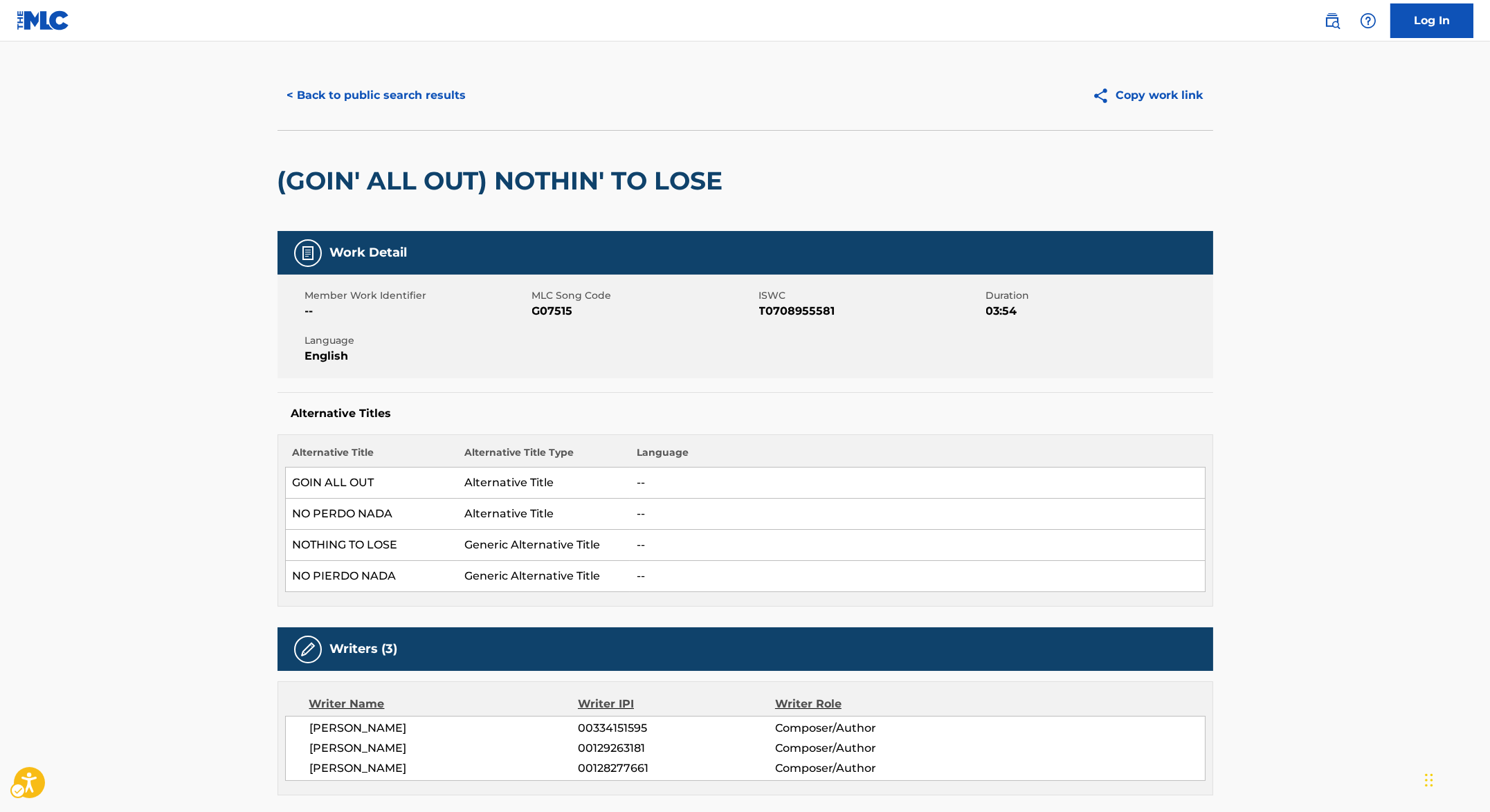
scroll to position [5, 0]
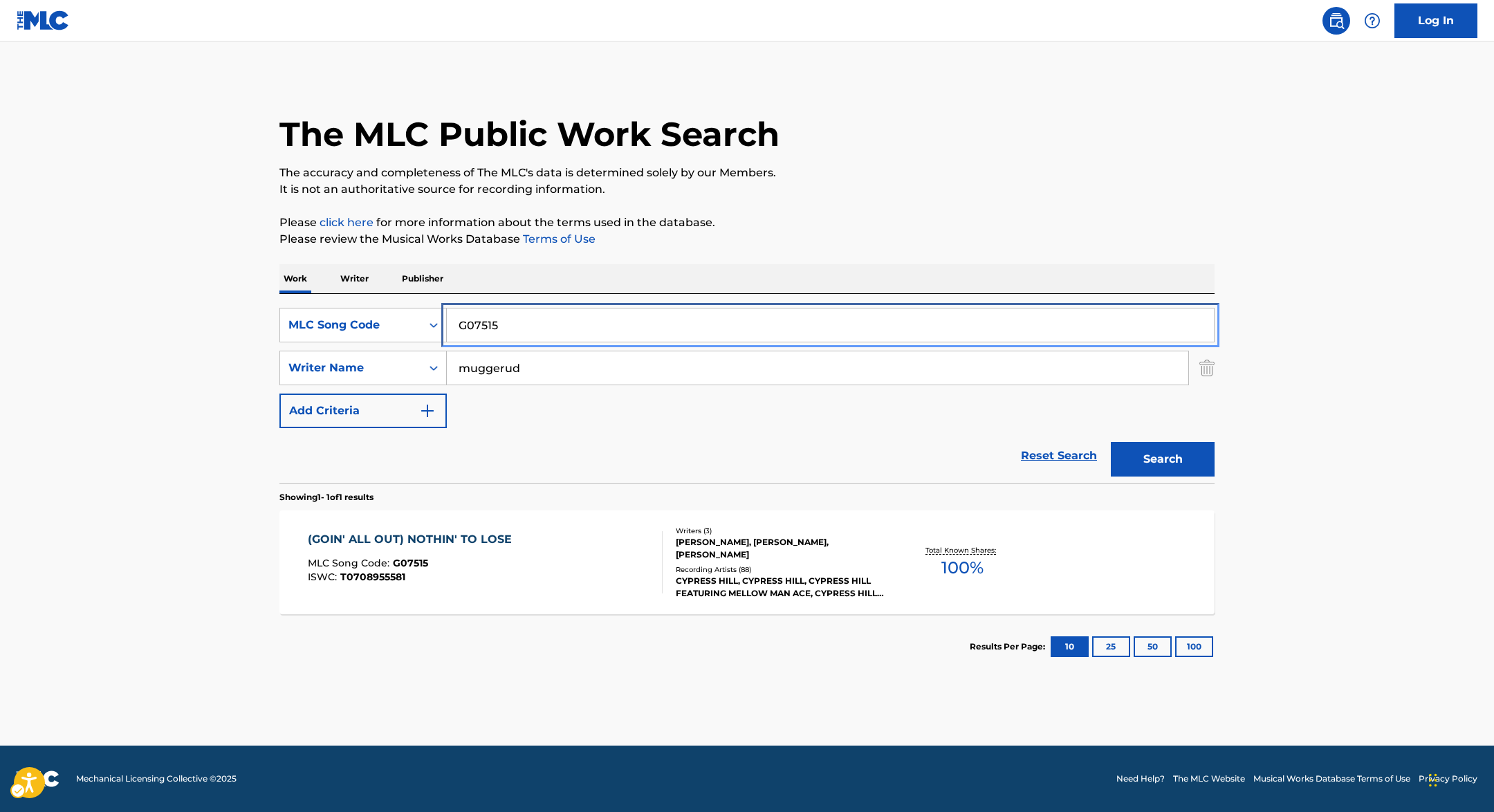
click at [581, 324] on input "G07515" at bounding box center [830, 325] width 767 height 33
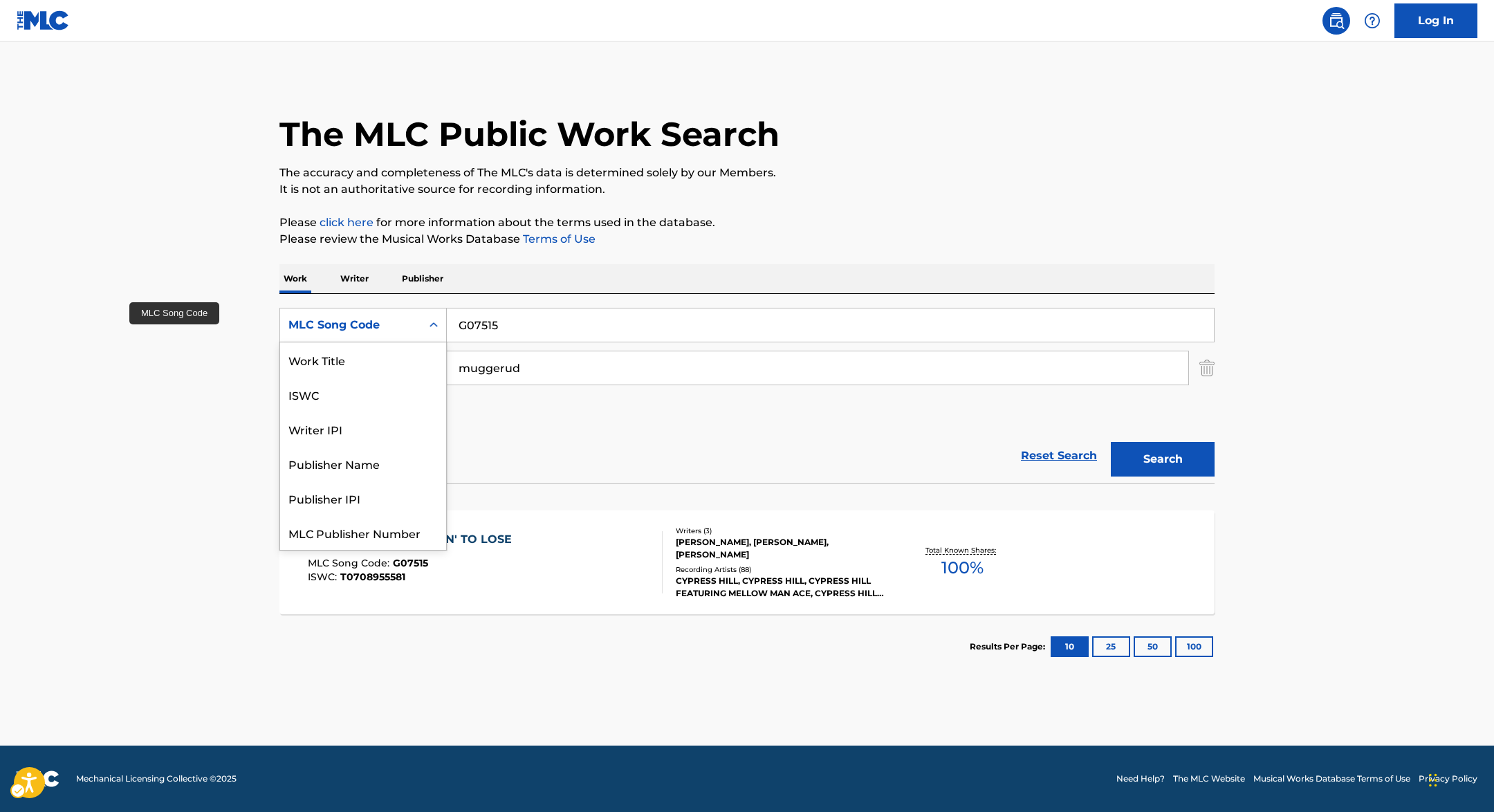
click at [410, 314] on div "MLC Song Code" at bounding box center [350, 325] width 141 height 26
drag, startPoint x: 397, startPoint y: 348, endPoint x: 368, endPoint y: 339, distance: 30.4
click at [368, 339] on div "Work Title, 1 of 7. 7 results available. Use Up and Down to choose options, pre…" at bounding box center [363, 325] width 168 height 34
click at [405, 349] on div "Work Title" at bounding box center [362, 359] width 166 height 34
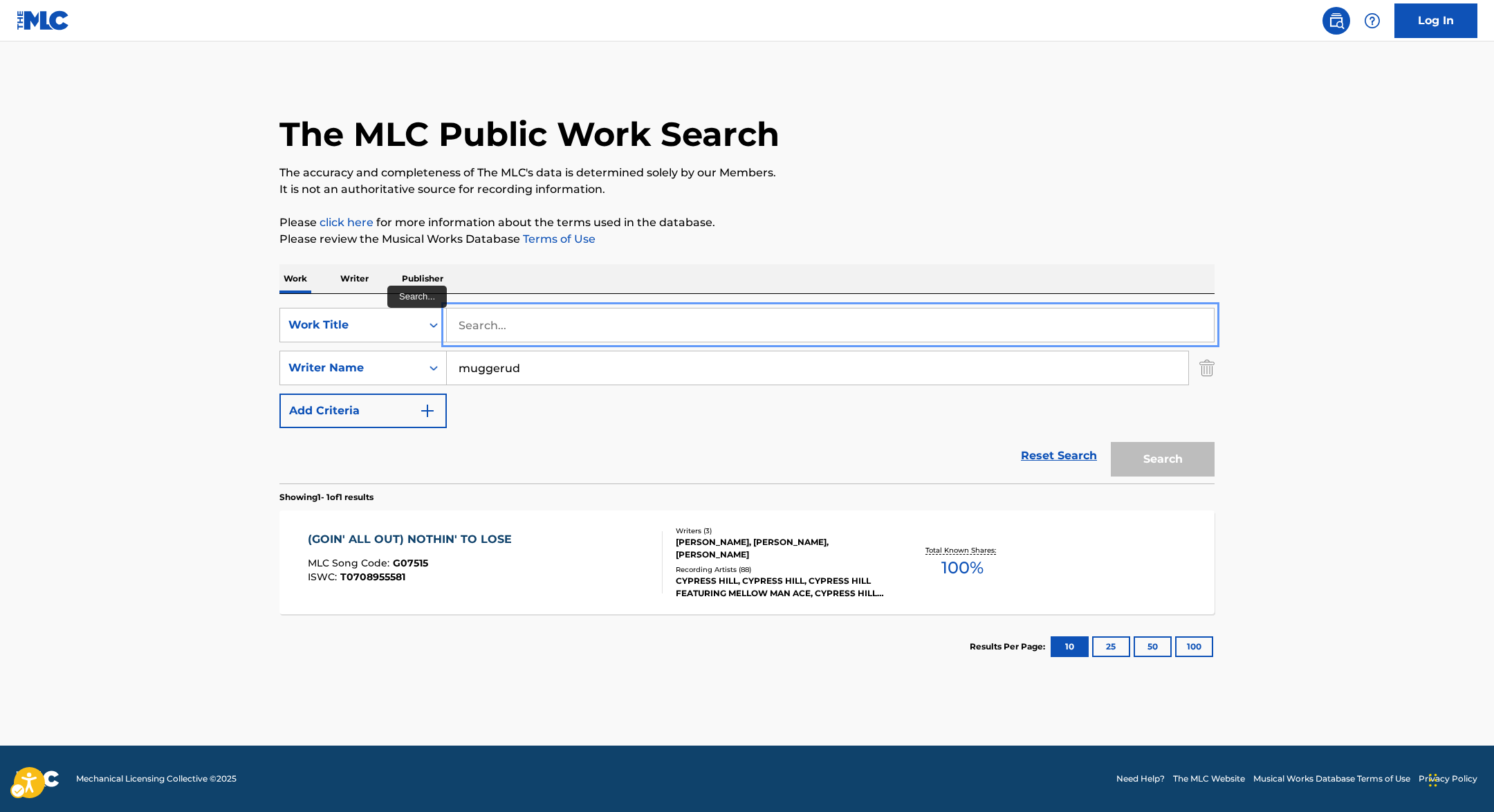
paste input "GOLD"
type input "GOLD"
click at [758, 278] on div "Work Writer Publisher" at bounding box center [747, 279] width 935 height 29
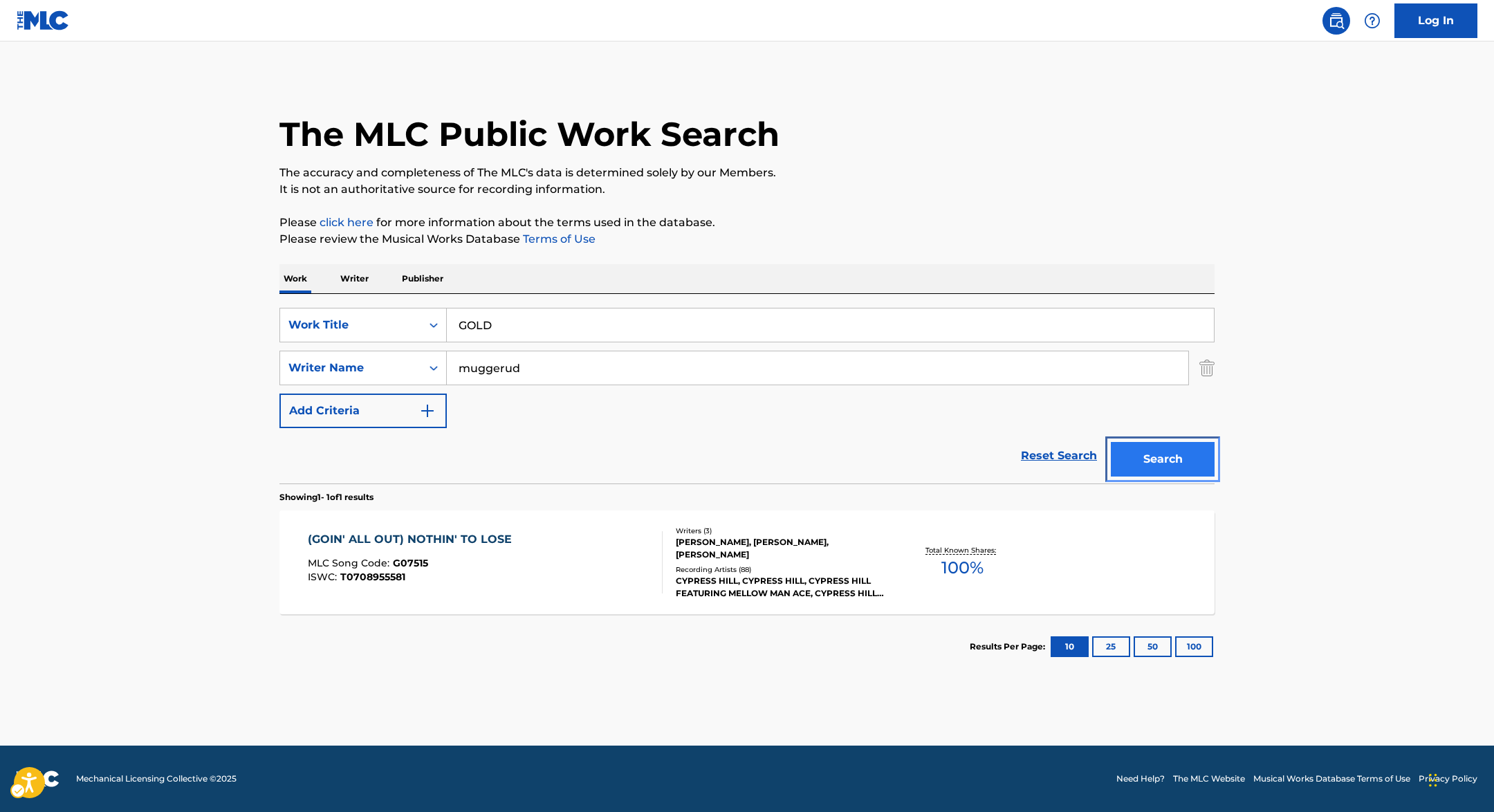
click at [1196, 460] on button "Search" at bounding box center [1163, 459] width 104 height 34
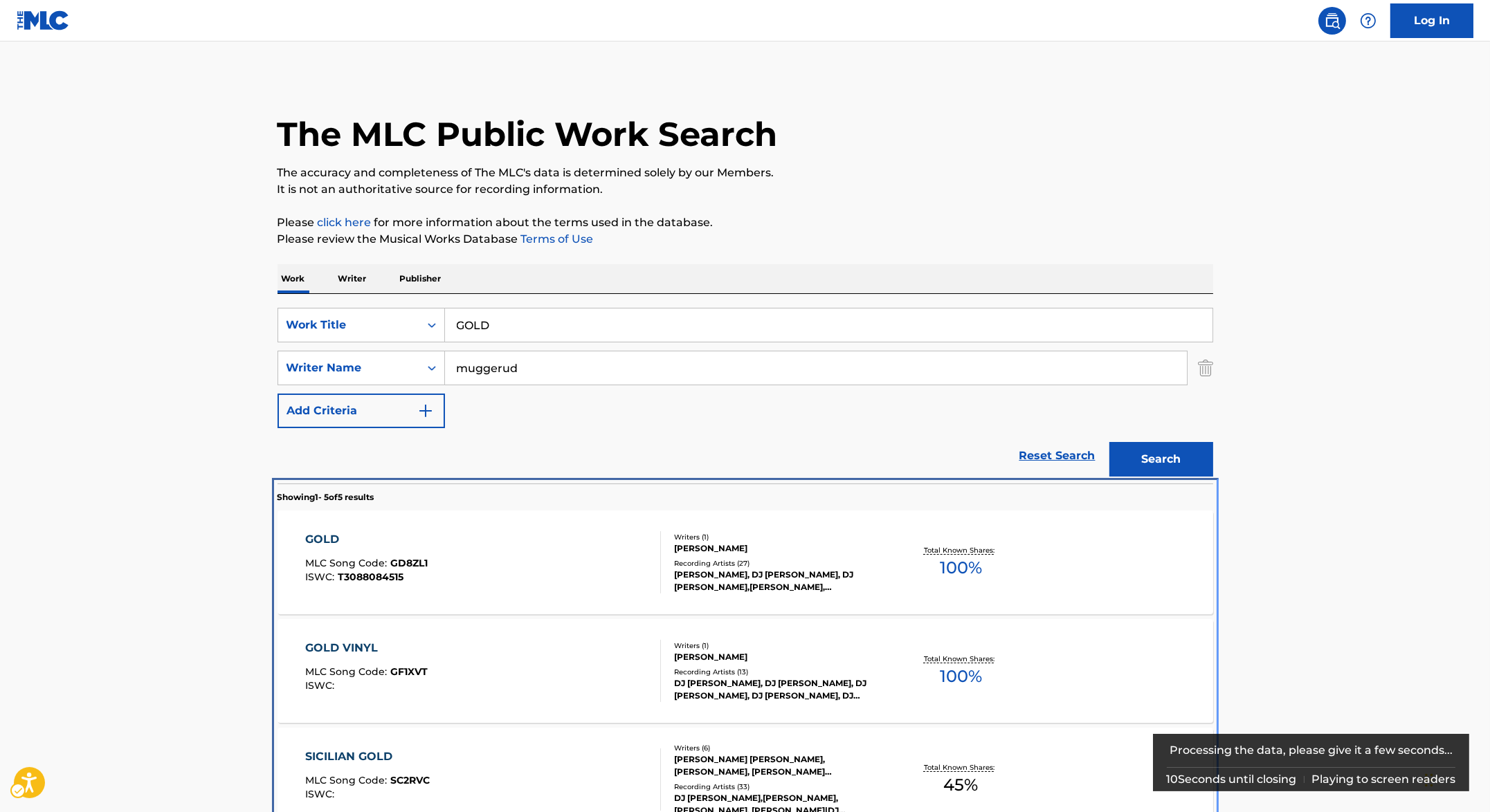
scroll to position [301, 0]
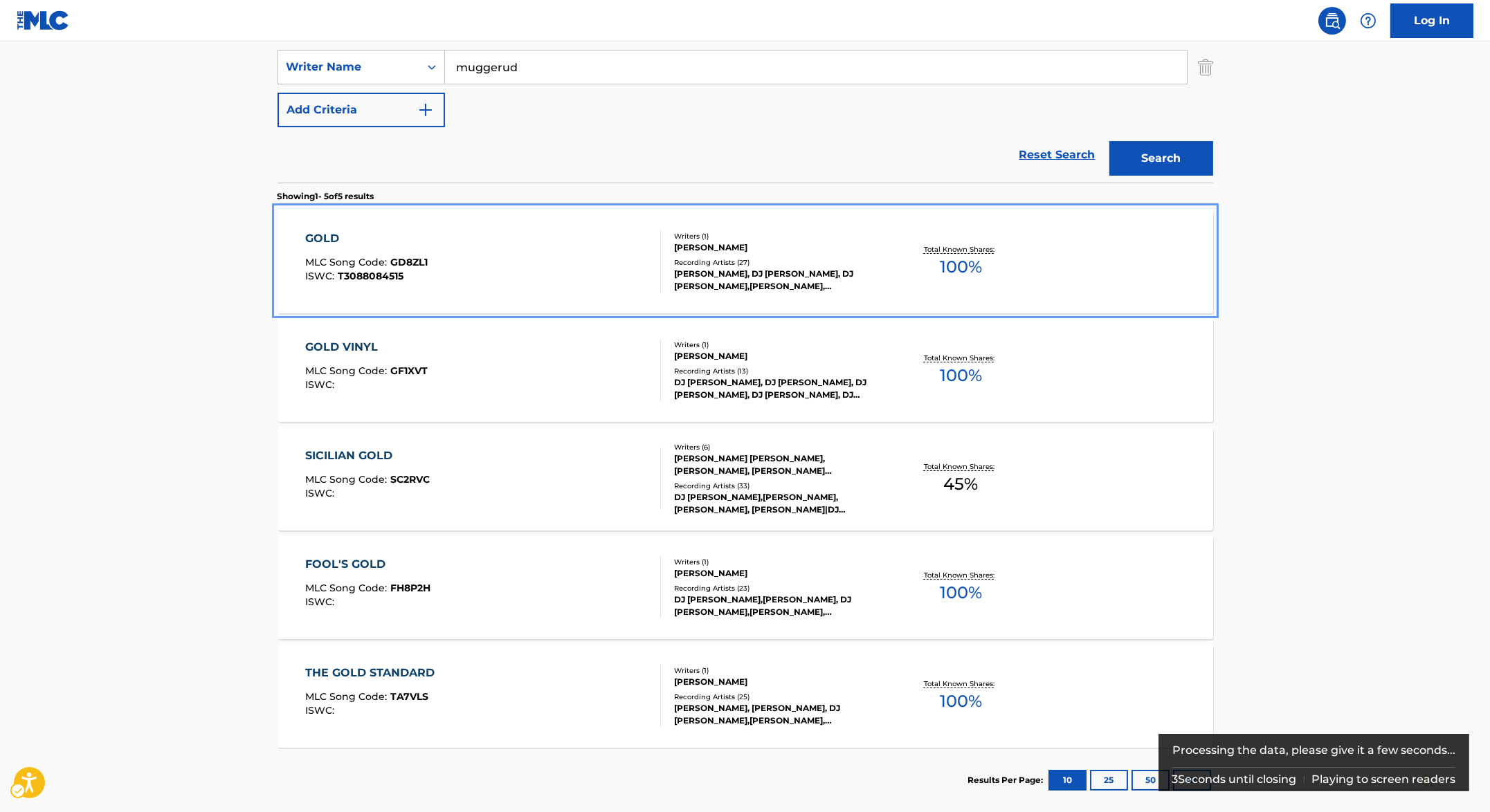
click at [432, 252] on div "GOLD MLC Song Code : GD8ZL1 ISWC : T3088084515" at bounding box center [483, 261] width 356 height 62
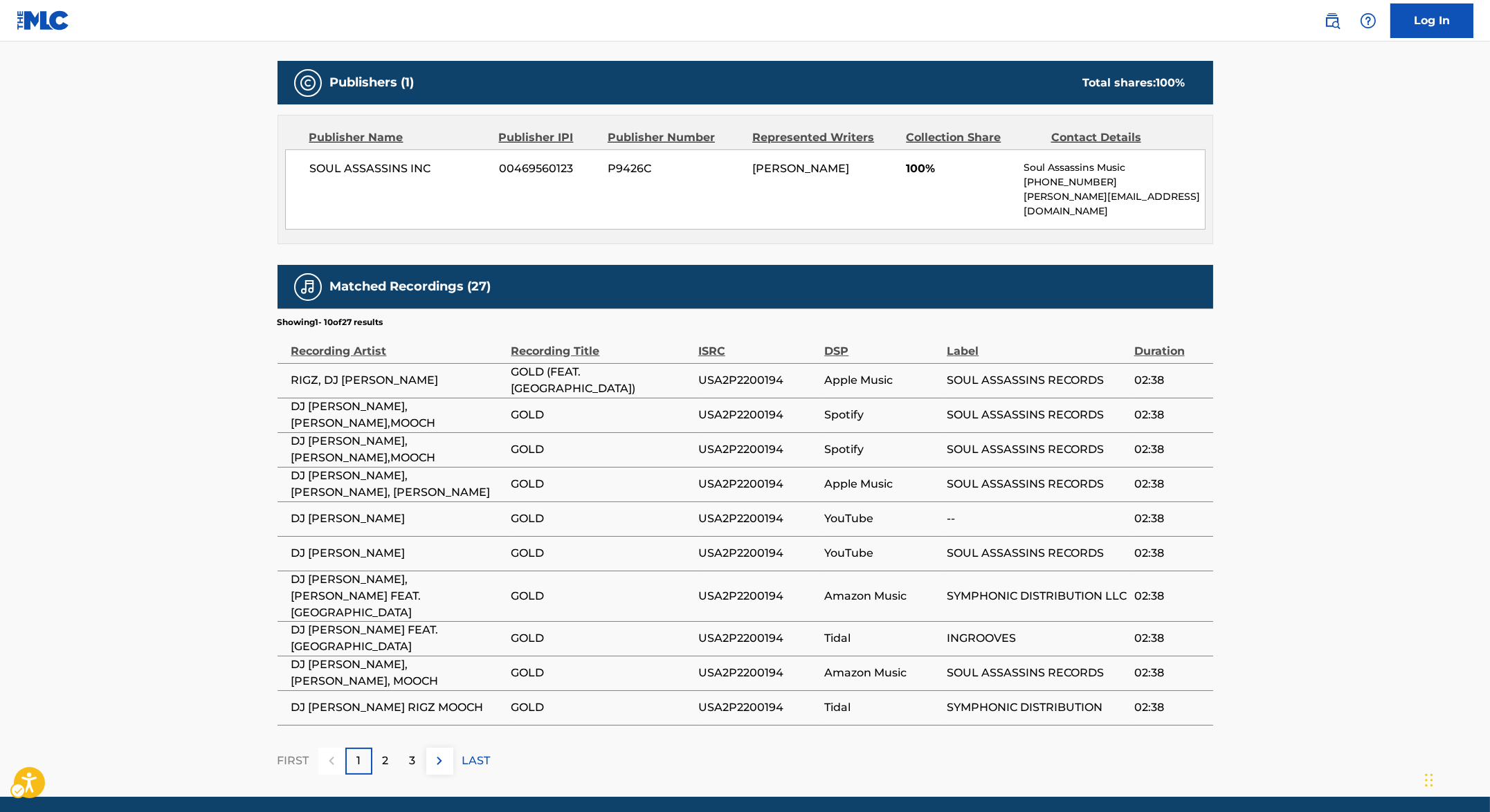
scroll to position [120, 0]
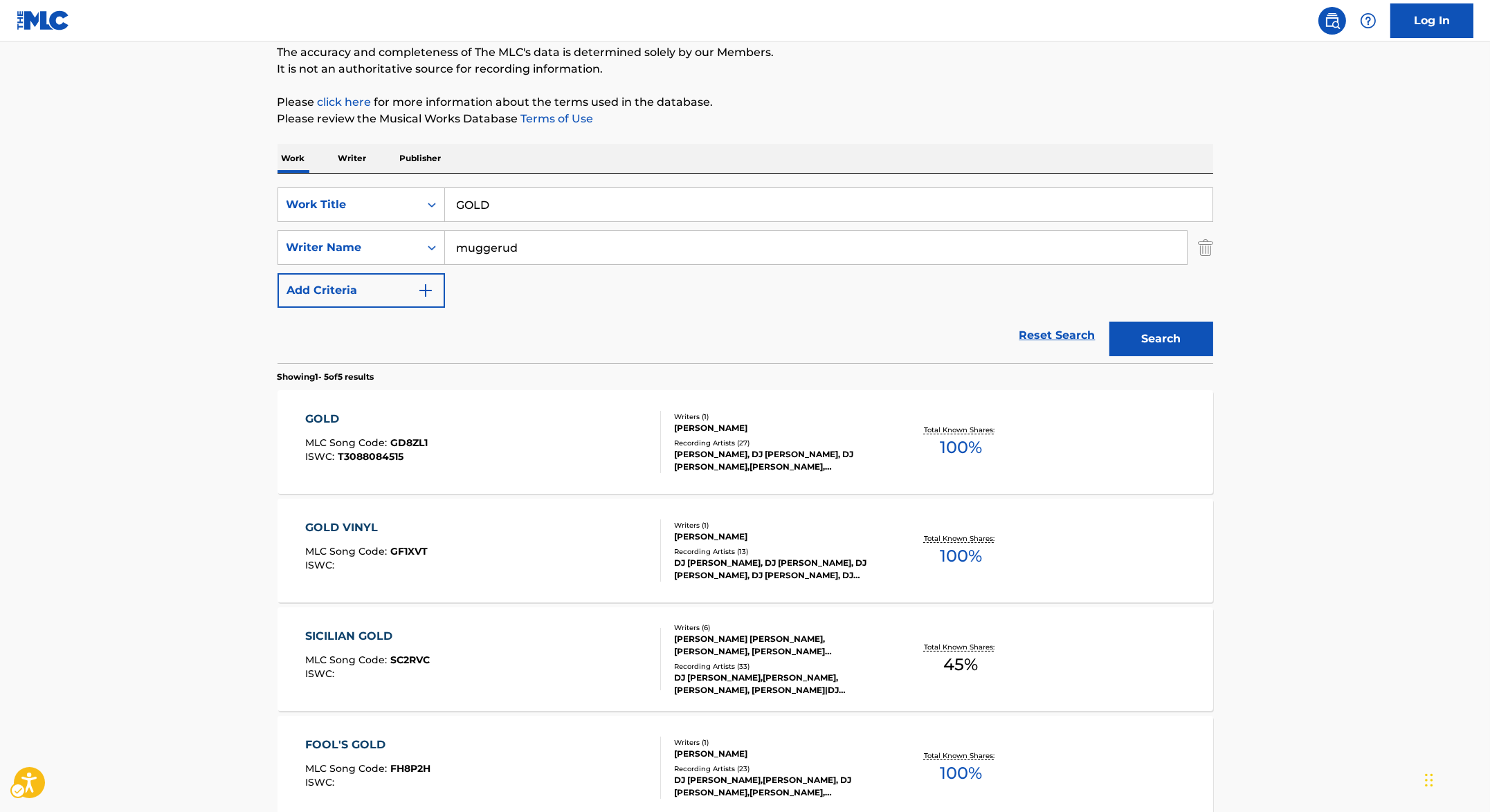
scroll to position [295, 0]
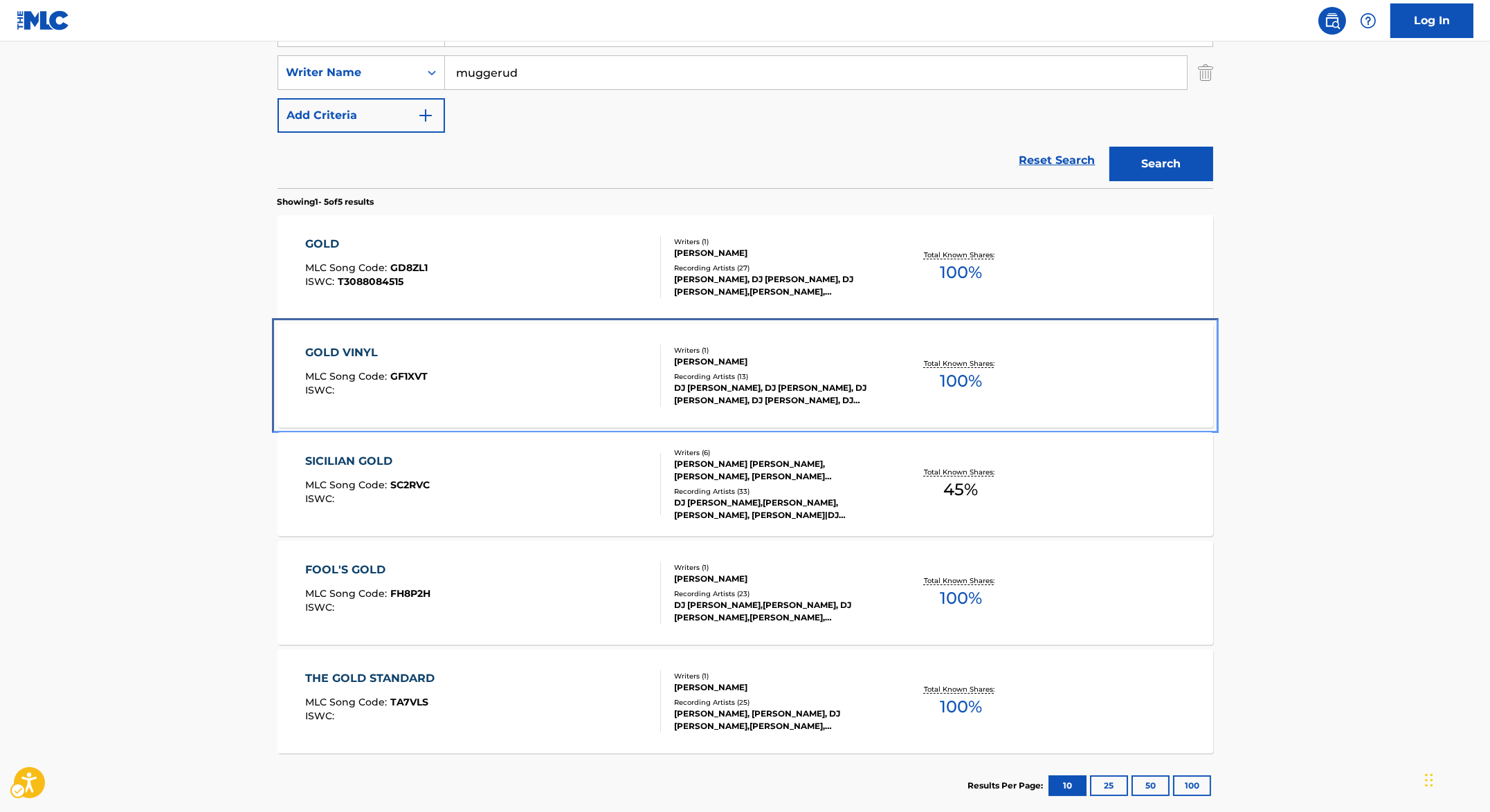
click at [375, 349] on div "GOLD VINYL" at bounding box center [366, 352] width 122 height 16
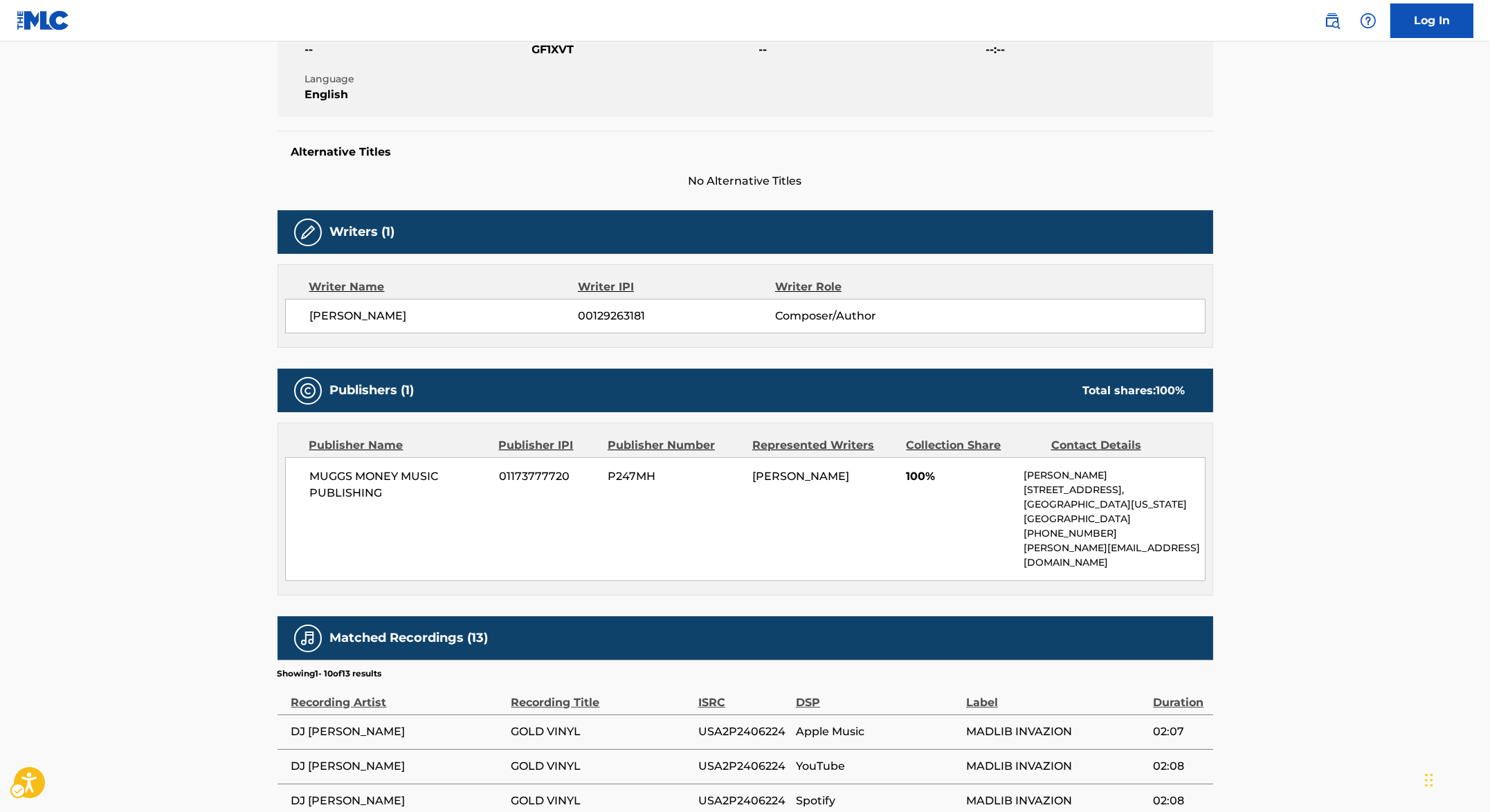
scroll to position [187, 0]
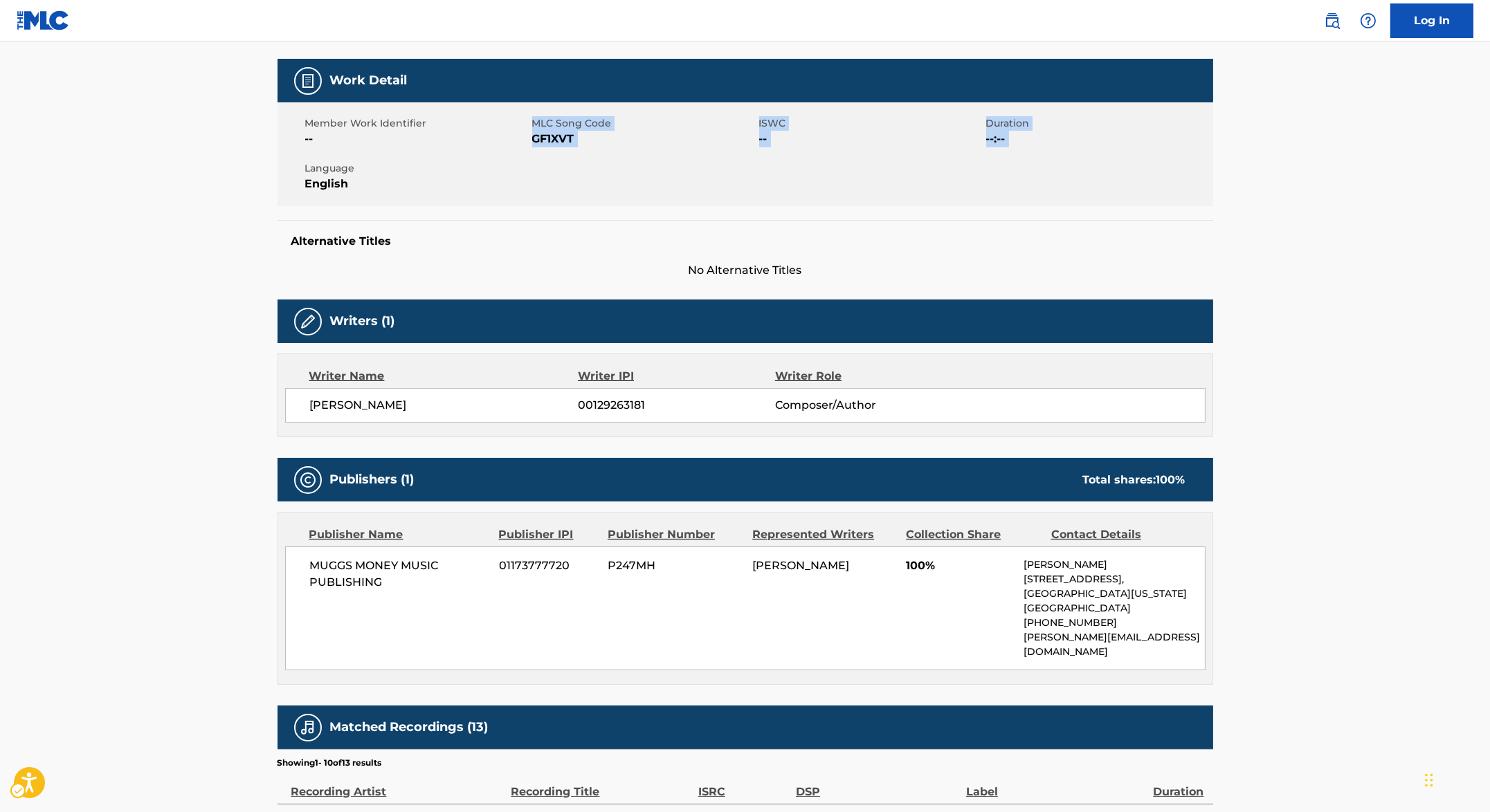
click at [207, 156] on main "< Back to public search results Copy work link GOLD VINYL Work Detail Member Wo…" at bounding box center [745, 538] width 1490 height 1367
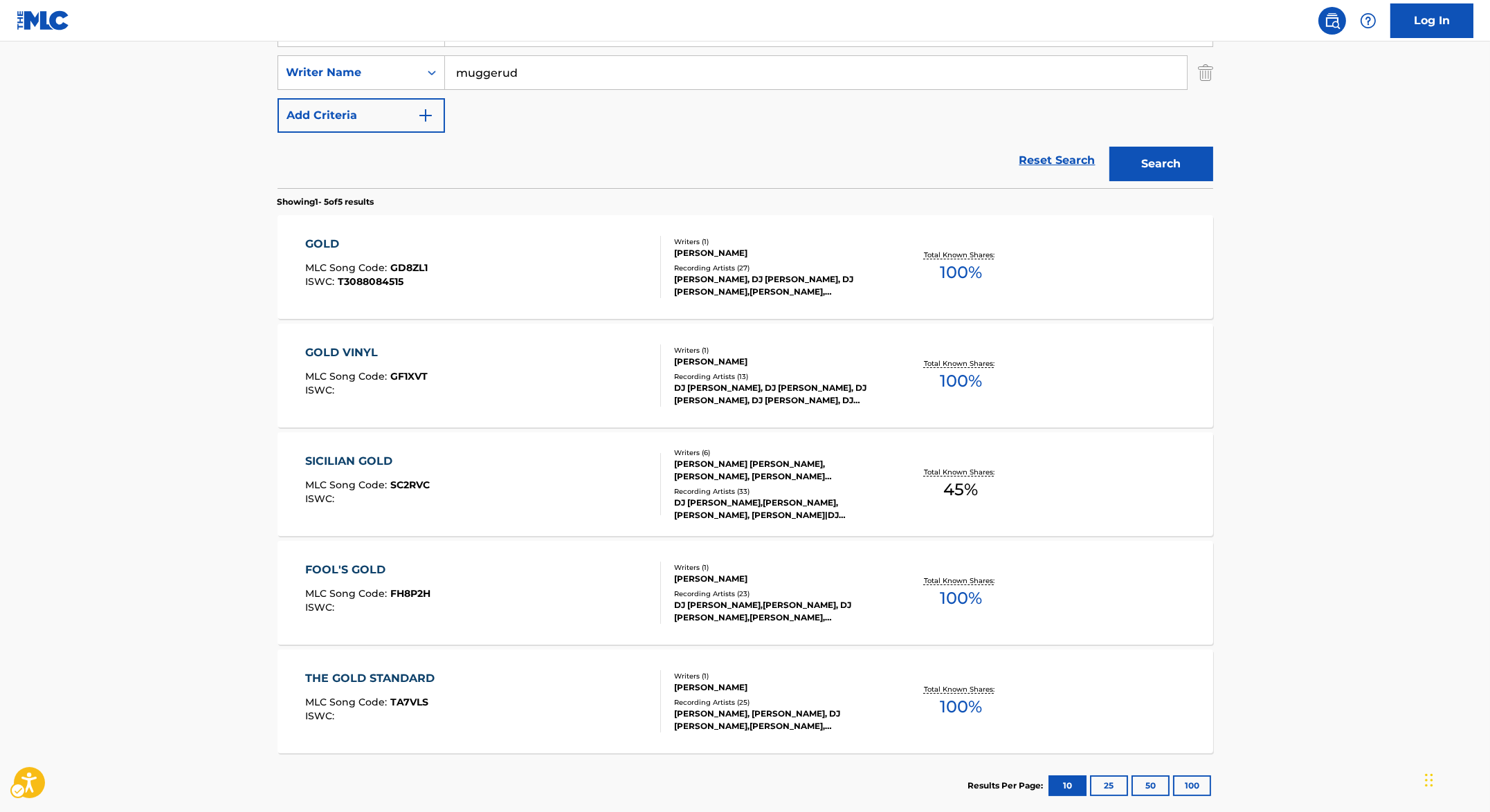
scroll to position [7, 0]
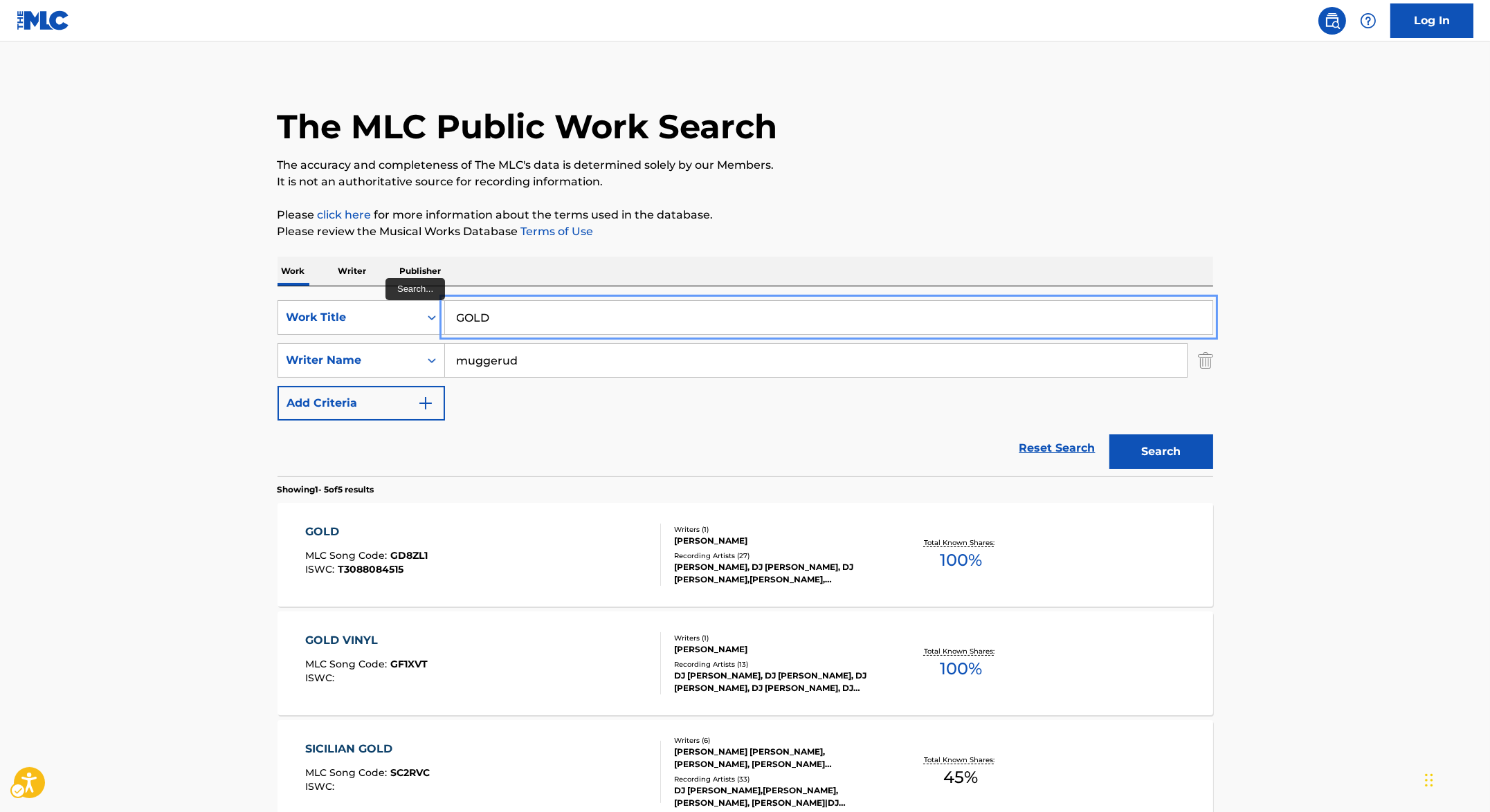
click at [585, 303] on input "GOLD" at bounding box center [828, 317] width 767 height 33
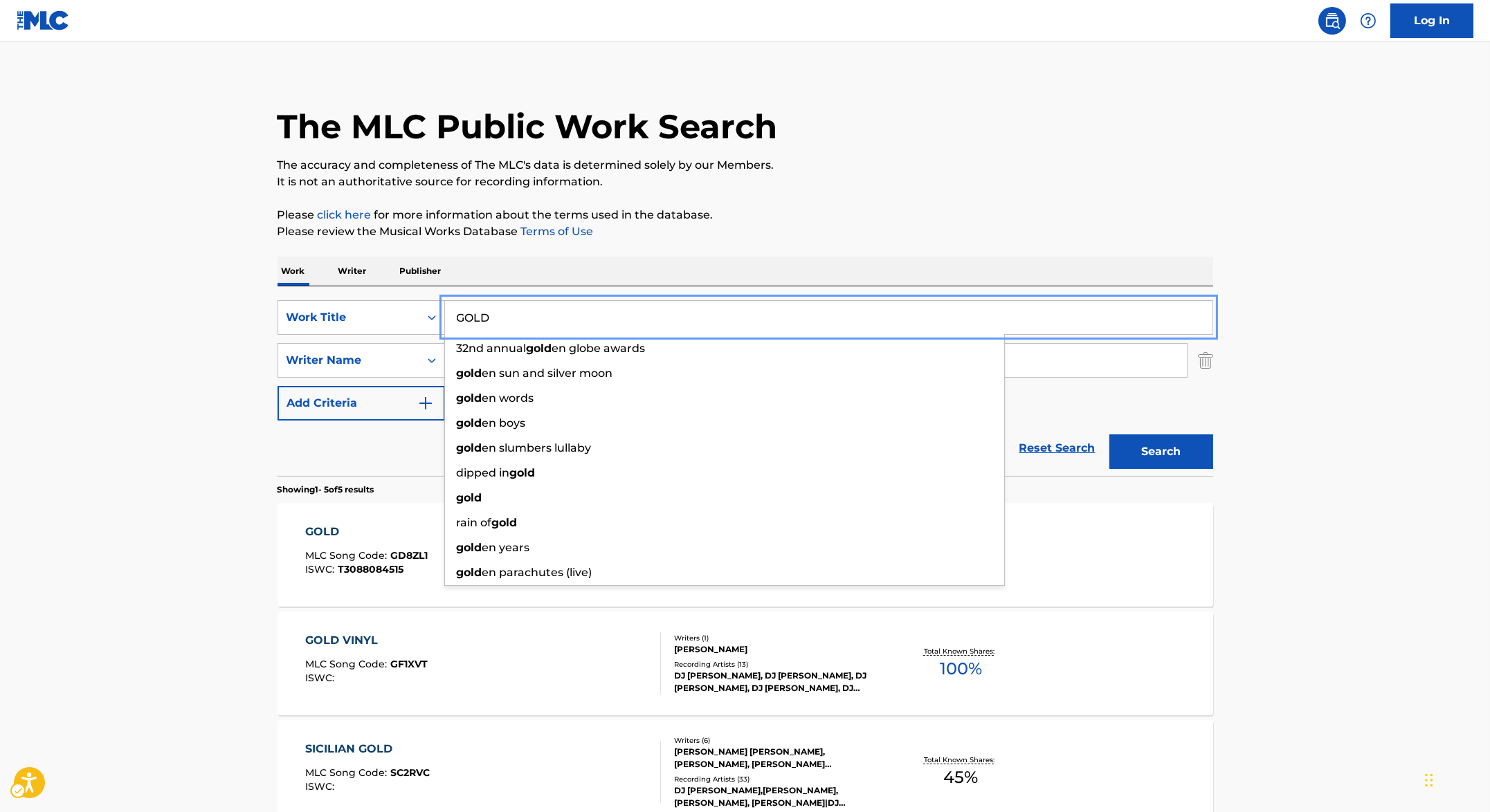
paste input "NE FOR GOO"
type input "GONE FOR GOOD"
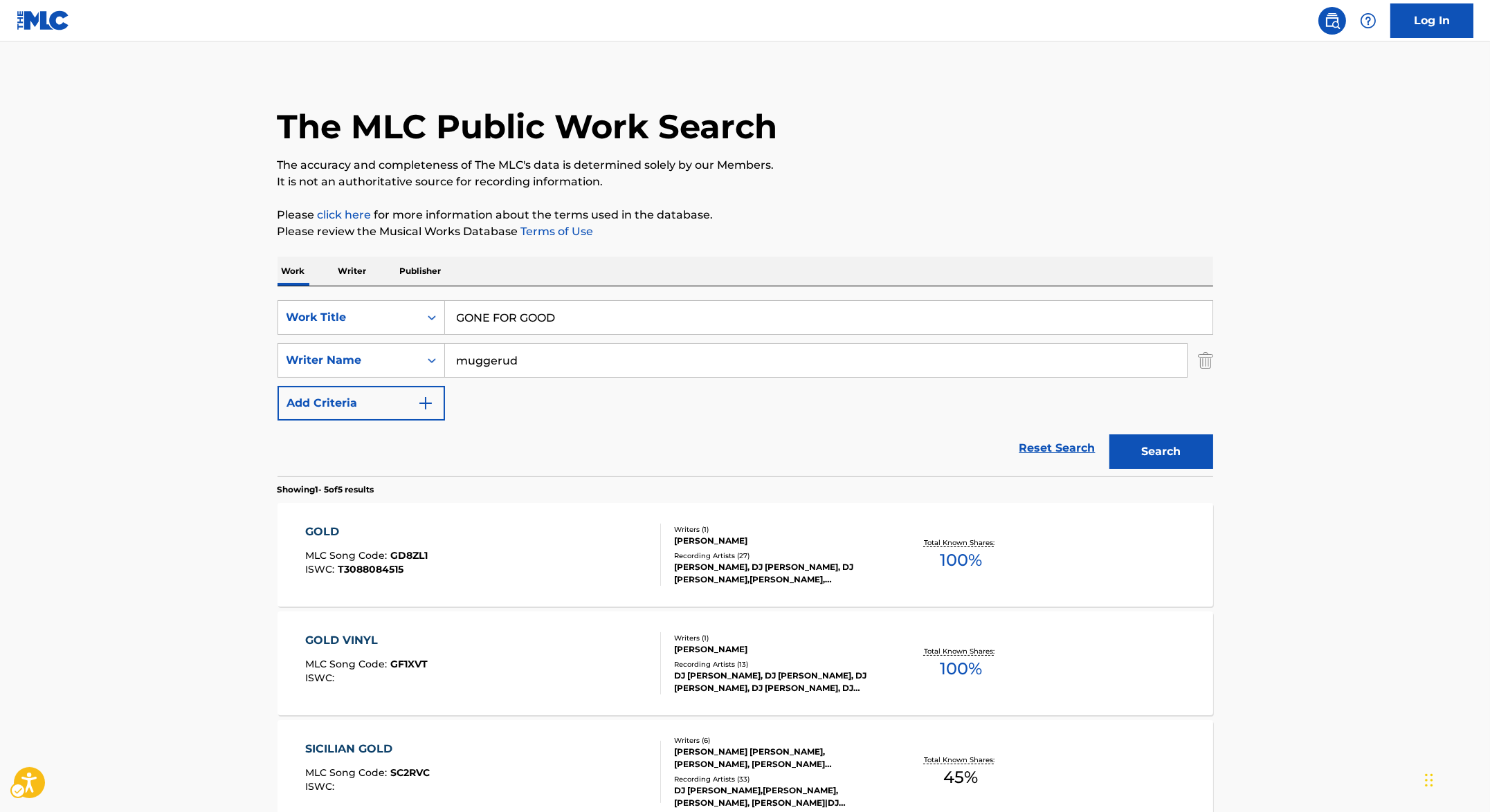
click at [881, 187] on p "It is not an authoritative source for recording information." at bounding box center [745, 182] width 936 height 16
click at [1130, 462] on button "Search" at bounding box center [1161, 452] width 104 height 34
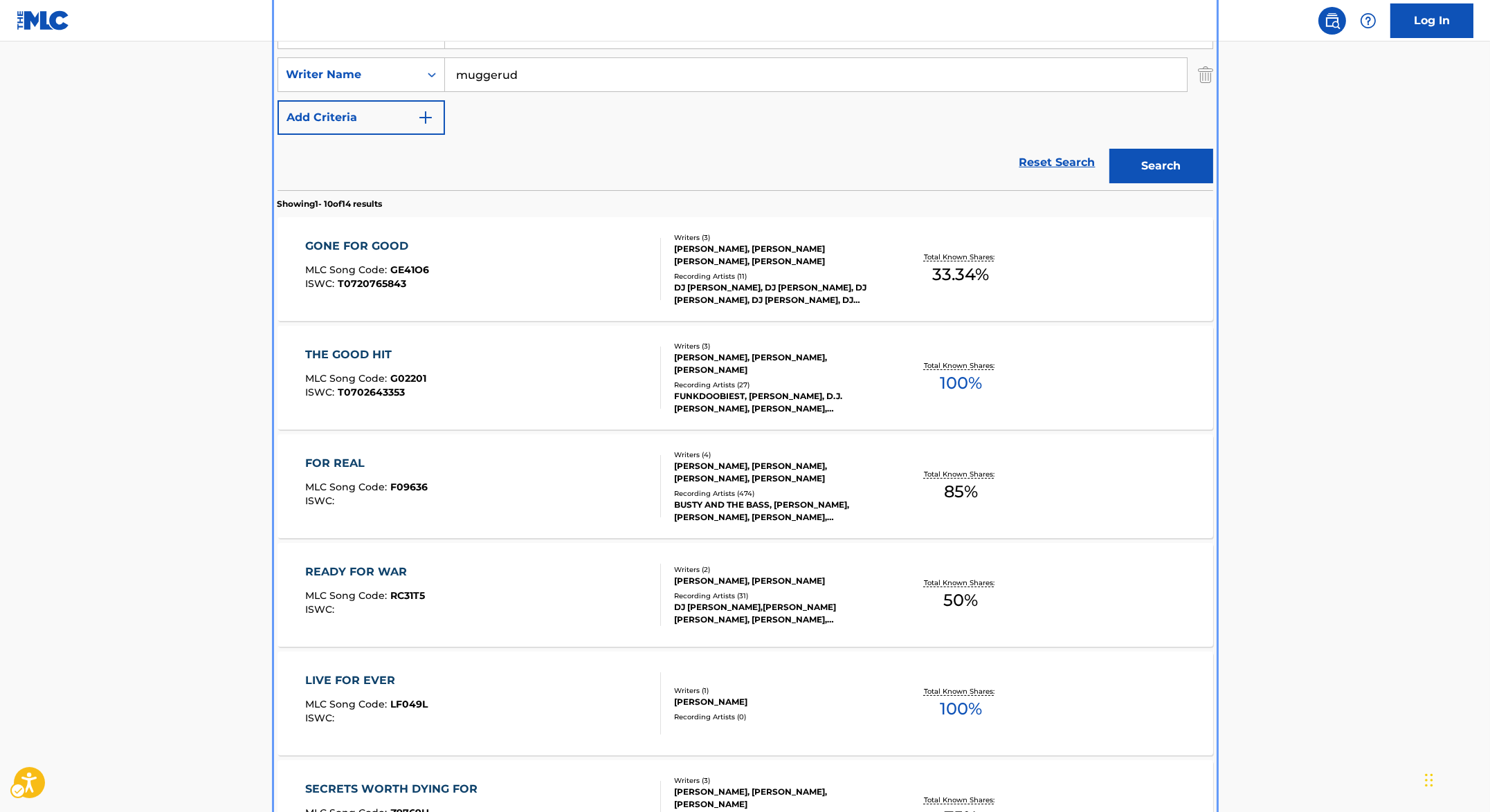
scroll to position [0, 0]
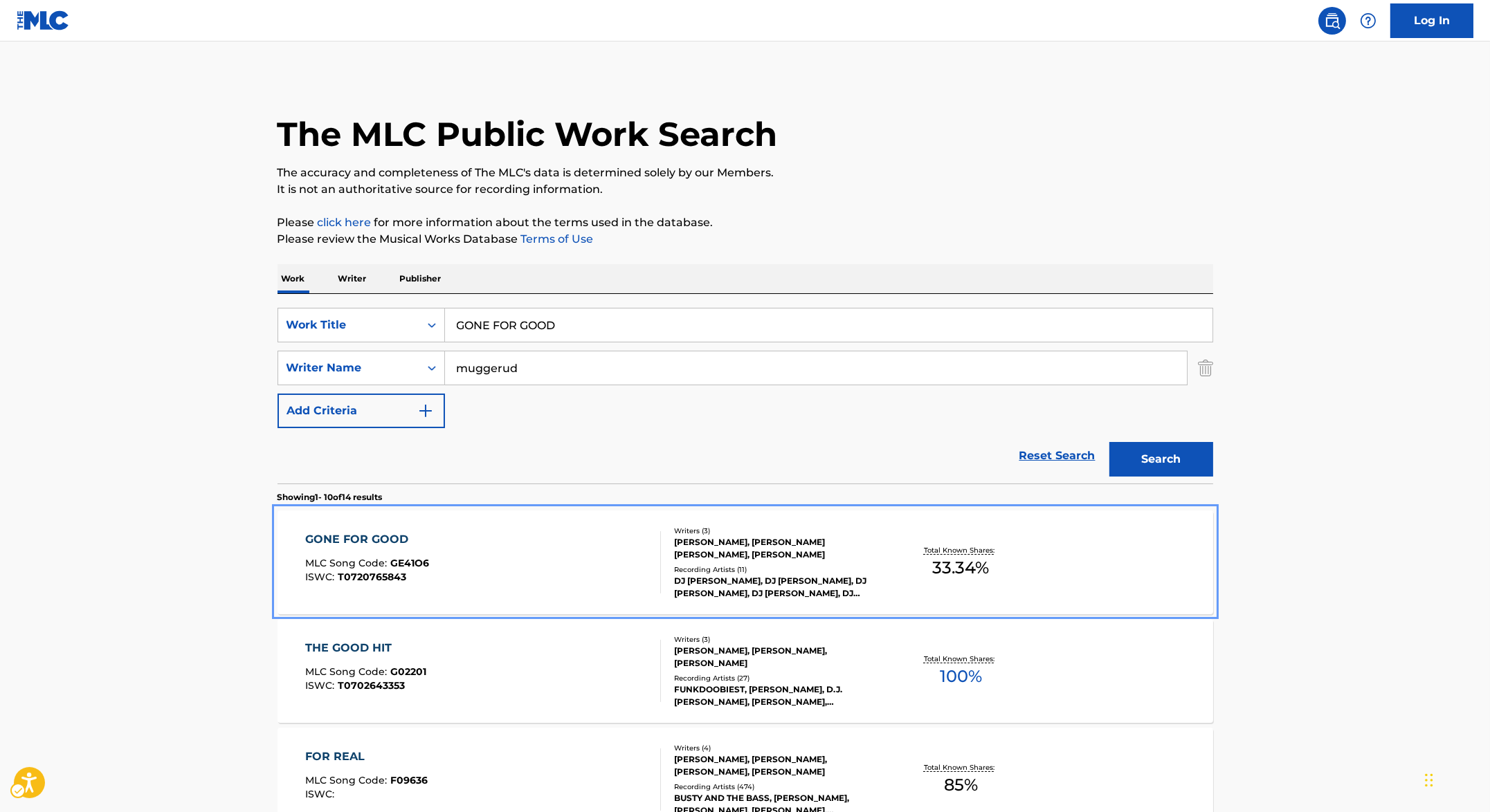
click at [427, 549] on div "GONE FOR GOOD MLC Song Code : GE41O6 ISWC : T0720765843" at bounding box center [367, 562] width 124 height 62
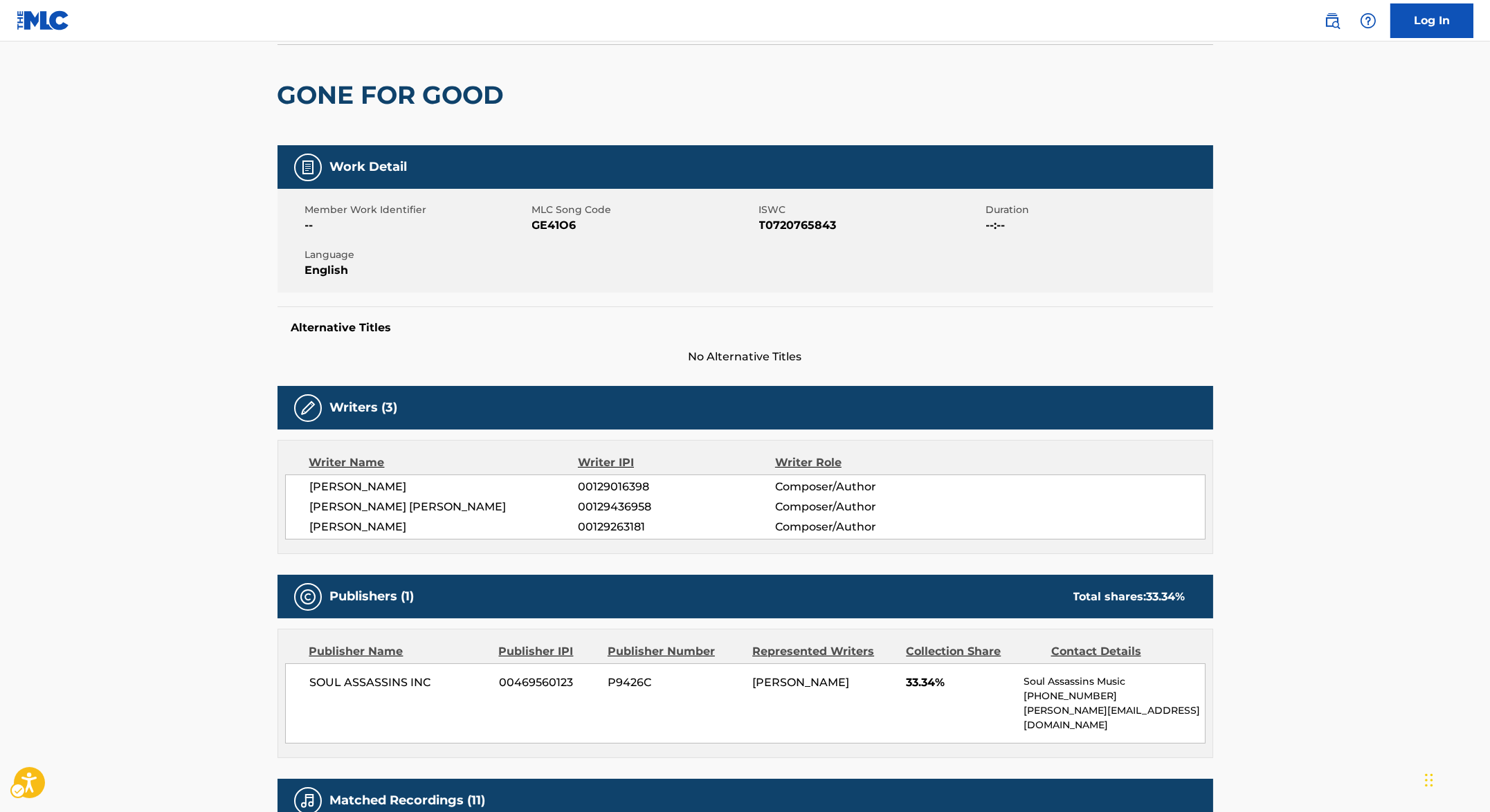
scroll to position [12, 0]
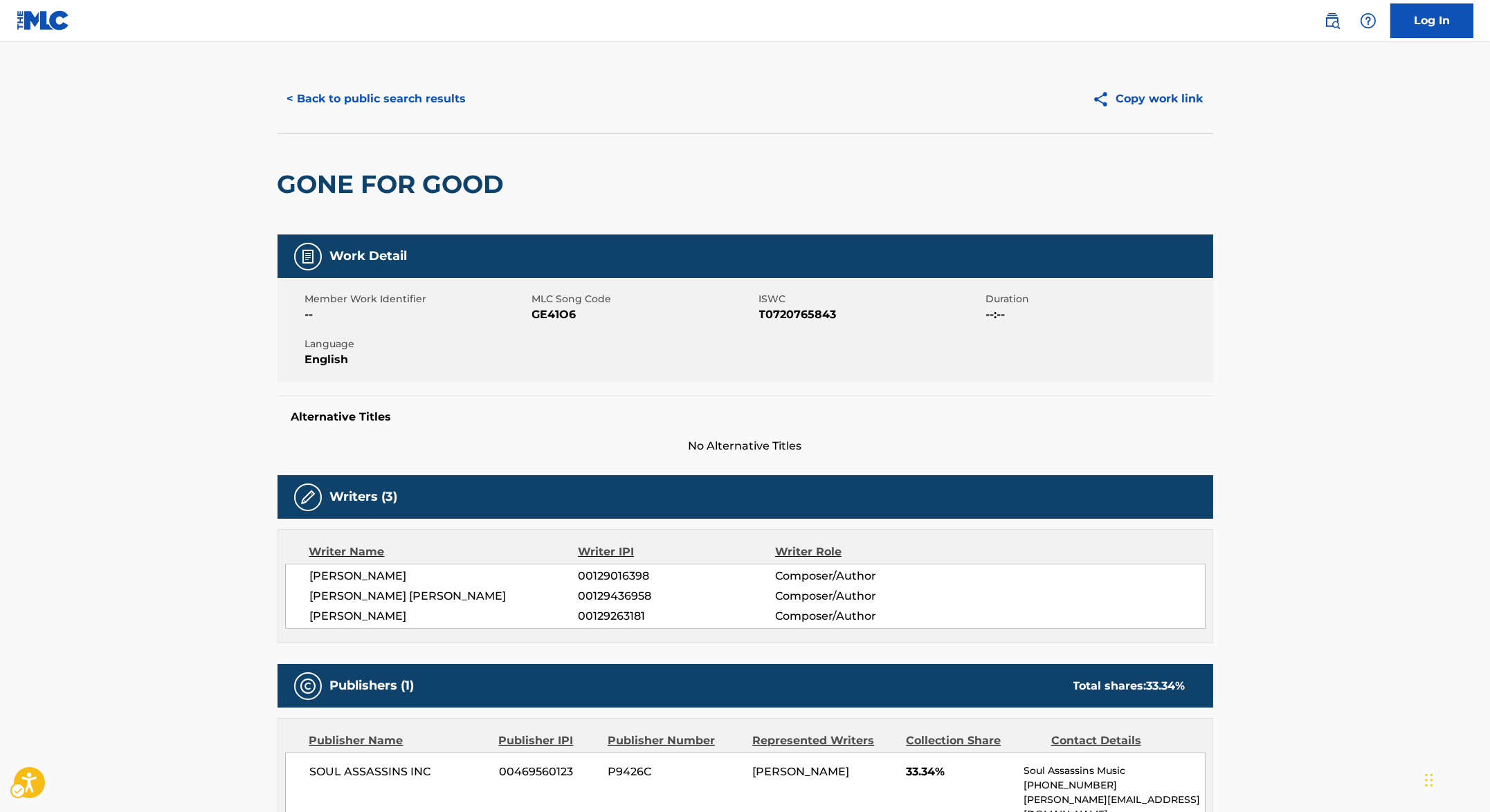
click at [773, 316] on span "ISWC - T0720765843" at bounding box center [870, 314] width 224 height 16
